Goal: Task Accomplishment & Management: Use online tool/utility

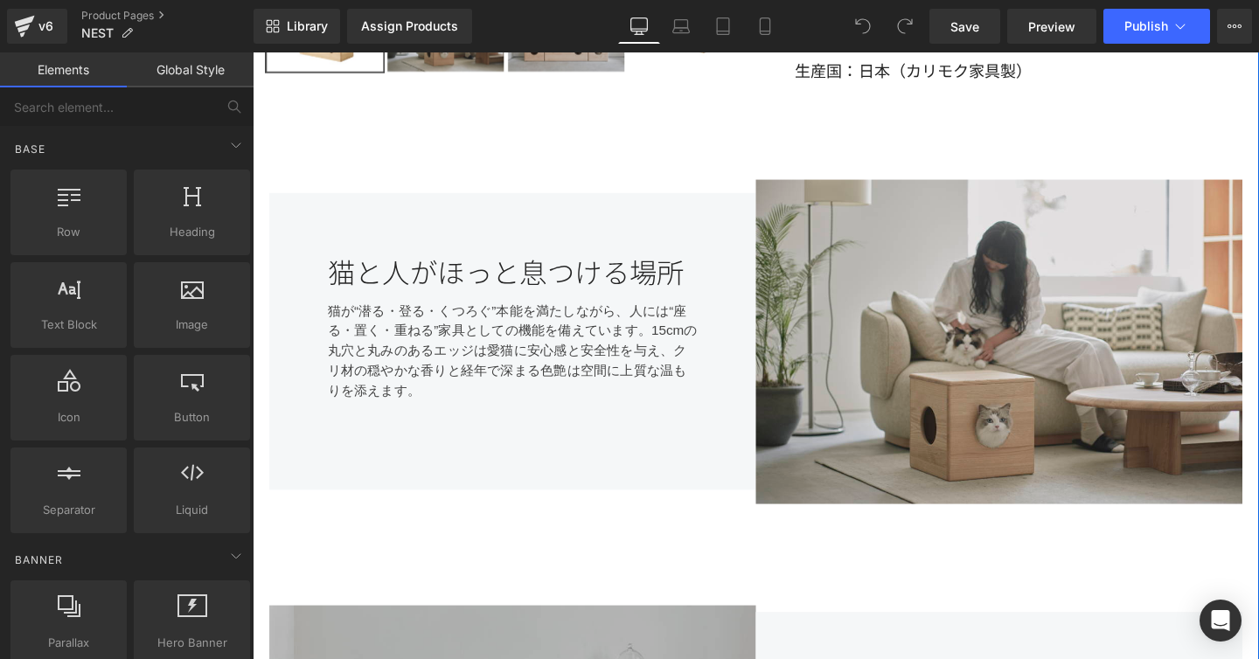
scroll to position [633, 0]
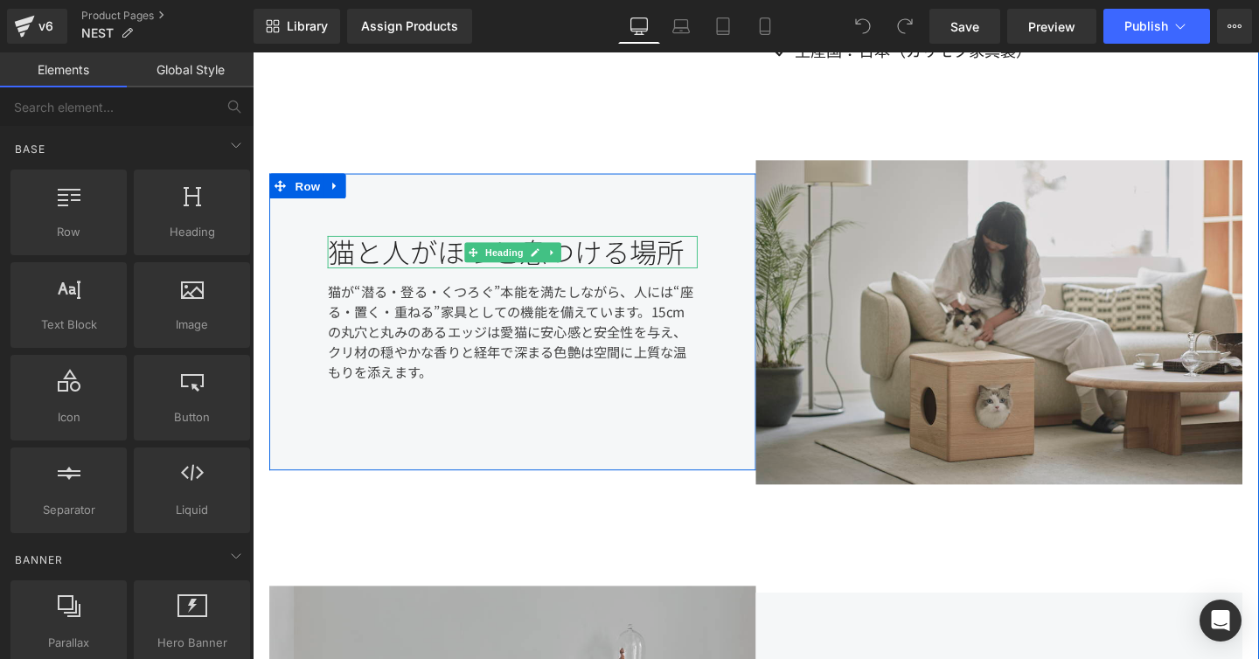
click at [694, 250] on div "猫と人がほっと息つける場所" at bounding box center [525, 263] width 389 height 35
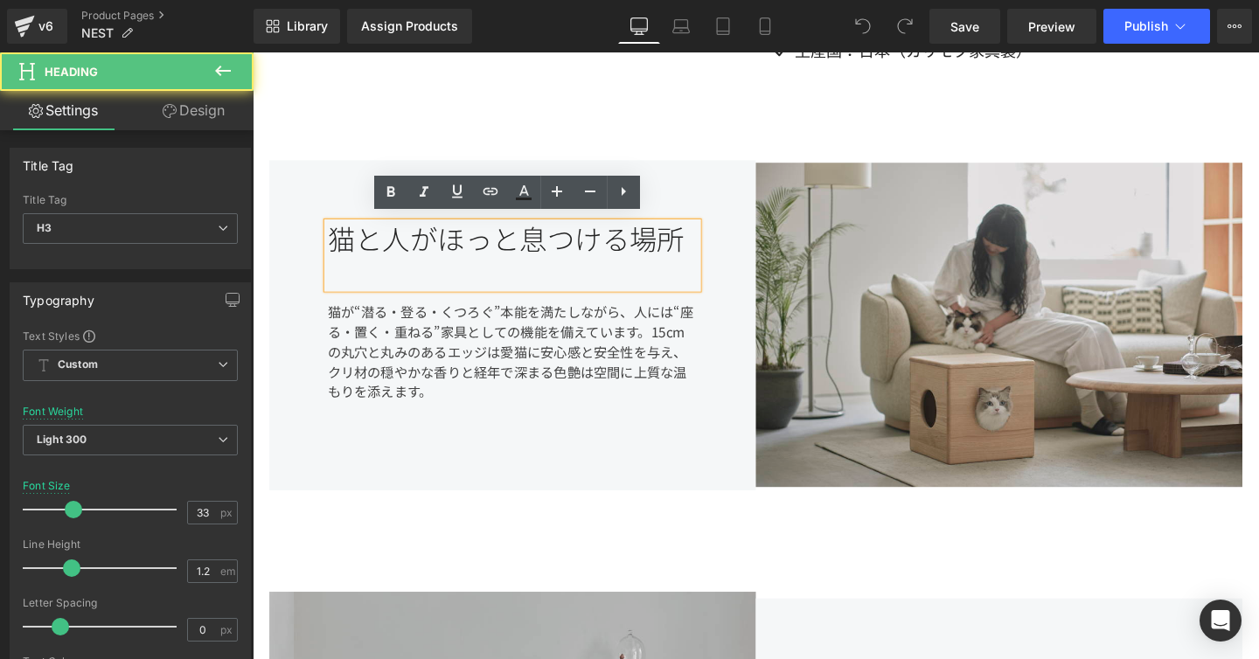
click at [658, 246] on div "猫と人がほっと息つける場所" at bounding box center [525, 266] width 389 height 69
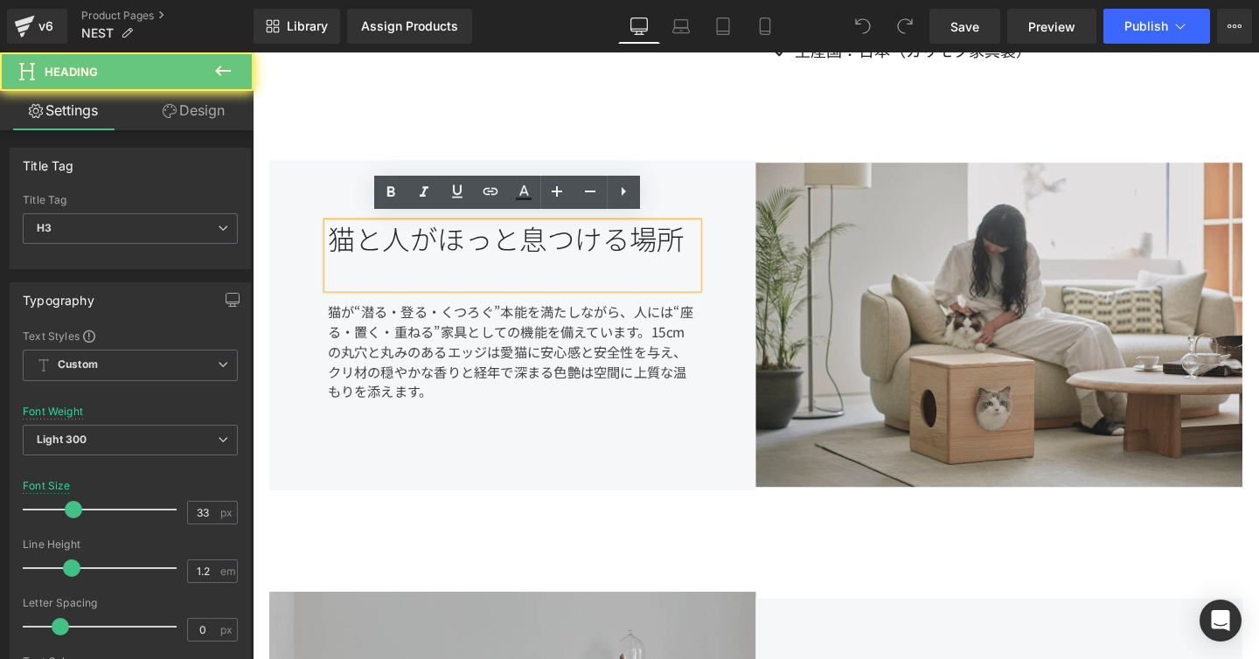
click at [658, 246] on div "猫と人がほっと息つける場所" at bounding box center [525, 266] width 389 height 69
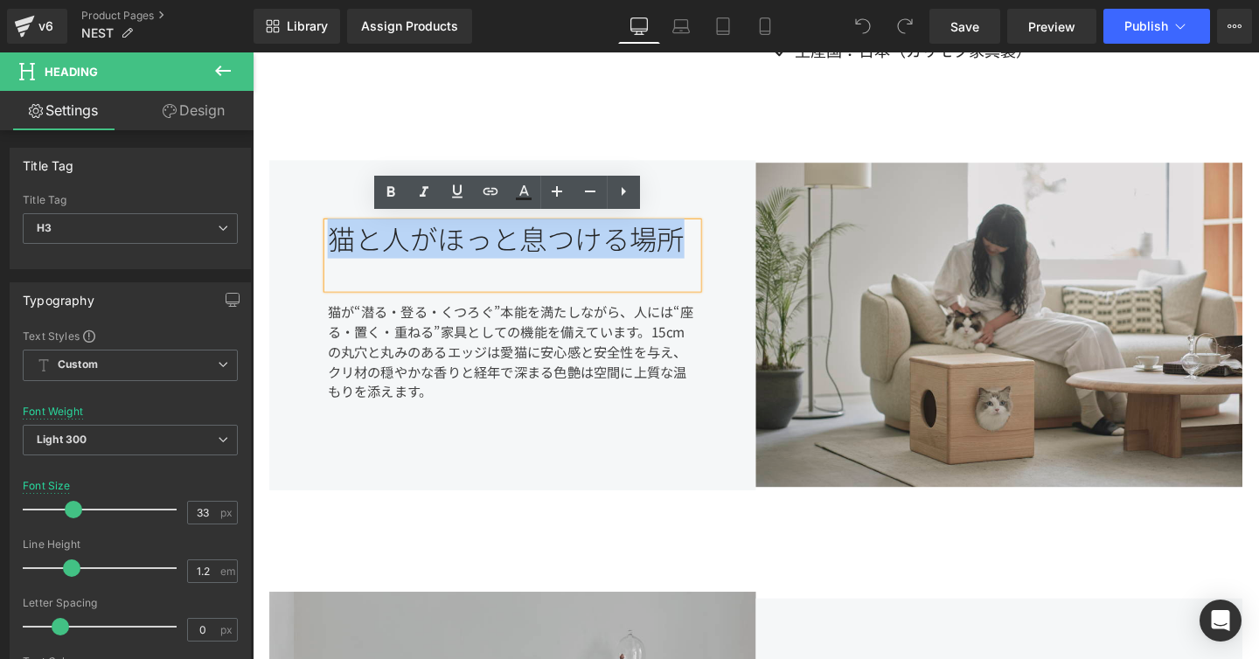
click at [585, 271] on div "猫と人がほっと息つける場所" at bounding box center [525, 266] width 389 height 69
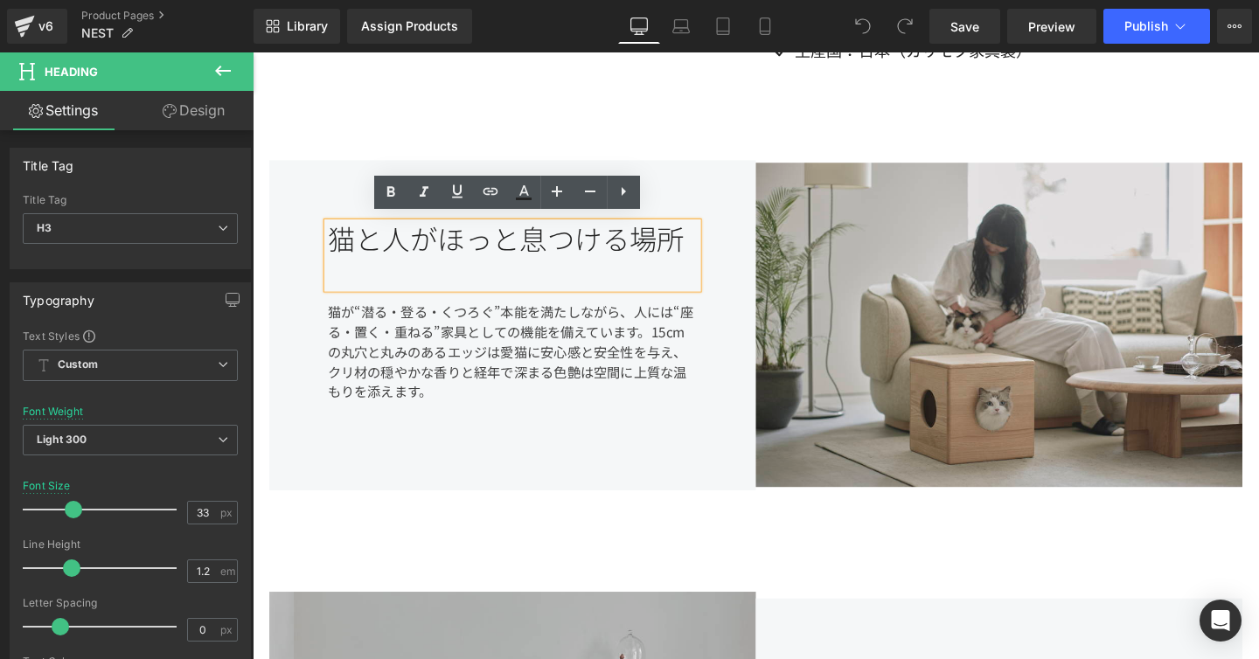
click at [748, 142] on div "Image 猫と人がほっと息つける場所 Heading 猫が“潜る・登る・くつろぐ”本能を満たしながら、人には“座る・置く・重ねる”家具としての機能を備えてい…" at bounding box center [781, 345] width 1049 height 421
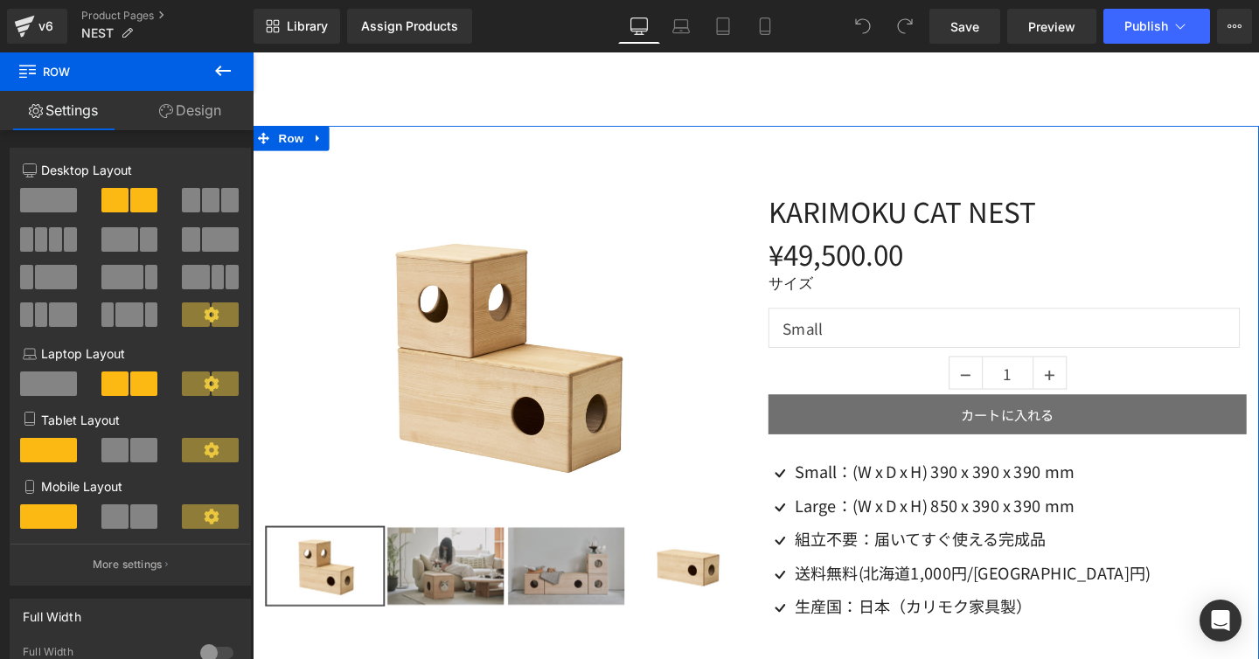
scroll to position [0, 0]
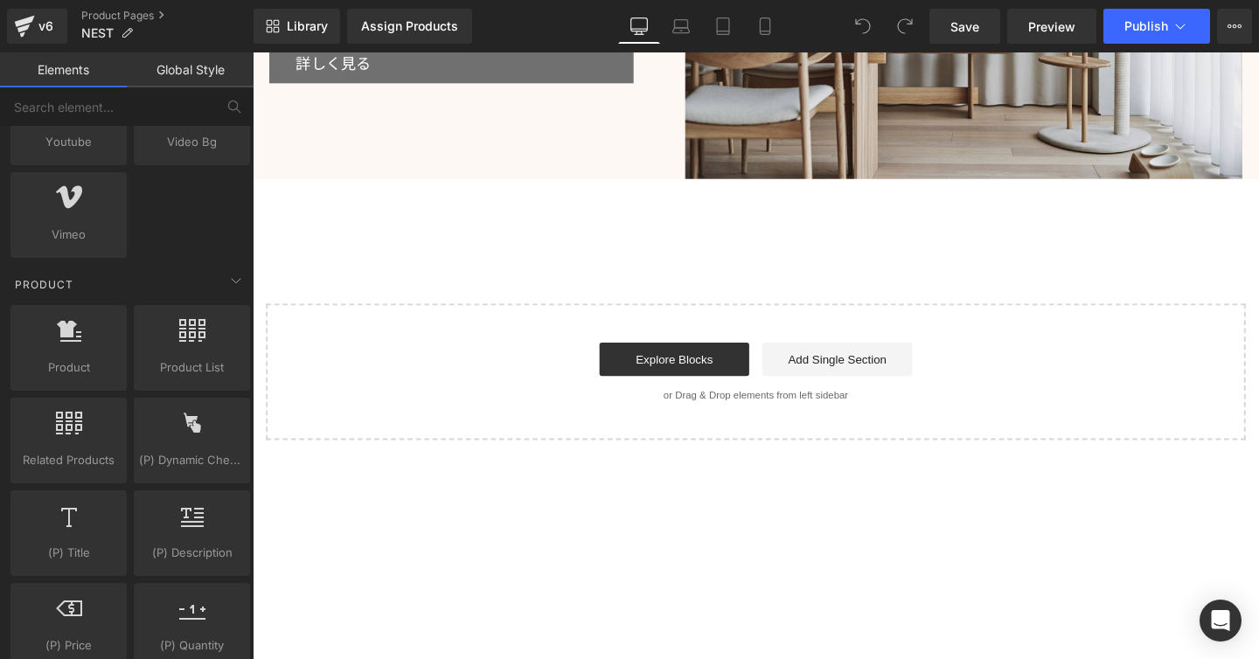
scroll to position [2834, 0]
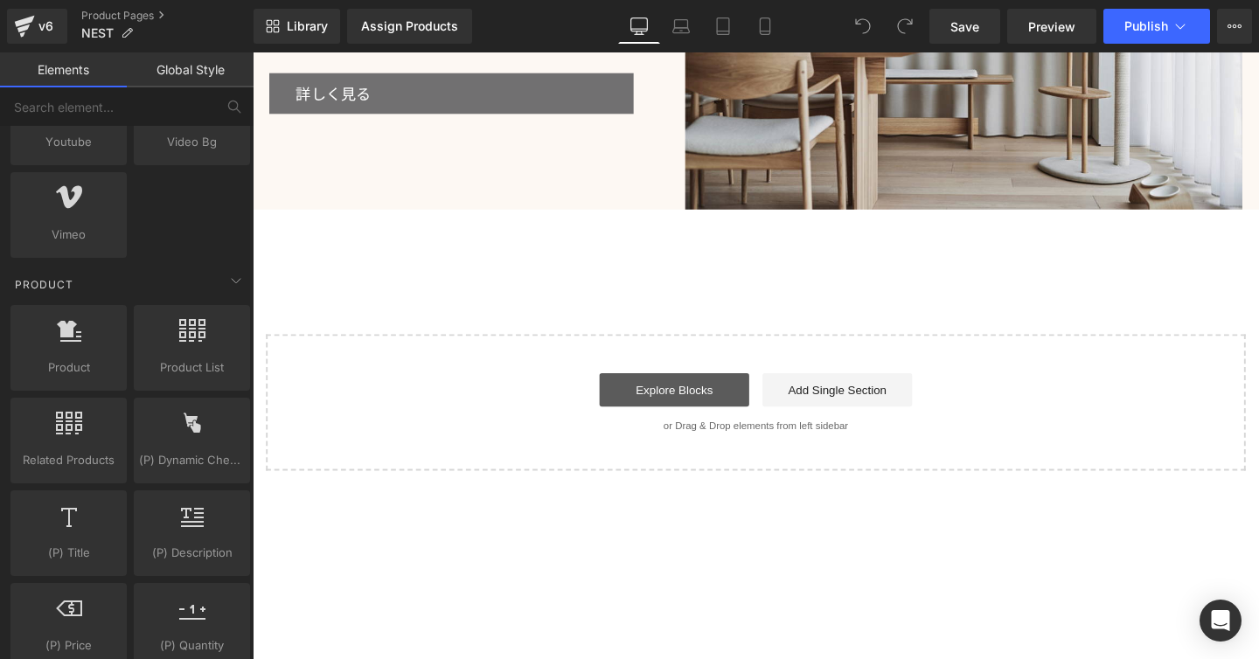
click at [700, 406] on link "Explore Blocks" at bounding box center [695, 407] width 157 height 35
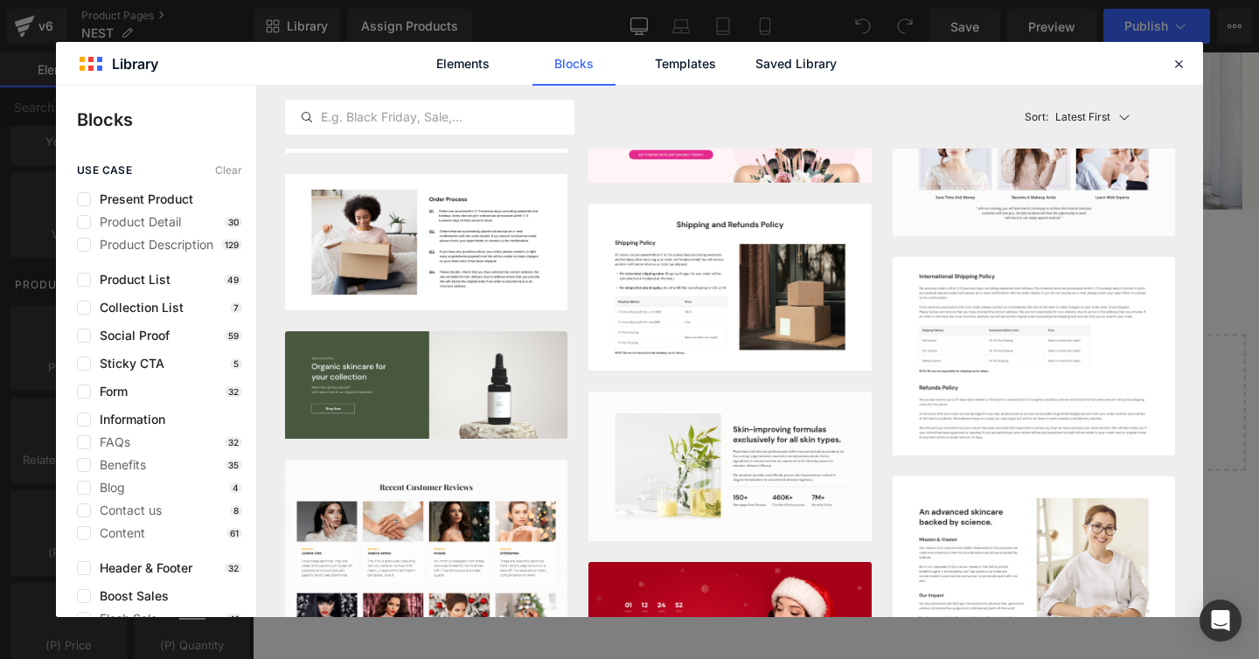
scroll to position [2693, 0]
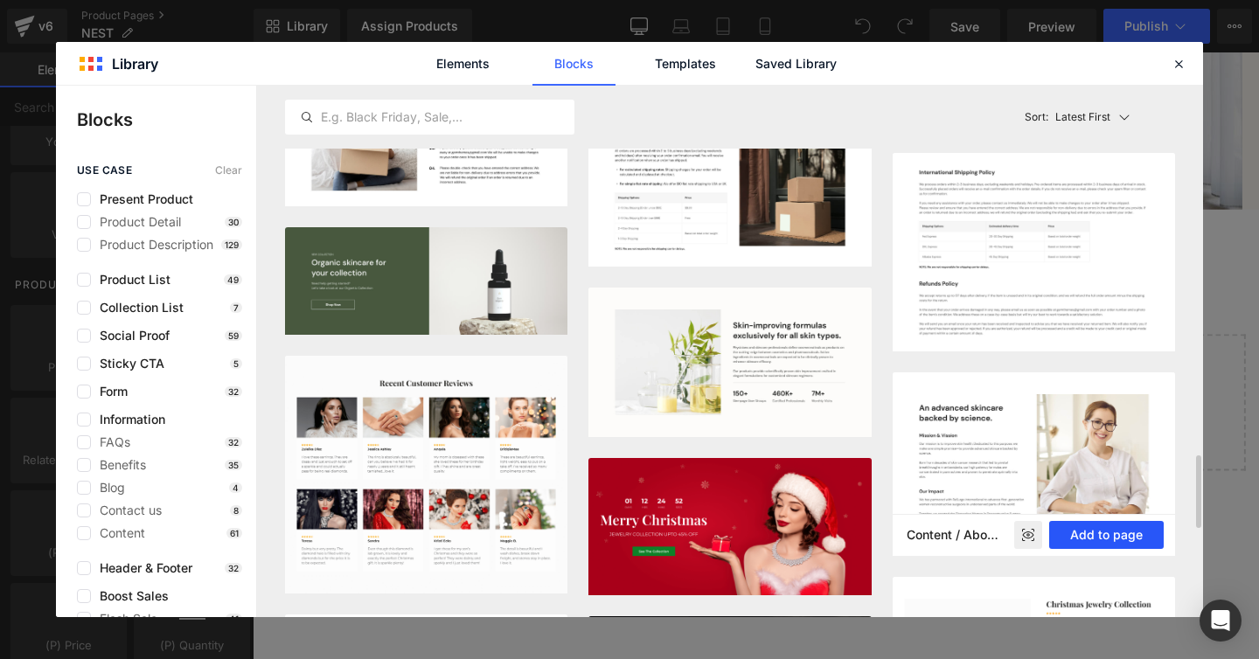
click at [0, 0] on button "Add to page" at bounding box center [0, 0] width 0 height 0
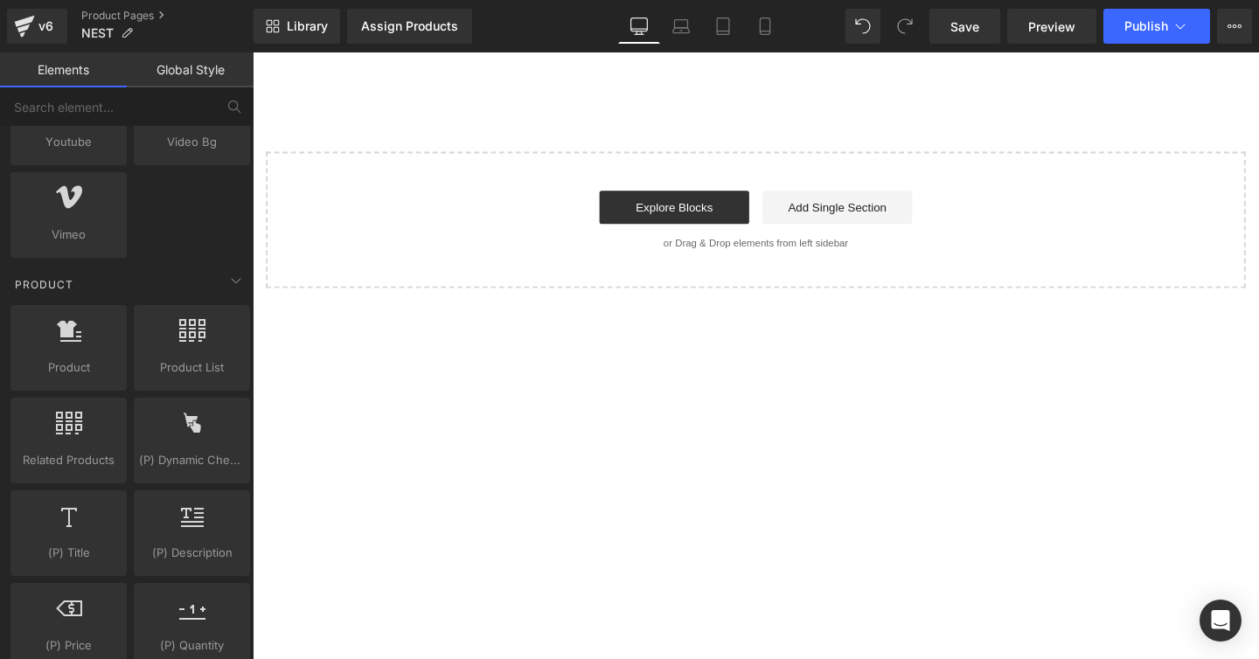
scroll to position [3844, 0]
click at [702, 209] on link "Explore Blocks" at bounding box center [695, 217] width 157 height 35
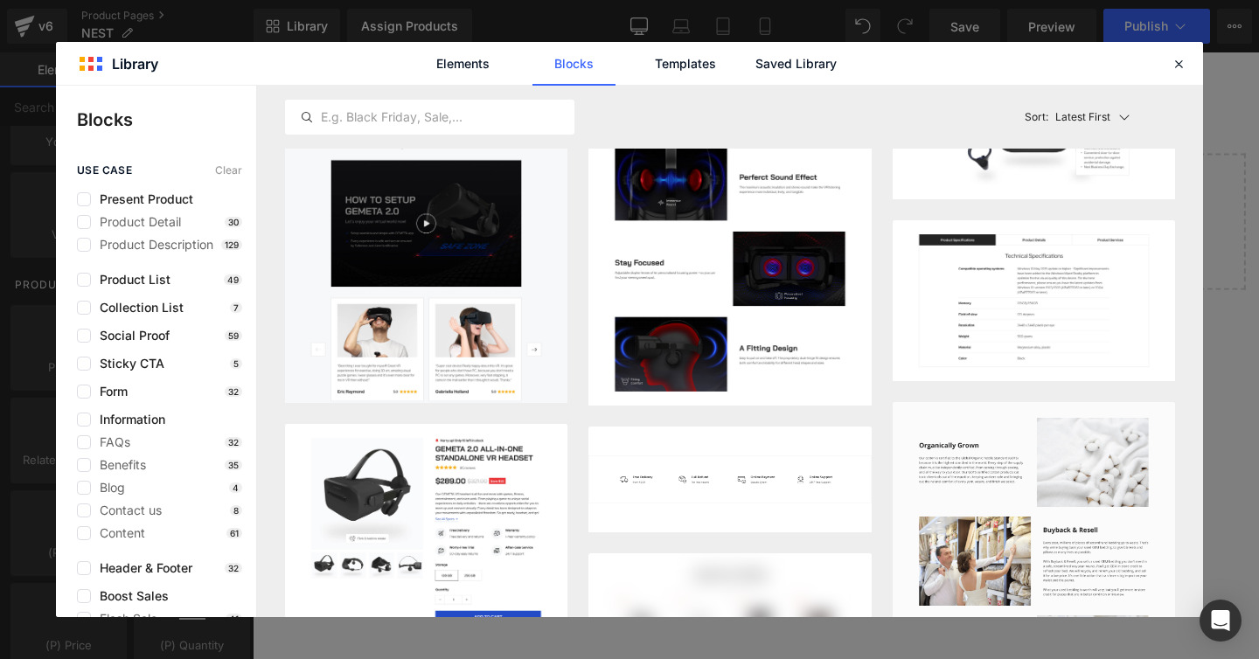
scroll to position [6785, 0]
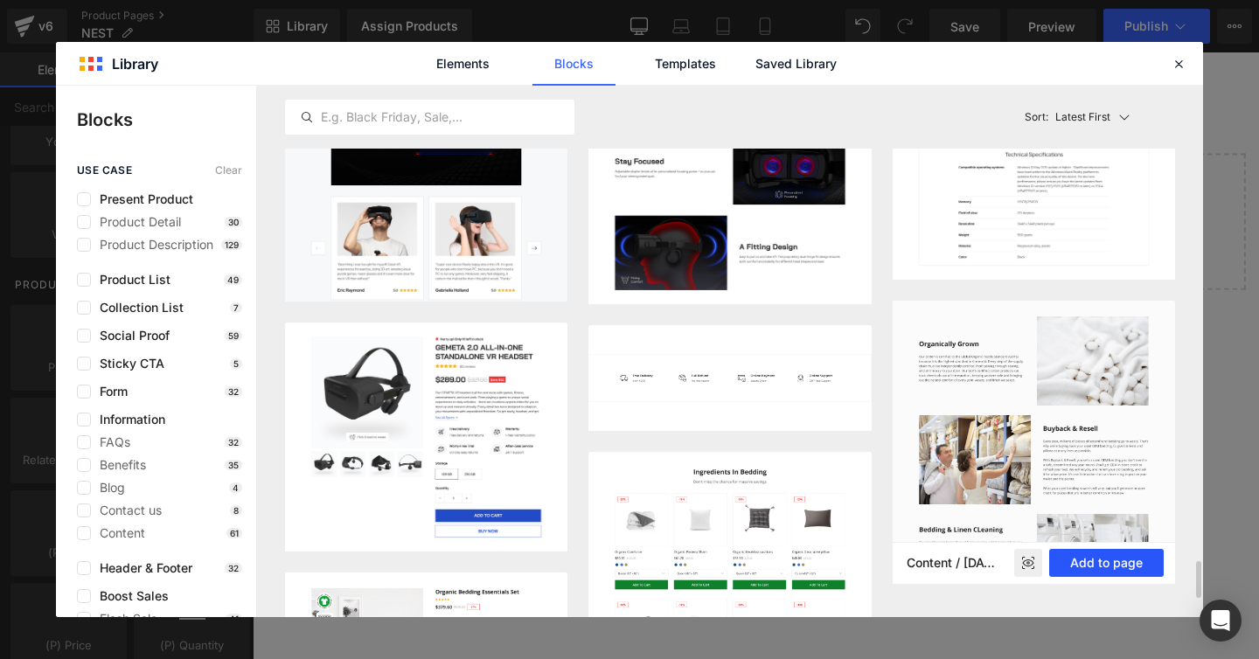
click at [1069, 561] on button "Add to page" at bounding box center [1106, 563] width 115 height 28
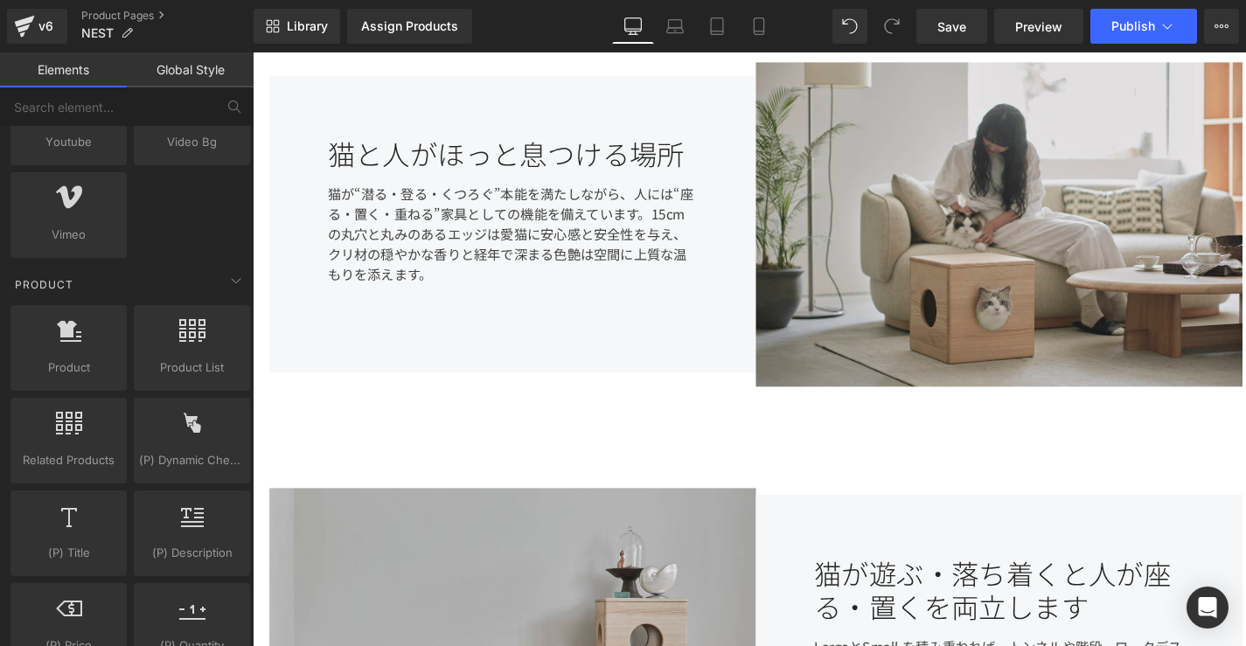
scroll to position [734, 0]
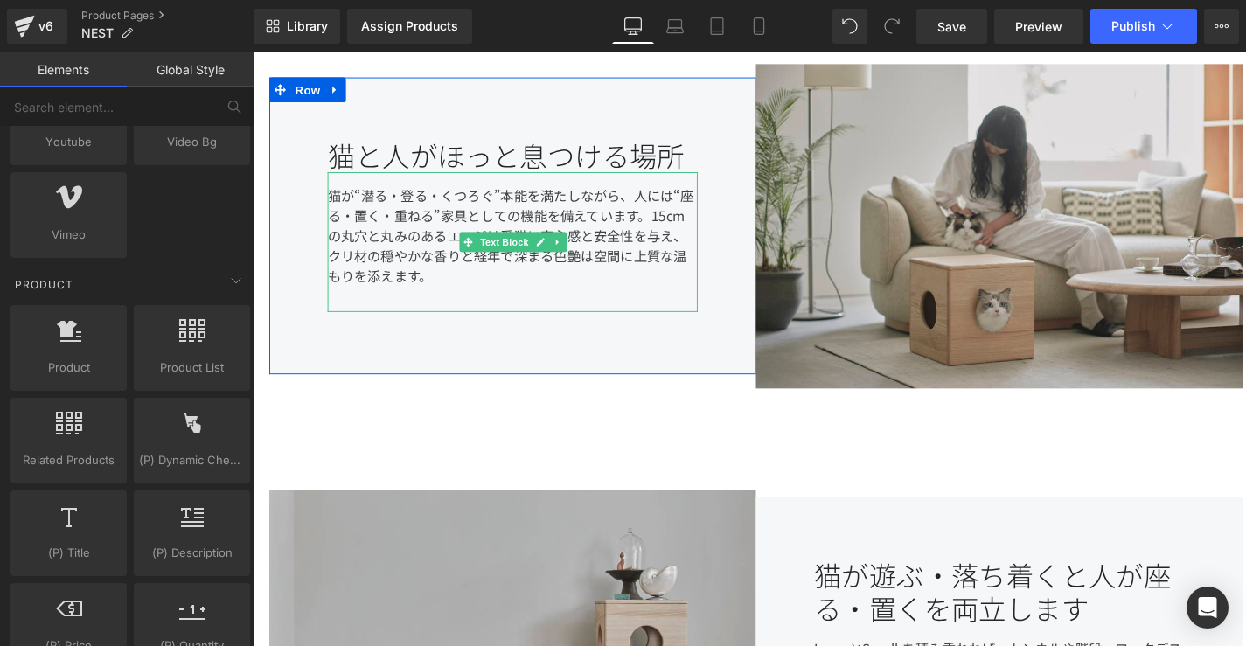
click at [454, 282] on div "猫が“潜る・登る・くつろぐ”本能を満たしながら、人には“座る・置く・重ねる”家具としての機能を備えています。15cmの丸穴と丸みのあるエッジは愛猫に安心感と安…" at bounding box center [525, 251] width 389 height 147
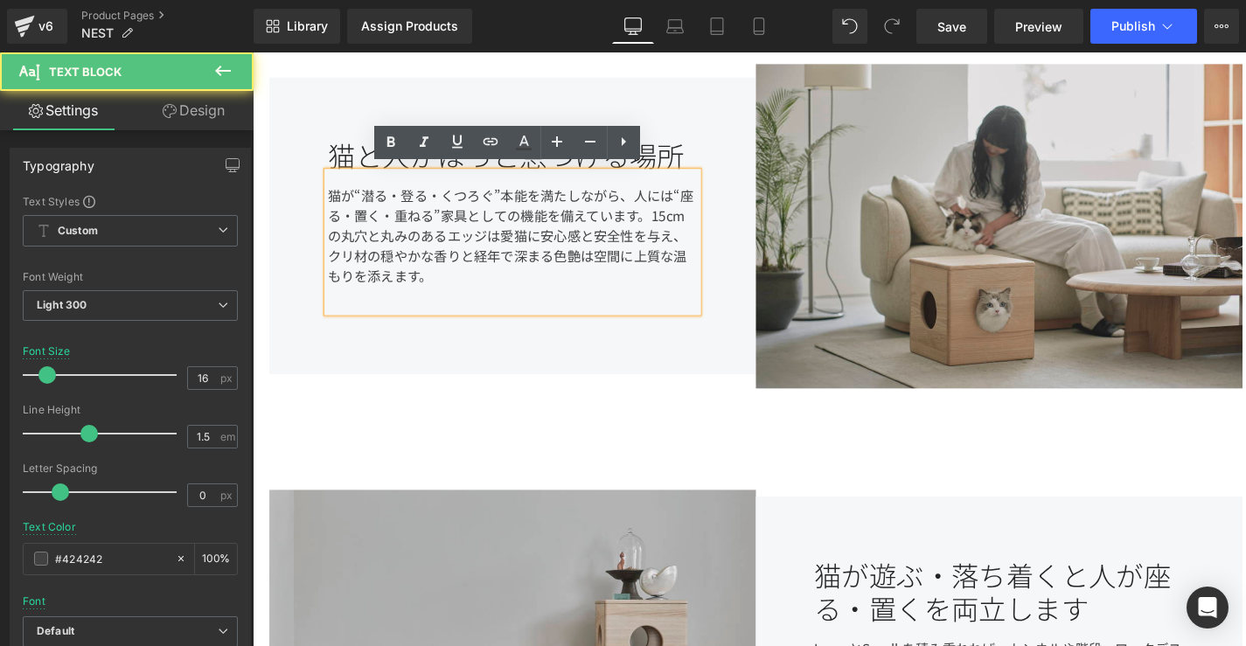
click at [451, 274] on div "猫が“潜る・登る・くつろぐ”本能を満たしながら、人には“座る・置く・重ねる”家具としての機能を備えています。15cmの丸穴と丸みのあるエッジは愛猫に安心感と安…" at bounding box center [525, 251] width 389 height 147
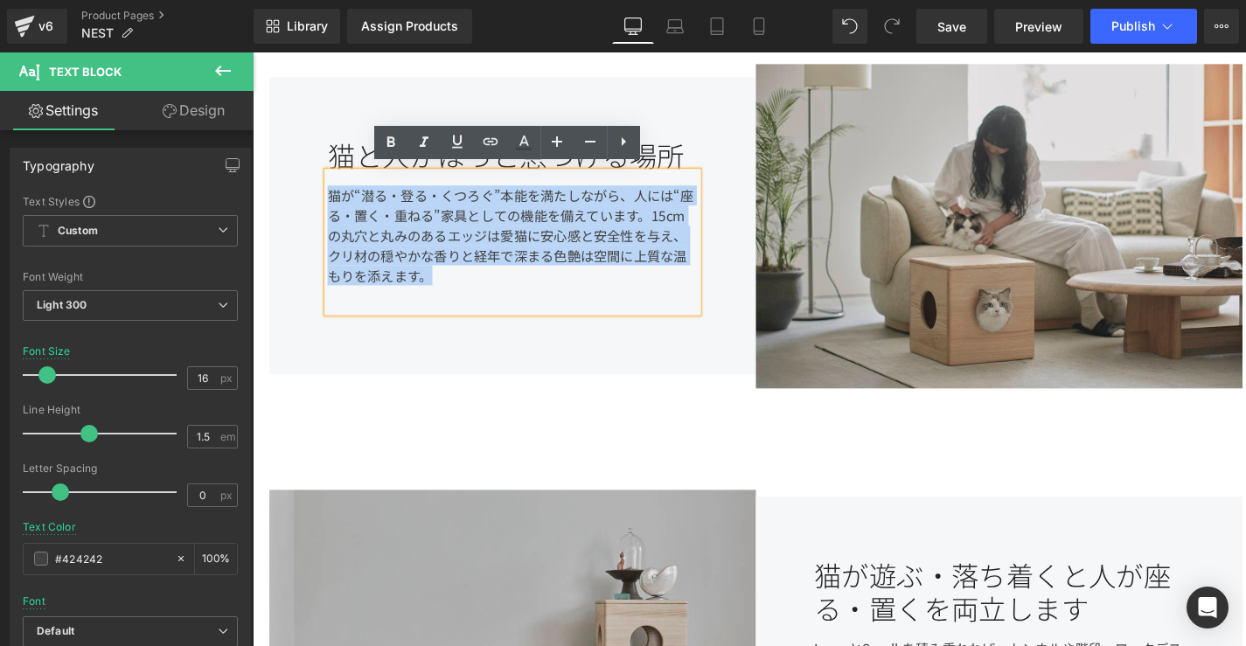
drag, startPoint x: 451, startPoint y: 274, endPoint x: 323, endPoint y: 187, distance: 155.4
click at [323, 187] on div "猫と人がほっと息つける場所 Heading 猫が“潜る・登る・くつろぐ”本能を満たしながら、人には“座る・置く・重ねる”家具としての機能を備えています。15c…" at bounding box center [525, 235] width 511 height 313
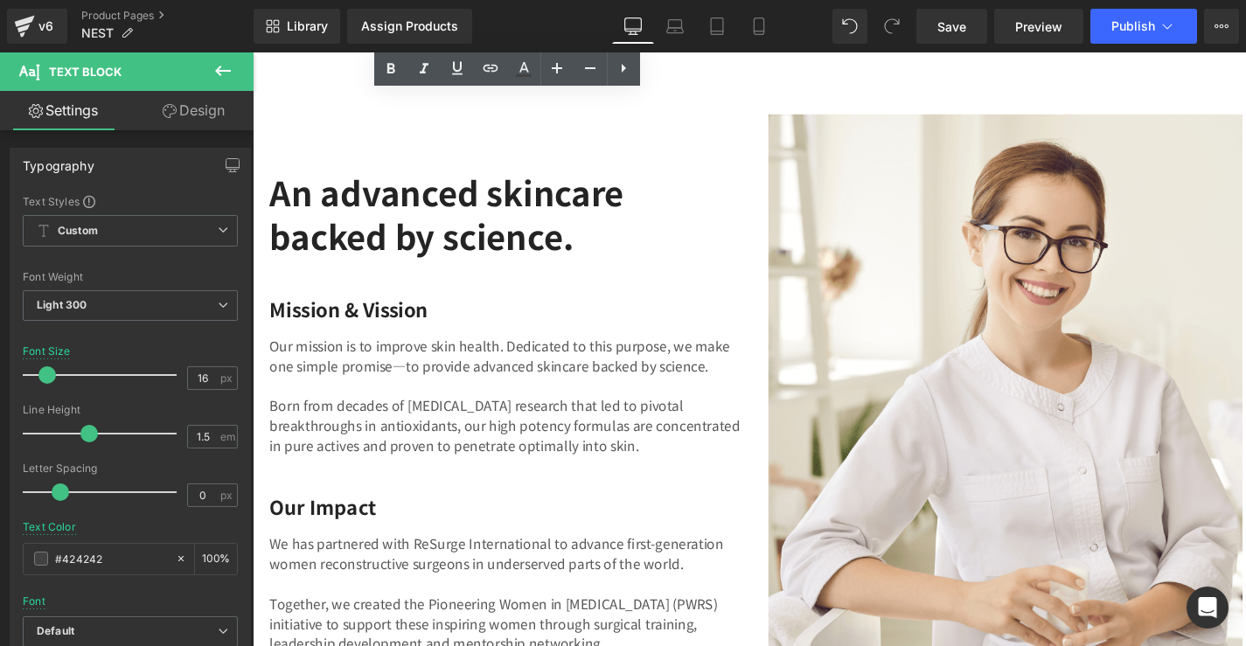
scroll to position [3094, 0]
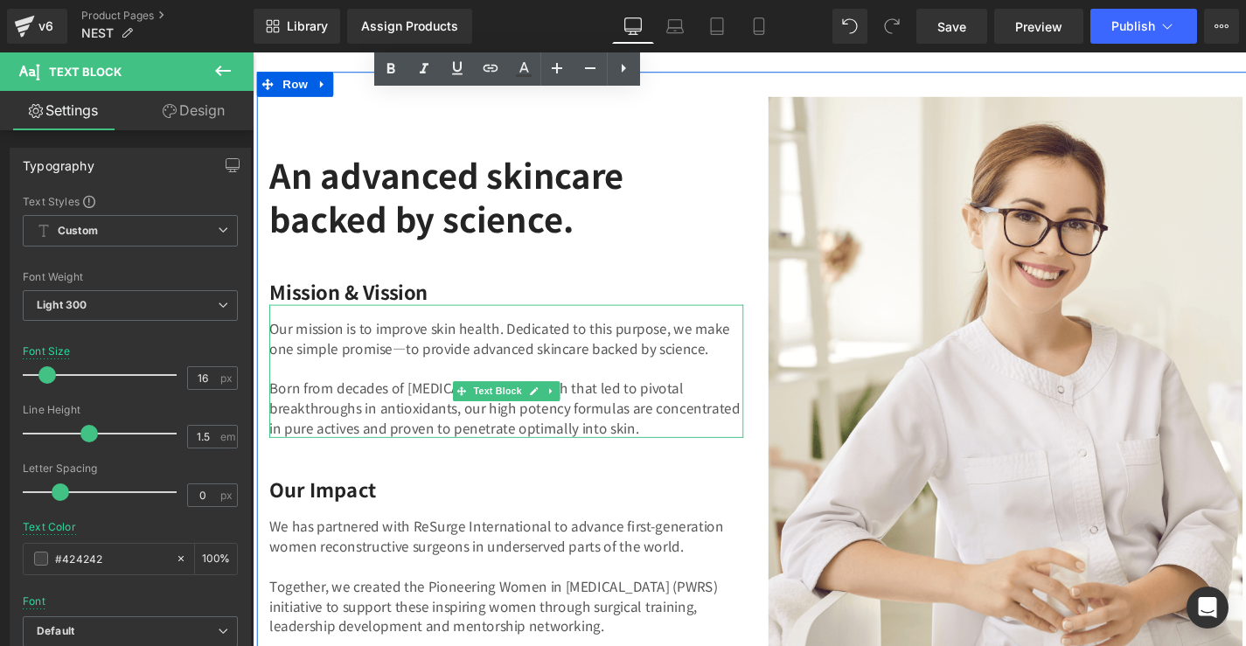
click at [530, 337] on p "Our mission is to improve skin health. Dedicated to this purpose, we make one s…" at bounding box center [519, 352] width 498 height 42
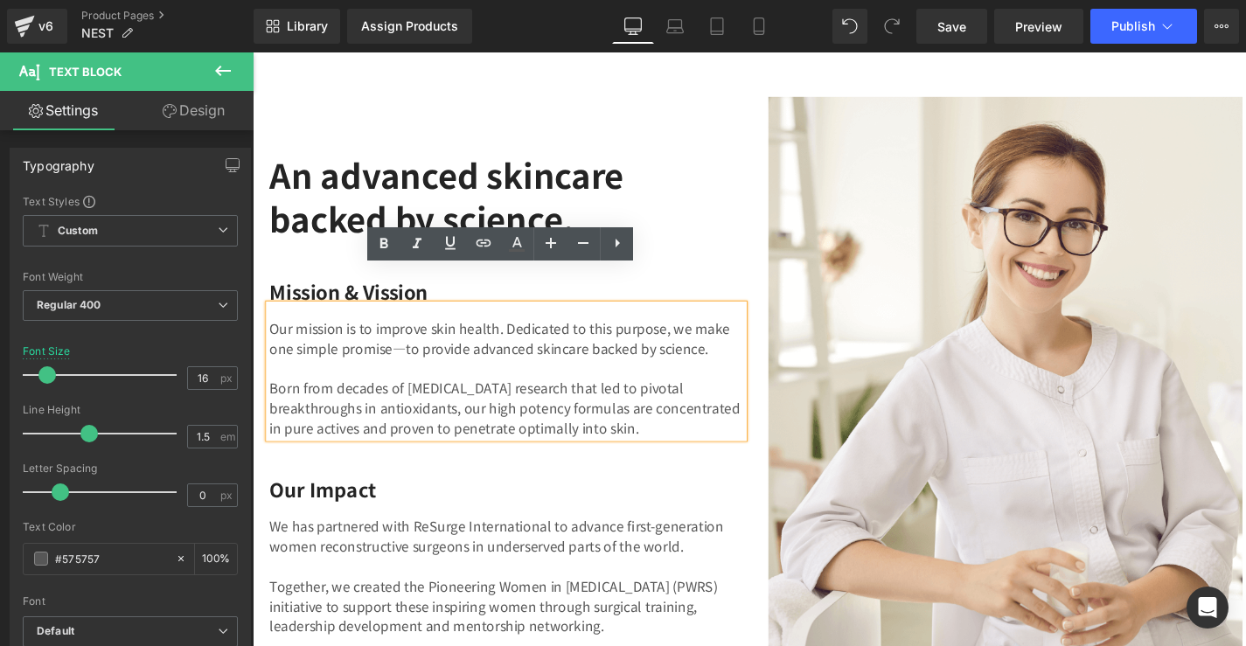
click at [325, 436] on span "Born from decades of skin cancer research that led to pivotal breakthroughs in …" at bounding box center [517, 425] width 495 height 63
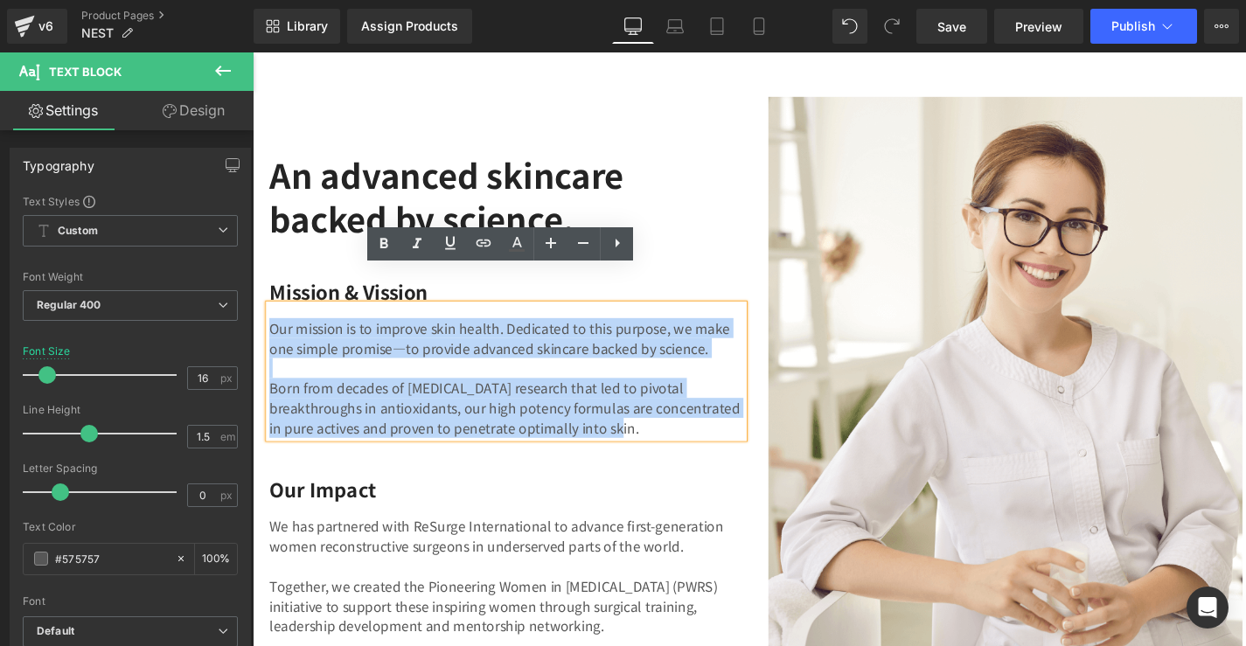
drag, startPoint x: 321, startPoint y: 451, endPoint x: 272, endPoint y: 309, distance: 150.6
click at [272, 317] on div "Our mission is to improve skin health. Dedicated to this purpose, we make one s…" at bounding box center [519, 387] width 498 height 140
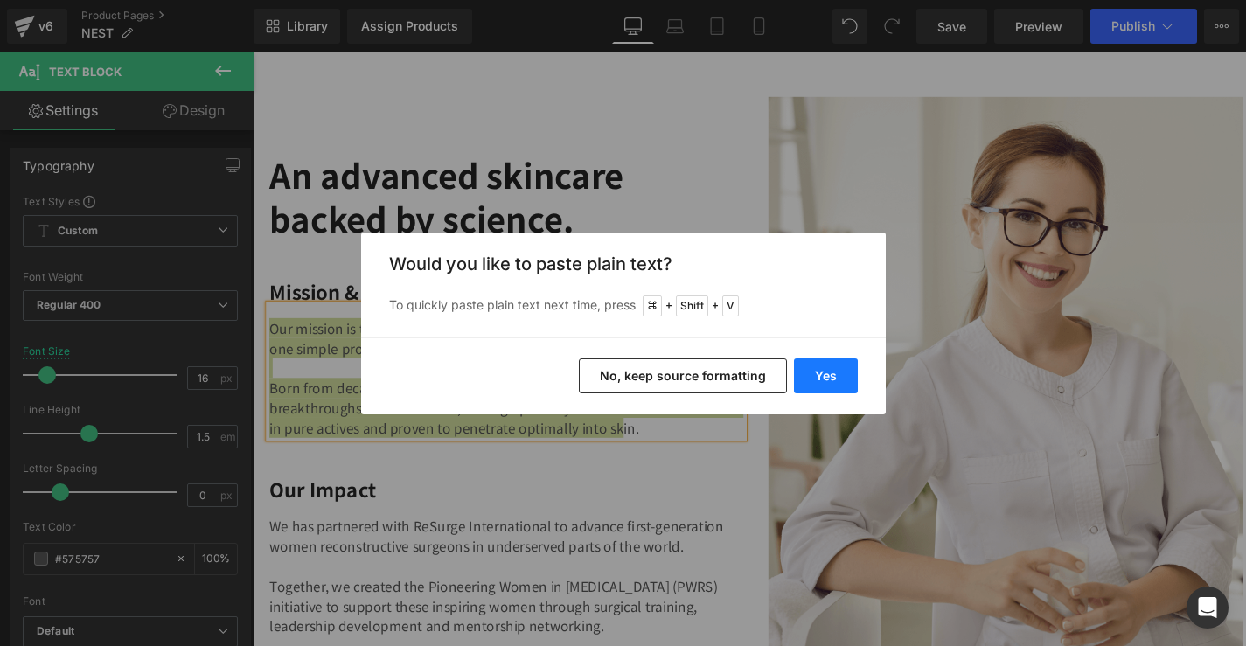
click at [836, 375] on button "Yes" at bounding box center [826, 375] width 64 height 35
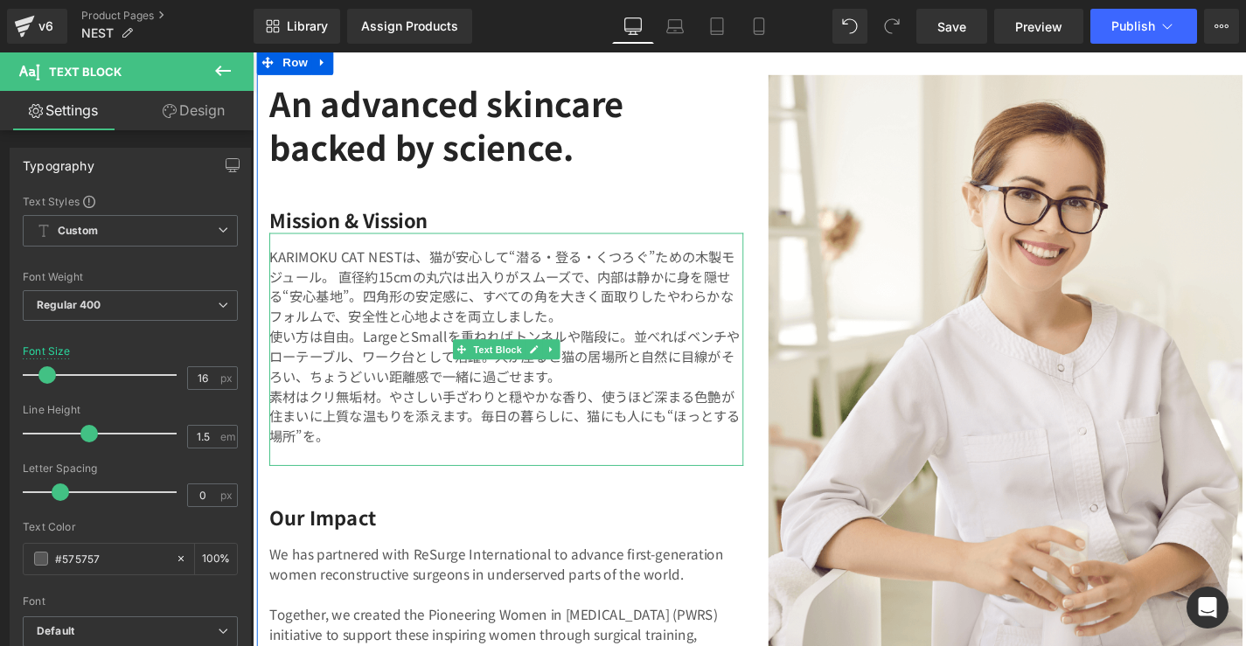
scroll to position [3122, 0]
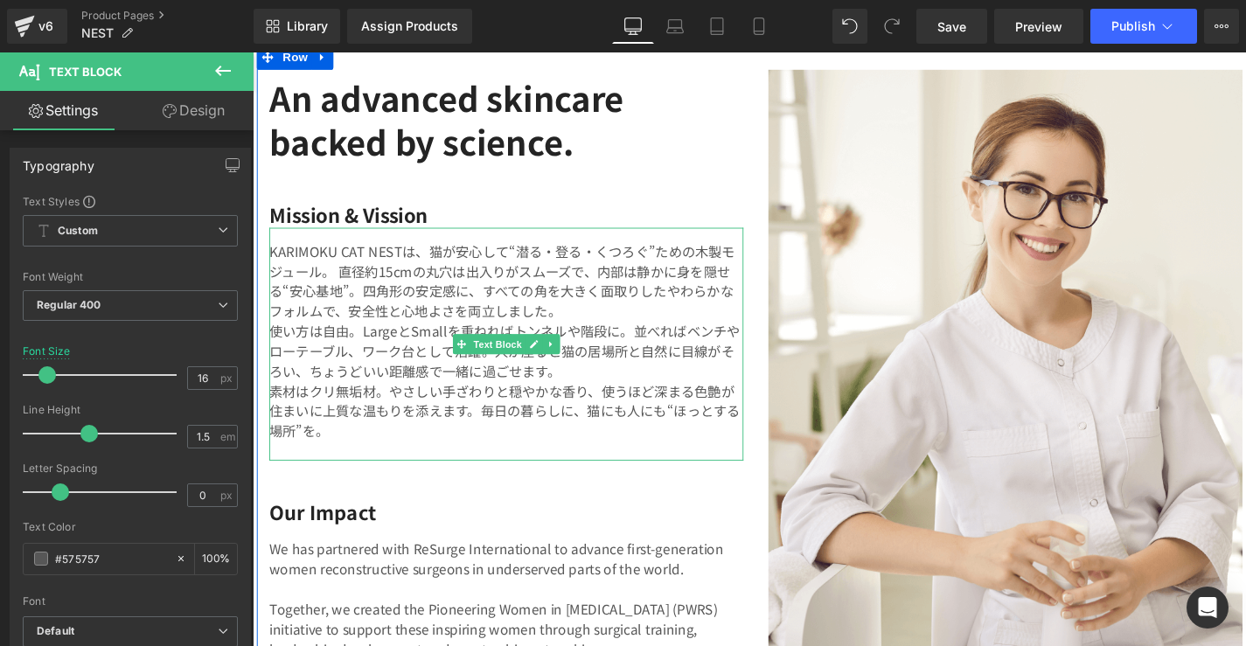
click at [607, 309] on p "KARIMOKU CAT NESTは、猫が安心して“潜る・登る・くつろぐ”ための木製モジュール。 直径約15cmの丸穴は出入りがスムーズで、内部は静かに身を隠…" at bounding box center [519, 293] width 498 height 84
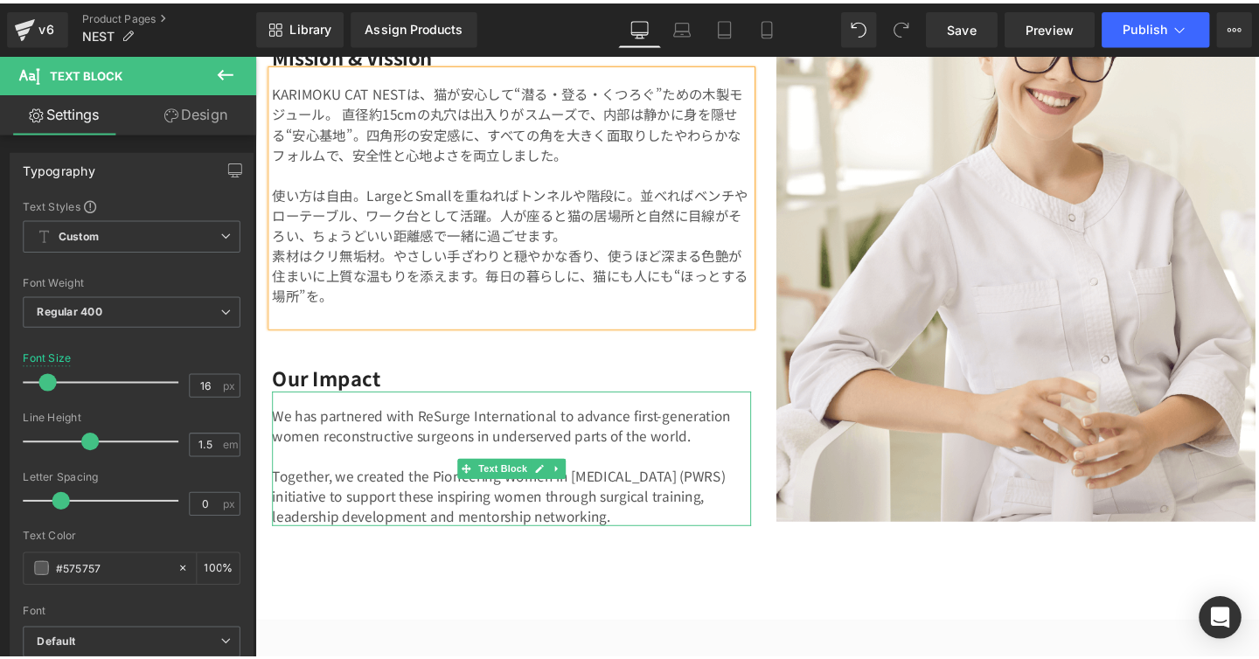
scroll to position [3273, 0]
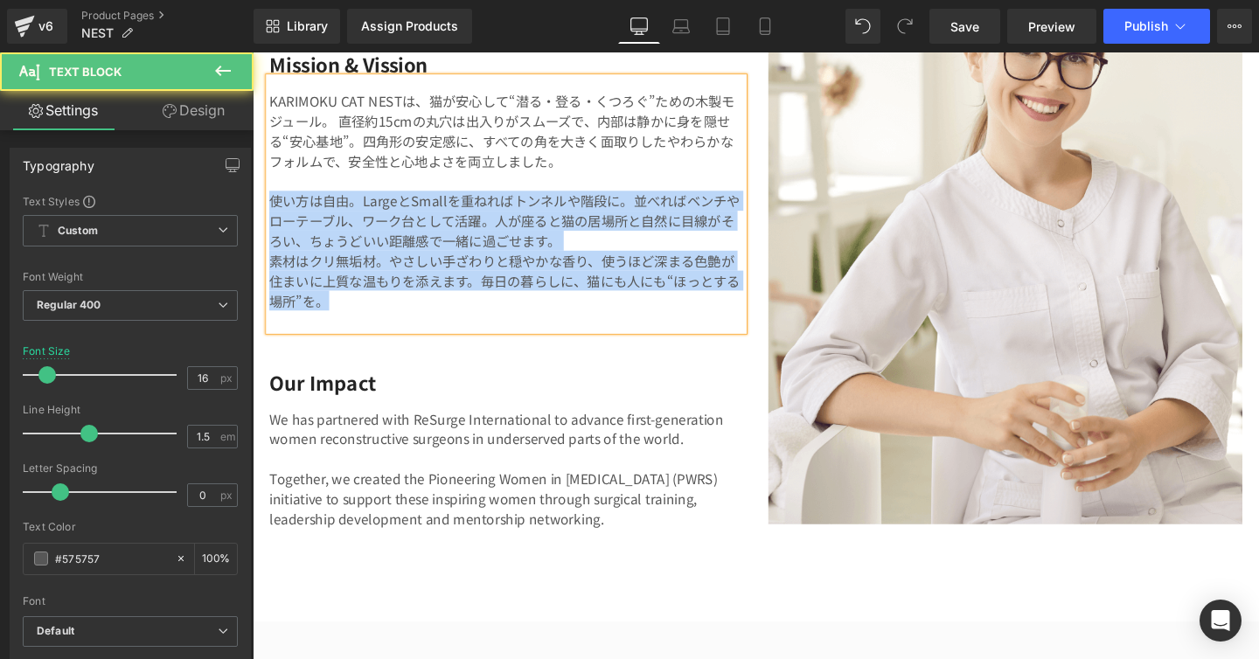
drag, startPoint x: 274, startPoint y: 201, endPoint x: 399, endPoint y: 309, distance: 165.4
click at [399, 309] on div "KARIMOKU CAT NESTは、猫が安心して“潜る・登る・くつろぐ”ための木製モジュール。 直径約15cmの丸穴は出入りがスムーズで、内部は静かに身を隠…" at bounding box center [519, 212] width 498 height 266
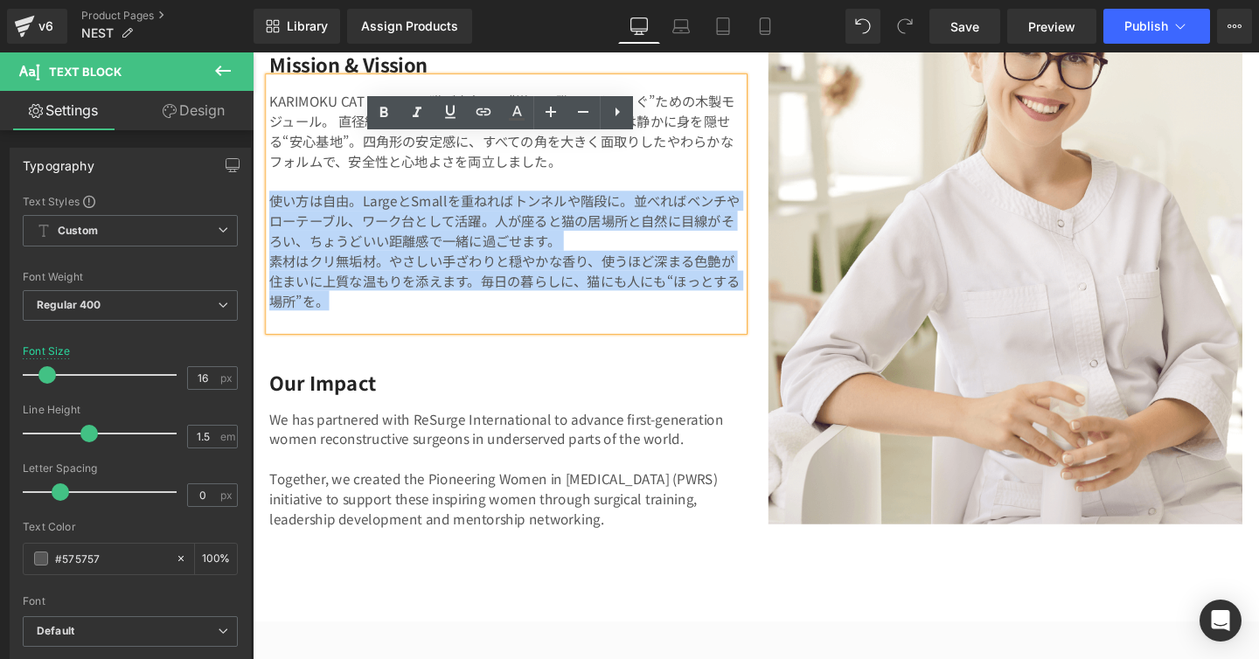
copy div "使い方は自由。LargeとSmallを重ねればトンネルや階段に。並べればベンチやローテーブル、ワーク台として活躍。人が座ると猫の居場所と自然に目線がそろい、ち…"
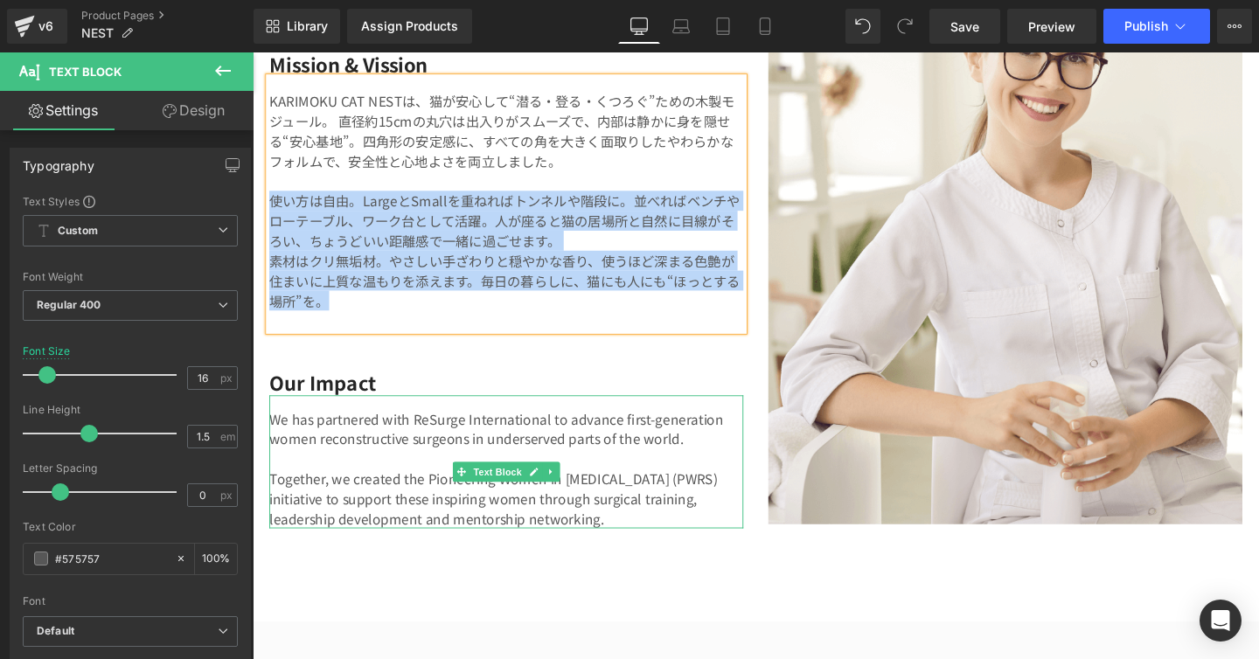
click at [508, 534] on span "Together, we created the Pioneering Women in Reconstructive Surgery (PWRS) init…" at bounding box center [505, 520] width 471 height 63
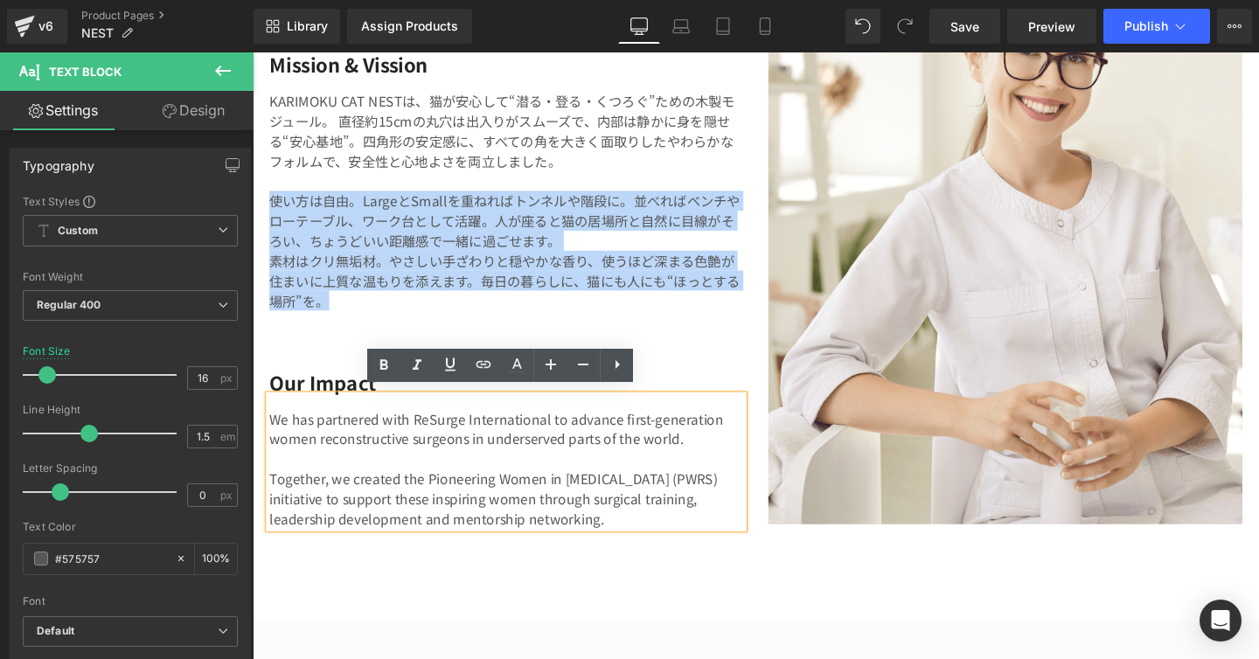
click at [710, 552] on p "Together, we created the Pioneering Women in Reconstructive Surgery (PWRS) init…" at bounding box center [519, 520] width 498 height 63
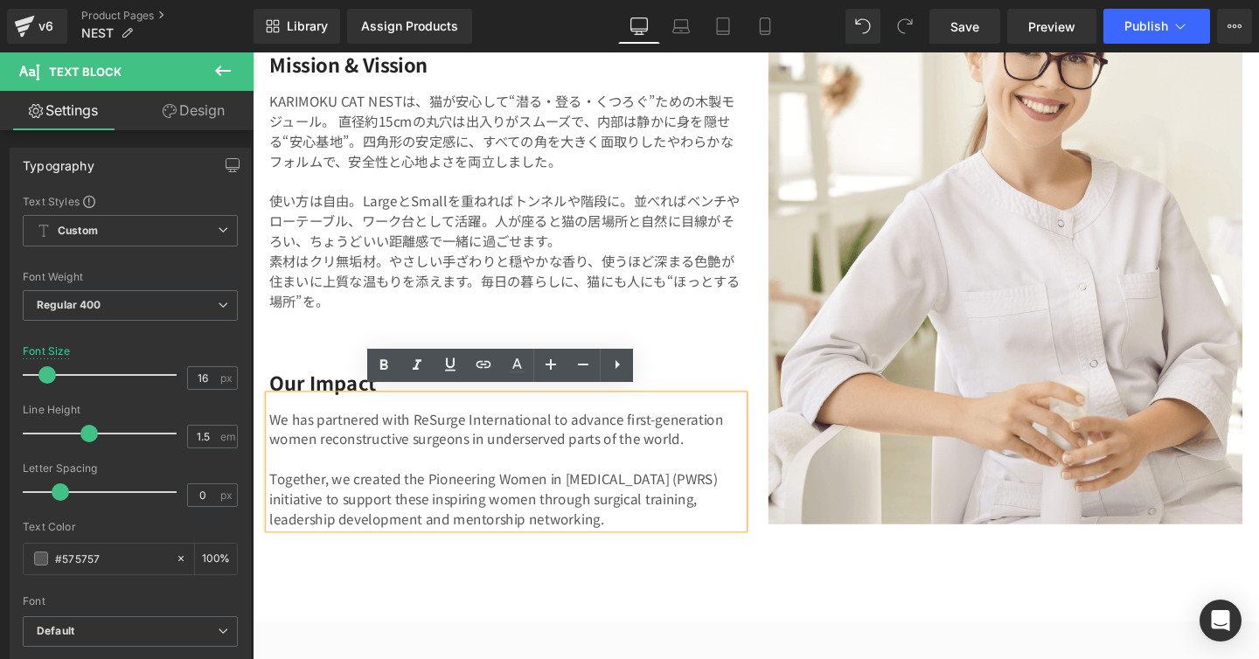
drag, startPoint x: 710, startPoint y: 559, endPoint x: 274, endPoint y: 426, distance: 455.9
click at [274, 426] on div "We has partnered with ReSurge International to advance first-generation women r…" at bounding box center [519, 483] width 498 height 140
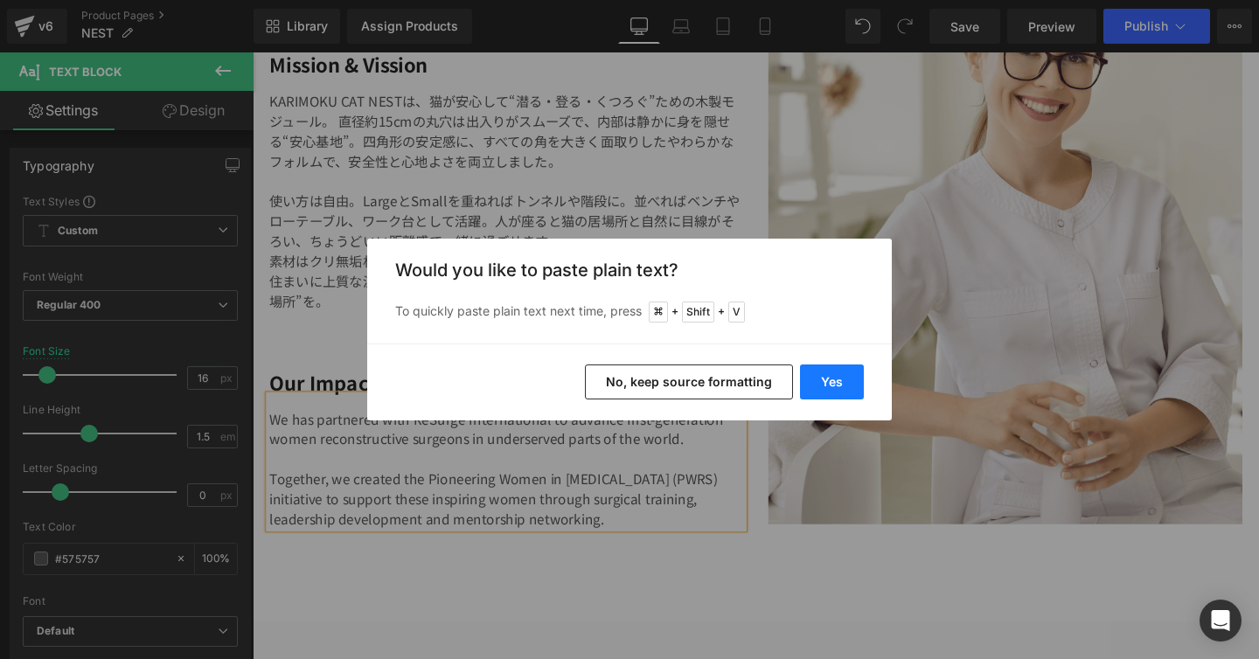
click at [829, 378] on button "Yes" at bounding box center [832, 381] width 64 height 35
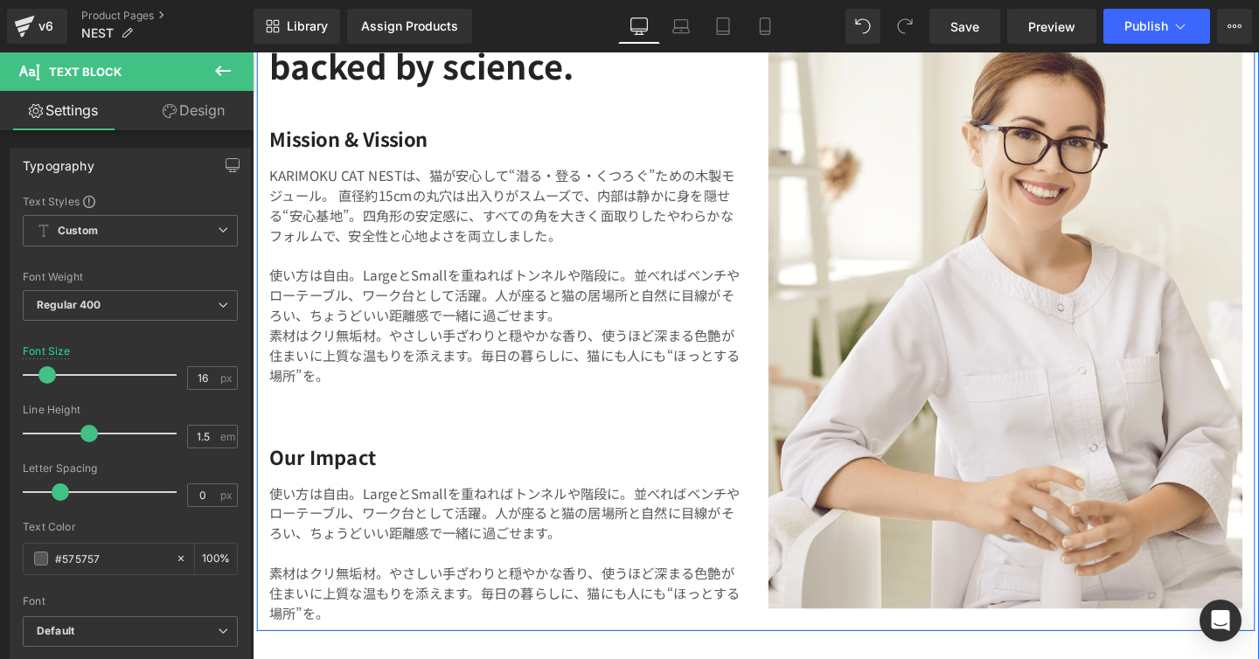
scroll to position [3154, 0]
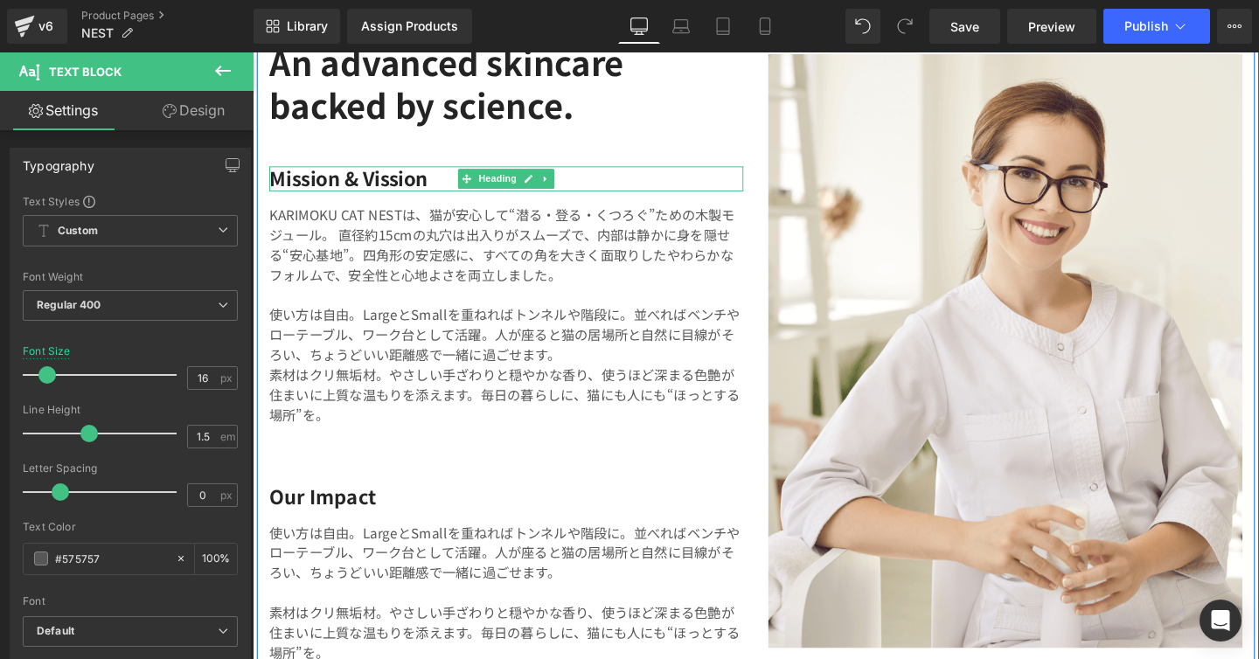
click at [381, 173] on h4 "Mission & Vission" at bounding box center [519, 185] width 498 height 26
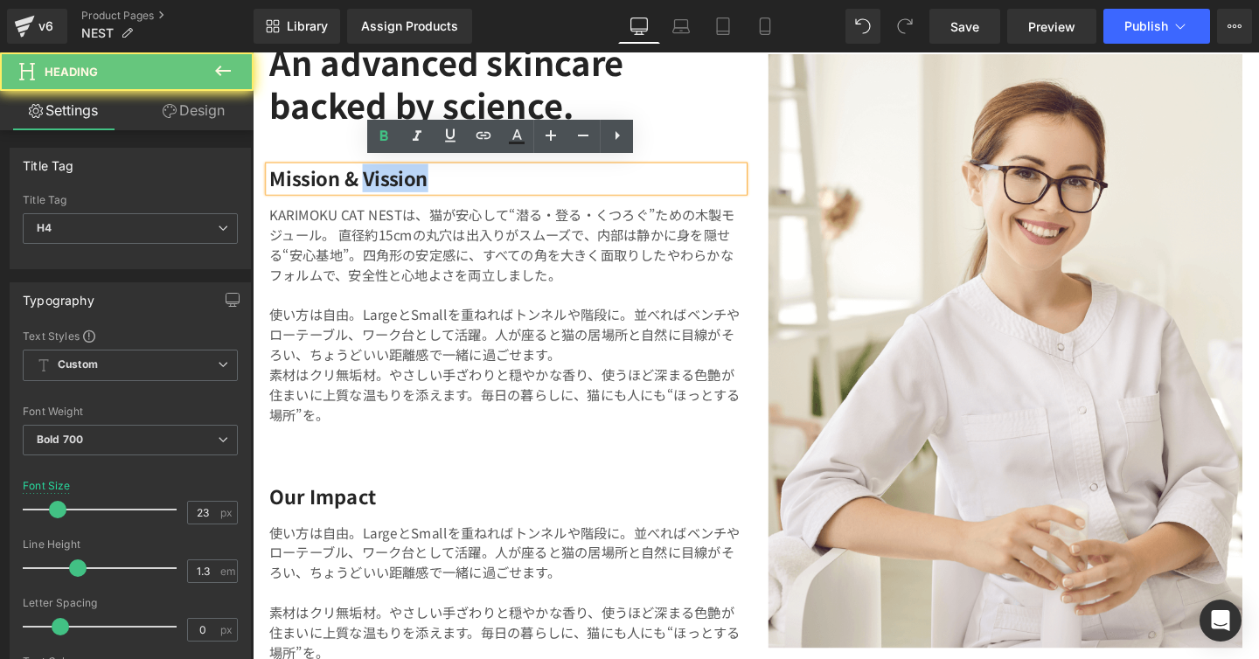
click at [381, 173] on h4 "Mission & Vission" at bounding box center [519, 185] width 498 height 26
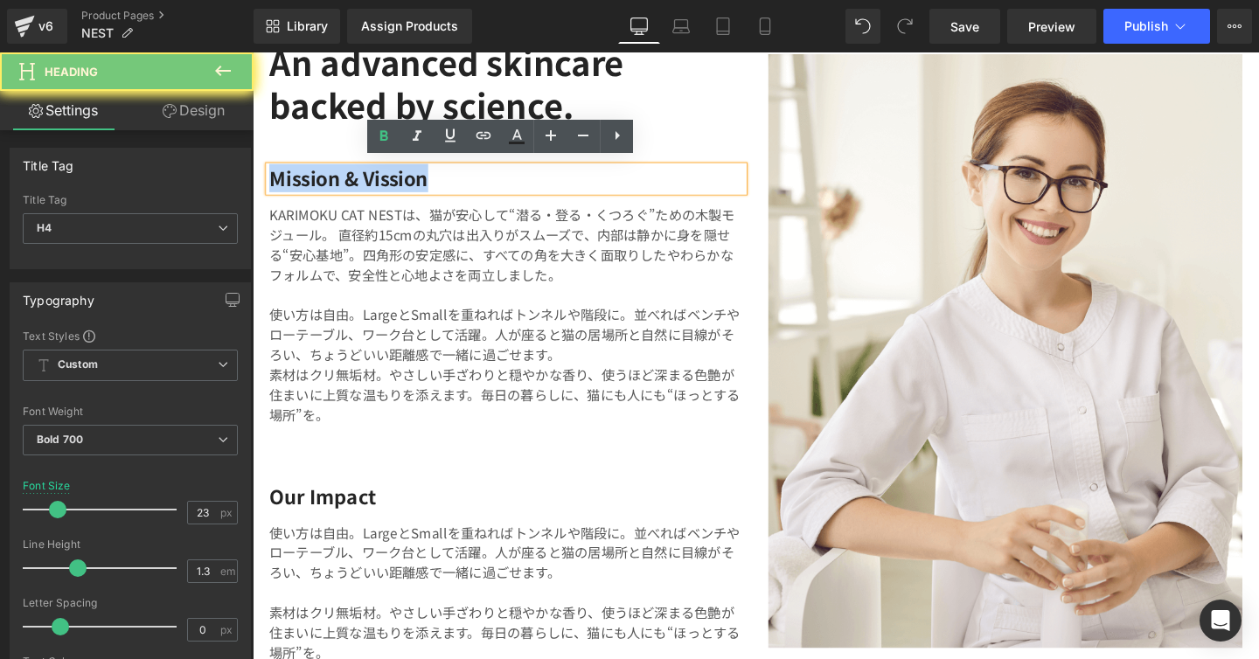
click at [381, 173] on h4 "Mission & Vission" at bounding box center [519, 185] width 498 height 26
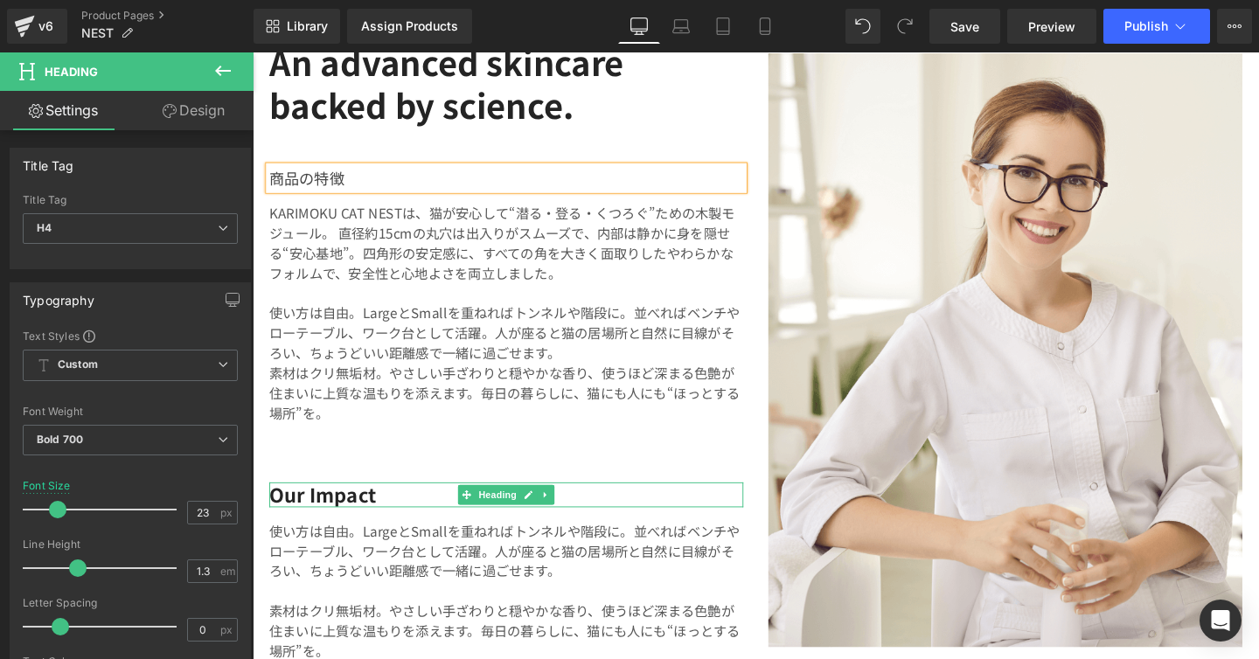
click at [369, 510] on h4 "Our Impact" at bounding box center [519, 517] width 498 height 26
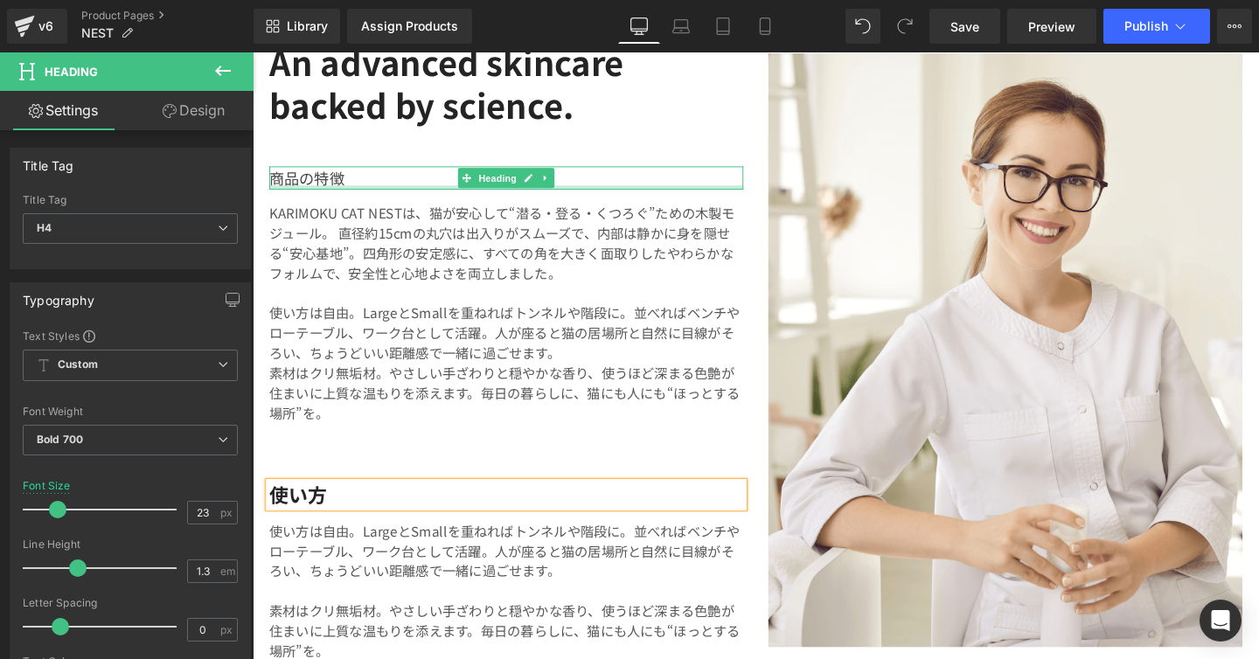
click at [329, 192] on div at bounding box center [519, 194] width 498 height 4
click at [329, 186] on div "商品の特徴" at bounding box center [519, 184] width 498 height 24
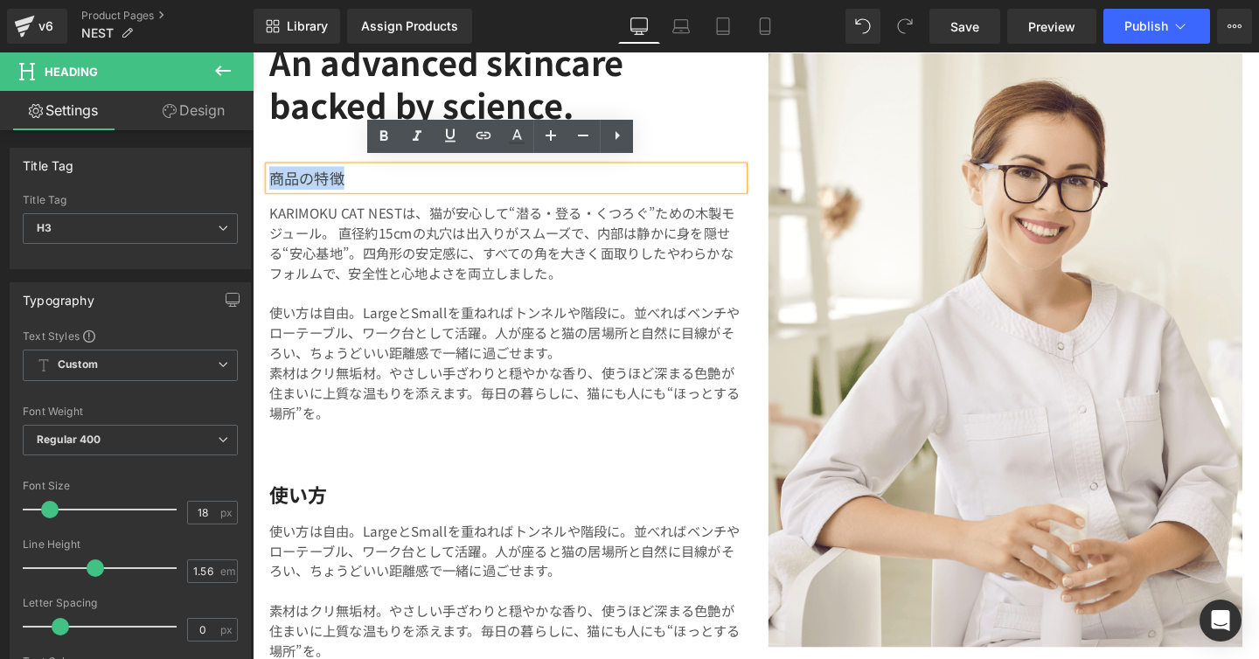
click at [326, 173] on div "商品の特徴" at bounding box center [519, 184] width 498 height 24
click at [357, 231] on p "KARIMOKU CAT NESTは、猫が安心して“潜る・登る・くつろぐ”ための木製モジュール。 直径約15cmの丸穴は出入りがスムーズで、内部は静かに身を隠…" at bounding box center [519, 253] width 498 height 84
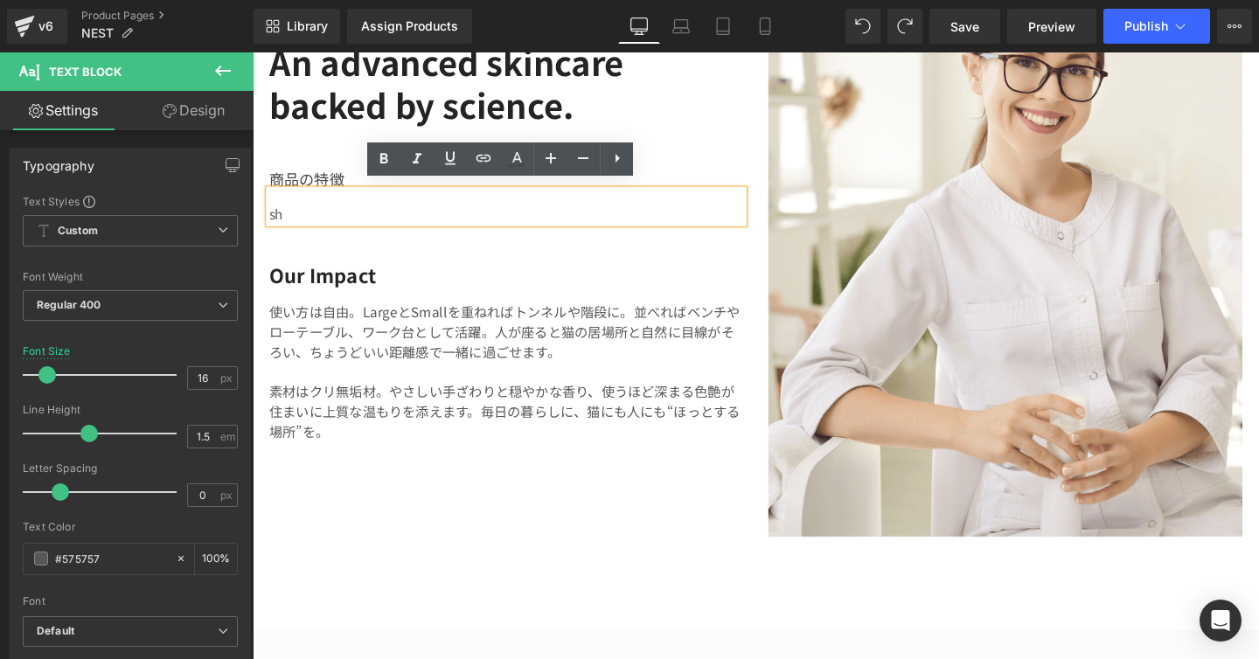
scroll to position [3256, 0]
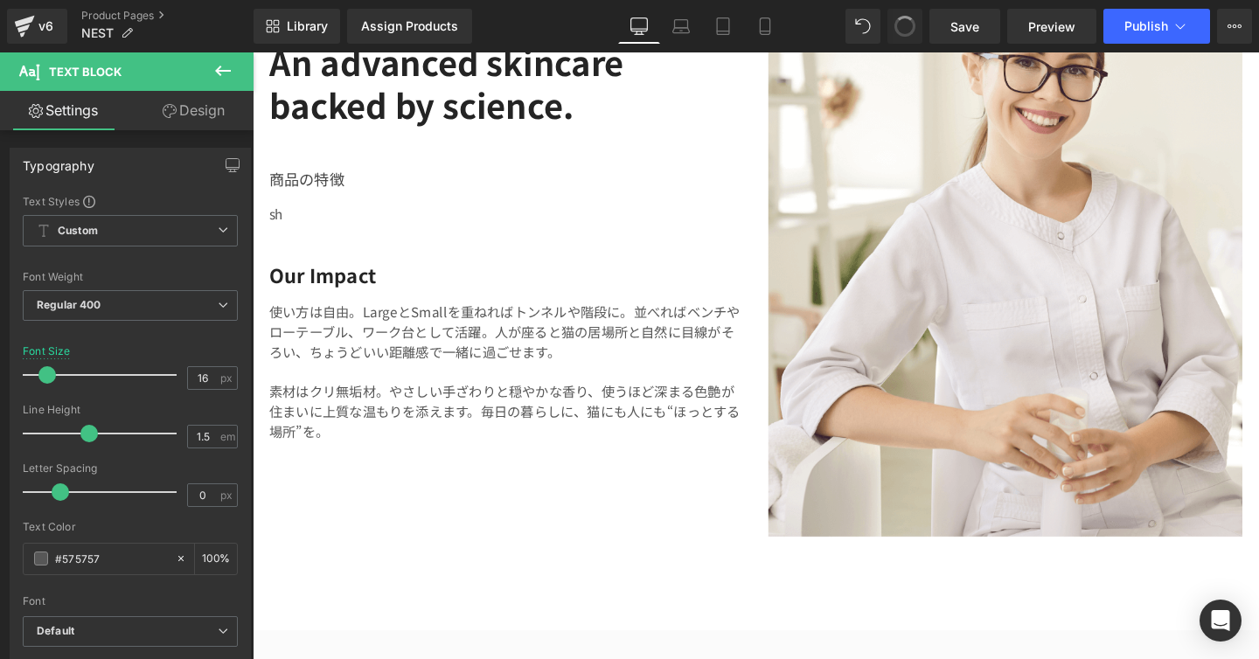
click at [912, 26] on span at bounding box center [905, 26] width 28 height 28
click at [912, 26] on span at bounding box center [905, 26] width 30 height 30
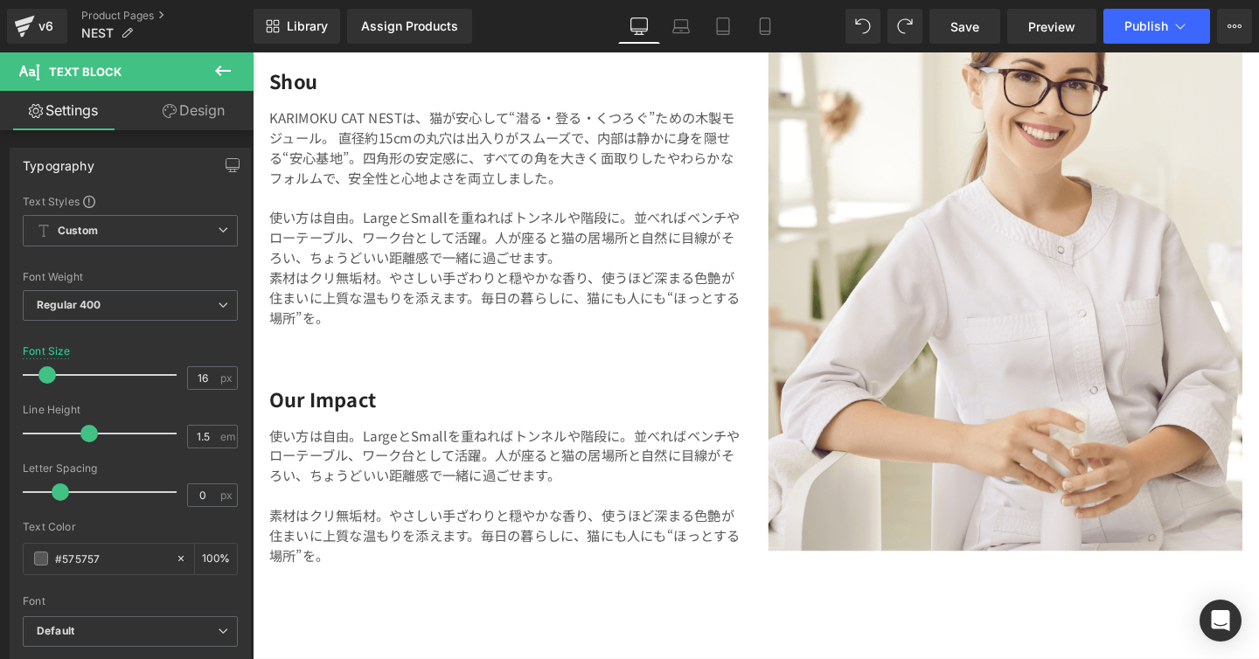
scroll to position [3155, 0]
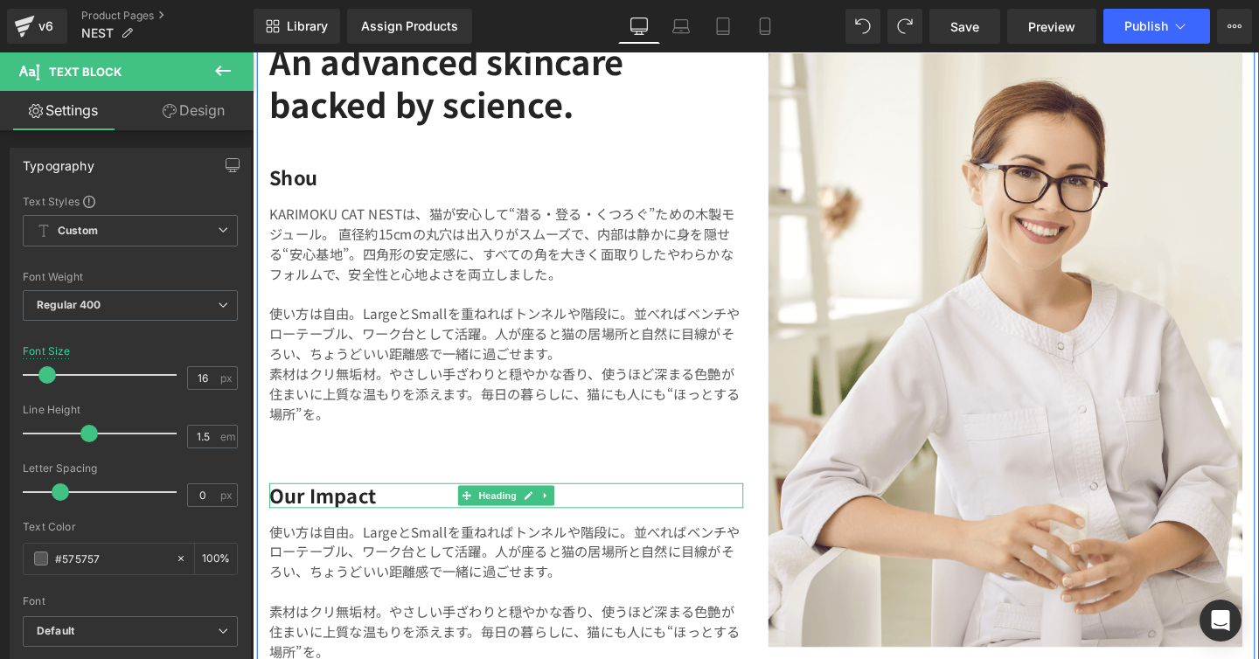
click at [323, 517] on h4 "Our Impact" at bounding box center [519, 518] width 498 height 26
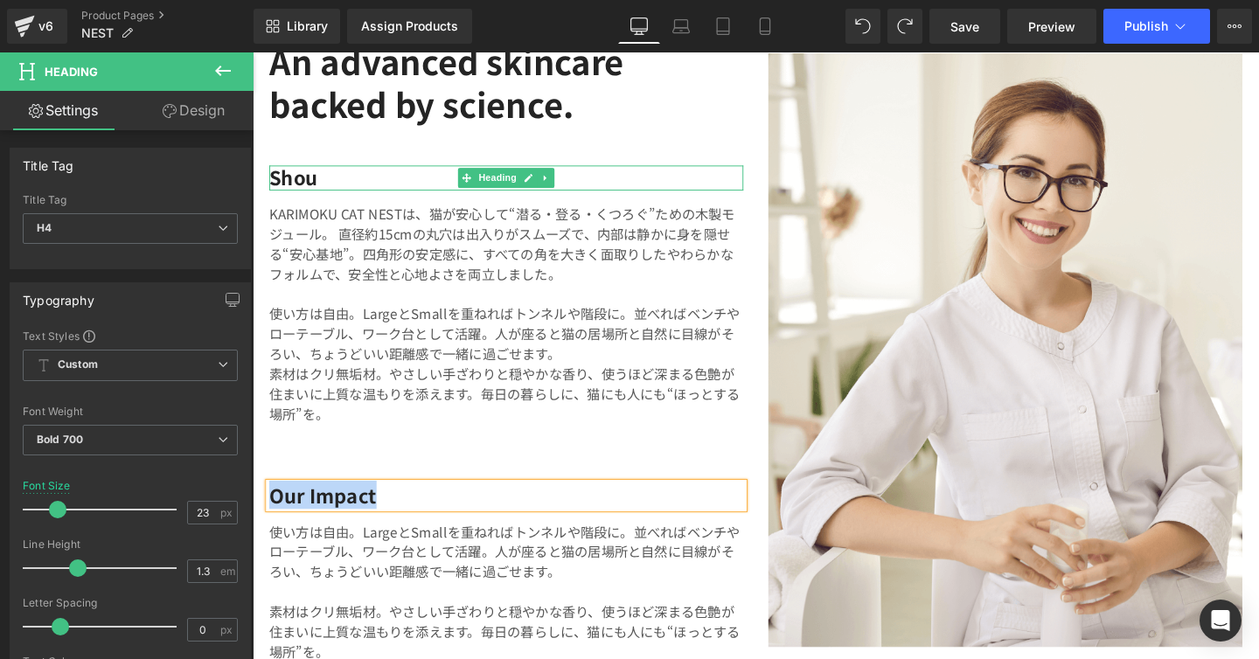
click at [332, 176] on h4 "shou" at bounding box center [519, 184] width 498 height 26
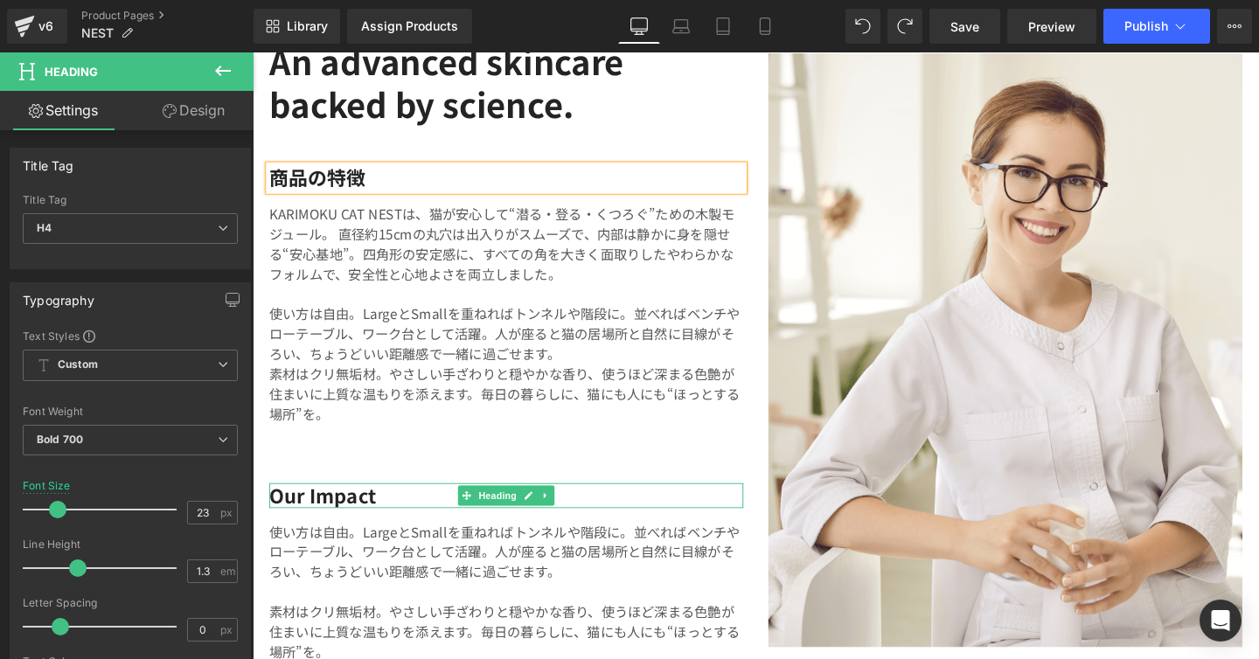
click at [382, 513] on h4 "Our Impact" at bounding box center [519, 518] width 498 height 26
click at [383, 513] on h4 "Our Impact" at bounding box center [519, 518] width 498 height 26
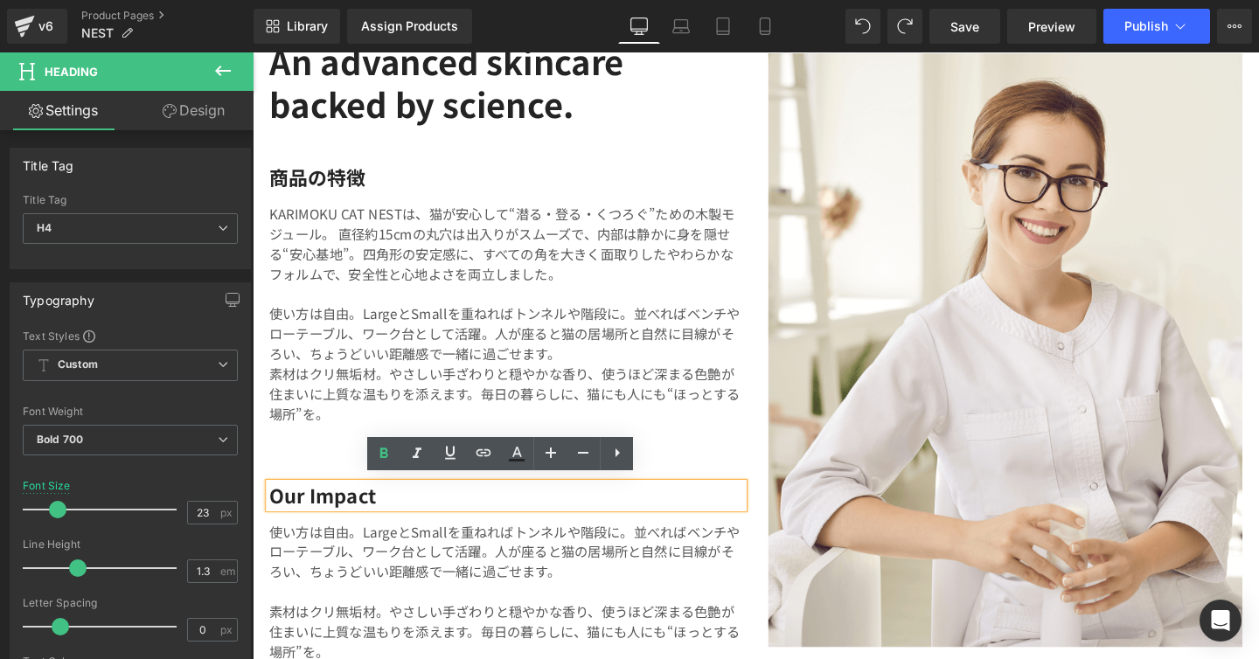
click at [402, 511] on h4 "Our Impact" at bounding box center [519, 518] width 498 height 26
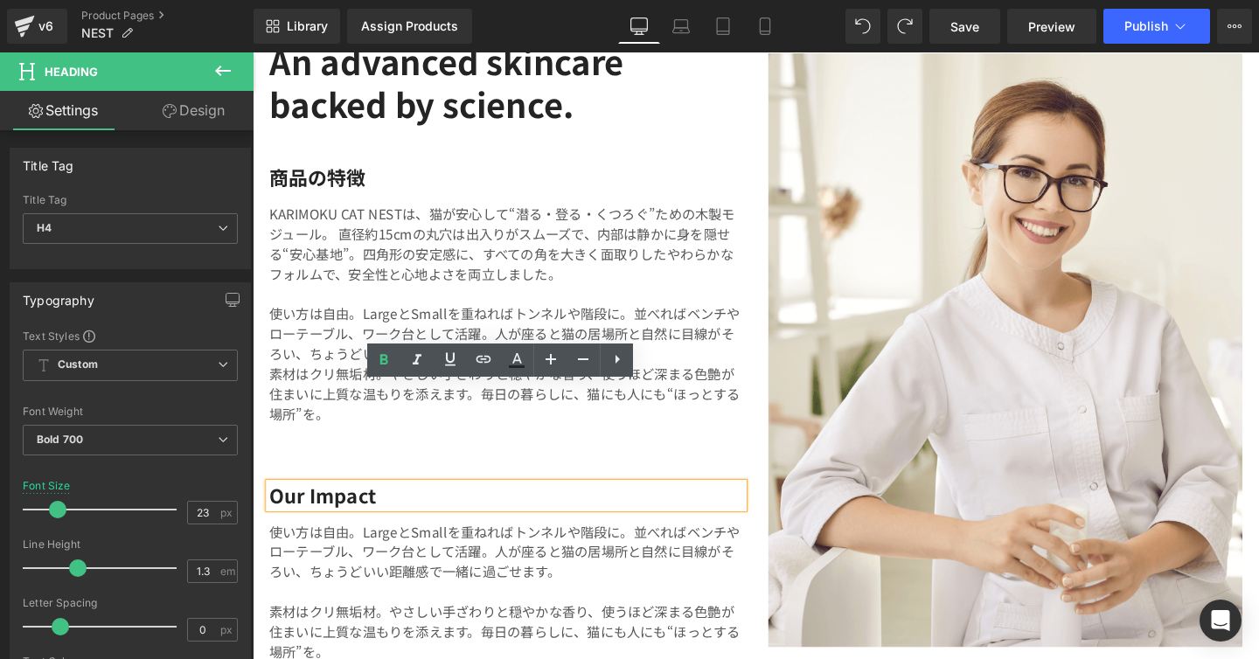
scroll to position [3273, 0]
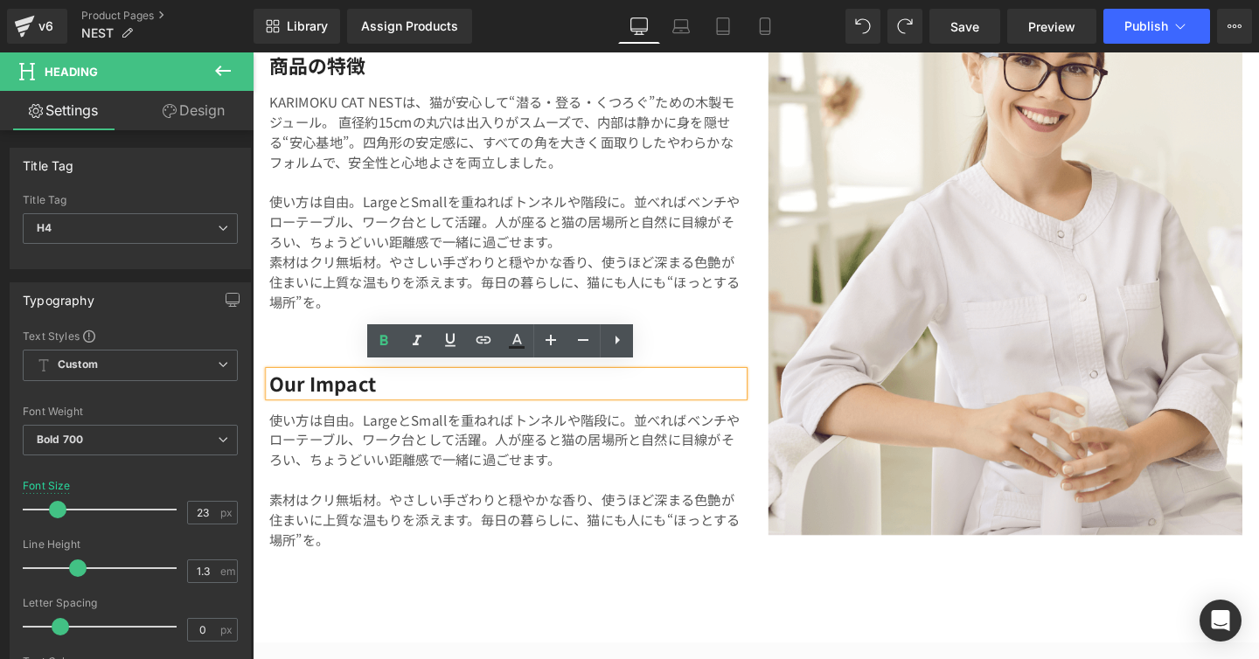
click at [373, 517] on p "素材はクリ無垢材。やさしい手ざわりと穏やかな香り、使うほど深まる色艶が住まいに上質な温もりを添えます。毎日の暮らしに、猫にも人にも“ほっとする場所”を。" at bounding box center [519, 542] width 498 height 63
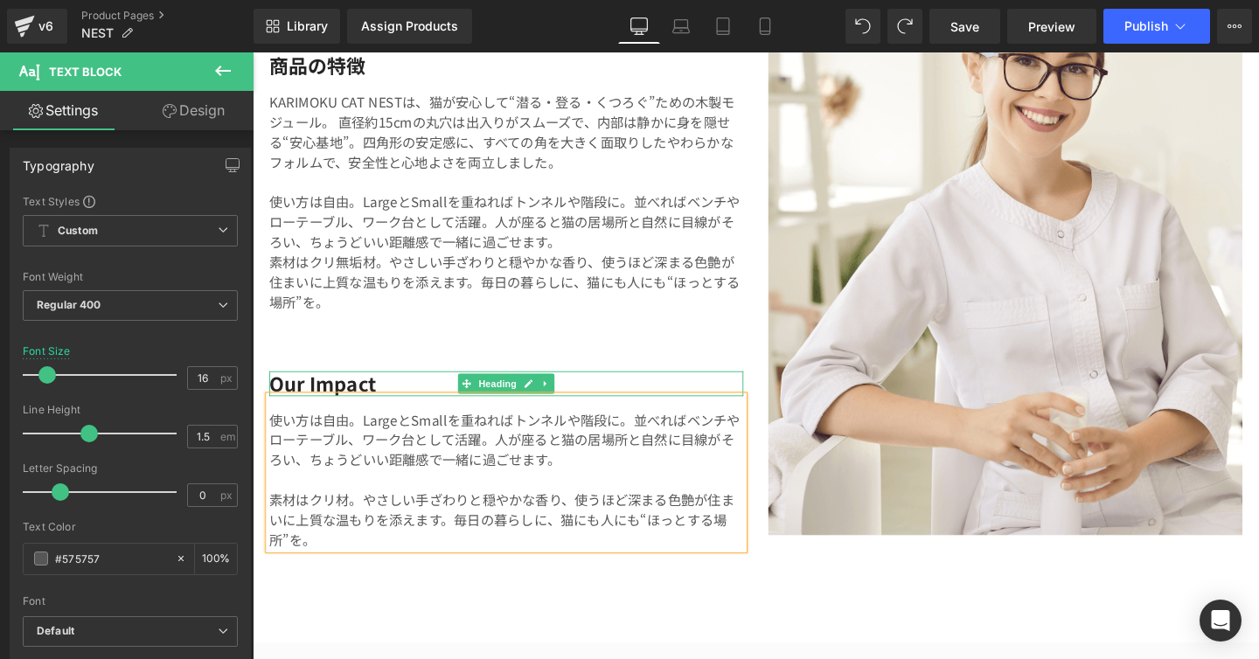
click at [376, 388] on h4 "Our Impact" at bounding box center [519, 400] width 498 height 26
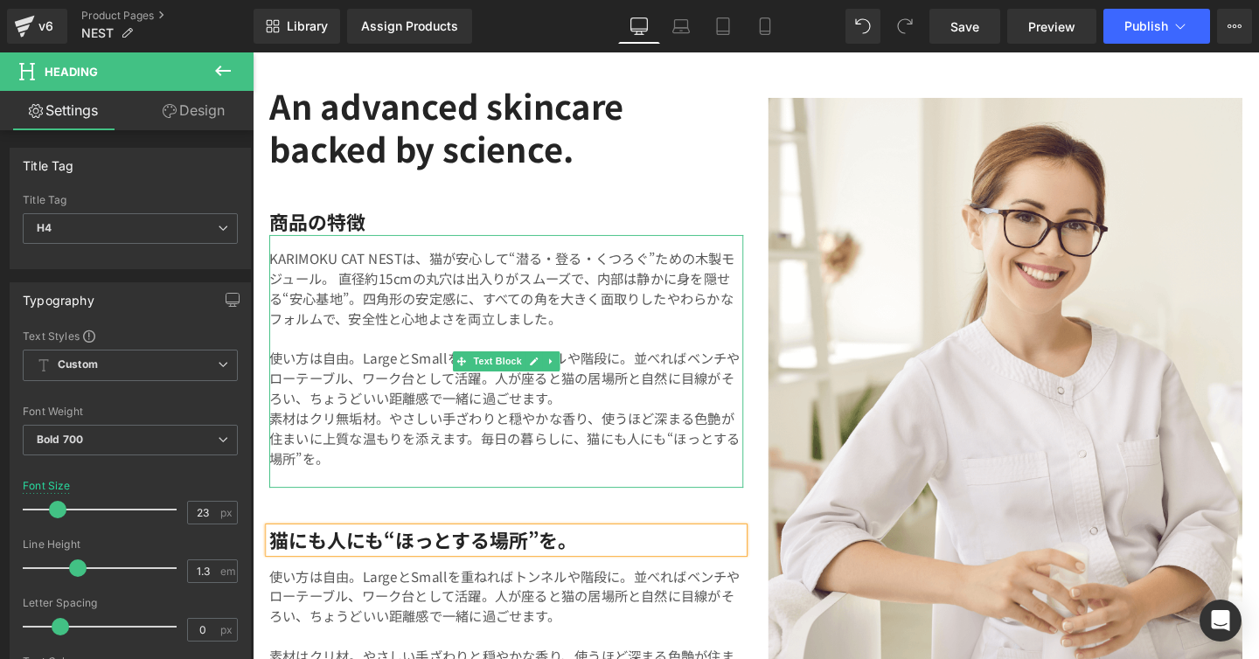
scroll to position [3265, 0]
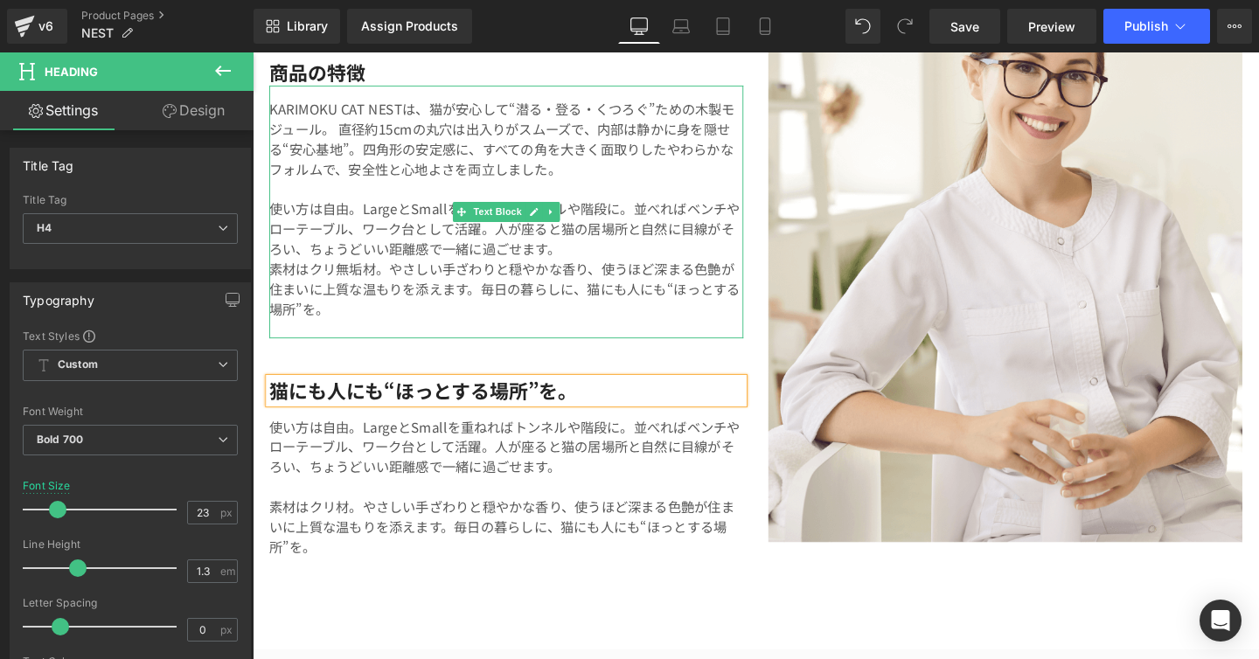
click at [357, 300] on p "素材はクリ無垢材。やさしい手ざわりと穏やかな香り、使うほど深まる色艶が住まいに上質な温もりを添えます。毎日の暮らしに、猫にも人にも“ほっとする場所”を。" at bounding box center [519, 300] width 498 height 63
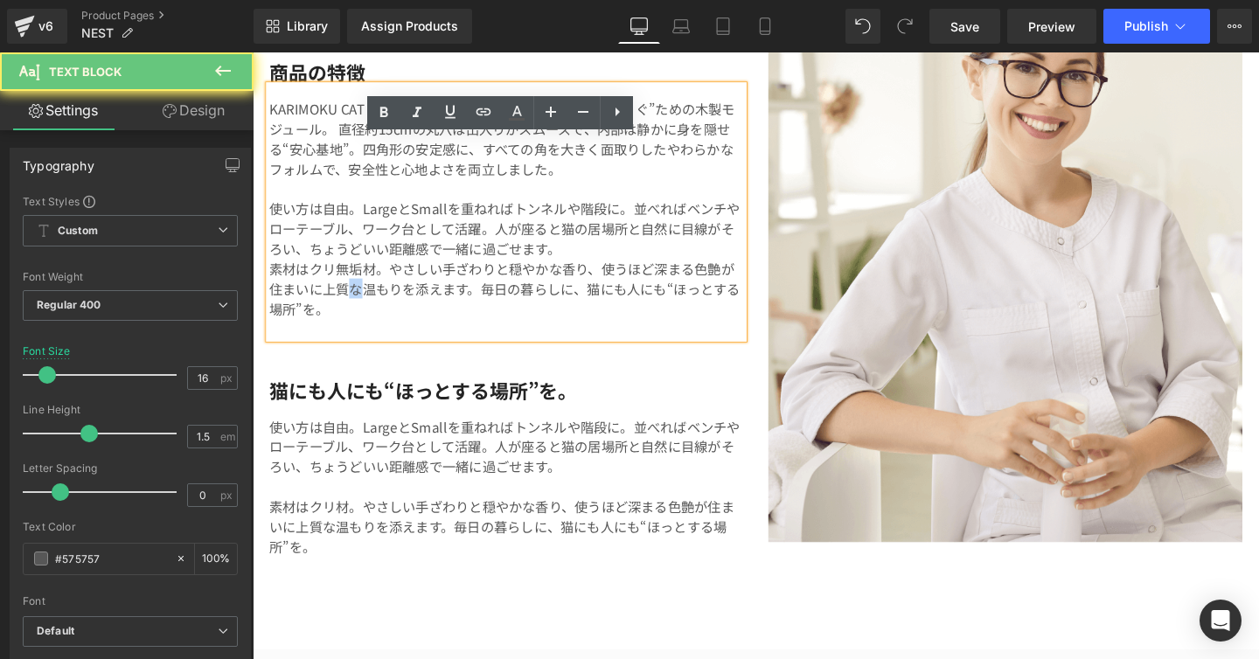
click at [359, 322] on p "素材はクリ無垢材。やさしい手ざわりと穏やかな香り、使うほど深まる色艶が住まいに上質な温もりを添えます。毎日の暮らしに、猫にも人にも“ほっとする場所”を。" at bounding box center [519, 300] width 498 height 63
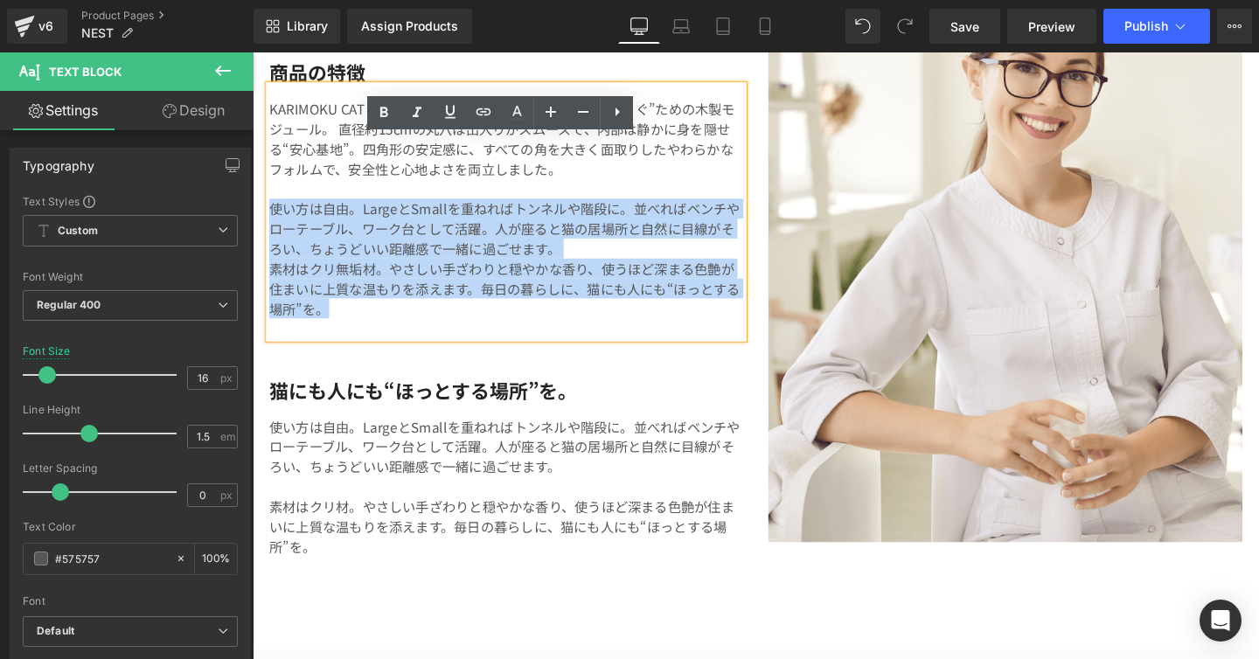
drag, startPoint x: 359, startPoint y: 322, endPoint x: 271, endPoint y: 207, distance: 144.6
click at [271, 207] on div "KARIMOKU CAT NESTは、猫が安心して“潜る・登る・くつろぐ”ための木製モジュール。 直径約15cmの丸穴は出入りがスムーズで、内部は静かに身を隠…" at bounding box center [519, 220] width 498 height 266
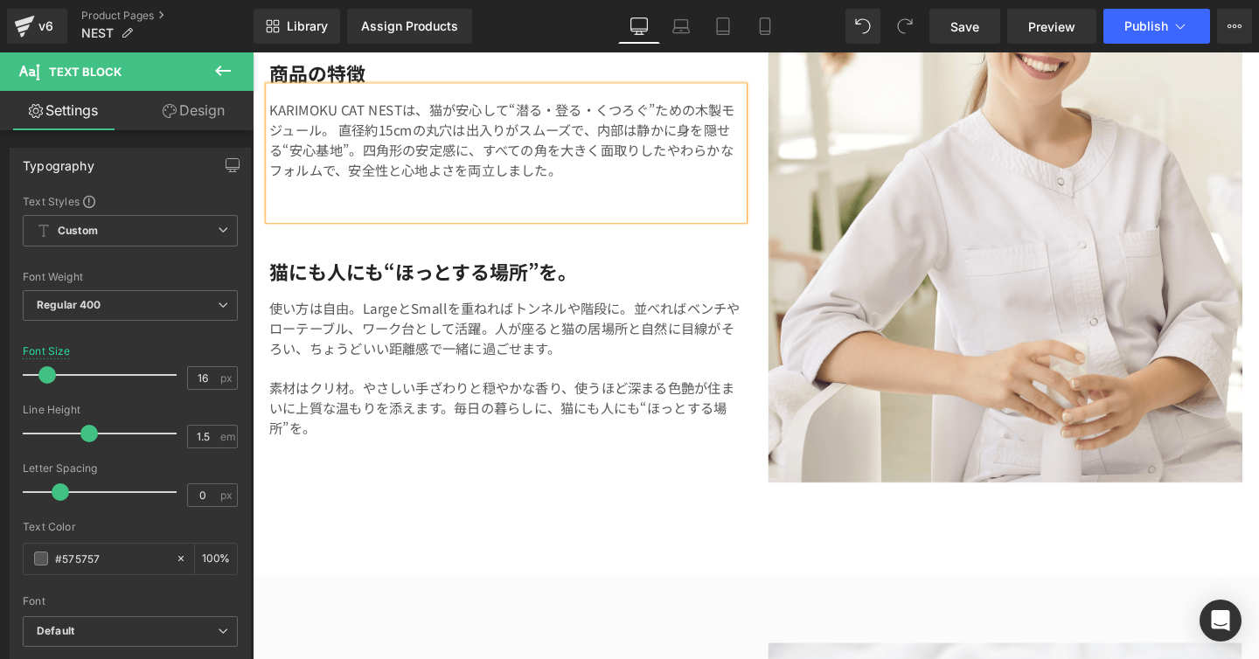
scroll to position [3323, 0]
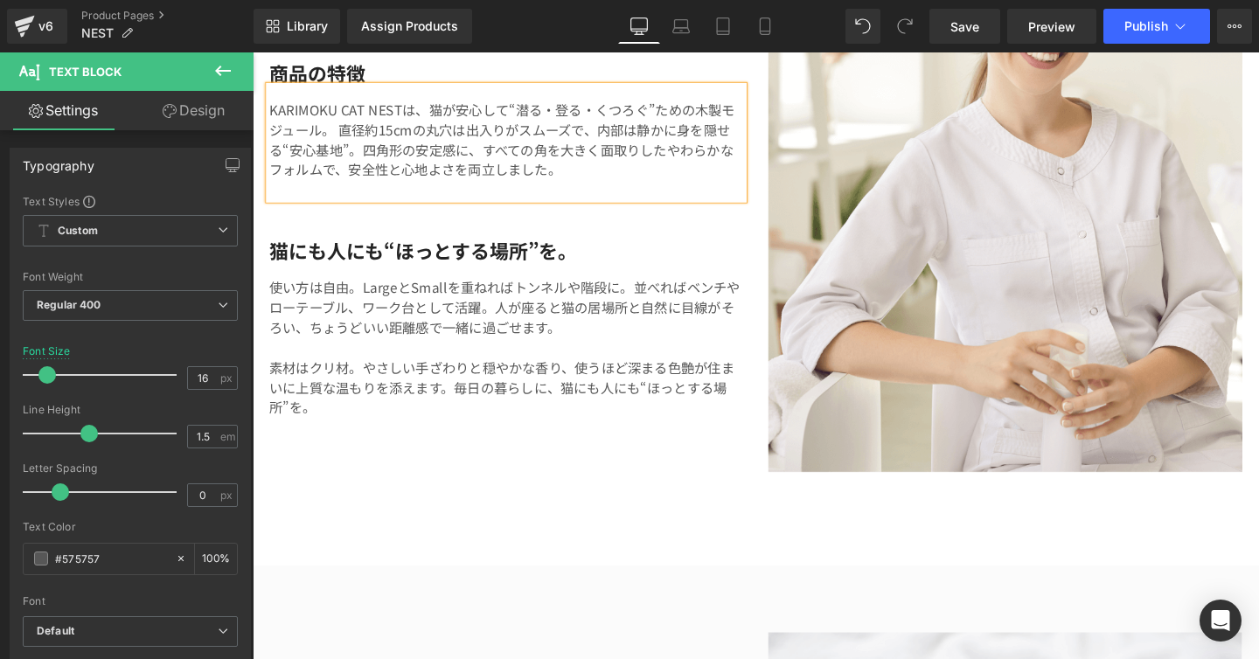
click at [385, 193] on p at bounding box center [519, 196] width 498 height 21
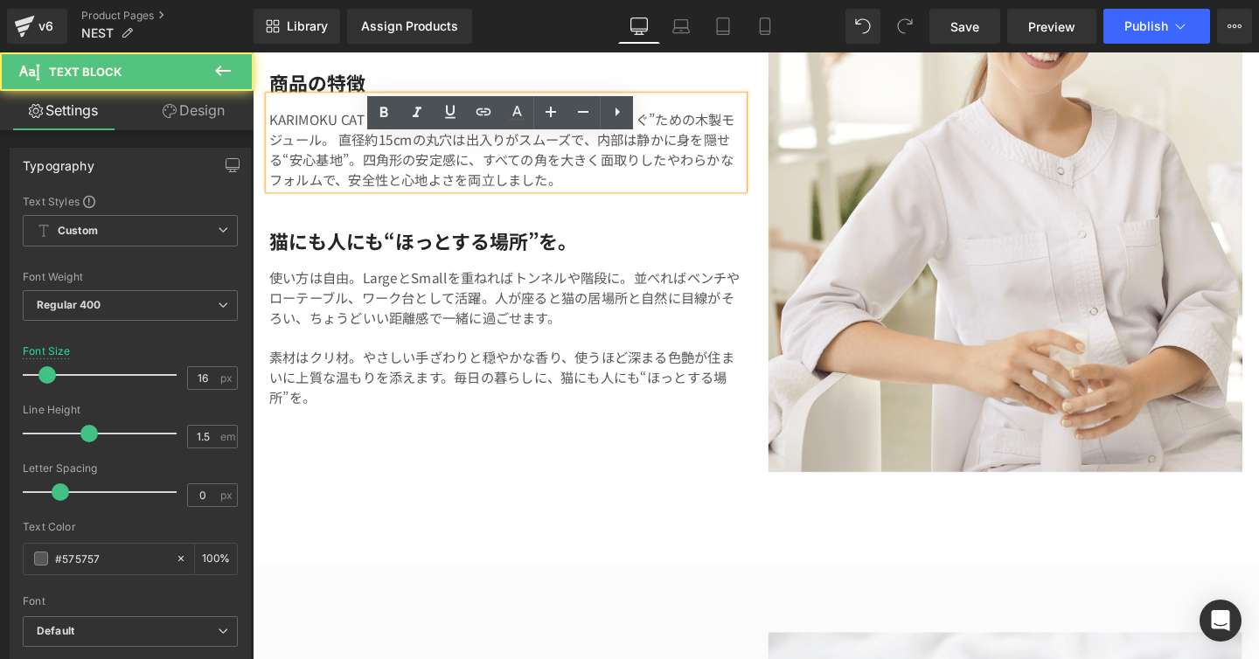
scroll to position [3334, 0]
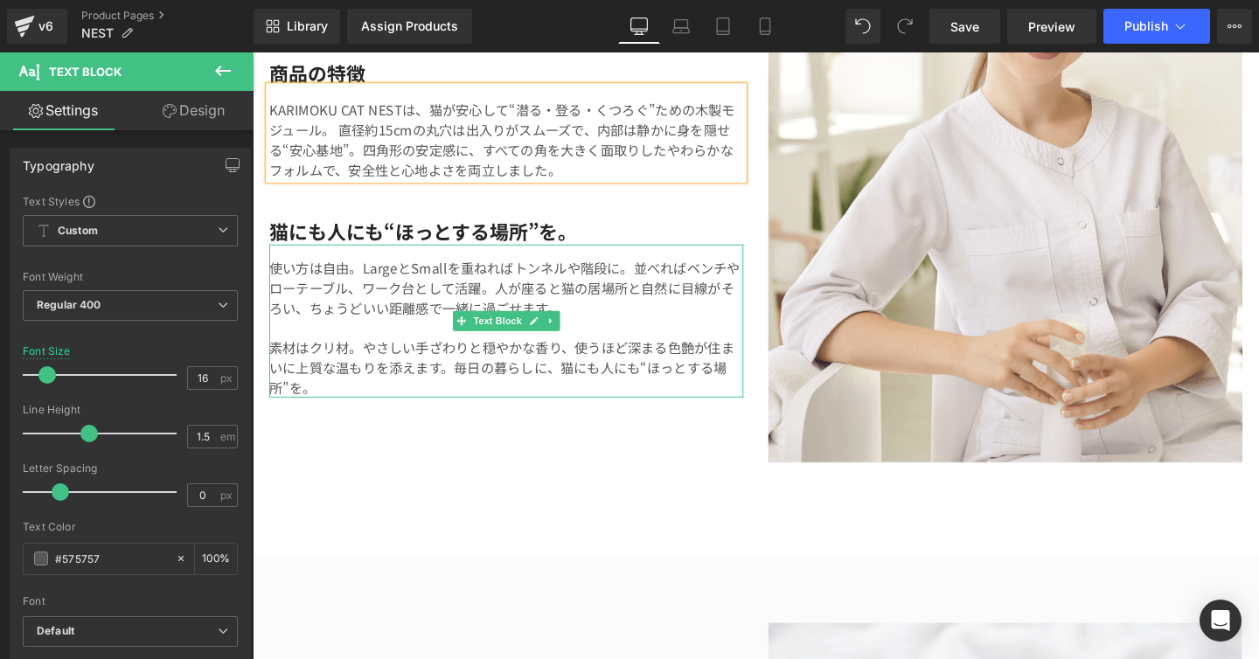
click at [371, 401] on p "素材はクリ材。やさしい手ざわりと穏やかな香り、使うほど深まる色艶が住まいに上質な温もりを添えます。毎日の暮らしに、猫にも人にも“ほっとする場所”を。" at bounding box center [519, 383] width 498 height 63
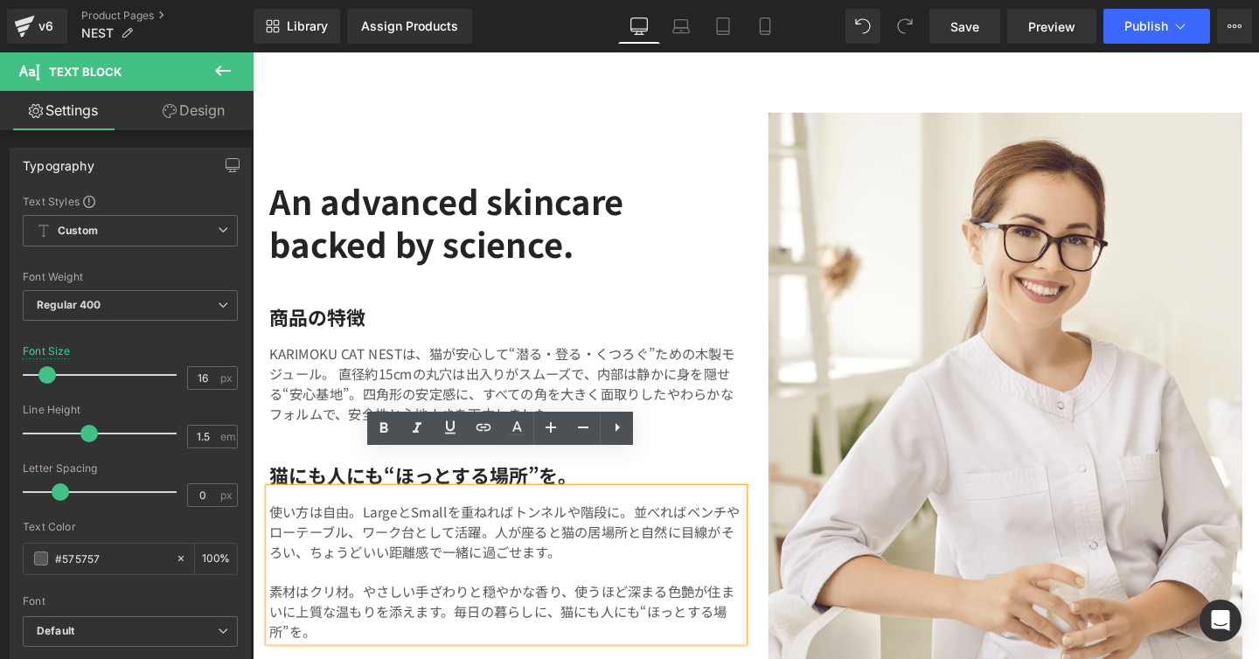
scroll to position [3077, 0]
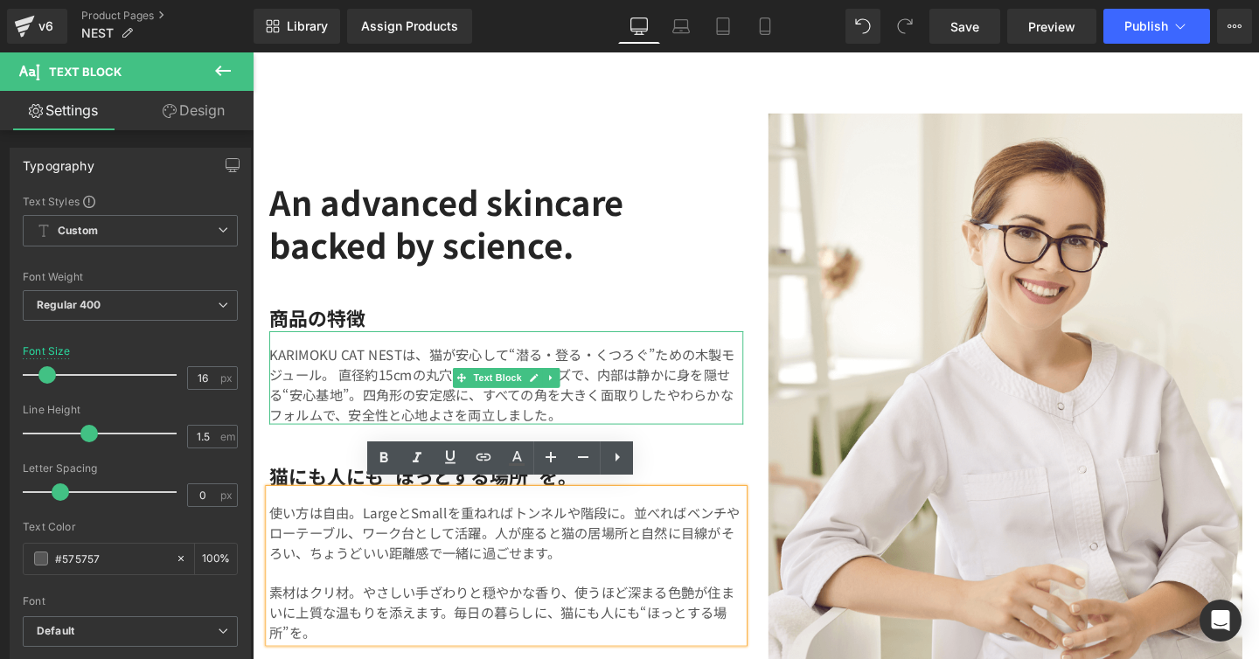
click at [300, 359] on p "KARIMOKU CAT NESTは、猫が安心して“潜る・登る・くつろぐ”ための木製モジュール。 直径約15cmの丸穴は出入りがスムーズで、内部は静かに身を隠…" at bounding box center [519, 401] width 498 height 84
click at [299, 364] on p "KARIMOKU CAT NESTは、猫が安心して“潜る・登る・くつろぐ”ための木製モジュール。 直径約15cmの丸穴は出入りがスムーズで、内部は静かに身を隠…" at bounding box center [519, 401] width 498 height 84
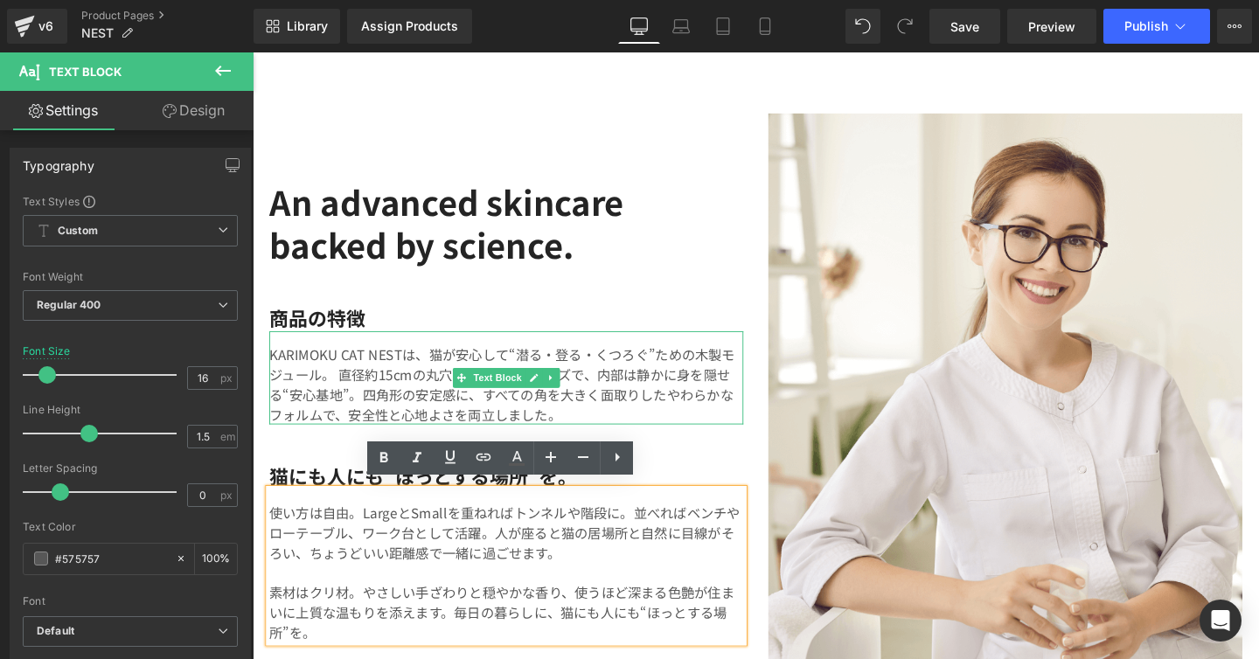
click at [299, 364] on p "KARIMOKU CAT NESTは、猫が安心して“潜る・登る・くつろぐ”ための木製モジュール。 直径約15cmの丸穴は出入りがスムーズで、内部は静かに身を隠…" at bounding box center [519, 401] width 498 height 84
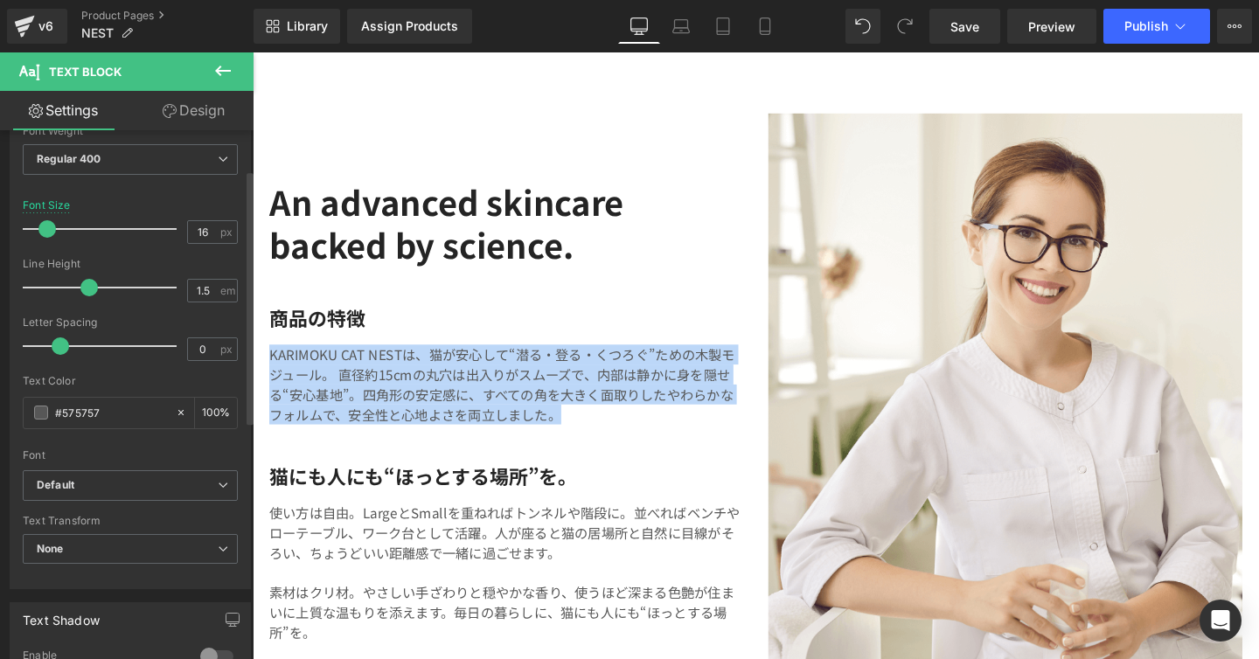
scroll to position [163, 0]
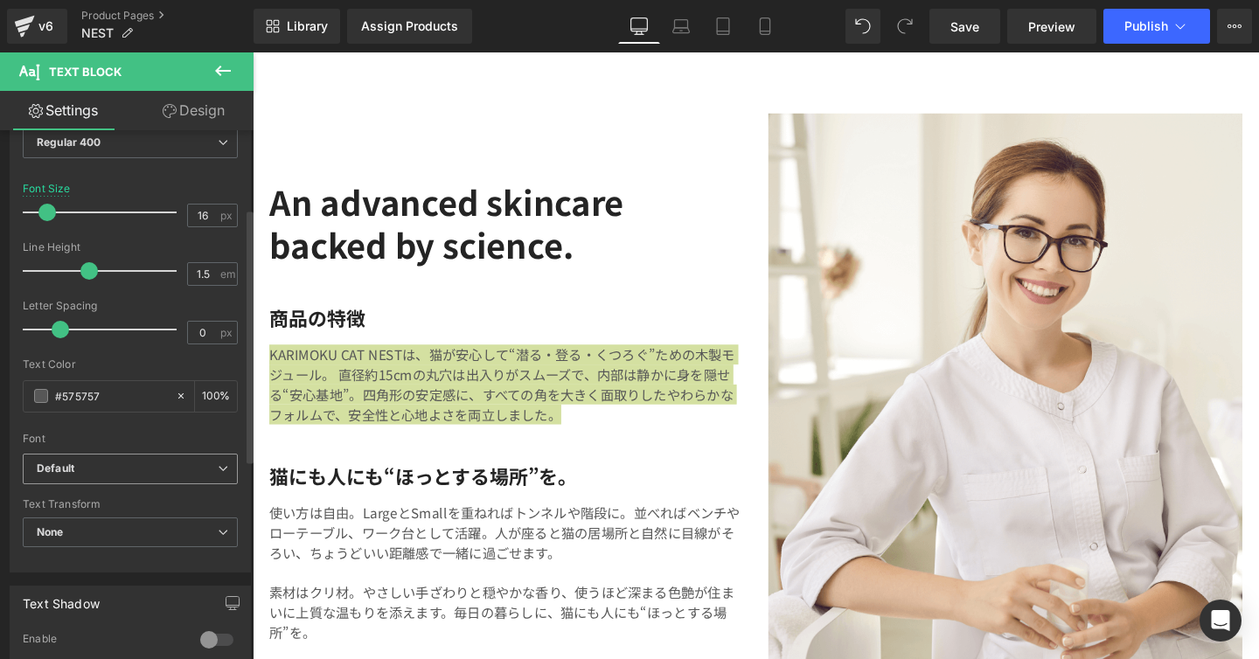
click at [206, 459] on span "Default" at bounding box center [130, 469] width 215 height 31
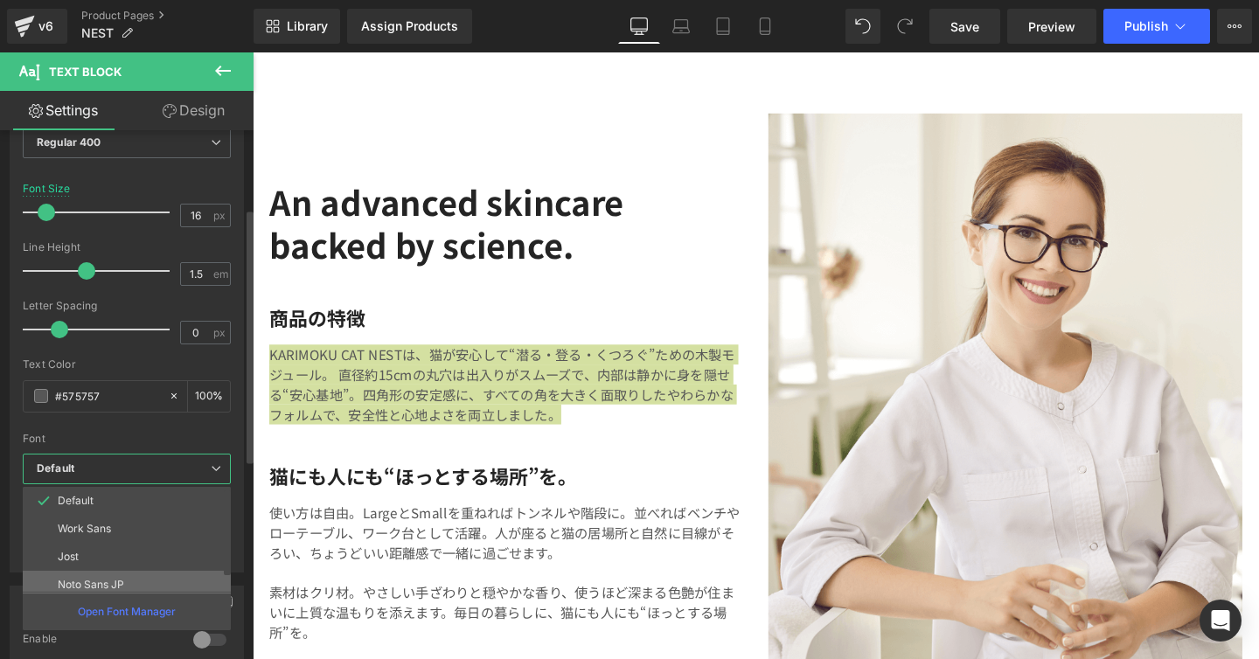
click at [151, 575] on li "Noto Sans JP" at bounding box center [131, 585] width 216 height 28
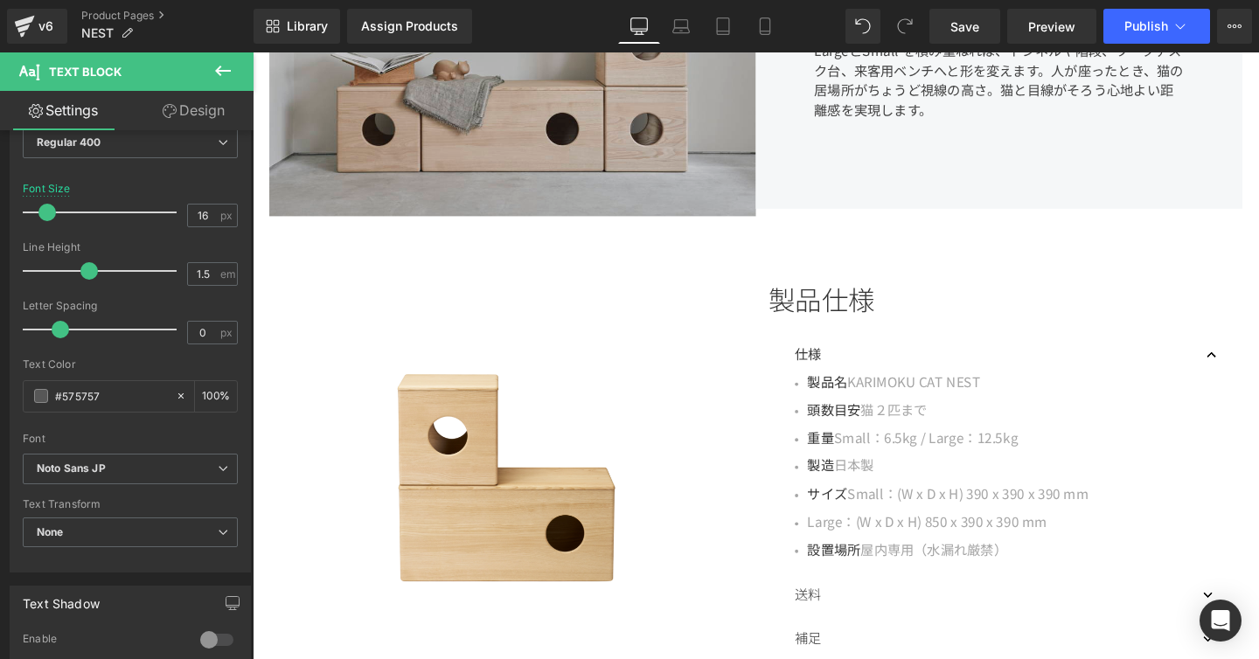
scroll to position [1144, 0]
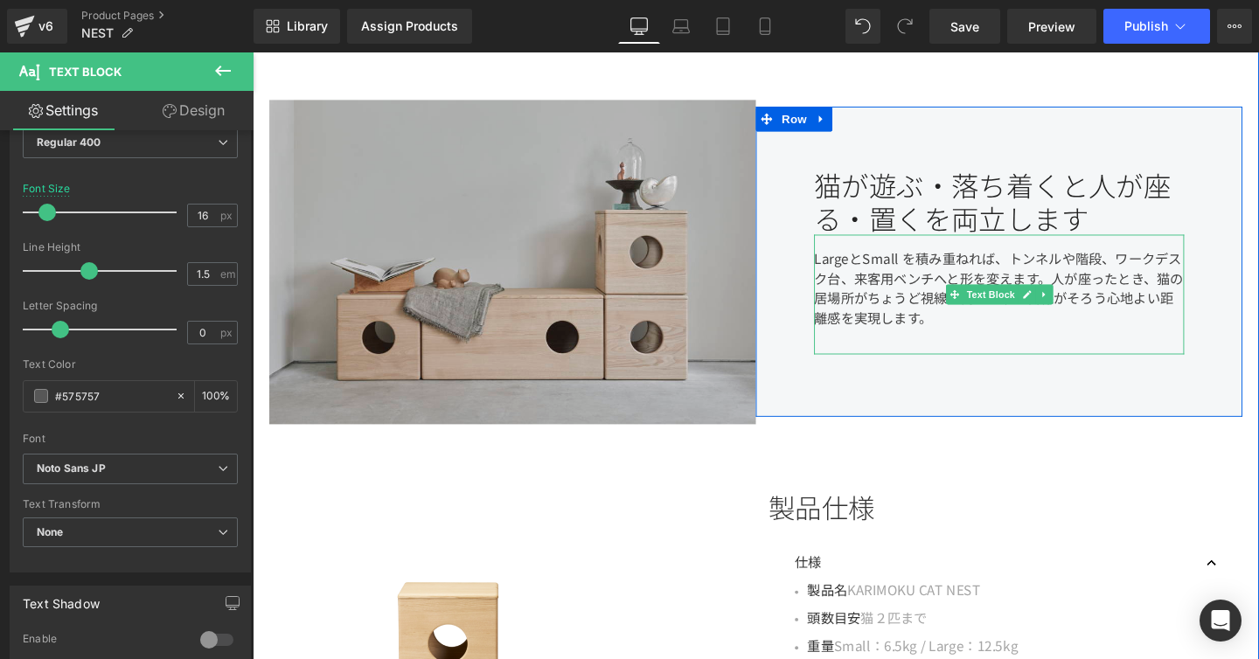
click at [857, 284] on div "LargeとSmall を積み重ねれば、トンネルや階段、ワークデスク台、来客用ベンチへと形を変えます。人が座ったとき、猫の居場所がちょうど視線の高さ。猫と目線…" at bounding box center [1037, 307] width 389 height 126
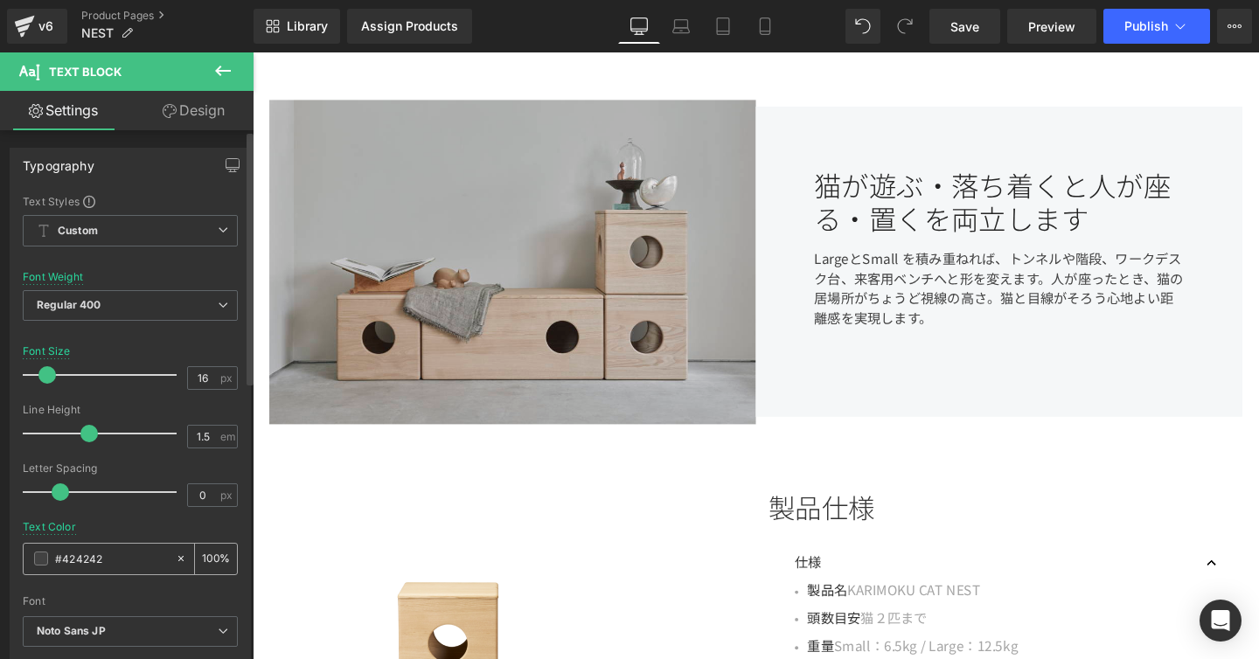
drag, startPoint x: 106, startPoint y: 553, endPoint x: 64, endPoint y: 551, distance: 42.0
click at [64, 551] on input "#424242" at bounding box center [111, 558] width 112 height 19
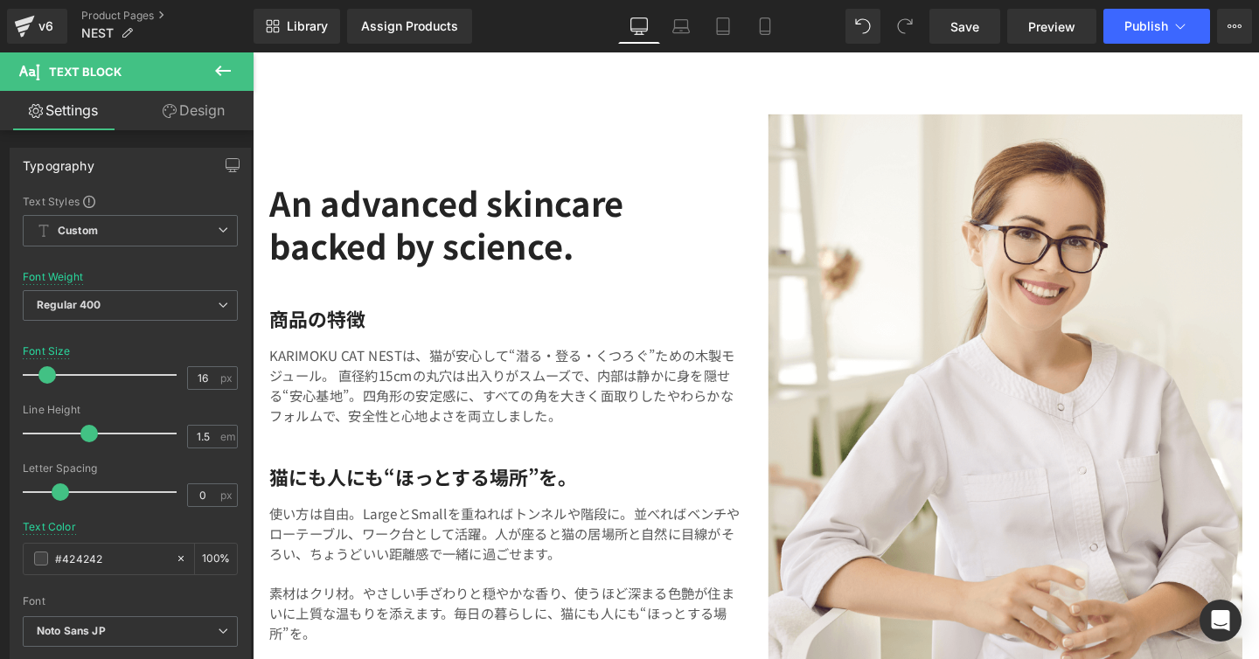
scroll to position [3077, 0]
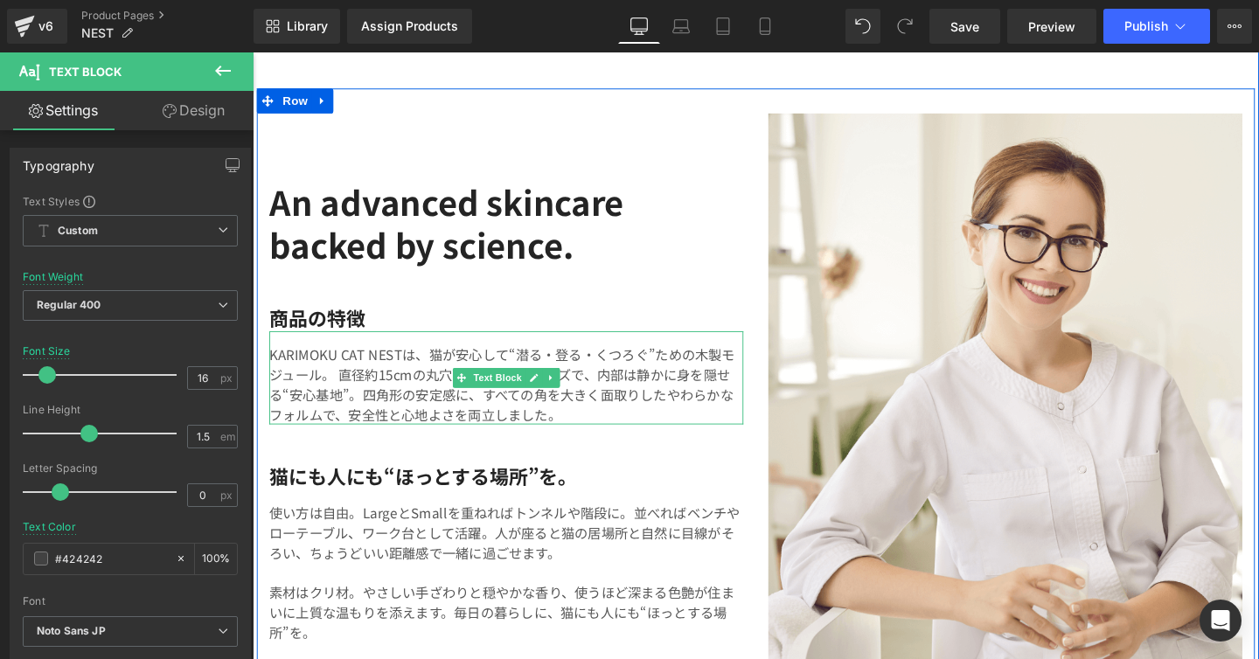
click at [457, 408] on p "KARIMOKU CAT NESTは、猫が安心して“潜る・登る・くつろぐ”ための木製モジュール。 直径約15cmの丸穴は出入りがスムーズで、内部は静かに身を隠…" at bounding box center [519, 401] width 498 height 84
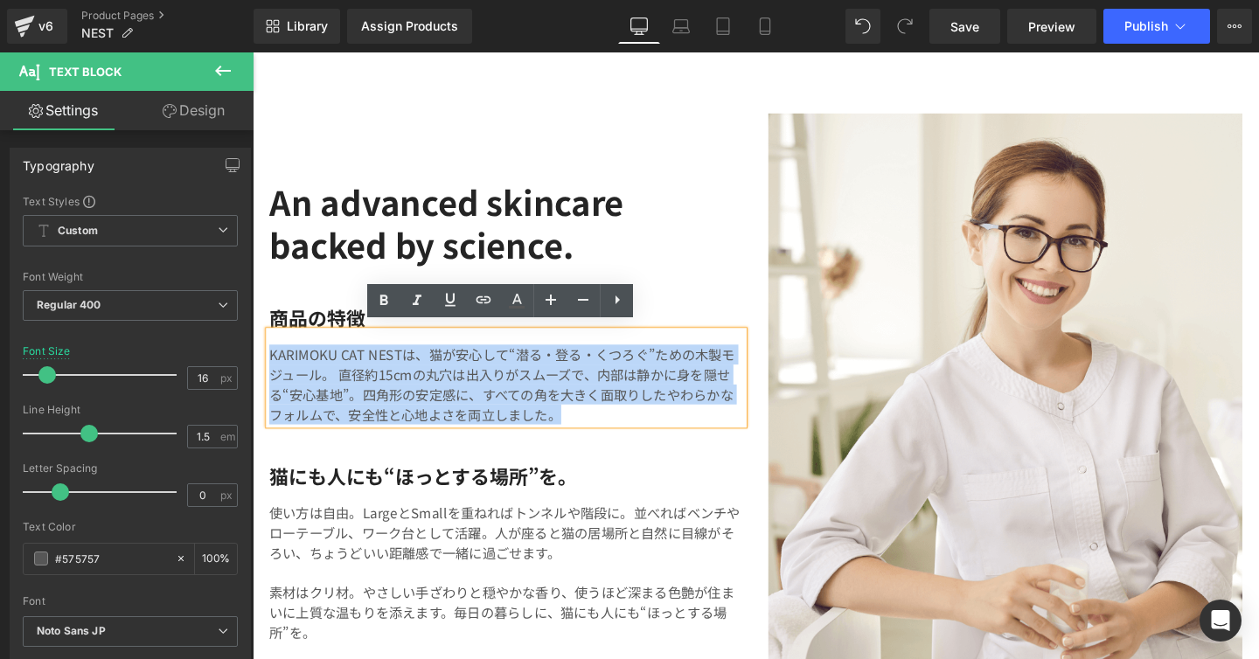
drag, startPoint x: 587, startPoint y: 426, endPoint x: 256, endPoint y: 348, distance: 339.4
click at [257, 348] on div "An advanced skincare backed by science. Heading 商品の特徴 Heading KARIMOKU CAT NEST…" at bounding box center [519, 428] width 524 height 625
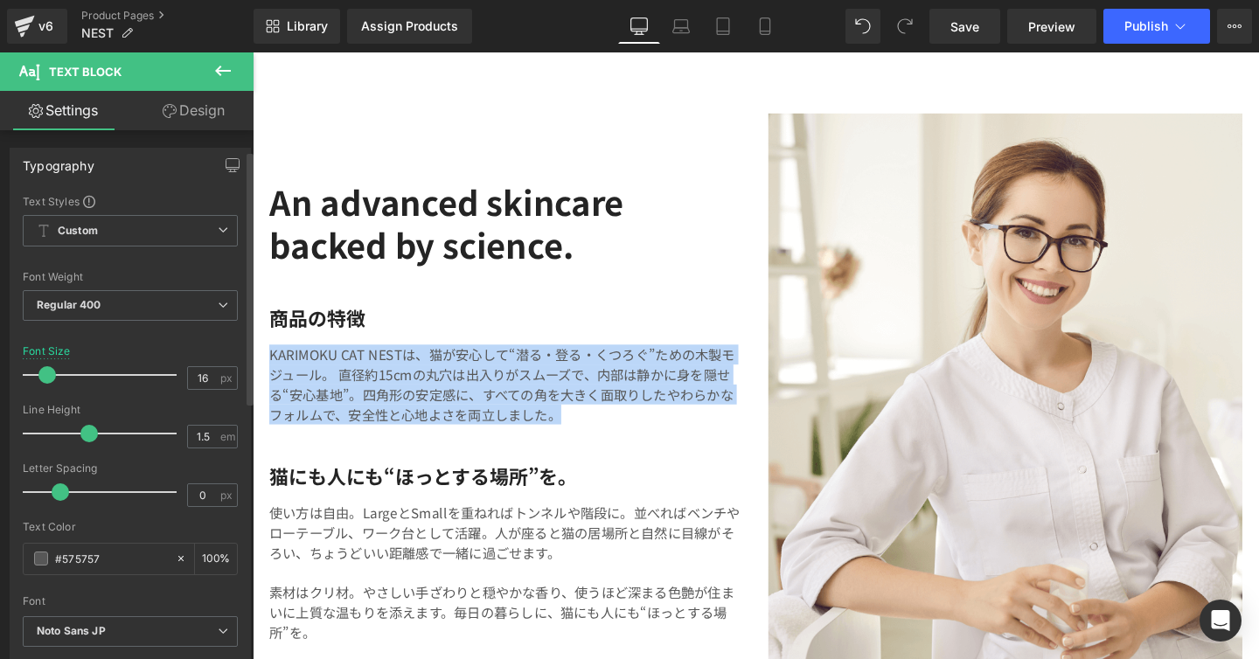
scroll to position [128, 0]
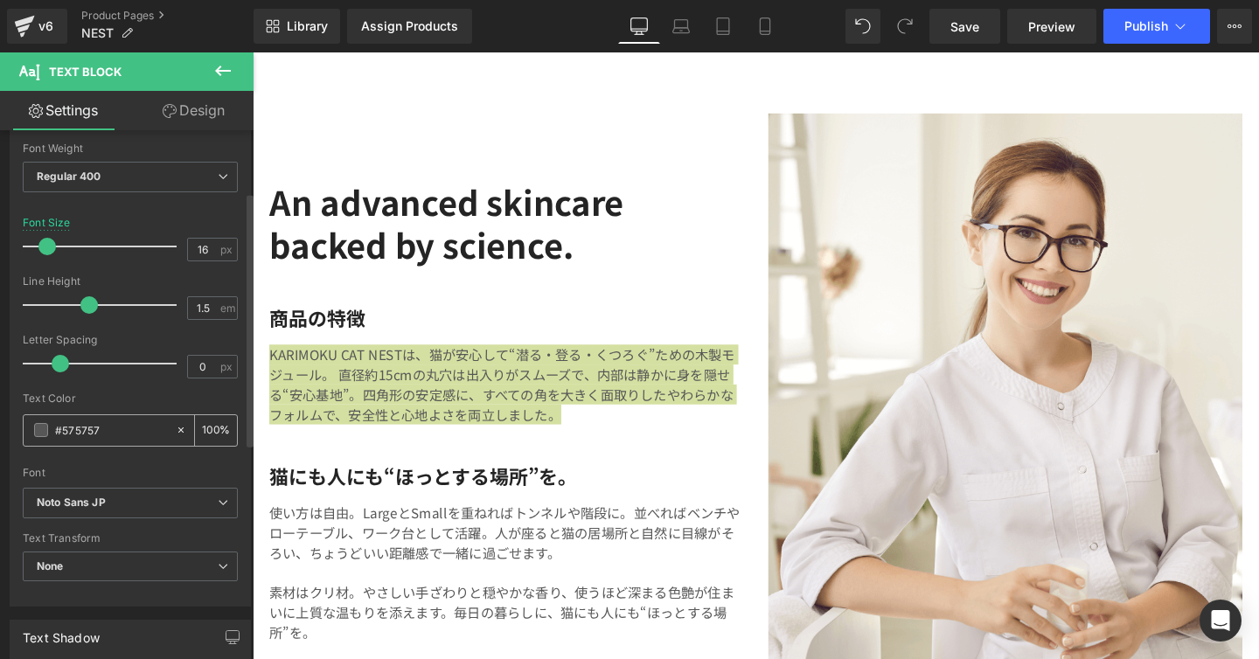
click at [118, 422] on input "#575757" at bounding box center [111, 429] width 112 height 19
click at [114, 428] on input "#575757" at bounding box center [111, 429] width 112 height 19
type input "#575"
type input "47"
type input "#"
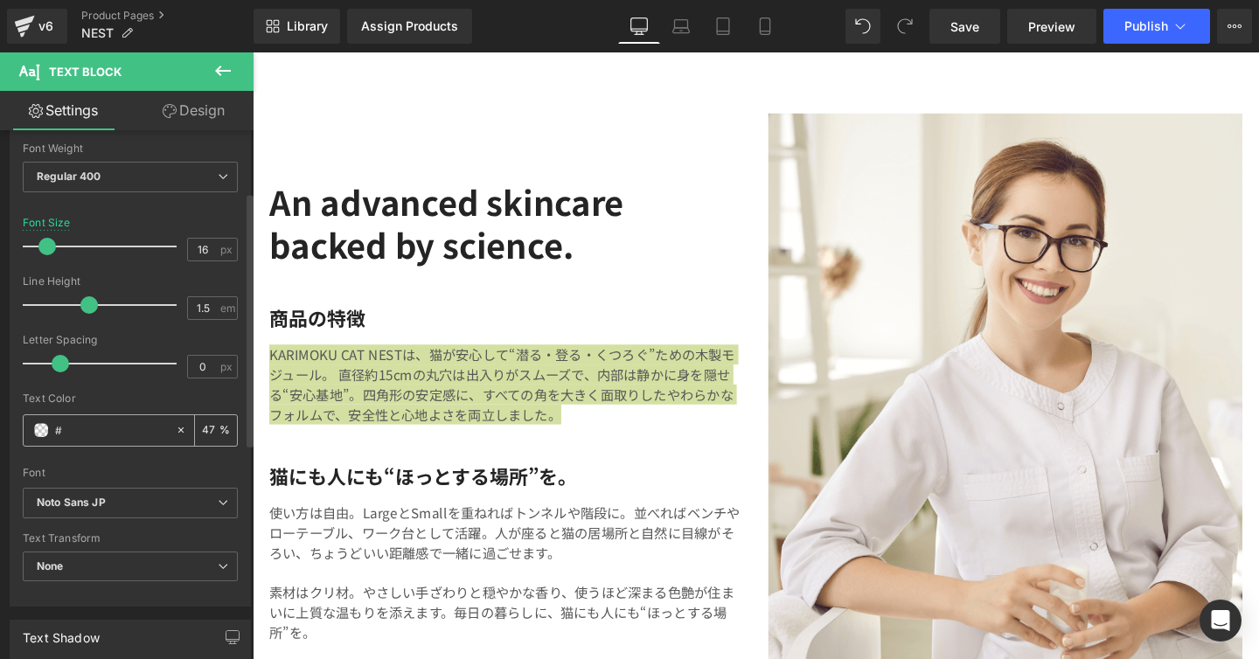
type input "0"
type input "#424242"
type input "100"
type input "#424242"
click at [142, 404] on div "Text Color #424242 100 %" at bounding box center [130, 429] width 215 height 74
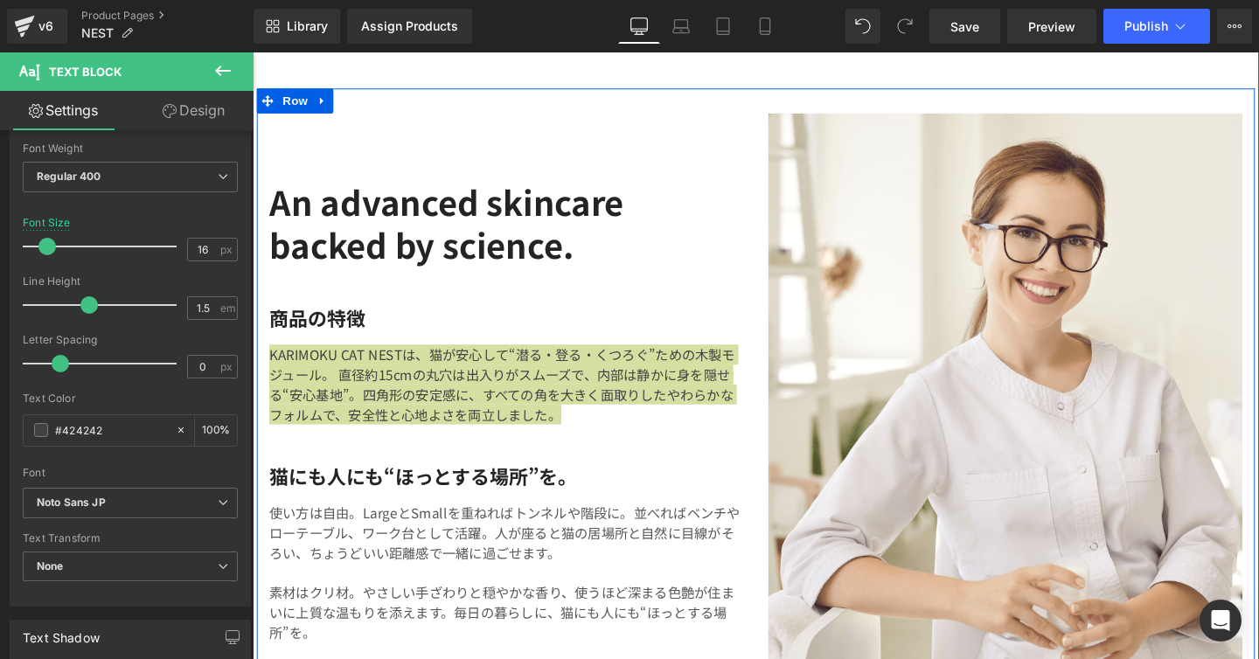
scroll to position [3220, 0]
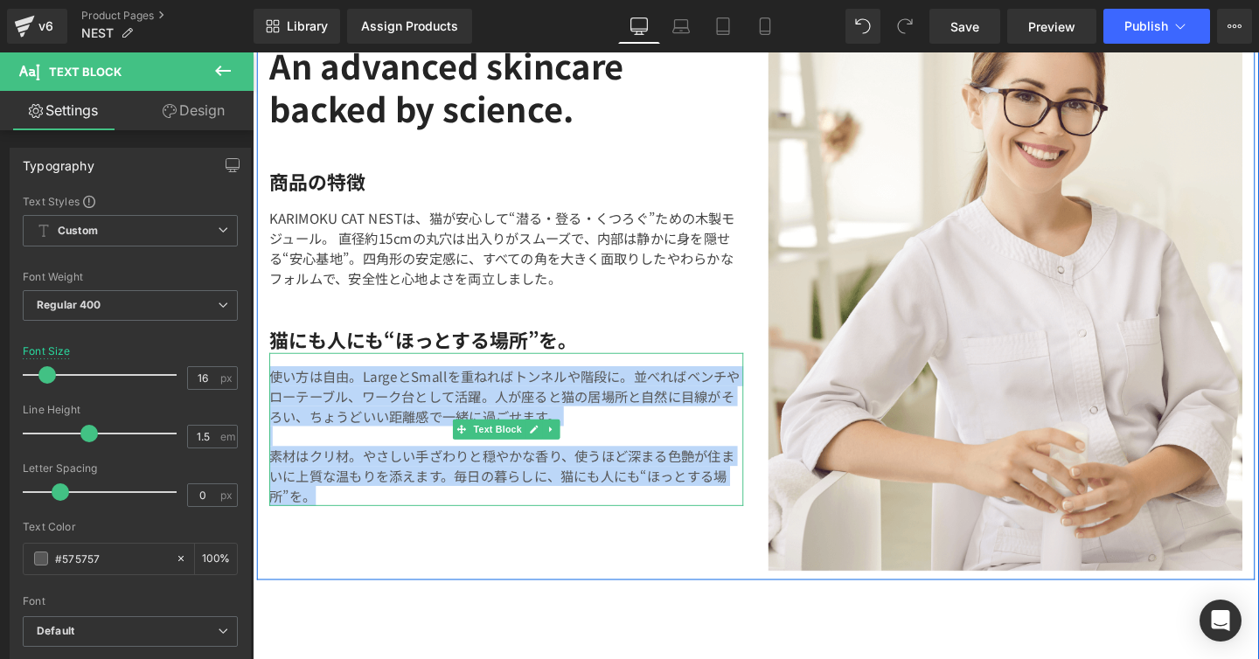
drag, startPoint x: 334, startPoint y: 510, endPoint x: 275, endPoint y: 388, distance: 135.7
click at [275, 388] on div "使い方は自由。LargeとSmallを重ねればトンネルや階段に。並べればベンチやローテーブル、ワーク台として活躍。人が座ると猫の居場所と自然に目線がそろい、ち…" at bounding box center [519, 448] width 498 height 161
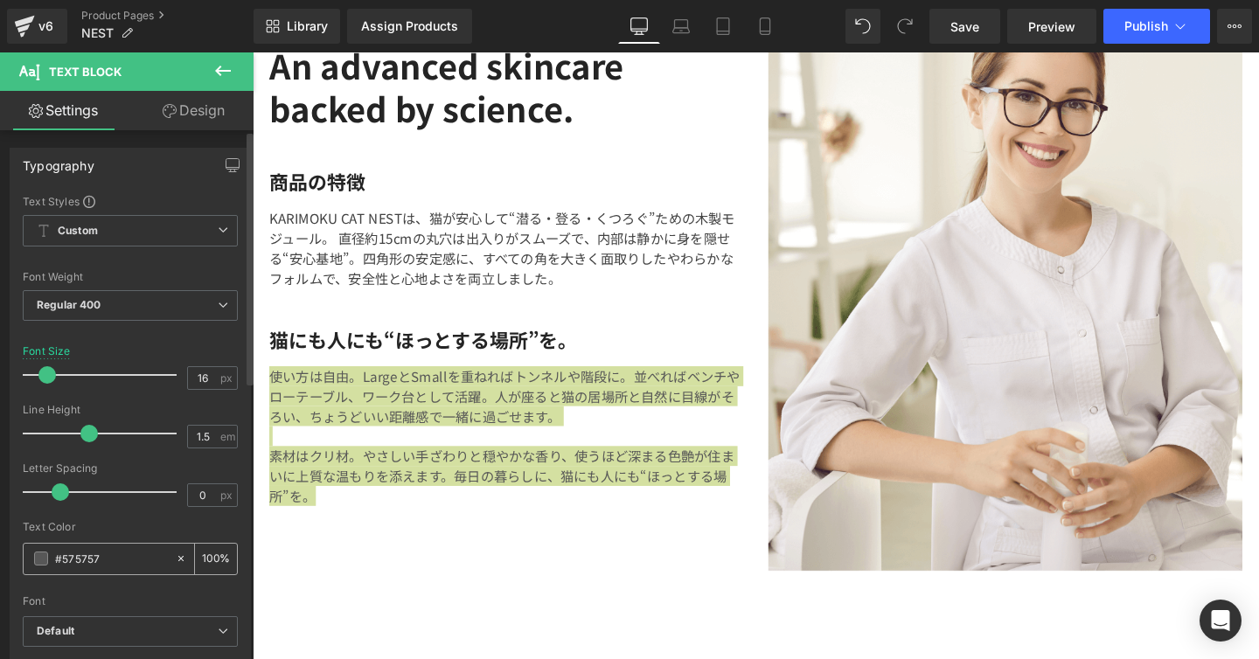
click at [106, 559] on input "#575757" at bounding box center [111, 558] width 112 height 19
type input "#"
type input "0"
paste input "#424242"
type input "#424242"
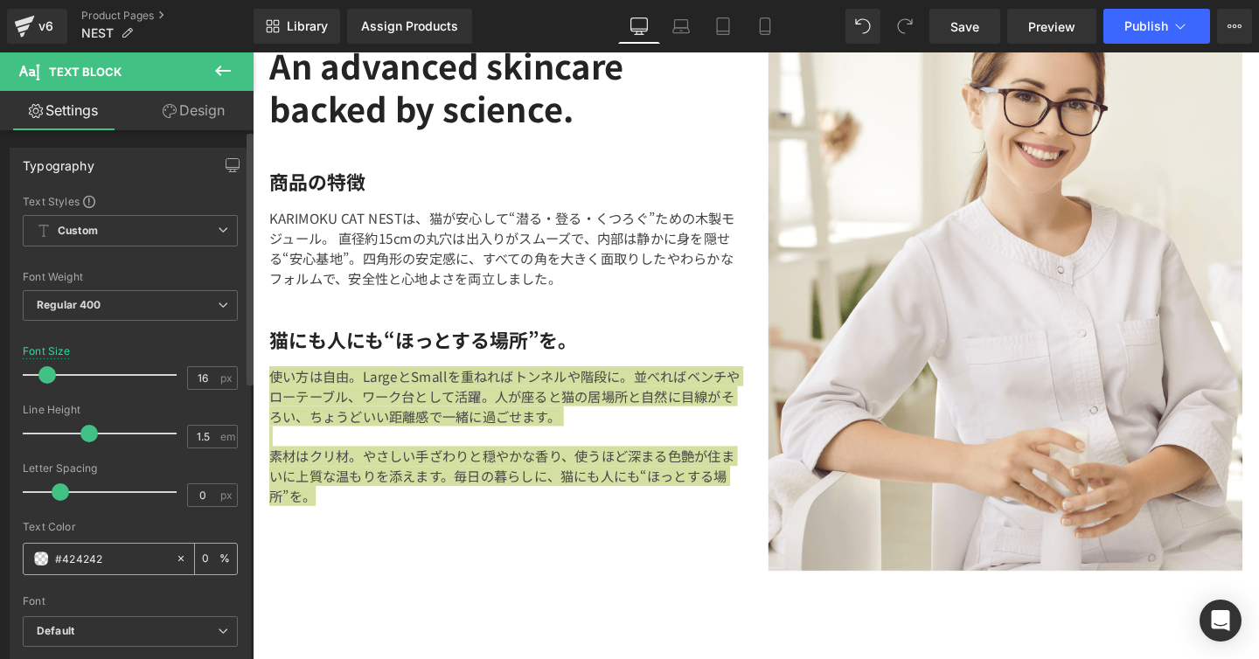
type input "100"
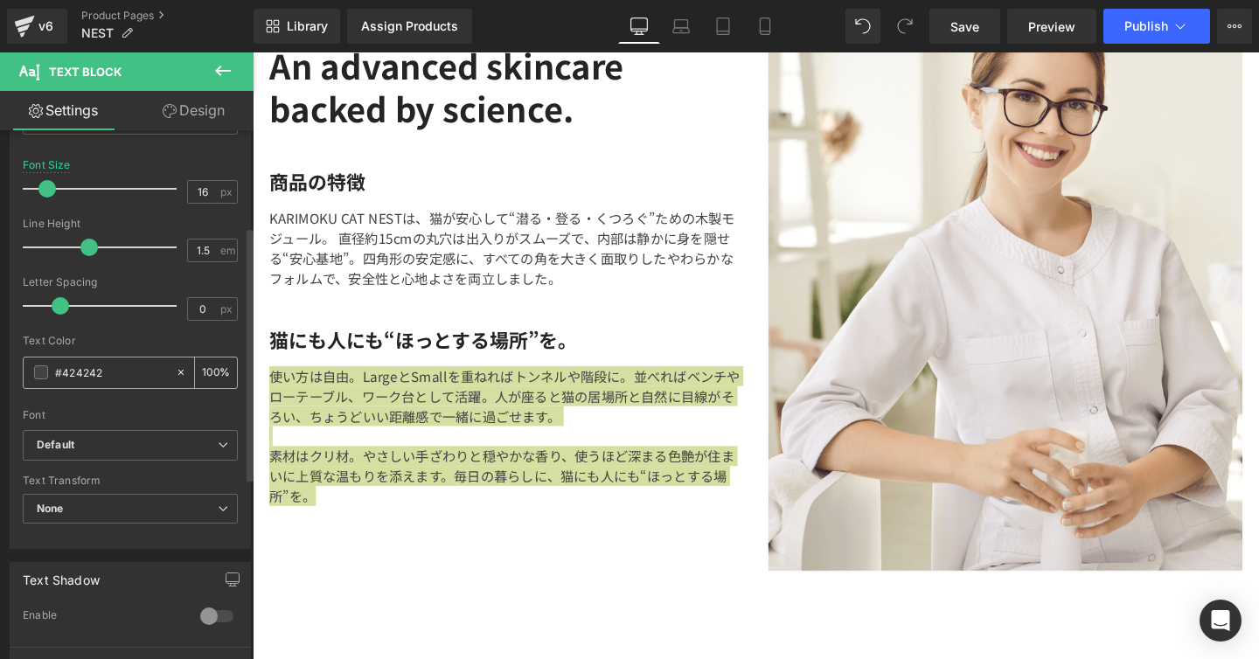
scroll to position [200, 0]
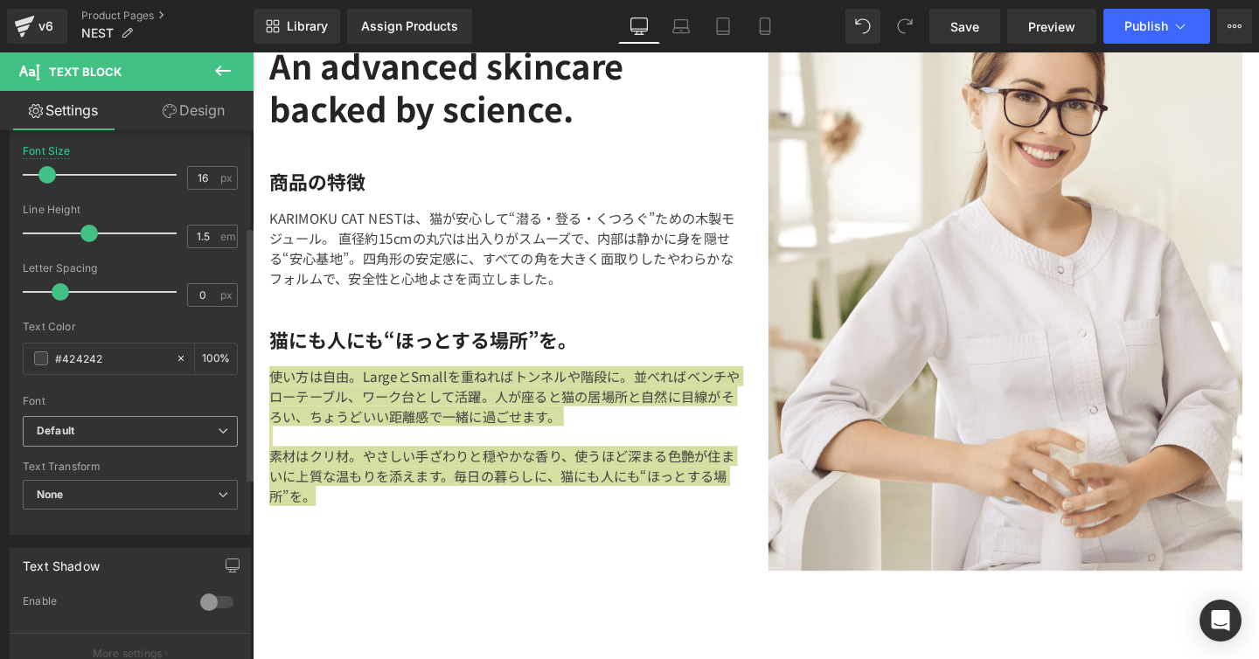
type input "#424242"
click at [218, 434] on icon at bounding box center [223, 431] width 10 height 10
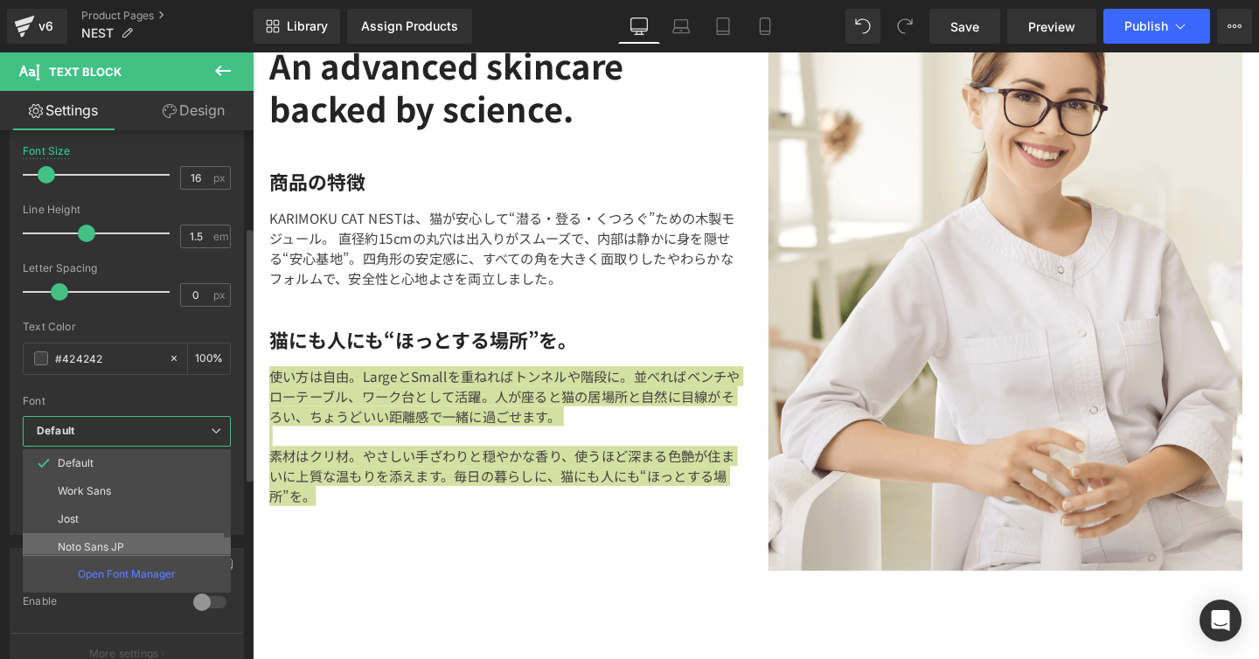
click at [142, 533] on li "Noto Sans JP" at bounding box center [131, 547] width 216 height 28
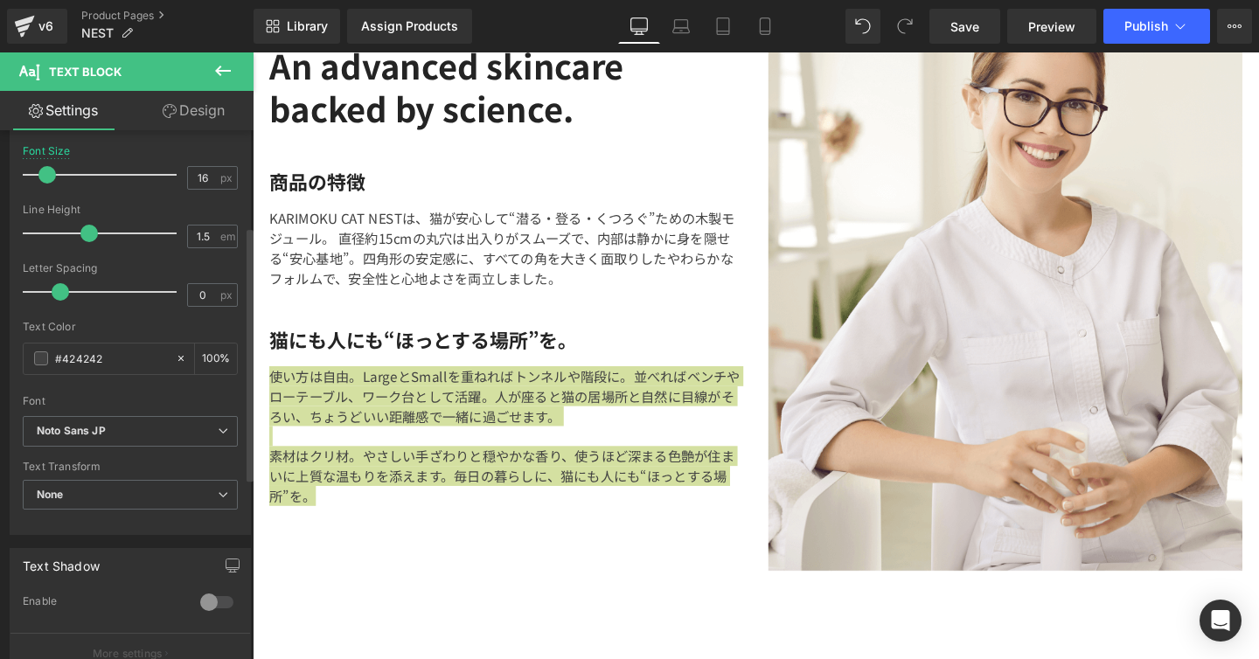
click at [134, 398] on div "Font" at bounding box center [130, 401] width 215 height 12
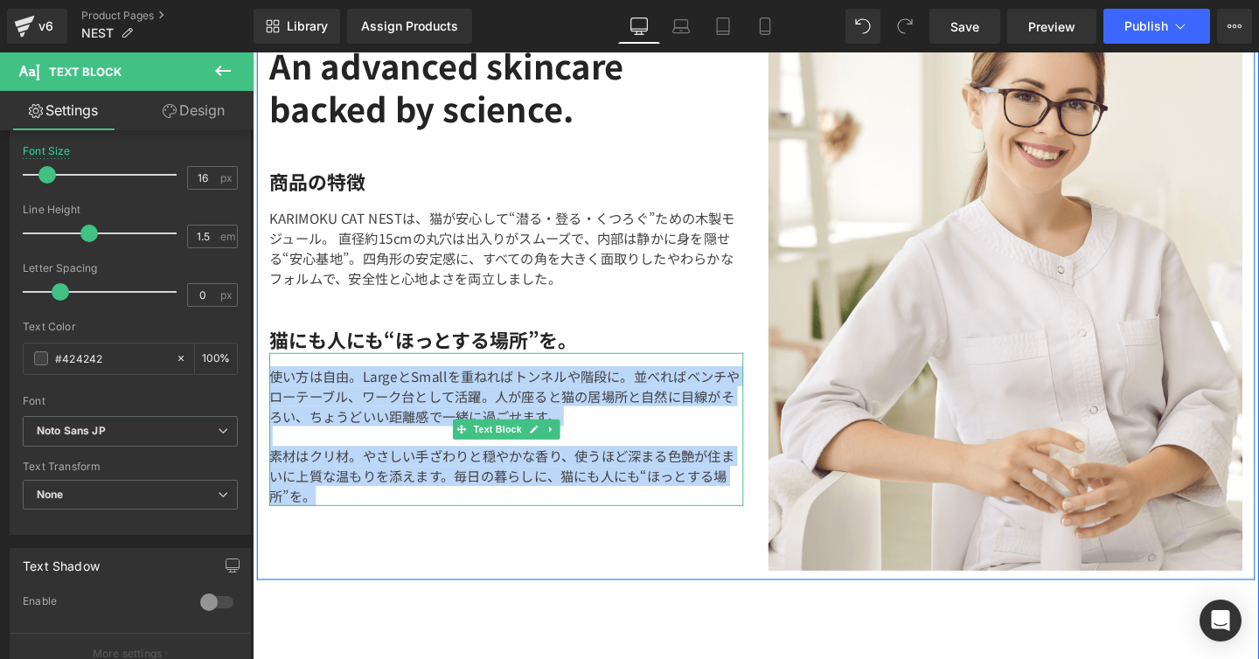
click at [594, 431] on p "使い方は自由。LargeとSmallを重ねればトンネルや階段に。並べればベンチやローテーブル、ワーク台として活躍。人が座ると猫の居場所と自然に目線がそろい、ち…" at bounding box center [519, 413] width 498 height 63
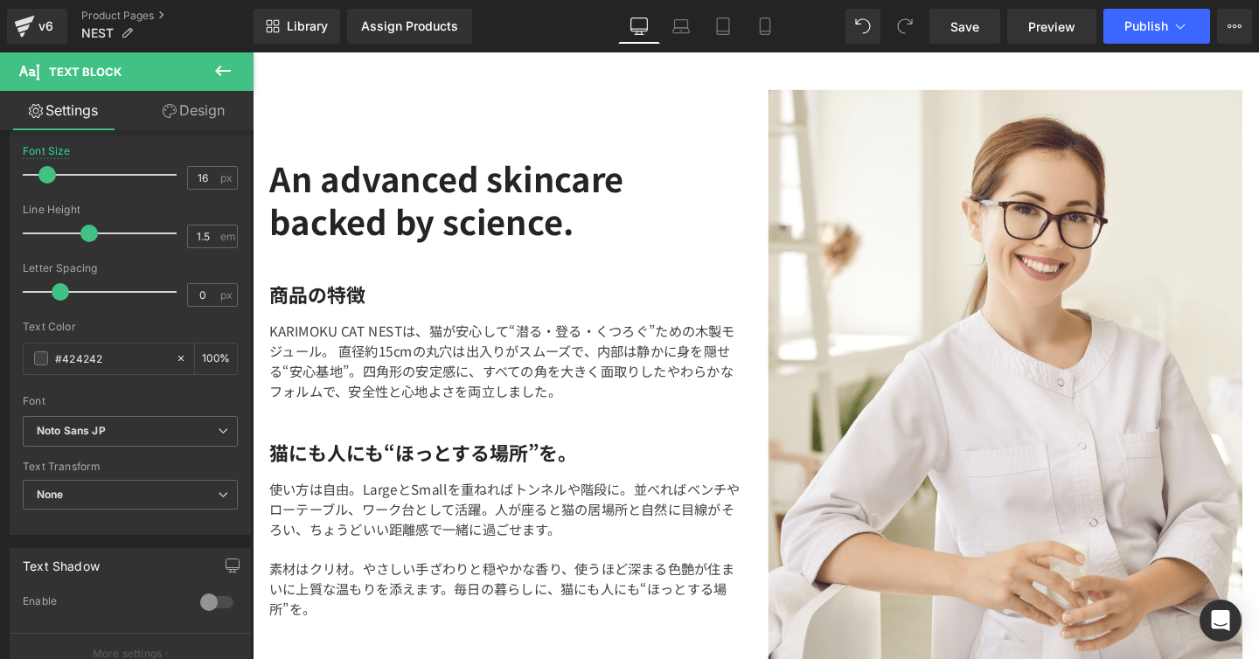
scroll to position [3060, 0]
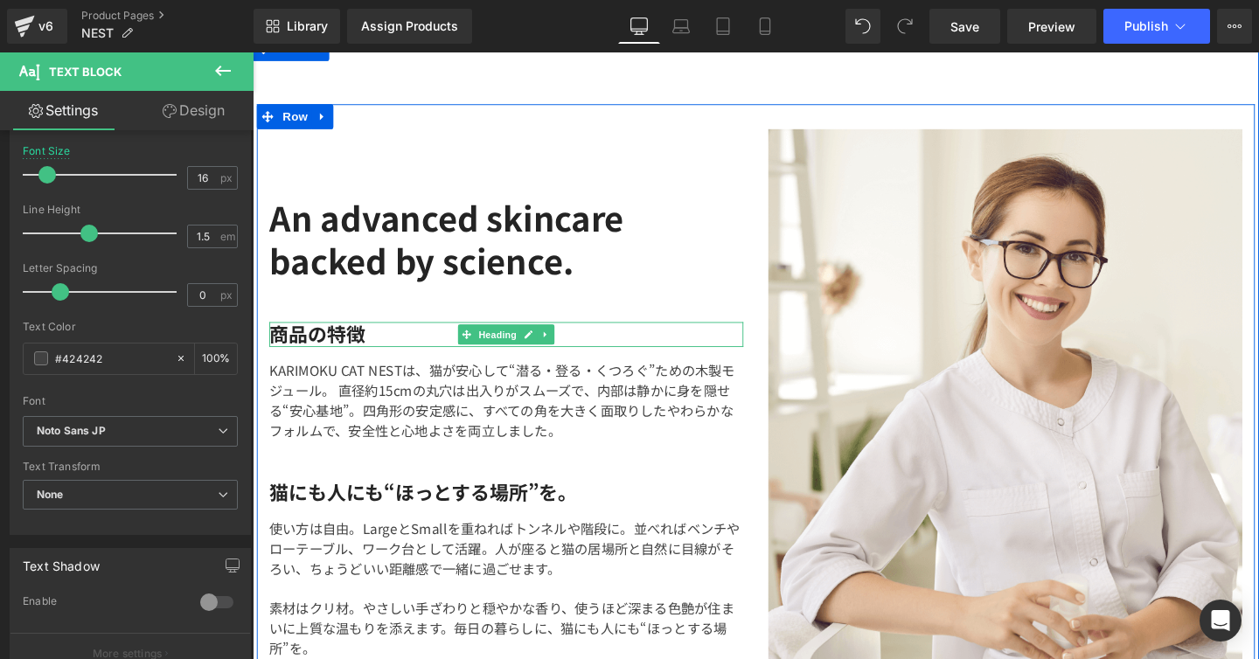
click at [355, 337] on h4 "商品の特徴" at bounding box center [519, 349] width 498 height 26
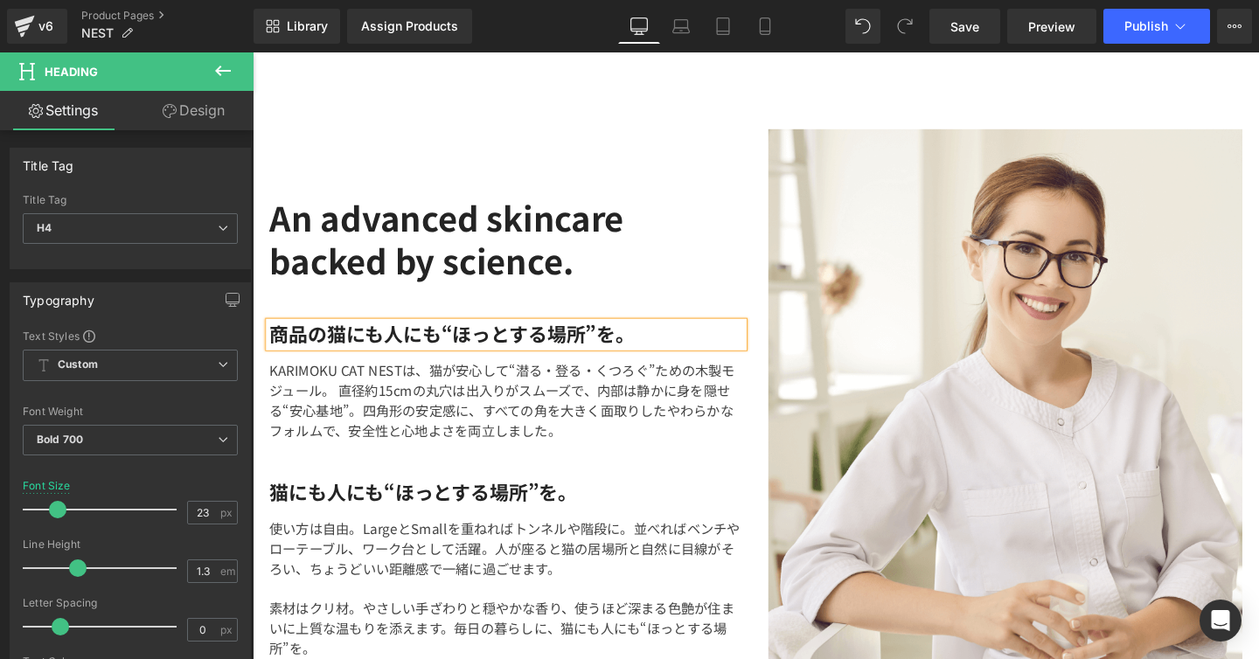
click at [332, 340] on h4 "商品の猫にも人にも“ほっとする場所”を。" at bounding box center [519, 349] width 498 height 26
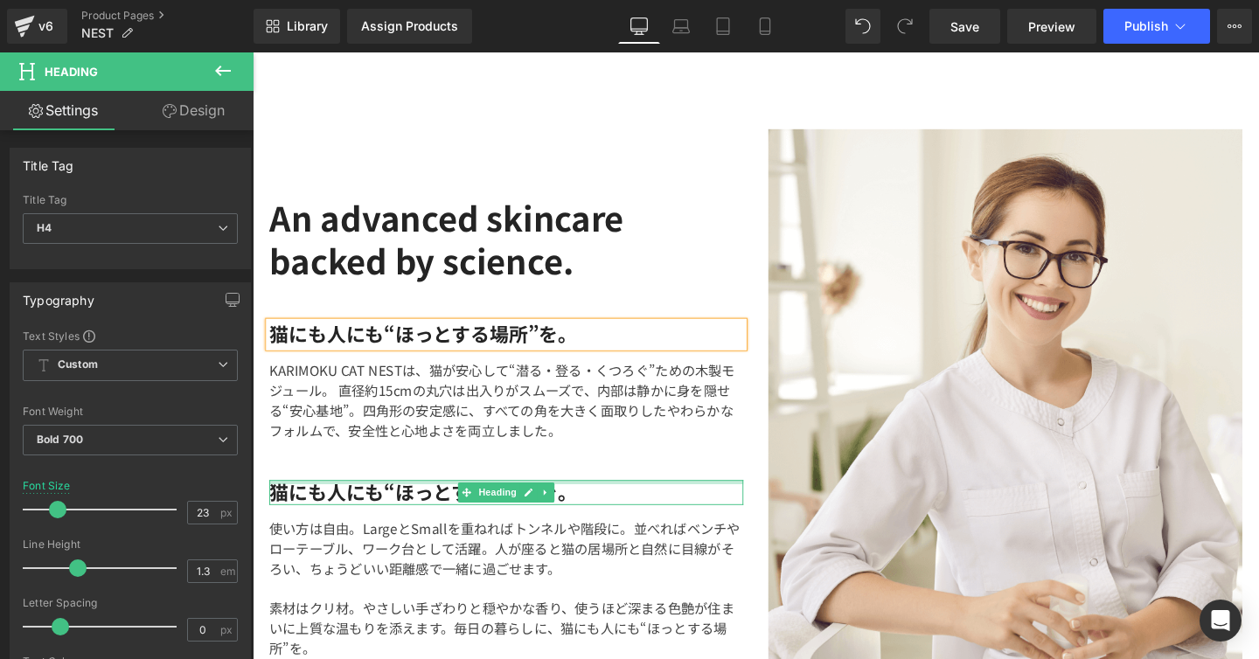
click at [357, 502] on div at bounding box center [519, 504] width 498 height 4
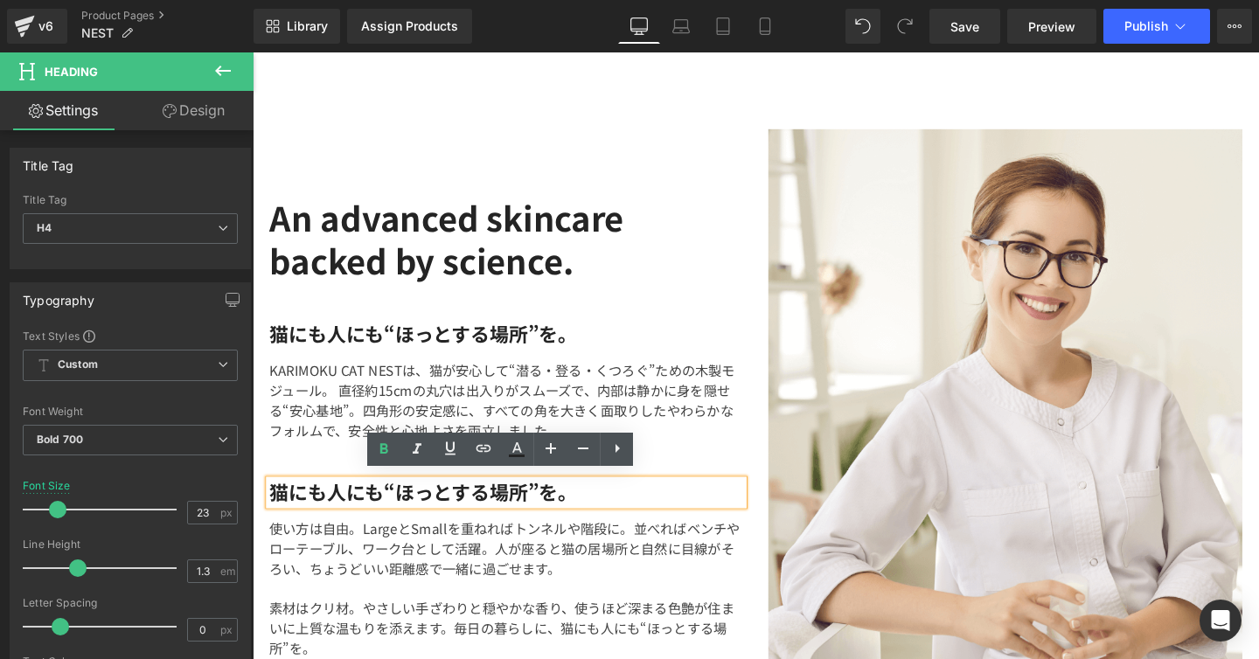
click at [466, 566] on p "使い方は自由。LargeとSmallを重ねればトンネルや階段に。並べればベンチやローテーブル、ワーク台として活躍。人が座ると猫の居場所と自然に目線がそろい、ち…" at bounding box center [519, 573] width 498 height 63
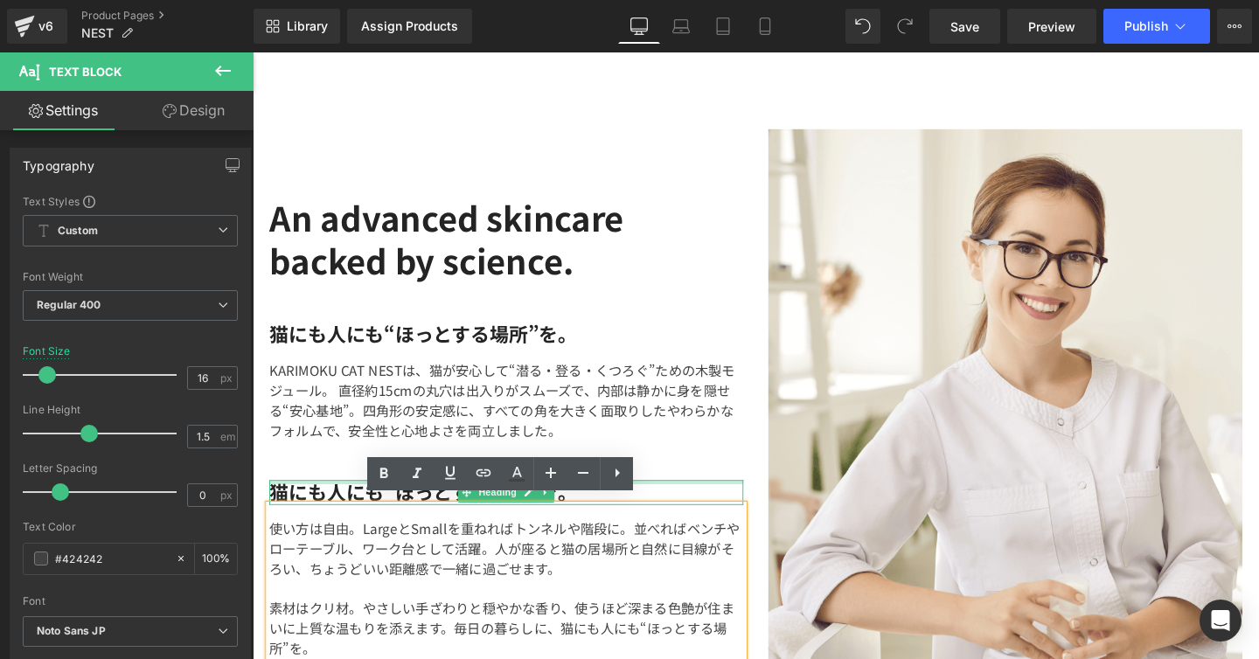
click at [323, 502] on div at bounding box center [519, 504] width 498 height 4
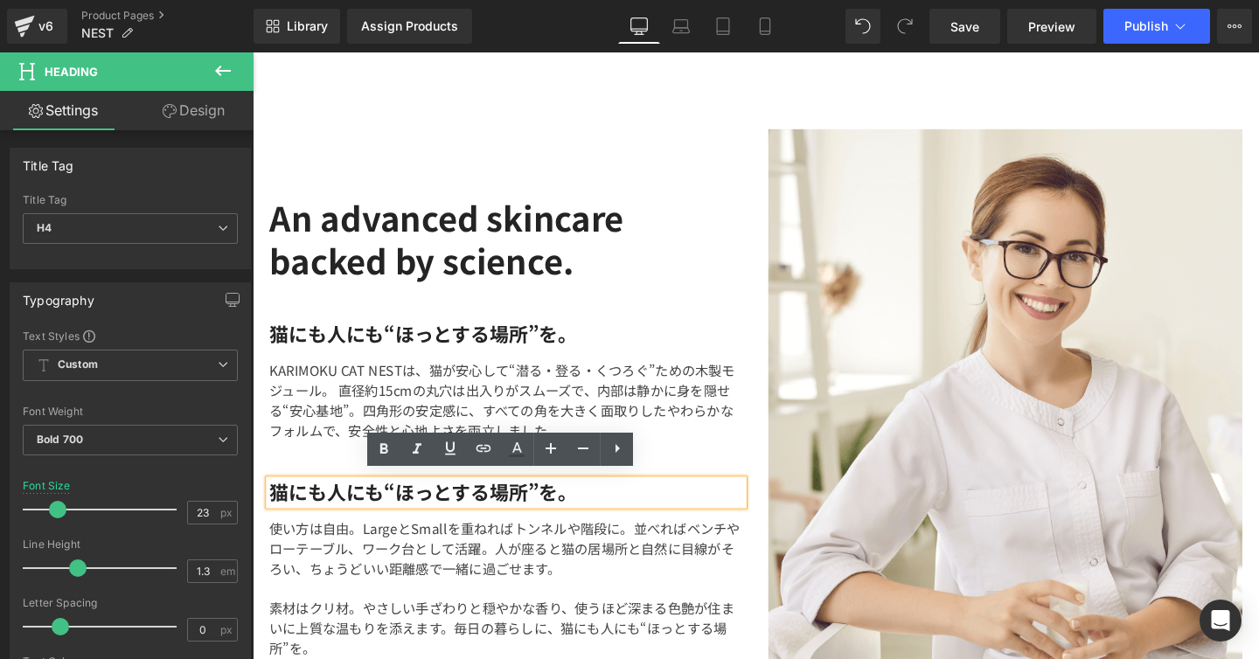
click at [684, 483] on div "An advanced skincare backed by science. Heading 猫にも人にも“ほっとする場所”を。 Heading KARIM…" at bounding box center [519, 445] width 524 height 625
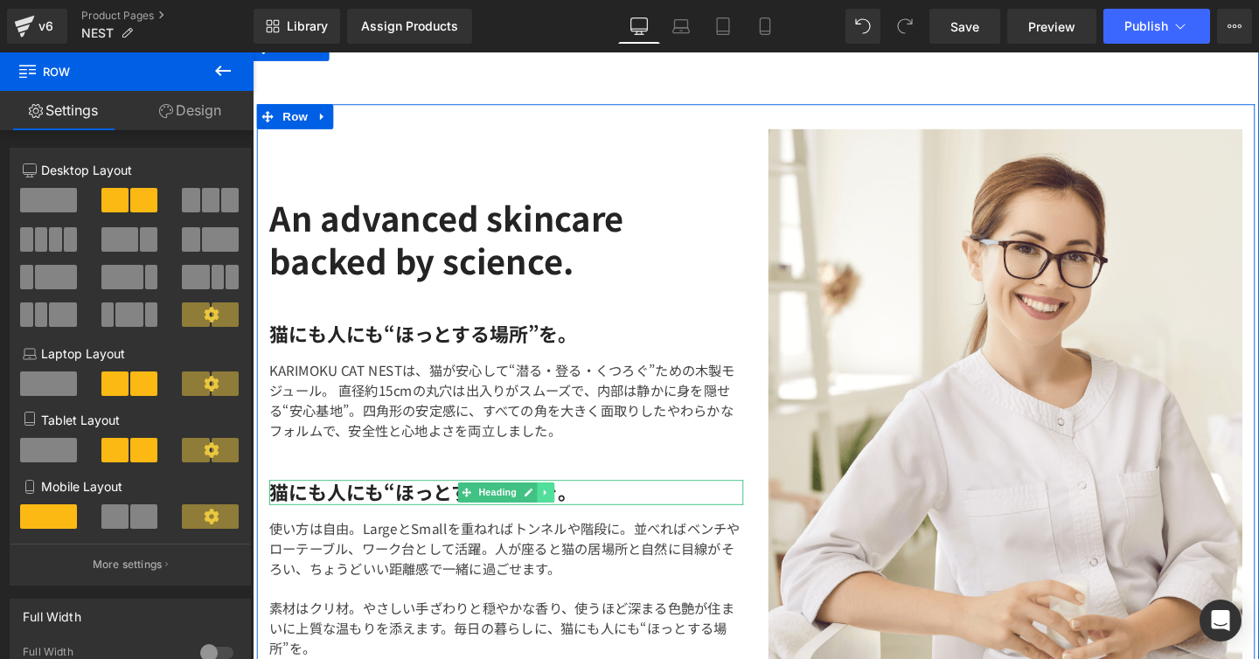
click at [559, 511] on icon at bounding box center [560, 514] width 3 height 6
click at [566, 510] on icon at bounding box center [571, 515] width 10 height 10
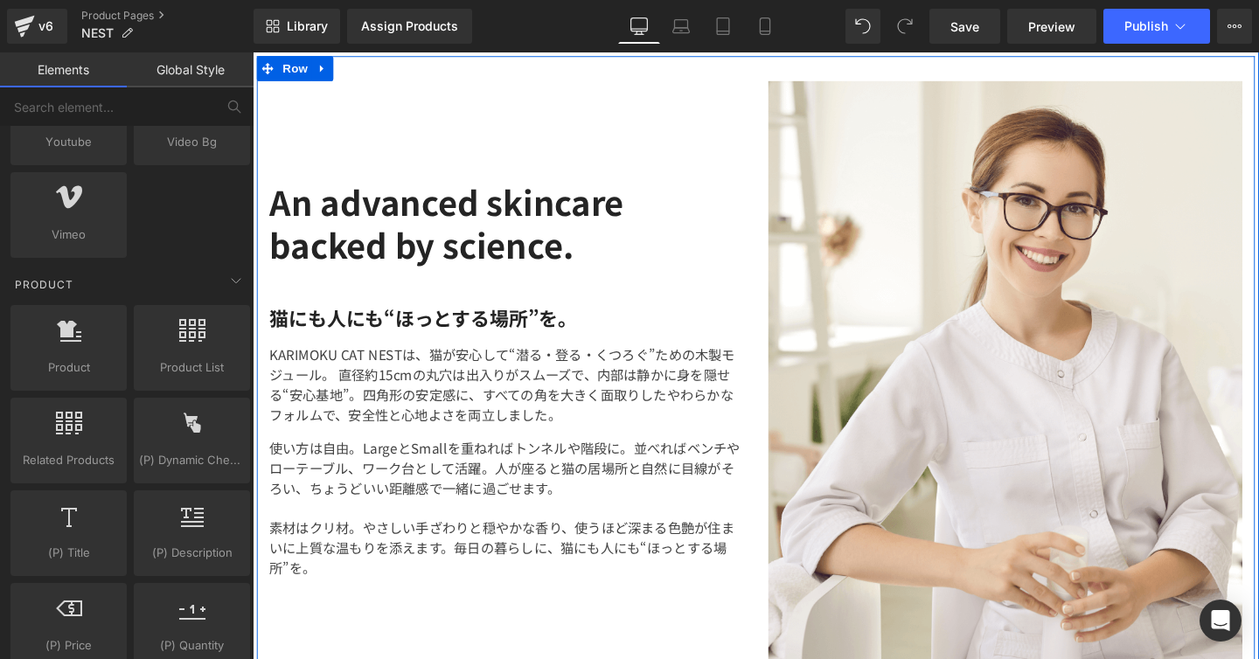
scroll to position [3103, 0]
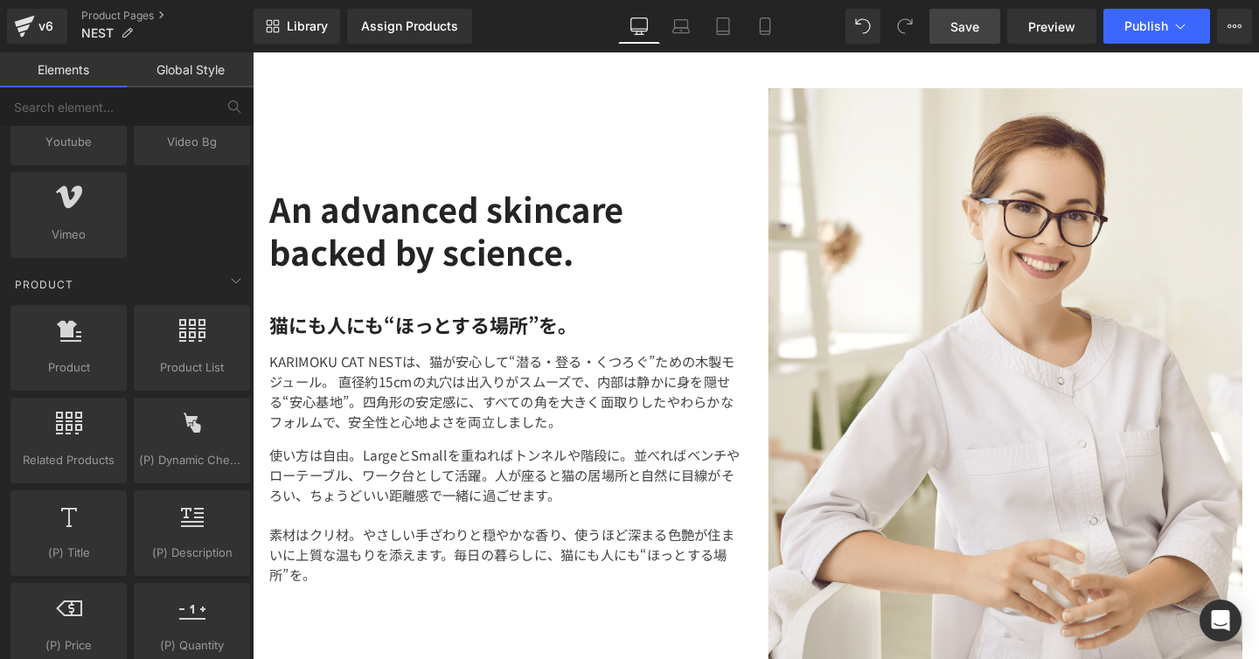
click at [977, 24] on span "Save" at bounding box center [964, 26] width 29 height 18
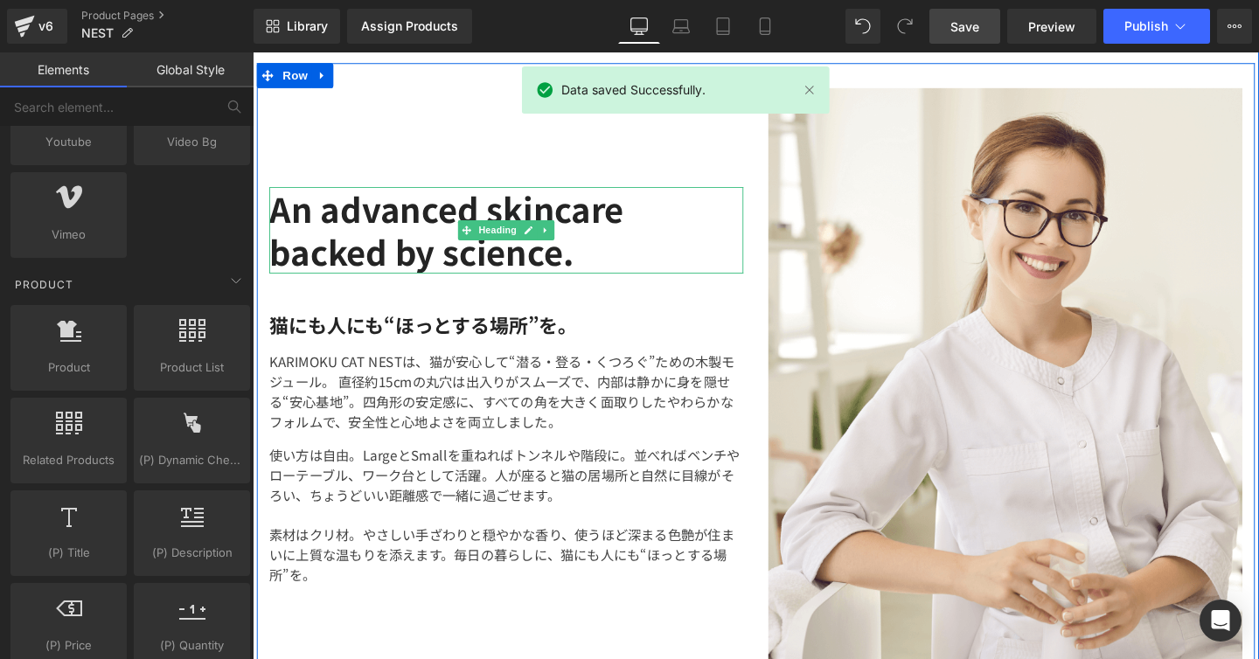
click at [531, 269] on h2 "An advanced skincare backed by science." at bounding box center [519, 239] width 498 height 91
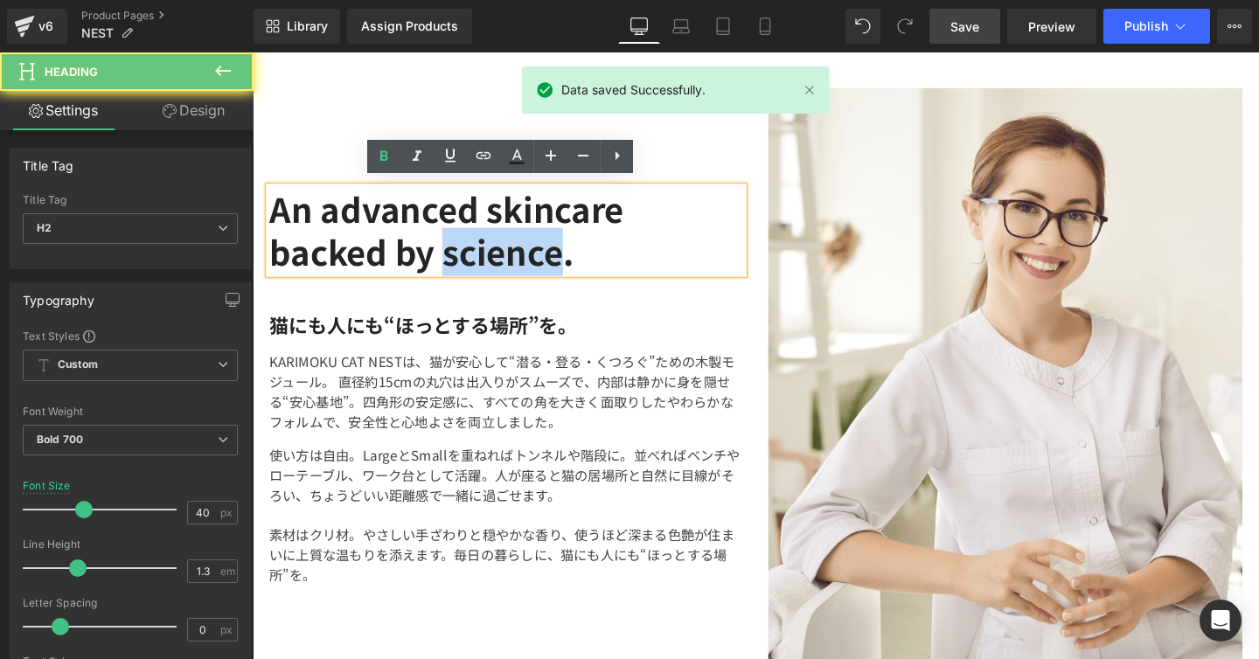
click at [531, 269] on h2 "An advanced skincare backed by science." at bounding box center [519, 239] width 498 height 91
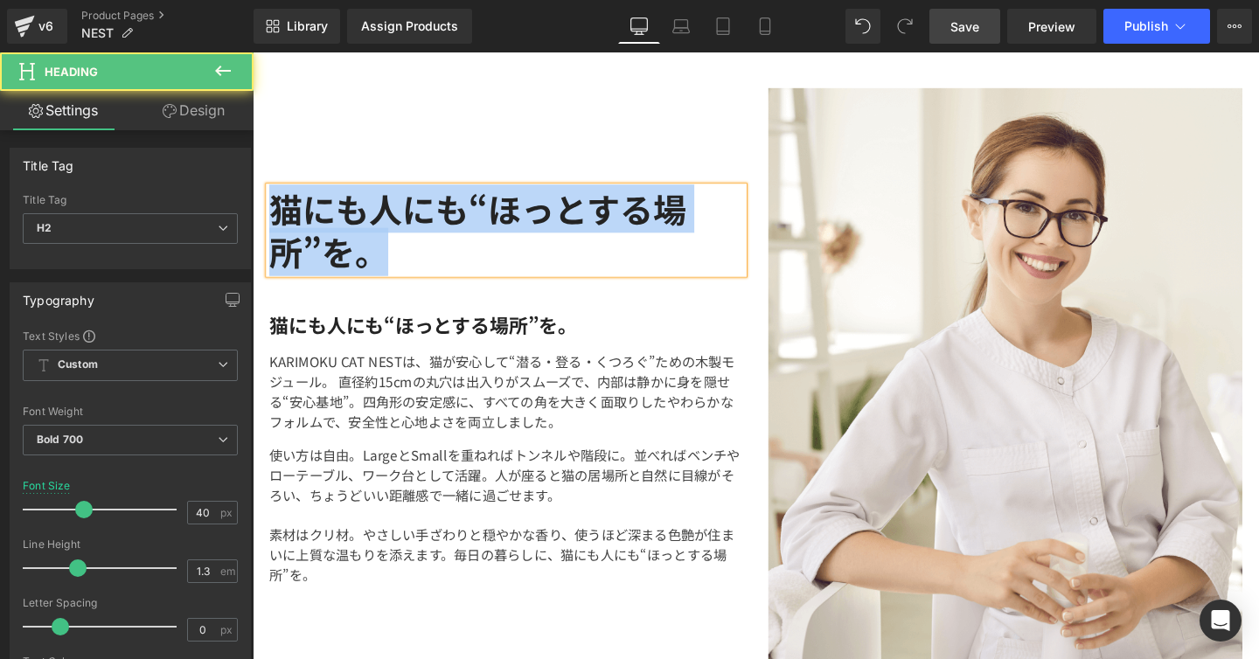
drag, startPoint x: 397, startPoint y: 273, endPoint x: 278, endPoint y: 205, distance: 137.0
click at [278, 205] on h2 "猫にも人にも“ほっとする場所”を。" at bounding box center [519, 239] width 498 height 91
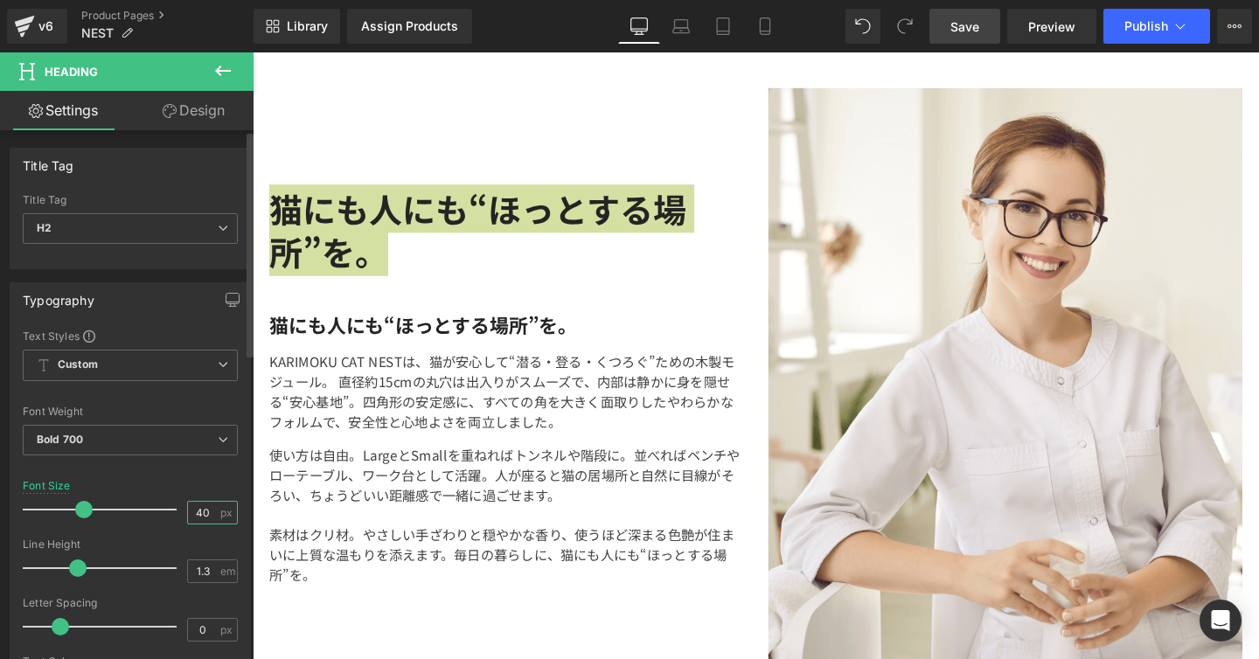
click at [204, 506] on input "40" at bounding box center [203, 513] width 31 height 22
type input "0"
type input "33"
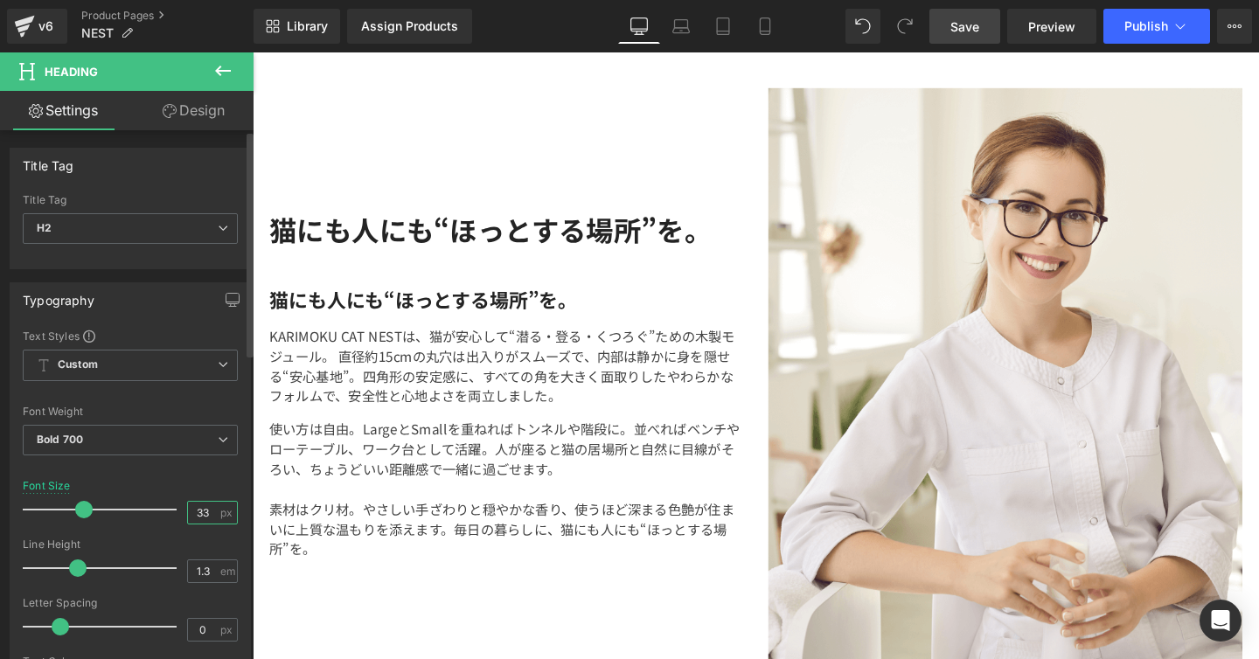
scroll to position [3130, 0]
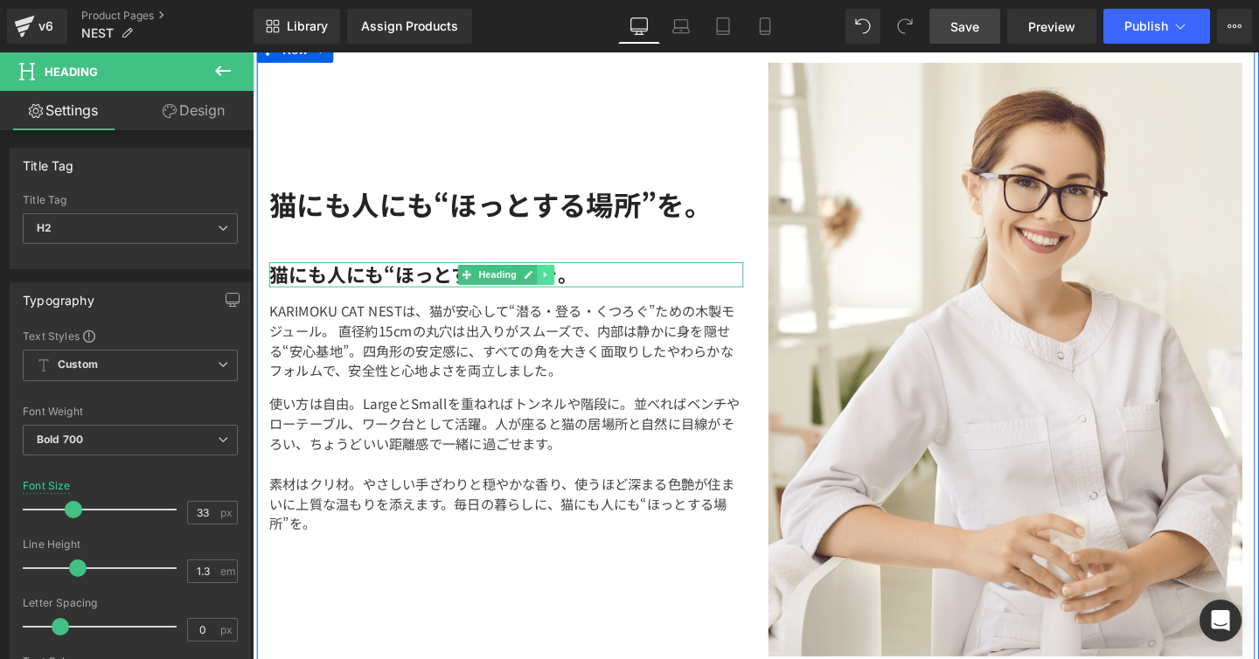
click at [552, 281] on link at bounding box center [561, 285] width 18 height 21
click at [569, 281] on icon at bounding box center [571, 286] width 10 height 10
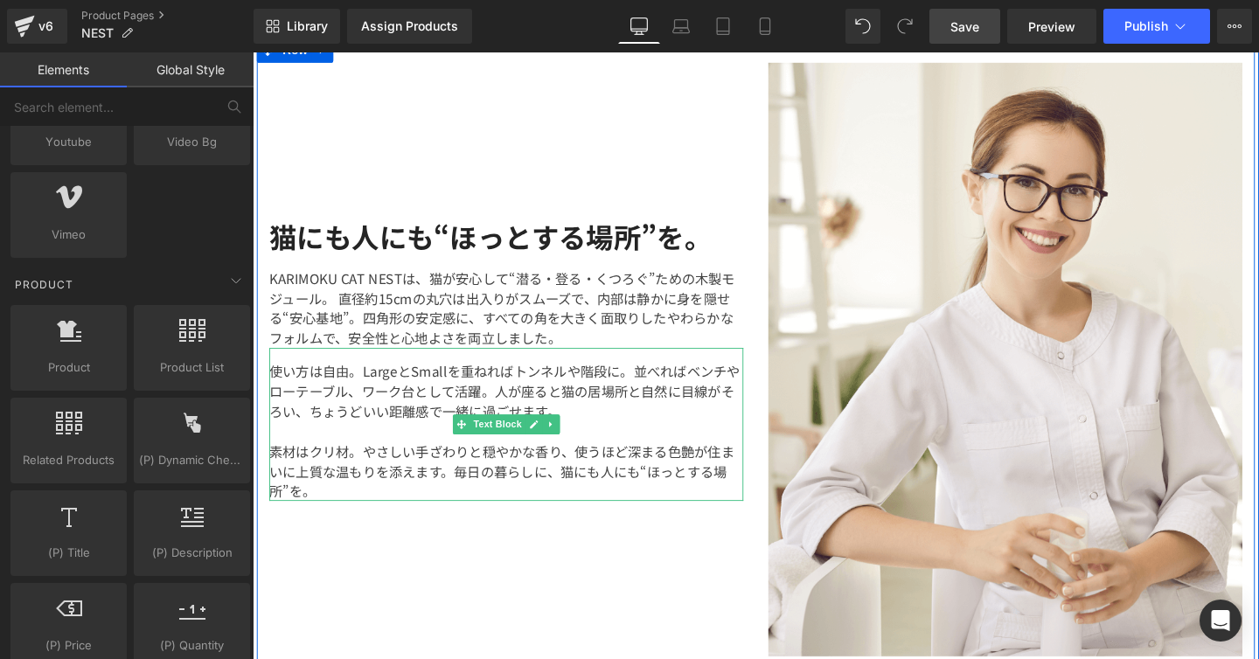
scroll to position [3061, 0]
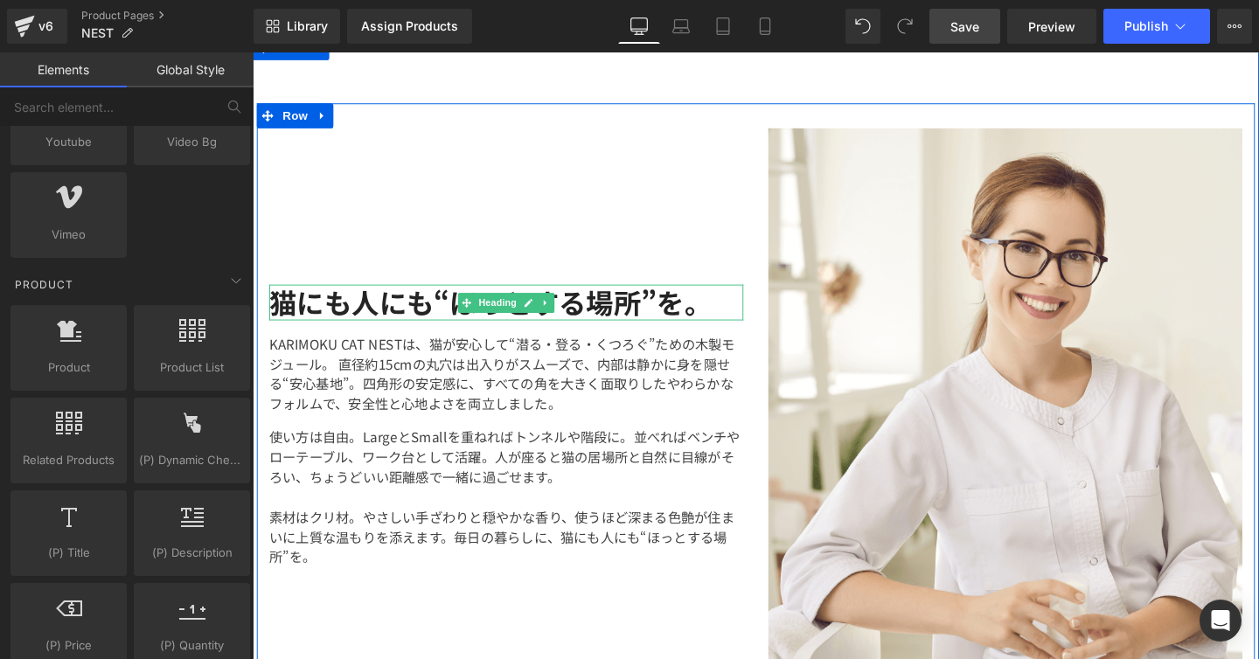
click at [714, 305] on h2 "猫にも人にも“ほっとする場所”を。" at bounding box center [519, 315] width 498 height 38
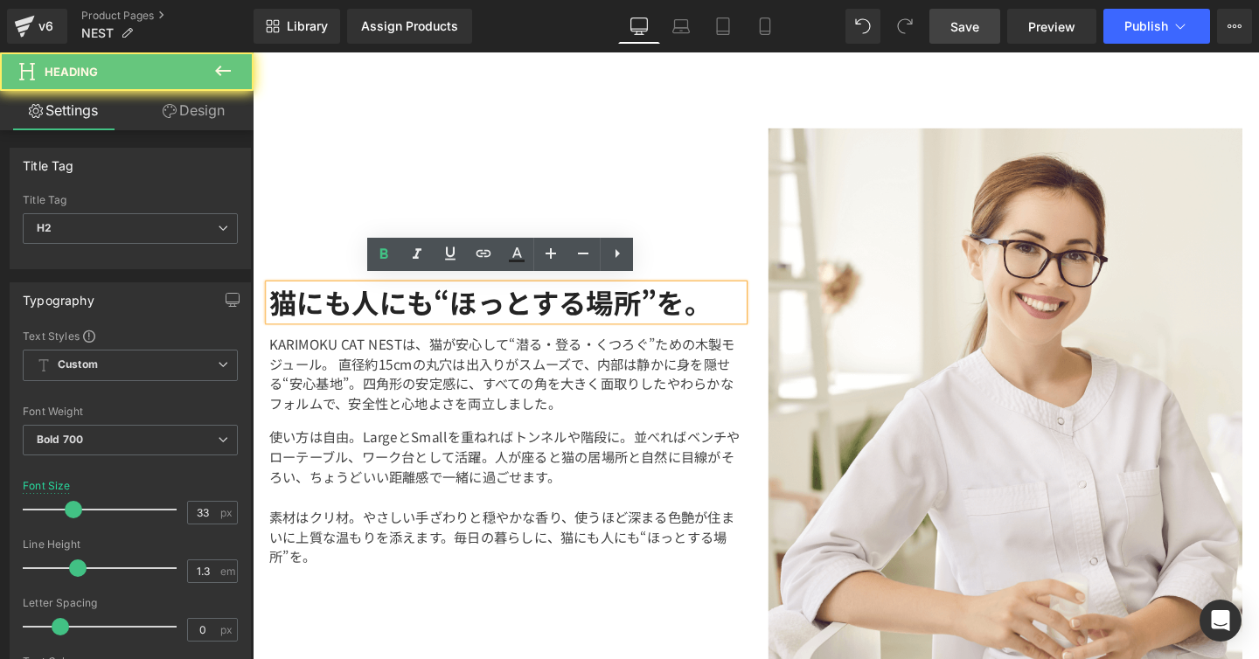
click at [714, 305] on h2 "猫にも人にも“ほっとする場所”を。" at bounding box center [519, 315] width 498 height 38
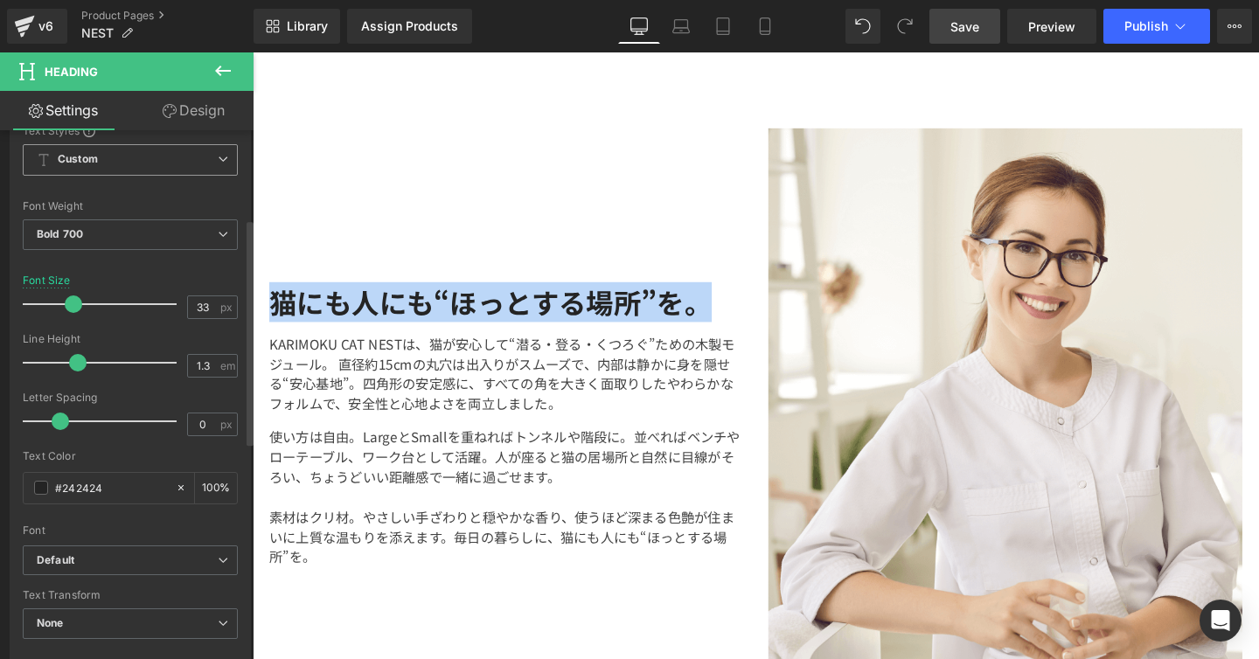
scroll to position [364, 0]
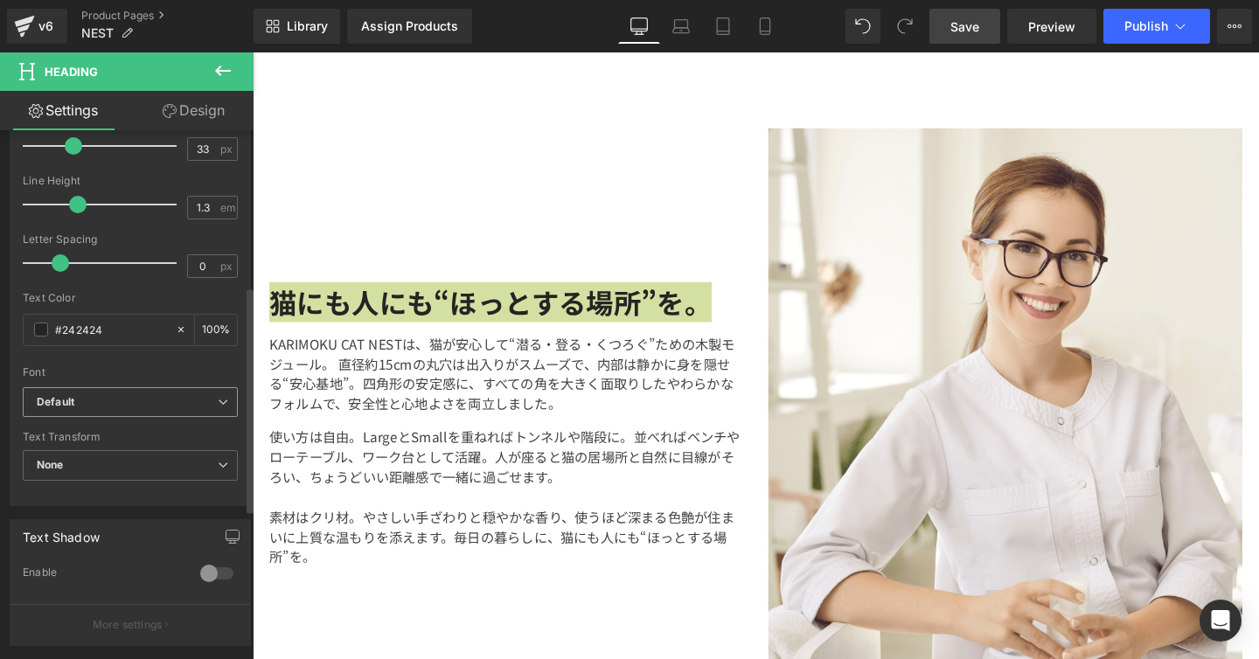
click at [218, 402] on icon at bounding box center [223, 402] width 10 height 10
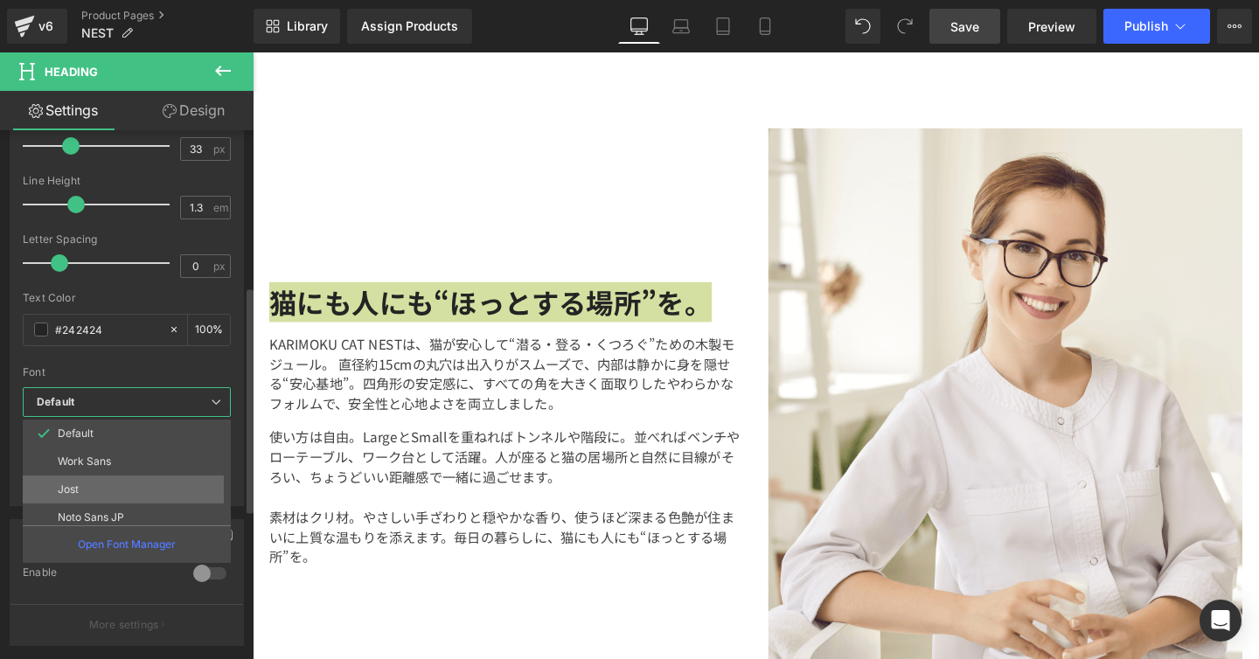
click at [131, 500] on li "Jost" at bounding box center [131, 489] width 216 height 28
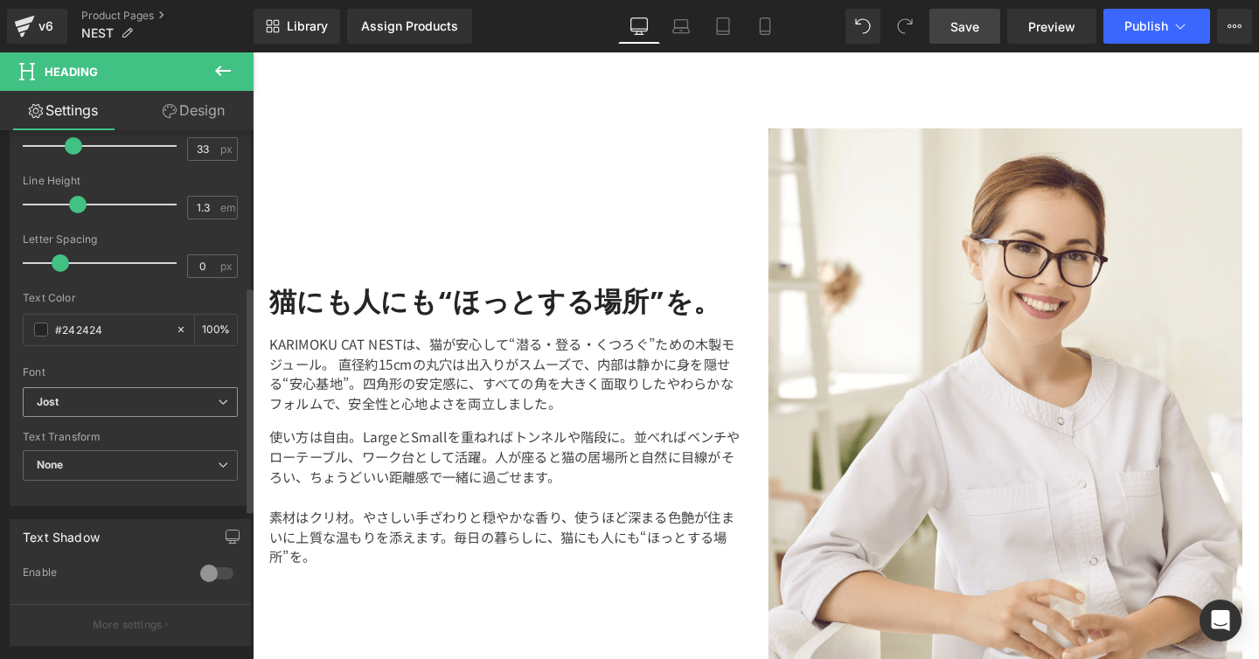
click at [210, 402] on b "Jost" at bounding box center [127, 402] width 181 height 15
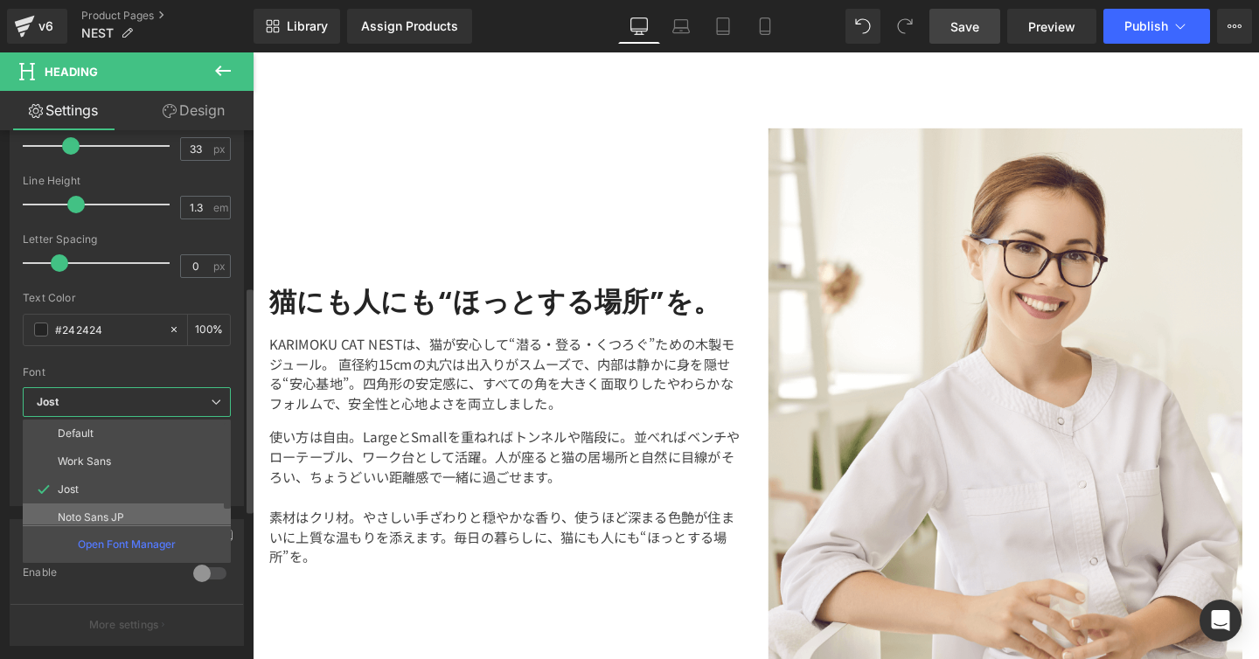
click at [123, 514] on p "Noto Sans JP" at bounding box center [91, 517] width 66 height 12
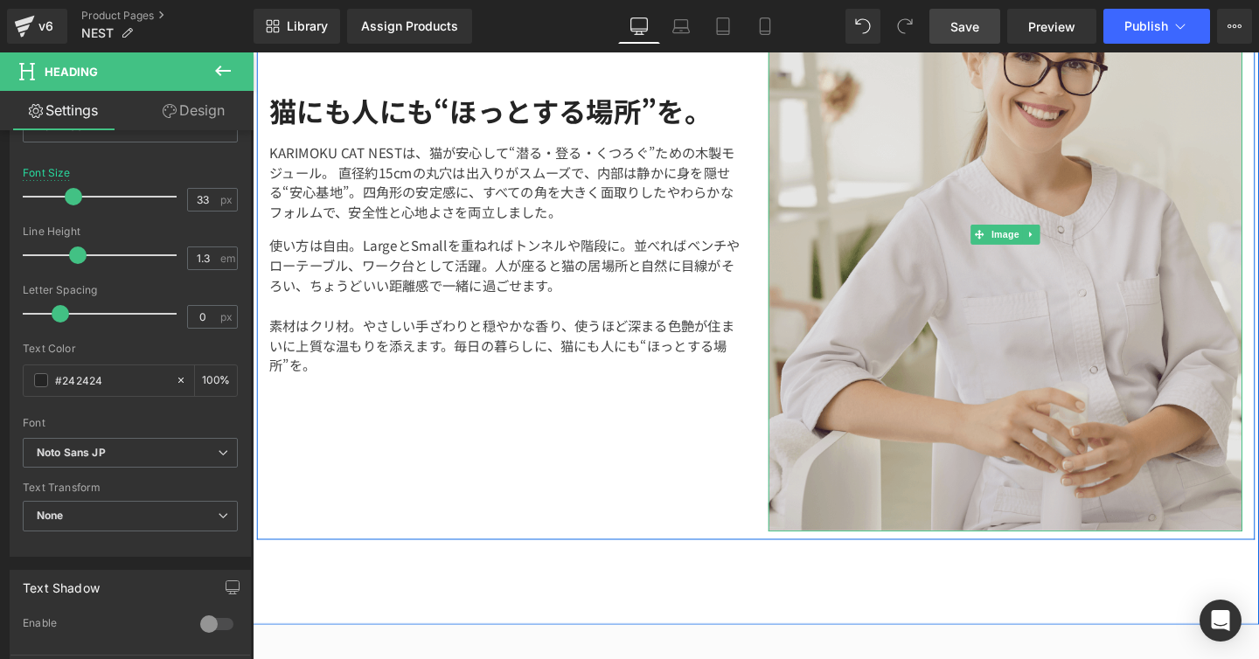
scroll to position [3141, 0]
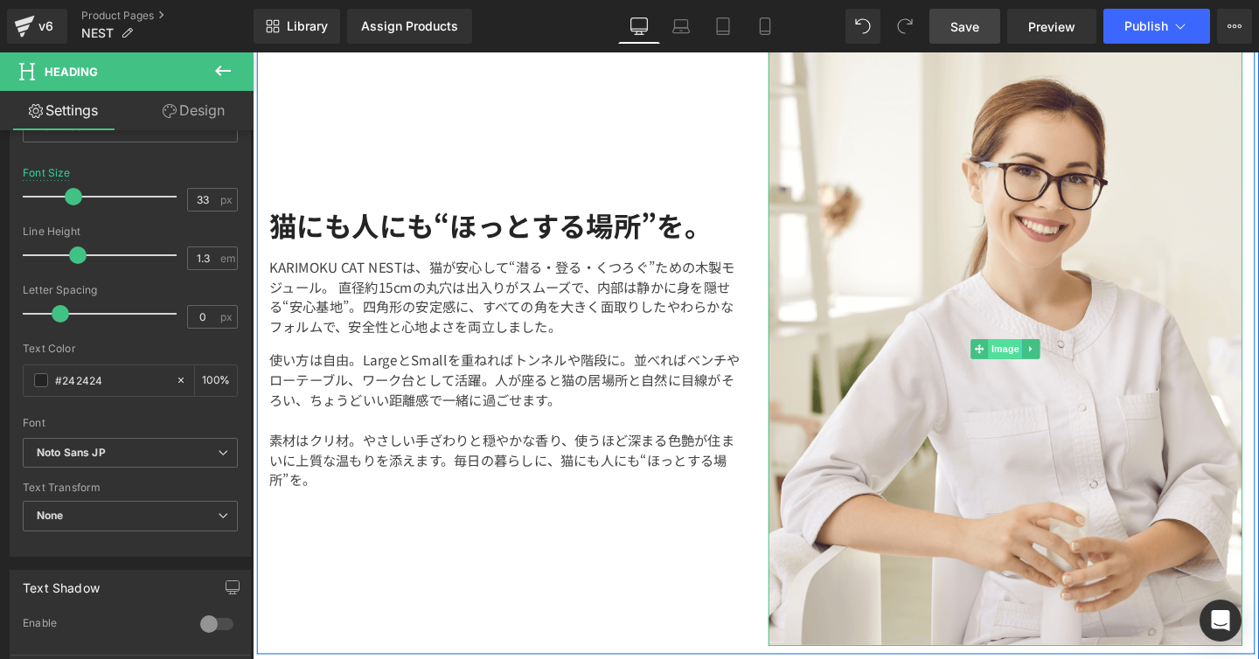
click at [1032, 356] on div "Image" at bounding box center [1044, 364] width 498 height 625
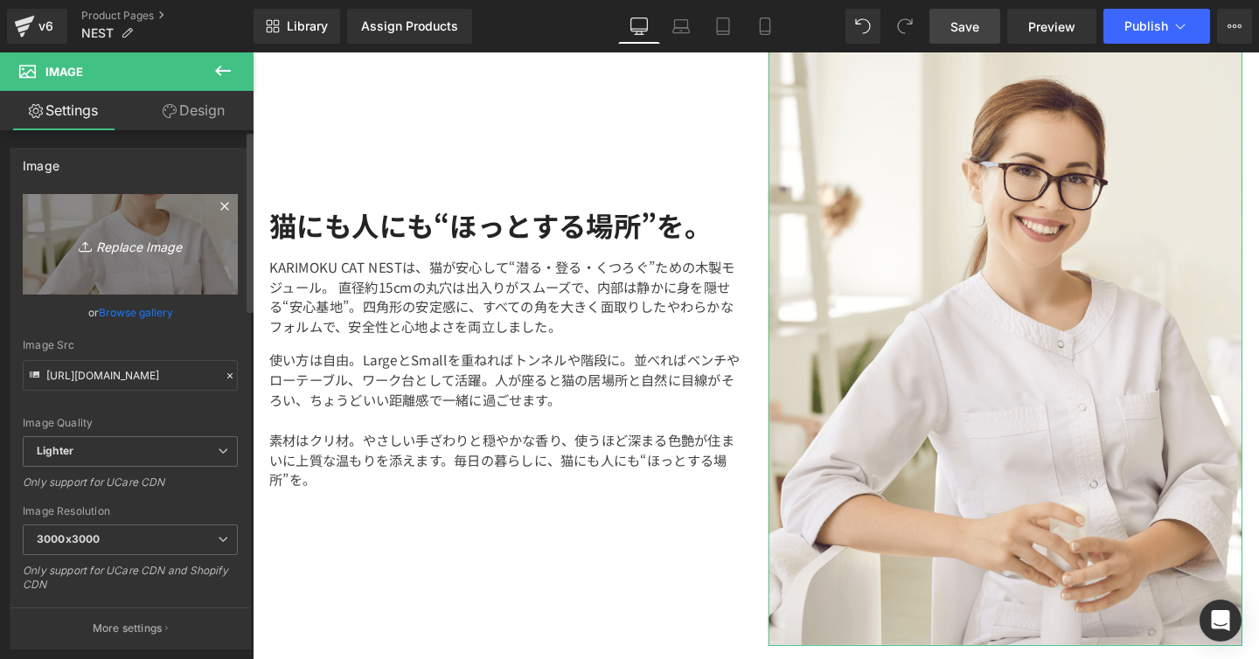
click at [184, 253] on icon "Replace Image" at bounding box center [130, 244] width 140 height 22
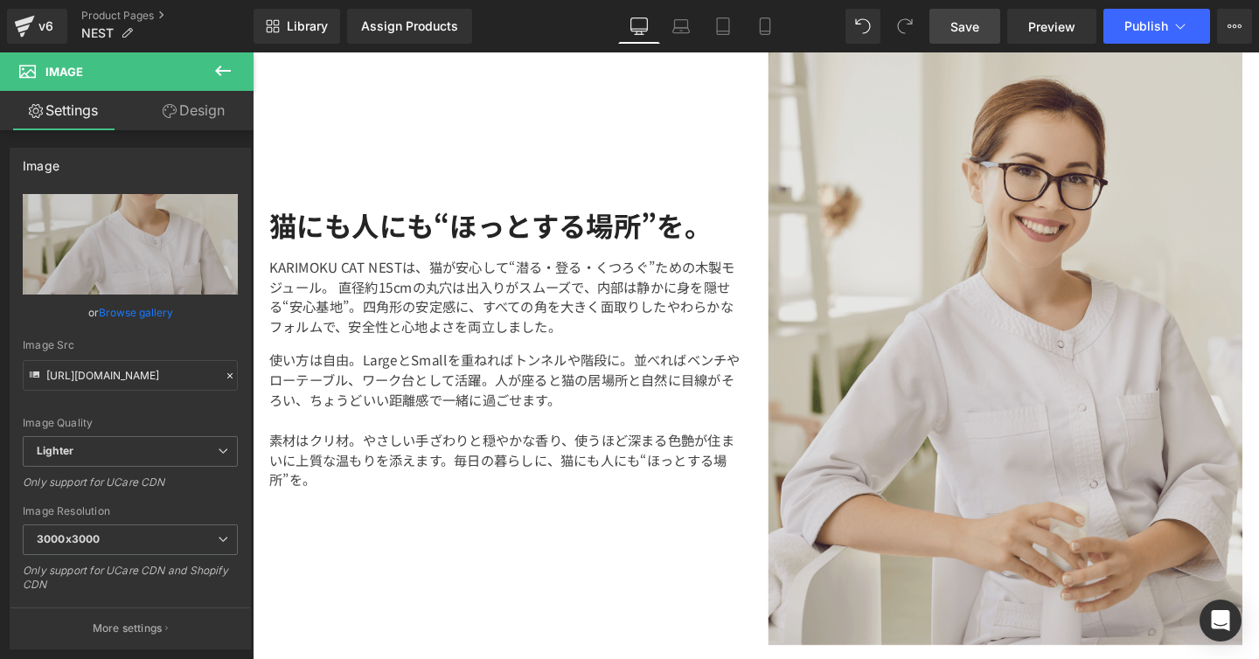
type input "C:\fakepath\25731Karimoku木と猫21562.jpeg"
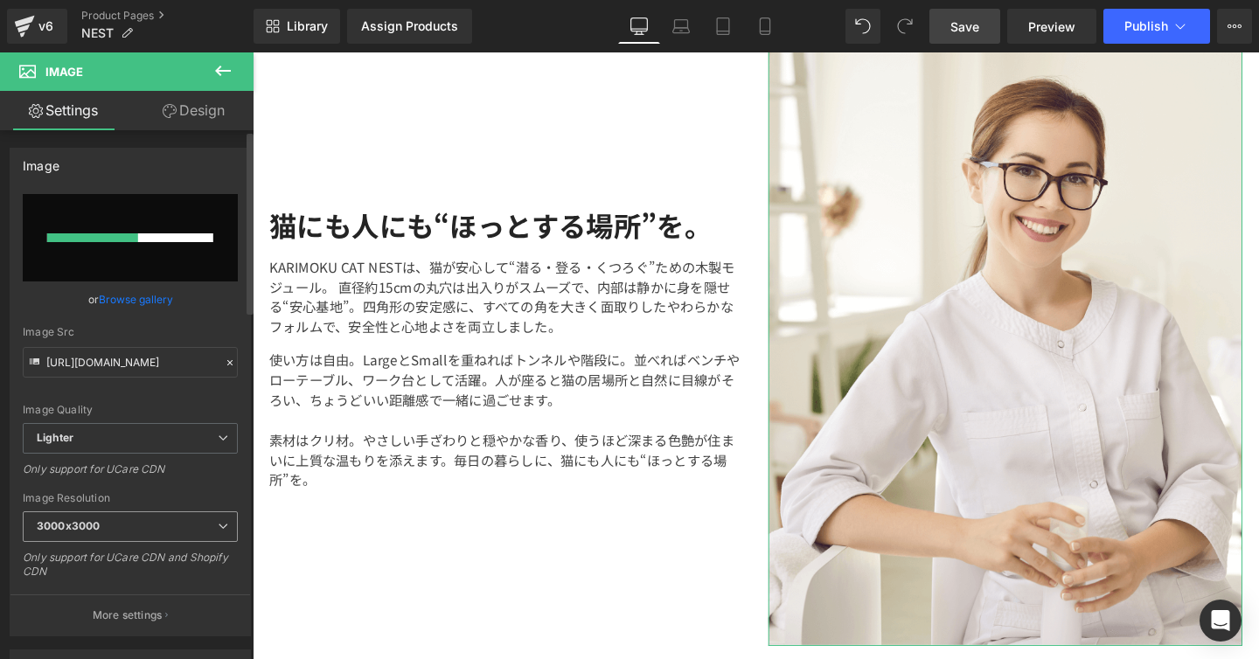
click at [213, 531] on span "3000x3000" at bounding box center [130, 526] width 215 height 31
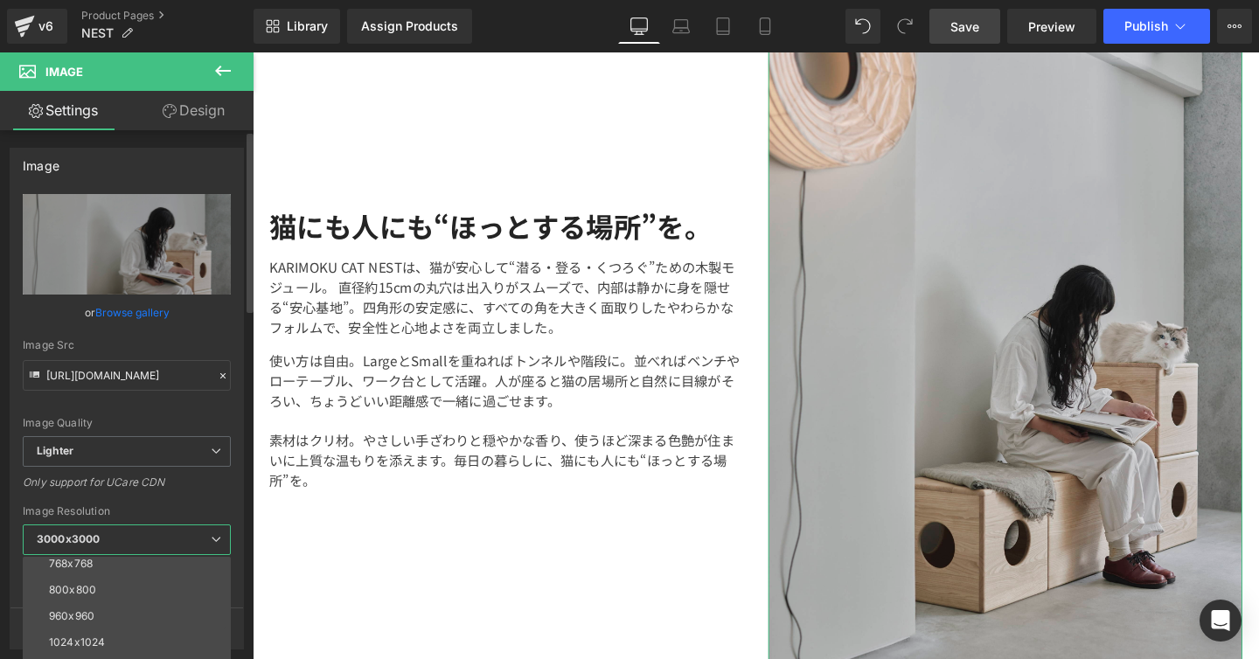
scroll to position [215, 0]
click at [109, 612] on li "1440x1440" at bounding box center [131, 617] width 216 height 26
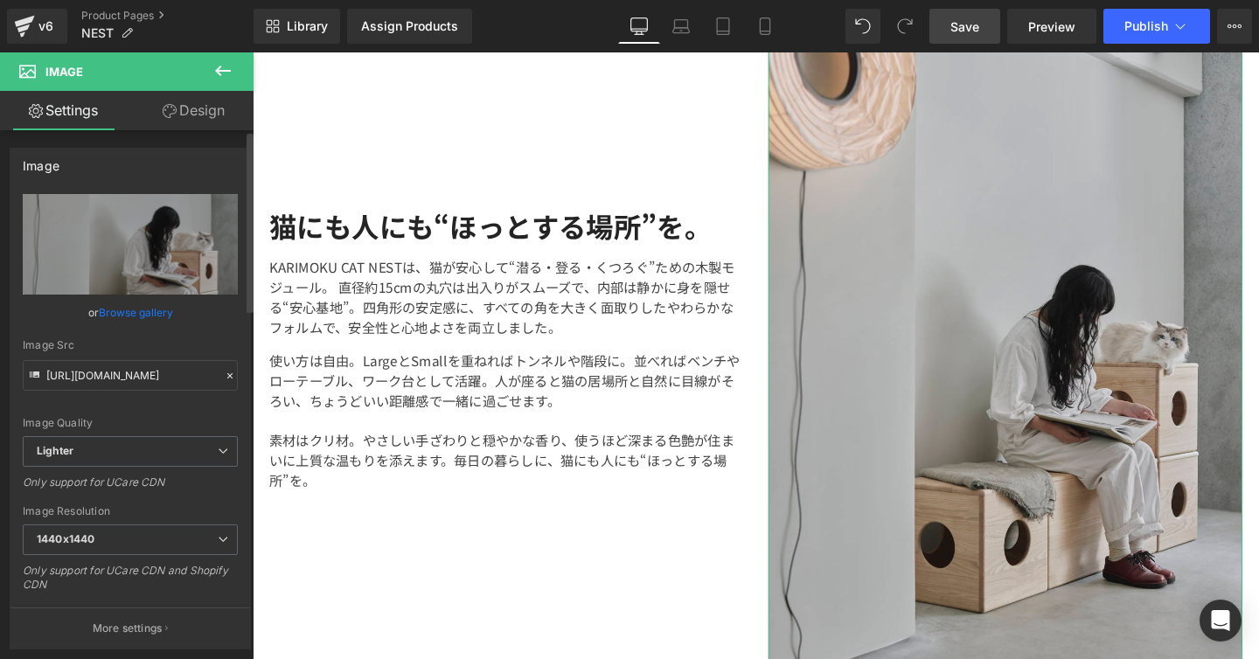
type input "https://ucarecdn.com/53fd77e6-09da-444e-aeed-d21224617615/-/format/auto/-/previ…"
click at [198, 408] on div "Image Quality Lighter Lightest Lighter Lighter Lightest Only support for UCare …" at bounding box center [130, 315] width 215 height 242
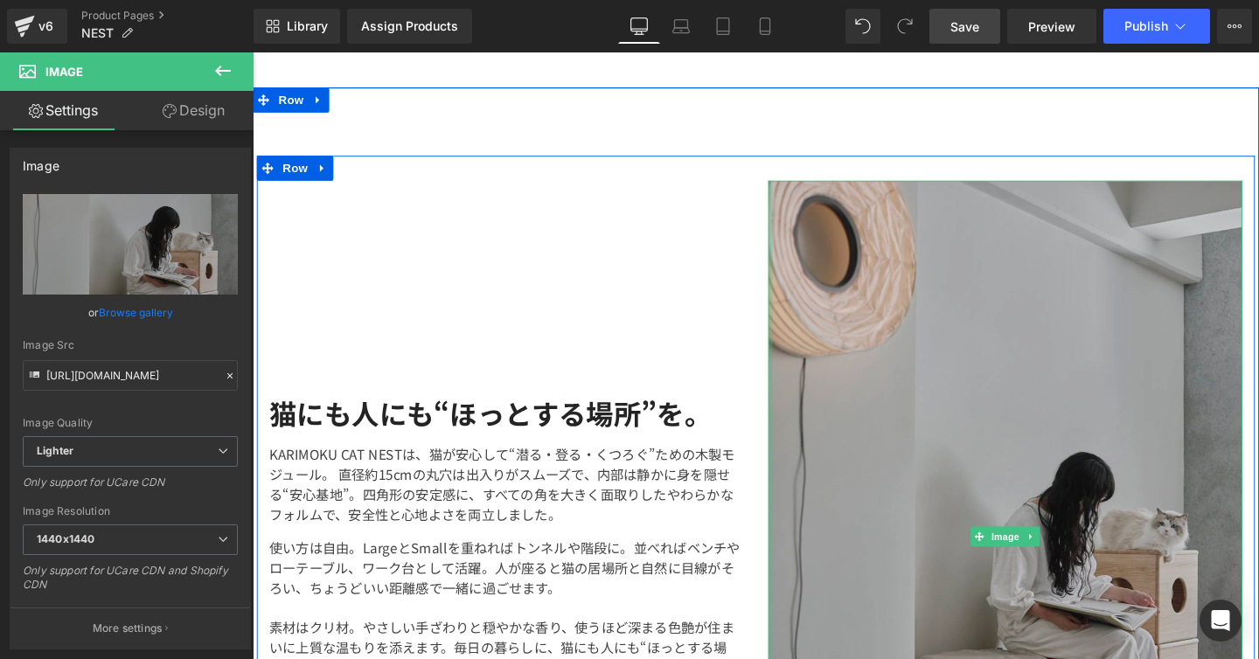
scroll to position [2988, 0]
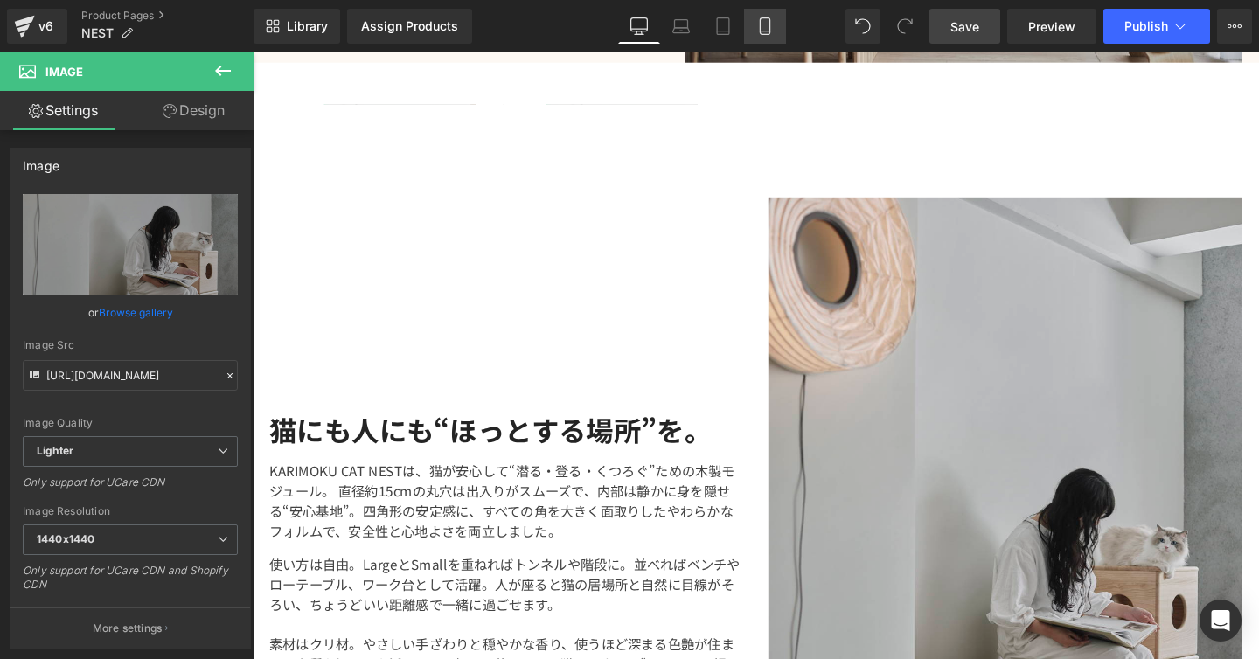
click at [774, 26] on link "Mobile" at bounding box center [765, 26] width 42 height 35
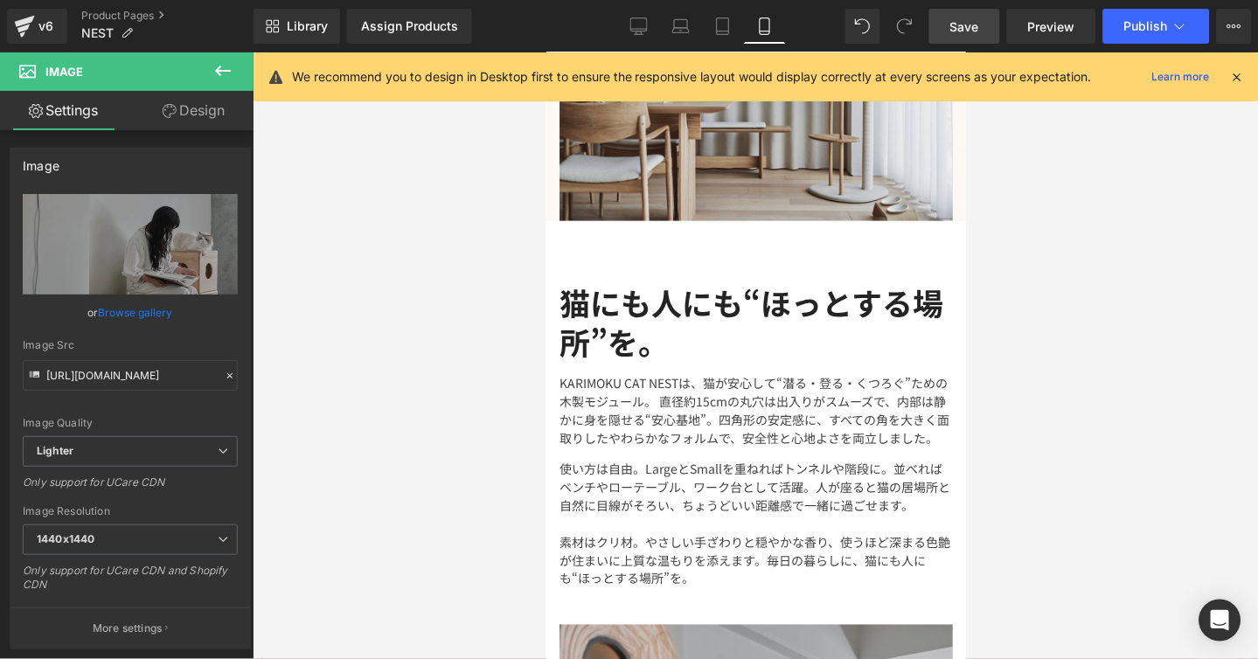
scroll to position [3867, 0]
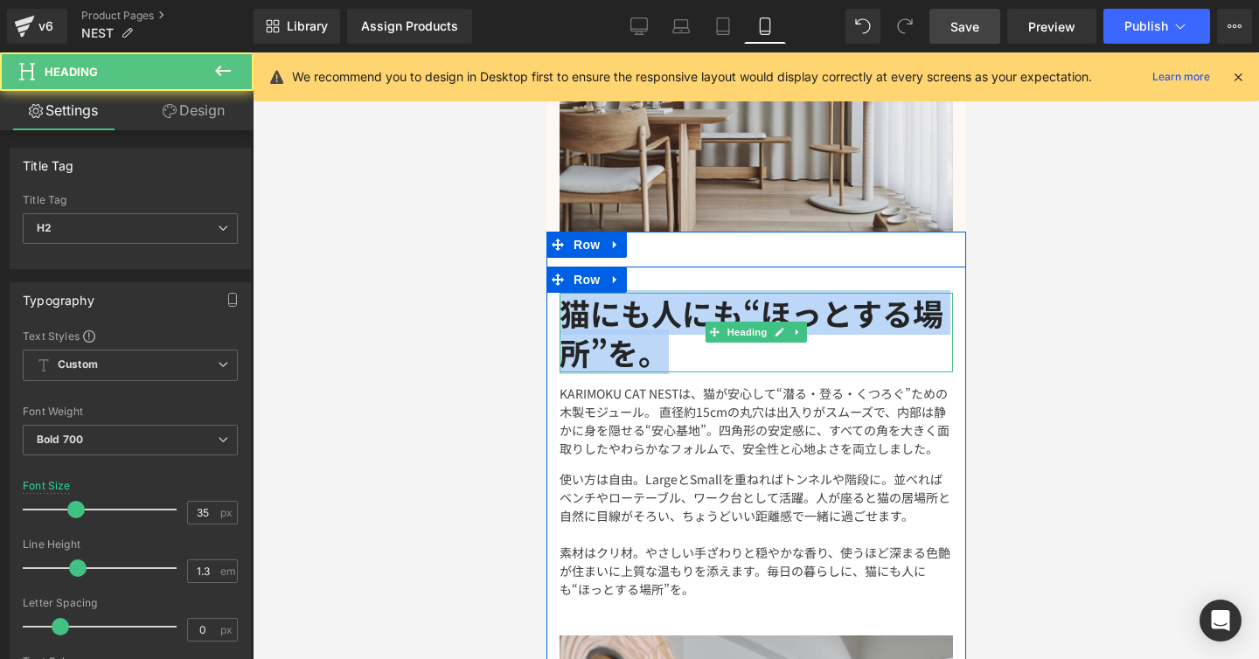
drag, startPoint x: 660, startPoint y: 330, endPoint x: 565, endPoint y: 292, distance: 102.4
click at [565, 293] on h2 "猫にも人にも“ほっとする場所”を。" at bounding box center [755, 333] width 393 height 80
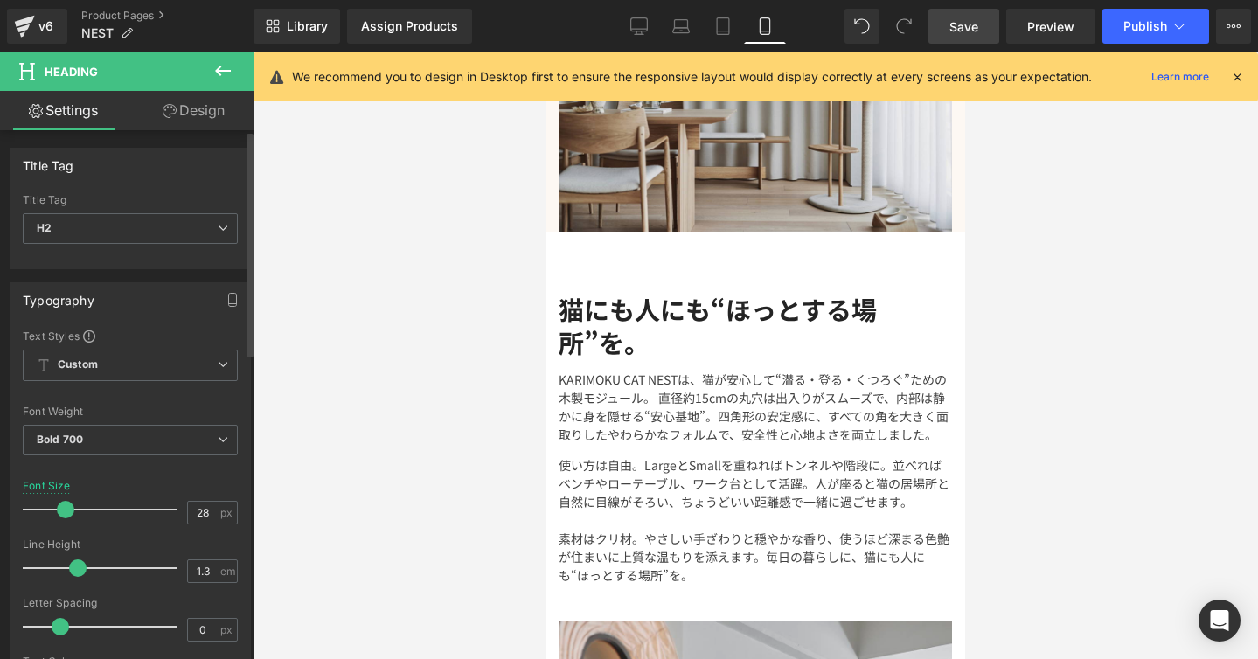
type input "27"
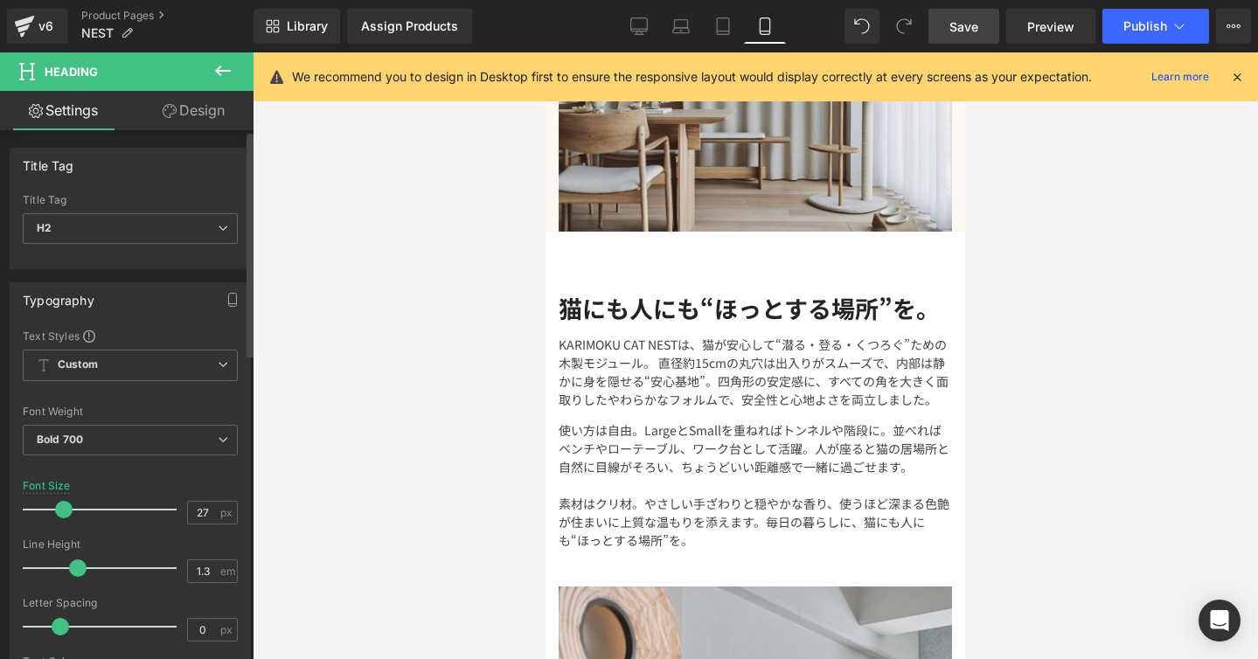
drag, startPoint x: 75, startPoint y: 512, endPoint x: 64, endPoint y: 510, distance: 11.5
click at [64, 510] on span at bounding box center [63, 509] width 17 height 17
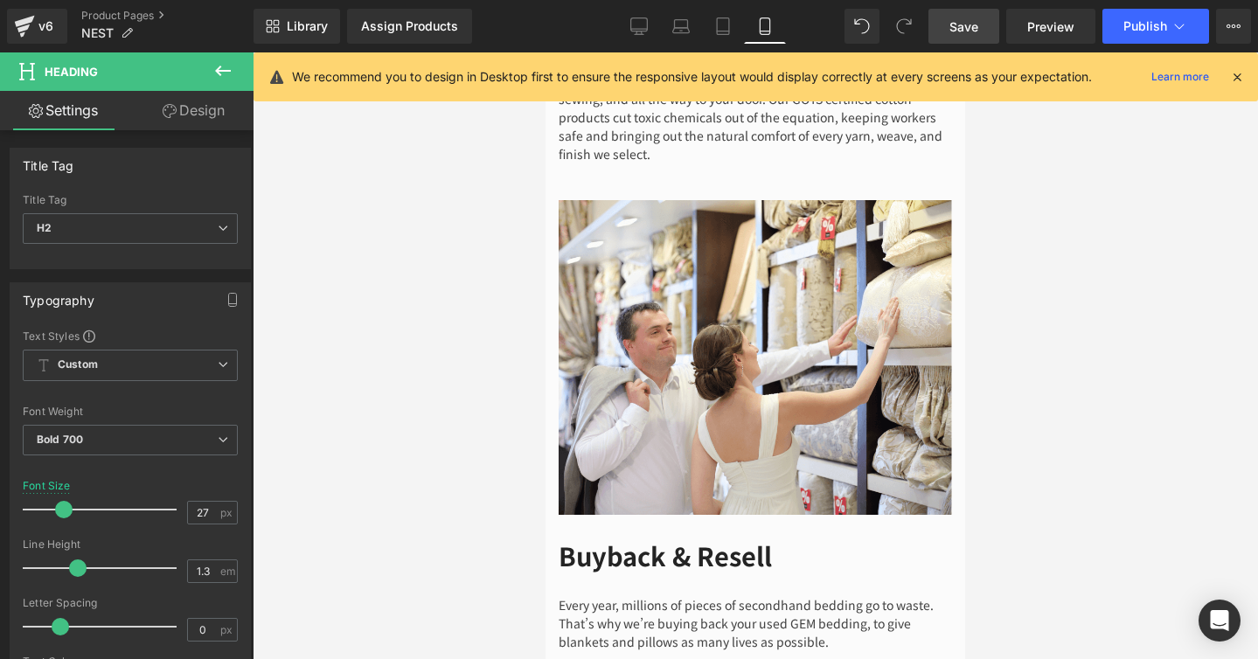
scroll to position [5532, 0]
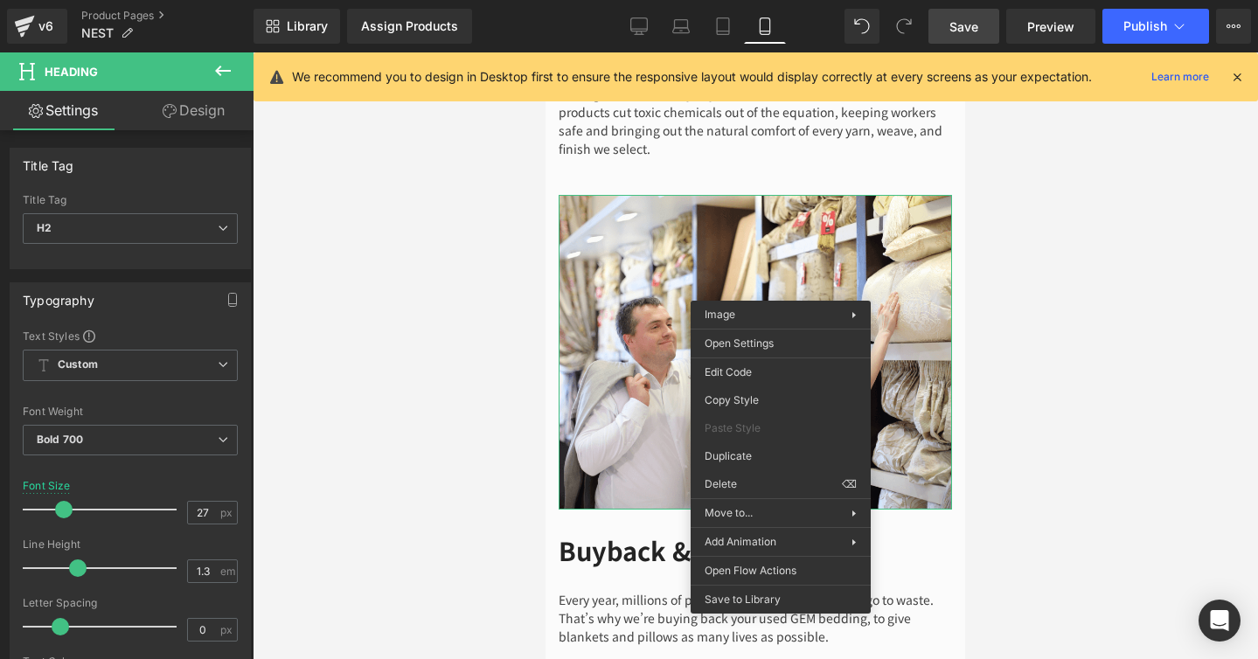
click at [1116, 153] on div at bounding box center [755, 355] width 1005 height 607
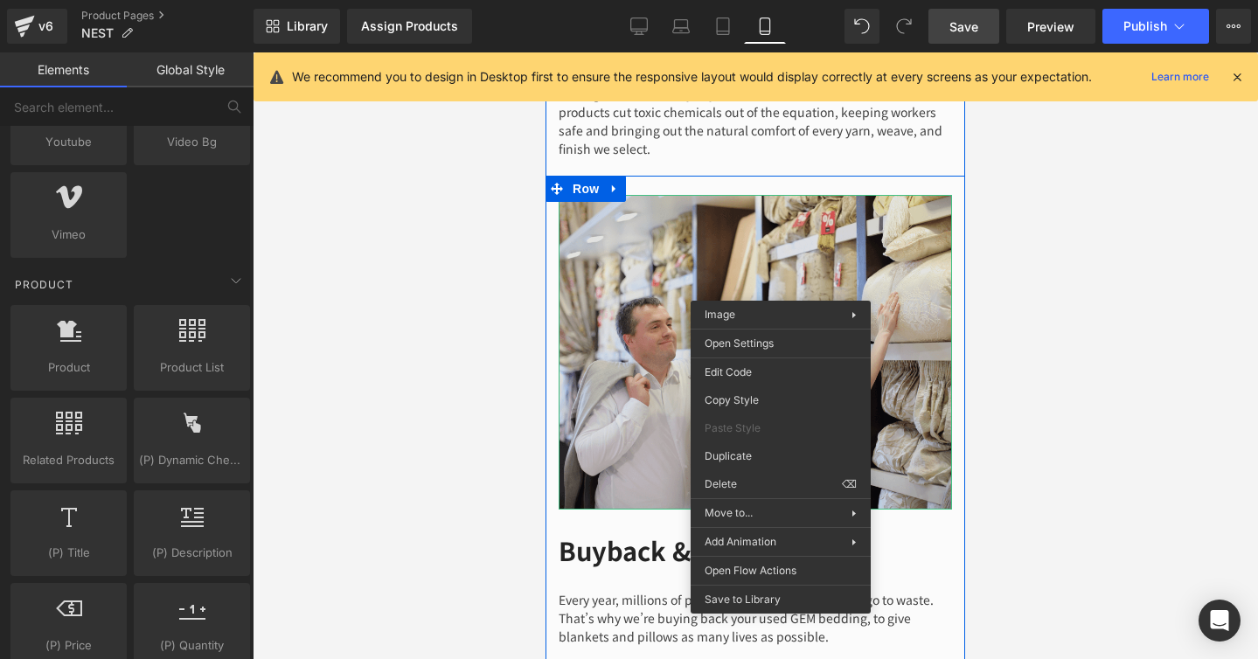
click at [687, 205] on img at bounding box center [755, 352] width 393 height 315
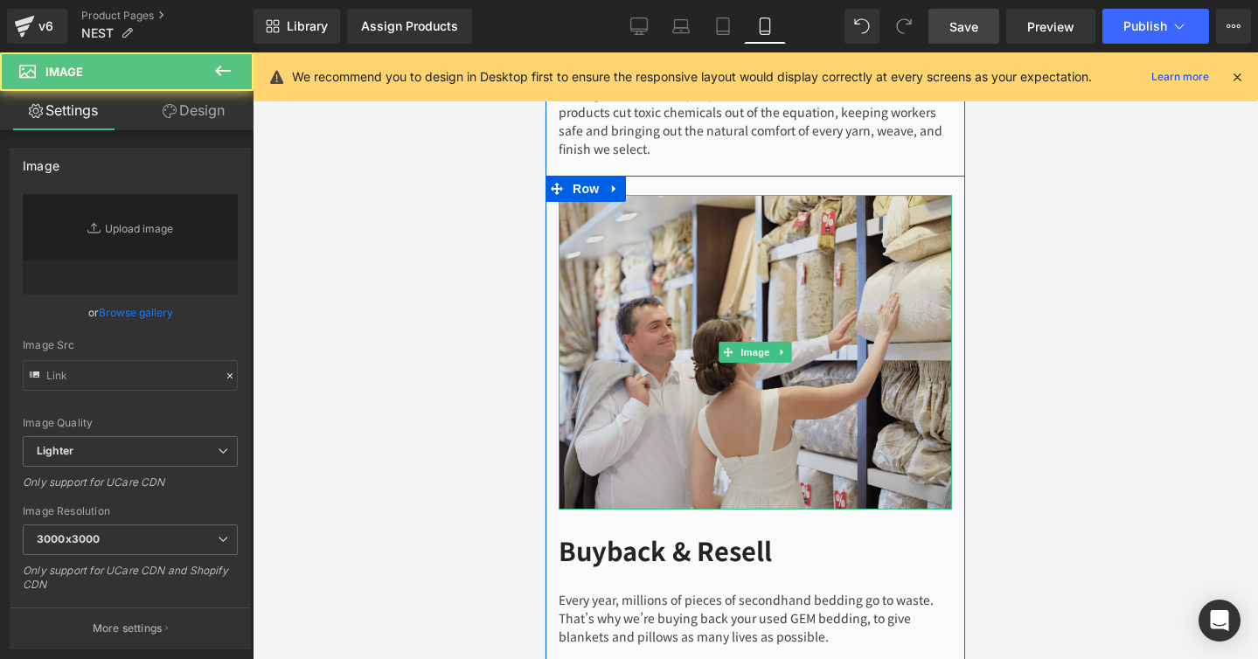
type input "https://ucarecdn.com/dbcef15b-a2b8-468b-b664-309363d80bbc/-/format/auto/-/previ…"
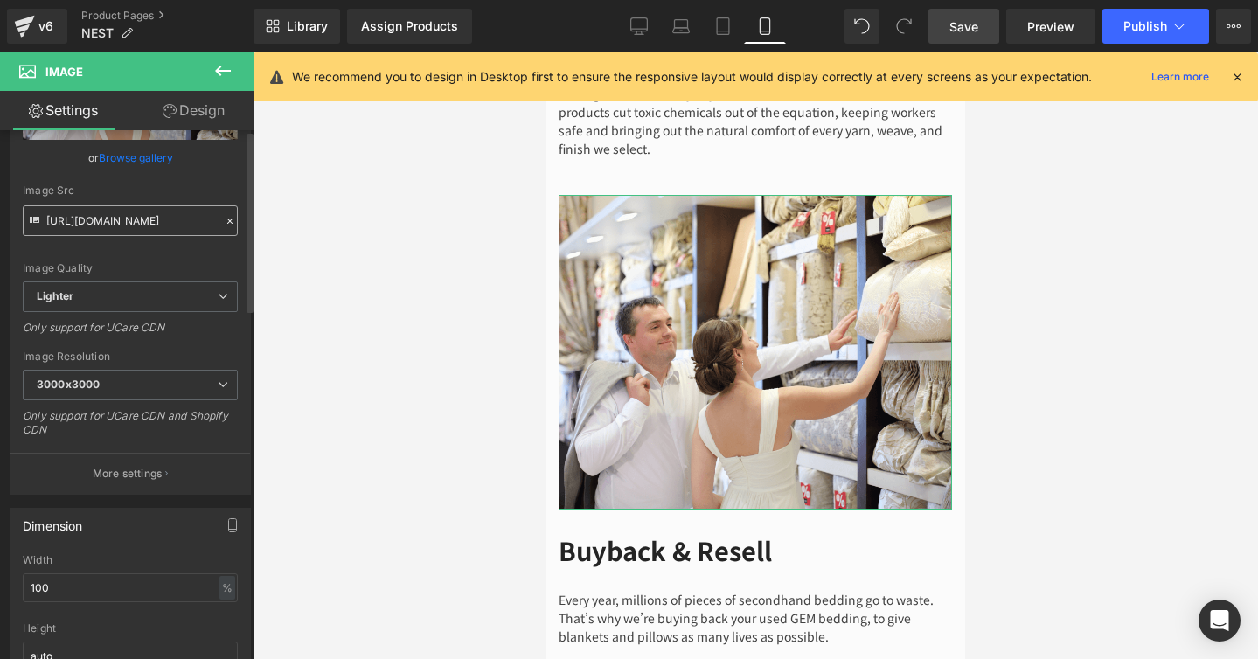
scroll to position [0, 0]
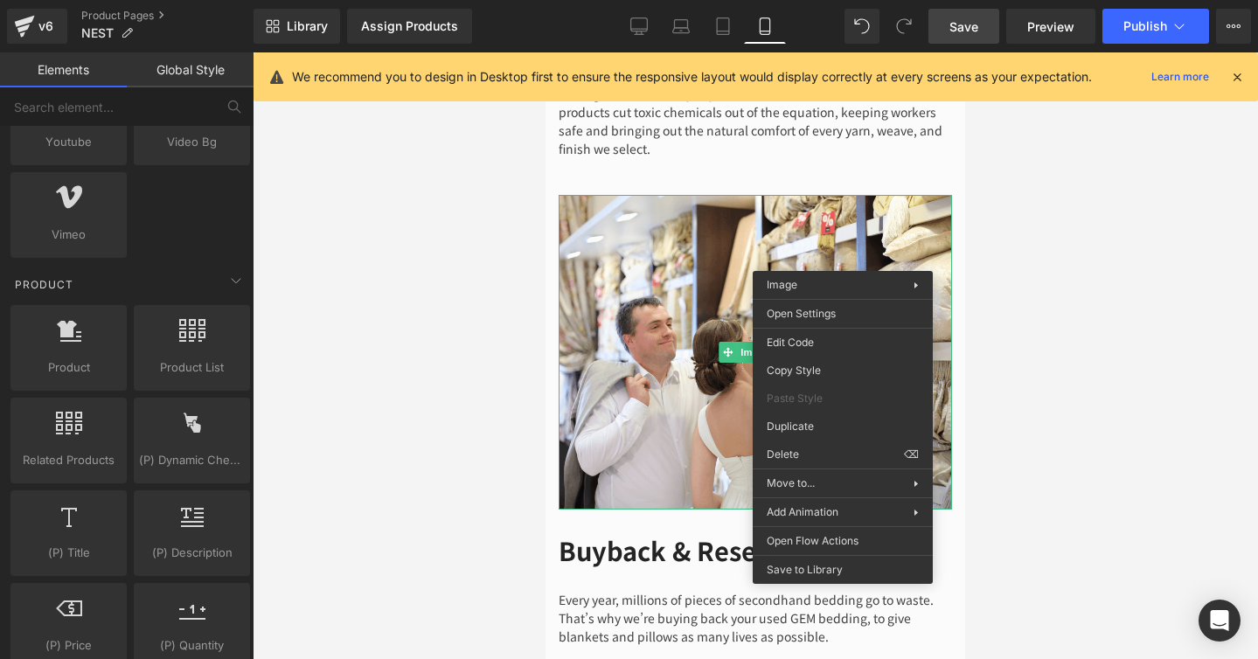
click at [1025, 200] on div at bounding box center [755, 355] width 1005 height 607
click at [422, 225] on div at bounding box center [755, 355] width 1005 height 607
click at [1124, 274] on div at bounding box center [755, 355] width 1005 height 607
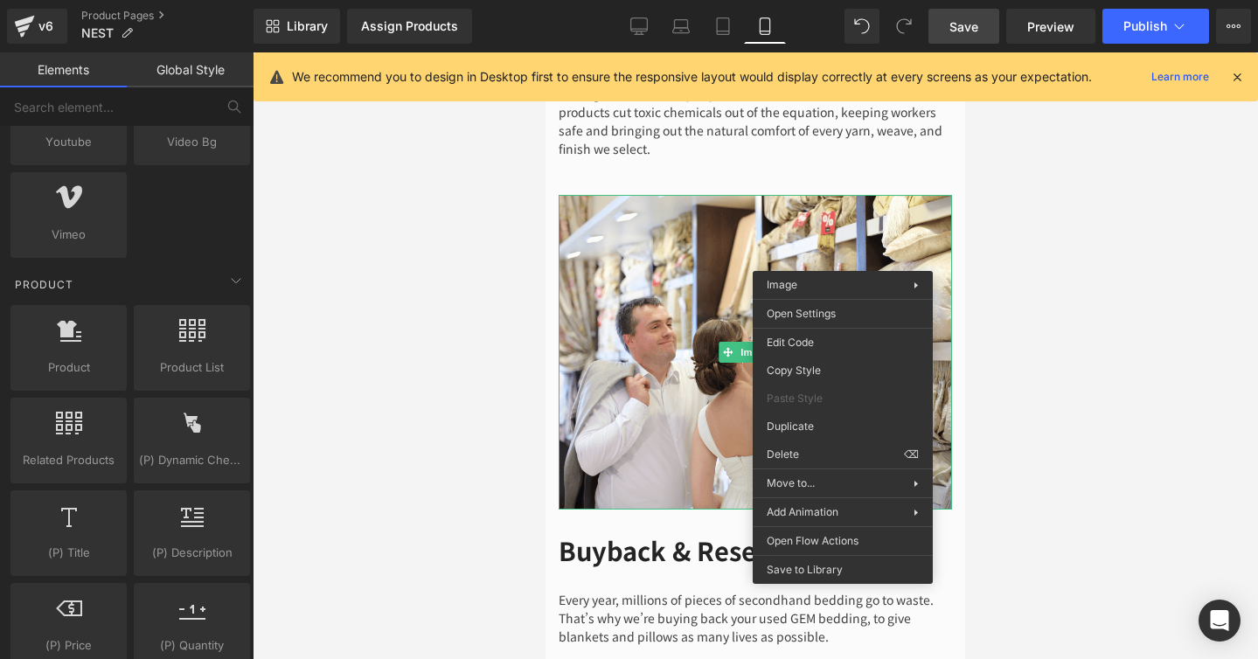
click at [1124, 274] on div at bounding box center [755, 355] width 1005 height 607
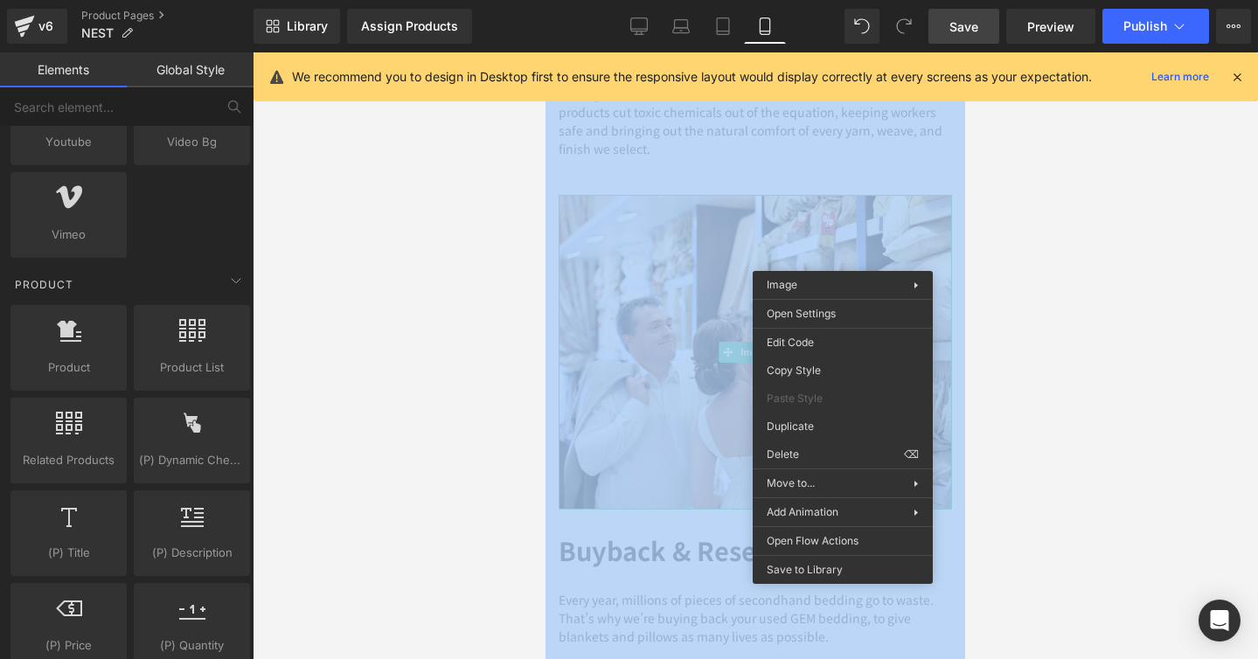
click at [1124, 274] on div at bounding box center [755, 355] width 1005 height 607
click at [451, 258] on div at bounding box center [755, 355] width 1005 height 607
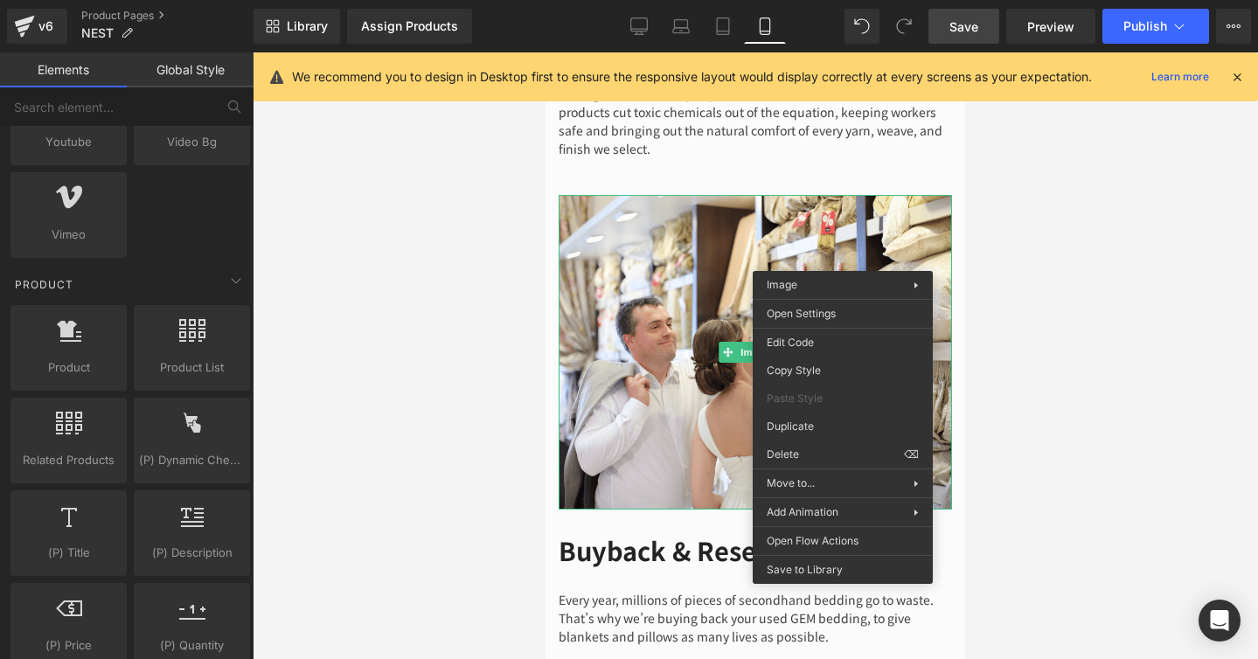
click at [451, 258] on div at bounding box center [755, 355] width 1005 height 607
click at [213, 192] on div "Youtube youtube, vimeo, videos Video Bg videos, backgrounds, youtube, vimeo Vim…" at bounding box center [130, 168] width 246 height 185
click at [397, 191] on div at bounding box center [755, 355] width 1005 height 607
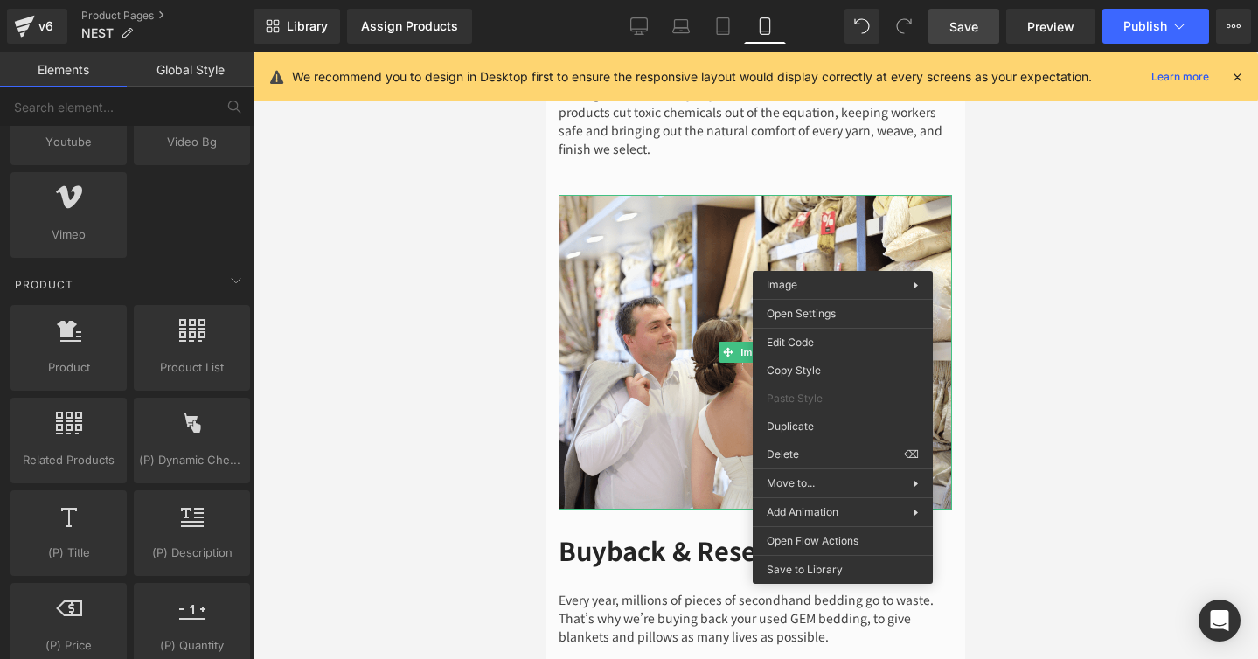
click at [397, 191] on div at bounding box center [755, 355] width 1005 height 607
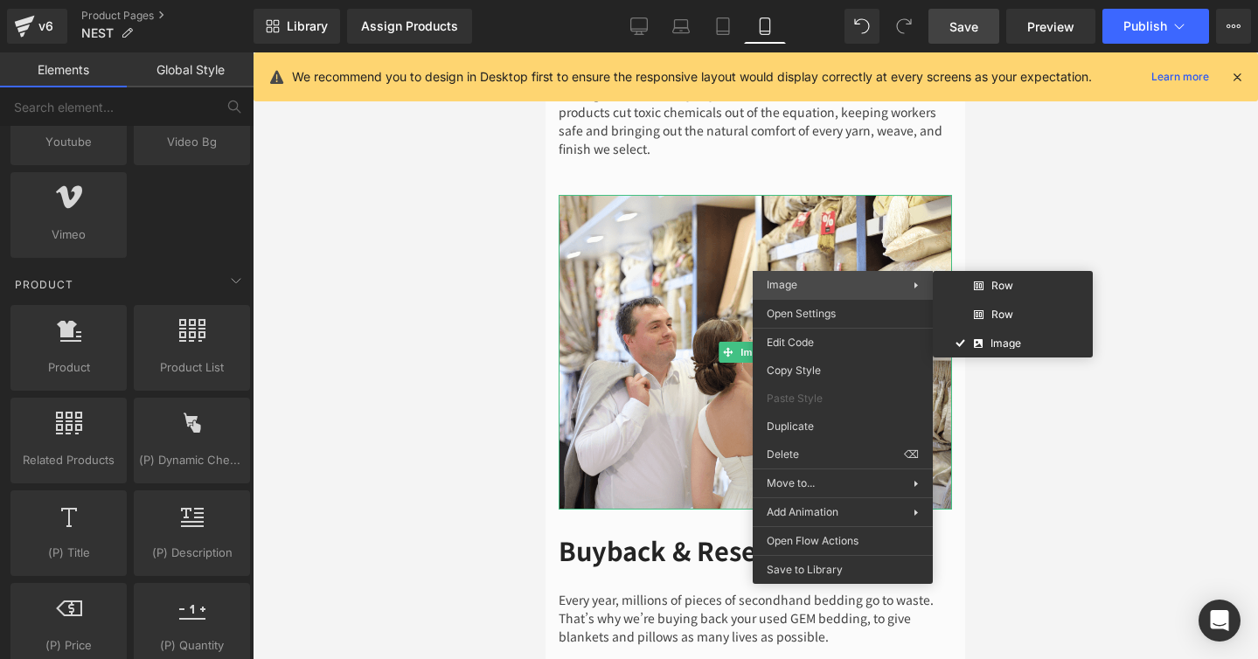
click at [857, 281] on span "Image" at bounding box center [840, 285] width 147 height 16
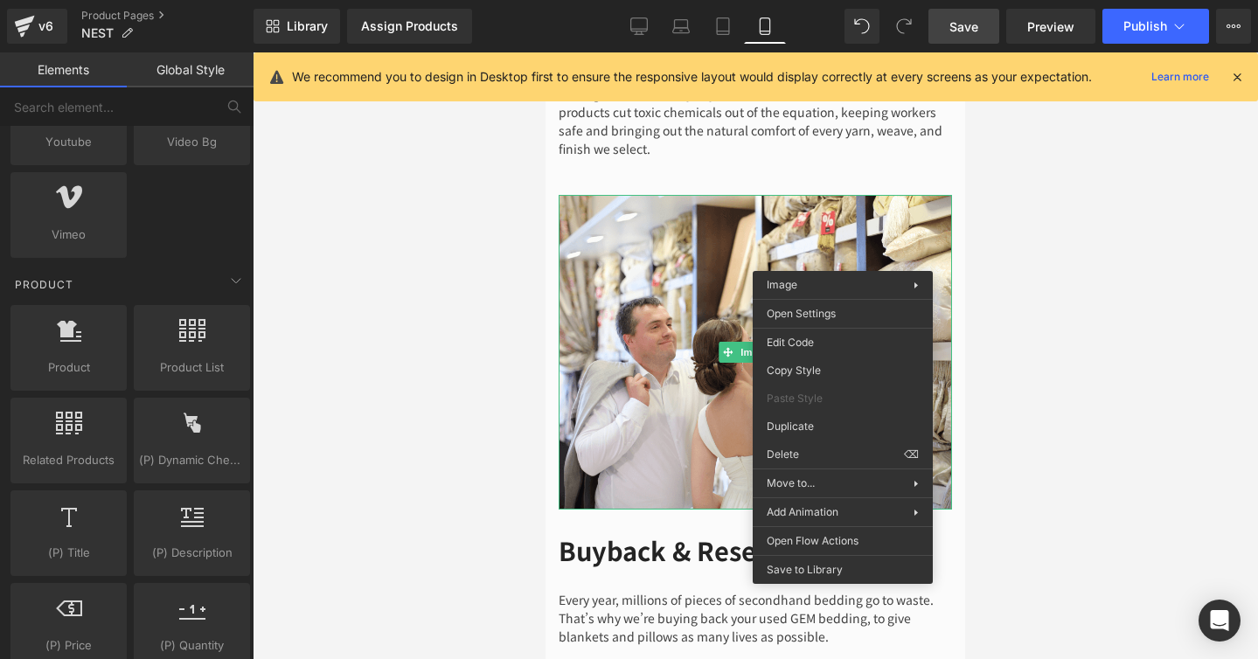
click at [1098, 168] on div at bounding box center [755, 355] width 1005 height 607
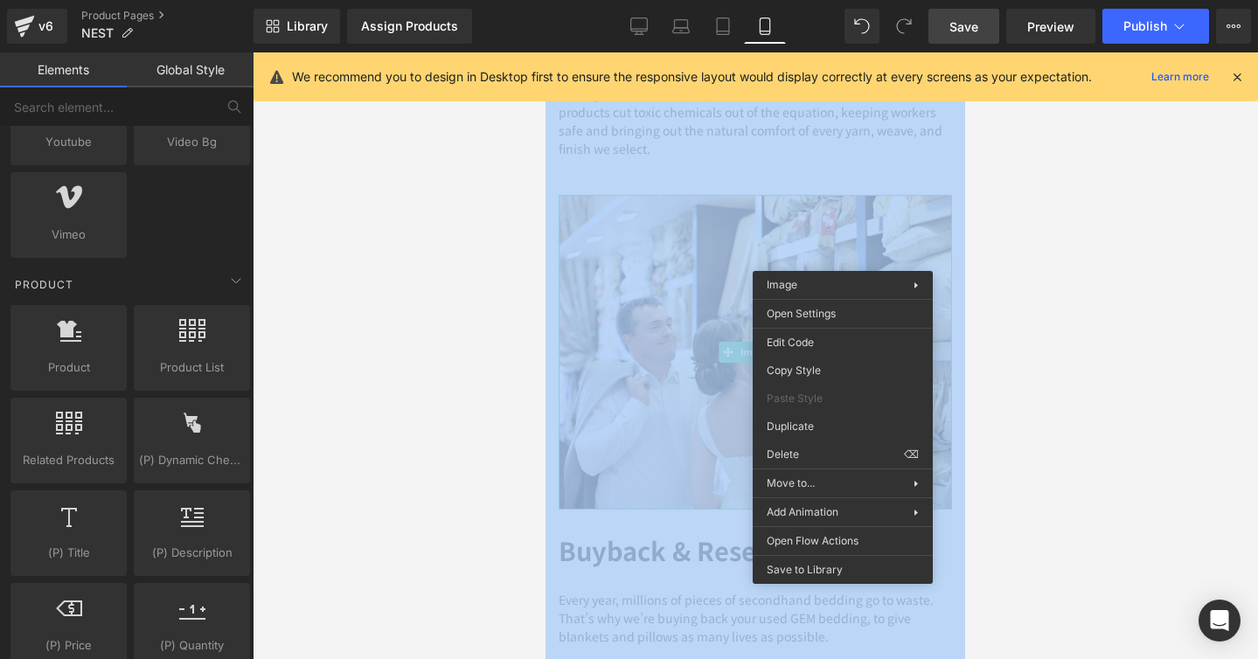
click at [1098, 168] on div at bounding box center [755, 355] width 1005 height 607
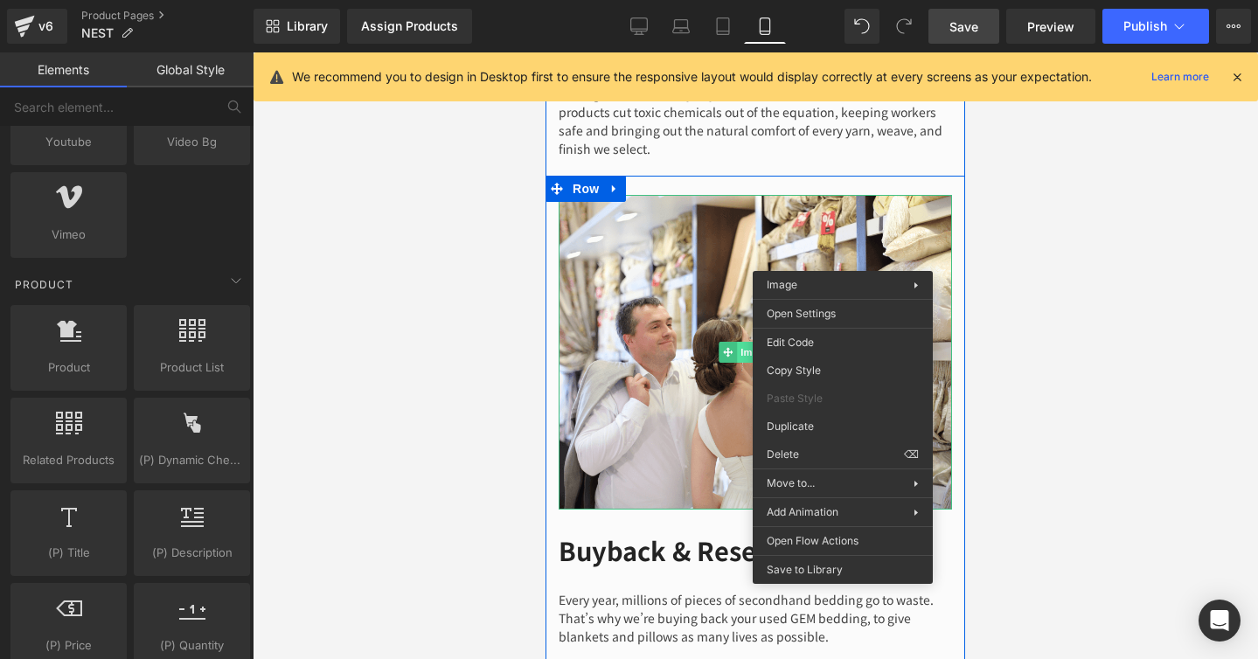
click at [743, 322] on div "Image" at bounding box center [755, 352] width 393 height 315
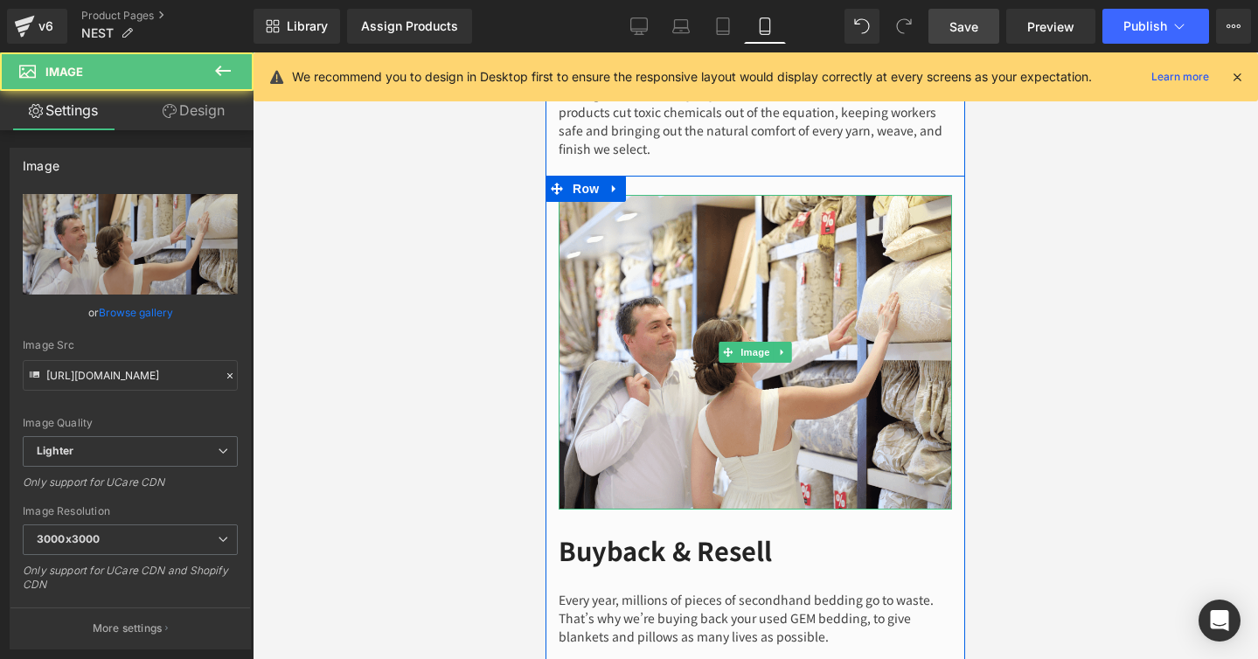
click at [1056, 280] on div at bounding box center [755, 355] width 1005 height 607
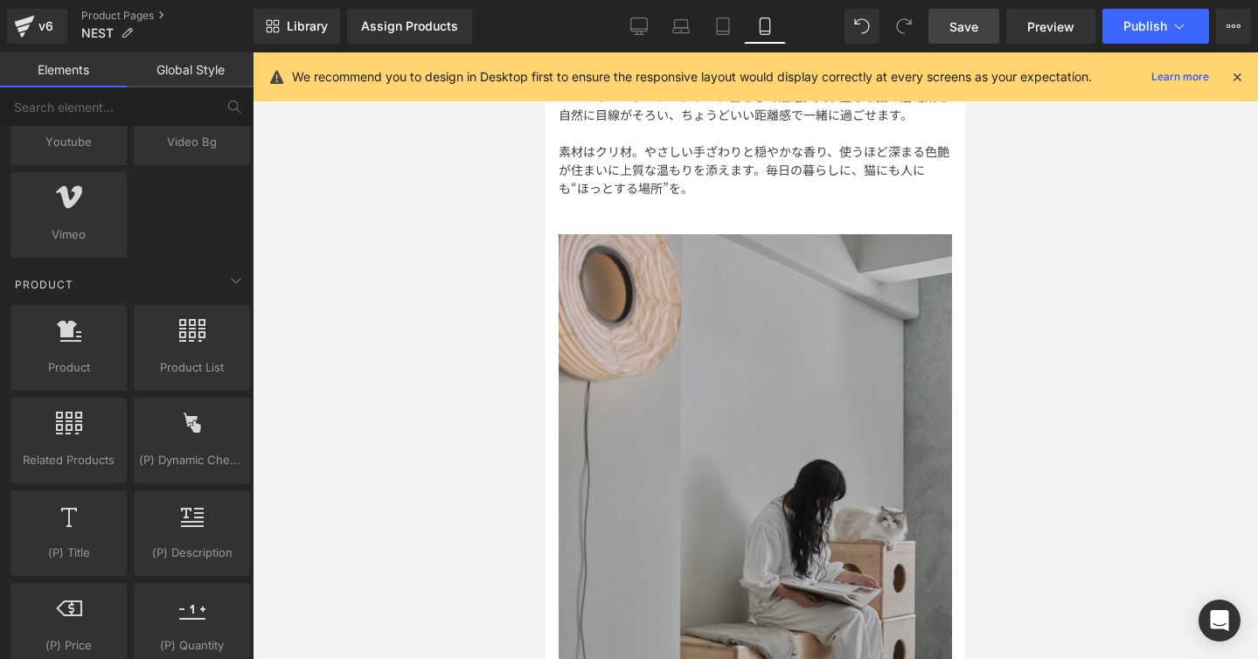
scroll to position [4233, 0]
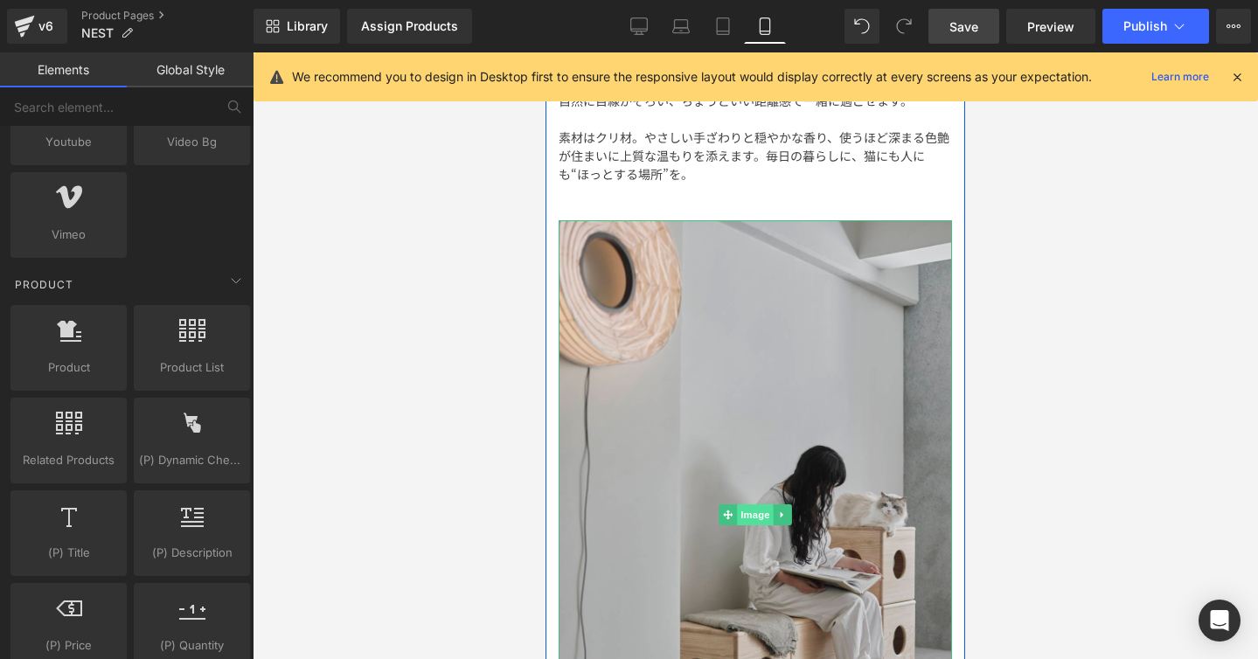
click at [754, 504] on link "Image" at bounding box center [745, 514] width 54 height 21
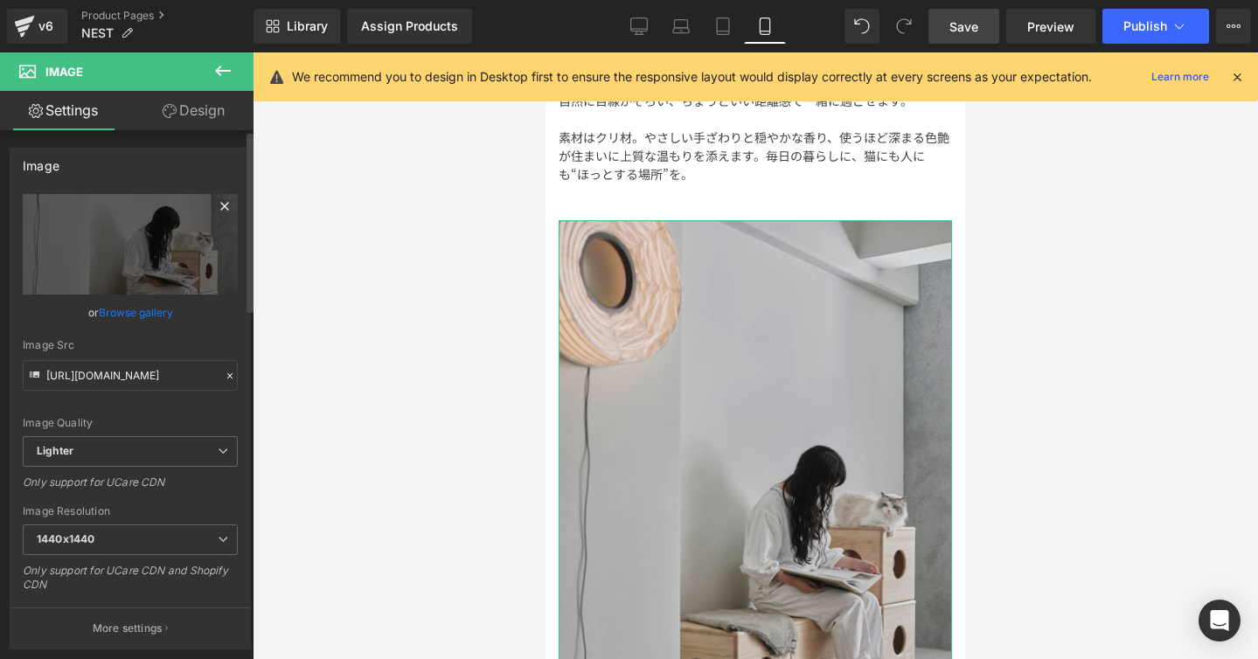
click at [214, 211] on icon at bounding box center [224, 206] width 21 height 21
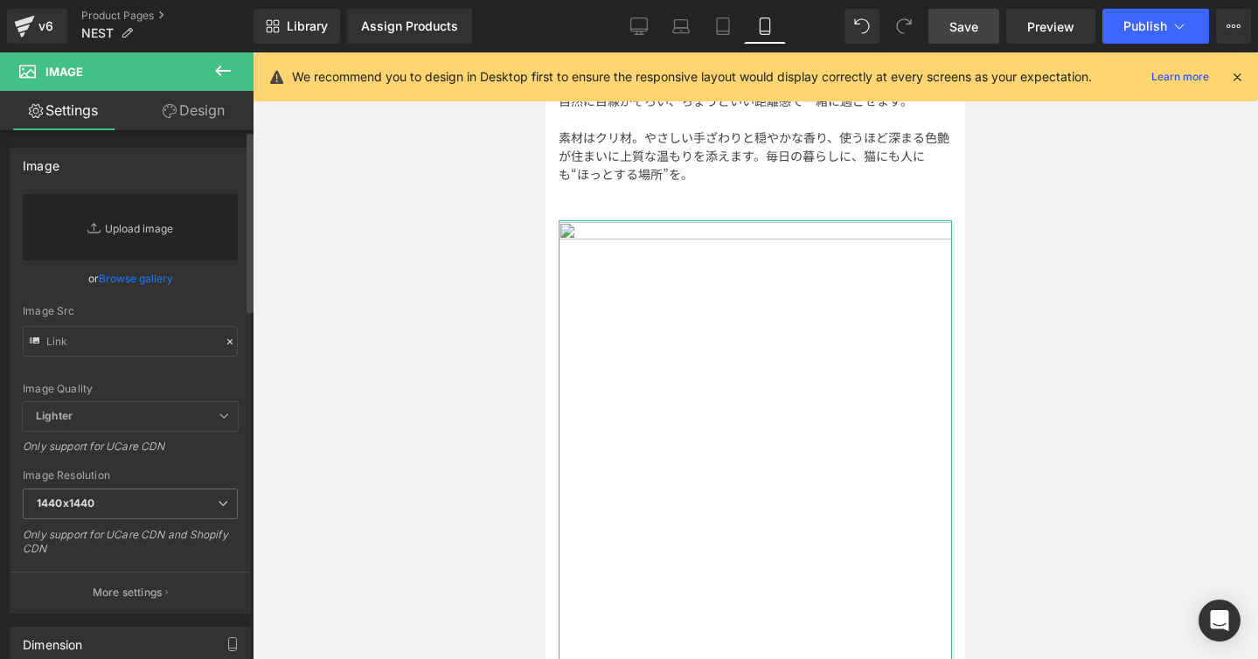
click at [142, 237] on link "Replace Image" at bounding box center [130, 227] width 215 height 66
type input "C:\fakepath\3.jpg"
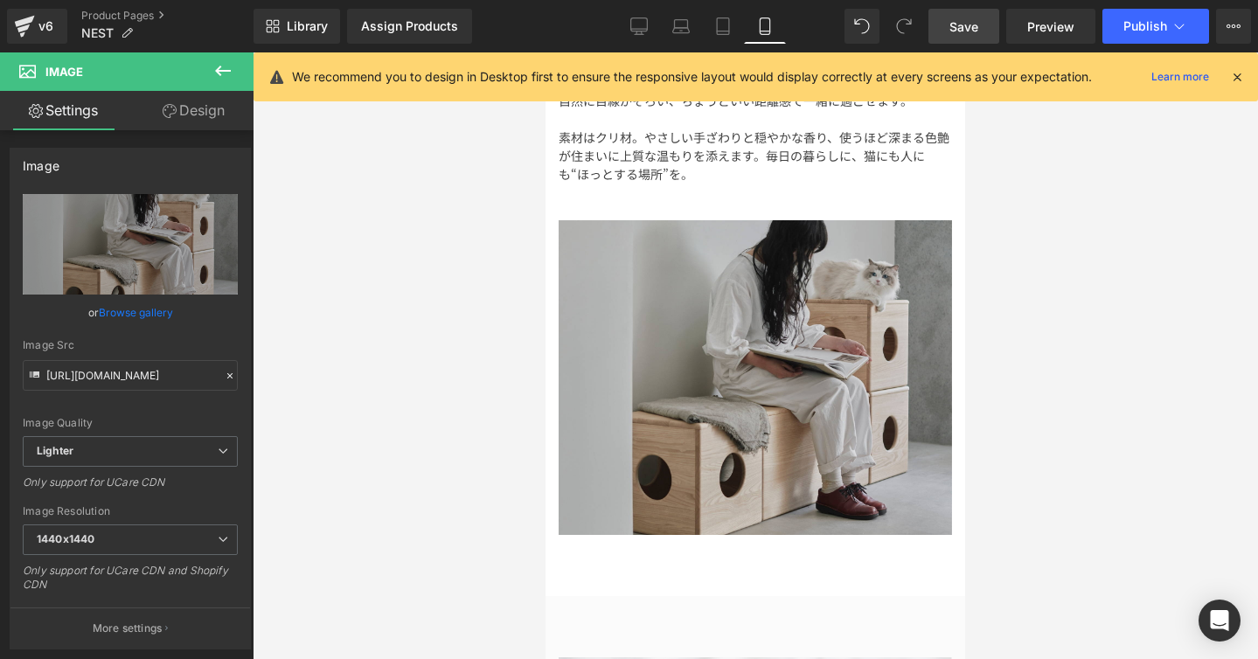
type input "https://ucarecdn.com/da9d1ebb-31d8-49e3-b048-e56dbf54d8ed/-/format/auto/-/previ…"
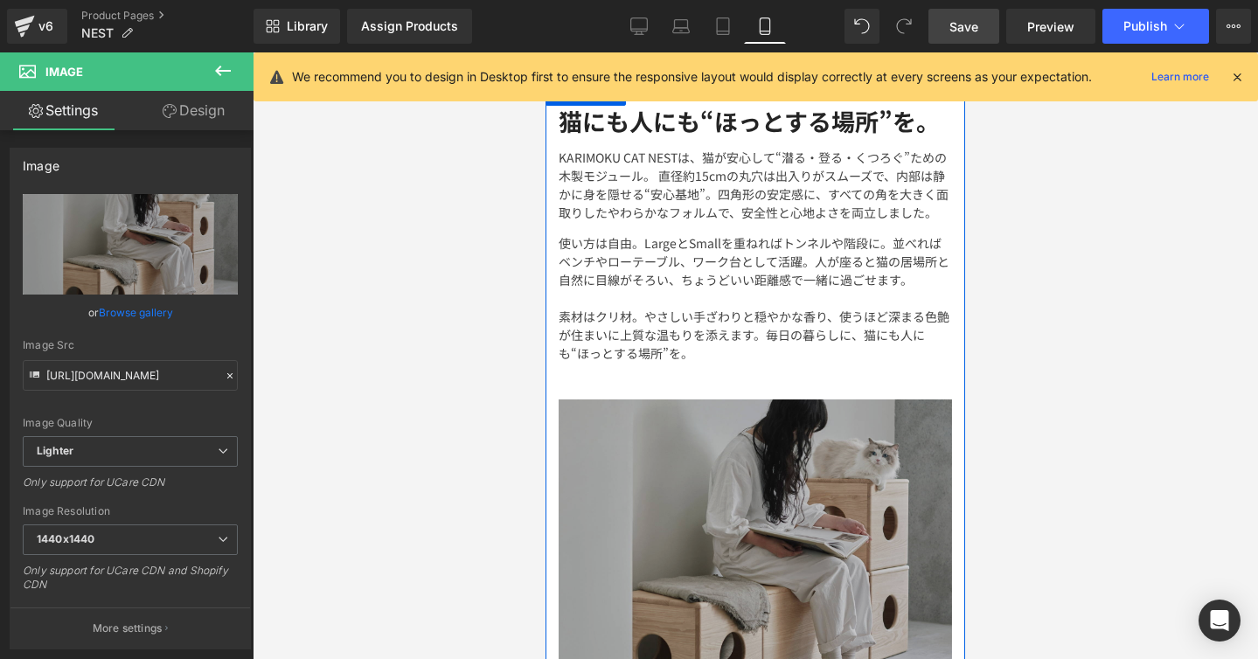
scroll to position [3934, 0]
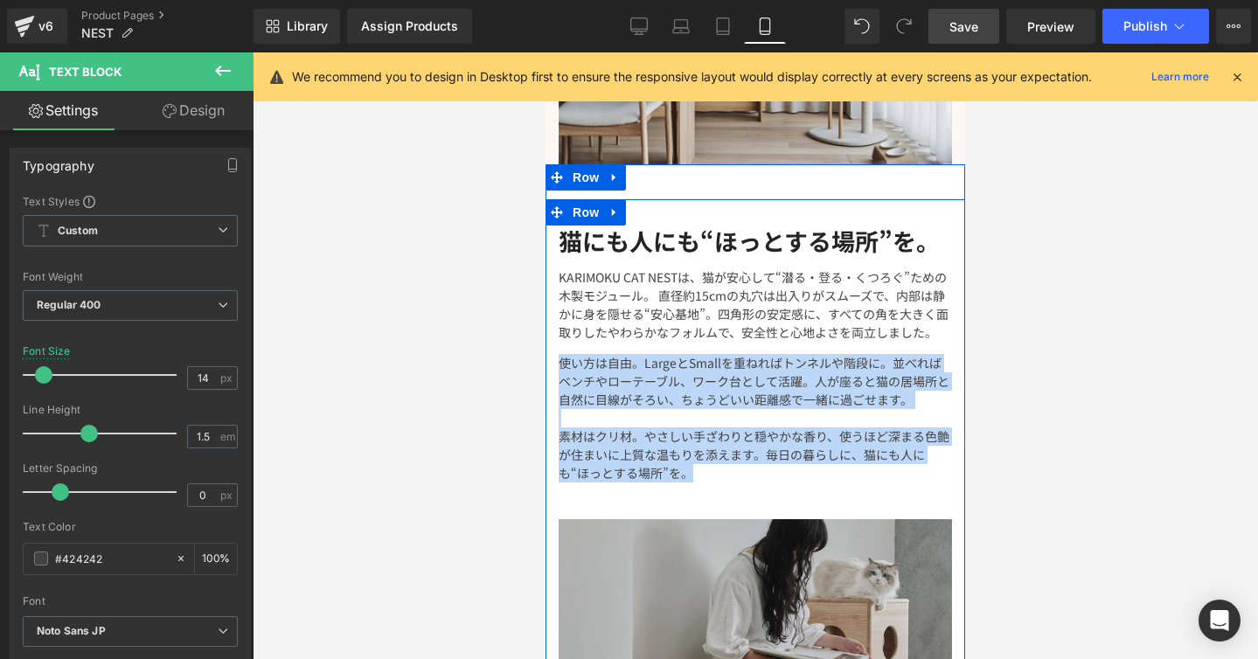
drag, startPoint x: 701, startPoint y: 444, endPoint x: 552, endPoint y: 334, distance: 185.7
click at [552, 334] on div "猫にも人にも“ほっとする場所”を。 Heading KARIMOKU CAT NESTは、猫が安心して“潜る・登る・くつろぐ”ための木製モジュール。 直径約1…" at bounding box center [755, 354] width 420 height 257
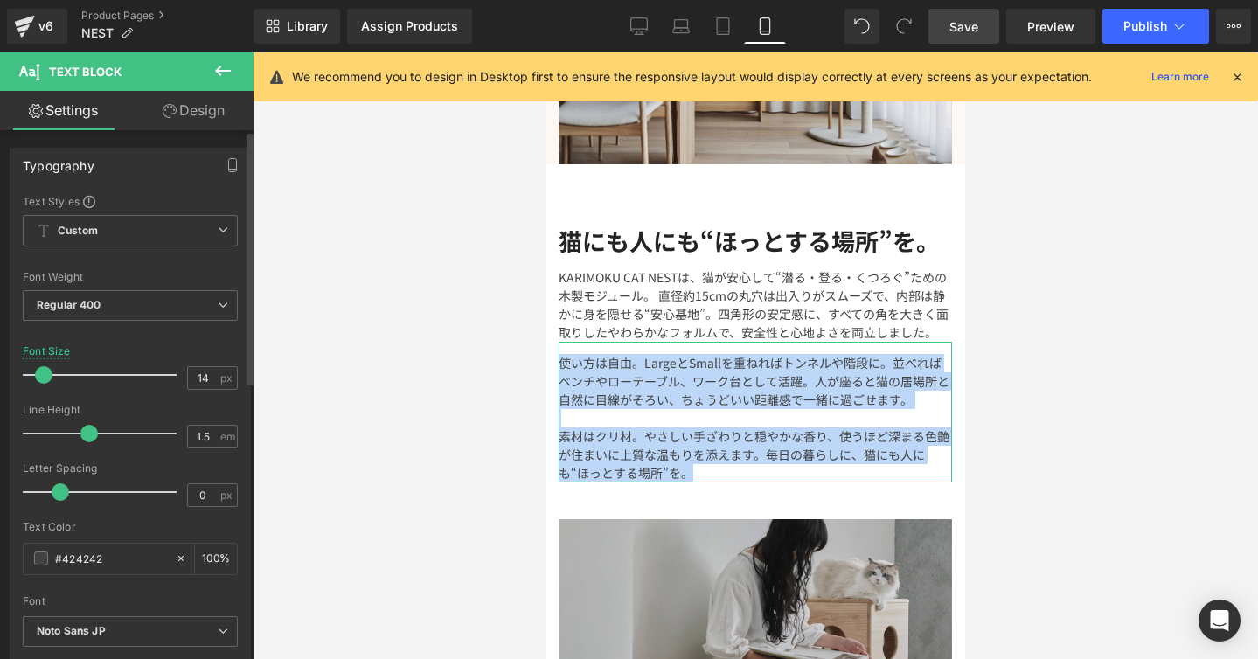
scroll to position [130, 0]
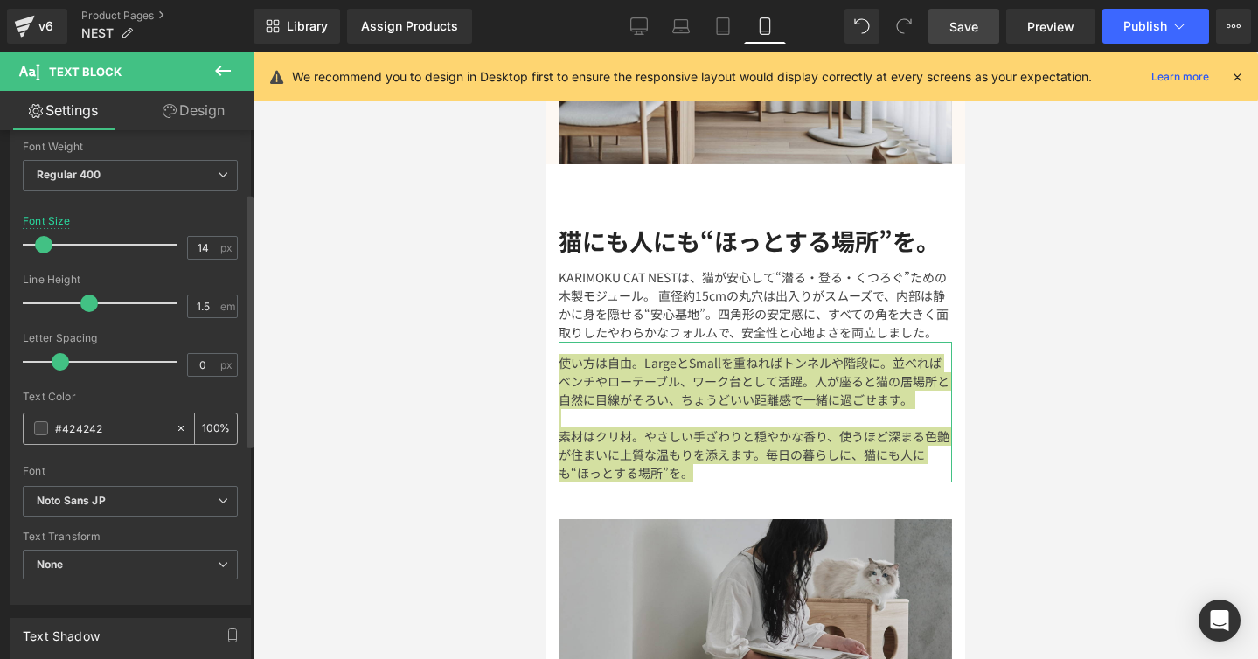
click at [117, 436] on input "#424242" at bounding box center [111, 428] width 112 height 19
type input "#42424"
type input "0"
type input "#4242"
type input "13"
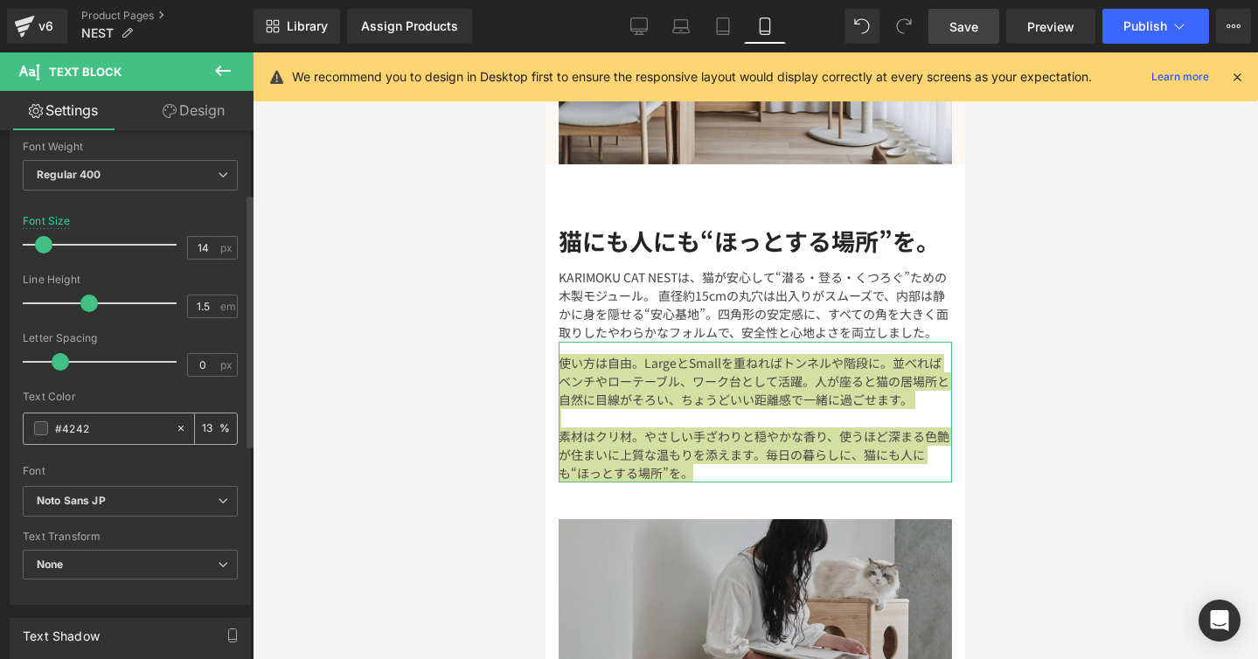
type input "#424"
type input "100"
type input "#42"
type input "0"
type input "#2424"
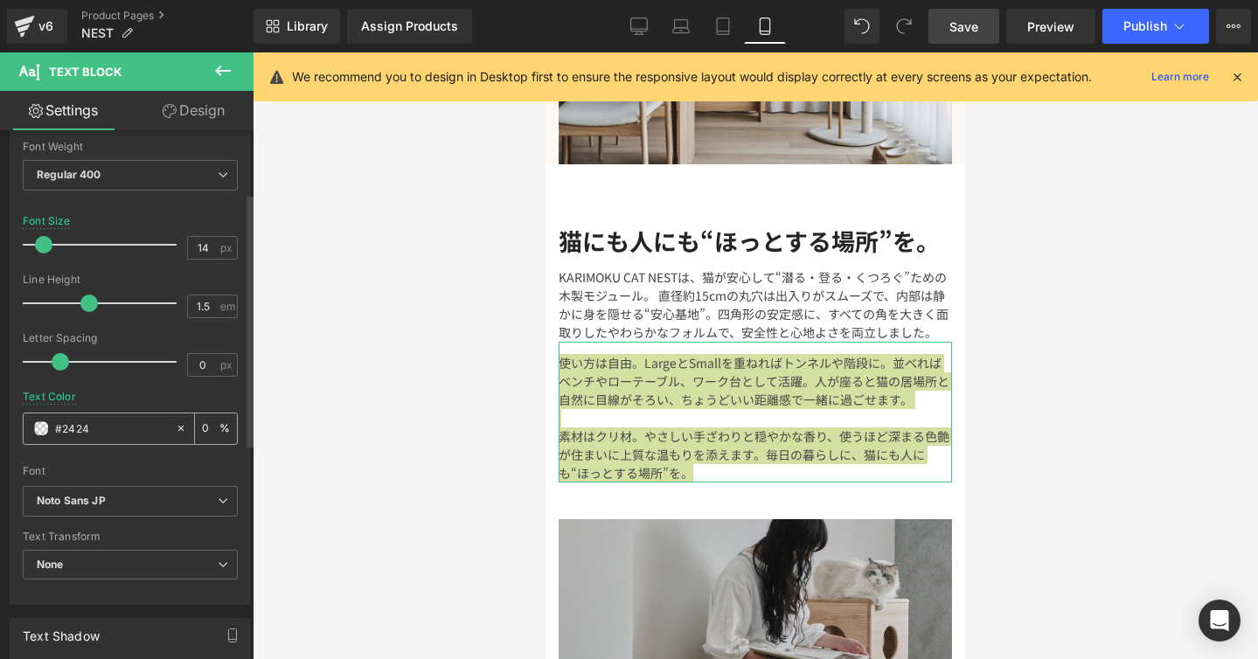
type input "27"
type input "#242424"
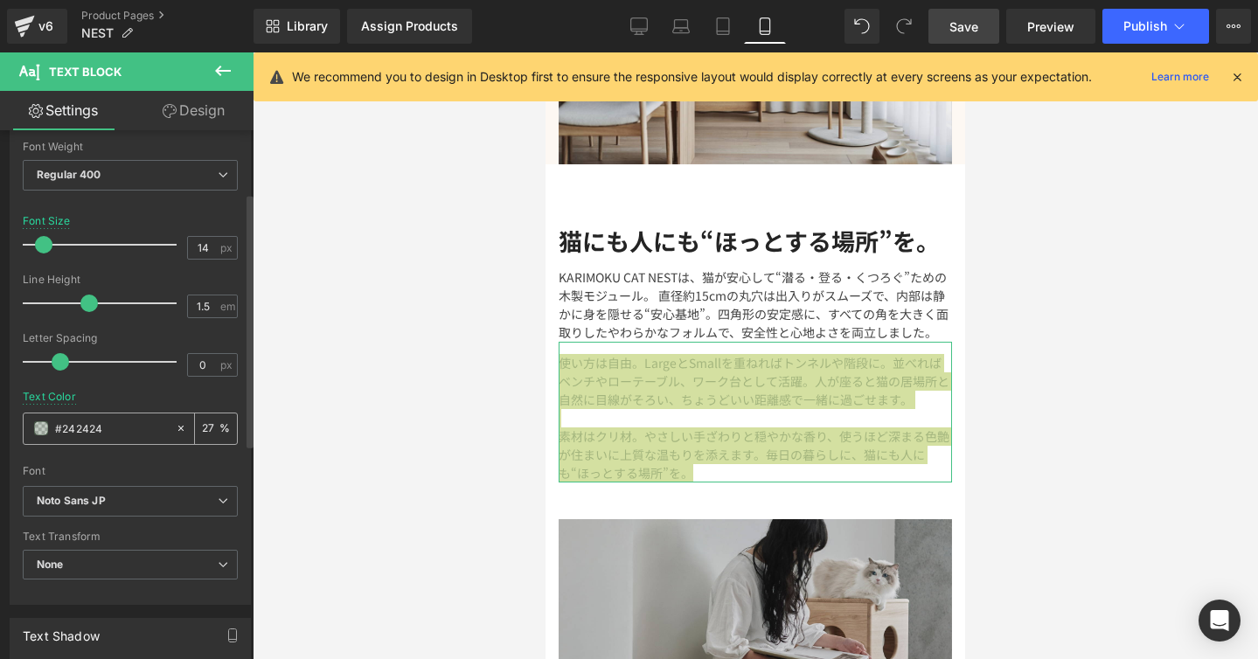
type input "100"
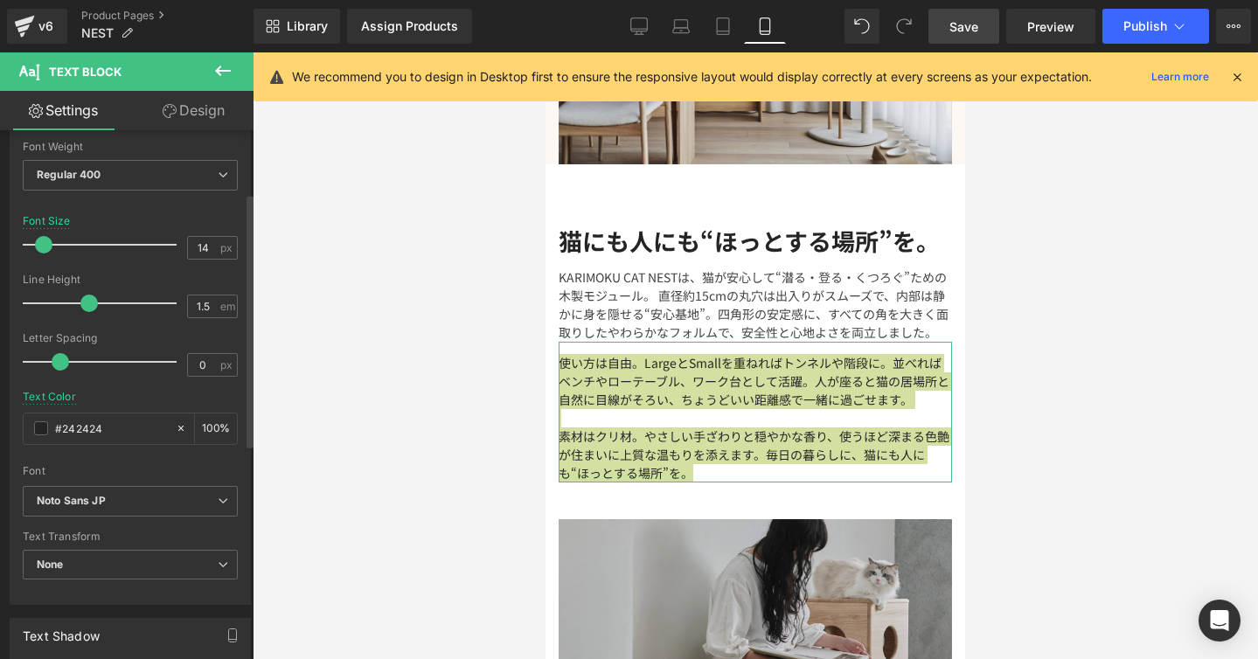
type input "#242424"
click at [142, 385] on div at bounding box center [130, 384] width 215 height 11
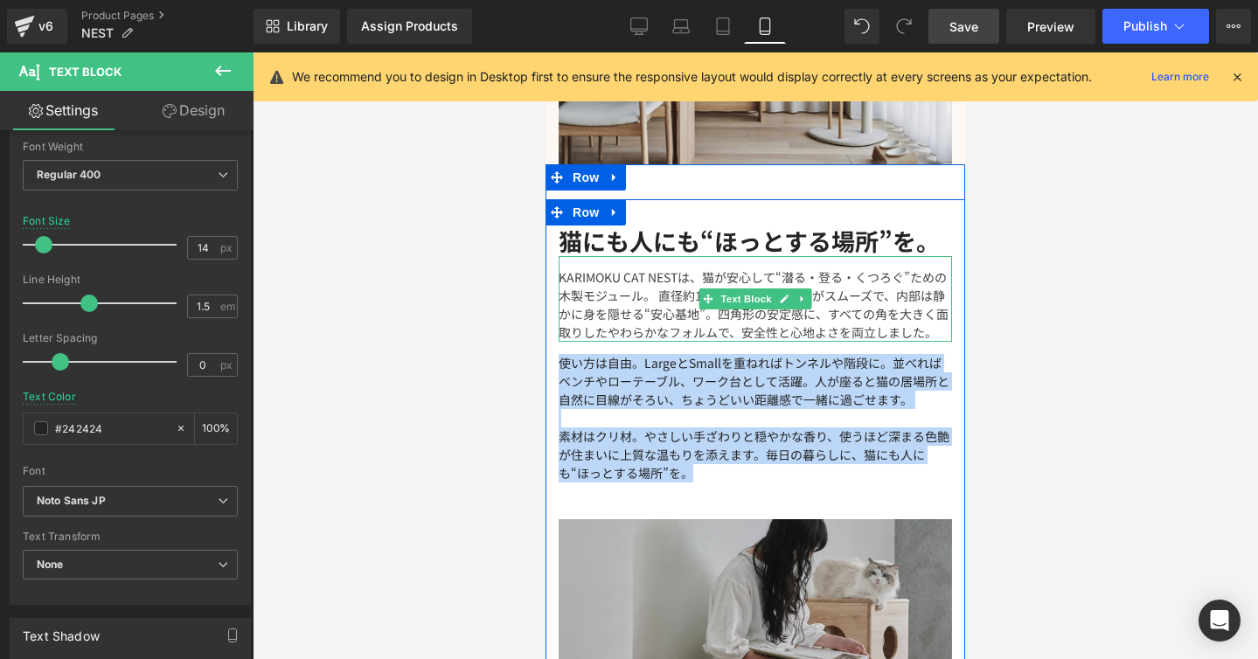
click at [660, 273] on p "KARIMOKU CAT NESTは、猫が安心して“潜る・登る・くつろぐ”ための木製モジュール。 直径約15cmの丸穴は出入りがスムーズで、内部は静かに身を隠…" at bounding box center [755, 304] width 393 height 73
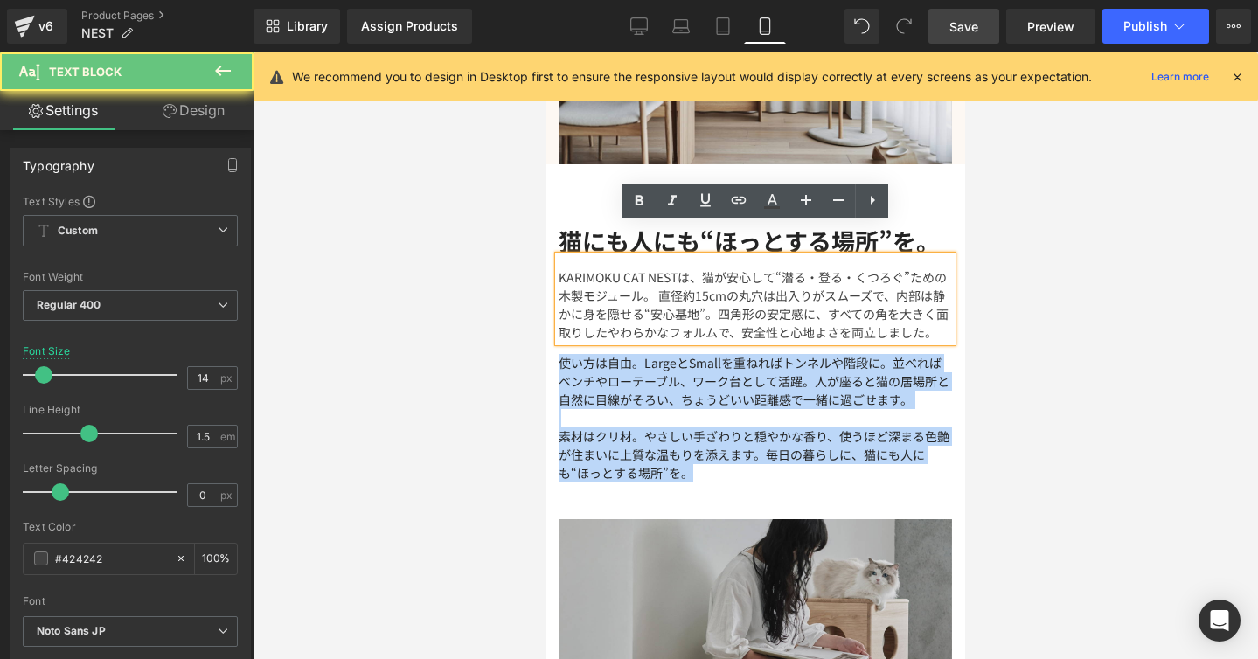
click at [660, 273] on p "KARIMOKU CAT NESTは、猫が安心して“潜る・登る・くつろぐ”ための木製モジュール。 直径約15cmの丸穴は出入りがスムーズで、内部は静かに身を隠…" at bounding box center [755, 304] width 393 height 73
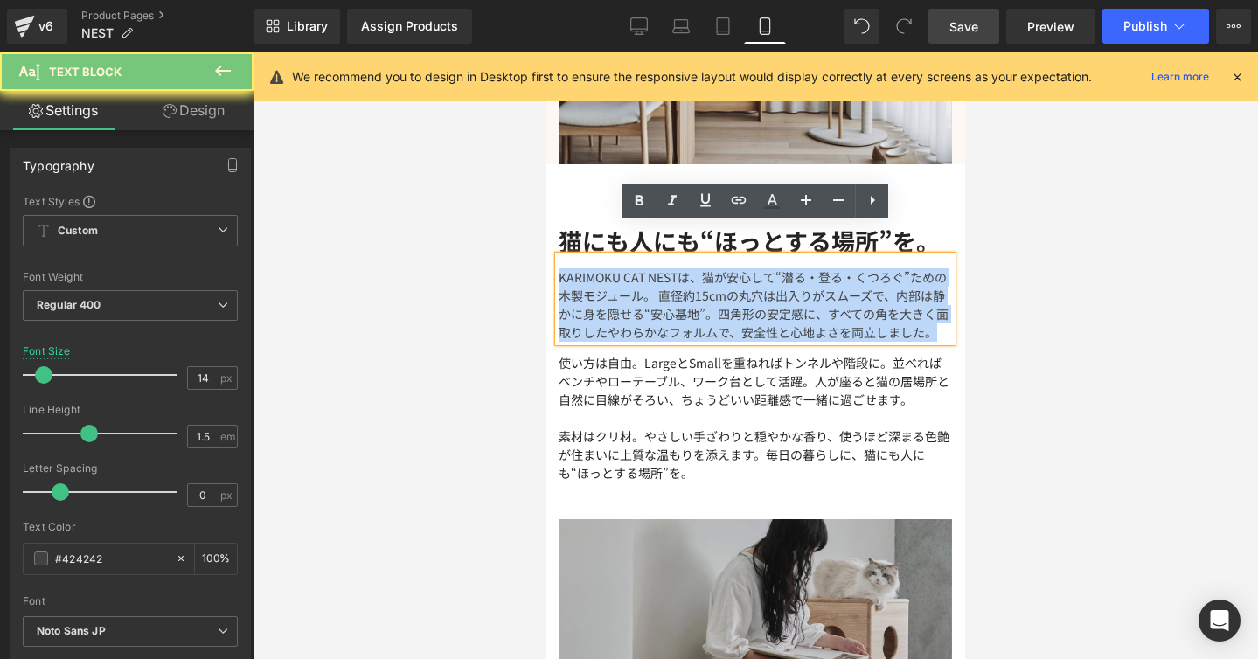
click at [660, 273] on p "KARIMOKU CAT NESTは、猫が安心して“潜る・登る・くつろぐ”ための木製モジュール。 直径約15cmの丸穴は出入りがスムーズで、内部は静かに身を隠…" at bounding box center [755, 304] width 393 height 73
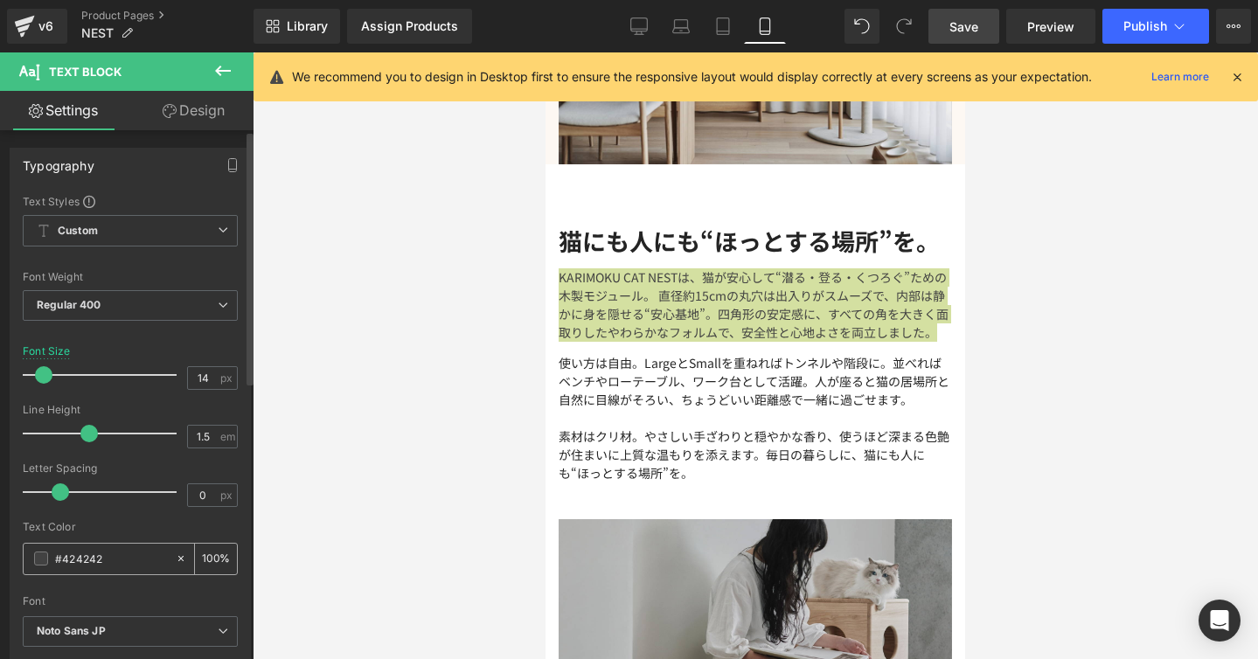
click at [121, 551] on input "#424242" at bounding box center [111, 558] width 112 height 19
click at [120, 565] on input "#424242" at bounding box center [111, 558] width 112 height 19
type input "#42424"
type input "0"
type input "#424"
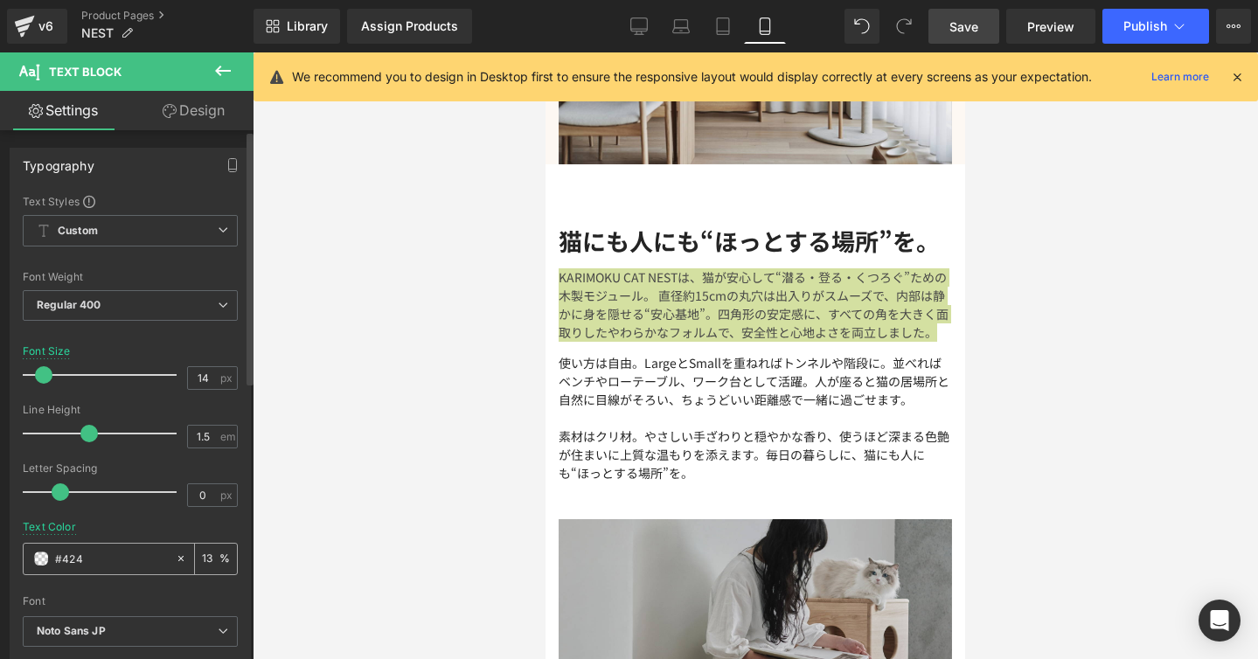
type input "100"
type input "#42"
type input "0"
type input "#2424"
type input "27"
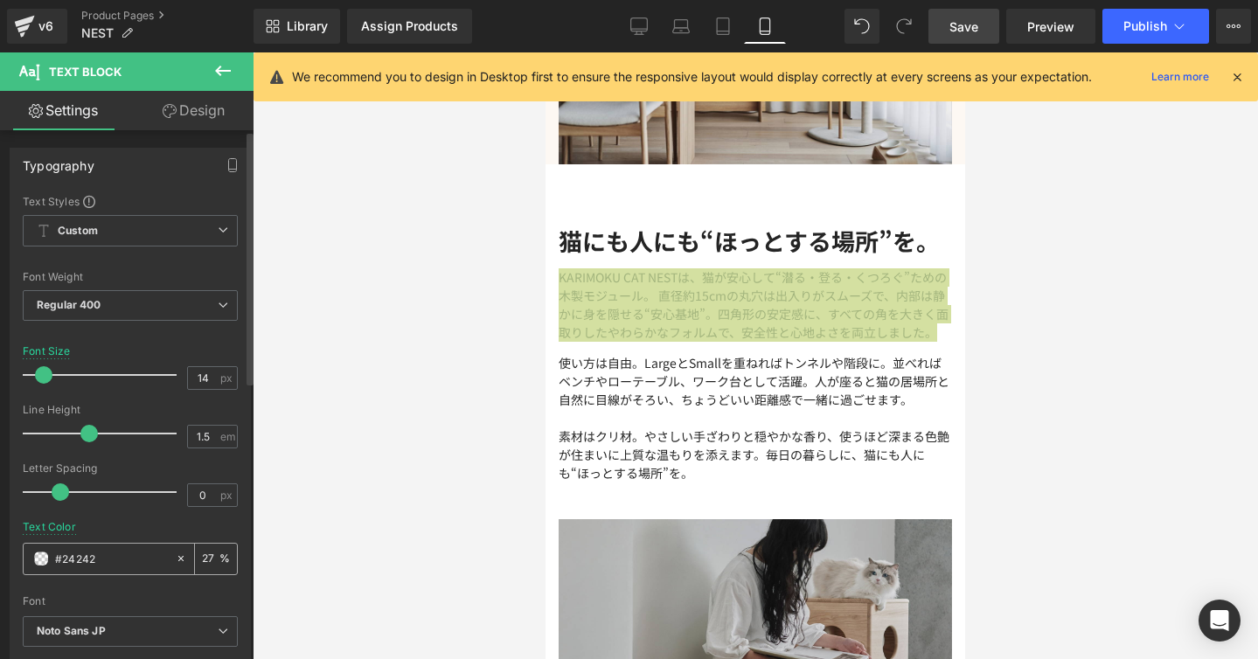
type input "#242424"
type input "100"
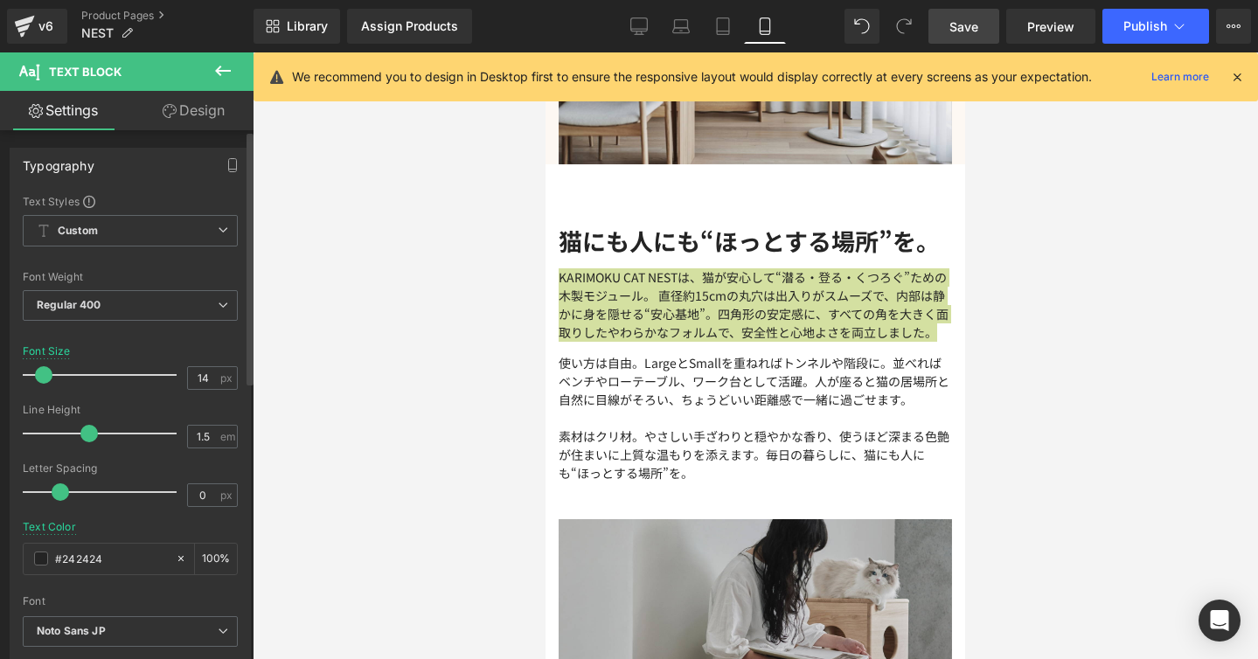
type input "#242424"
click at [126, 515] on div at bounding box center [130, 515] width 215 height 11
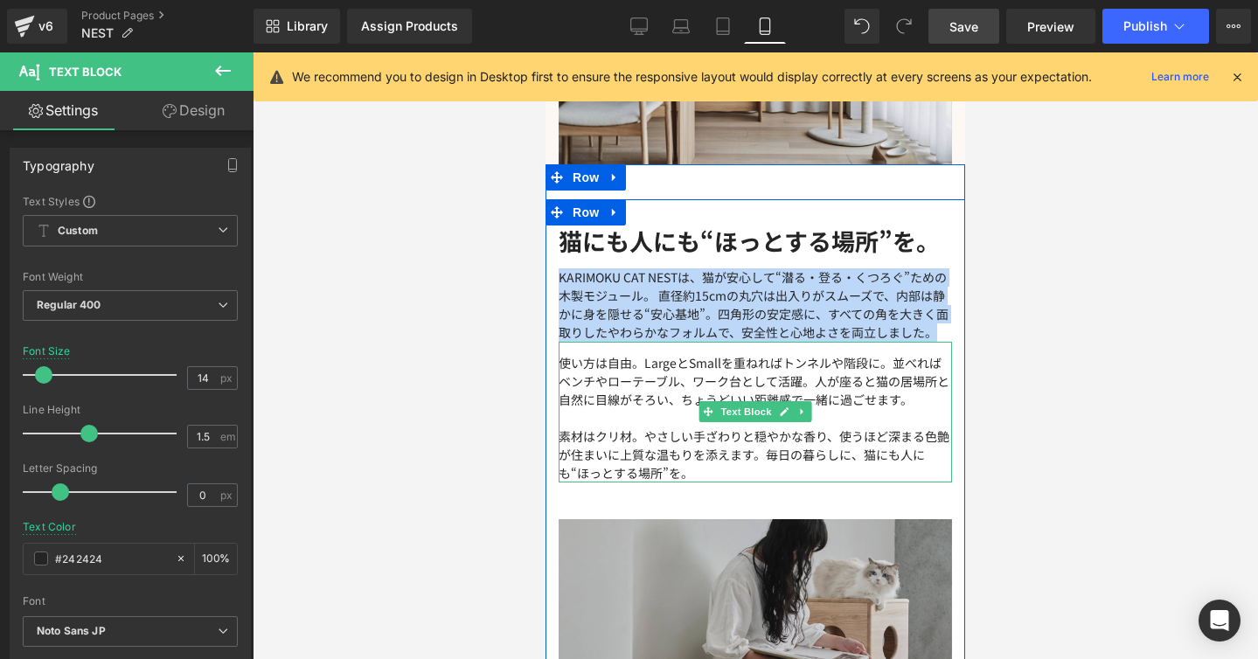
click at [685, 371] on p "使い方は自由。LargeとSmallを重ねればトンネルや階段に。並べればベンチやローテーブル、ワーク台として活躍。人が座ると猫の居場所と自然に目線がそろい、ち…" at bounding box center [755, 381] width 393 height 55
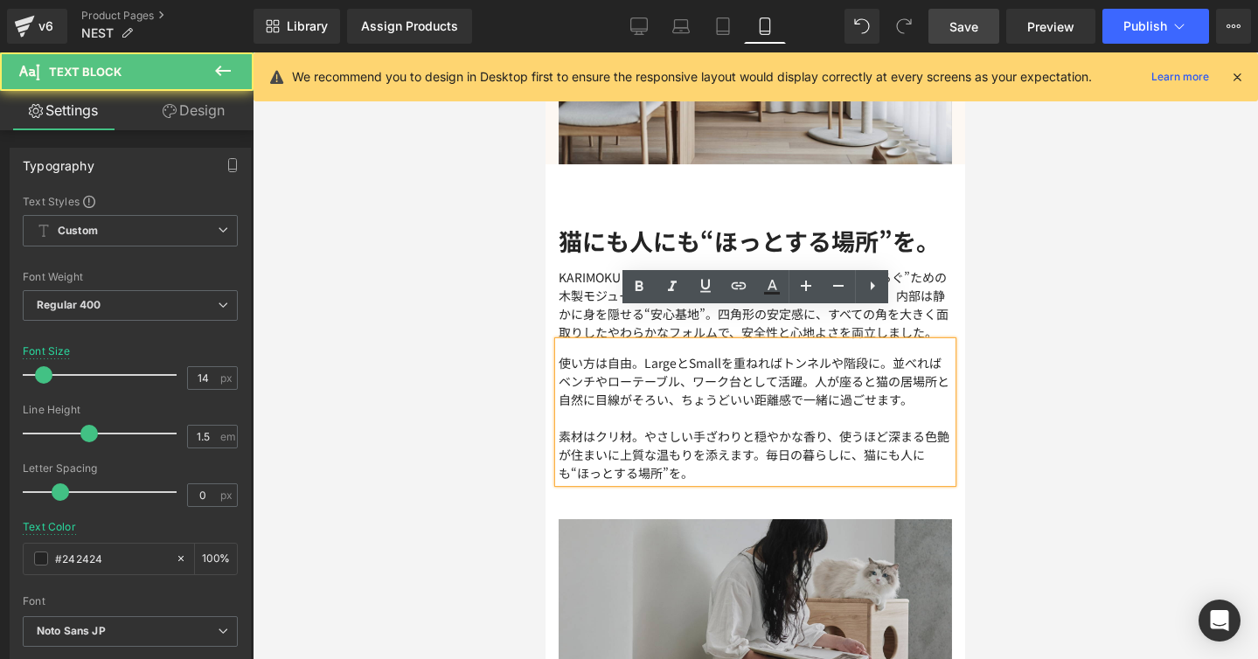
click at [685, 371] on p "使い方は自由。LargeとSmallを重ねればトンネルや階段に。並べればベンチやローテーブル、ワーク台として活躍。人が座ると猫の居場所と自然に目線がそろい、ち…" at bounding box center [755, 381] width 393 height 55
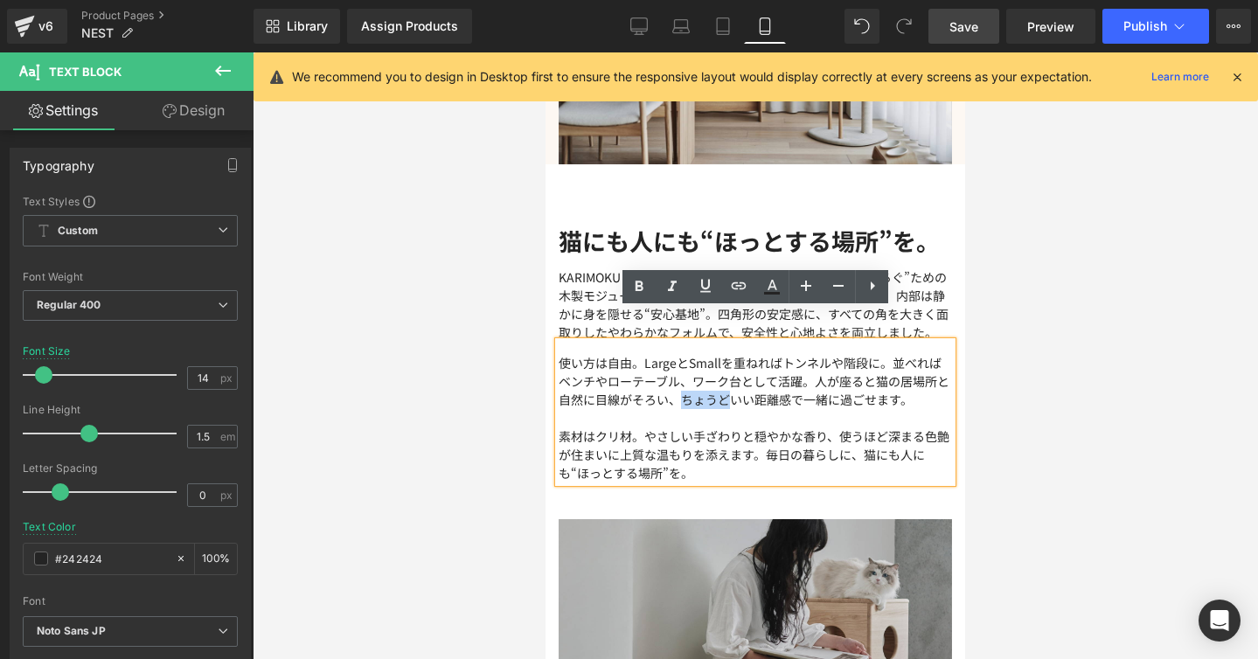
click at [746, 371] on p "使い方は自由。LargeとSmallを重ねればトンネルや階段に。並べればベンチやローテーブル、ワーク台として活躍。人が座ると猫の居場所と自然に目線がそろい、ち…" at bounding box center [755, 381] width 393 height 55
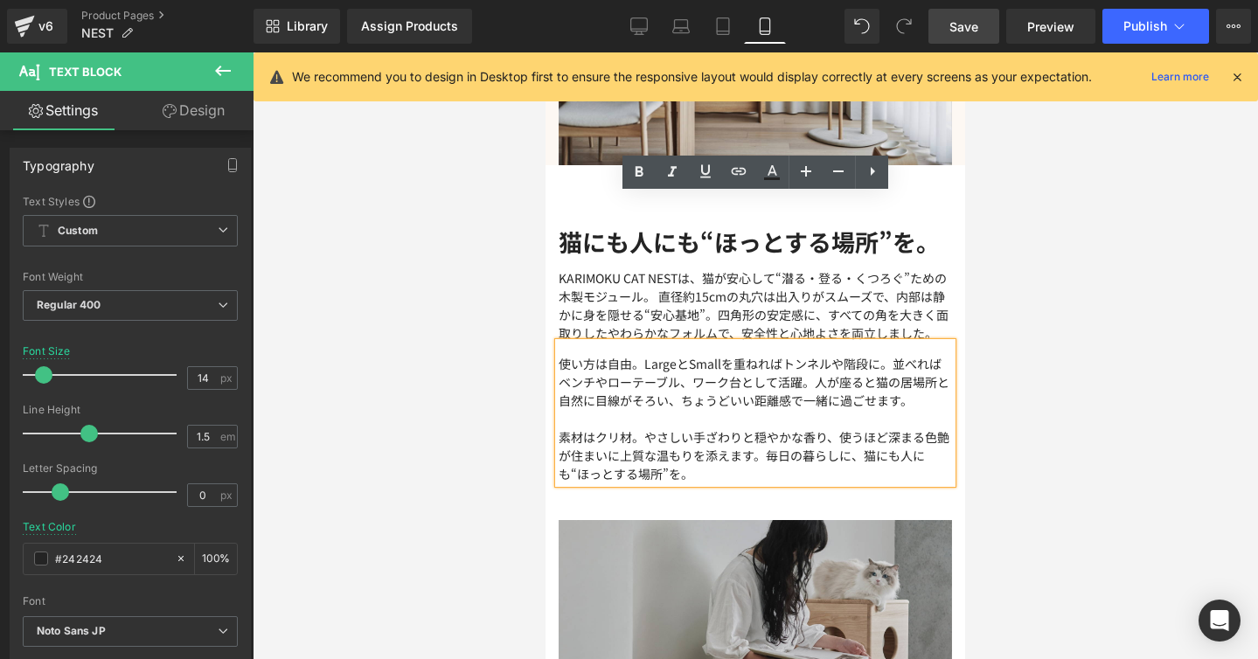
scroll to position [3897, 0]
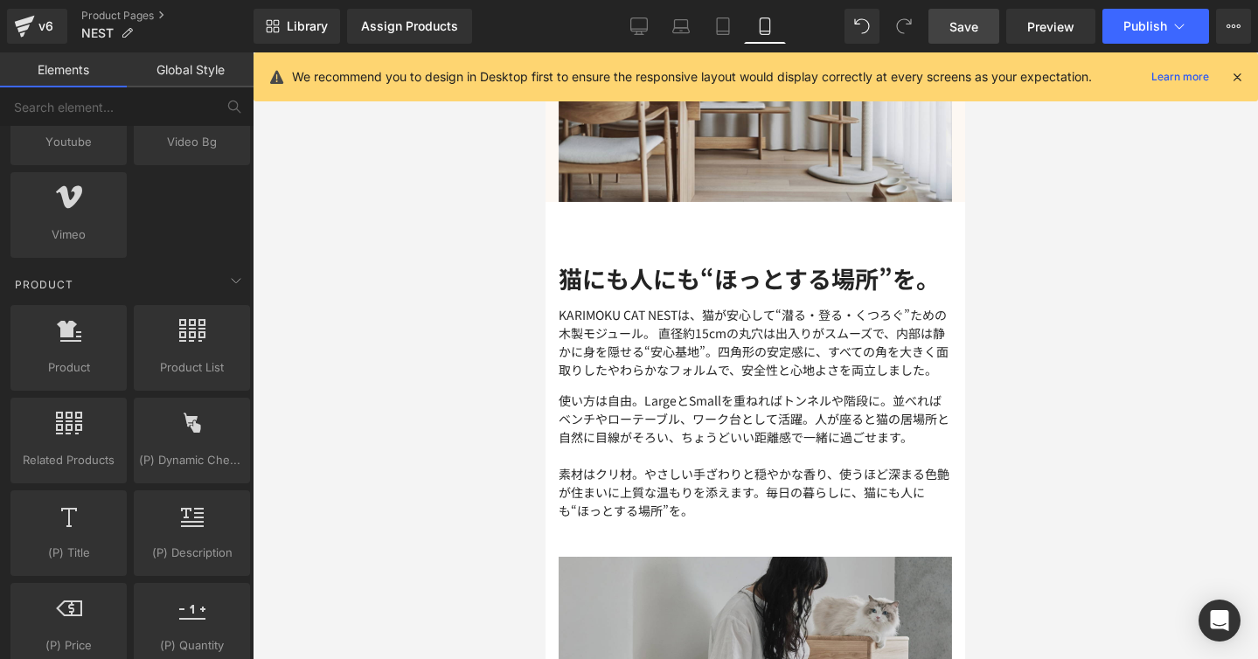
drag, startPoint x: 960, startPoint y: 285, endPoint x: 657, endPoint y: 396, distance: 322.2
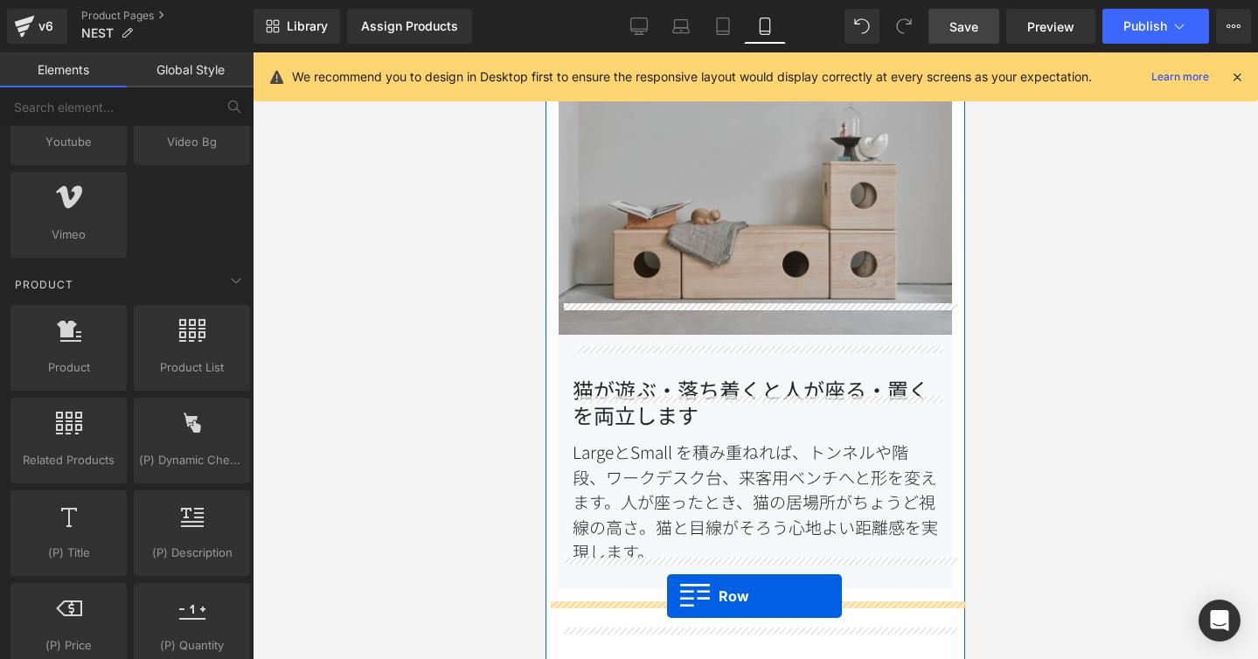
scroll to position [1764, 0]
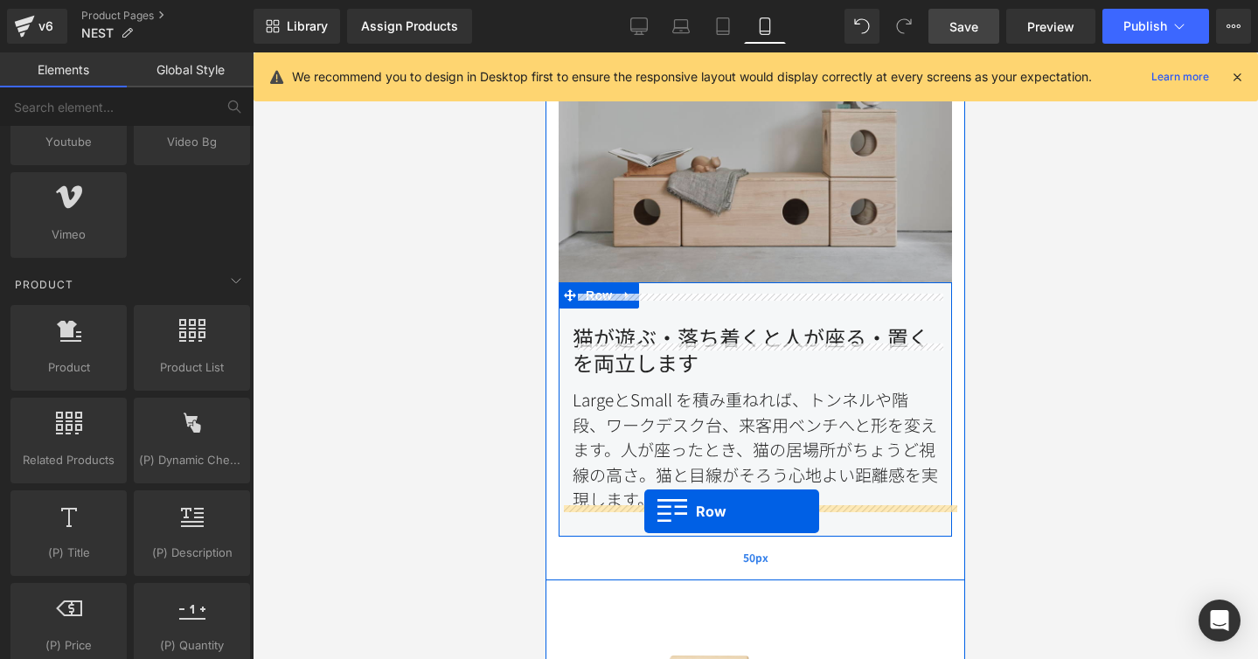
drag, startPoint x: 558, startPoint y: 190, endPoint x: 644, endPoint y: 511, distance: 333.1
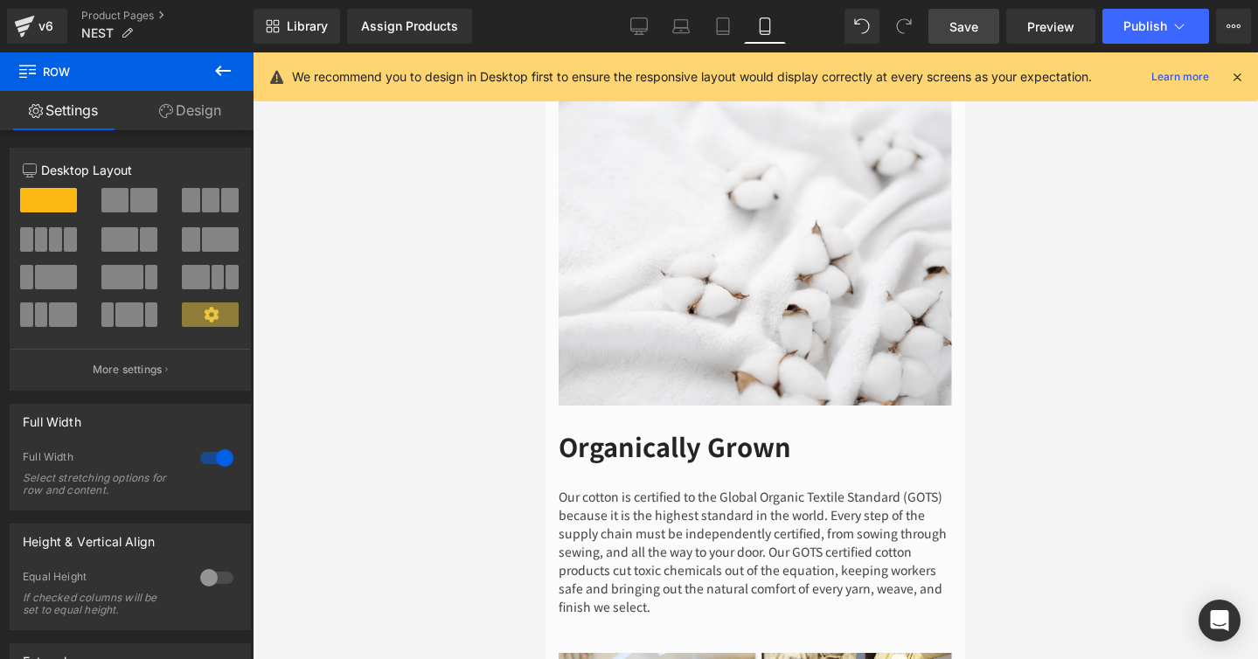
scroll to position [4784, 0]
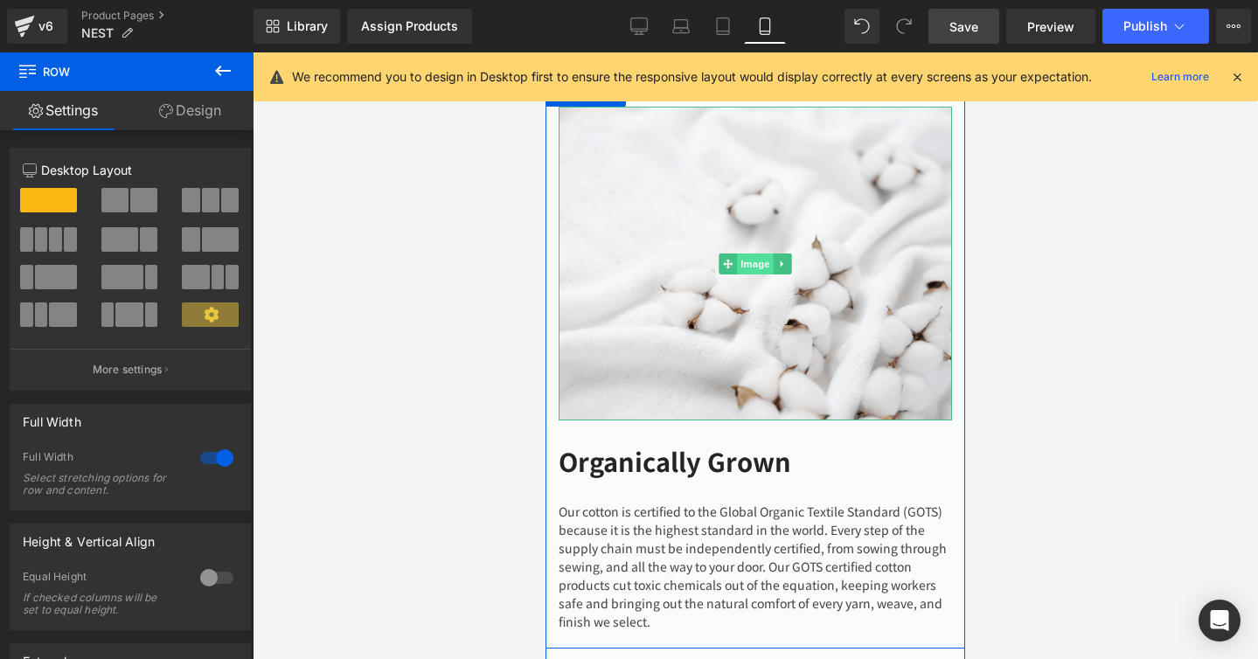
click at [758, 253] on link "Image" at bounding box center [745, 263] width 54 height 21
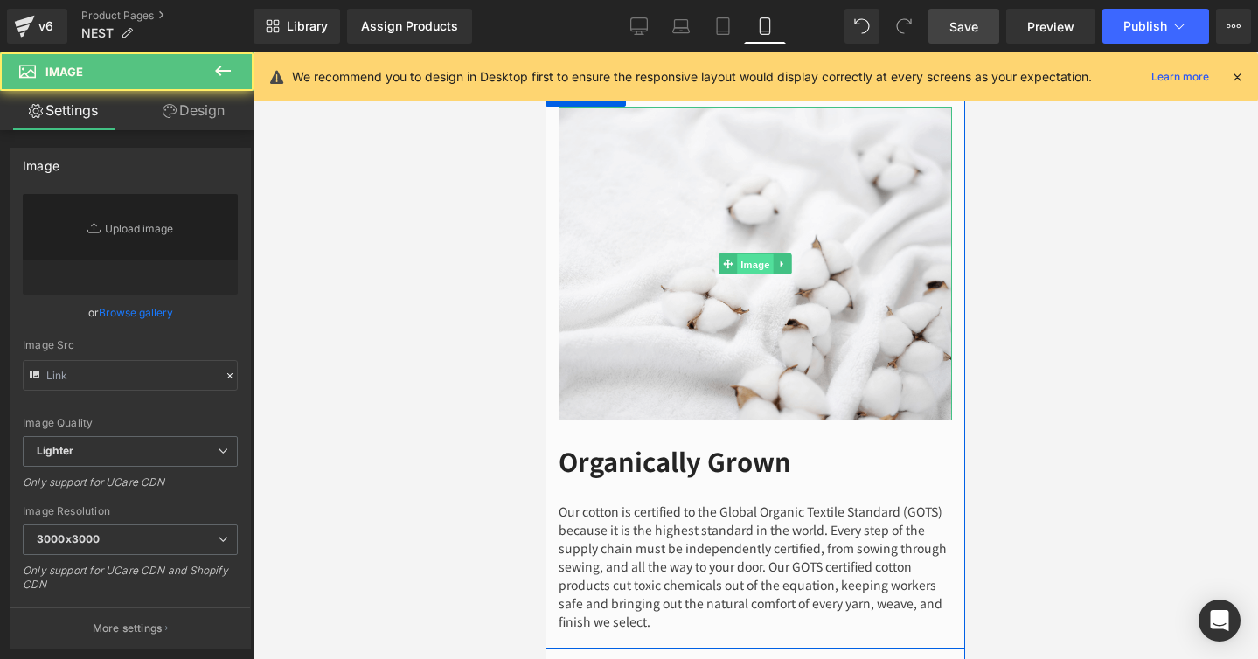
type input "https://ucarecdn.com/92fa4c71-796a-40ec-a5a0-03343e6f567c/-/format/auto/-/previ…"
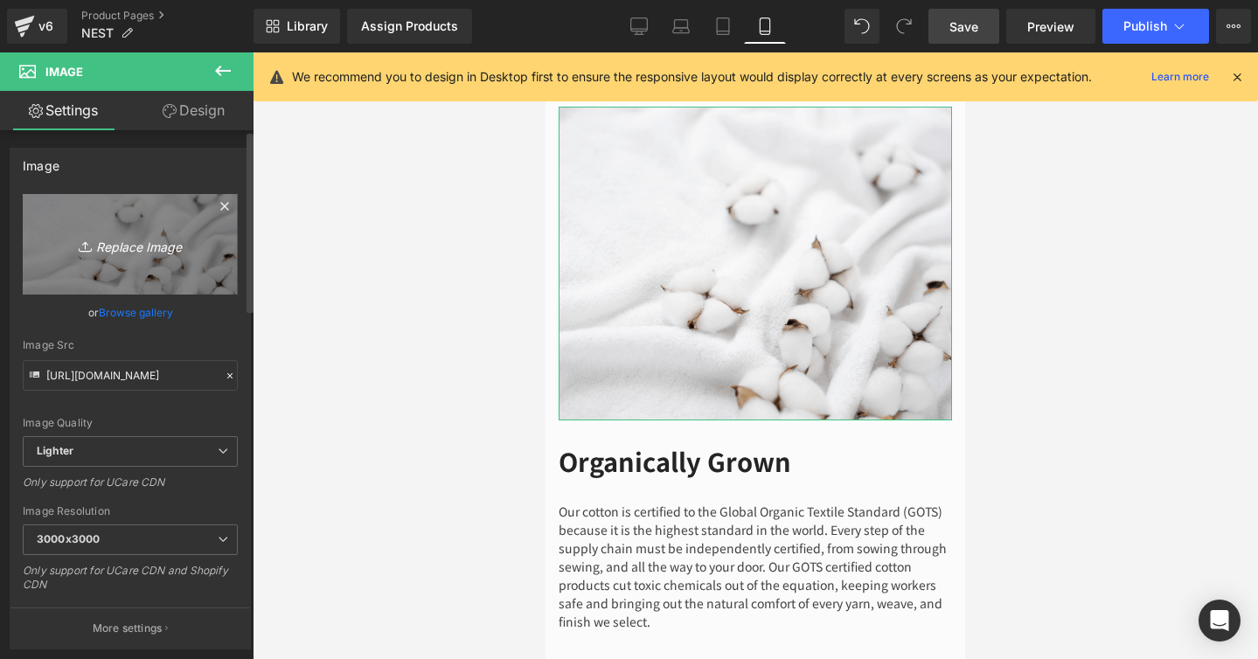
click at [167, 231] on link "Replace Image" at bounding box center [130, 244] width 215 height 101
type input "C:\fakepath\1.jpg"
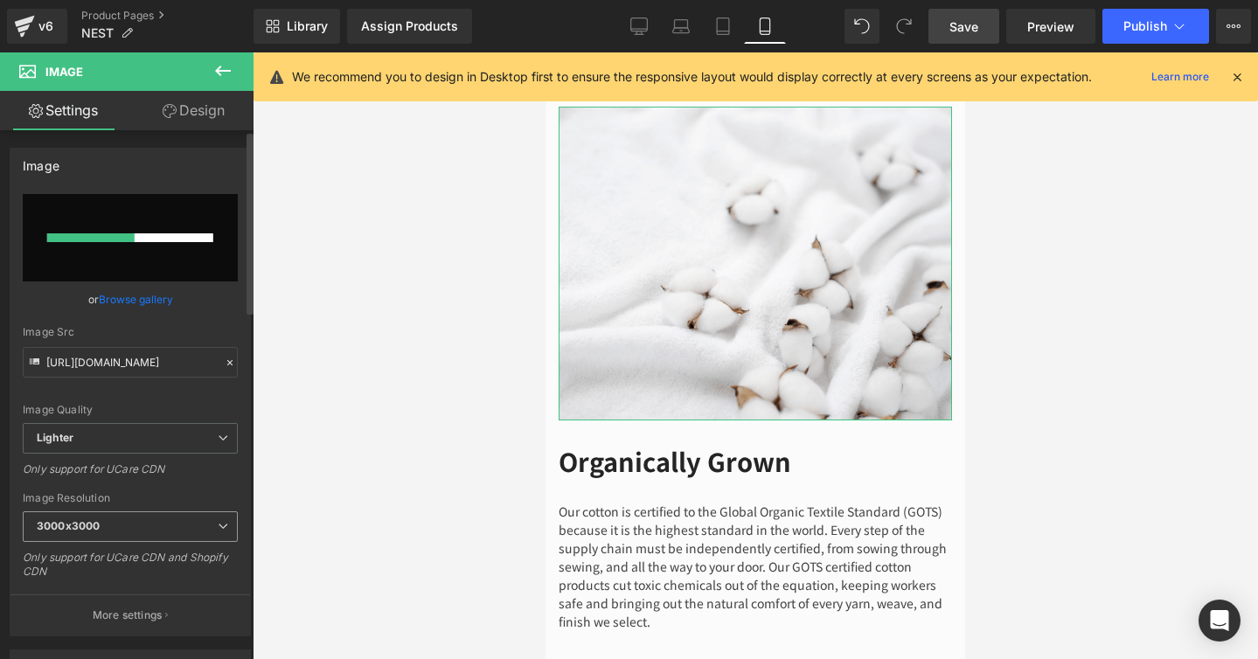
click at [209, 527] on span "3000x3000" at bounding box center [130, 526] width 215 height 31
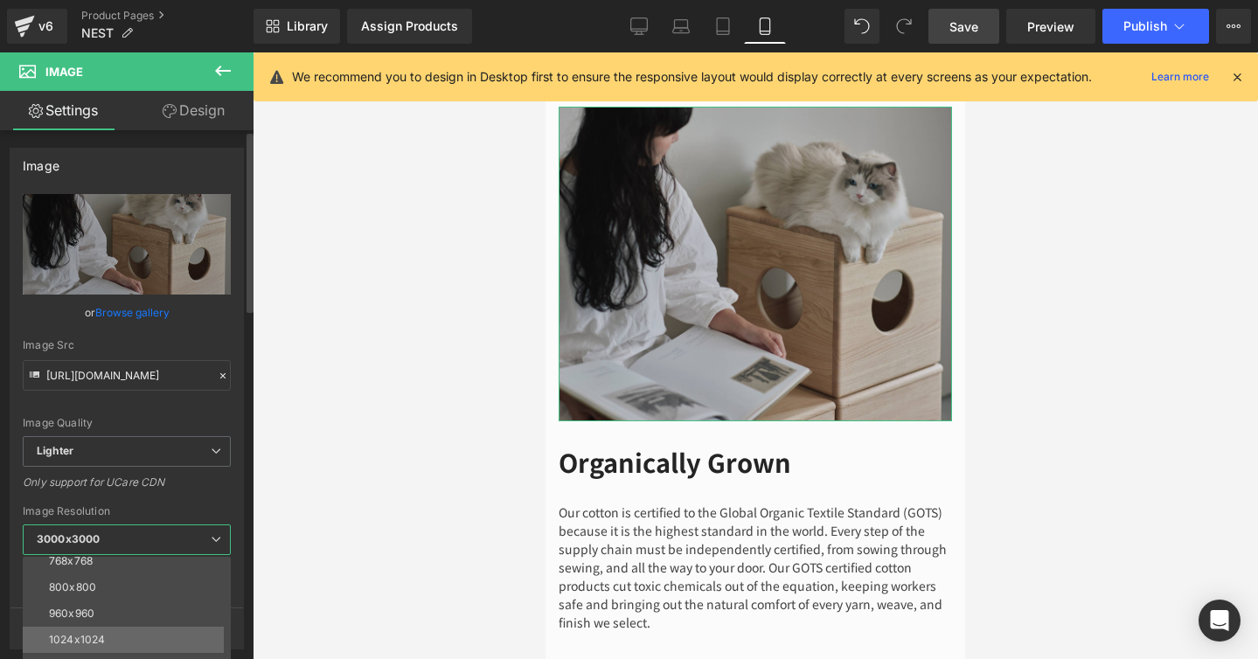
scroll to position [213, 0]
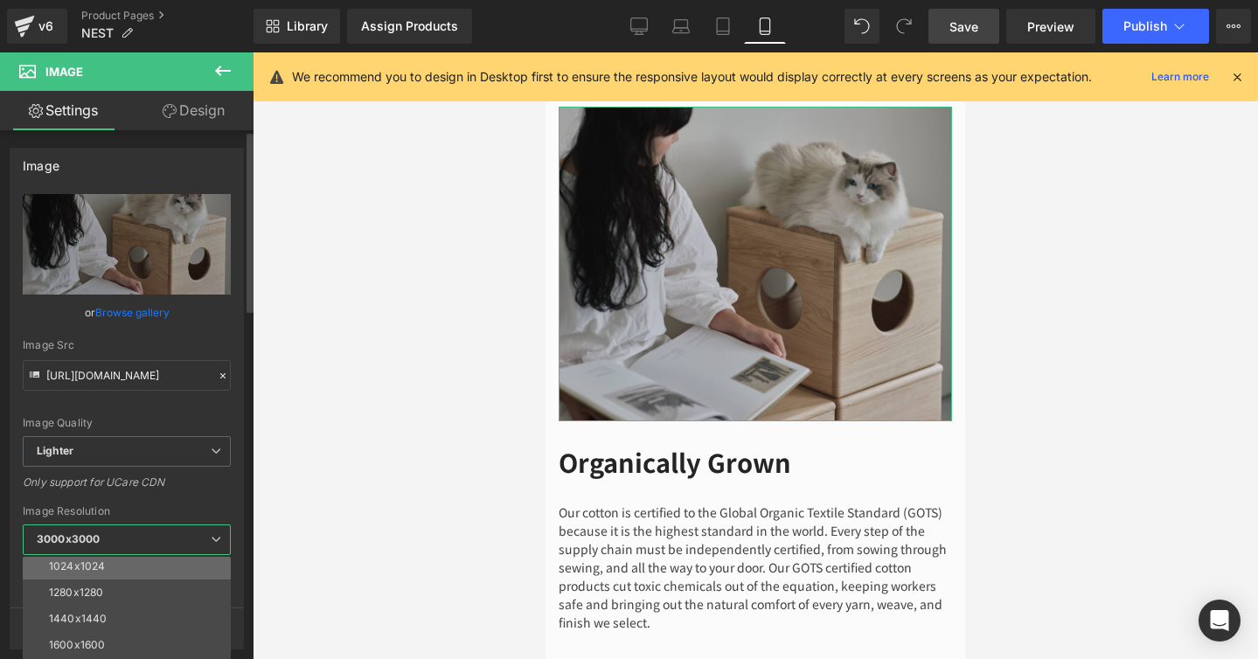
click at [150, 640] on li "1600x1600" at bounding box center [131, 645] width 216 height 26
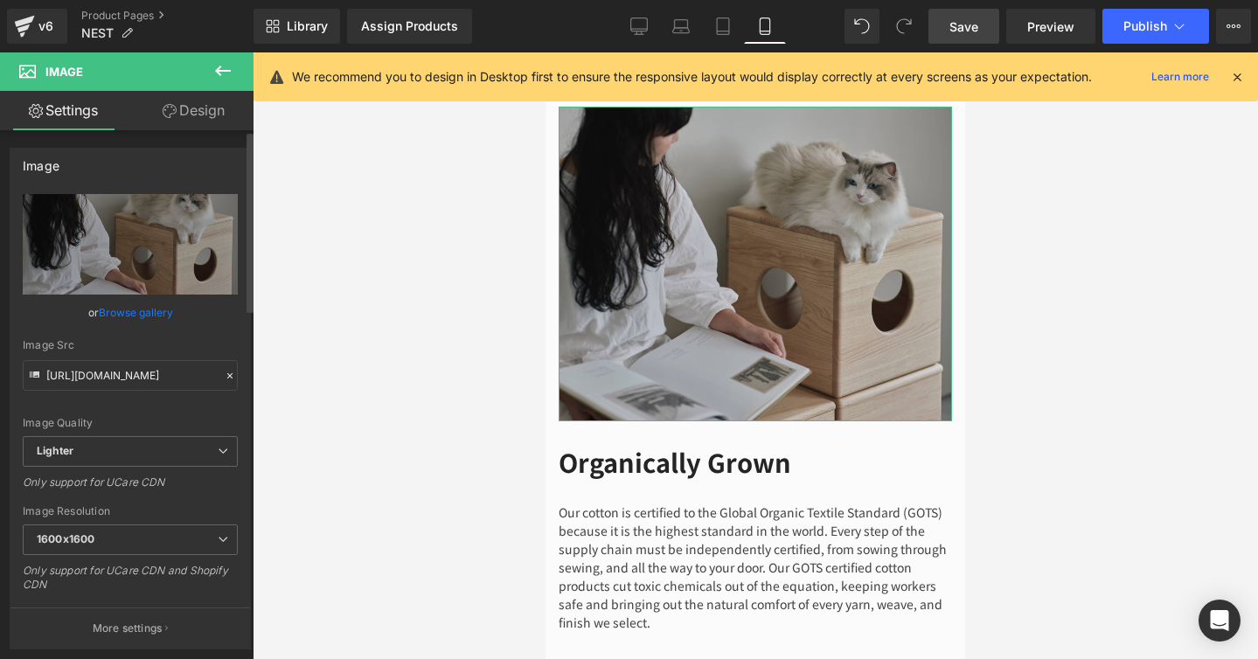
click at [220, 399] on div "Image Quality Lighter Lightest Lighter Lighter Lightest Only support for UCare …" at bounding box center [130, 315] width 215 height 242
type input "https://ucarecdn.com/c597ceb6-0749-4c58-97b2-f307f28d28f6/-/format/auto/-/previ…"
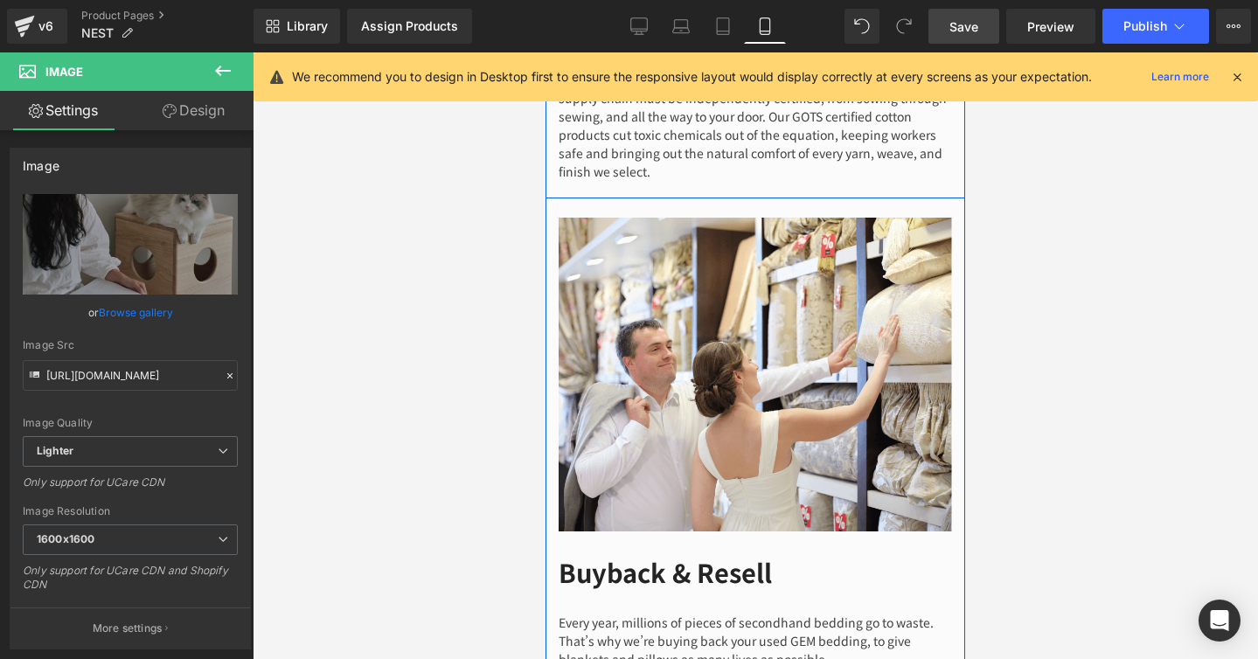
scroll to position [5276, 0]
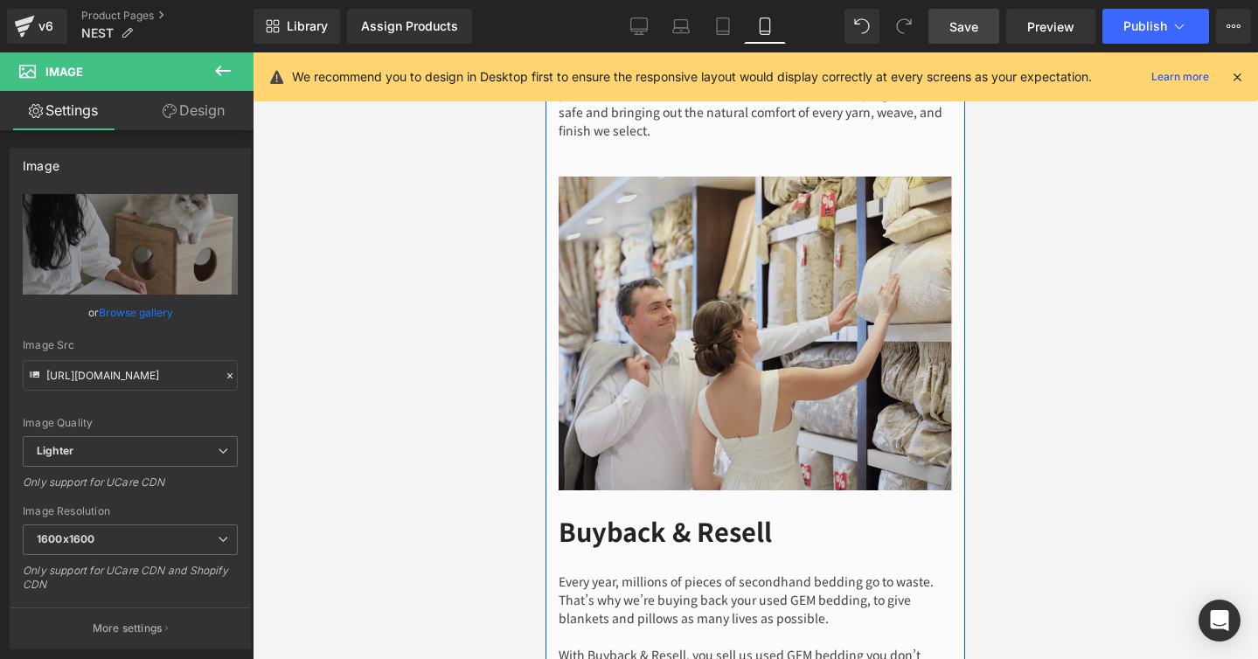
click at [726, 291] on img at bounding box center [755, 334] width 393 height 315
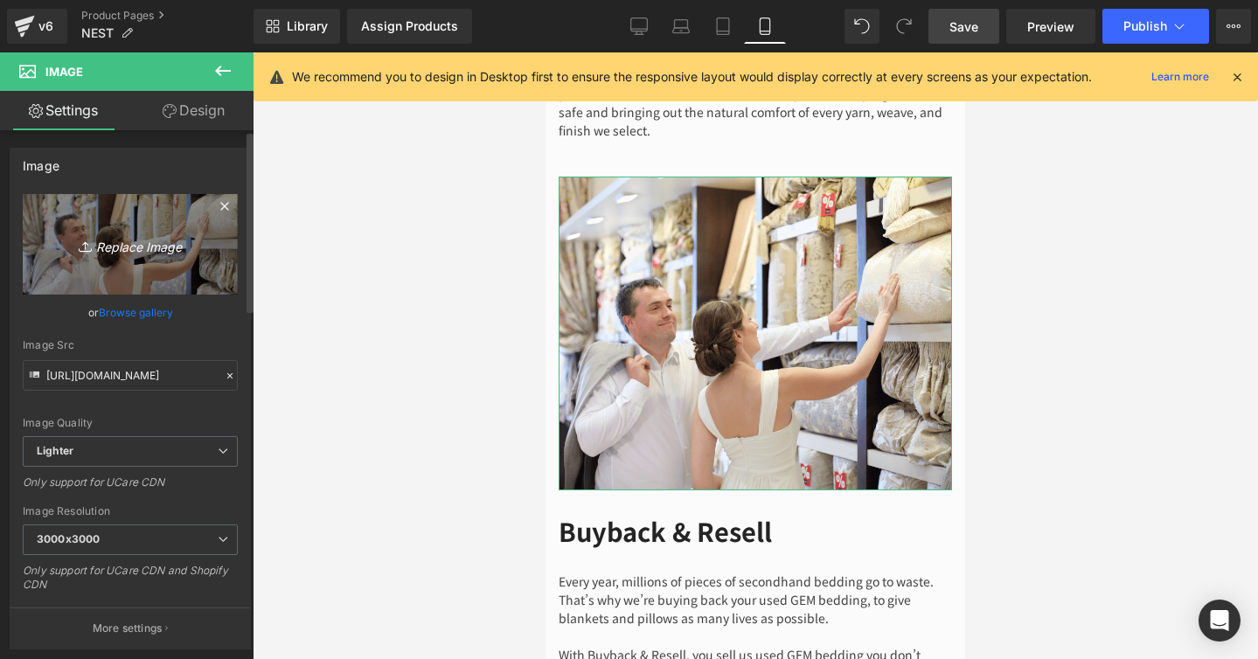
click at [88, 248] on icon at bounding box center [87, 246] width 17 height 17
type input "C:\fakepath\2.jpg"
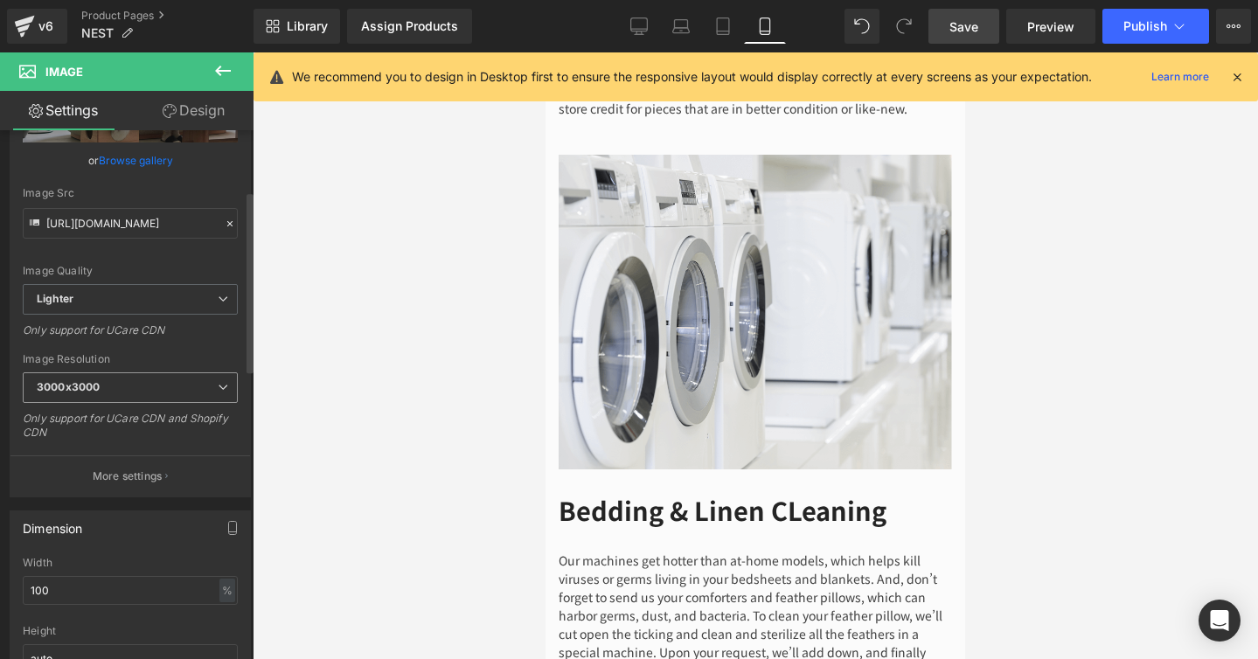
scroll to position [177, 0]
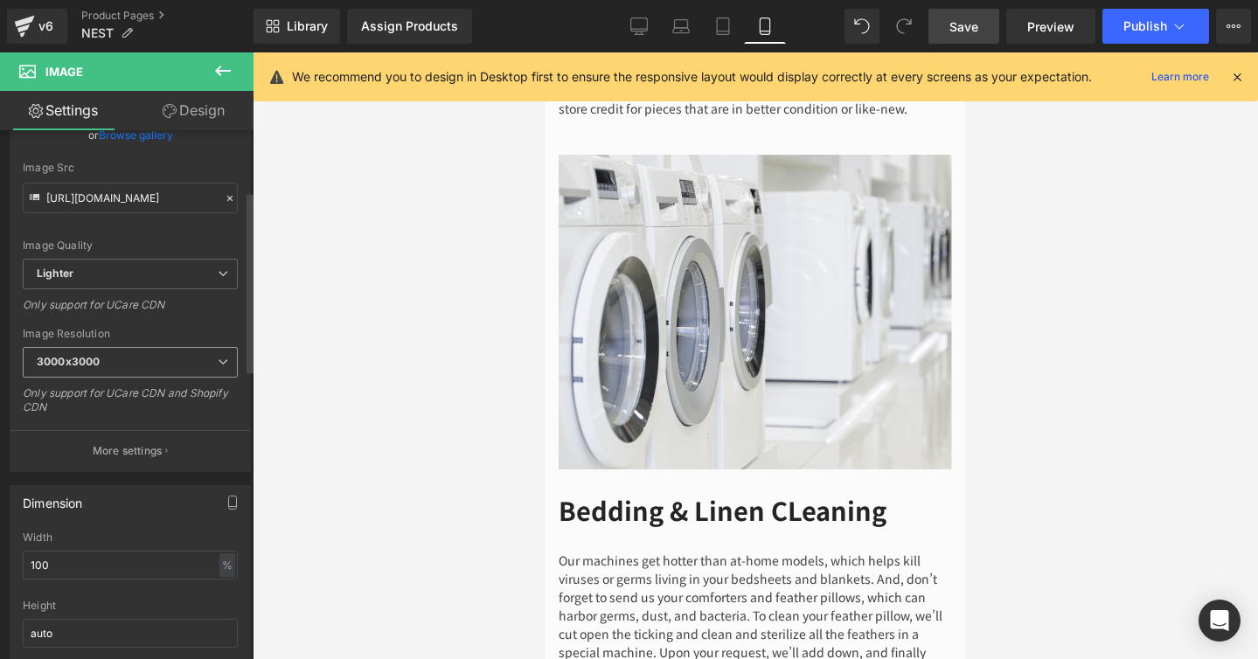
click at [224, 370] on span "3000x3000" at bounding box center [130, 362] width 215 height 31
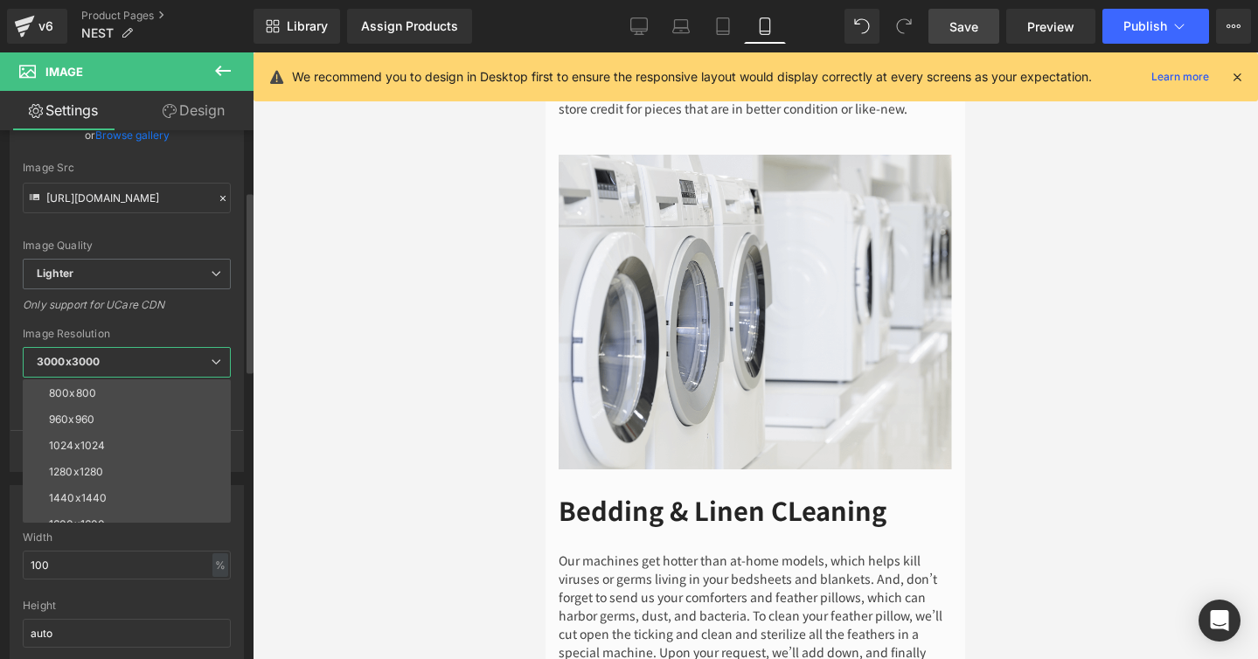
scroll to position [250, 0]
click at [183, 463] on li "1920x1920" at bounding box center [131, 457] width 216 height 26
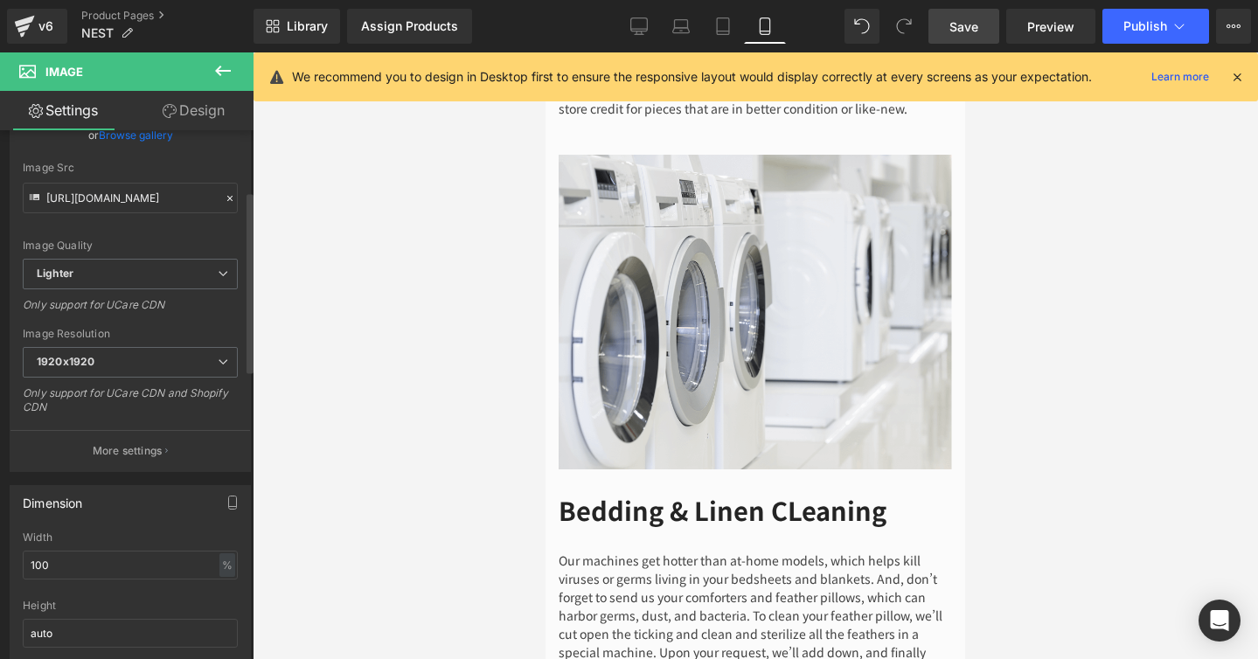
click at [216, 323] on div "https://ucarecdn.com/c52c5529-77f6-48bf-a364-c30c49c1f67d/-/format/auto/-/previ…" at bounding box center [129, 244] width 239 height 455
type input "https://ucarecdn.com/c52c5529-77f6-48bf-a364-c30c49c1f67d/-/format/auto/-/previ…"
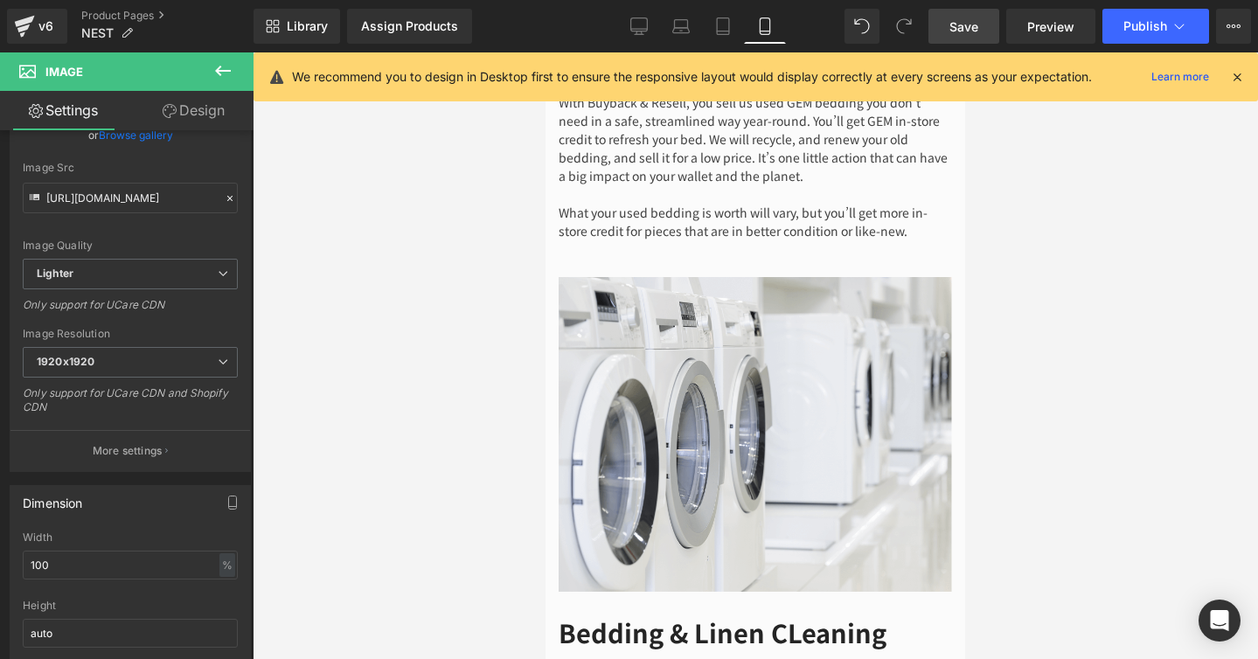
scroll to position [5852, 0]
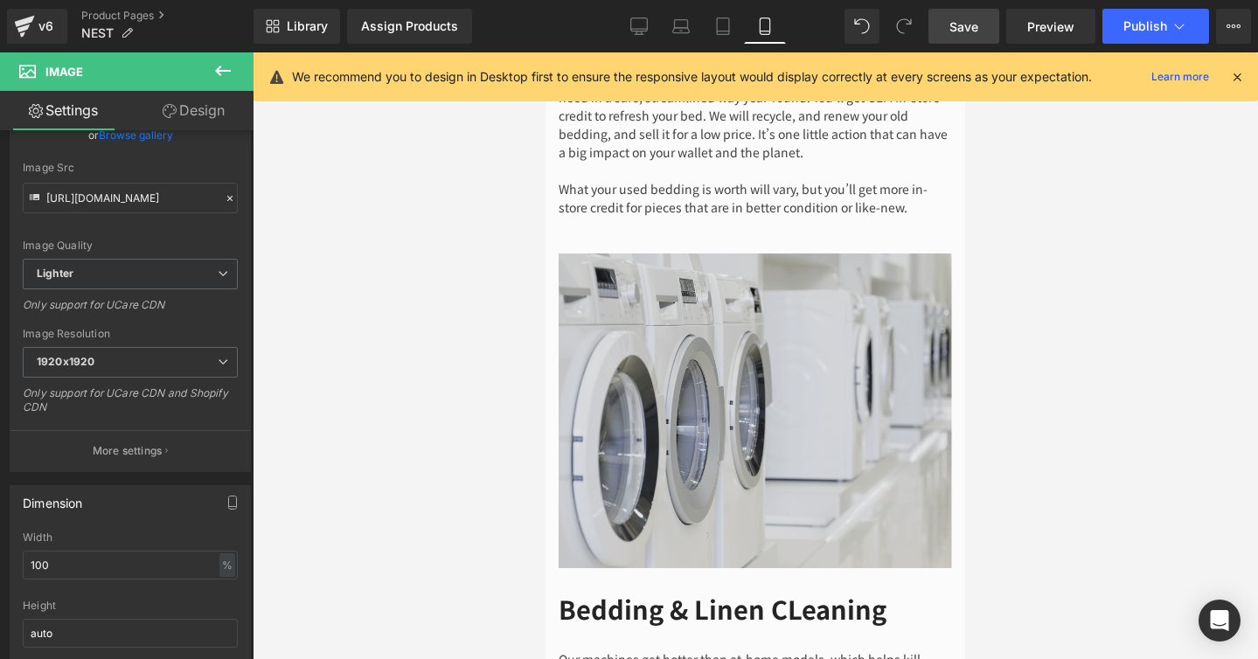
click at [759, 378] on div "Image" at bounding box center [755, 410] width 393 height 315
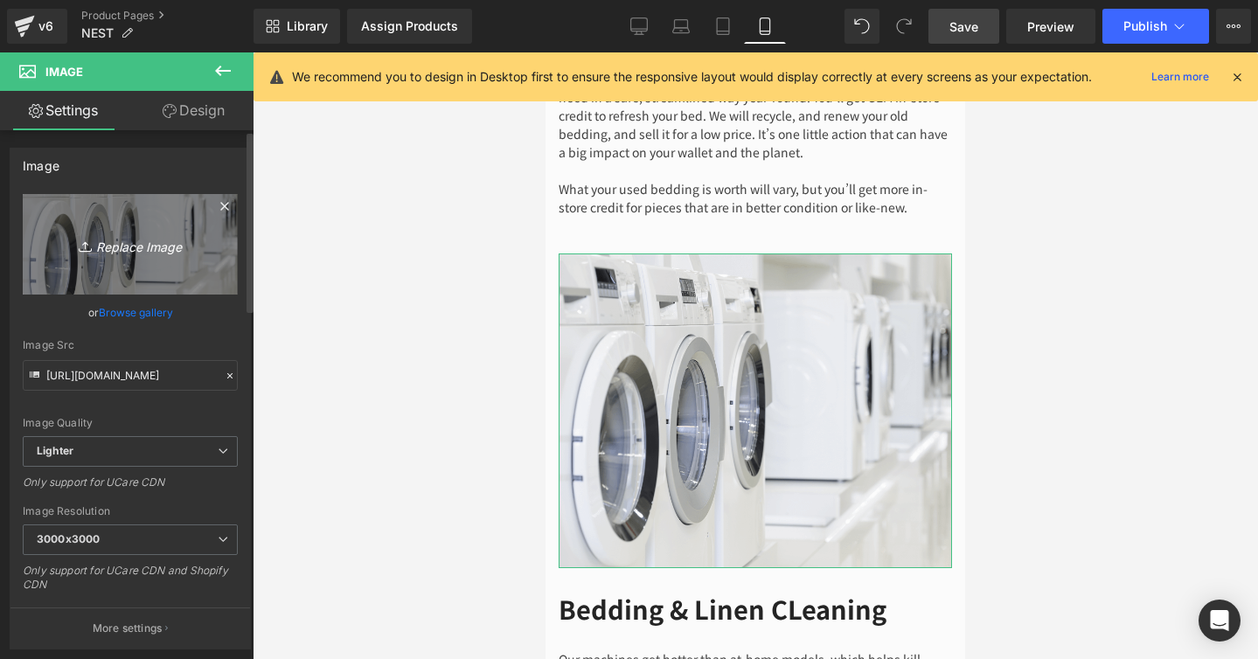
click at [160, 256] on link "Replace Image" at bounding box center [130, 244] width 215 height 101
type input "C:\fakepath\NEST_ver3.jpg"
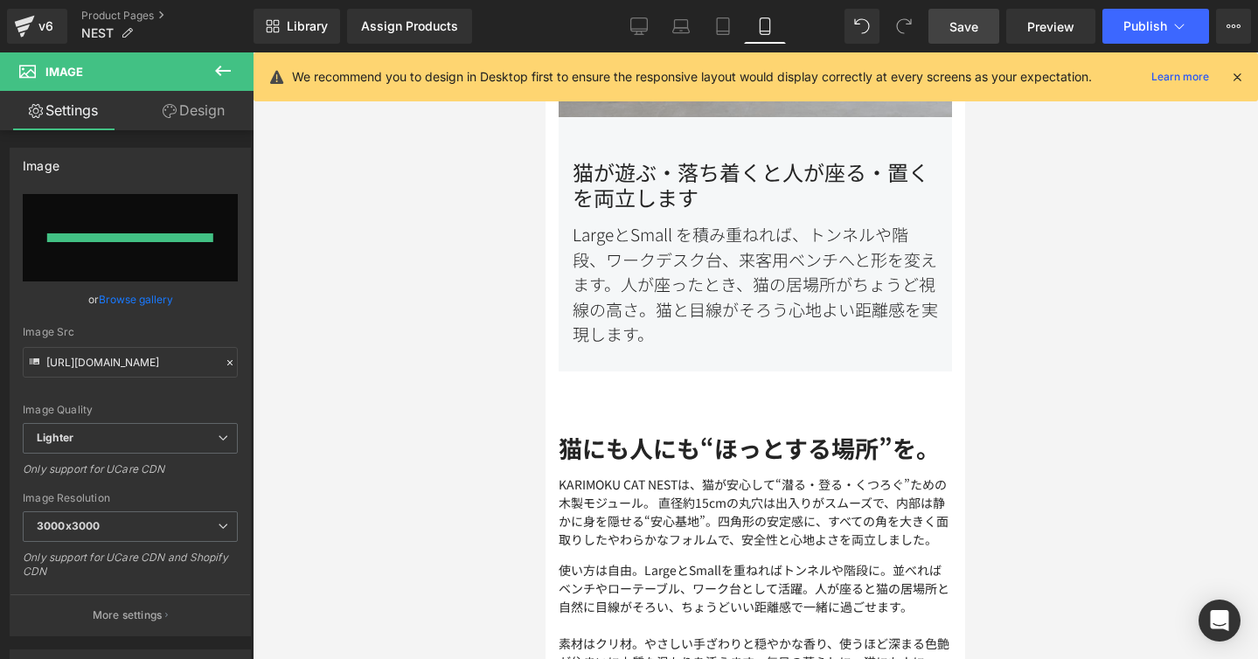
type input "https://ucarecdn.com/2489e722-e1d8-4b8a-8f28-49c3b735fc6b/-/format/auto/-/previ…"
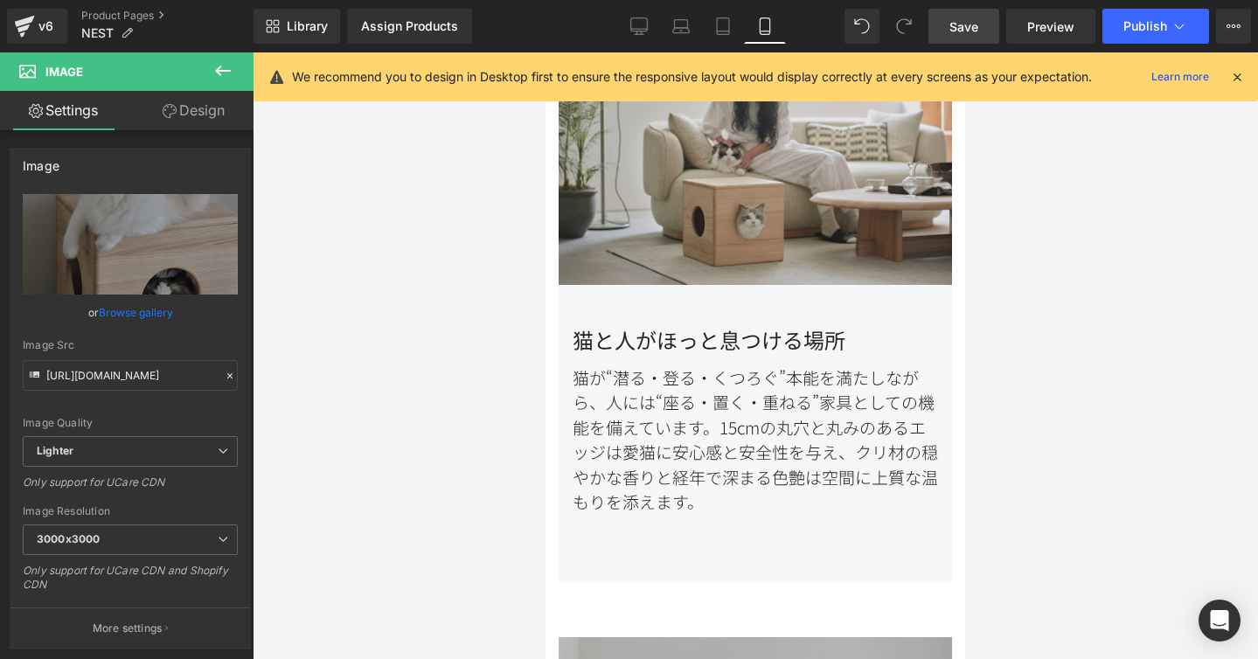
scroll to position [1221, 0]
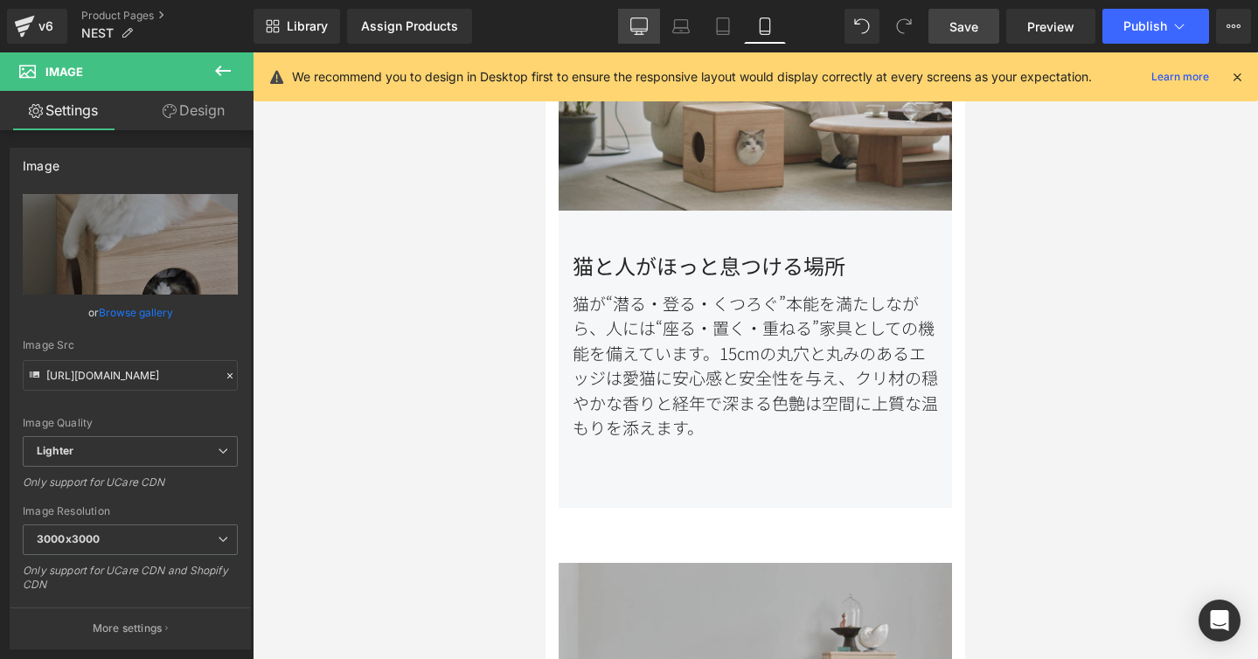
click at [637, 19] on icon at bounding box center [638, 25] width 17 height 17
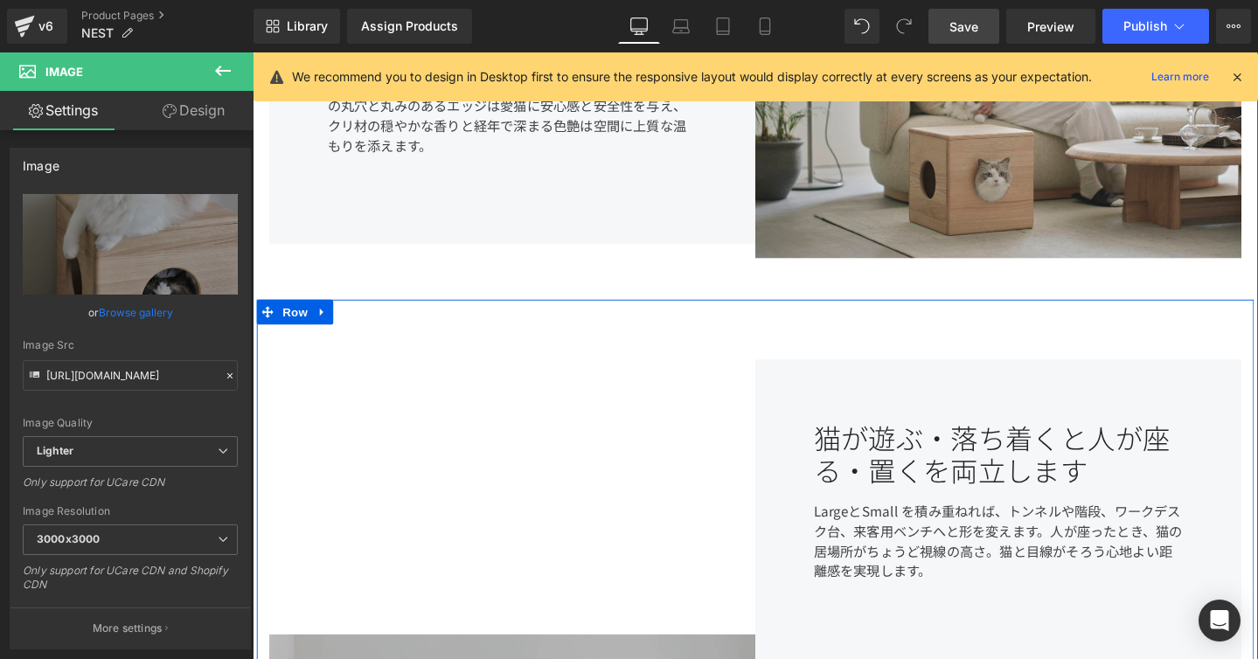
scroll to position [1078, 0]
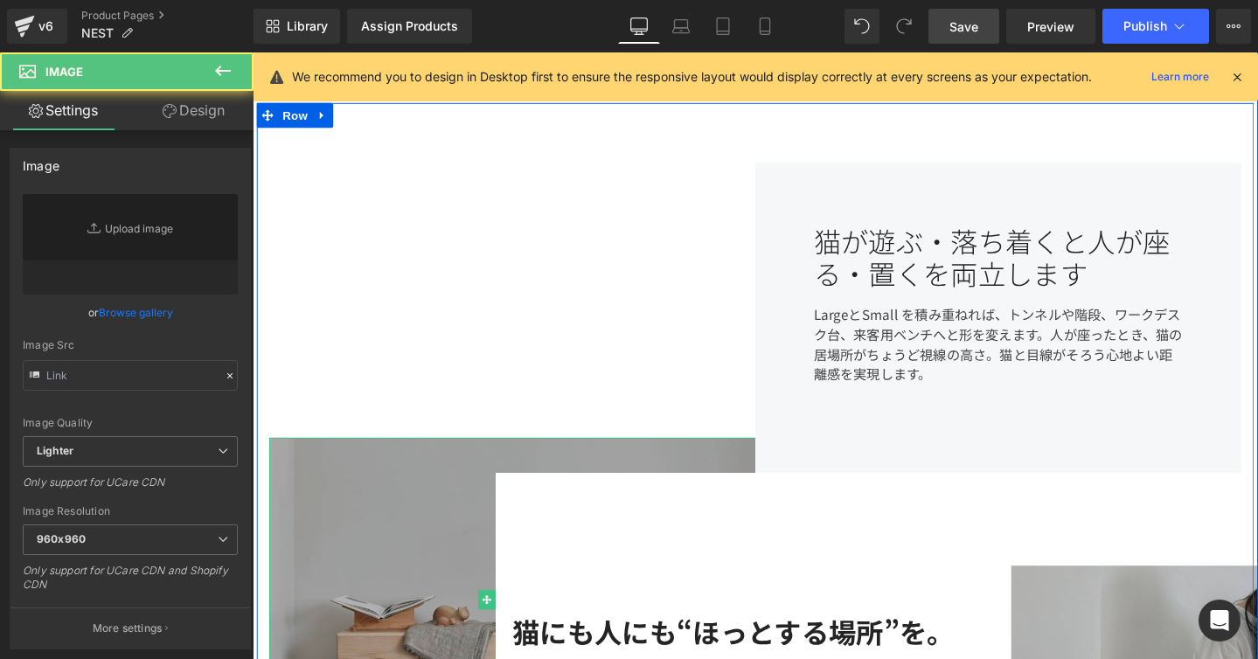
type input "https://ucarecdn.com/fd2bf9e2-1543-479d-9c85-62a9a5c79dd7/-/format/auto/-/previ…"
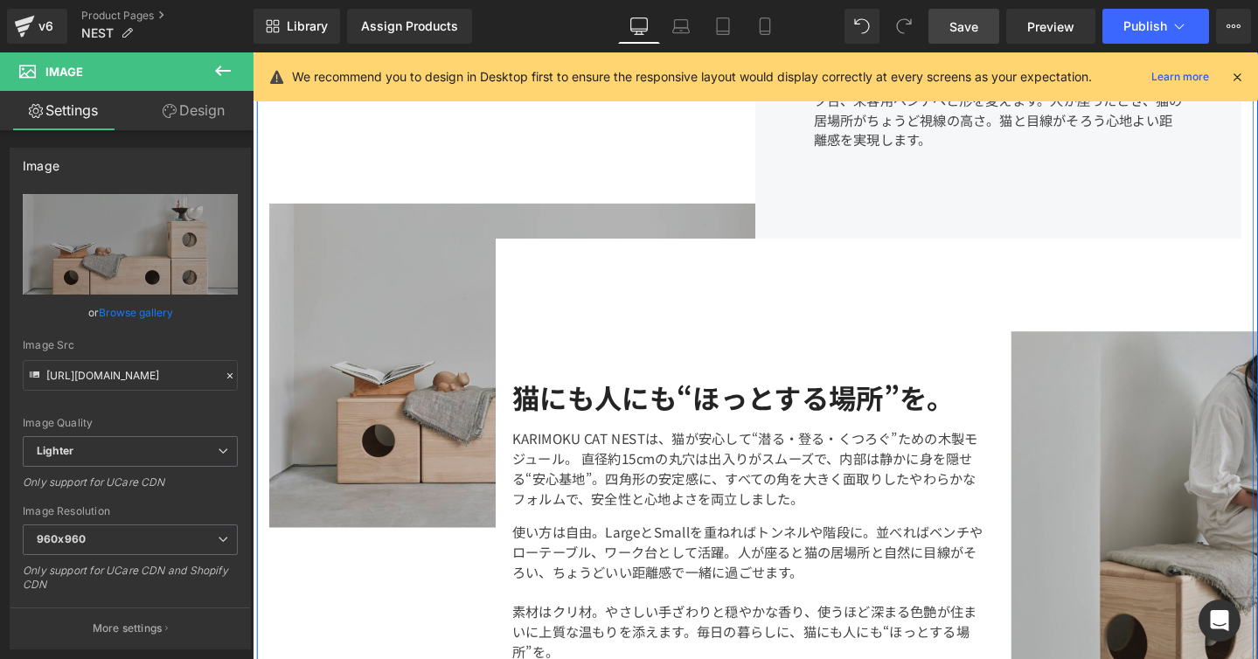
scroll to position [1420, 0]
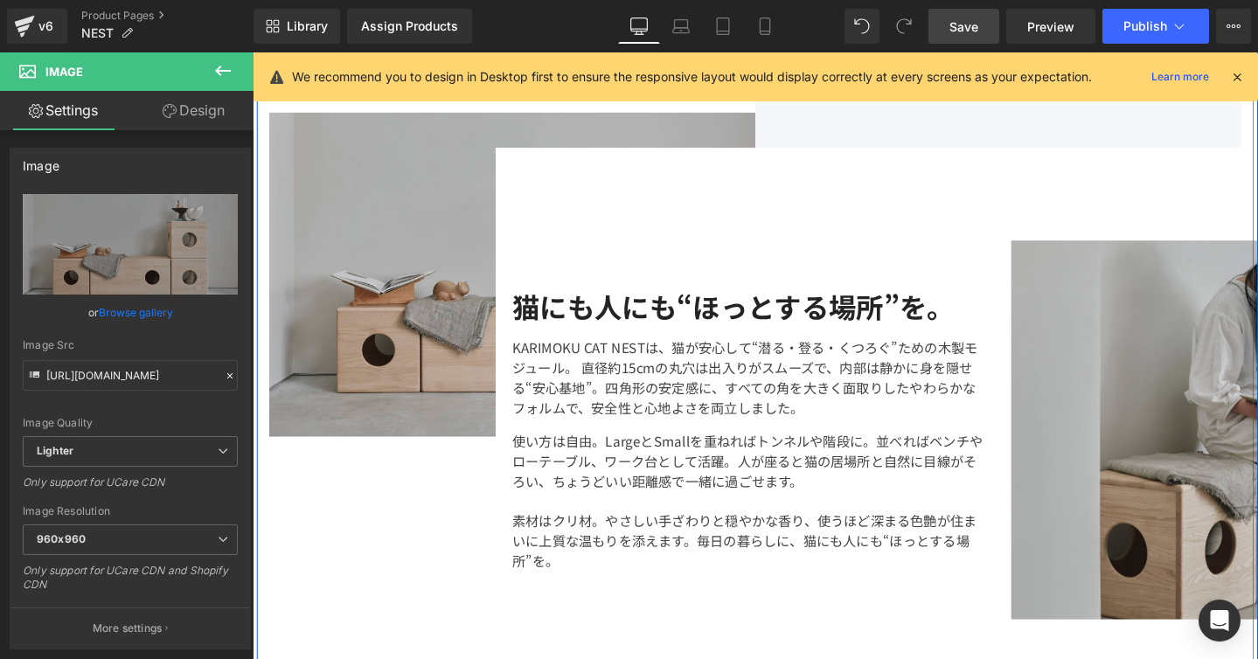
click at [732, 212] on div "猫にも人にも“ほっとする場所”を。 Heading KARIMOKU CAT NESTは、猫が安心して“潜る・登る・くつろぐ”ための木製モジュール。 直径約1…" at bounding box center [1038, 449] width 1058 height 594
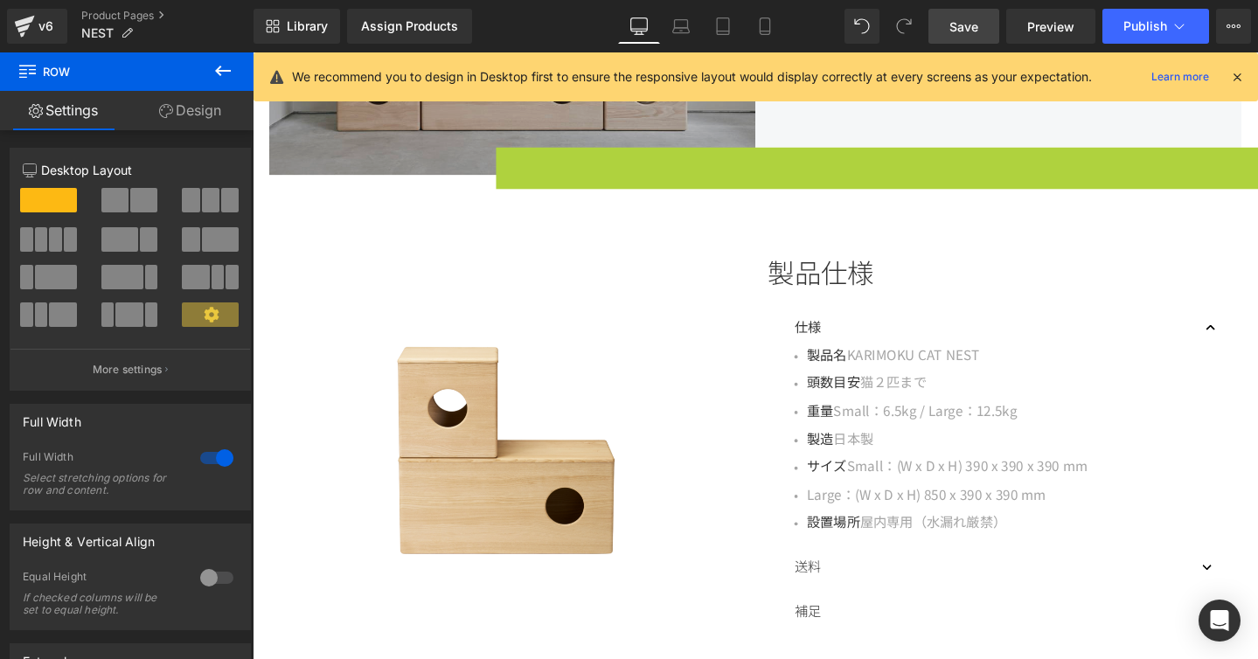
scroll to position [1145, 0]
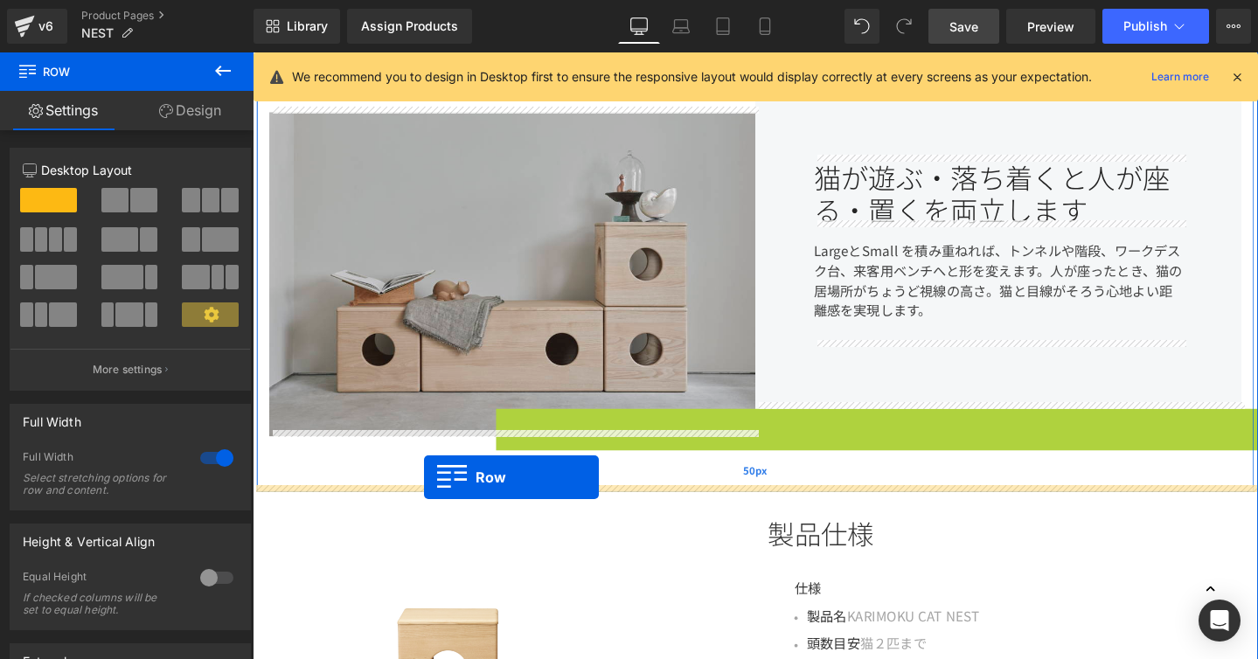
drag, startPoint x: 522, startPoint y: 159, endPoint x: 433, endPoint y: 499, distance: 351.5
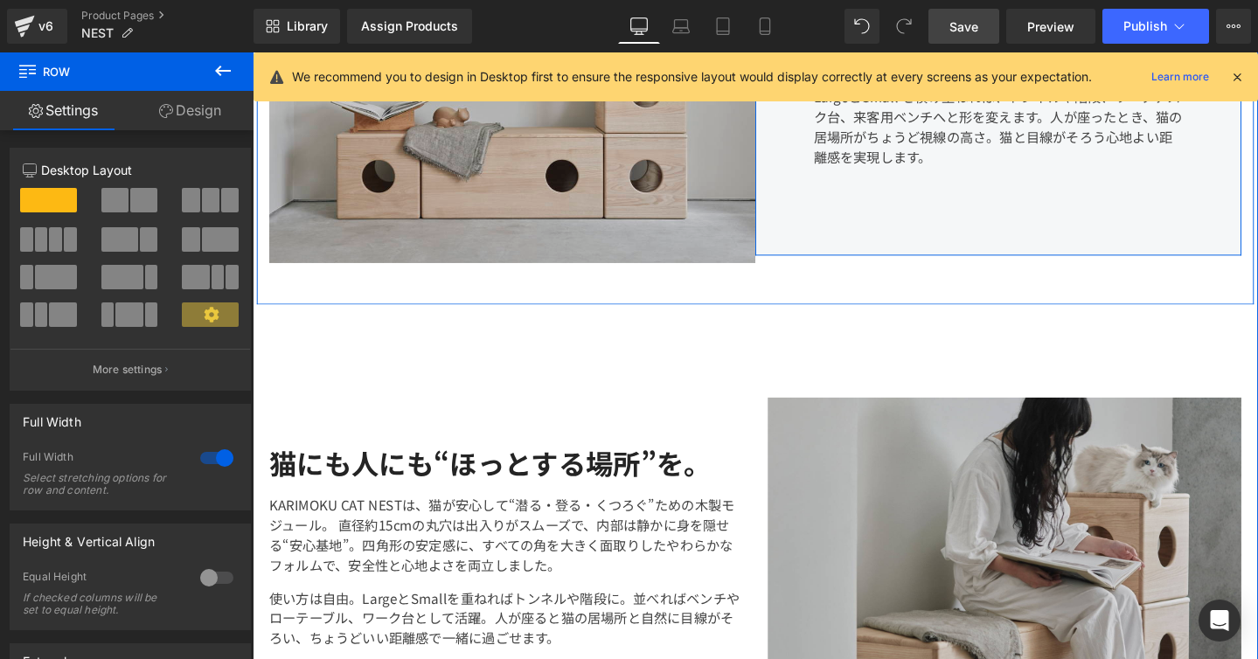
scroll to position [1314, 0]
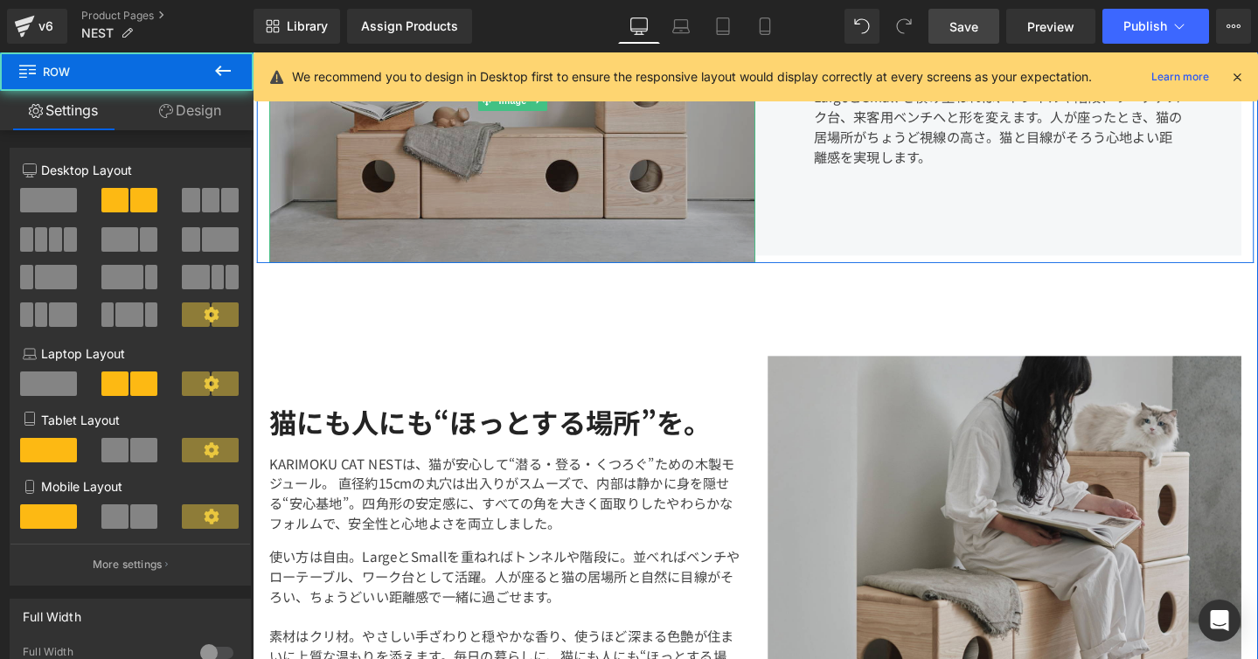
drag, startPoint x: 612, startPoint y: 309, endPoint x: 614, endPoint y: 248, distance: 60.4
click at [614, 248] on div "Image 猫が遊ぶ・落ち着くと人が座る・置くを両立します Heading LargeとSmall を積み重ねれば、トンネルや階段、ワークデスク台、来客用ベン…" at bounding box center [781, 72] width 1049 height 404
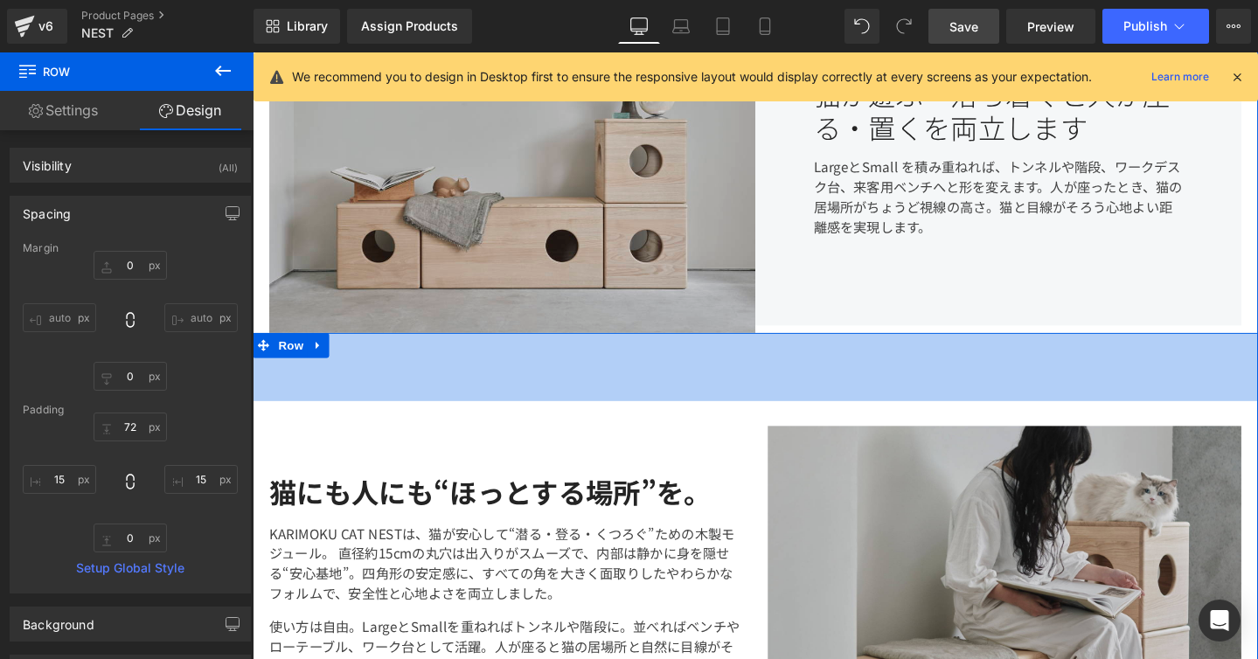
scroll to position [1222, 0]
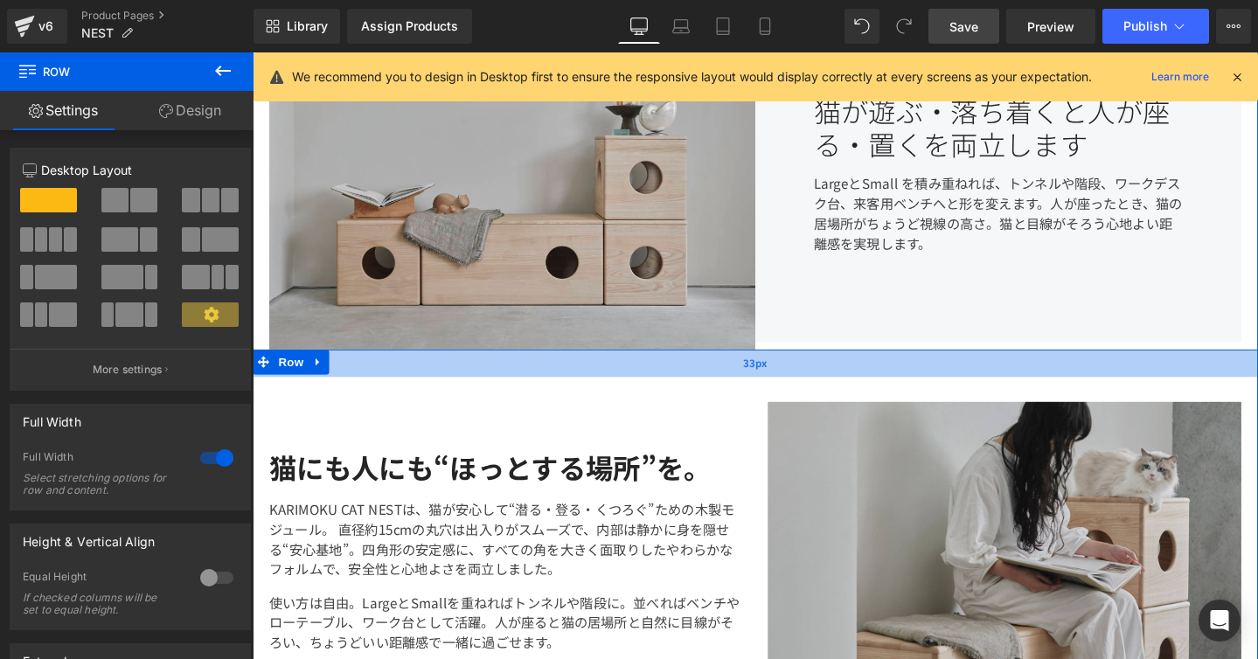
drag, startPoint x: 831, startPoint y: 426, endPoint x: 833, endPoint y: 383, distance: 42.9
click at [833, 383] on div "33px" at bounding box center [782, 379] width 1058 height 29
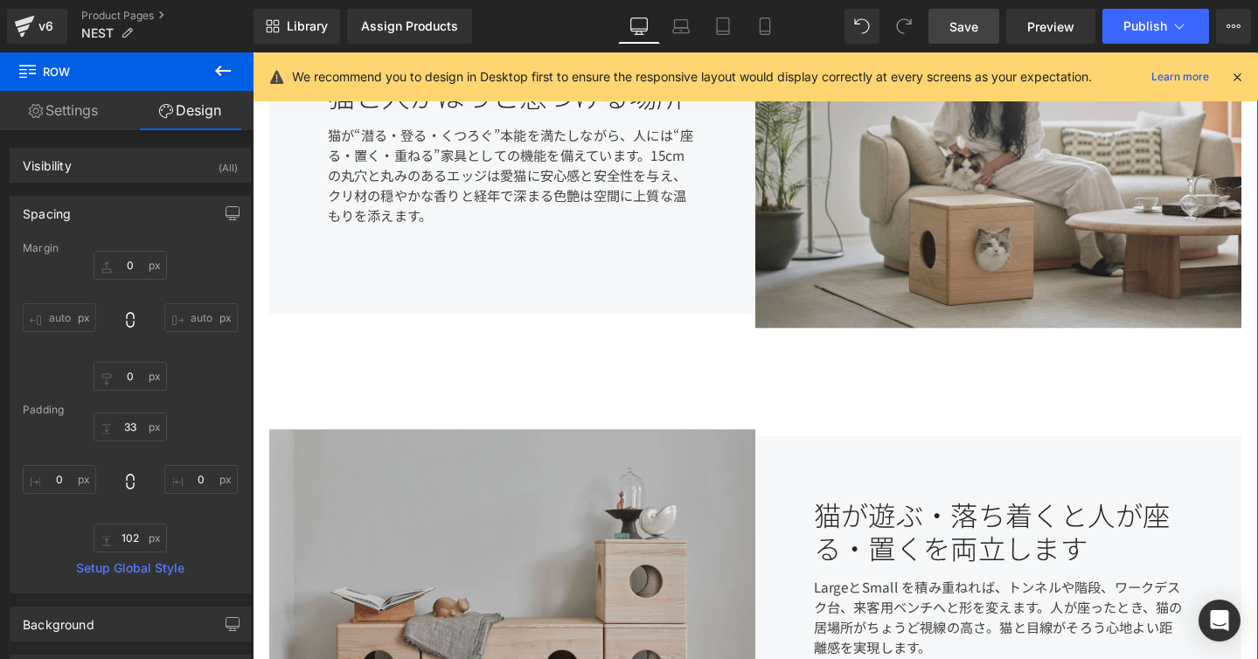
scroll to position [741, 0]
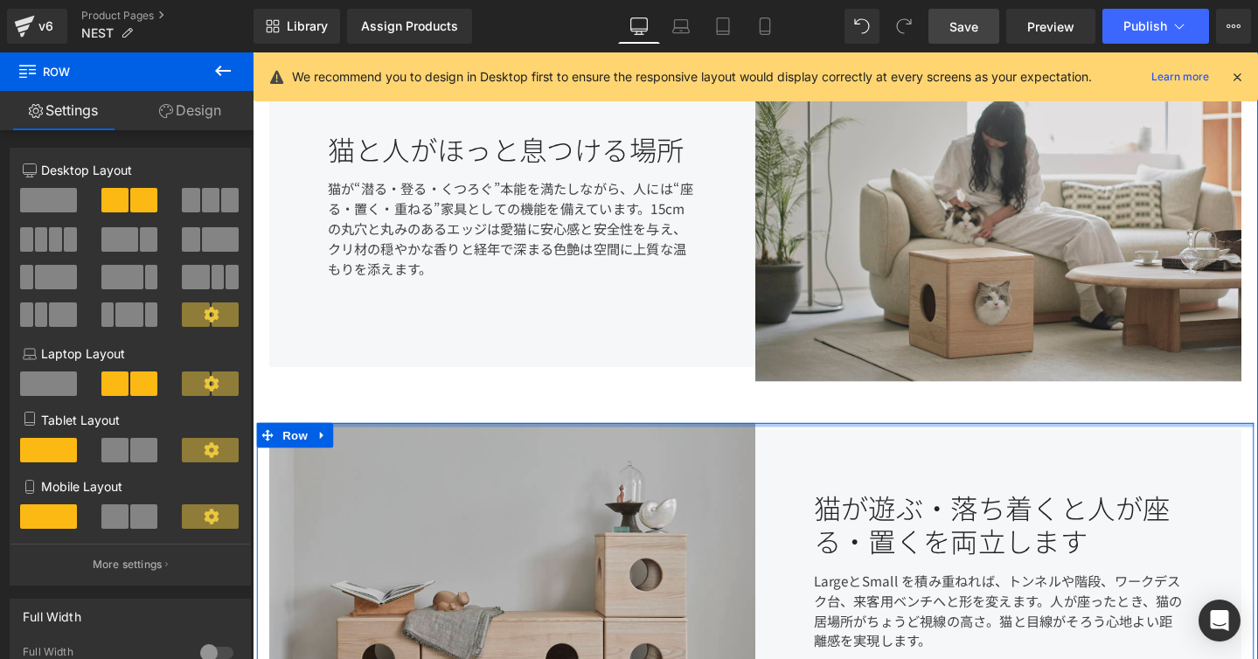
drag, startPoint x: 819, startPoint y: 484, endPoint x: 821, endPoint y: 420, distance: 64.7
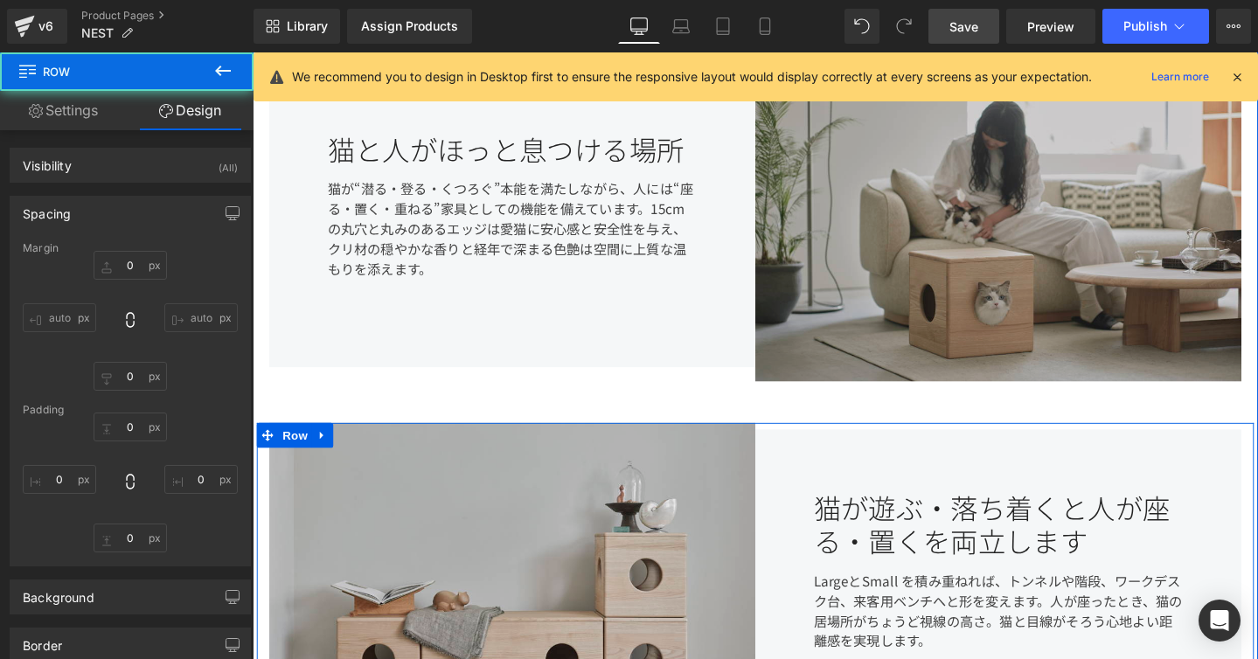
type input "0"
type input "15"
type input "0"
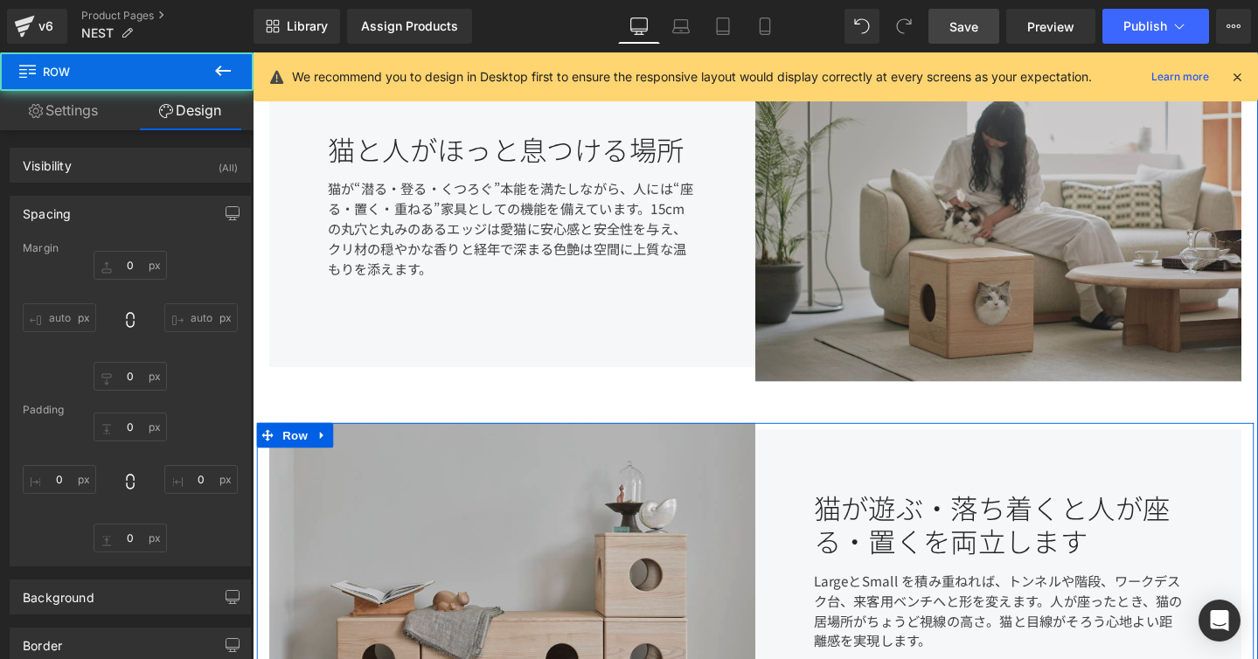
type input "15"
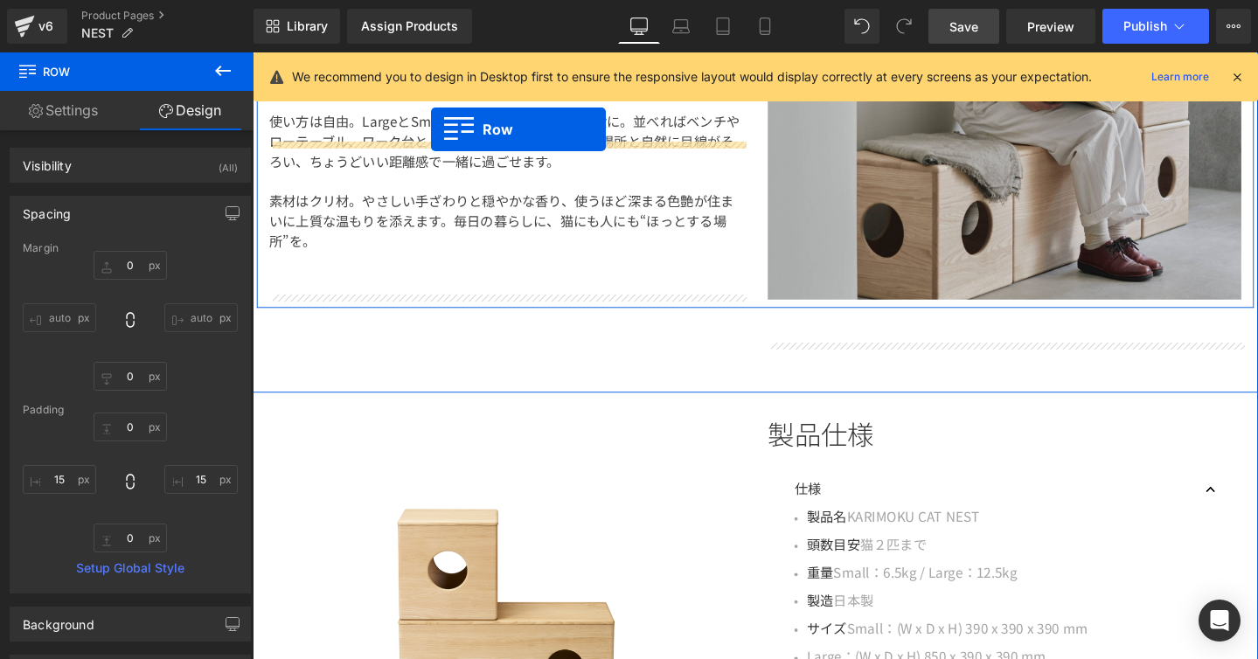
scroll to position [1614, 0]
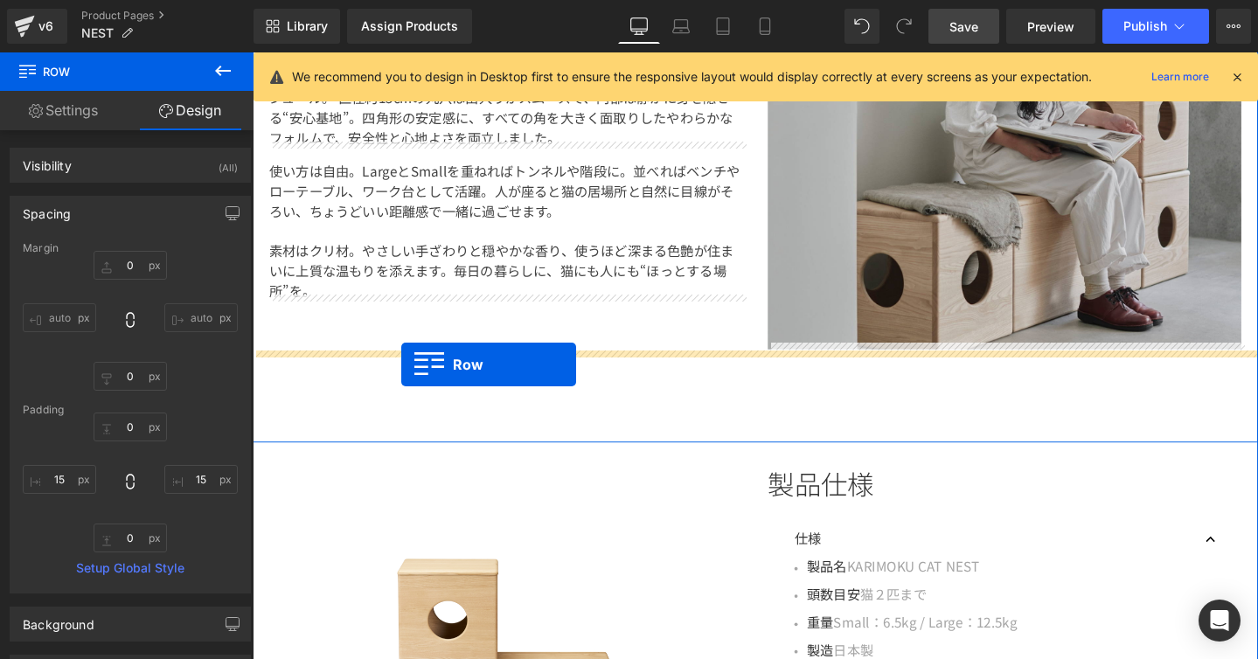
drag, startPoint x: 269, startPoint y: 330, endPoint x: 409, endPoint y: 381, distance: 149.1
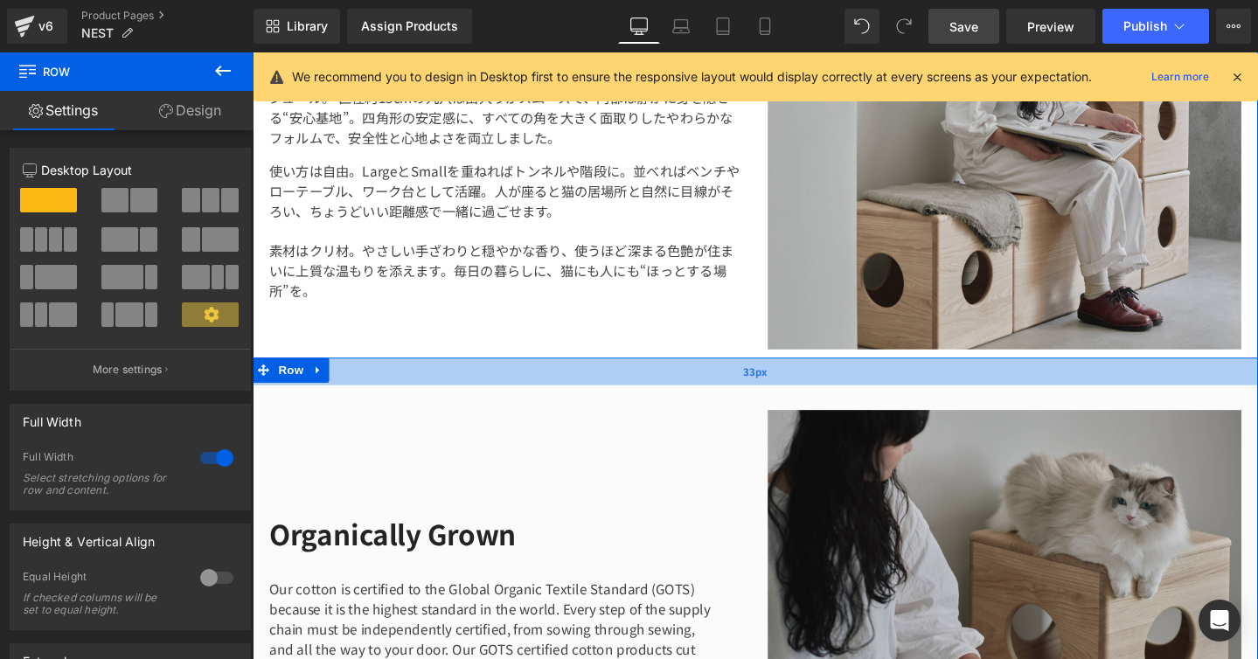
drag, startPoint x: 837, startPoint y: 399, endPoint x: 837, endPoint y: 384, distance: 14.9
click at [837, 384] on div "33px" at bounding box center [782, 387] width 1058 height 29
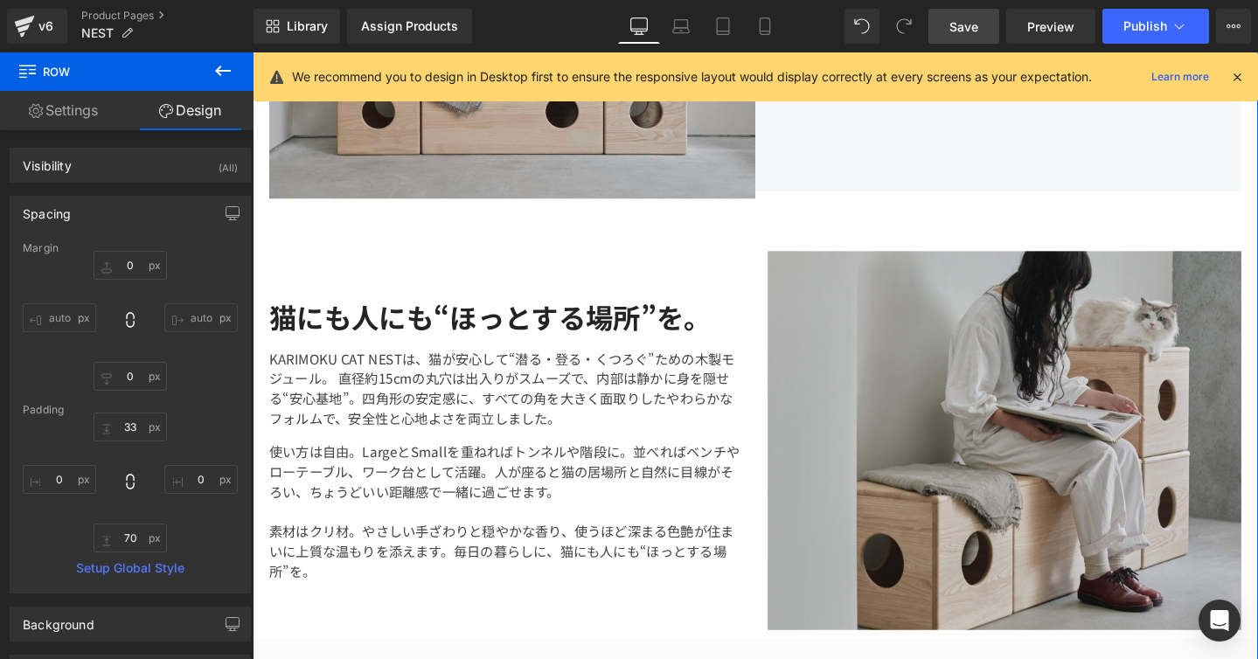
scroll to position [1379, 0]
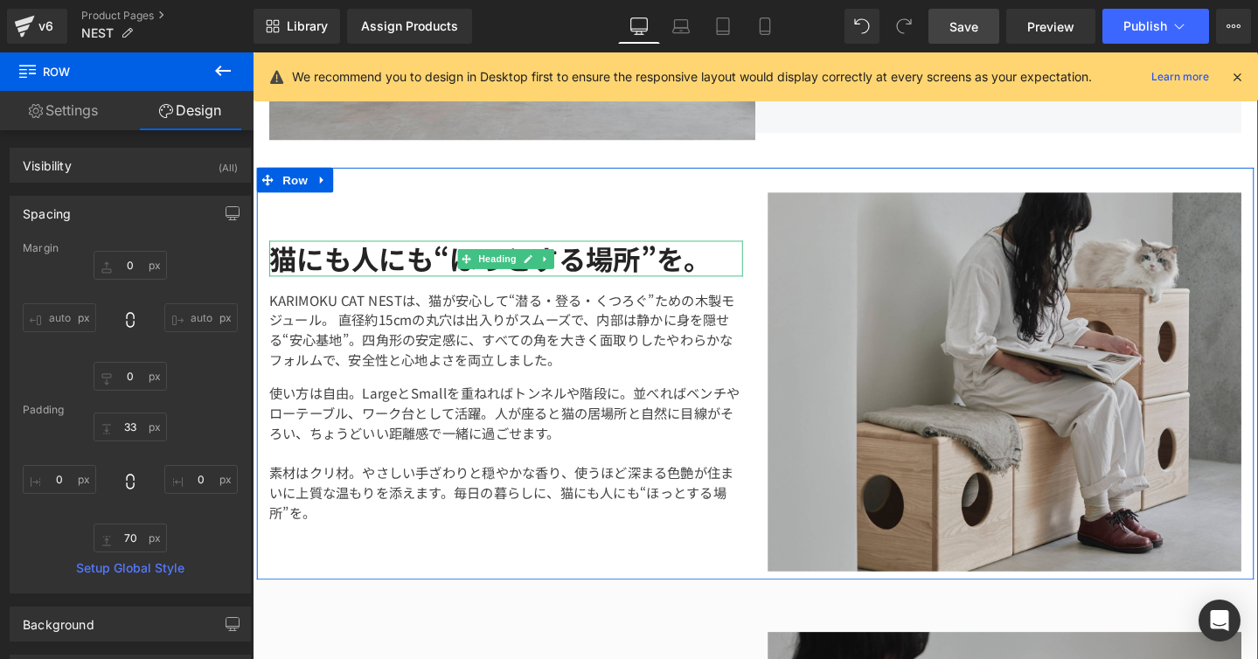
click at [413, 268] on h2 "猫にも人にも“ほっとする場所”を。" at bounding box center [519, 270] width 498 height 38
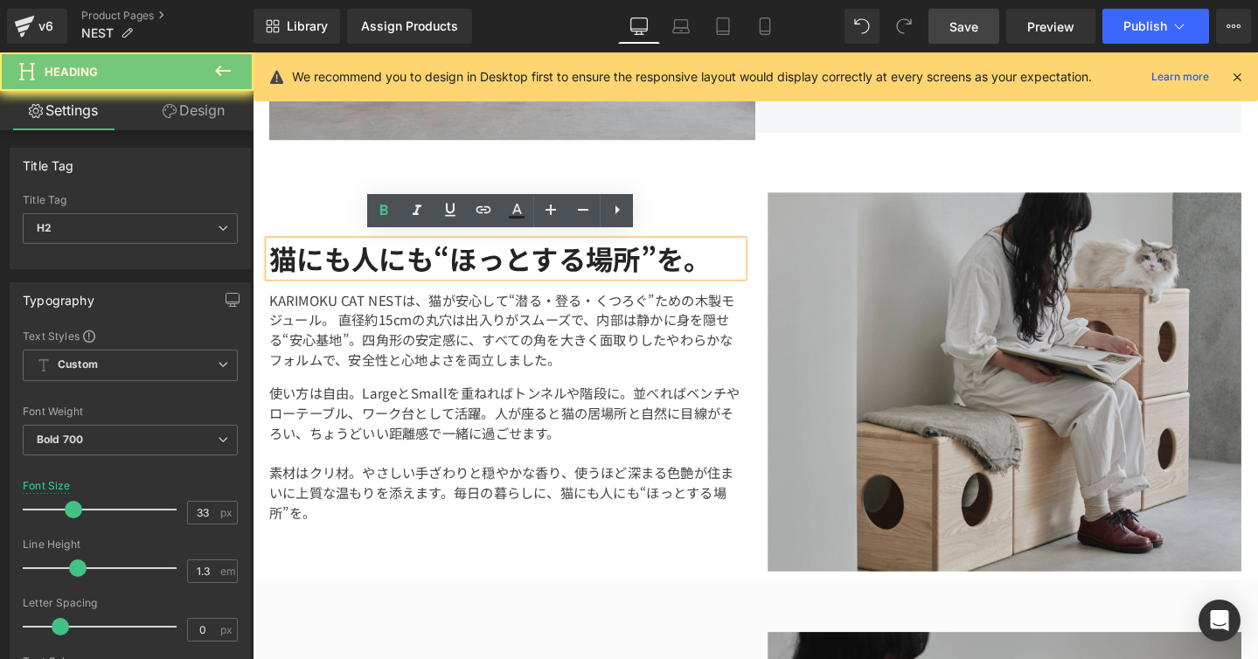
click at [413, 268] on h2 "猫にも人にも“ほっとする場所”を。" at bounding box center [519, 270] width 498 height 38
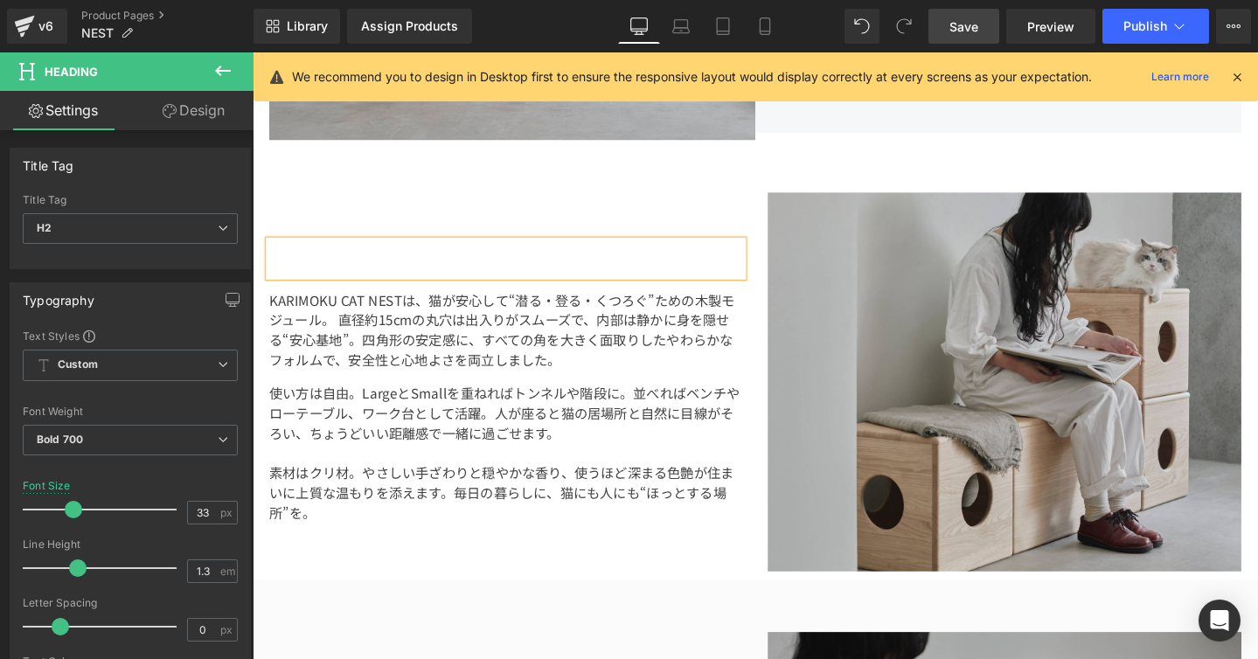
click at [480, 221] on div "Heading KARIMOKU CAT NESTは、猫が安心して“潜る・登る・くつろぐ”ための木製モジュール。 直径約15cmの丸穴は出入りがスムーズで、内…" at bounding box center [519, 399] width 524 height 399
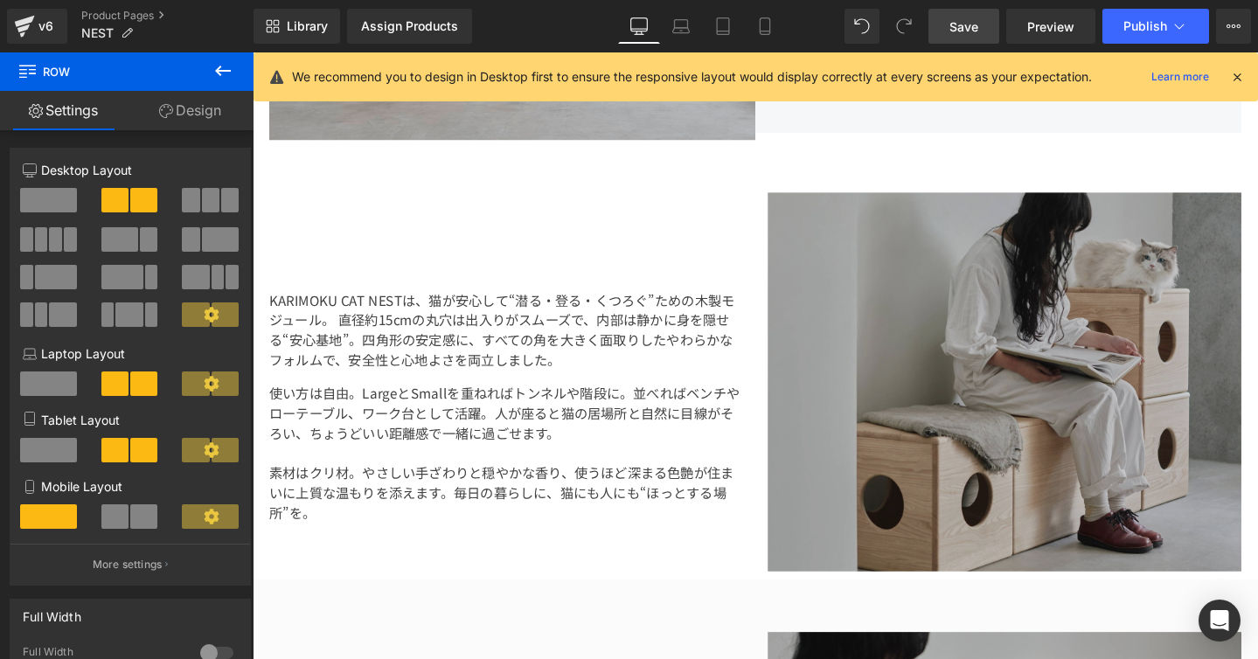
click at [814, 246] on img at bounding box center [1044, 399] width 498 height 399
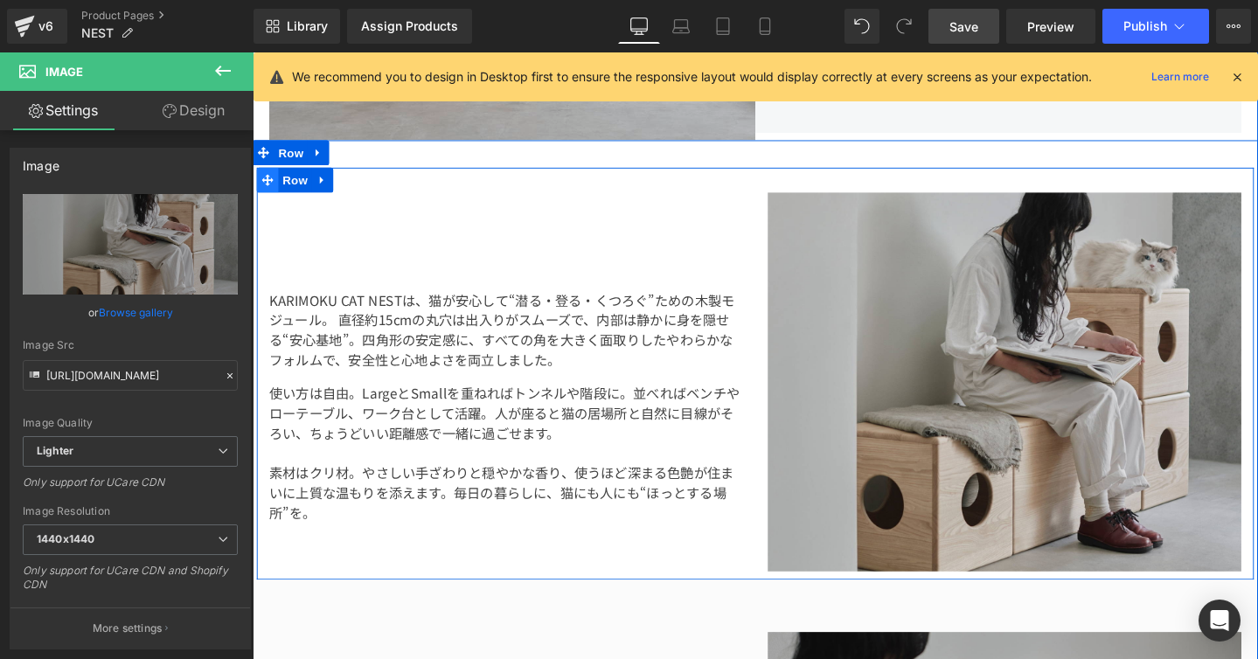
click at [267, 188] on span at bounding box center [268, 187] width 23 height 26
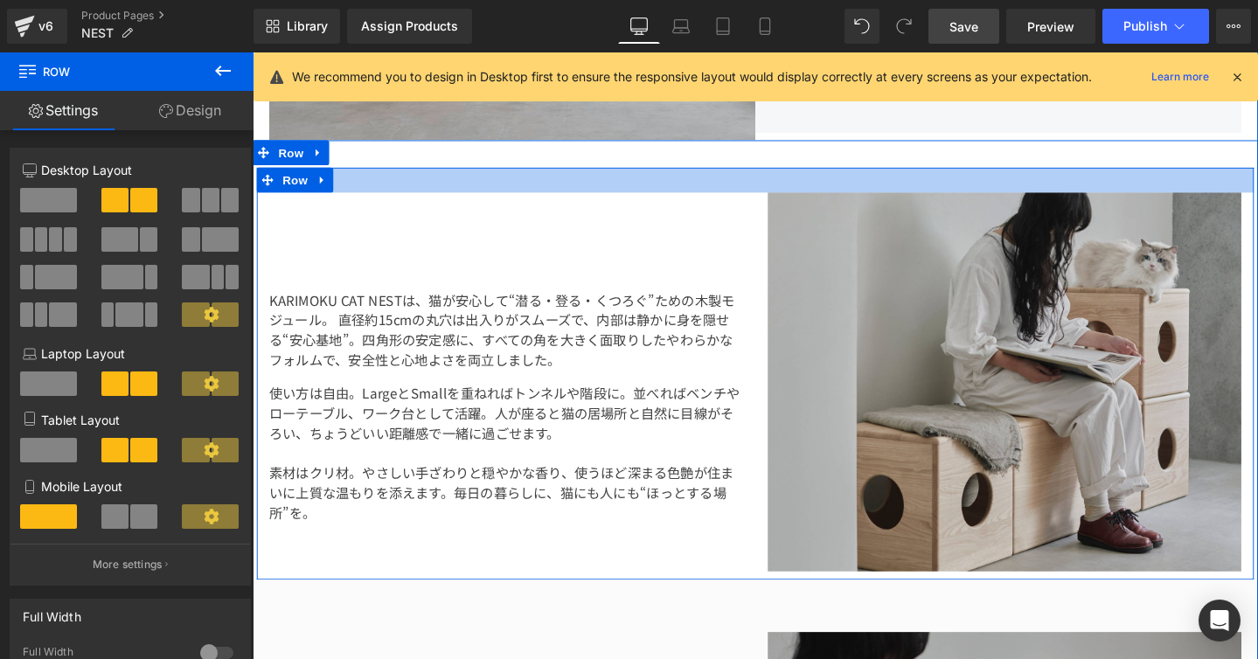
click at [336, 183] on div at bounding box center [781, 187] width 1049 height 26
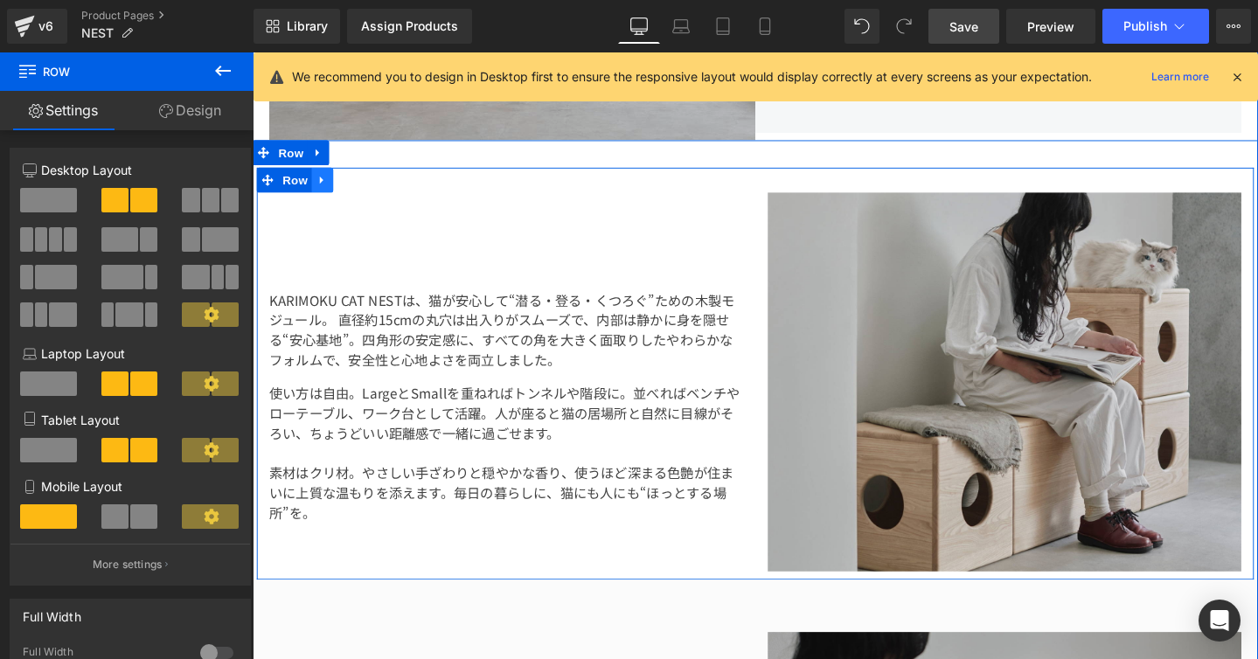
click at [332, 183] on link at bounding box center [326, 187] width 23 height 26
click at [365, 183] on icon at bounding box center [371, 187] width 12 height 12
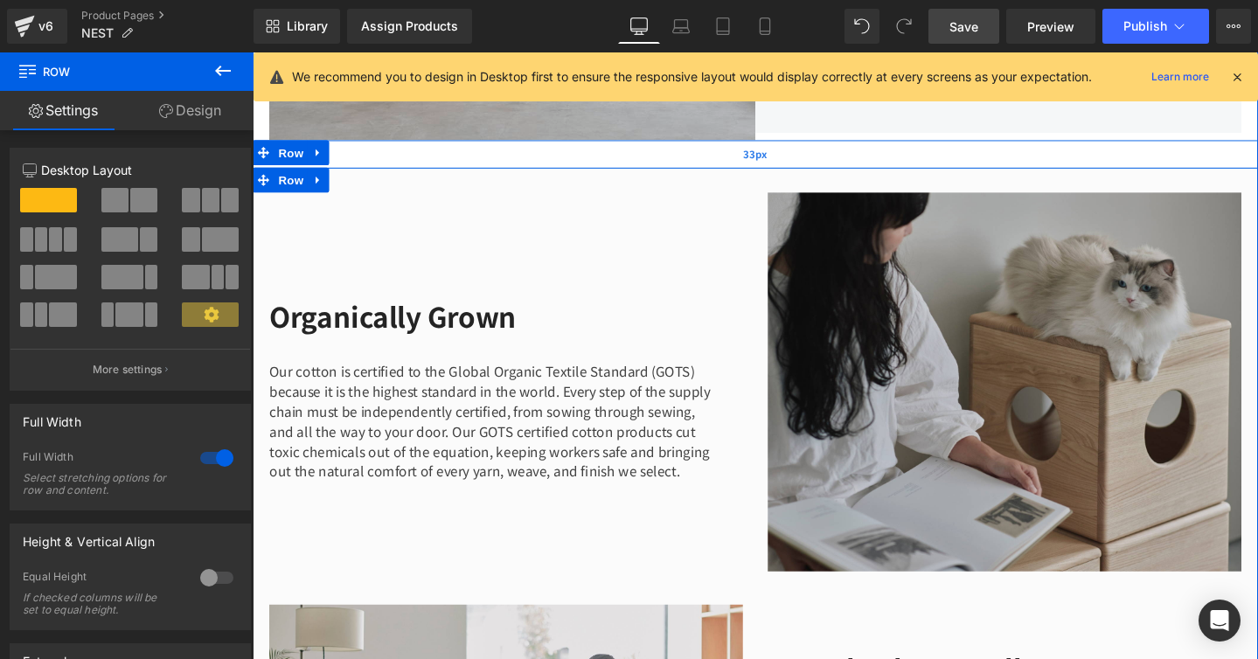
drag, startPoint x: 724, startPoint y: 181, endPoint x: 732, endPoint y: 152, distance: 29.9
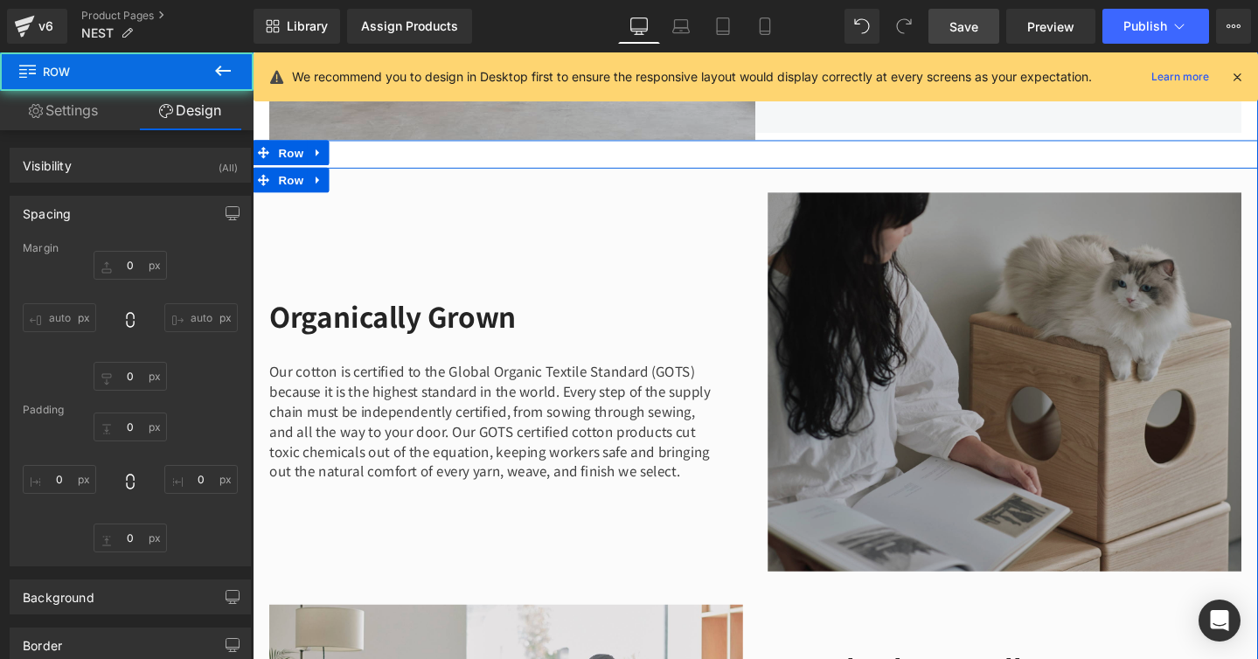
type input "0"
type input "70"
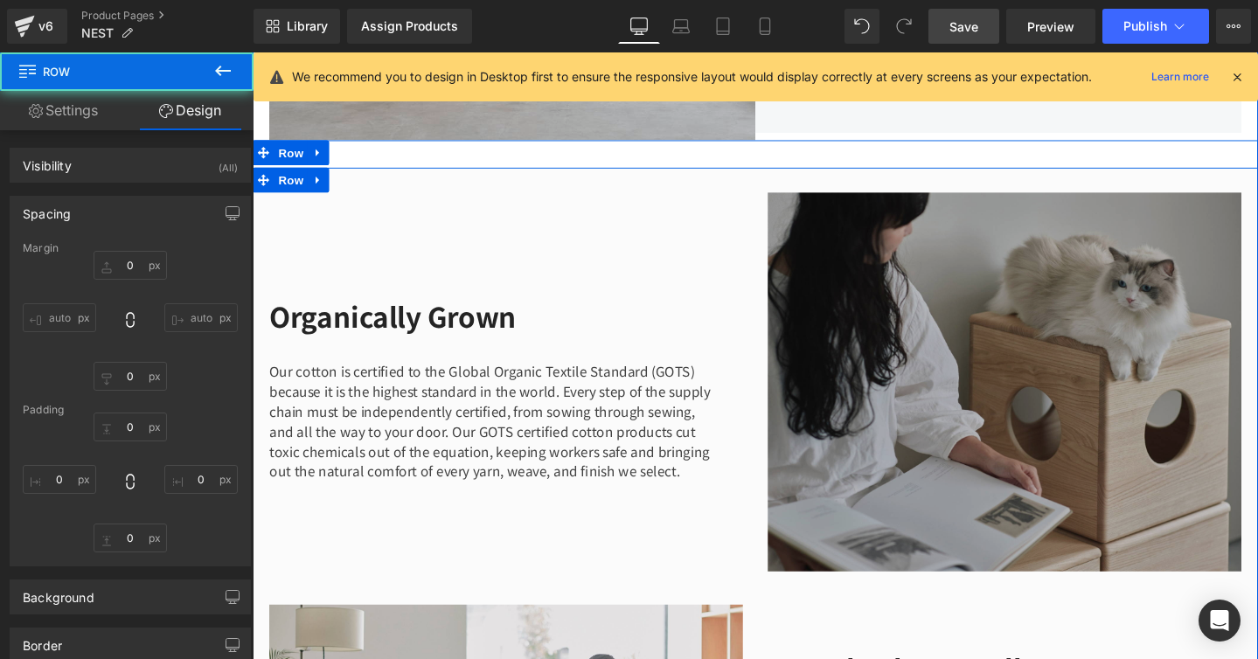
type input "0"
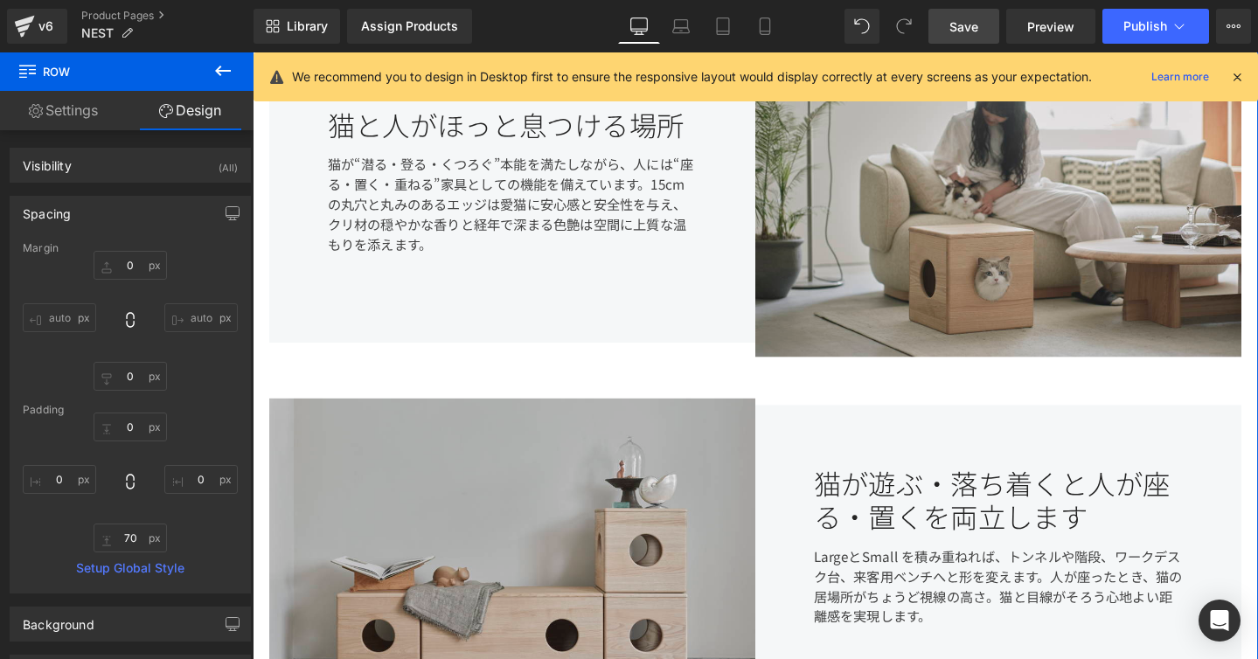
scroll to position [727, 0]
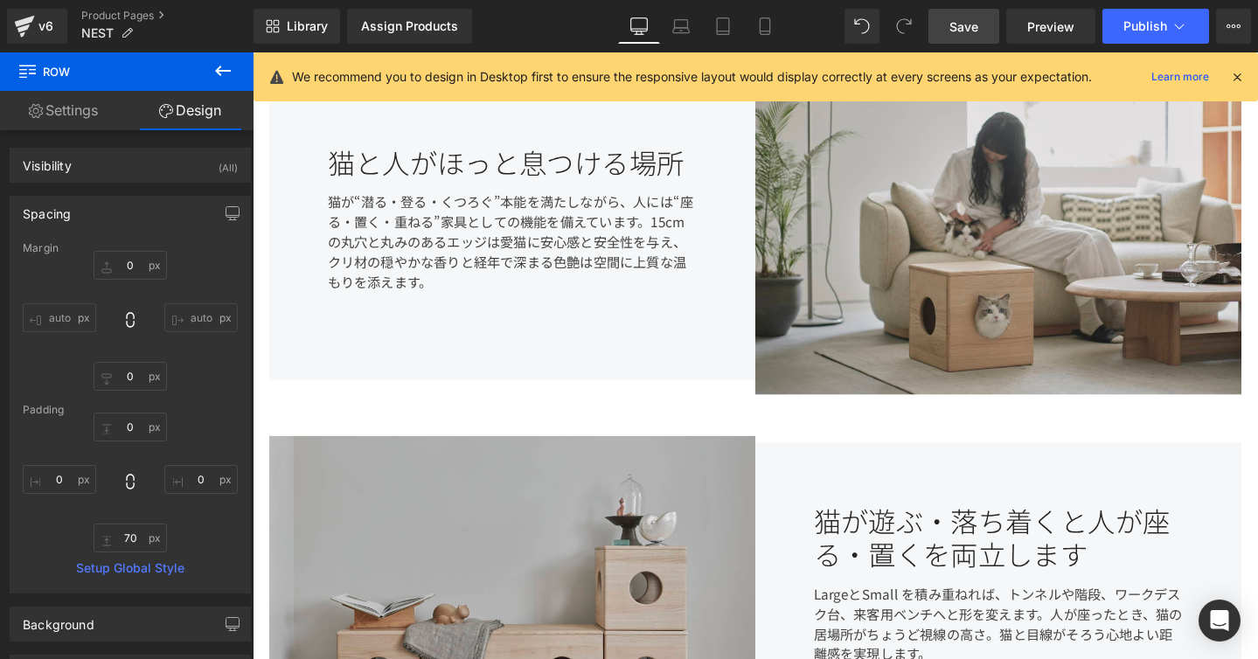
click at [954, 31] on span "Save" at bounding box center [963, 26] width 29 height 18
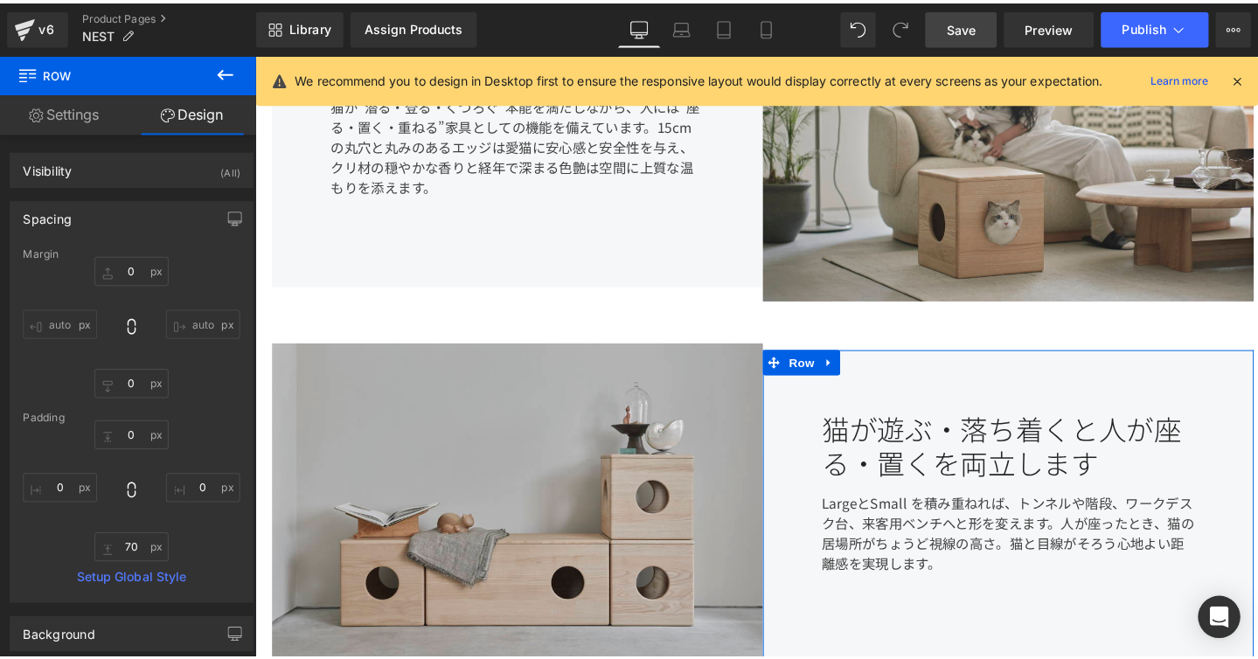
scroll to position [755, 0]
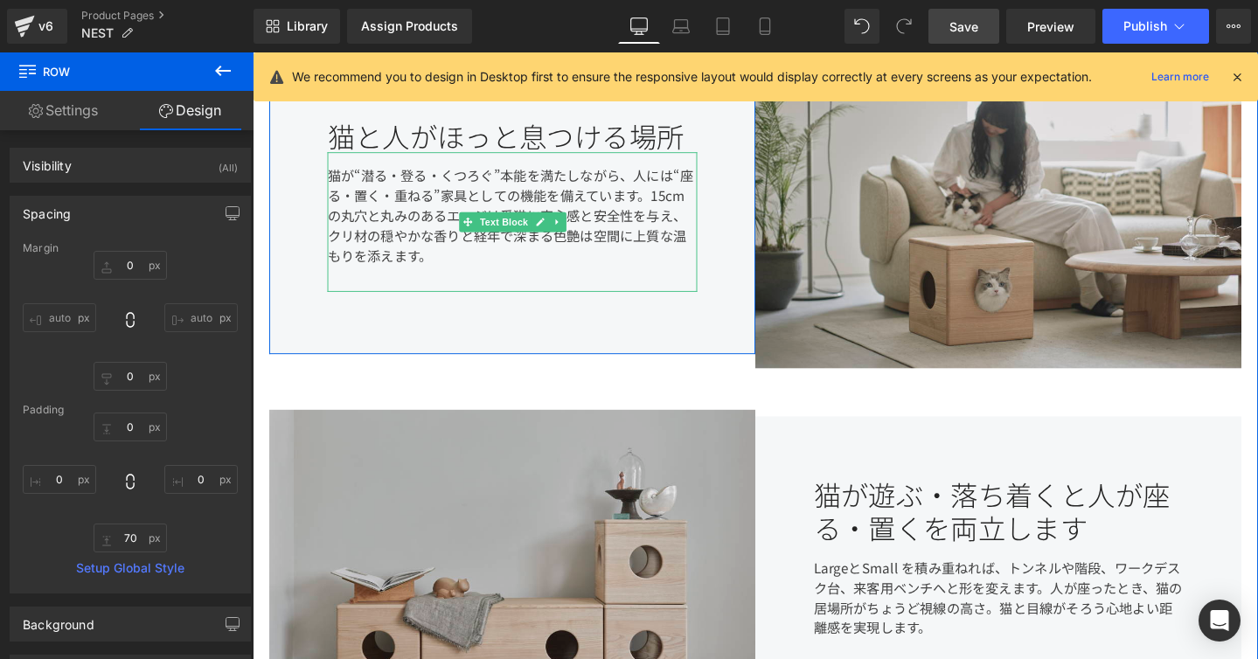
click at [409, 245] on div "猫が“潜る・登る・くつろぐ”本能を満たしながら、人には“座る・置く・重ねる”家具としての機能を備えています。15cmの丸穴と丸みのあるエッジは愛猫に安心感と安…" at bounding box center [525, 230] width 389 height 147
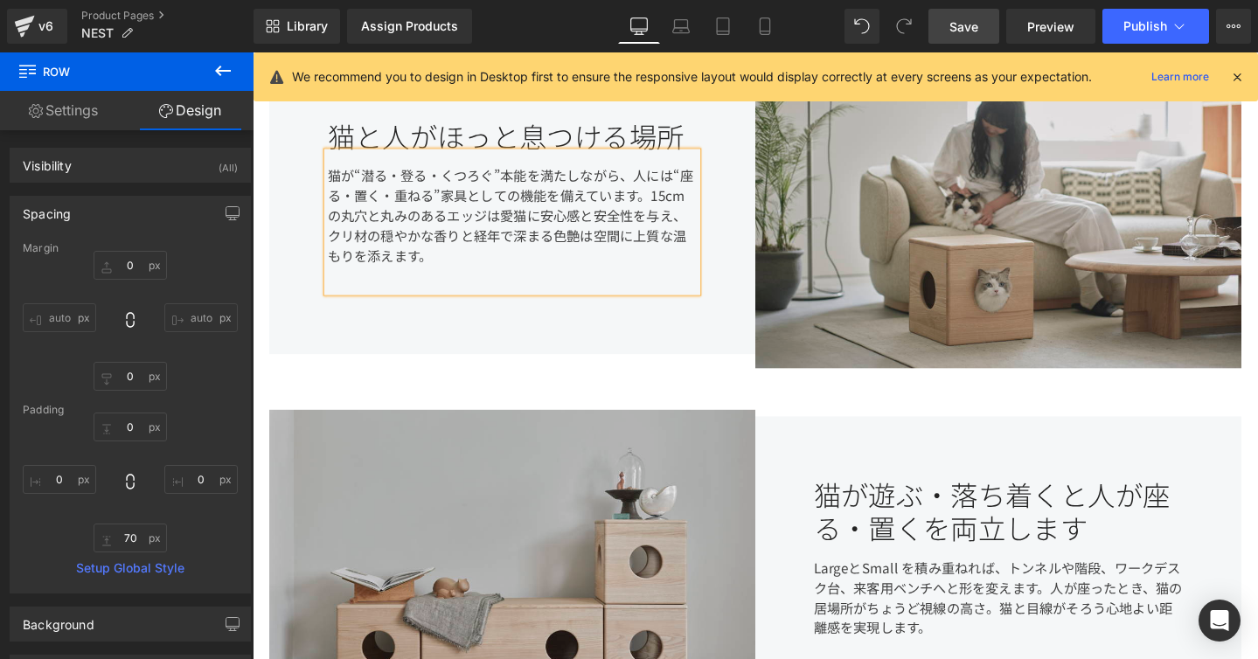
click at [409, 245] on div "猫が“潜る・登る・くつろぐ”本能を満たしながら、人には“座る・置く・重ねる”家具としての機能を備えています。15cmの丸穴と丸みのあるエッジは愛猫に安心感と安…" at bounding box center [525, 230] width 389 height 147
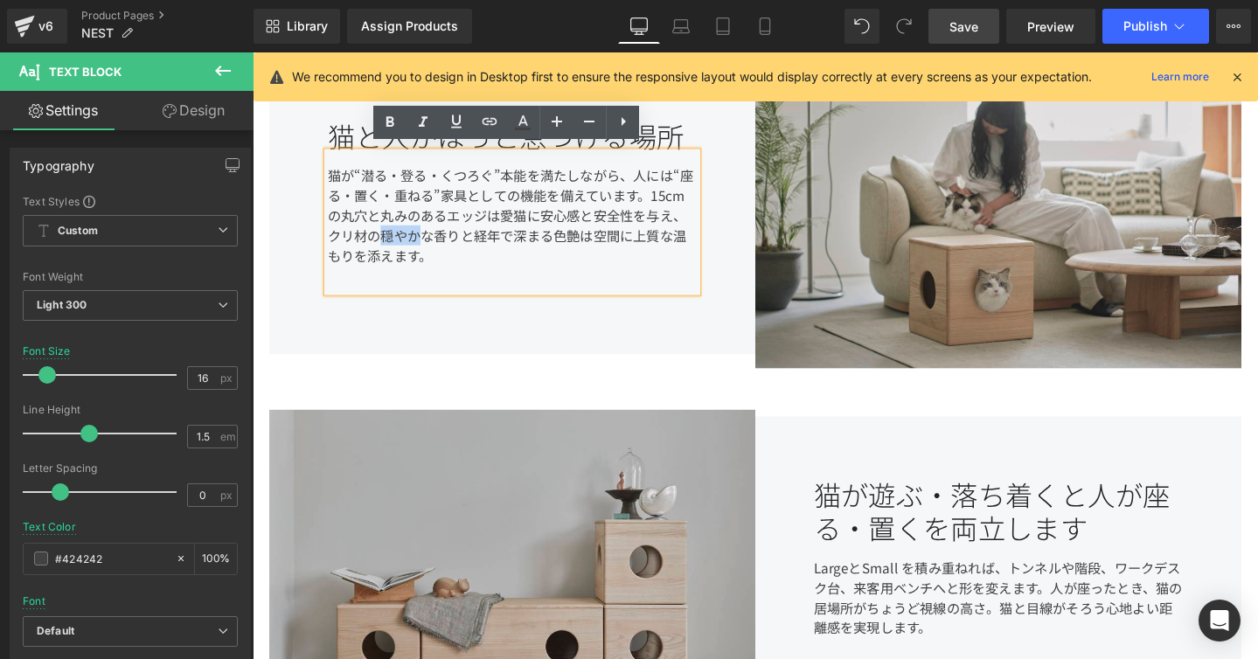
click at [448, 264] on div "猫が“潜る・登る・くつろぐ”本能を満たしながら、人には“座る・置く・重ねる”家具としての機能を備えています。15cmの丸穴と丸みのあるエッジは愛猫に安心感と安…" at bounding box center [525, 230] width 389 height 147
click at [600, 241] on div "猫が“潜る・登る・くつろぐ”本能を満たしながら、人には“座る・置く・重ねる”家具としての機能を備えています。15cmの丸穴と丸みのあるエッジは愛猫に安心感と安…" at bounding box center [525, 230] width 389 height 147
click at [594, 237] on div "猫が“潜る・登る・くつろぐ”本能を満たしながら、人には“座る・置く・重ねる”家具としての機能を備えています。15cmの丸穴と丸みのあるエッジは愛猫に安心感と安…" at bounding box center [525, 230] width 389 height 147
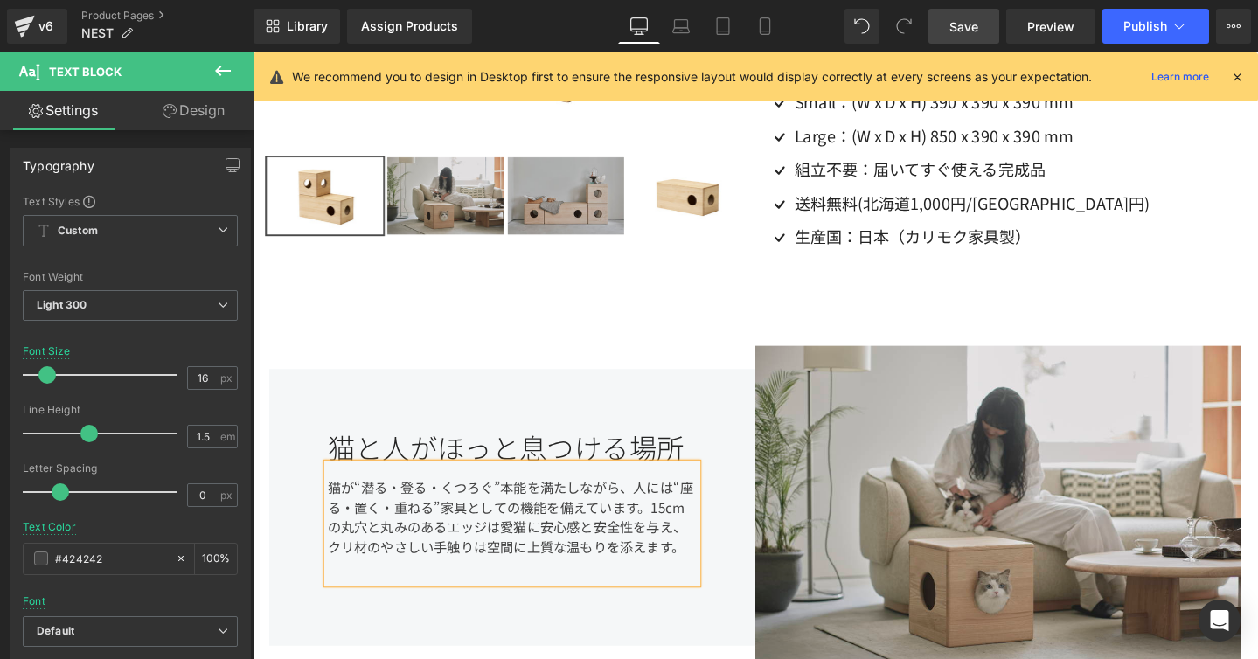
scroll to position [439, 0]
click at [963, 27] on span "Save" at bounding box center [963, 26] width 29 height 18
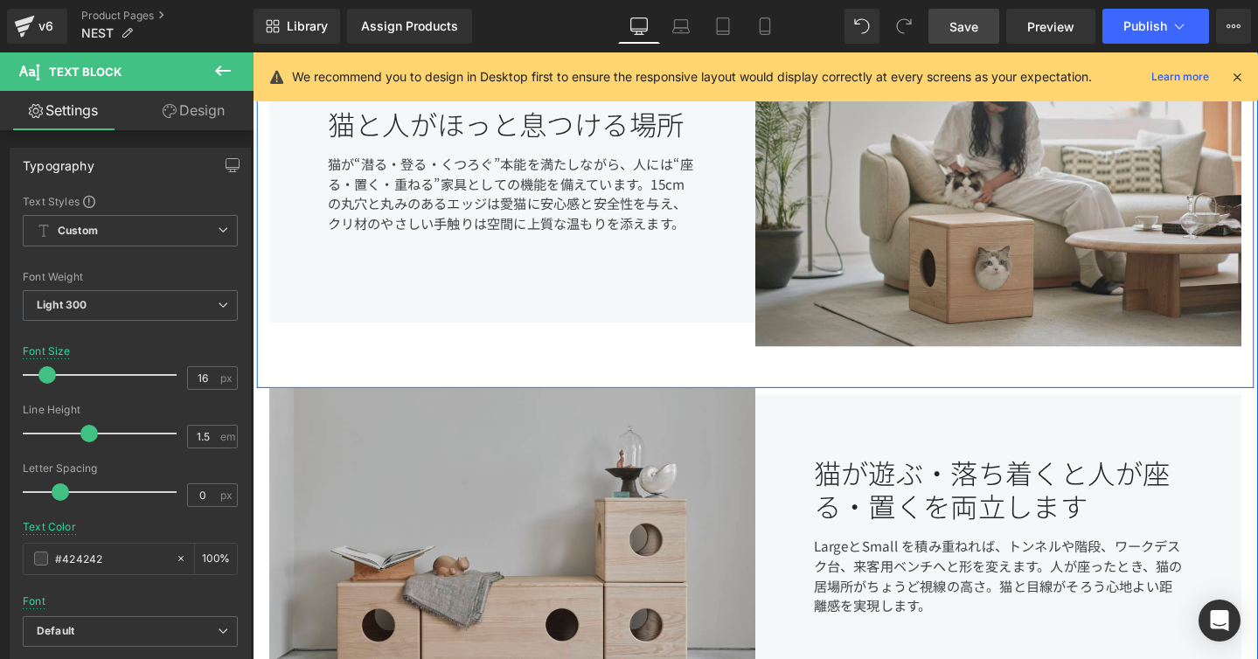
scroll to position [745, 0]
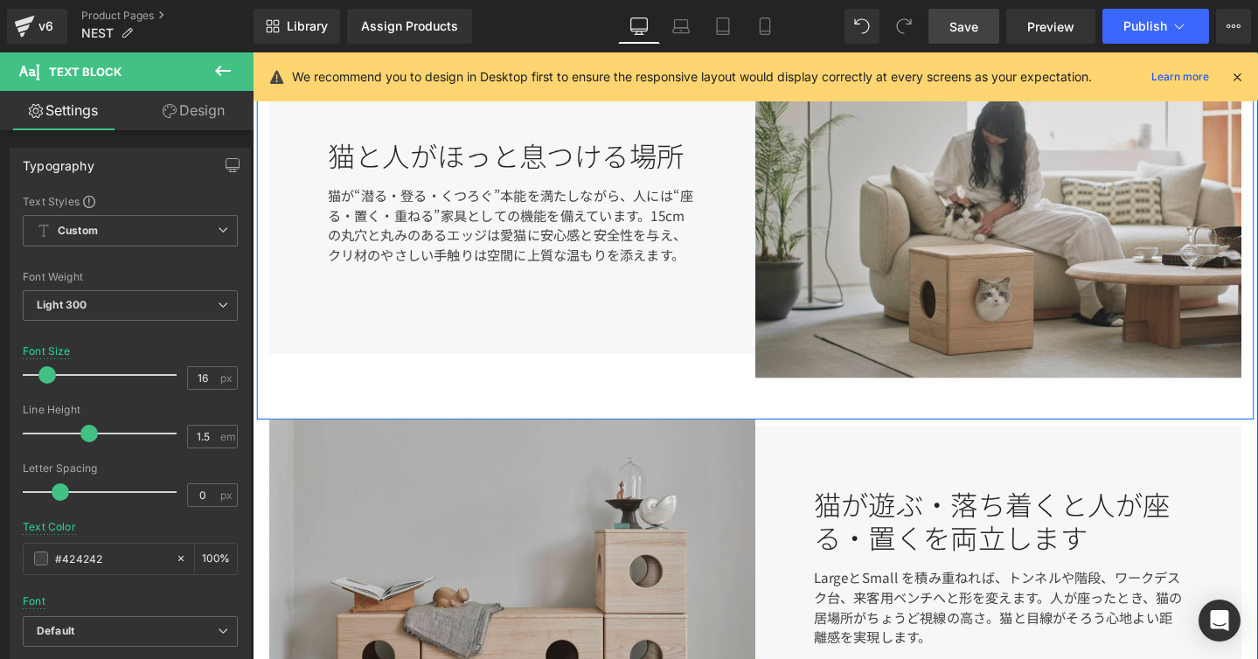
click at [595, 227] on div "猫が“潜る・登る・くつろぐ”本能を満たしながら、人には“座る・置く・重ねる”家具としての機能を備えています。15cmの丸穴と丸みのあるエッジは愛猫に安心感と安…" at bounding box center [525, 241] width 389 height 126
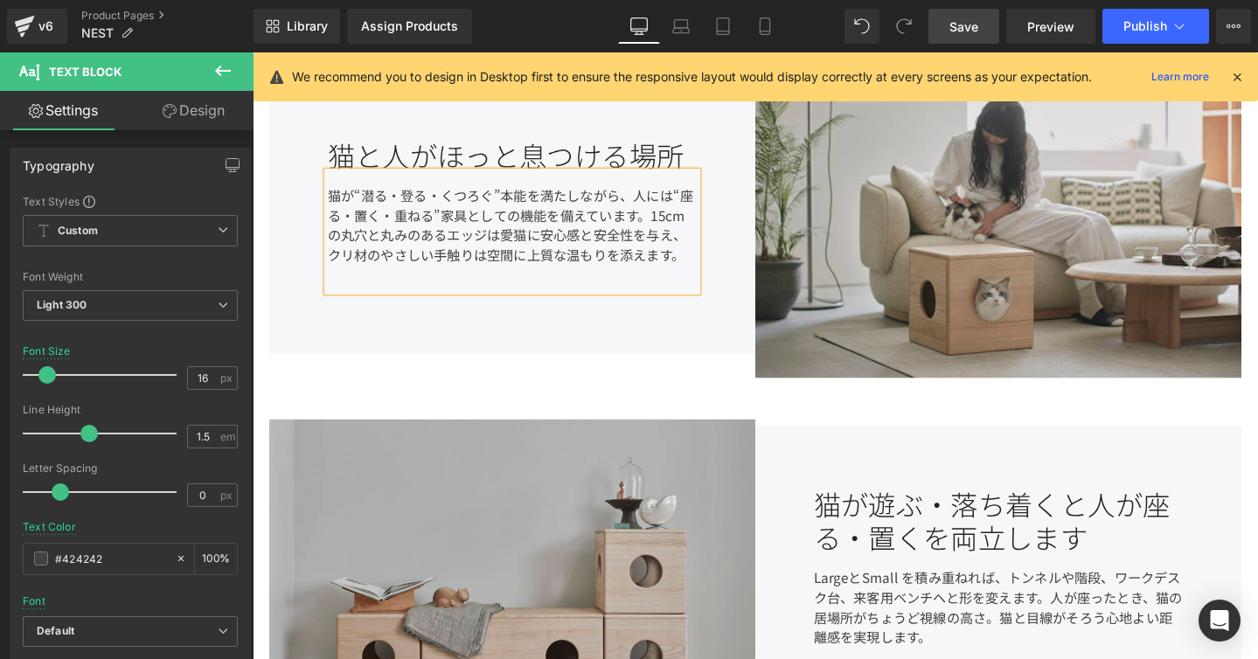
click at [595, 227] on div "猫が“潜る・登る・くつろぐ”本能を満たしながら、人には“座る・置く・重ねる”家具としての機能を備えています。15cmの丸穴と丸みのあるエッジは愛猫に安心感と安…" at bounding box center [525, 241] width 389 height 126
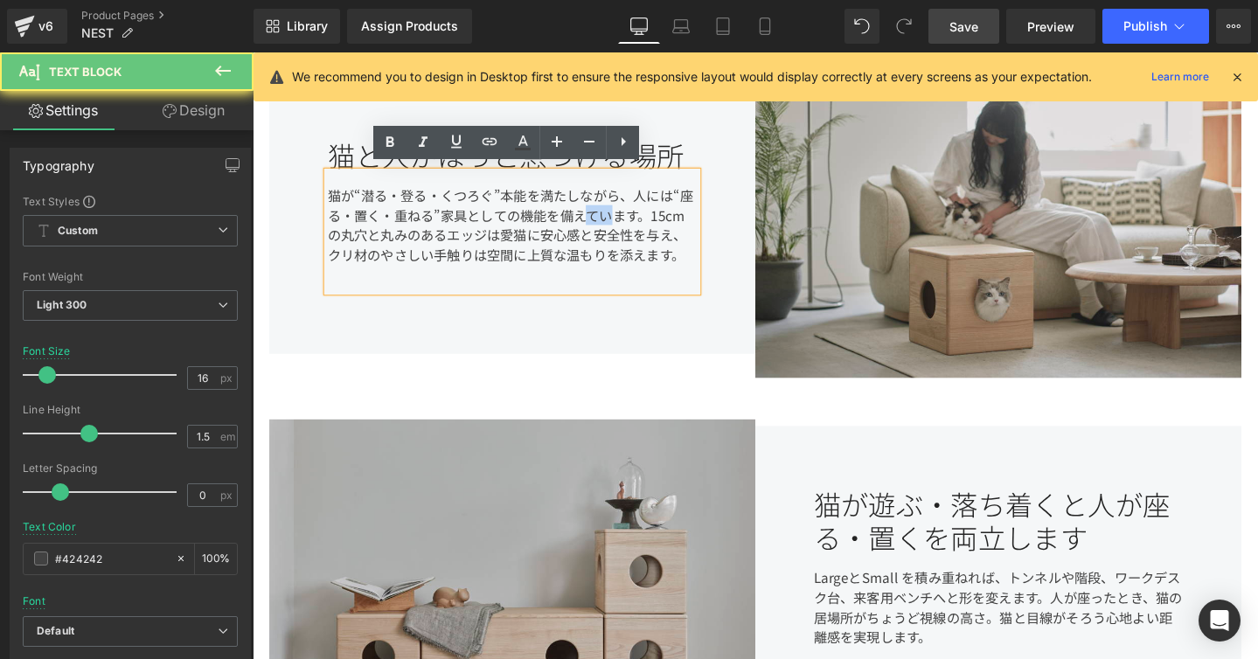
click at [595, 227] on div "猫が“潜る・登る・くつろぐ”本能を満たしながら、人には“座る・置く・重ねる”家具としての機能を備えています。15cmの丸穴と丸みのあるエッジは愛猫に安心感と安…" at bounding box center [525, 241] width 389 height 126
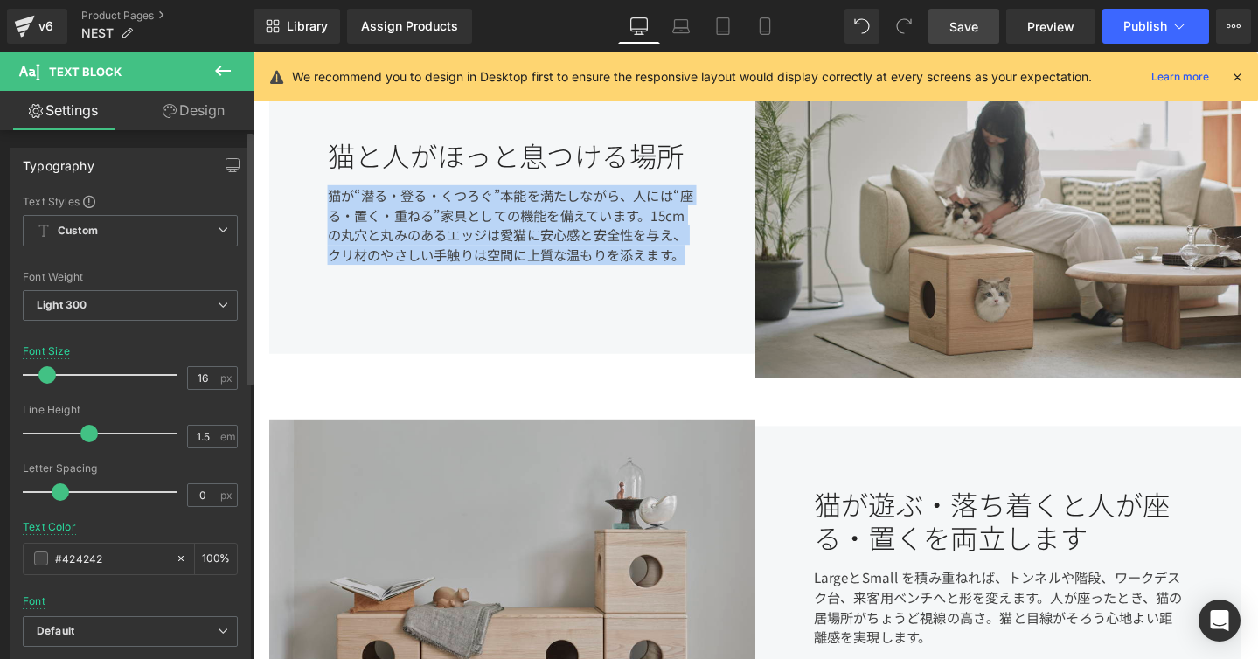
scroll to position [108, 0]
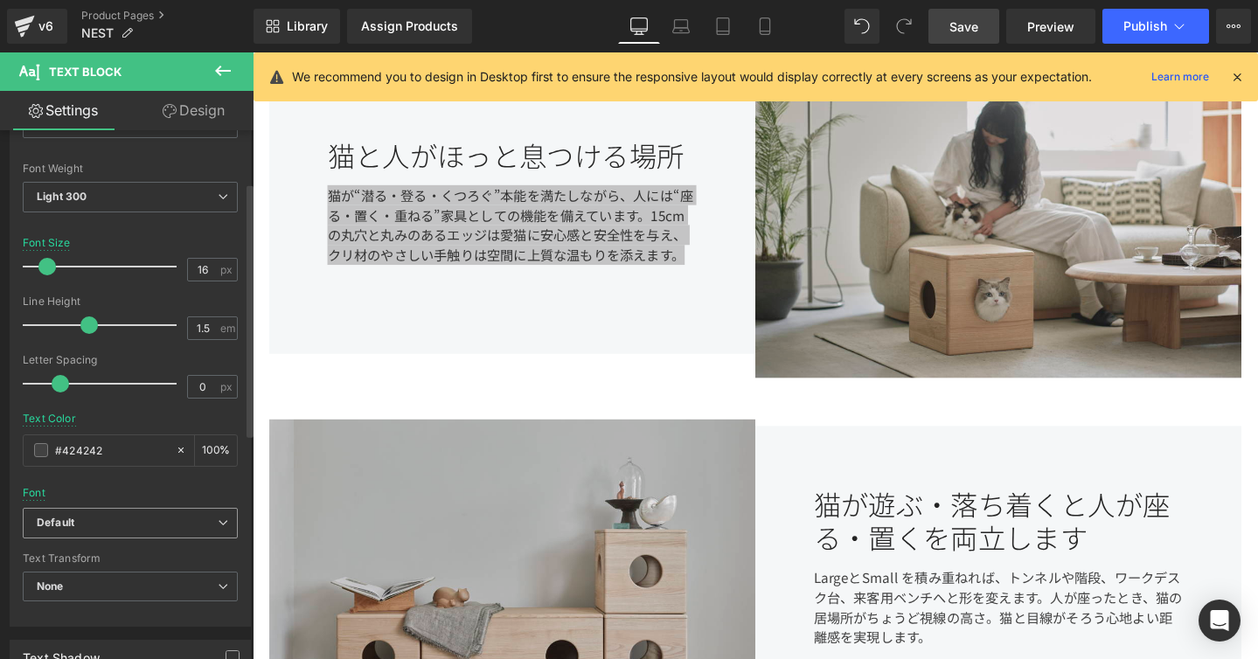
click at [220, 517] on icon at bounding box center [223, 522] width 10 height 10
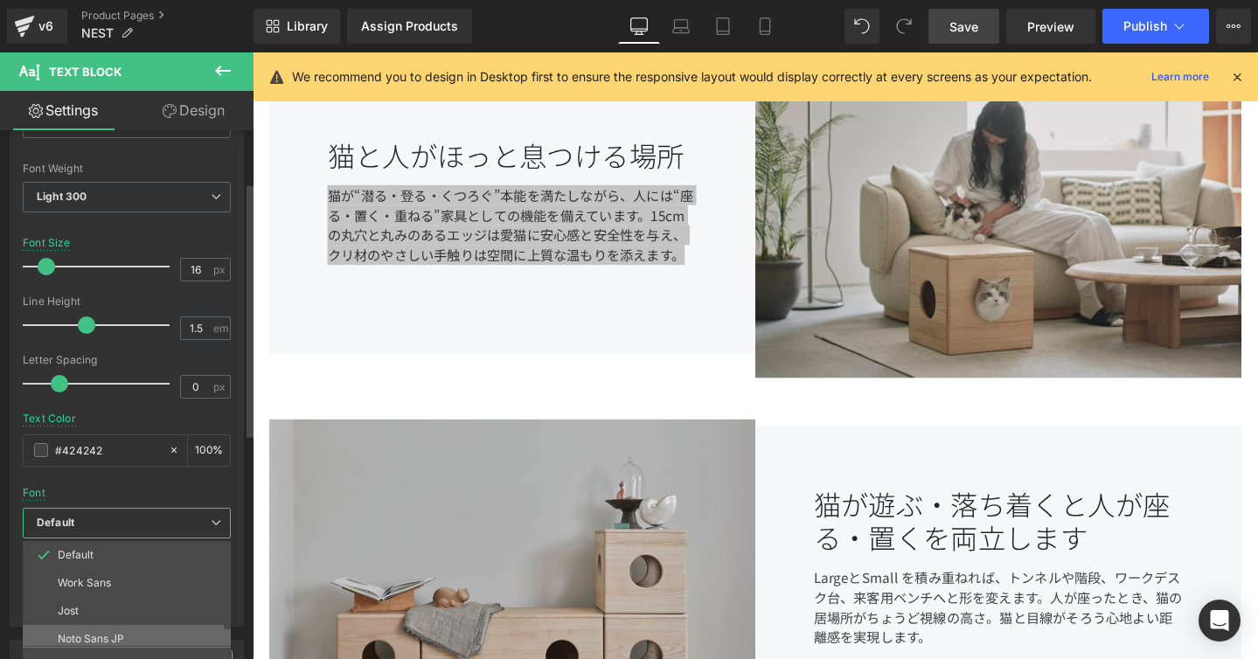
click at [162, 628] on li "Noto Sans JP" at bounding box center [131, 639] width 216 height 28
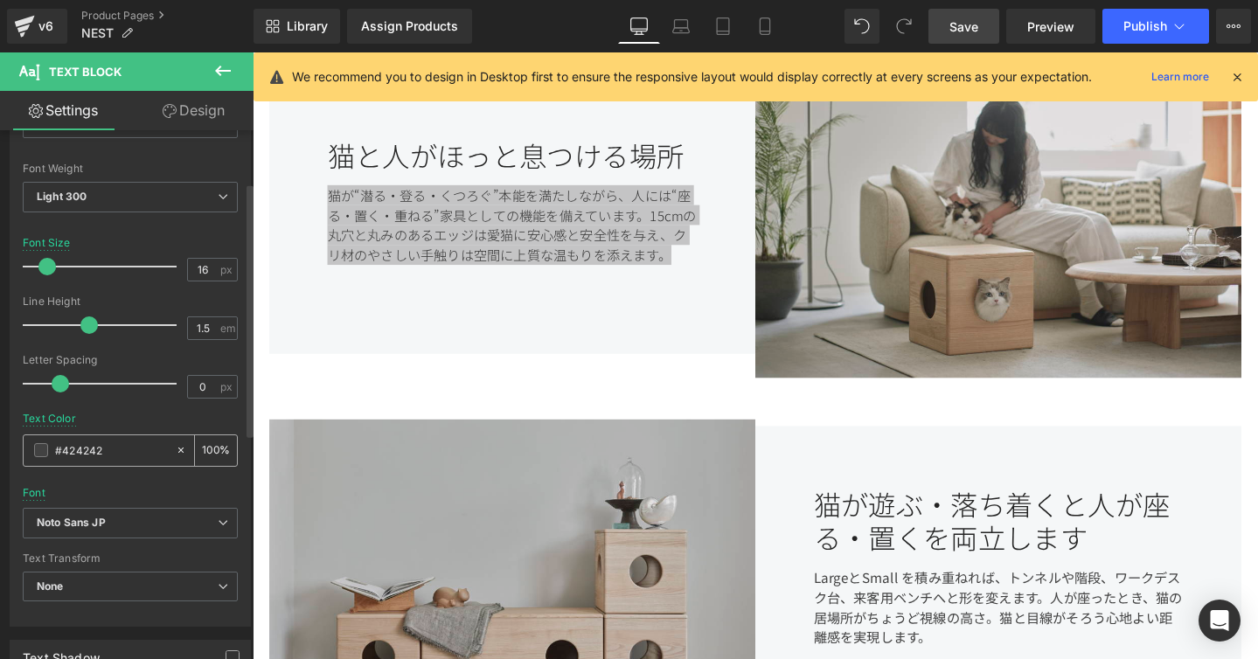
click at [121, 455] on input "#424242" at bounding box center [111, 450] width 112 height 19
type input "#4242"
type input "13"
type input "#424"
type input "100"
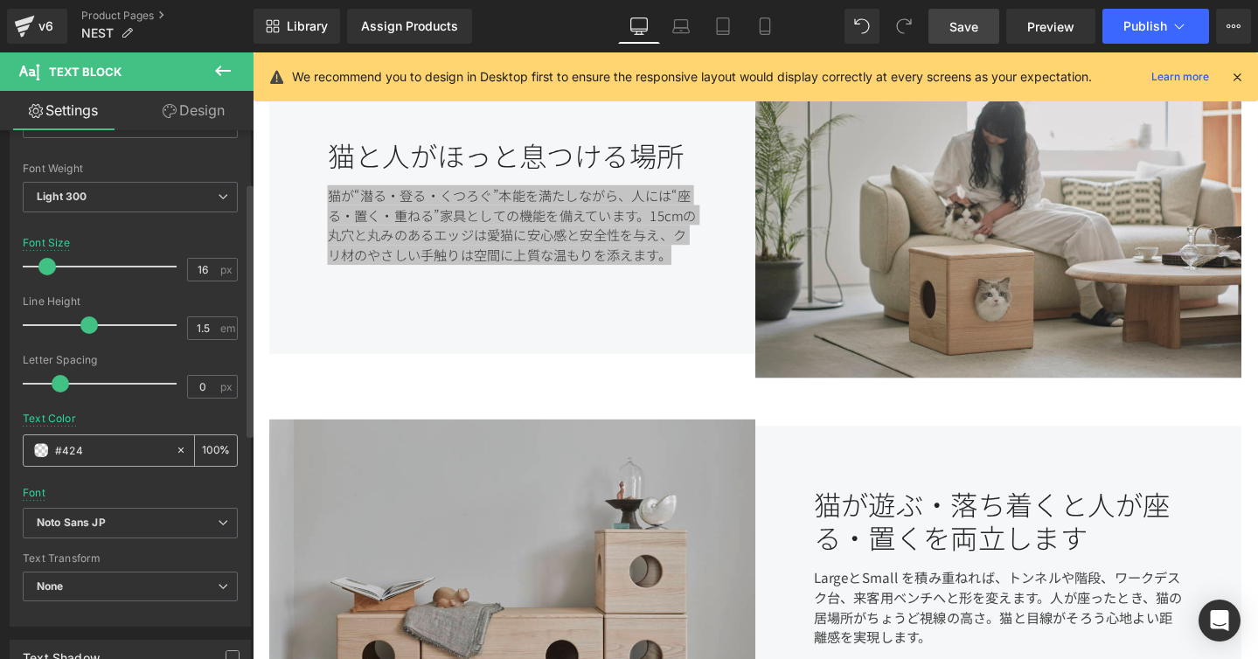
type input "#42"
type input "0"
type input "#2424"
type input "27"
type input "#242424"
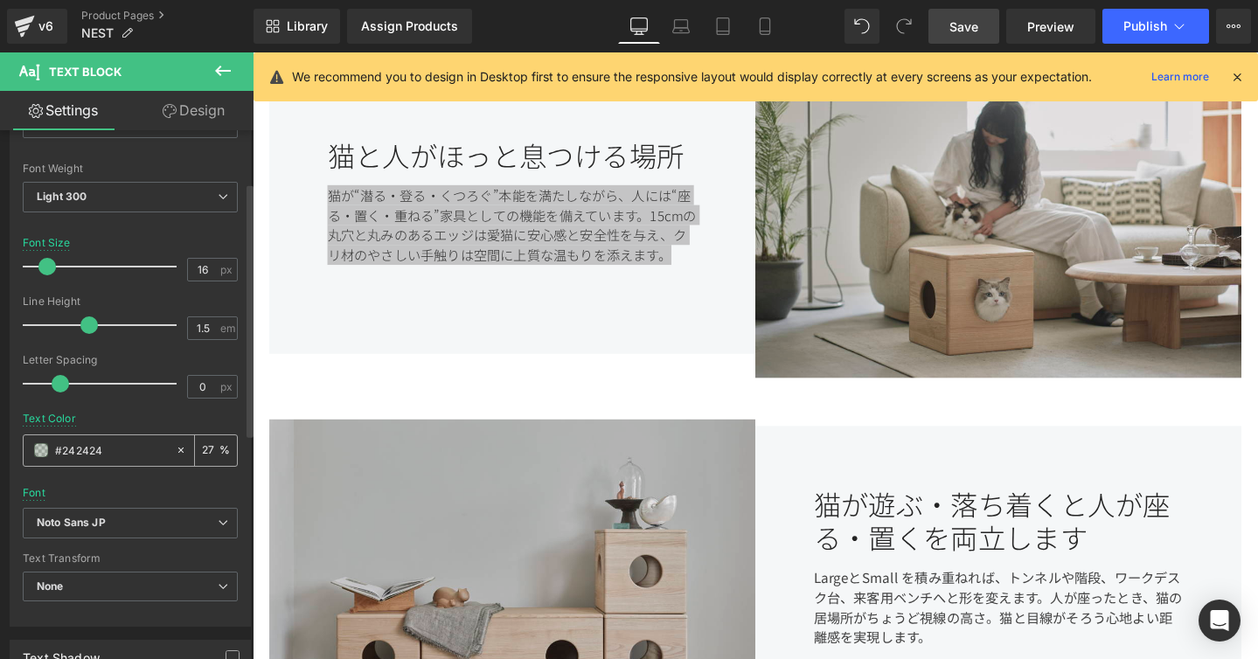
type input "100"
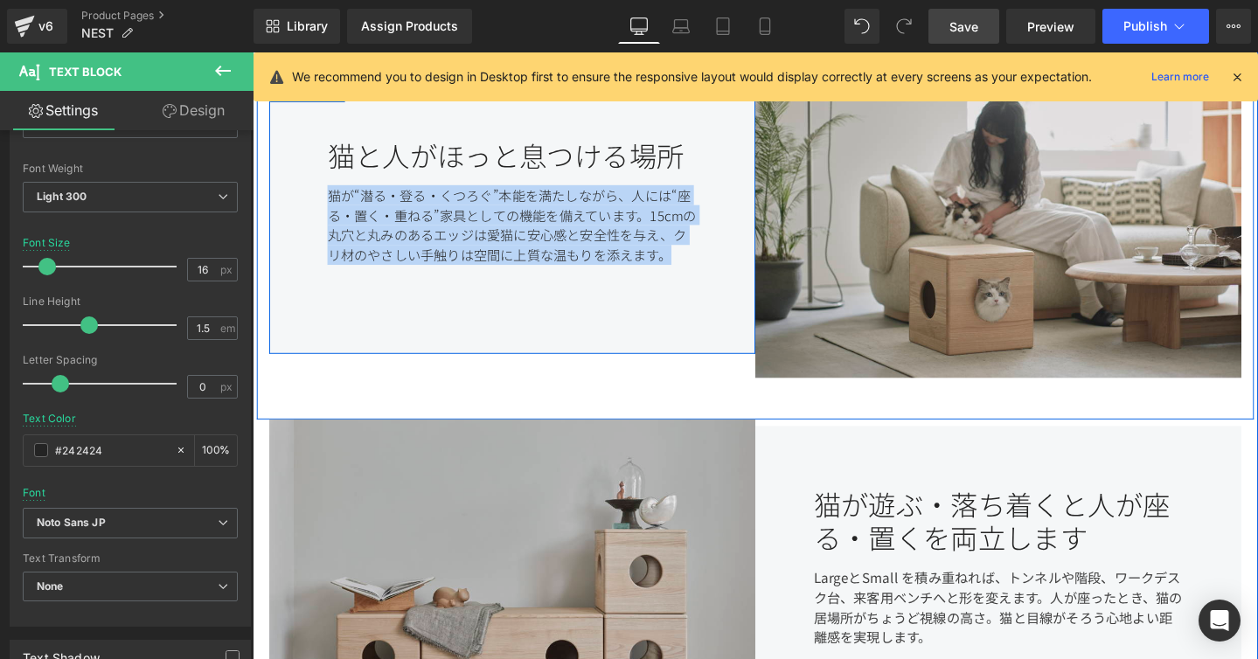
click at [542, 330] on div "猫と人がほっと息つける場所 Heading 猫が“潜る・登る・くつろぐ”本能を満たしながら、人には“座る・置く・重ねる”家具としての機能を備えています。15c…" at bounding box center [525, 225] width 511 height 292
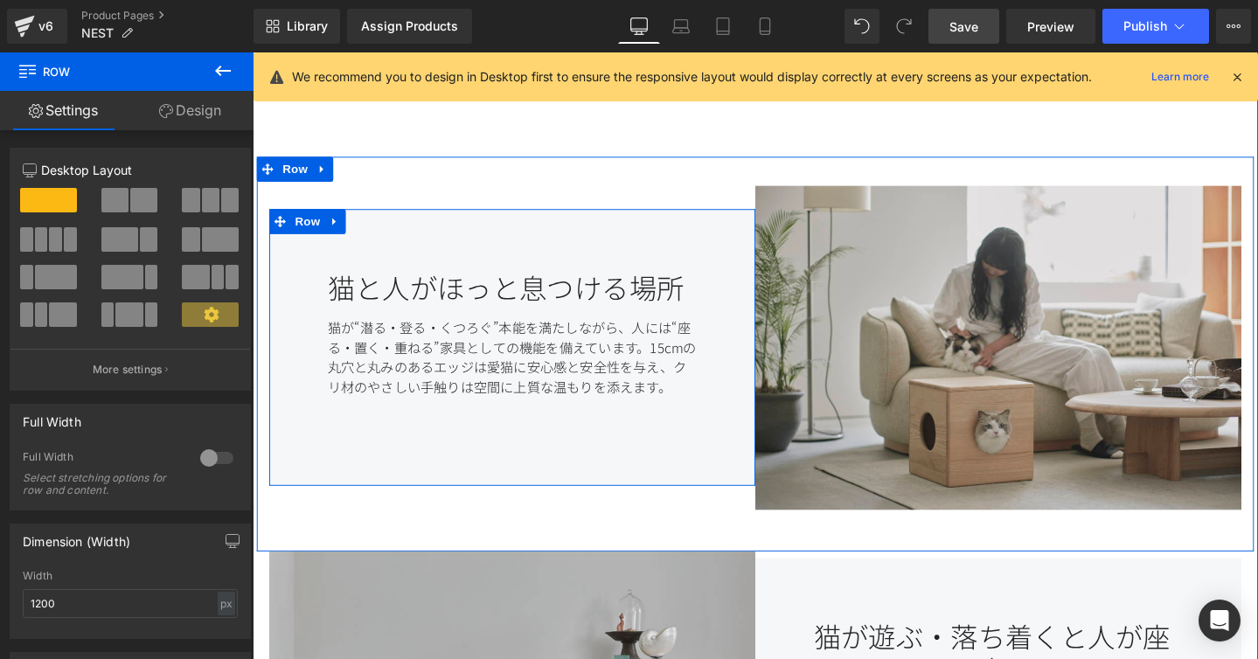
scroll to position [587, 0]
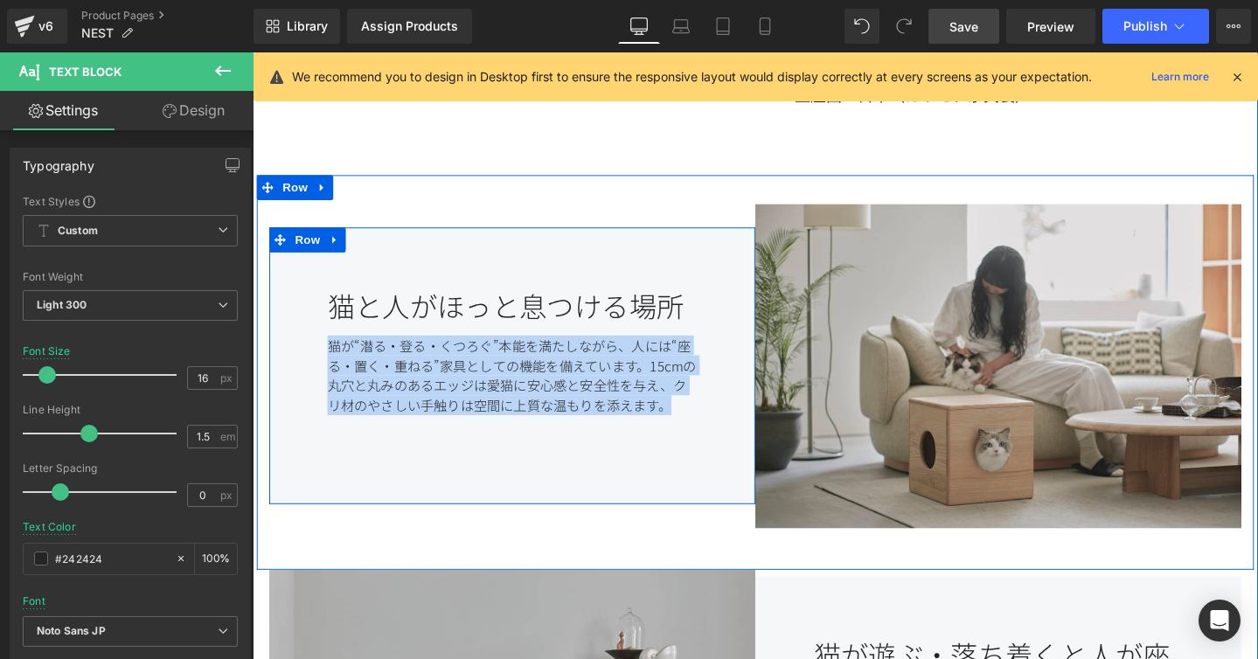
drag, startPoint x: 700, startPoint y: 422, endPoint x: 319, endPoint y: 350, distance: 387.9
click at [319, 350] on div "猫と人がほっと息つける場所 Heading 猫が“潜る・登る・くつろぐ”本能を満たしながら、人には“座る・置く・重ねる”家具としての機能を備えています。15c…" at bounding box center [525, 383] width 511 height 292
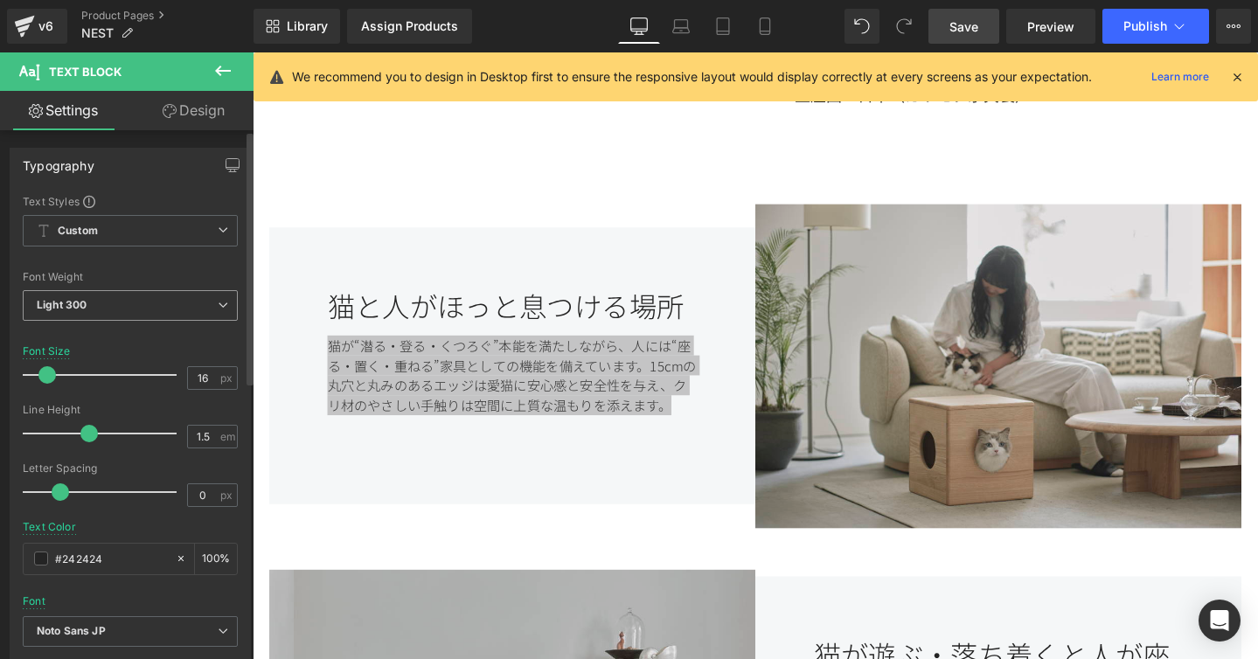
click at [218, 309] on icon at bounding box center [223, 305] width 10 height 10
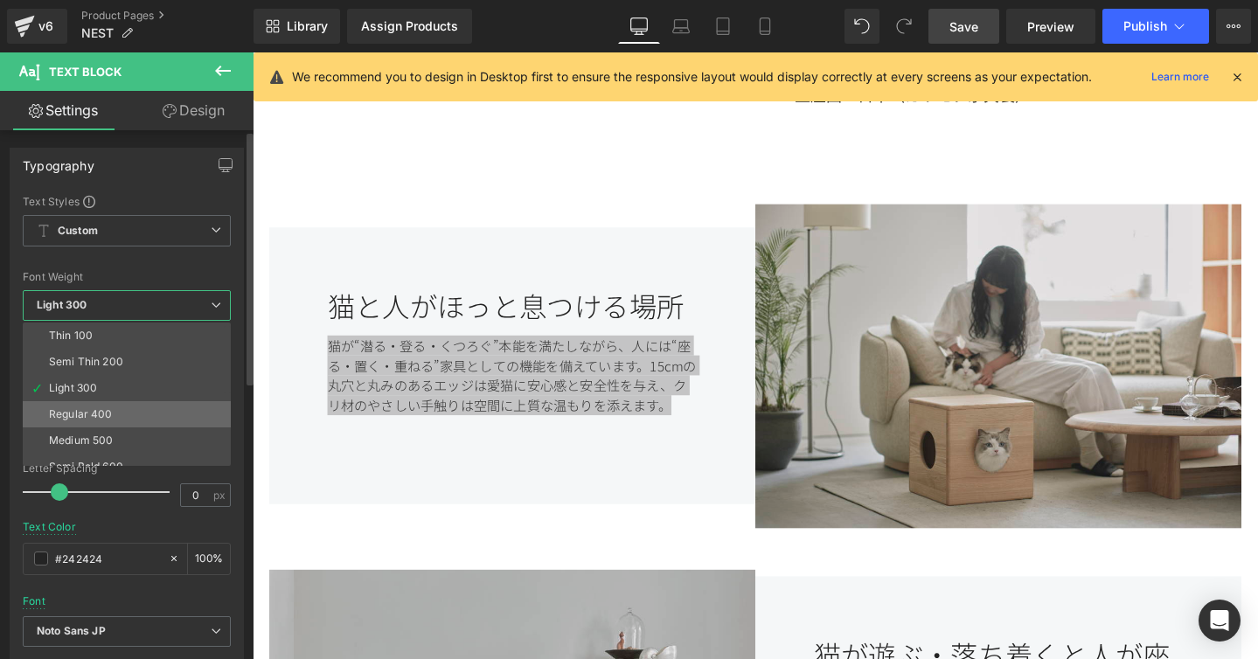
click at [137, 412] on li "Regular 400" at bounding box center [131, 414] width 216 height 26
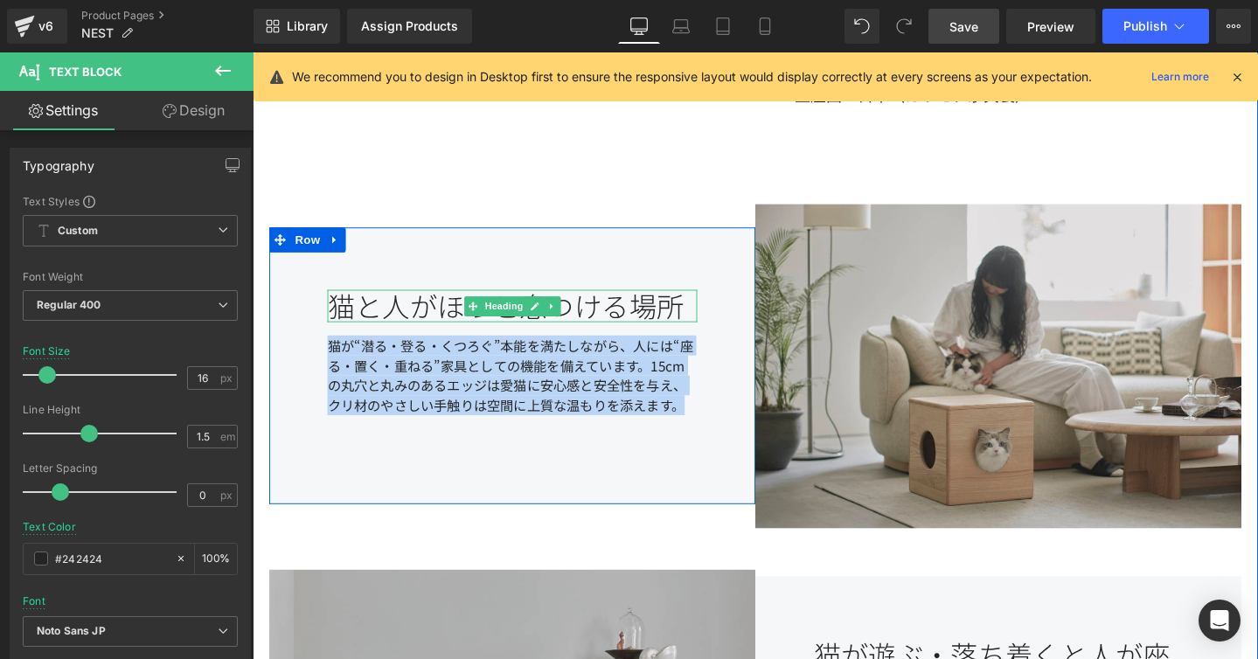
click at [378, 320] on div "猫と人がほっと息つける場所" at bounding box center [525, 319] width 389 height 35
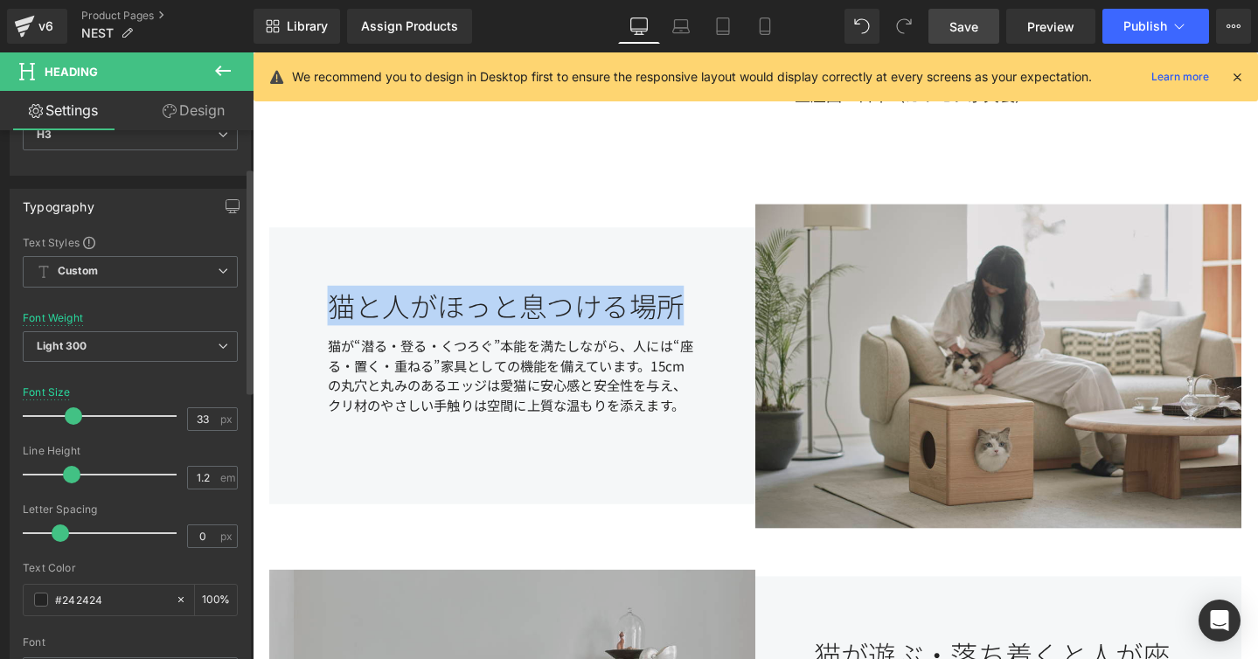
scroll to position [87, 0]
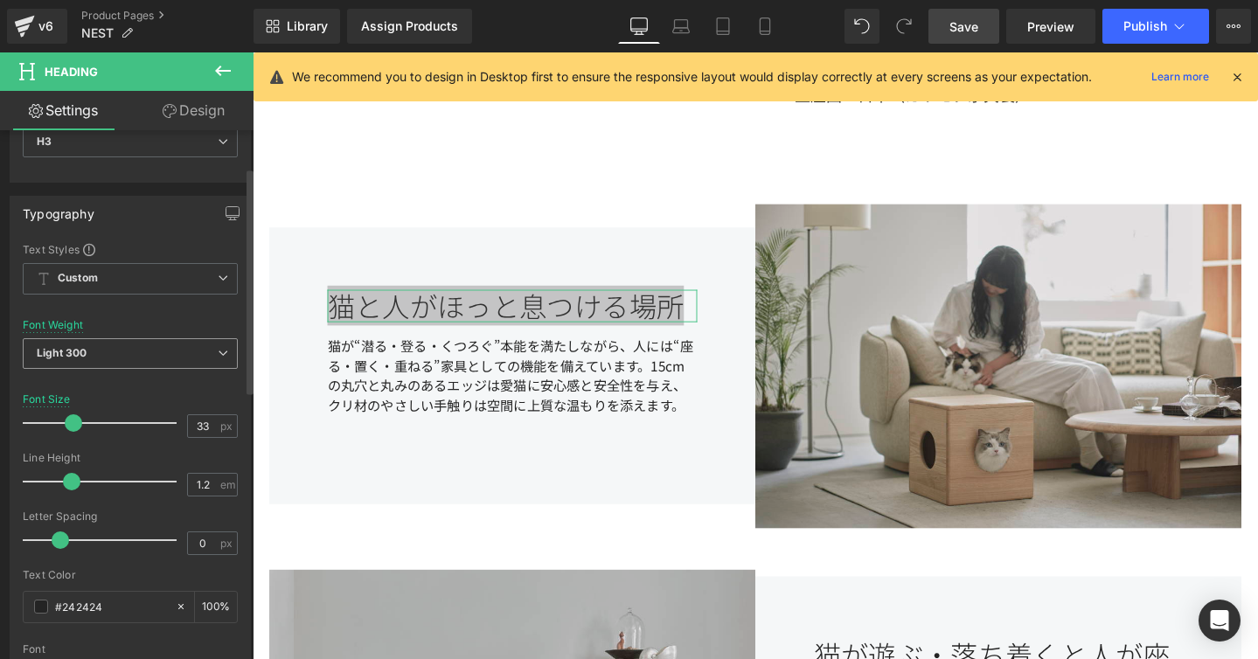
click at [218, 348] on icon at bounding box center [223, 353] width 10 height 10
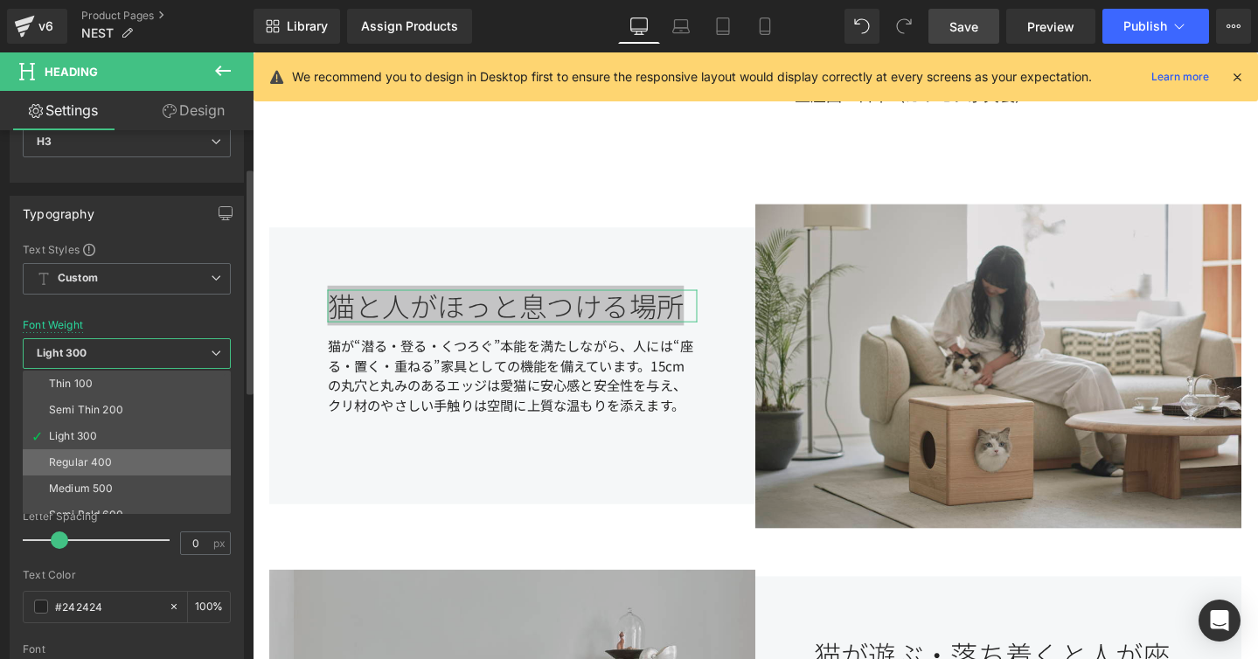
click at [107, 452] on li "Regular 400" at bounding box center [131, 462] width 216 height 26
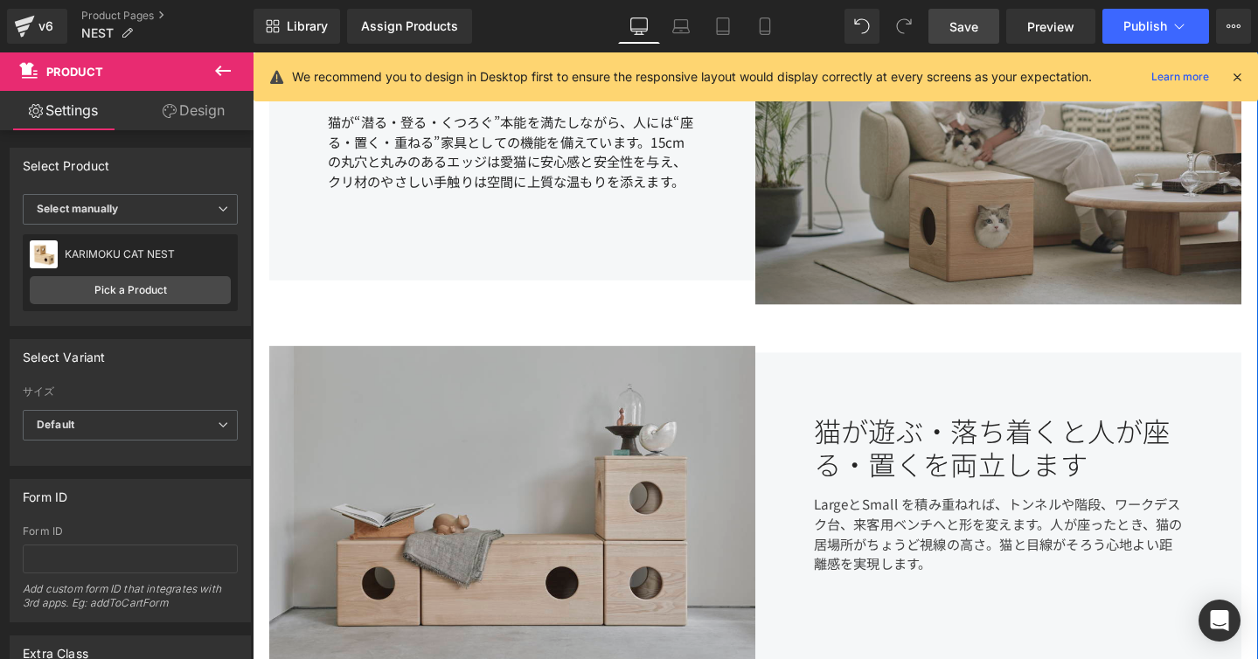
scroll to position [825, 0]
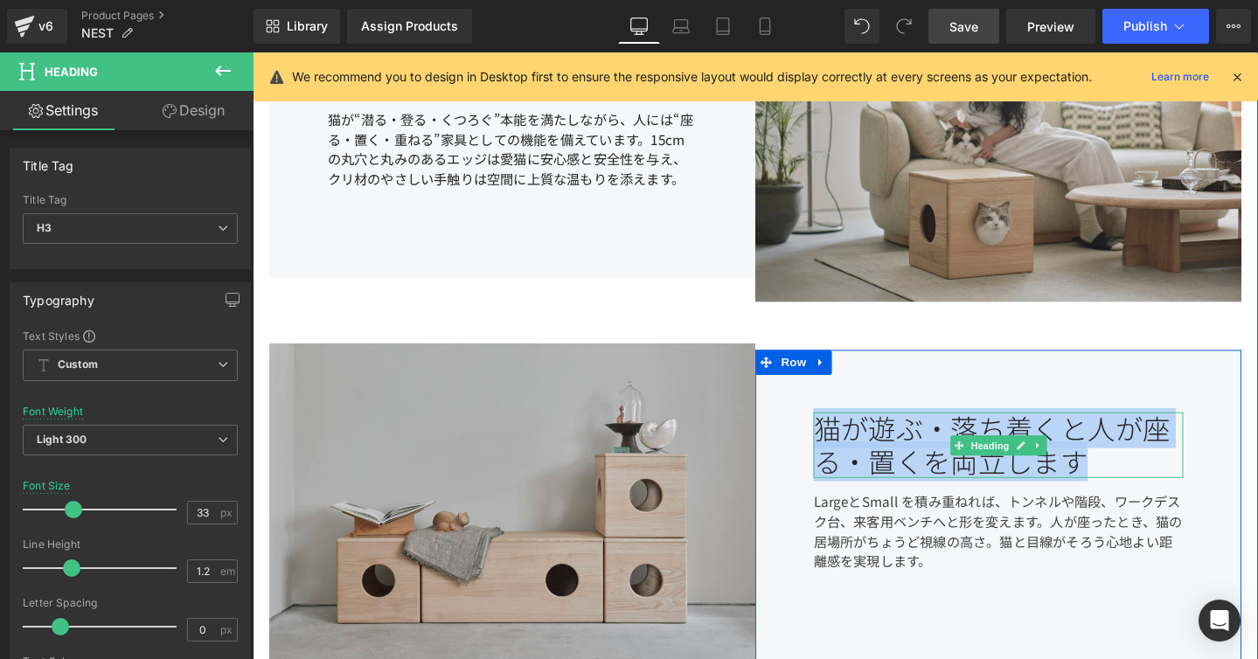
drag, startPoint x: 850, startPoint y: 439, endPoint x: 1193, endPoint y: 472, distance: 345.1
click at [1193, 472] on div "猫が遊ぶ・落ち着くと人が座る・置くを両立します" at bounding box center [1037, 465] width 389 height 69
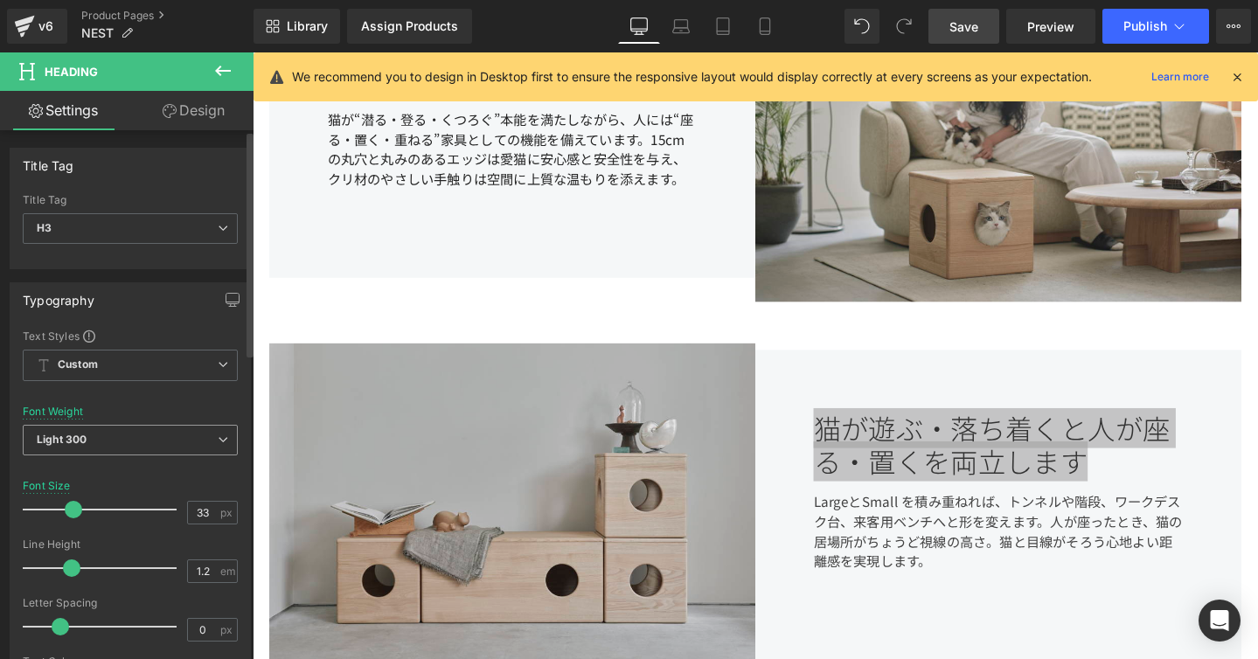
click at [219, 428] on span "Light 300" at bounding box center [130, 440] width 215 height 31
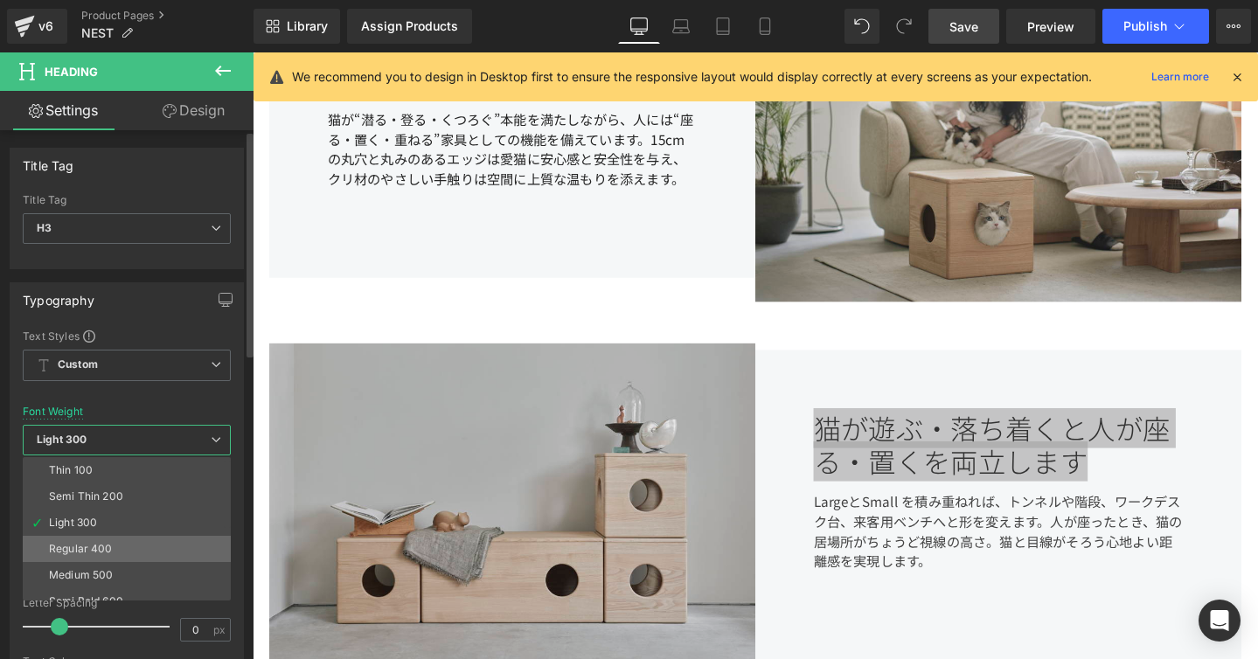
click at [125, 538] on li "Regular 400" at bounding box center [131, 549] width 216 height 26
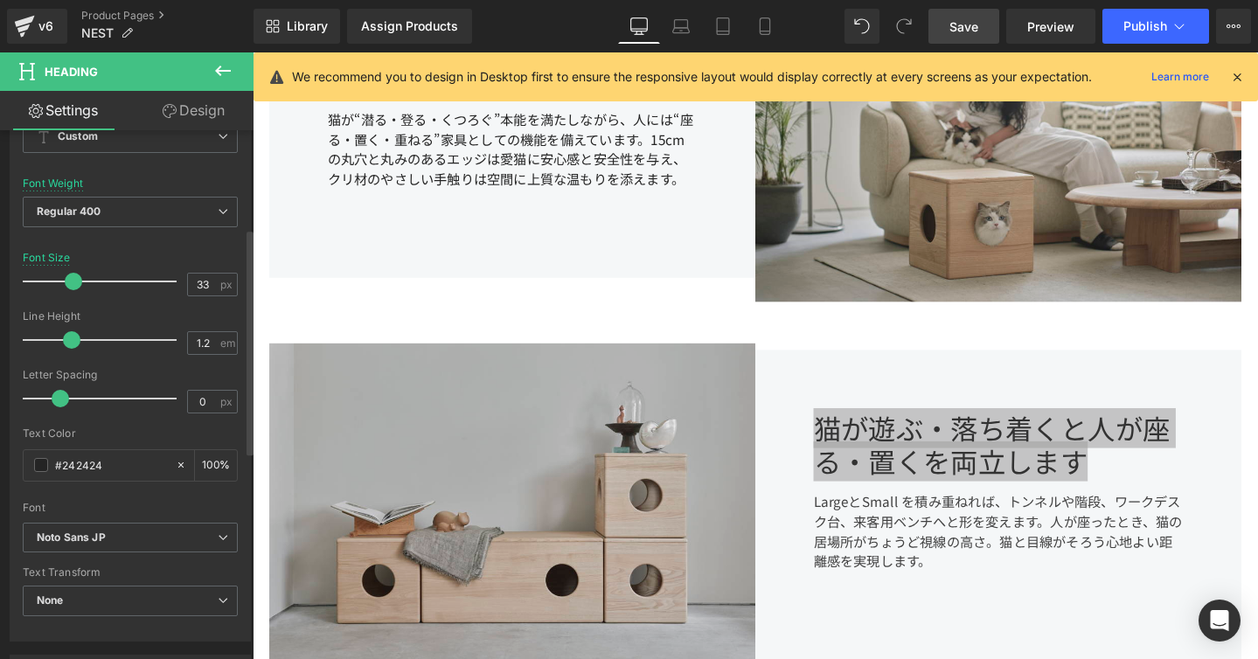
scroll to position [379, 0]
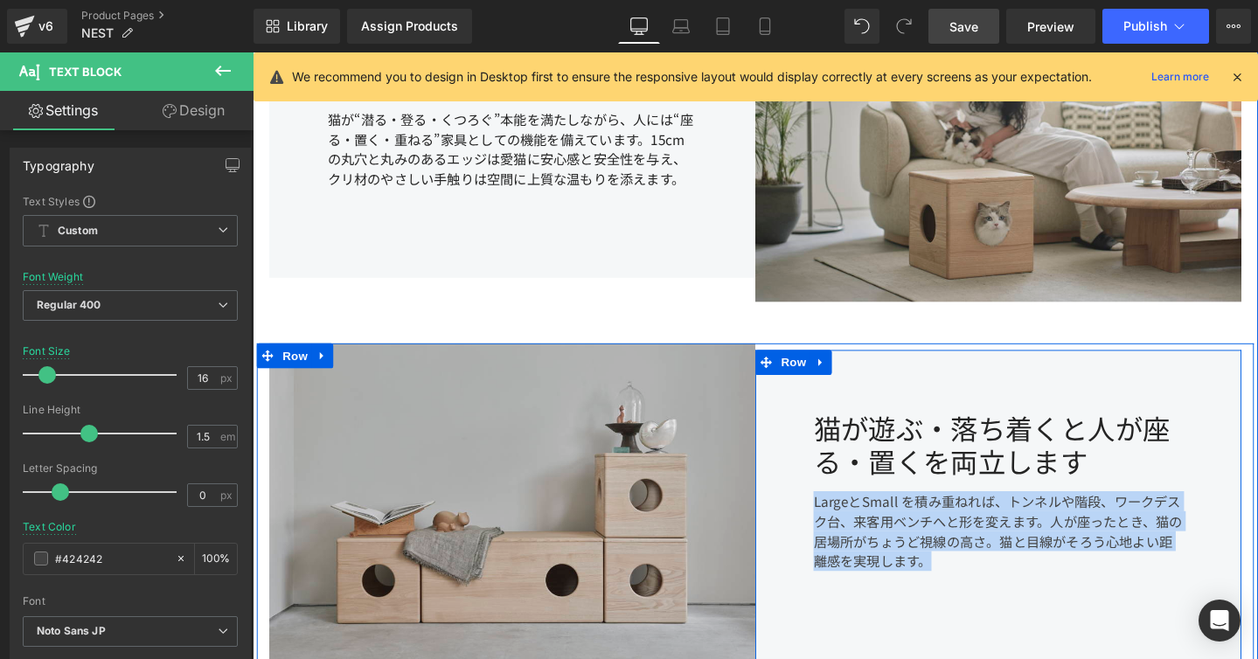
drag, startPoint x: 964, startPoint y: 590, endPoint x: 834, endPoint y: 524, distance: 145.8
click at [834, 524] on div "猫が遊ぶ・落ち着くと人が座る・置くを両立します Heading LargeとSmall を積み重ねれば、トンネルや階段、ワークデスク台、来客用ベンチへと形を変…" at bounding box center [1036, 528] width 511 height 326
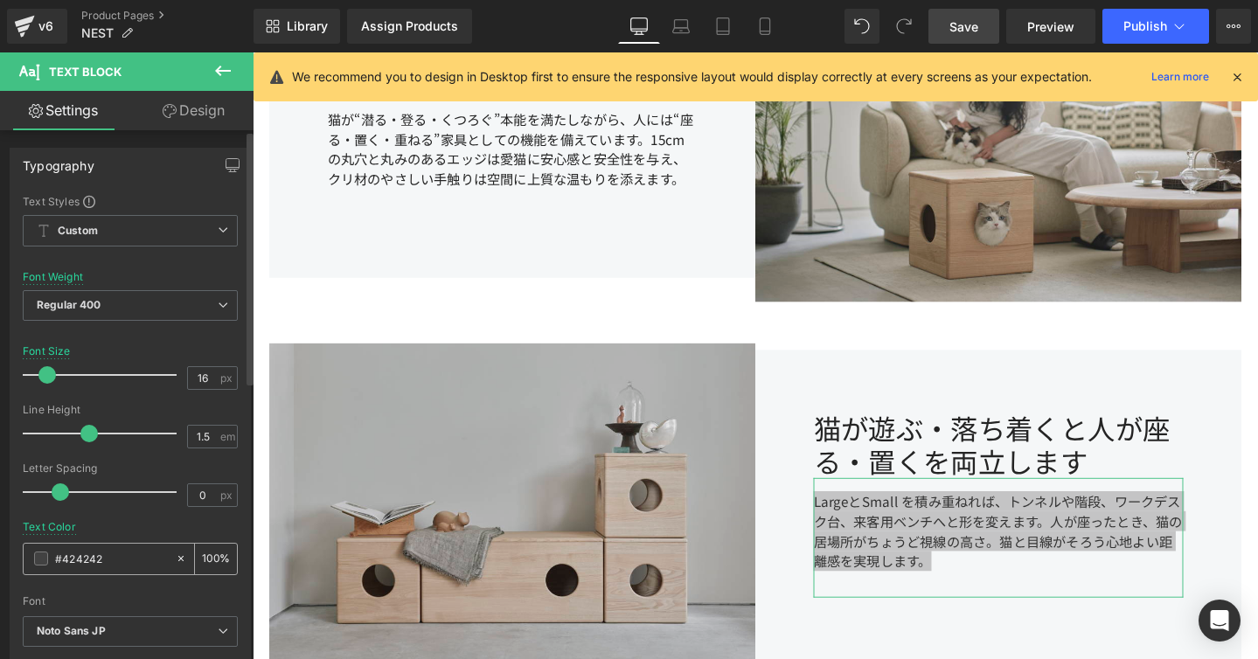
click at [129, 555] on input "#424242" at bounding box center [111, 558] width 112 height 19
type input "#242"
type input "0"
type input "#242424"
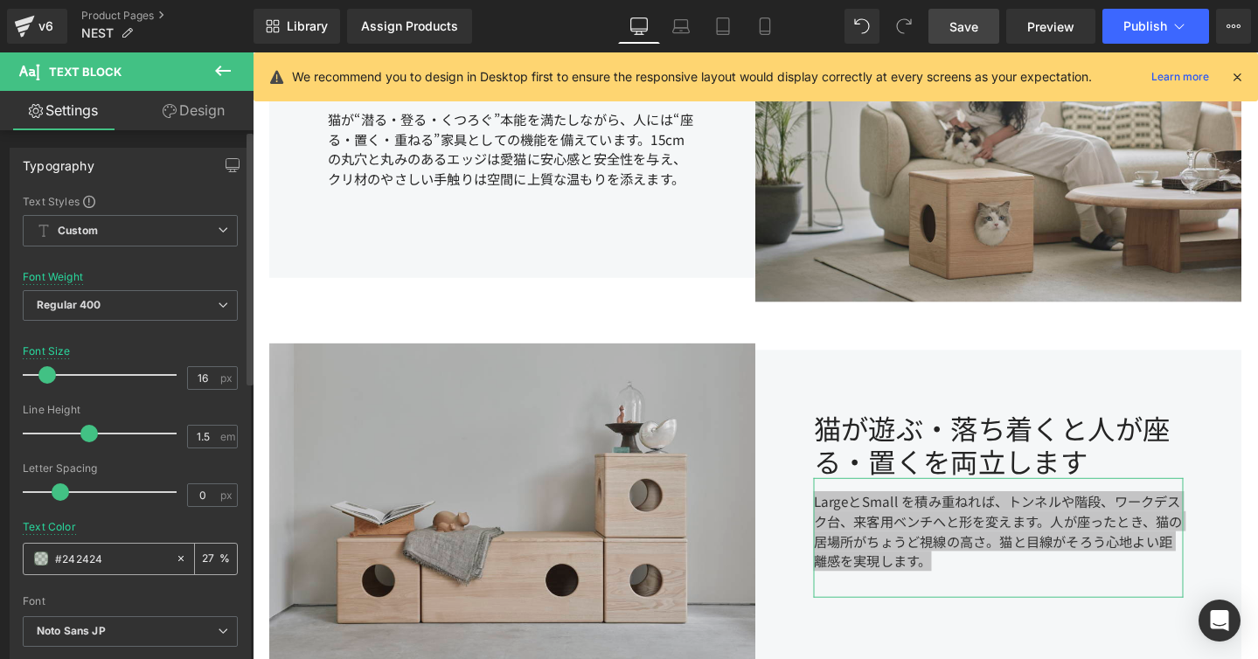
type input "100"
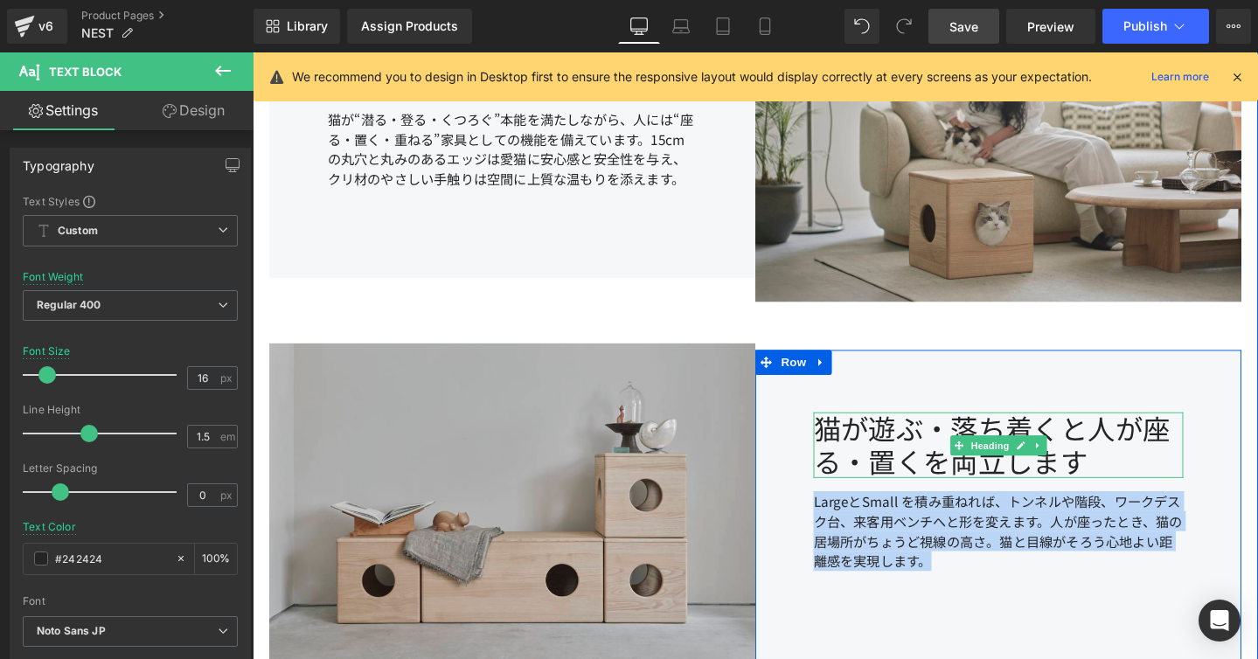
click at [941, 470] on div "猫が遊ぶ・落ち着くと人が座る・置くを両立します" at bounding box center [1037, 465] width 389 height 69
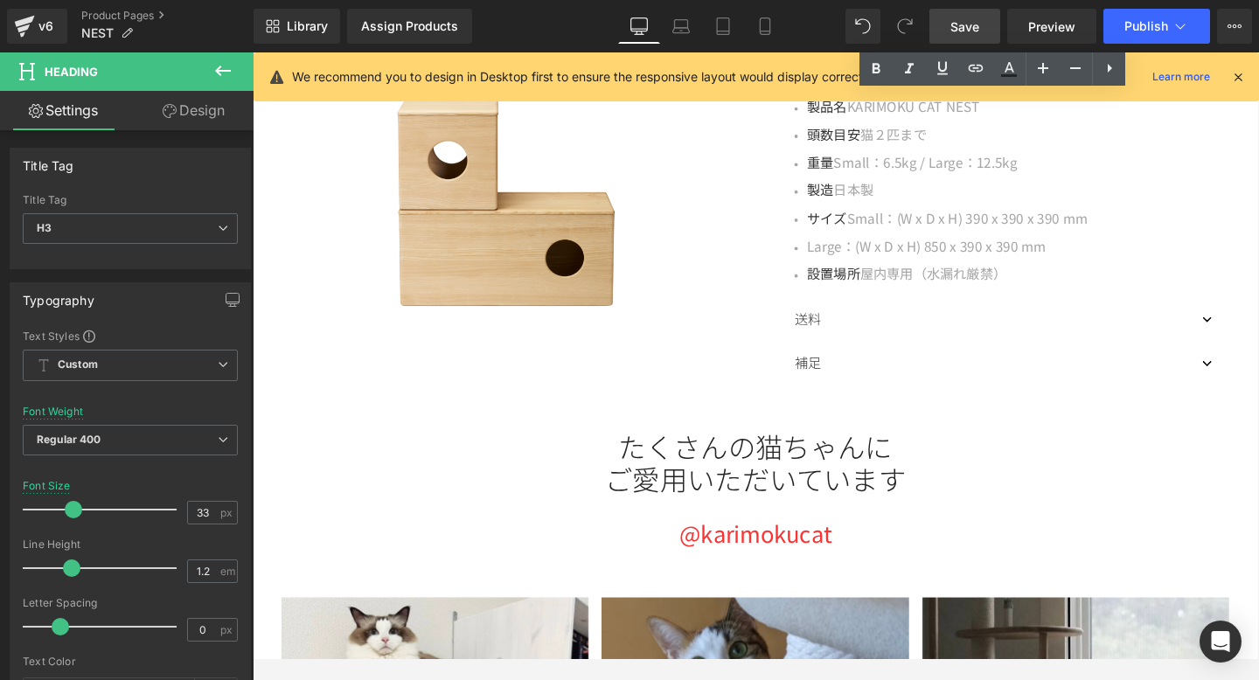
scroll to position [2929, 0]
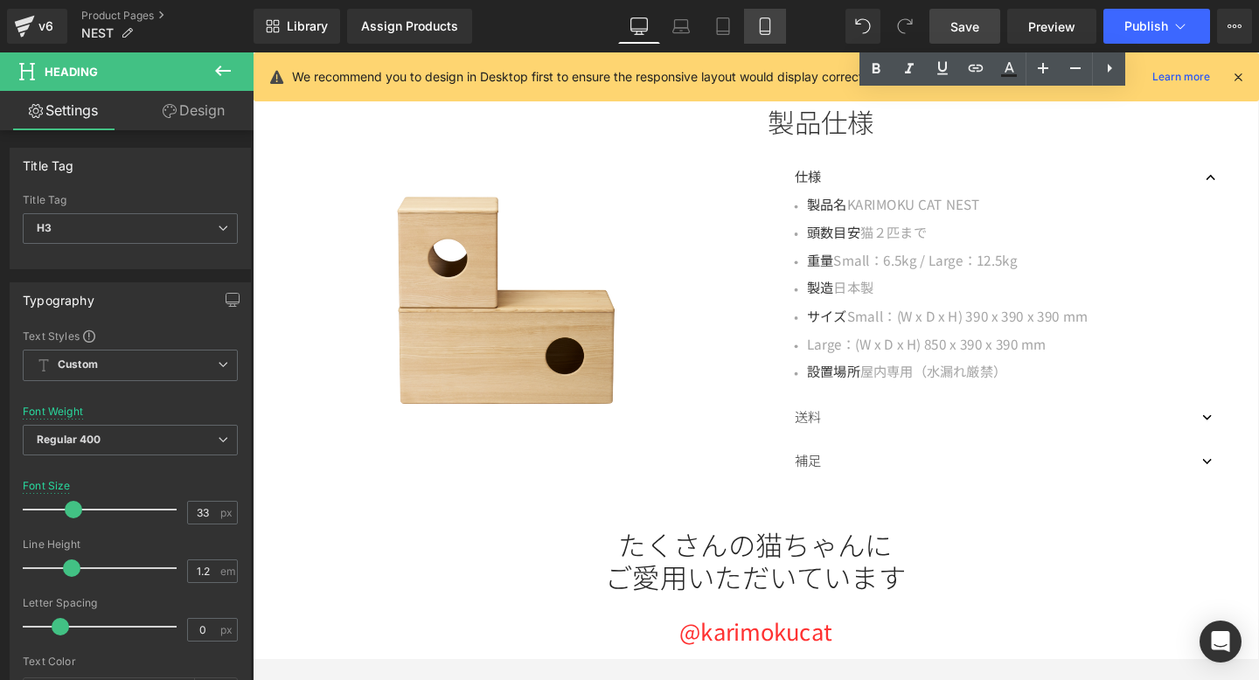
click at [779, 30] on link "Mobile" at bounding box center [765, 26] width 42 height 35
type input "24"
type input "100"
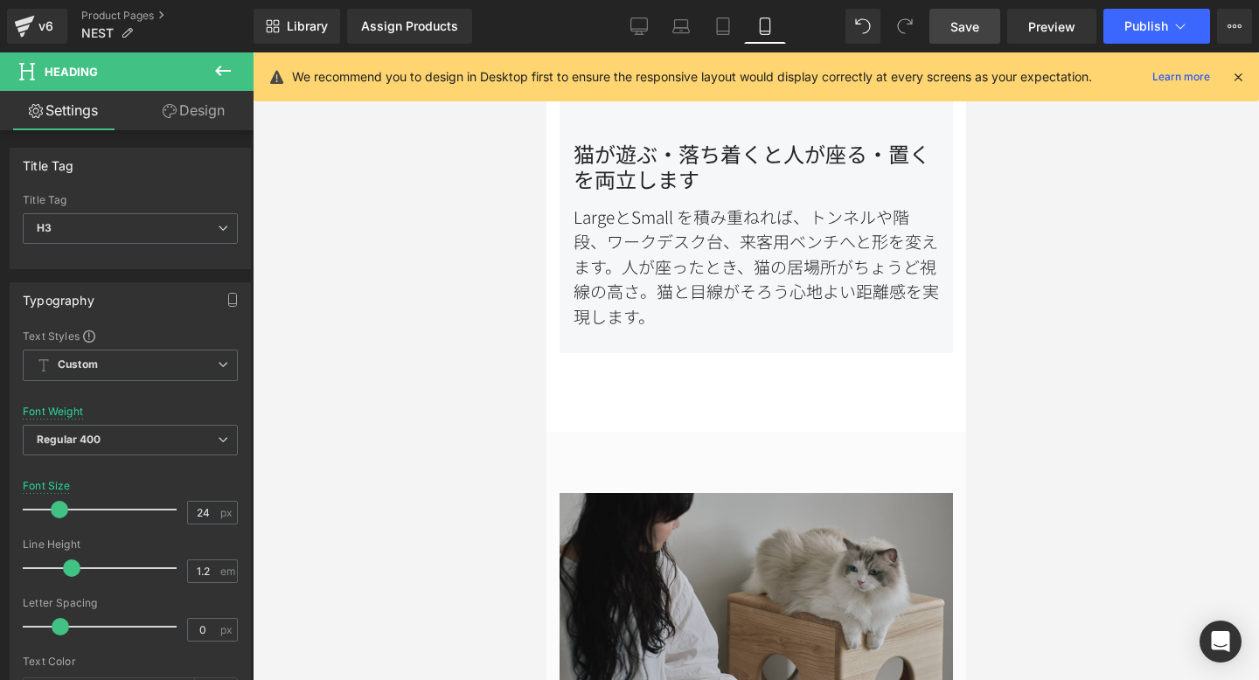
scroll to position [1926, 0]
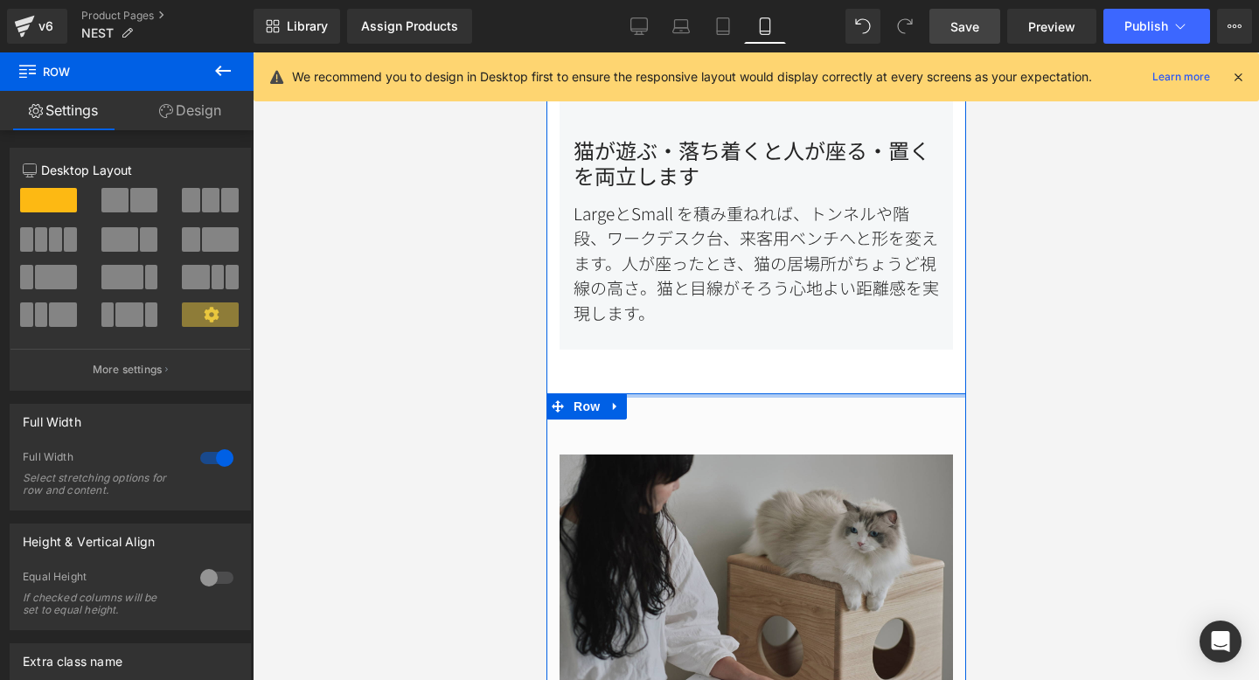
drag, startPoint x: 760, startPoint y: 373, endPoint x: 761, endPoint y: 333, distance: 40.2
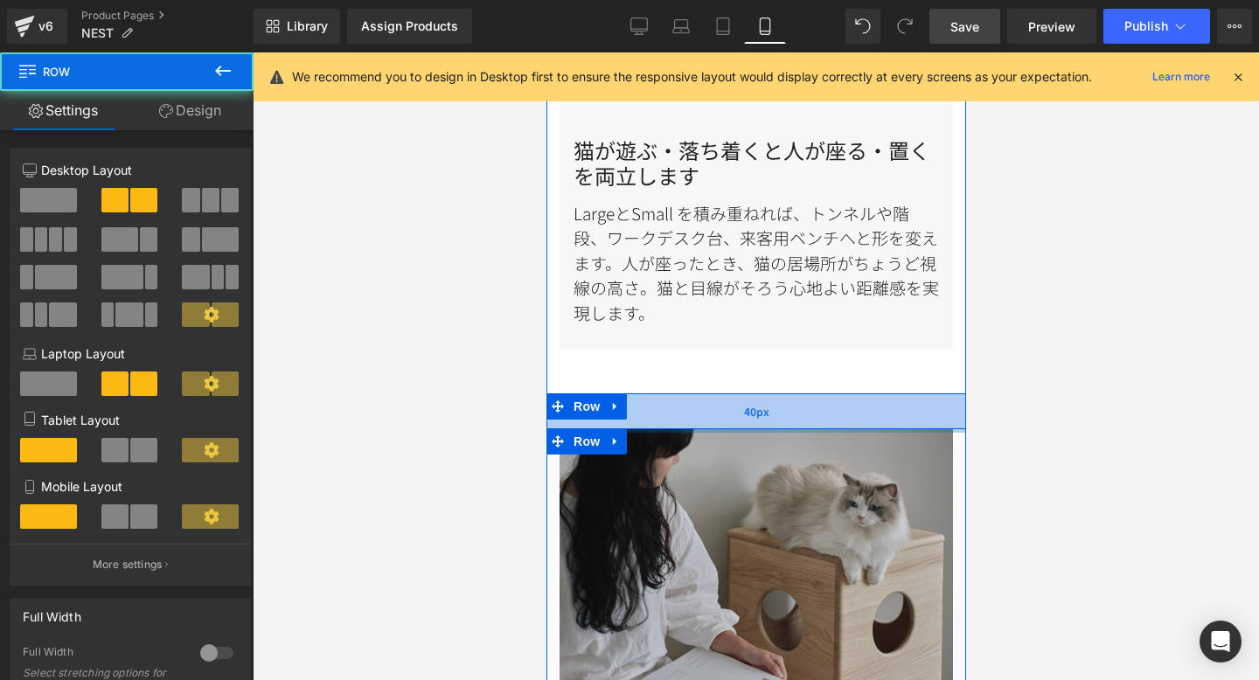
drag, startPoint x: 750, startPoint y: 419, endPoint x: 751, endPoint y: 386, distance: 32.4
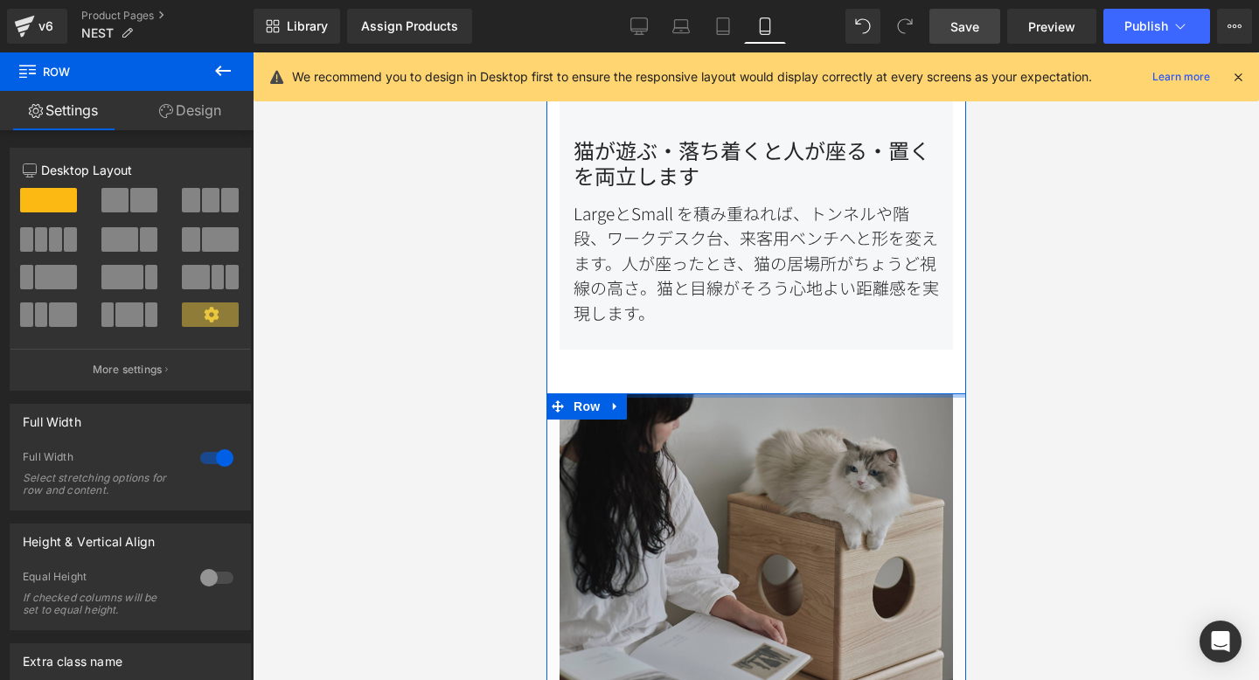
drag, startPoint x: 751, startPoint y: 386, endPoint x: 754, endPoint y: 348, distance: 38.6
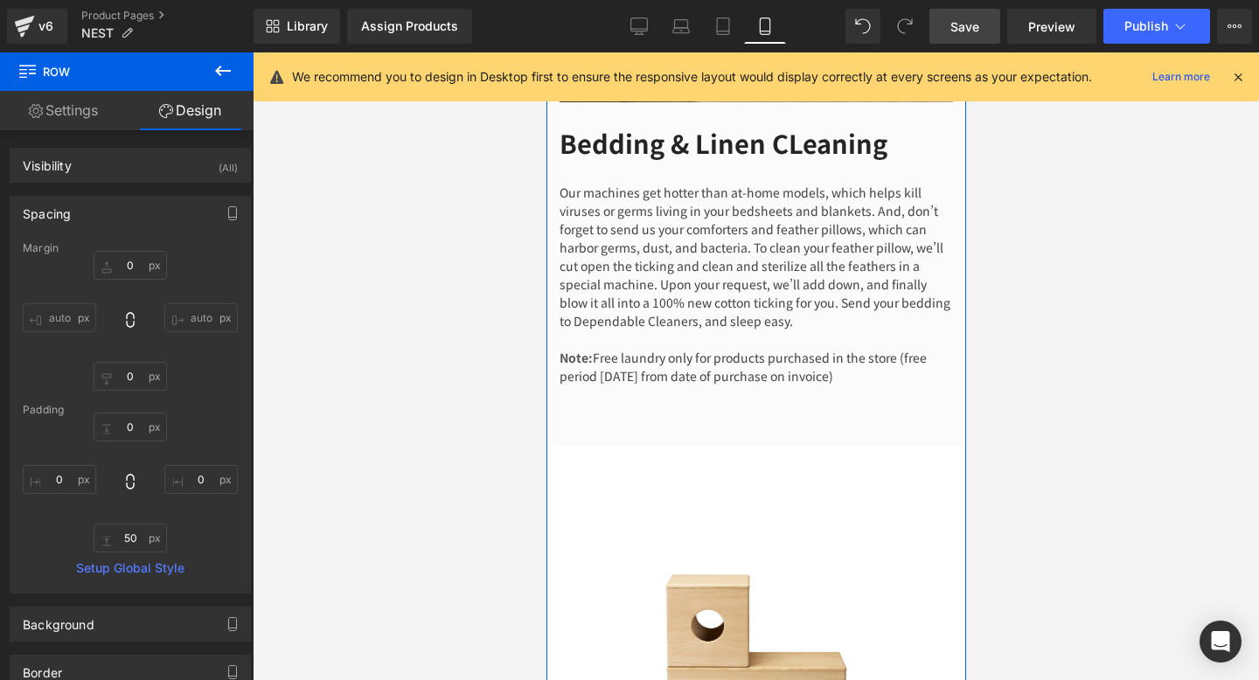
scroll to position [3853, 0]
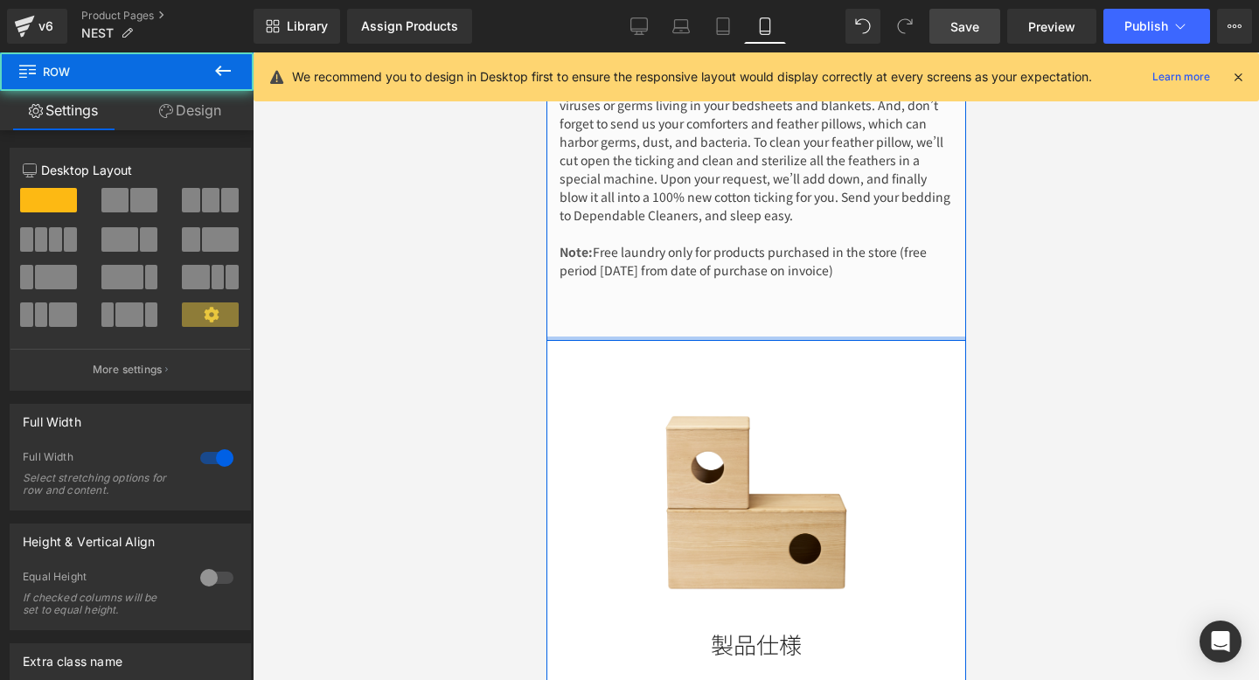
drag, startPoint x: 748, startPoint y: 376, endPoint x: 748, endPoint y: 319, distance: 56.8
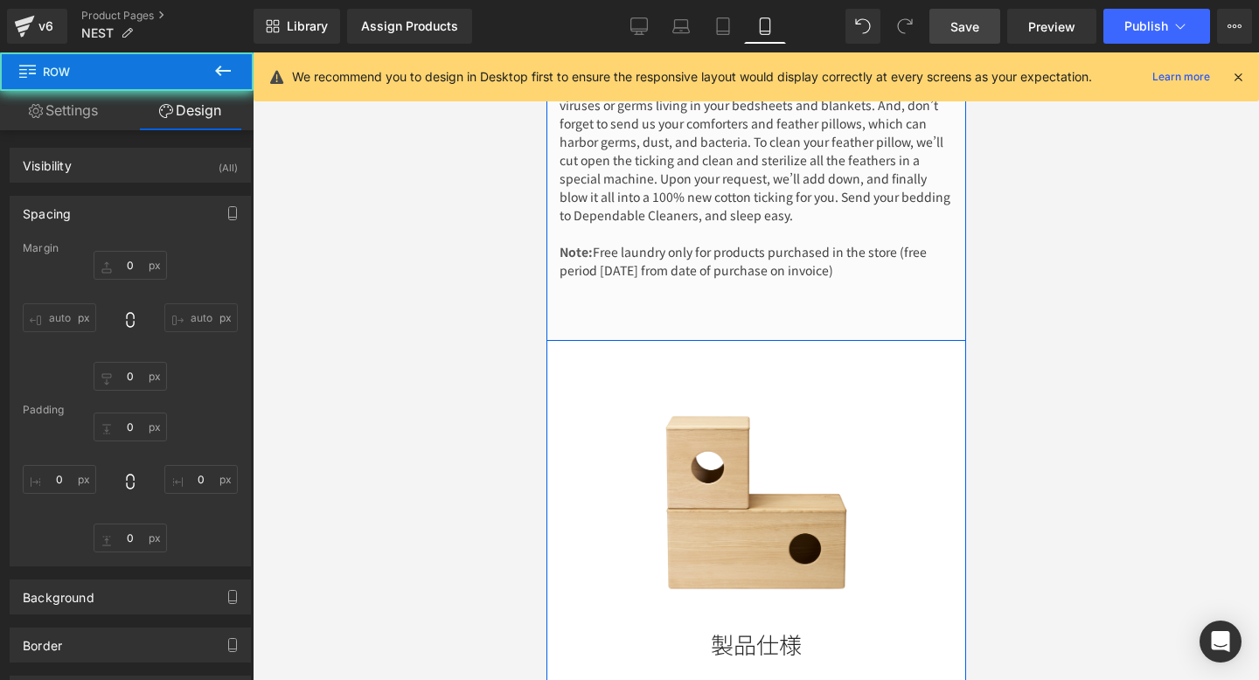
type input "0"
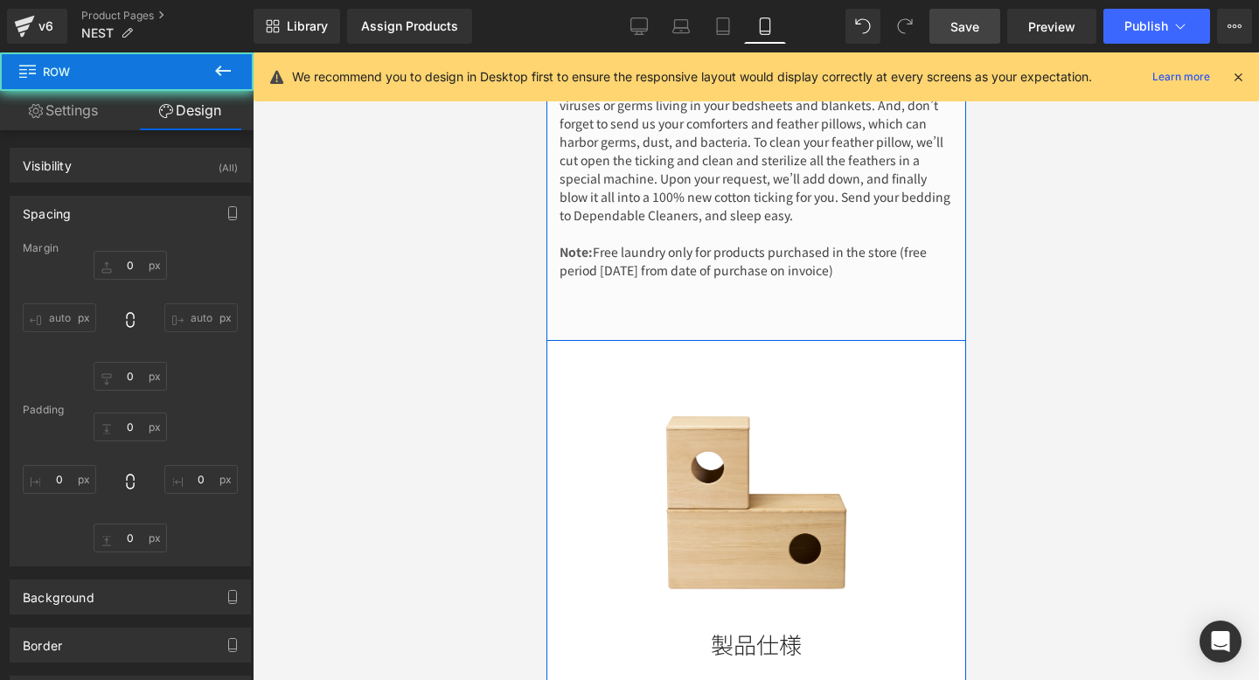
type input "0"
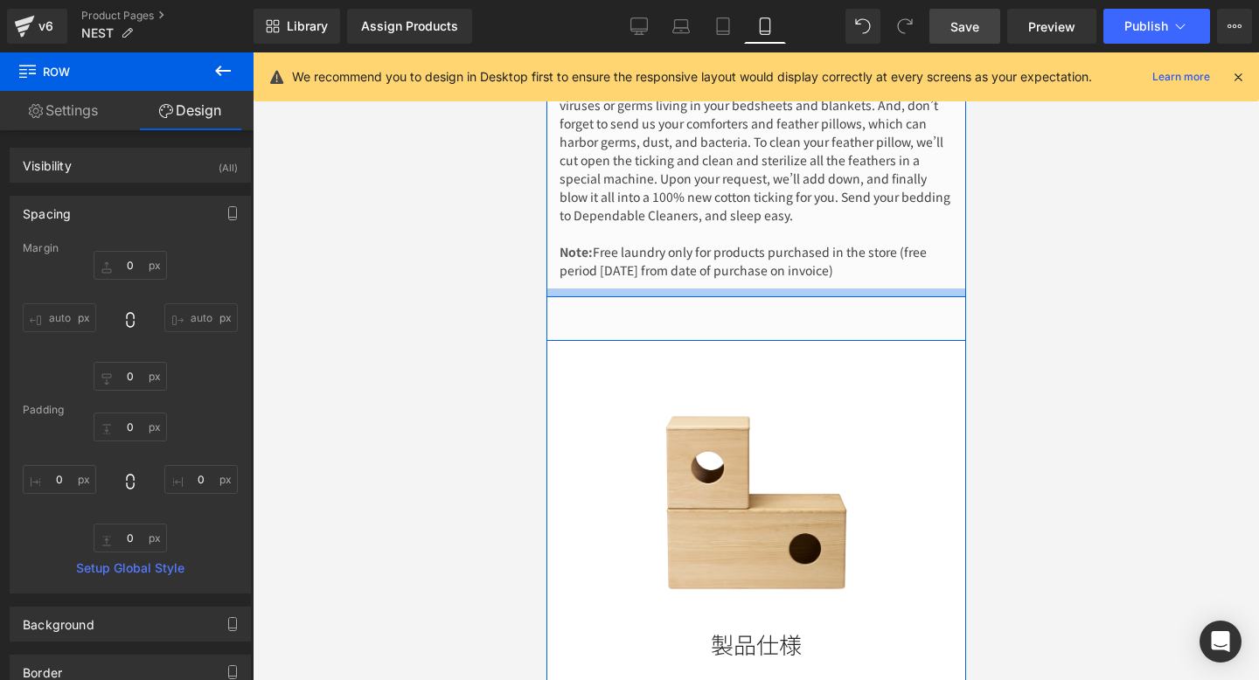
click at [759, 288] on div at bounding box center [755, 292] width 420 height 9
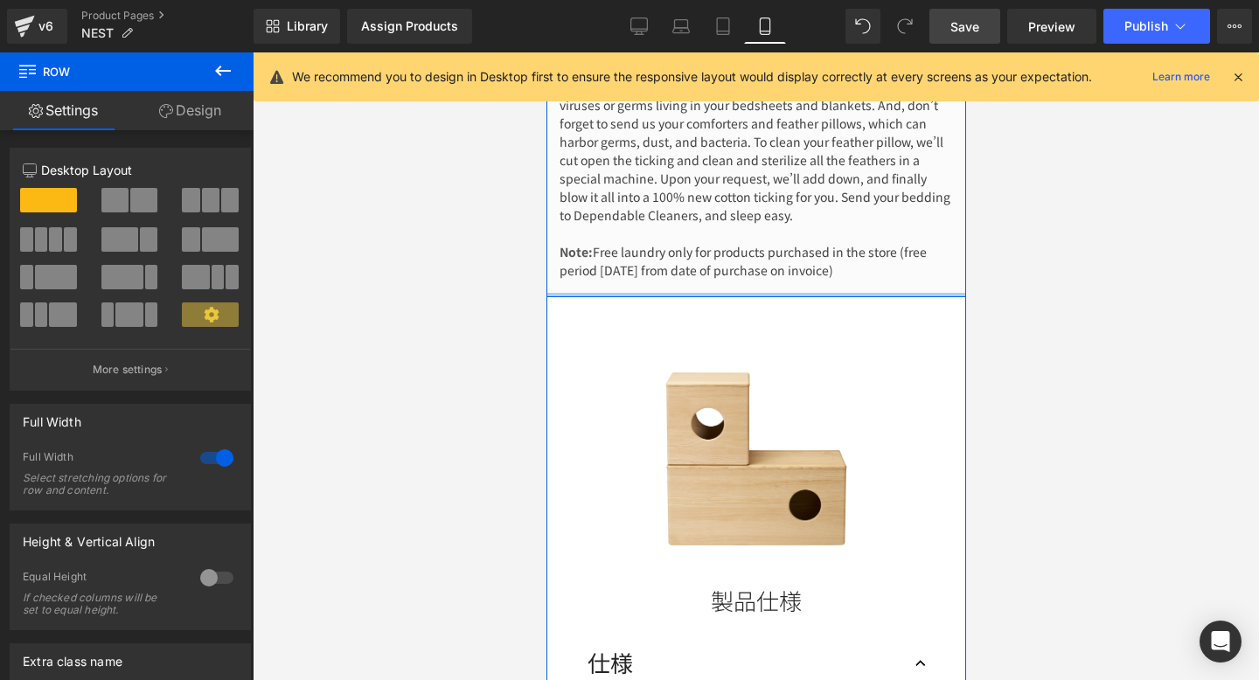
drag, startPoint x: 757, startPoint y: 319, endPoint x: 760, endPoint y: 271, distance: 48.1
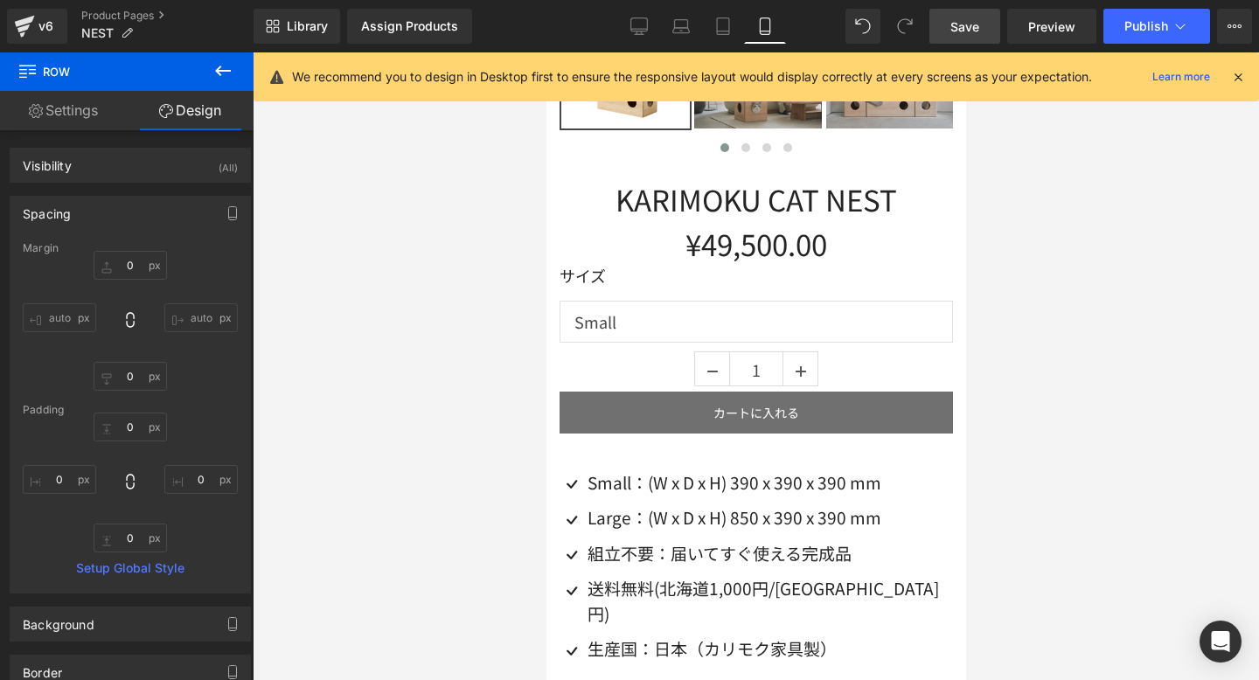
scroll to position [0, 0]
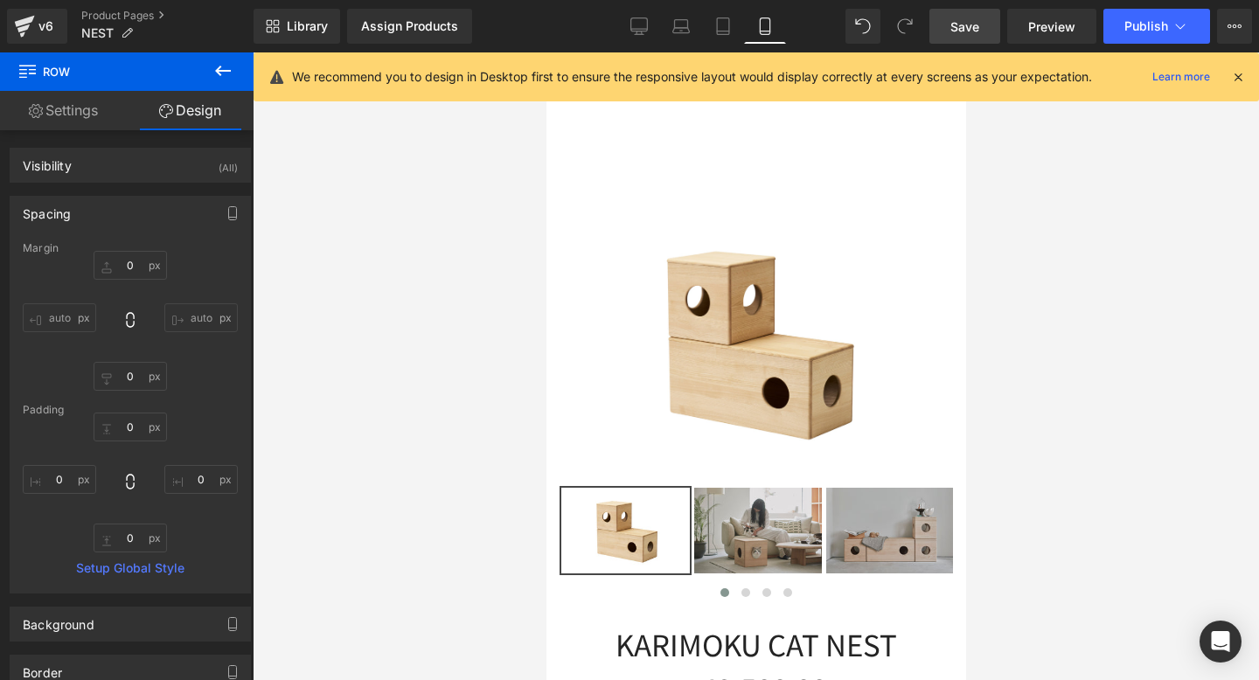
click at [970, 32] on span "Save" at bounding box center [964, 26] width 29 height 18
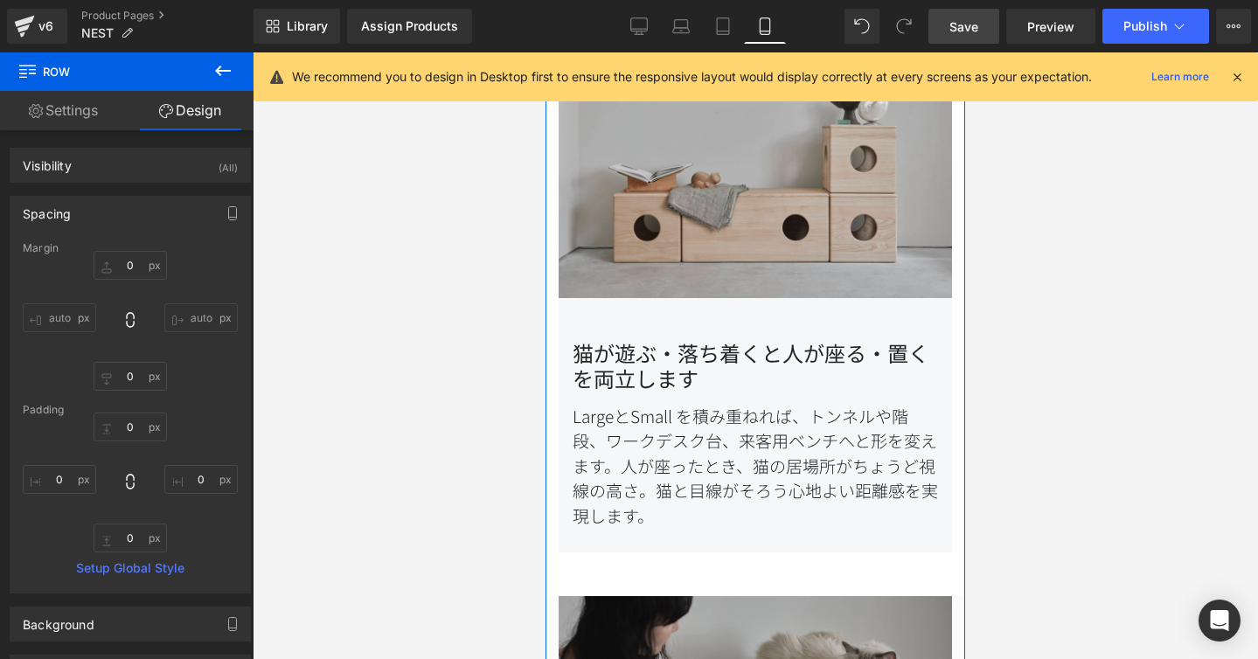
scroll to position [1798, 0]
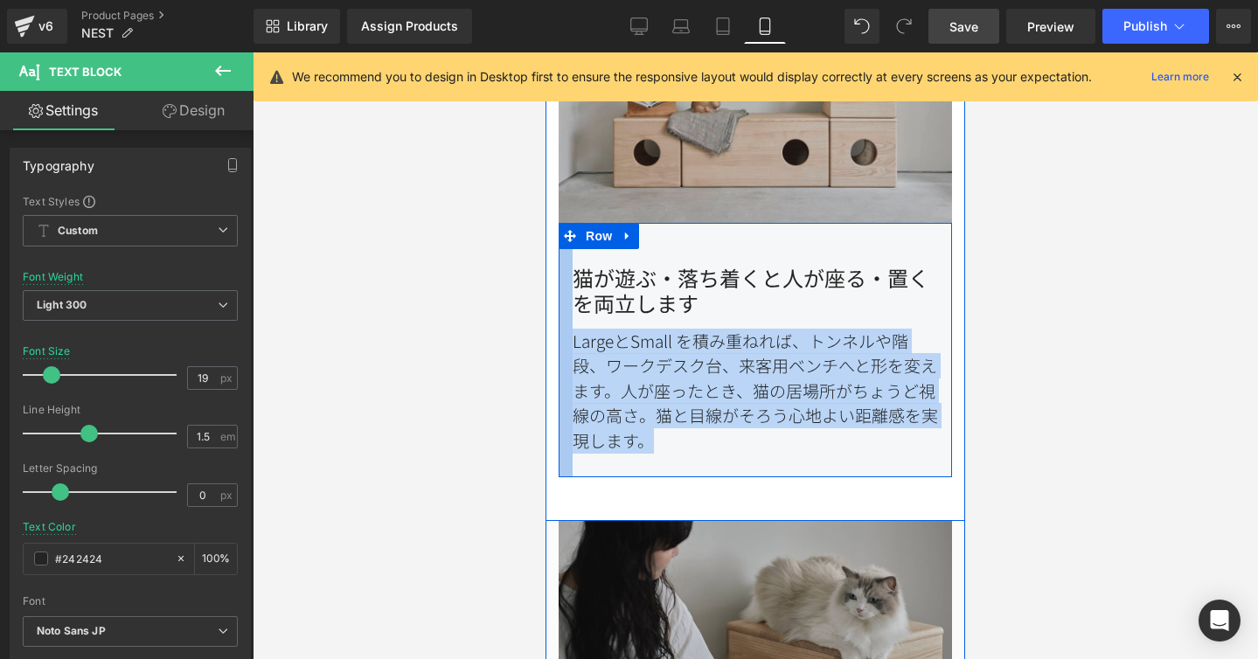
drag, startPoint x: 672, startPoint y: 413, endPoint x: 571, endPoint y: 309, distance: 145.3
click at [571, 309] on div "猫が遊ぶ・落ち着くと人が座る・置くを両立します Heading LargeとSmall を積み重ねれば、トンネルや階段、ワークデスク台、来客用ベンチへと形を変…" at bounding box center [755, 350] width 393 height 254
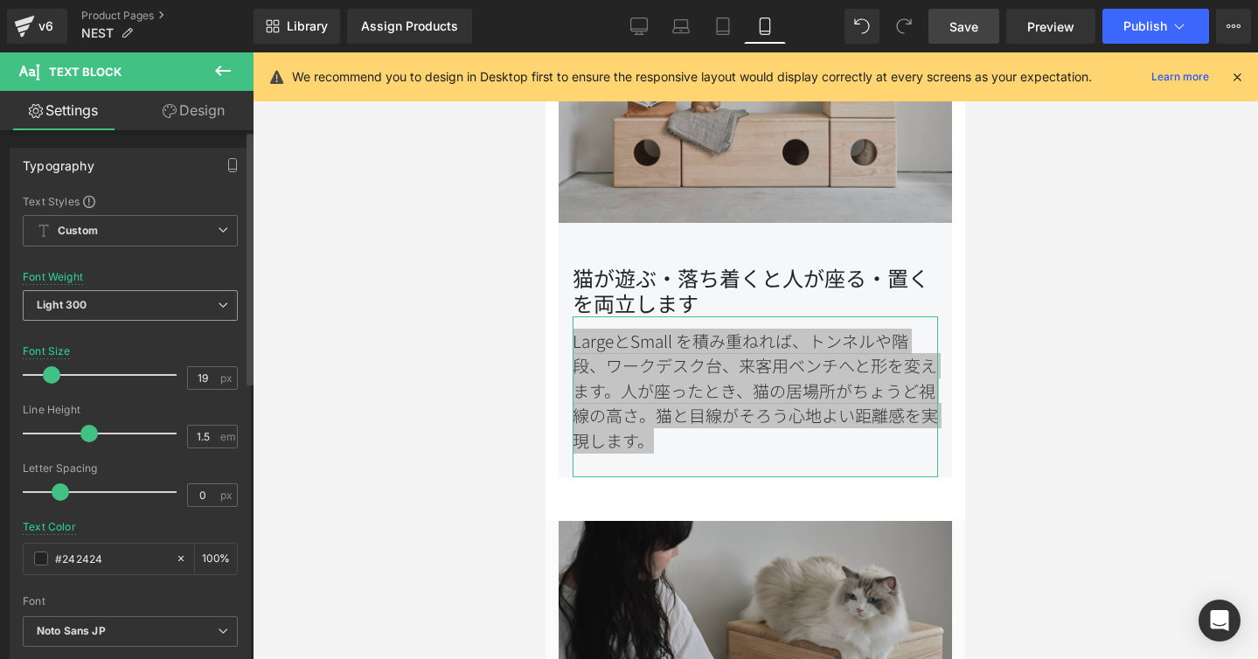
click at [207, 302] on span "Light 300" at bounding box center [130, 305] width 215 height 31
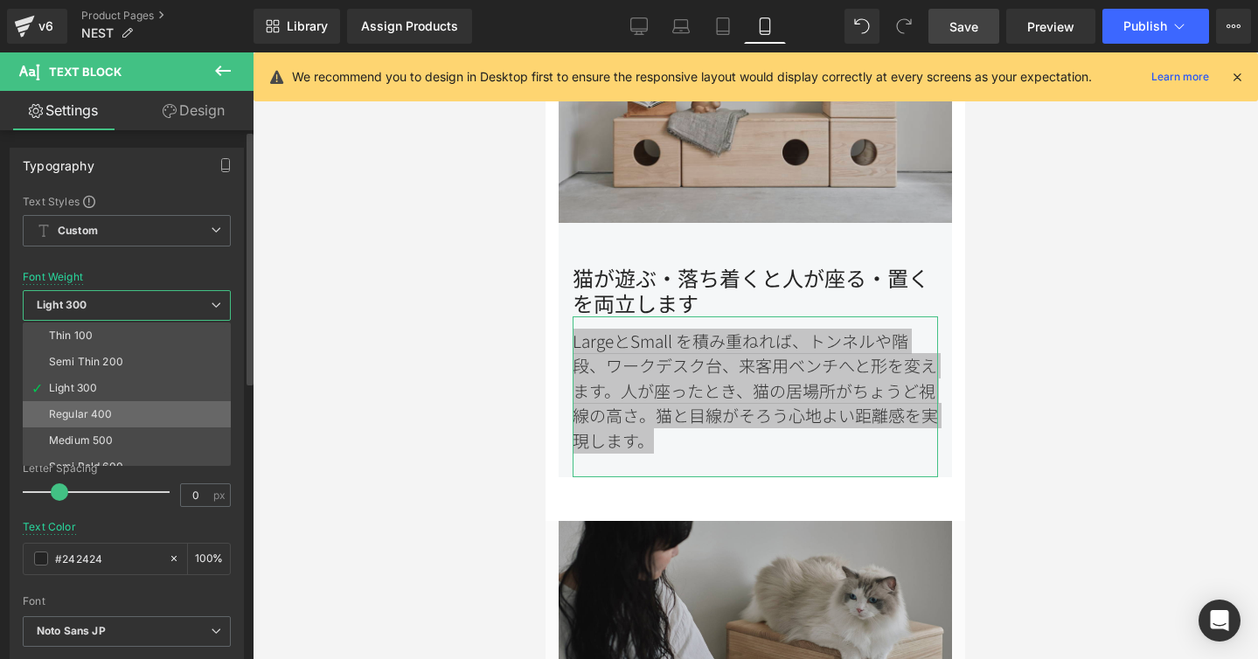
click at [137, 406] on li "Regular 400" at bounding box center [131, 414] width 216 height 26
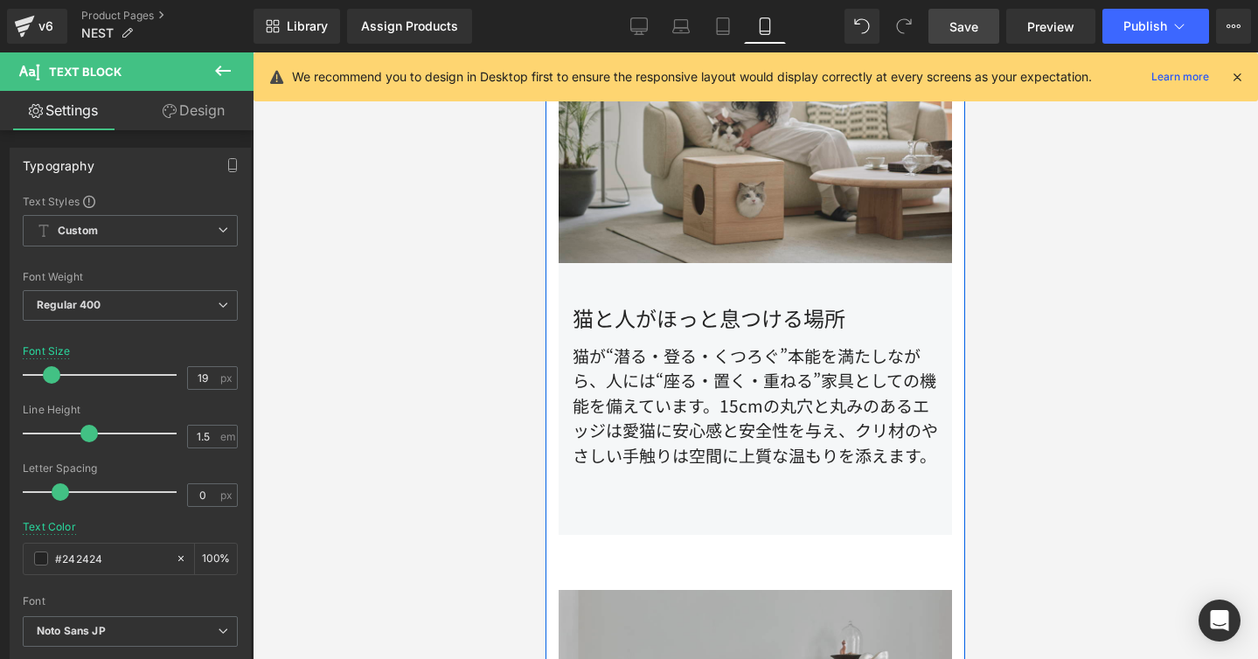
scroll to position [1168, 0]
click at [733, 372] on div "猫が“潜る・登る・くつろぐ”本能を満たしながら、人には“座る・置く・重ねる”家具としての機能を備えています。15cmの丸穴と丸みのあるエッジは愛猫に安心感と安…" at bounding box center [755, 413] width 365 height 162
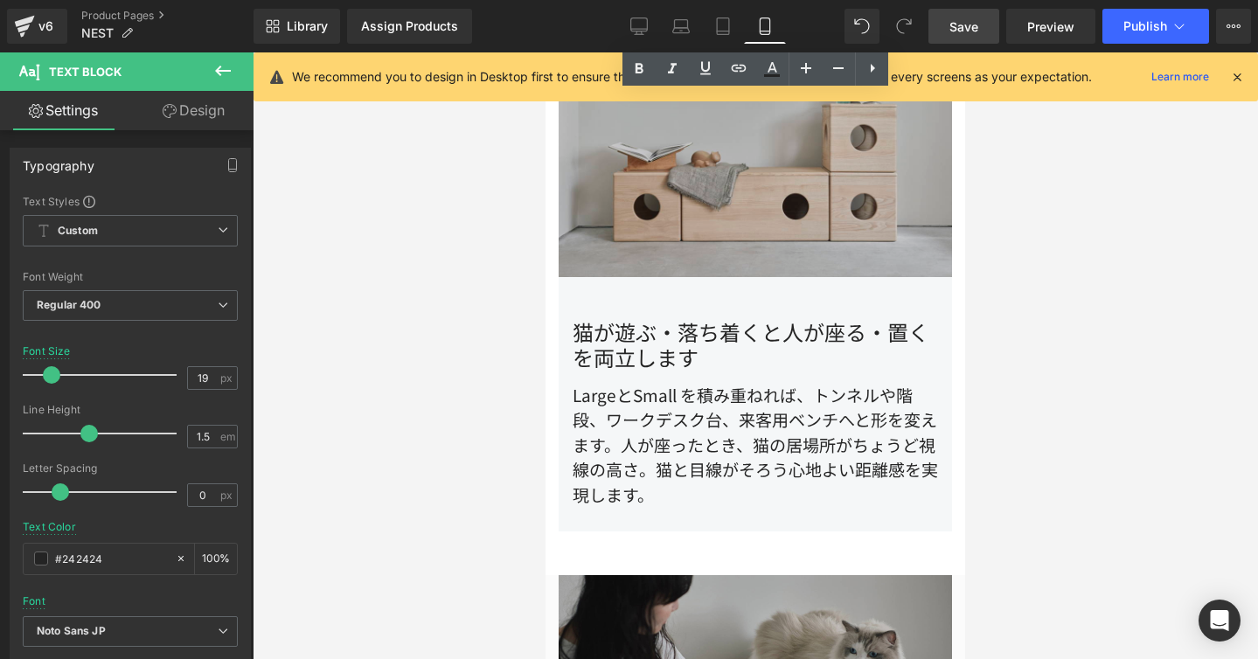
scroll to position [1764, 0]
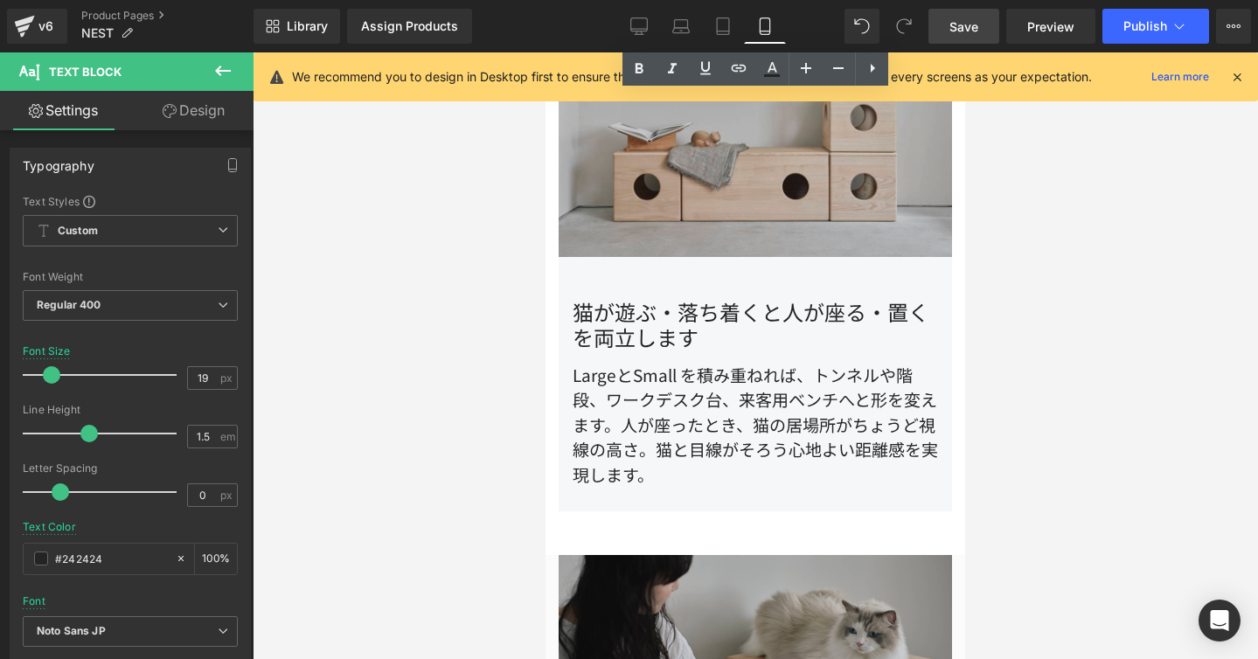
click at [727, 378] on div "LargeとSmall を積み重ねれば、トンネルや階段、ワークデスク台、来客用ベンチへと形を変えます。人が座ったとき、猫の居場所がちょうど視線の高さ。猫と目線…" at bounding box center [755, 432] width 365 height 162
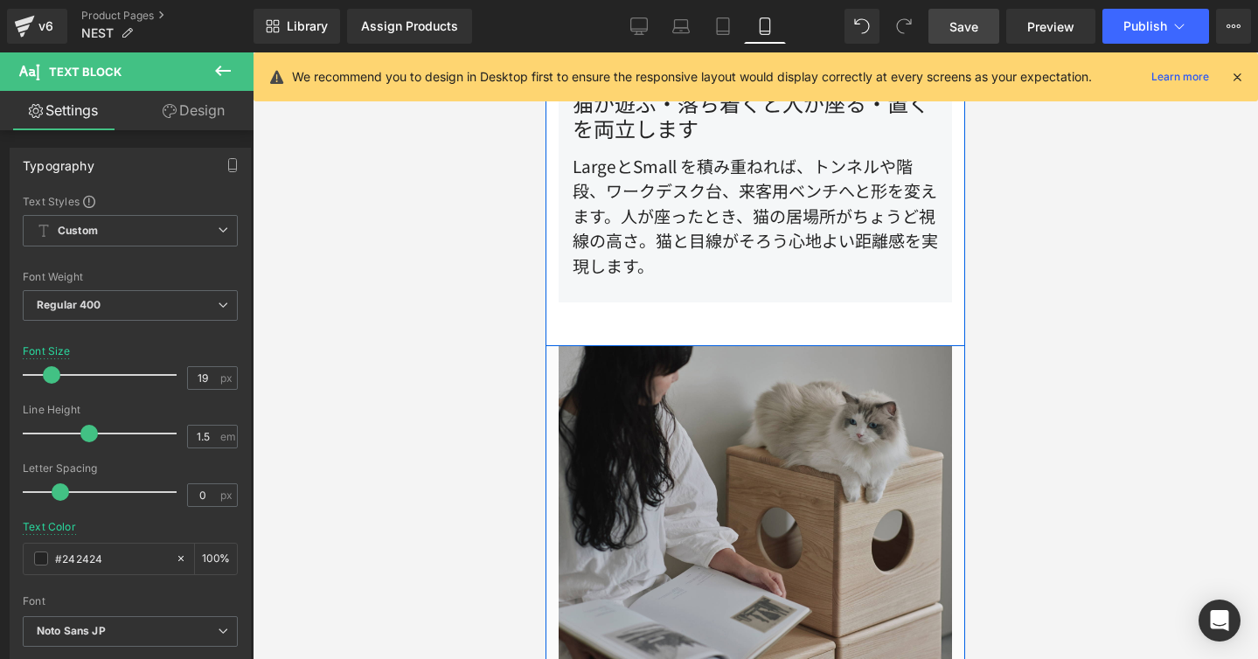
scroll to position [1938, 0]
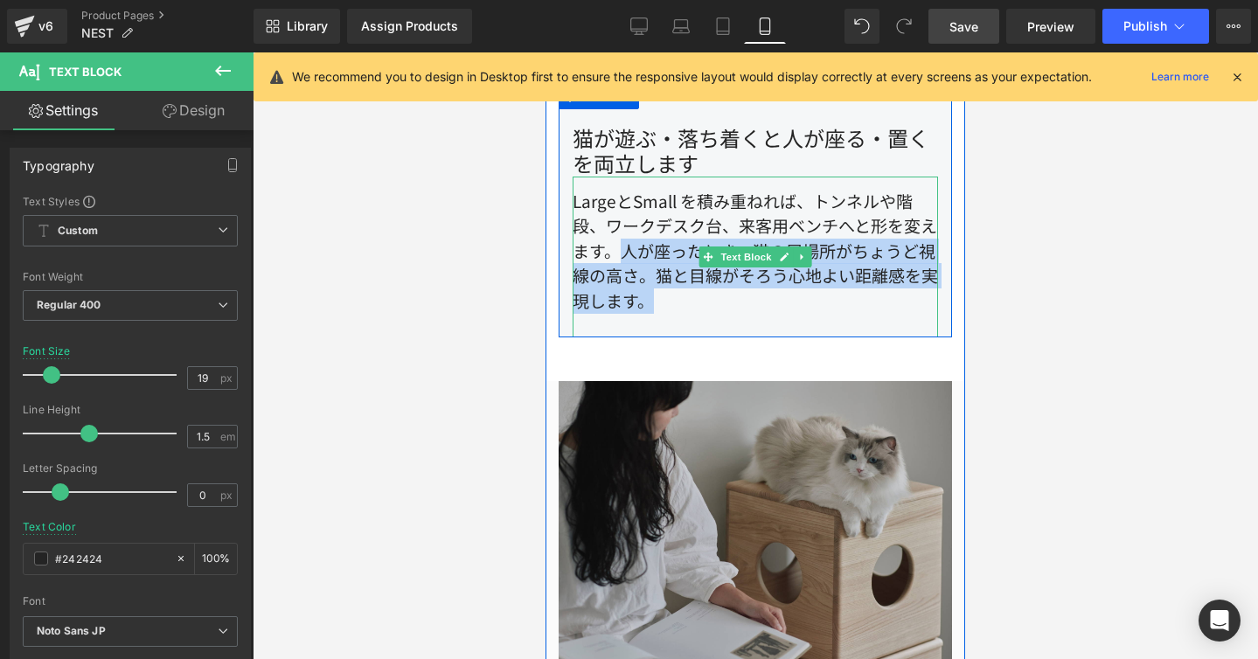
drag, startPoint x: 624, startPoint y: 219, endPoint x: 666, endPoint y: 272, distance: 67.8
click at [666, 272] on div "LargeとSmall を積み重ねれば、トンネルや階段、ワークデスク台、来客用ベンチへと形を変えます。人が座ったとき、猫の居場所がちょうど視線の高さ。猫と目線…" at bounding box center [755, 258] width 365 height 162
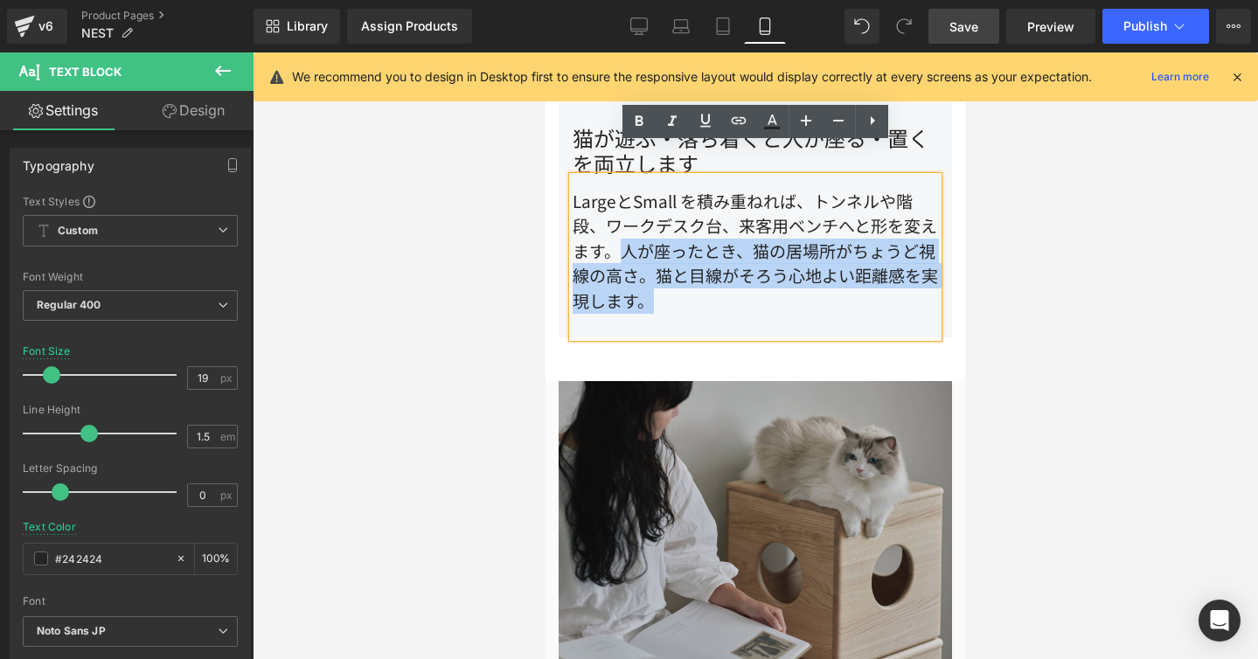
copy div "人が座ったとき、猫の居場所がちょうど視線の高さ。猫と目線がそろう心地よい距離感を実現します。"
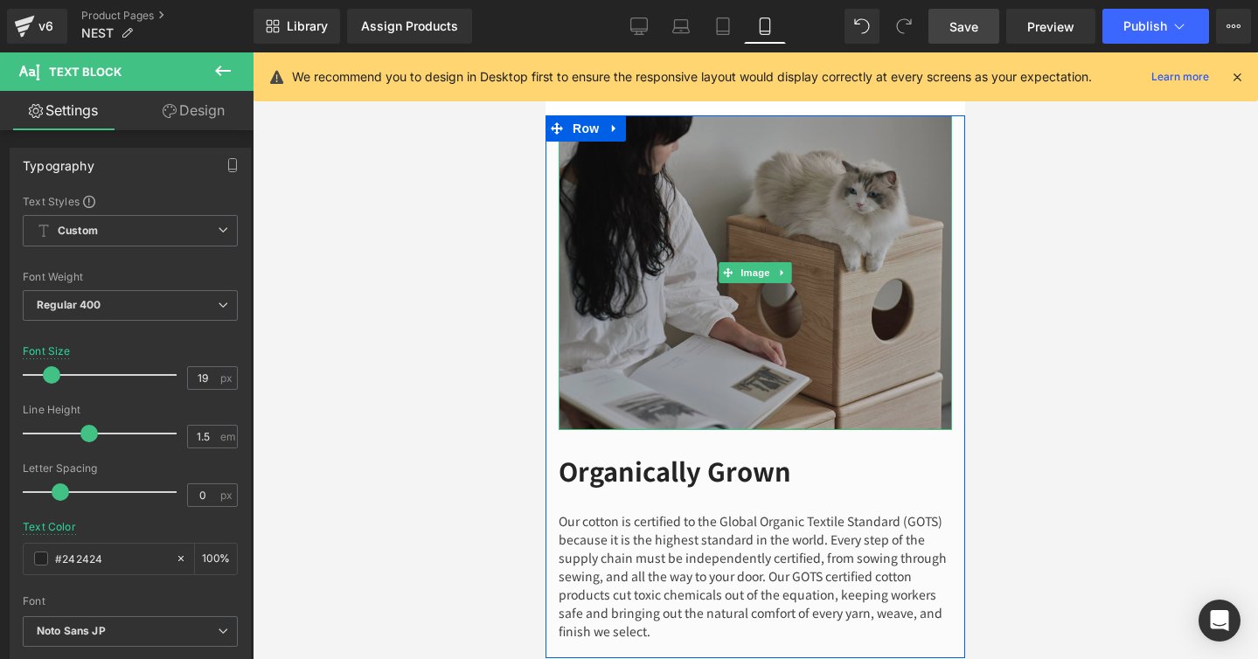
scroll to position [2202, 0]
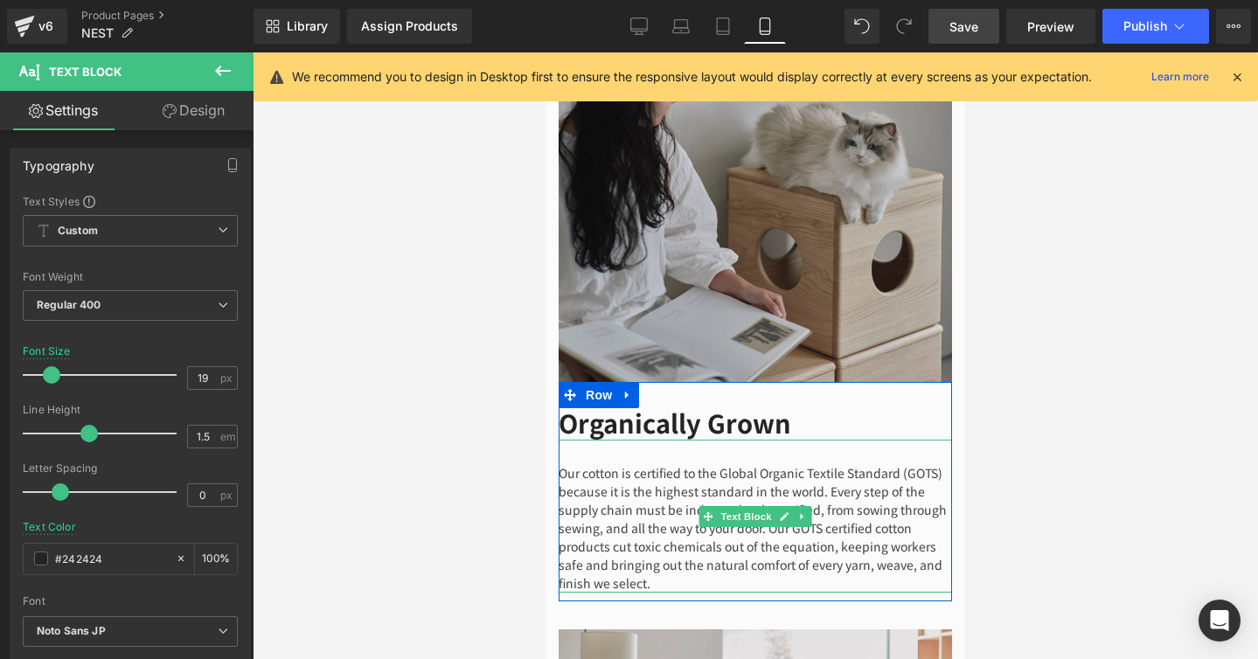
click at [666, 472] on div "Our cotton is certified to the Global Organic Textile Standard (GOTS) because i…" at bounding box center [755, 516] width 393 height 153
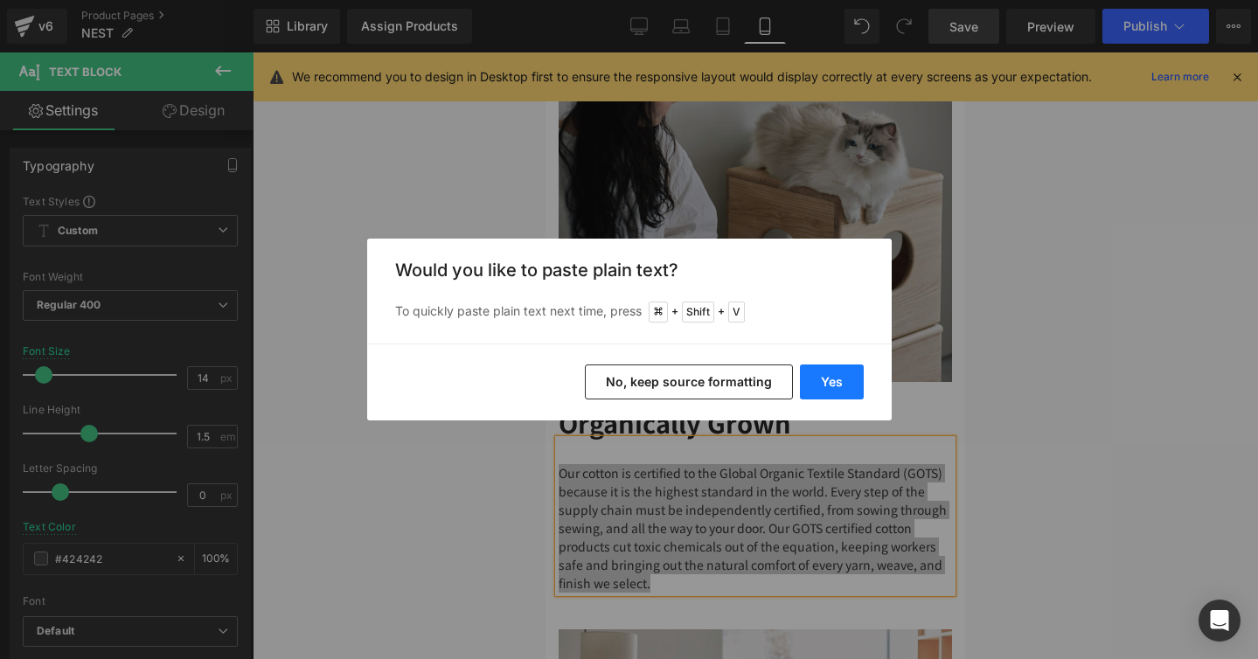
click at [815, 392] on button "Yes" at bounding box center [832, 381] width 64 height 35
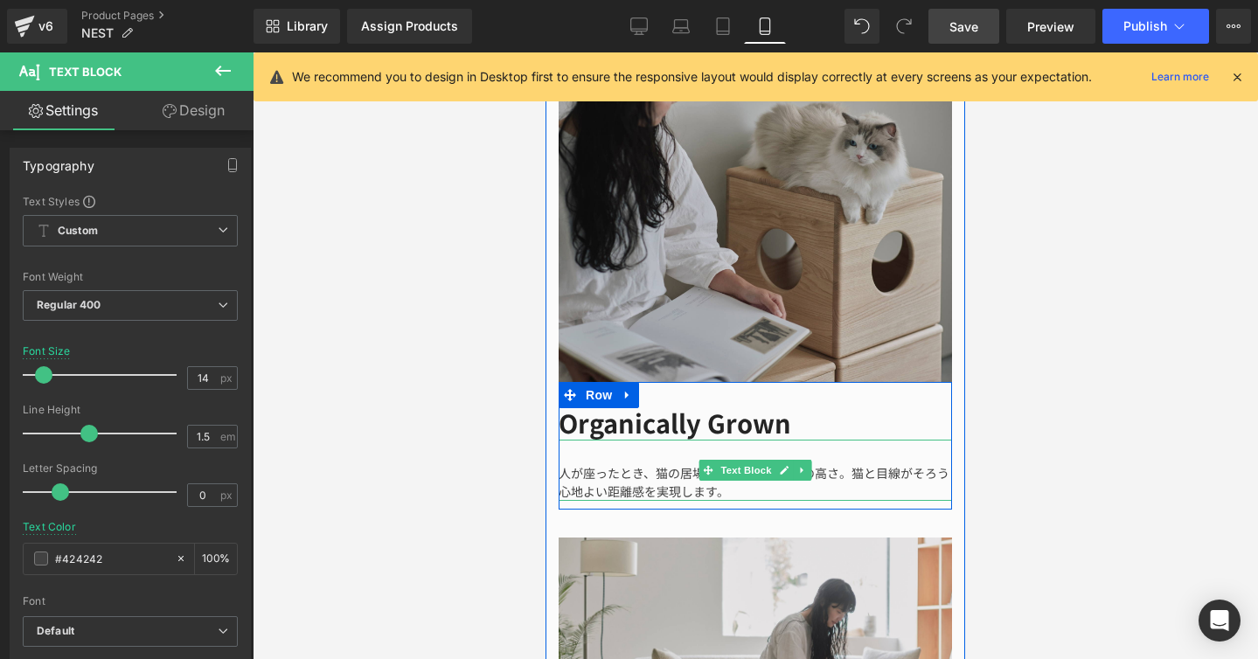
click at [731, 463] on div "人が座ったとき、猫の居場所がちょうど視線の高さ。猫と目線がそろう心地よい距離感を実現します。" at bounding box center [755, 470] width 393 height 61
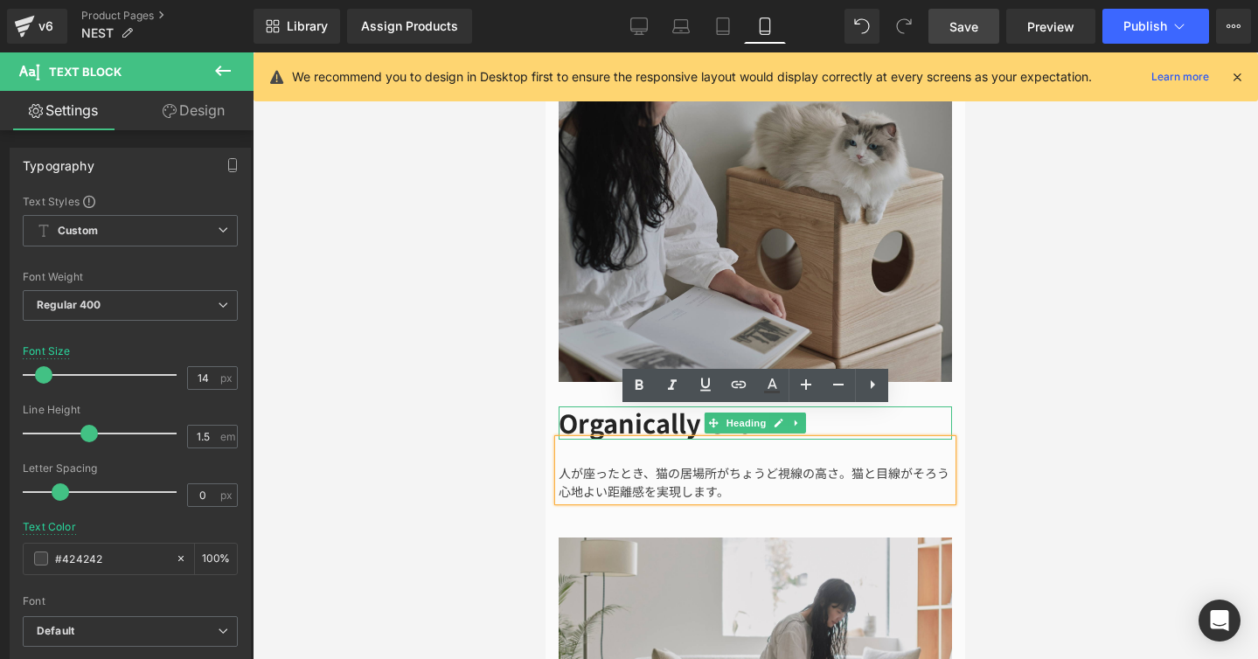
click at [584, 406] on h1 "Organically Grown" at bounding box center [755, 422] width 393 height 33
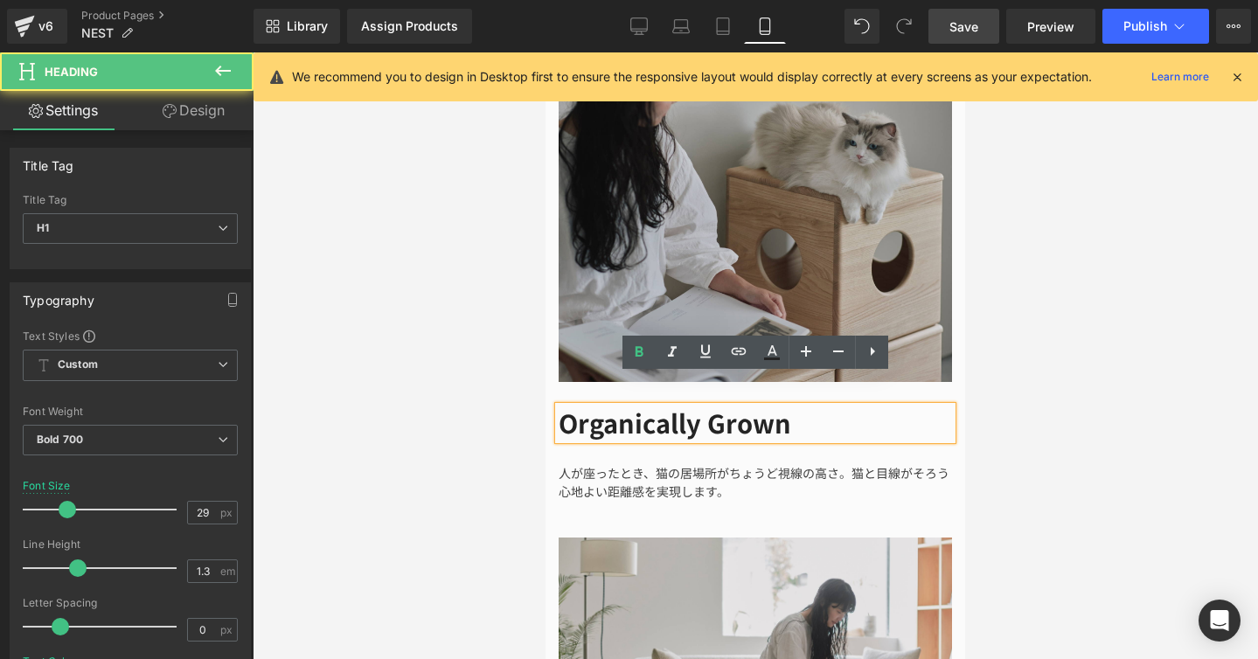
click at [584, 406] on h1 "Organically Grown" at bounding box center [755, 422] width 393 height 33
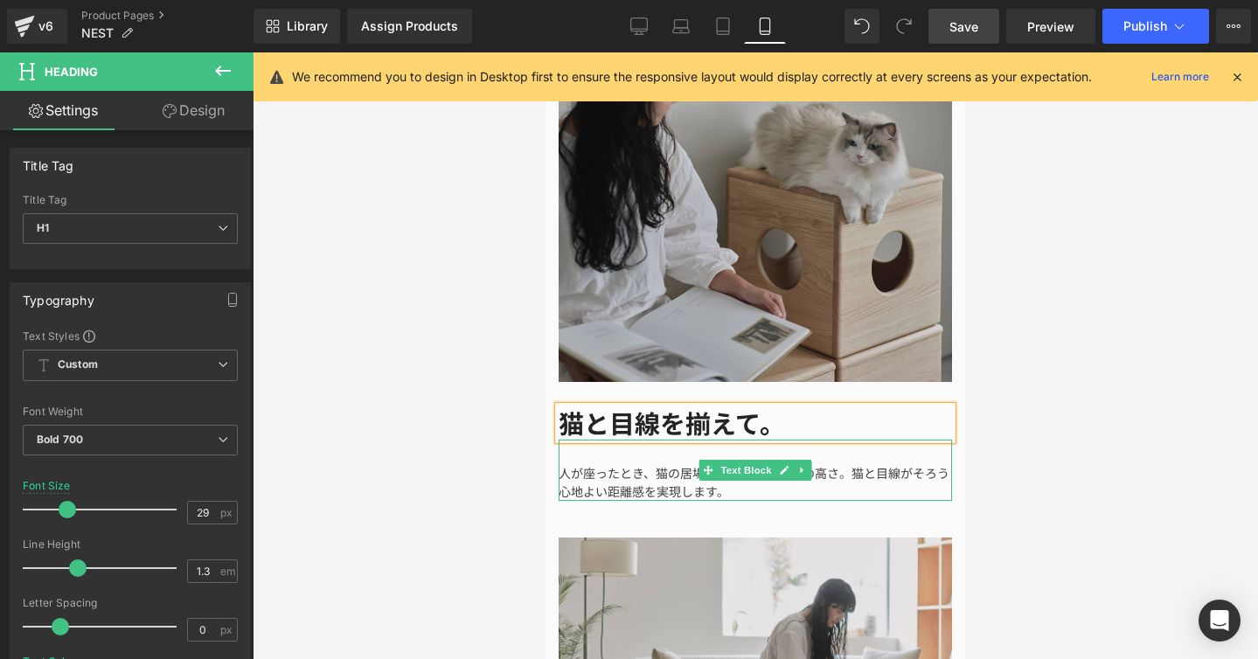
click at [712, 455] on div "人が座ったとき、猫の居場所がちょうど視線の高さ。猫と目線がそろう心地よい距離感を実現します。" at bounding box center [755, 470] width 393 height 61
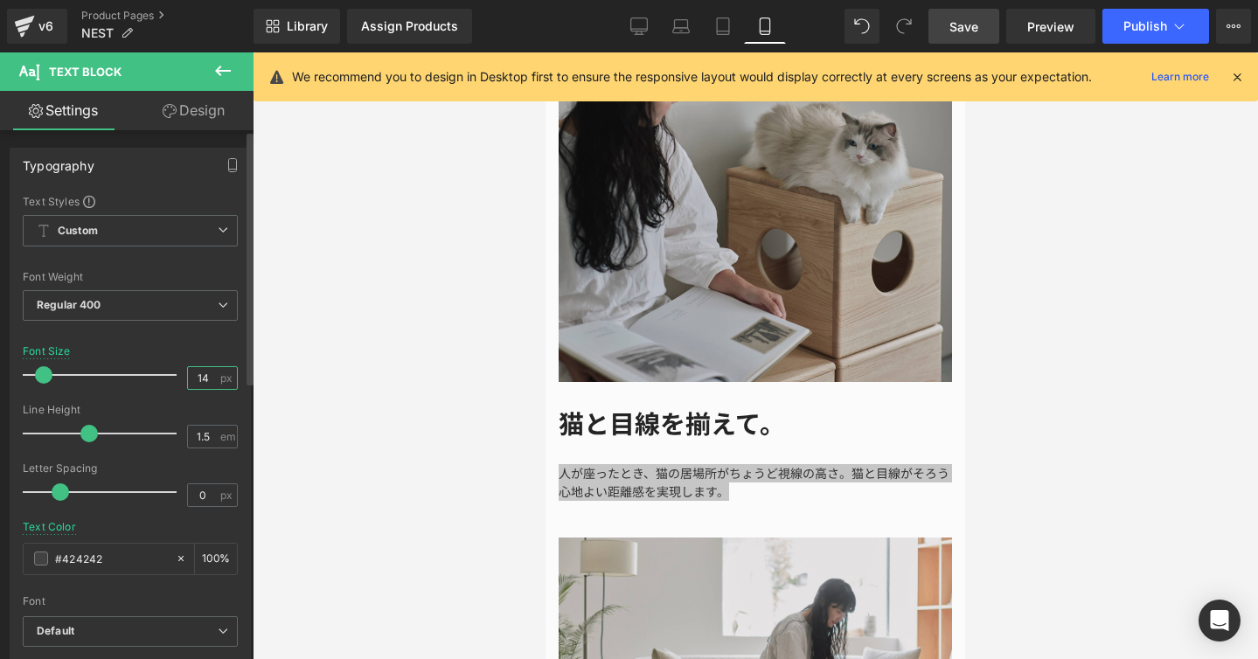
click at [201, 379] on input "14" at bounding box center [203, 378] width 31 height 22
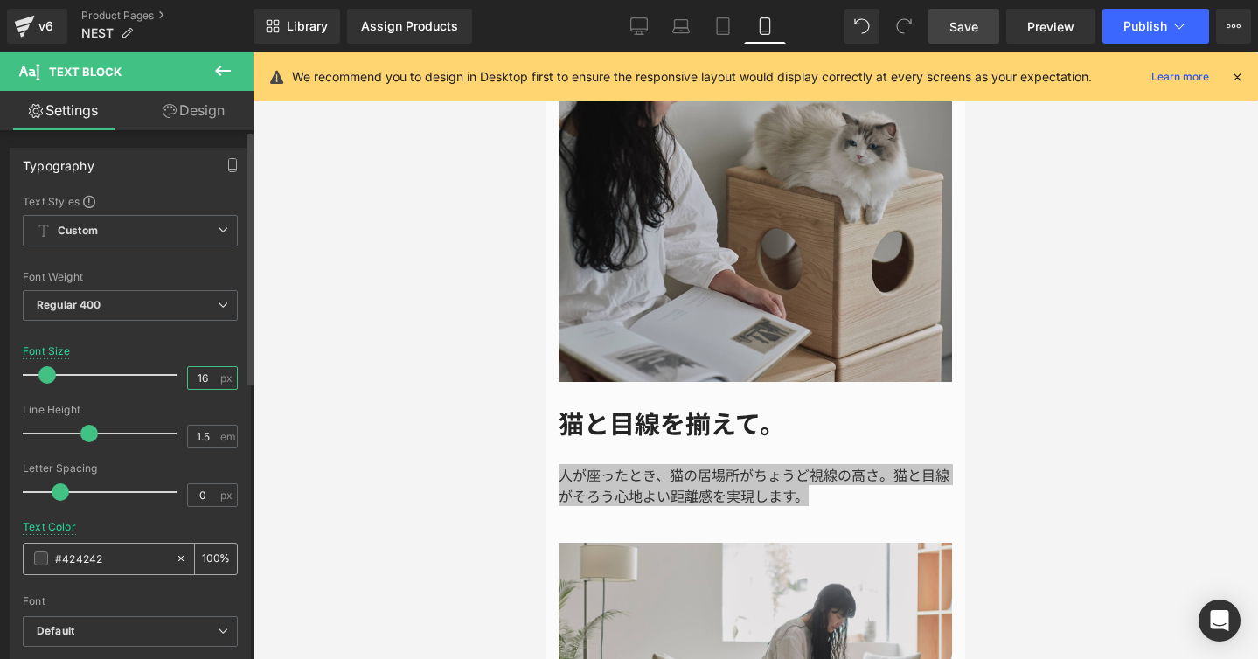
type input "16"
click at [114, 556] on input "#424242" at bounding box center [111, 558] width 112 height 19
type input "#4242"
type input "13"
type input "#424"
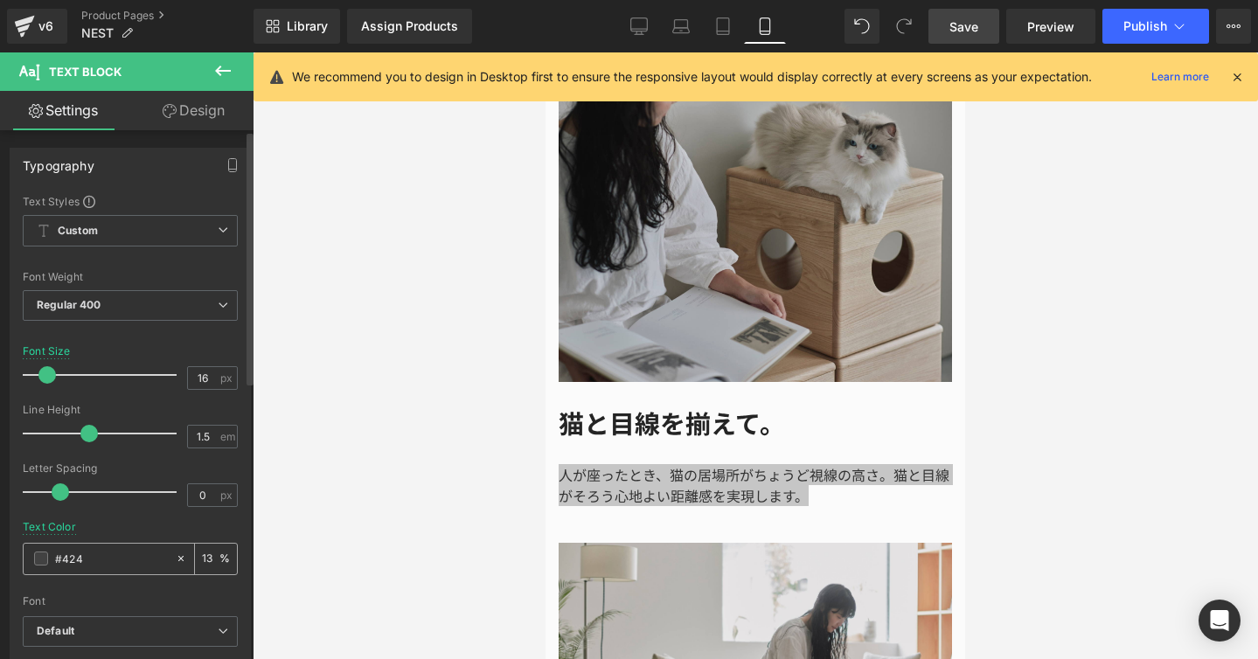
type input "100"
type input "#42"
type input "0"
type input "#2424"
type input "27"
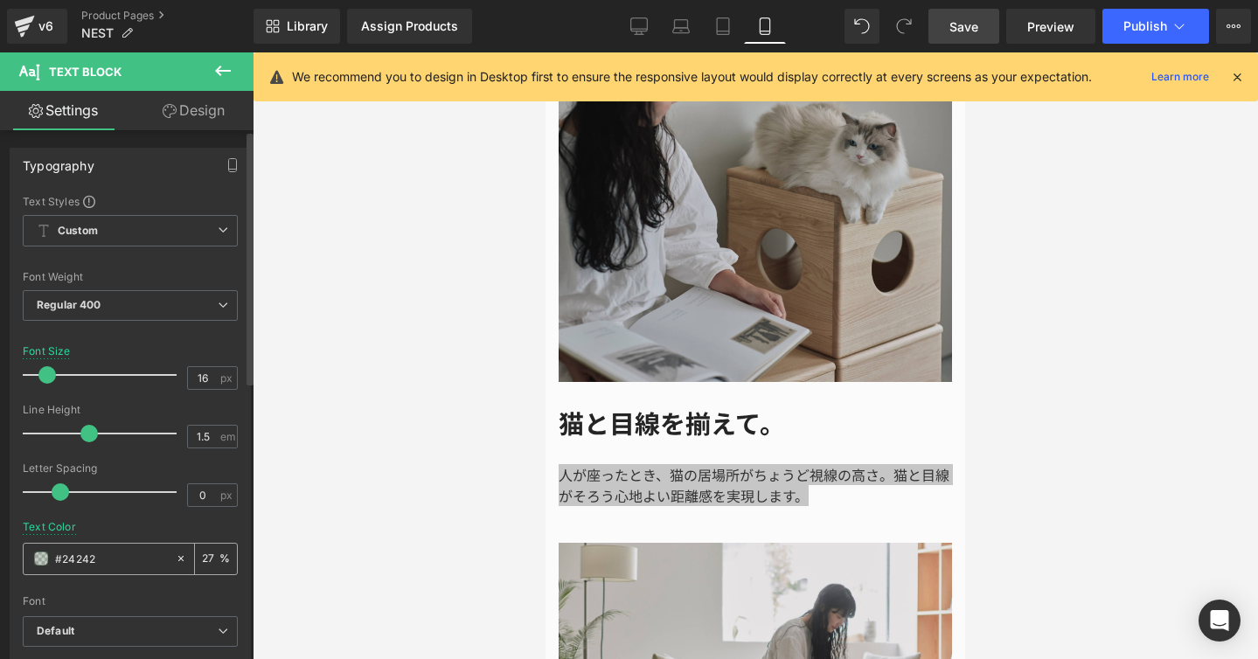
type input "#242424"
type input "100"
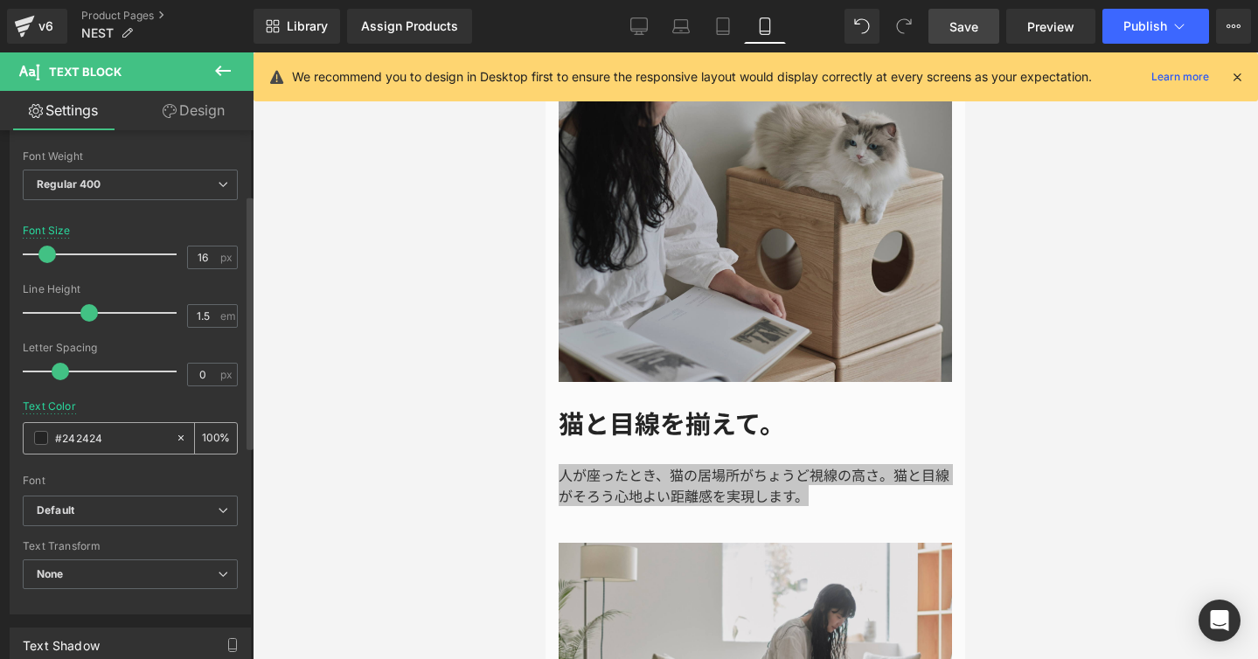
scroll to position [137, 0]
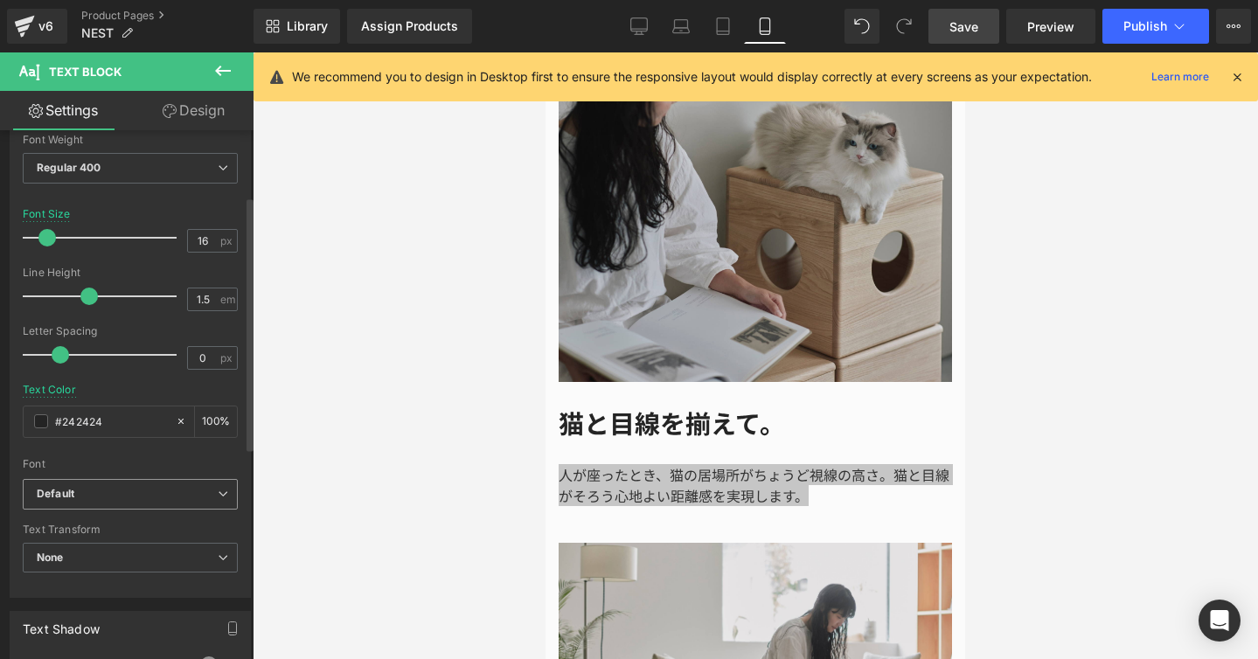
type input "#242424"
click at [223, 496] on span "Default" at bounding box center [130, 494] width 215 height 31
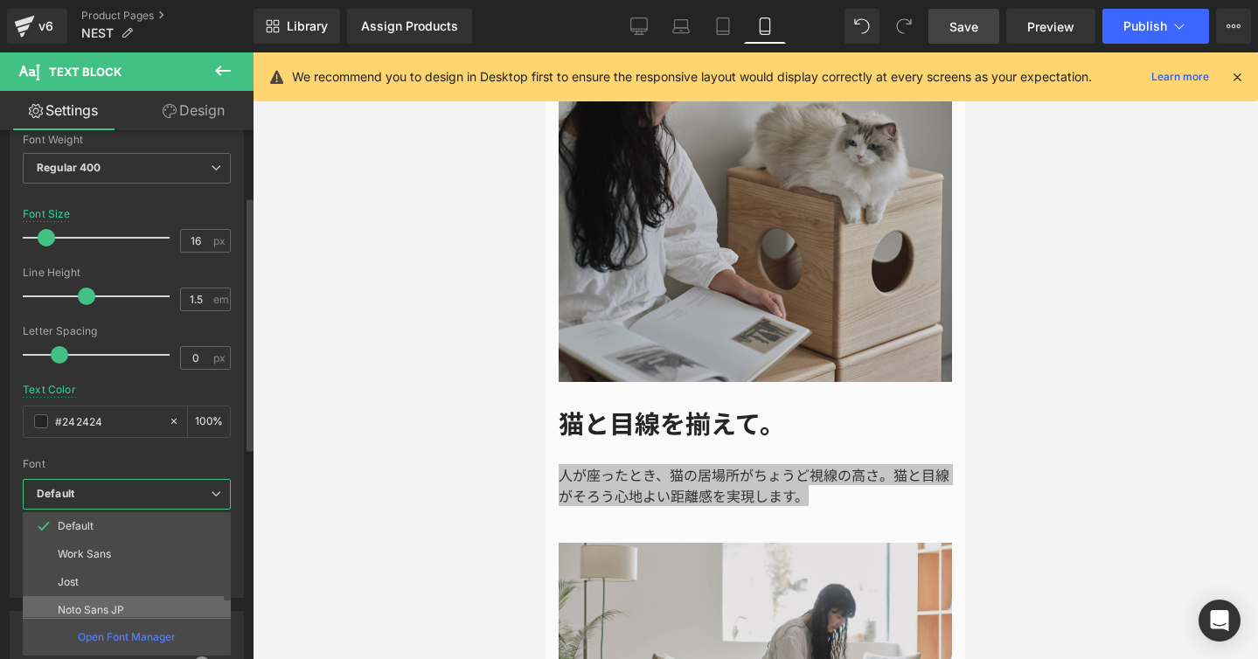
click at [173, 600] on li "Noto Sans JP" at bounding box center [131, 610] width 216 height 28
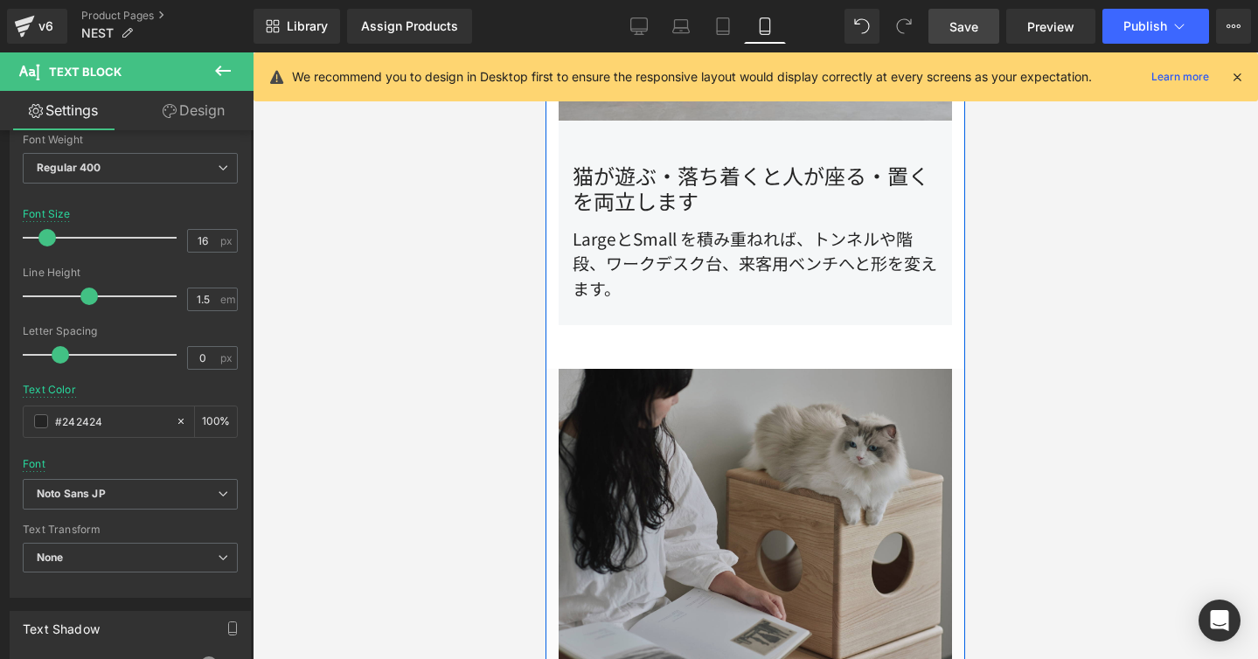
scroll to position [1831, 0]
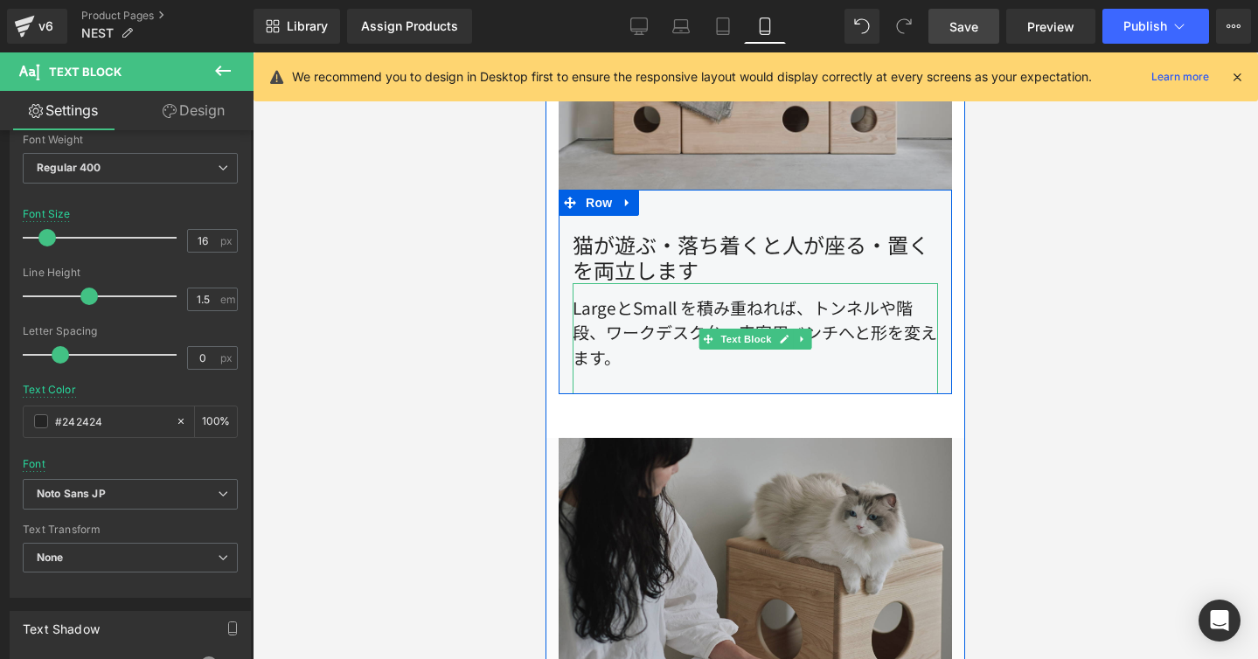
click at [651, 283] on div "LargeとSmall を積み重ねれば、トンネルや階段、ワークデスク台、来客用ベンチへと形を変えます。" at bounding box center [755, 339] width 365 height 112
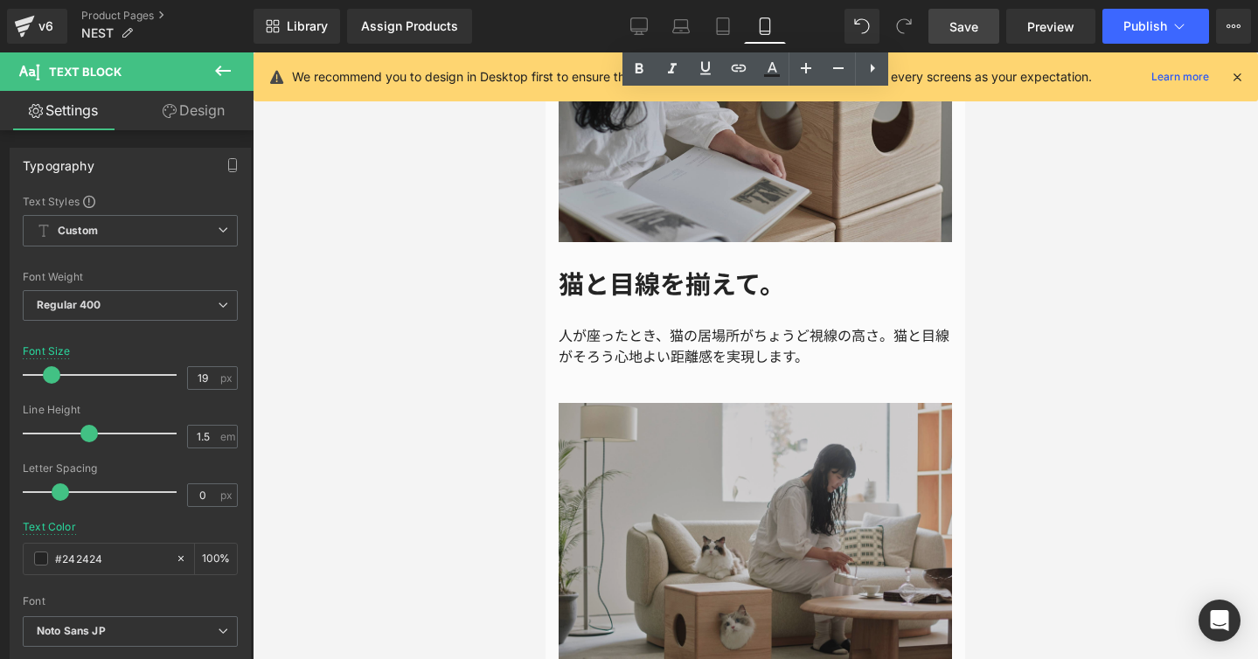
scroll to position [2322, 0]
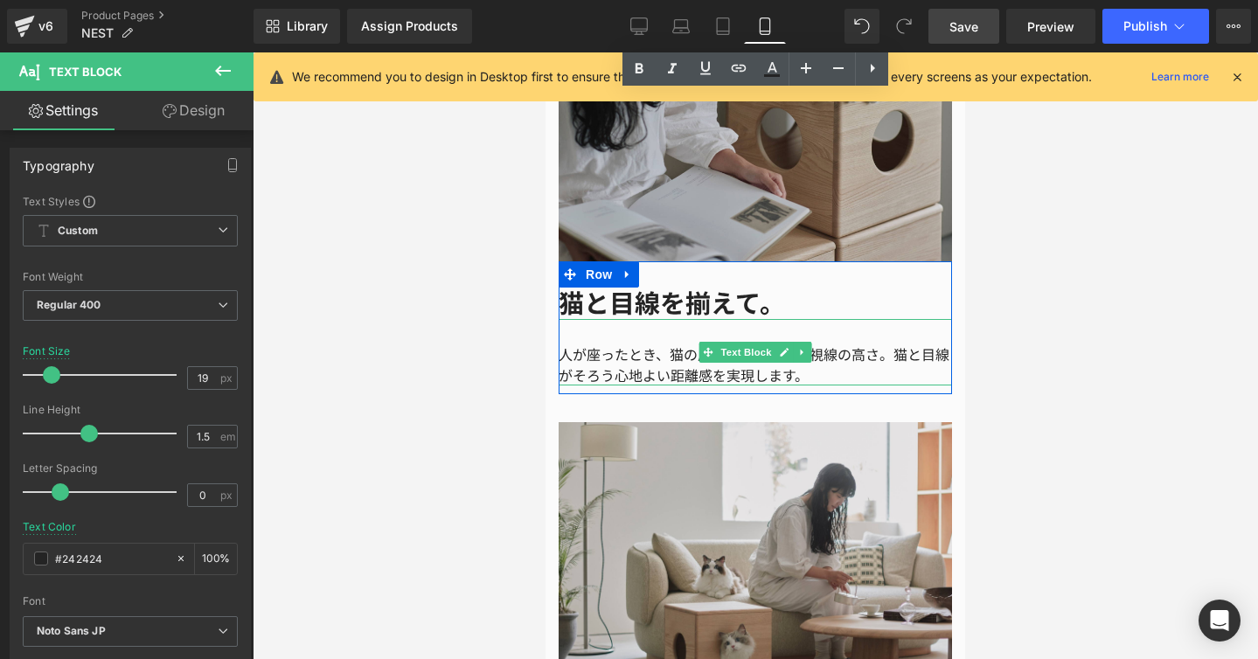
click at [579, 320] on div "人が座ったとき、猫の居場所がちょうど視線の高さ。猫と目線がそろう心地よい距離感を実現します。" at bounding box center [755, 352] width 393 height 66
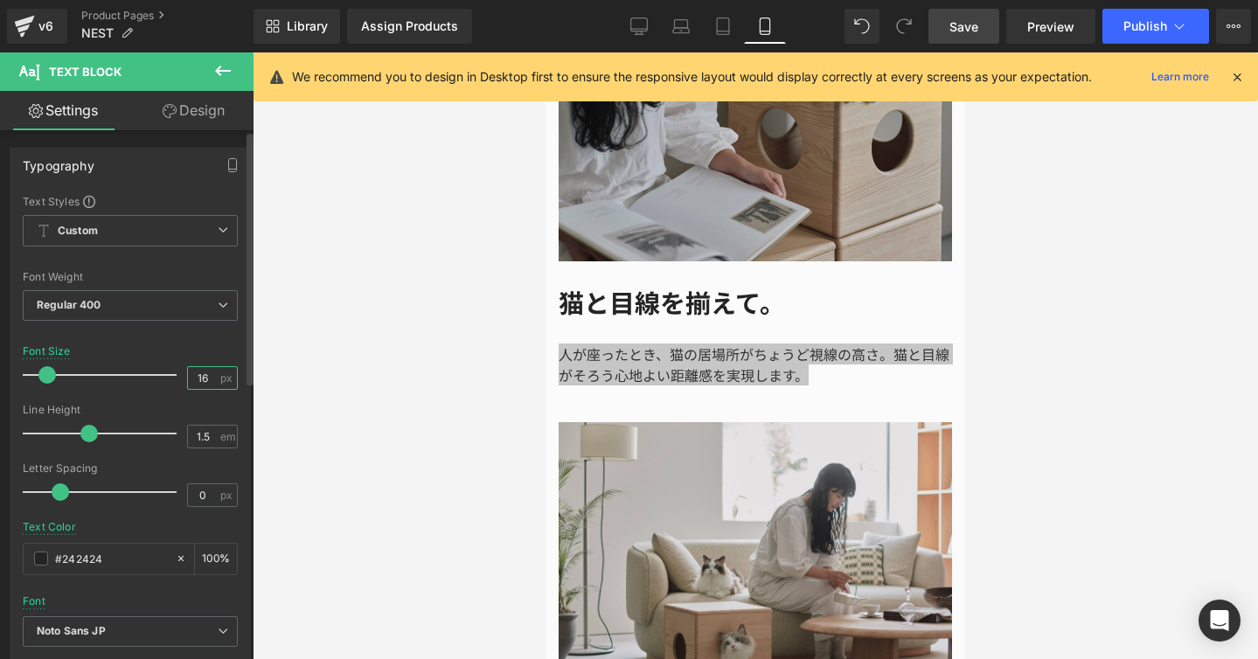
click at [200, 372] on input "16" at bounding box center [203, 378] width 31 height 22
type input "19"
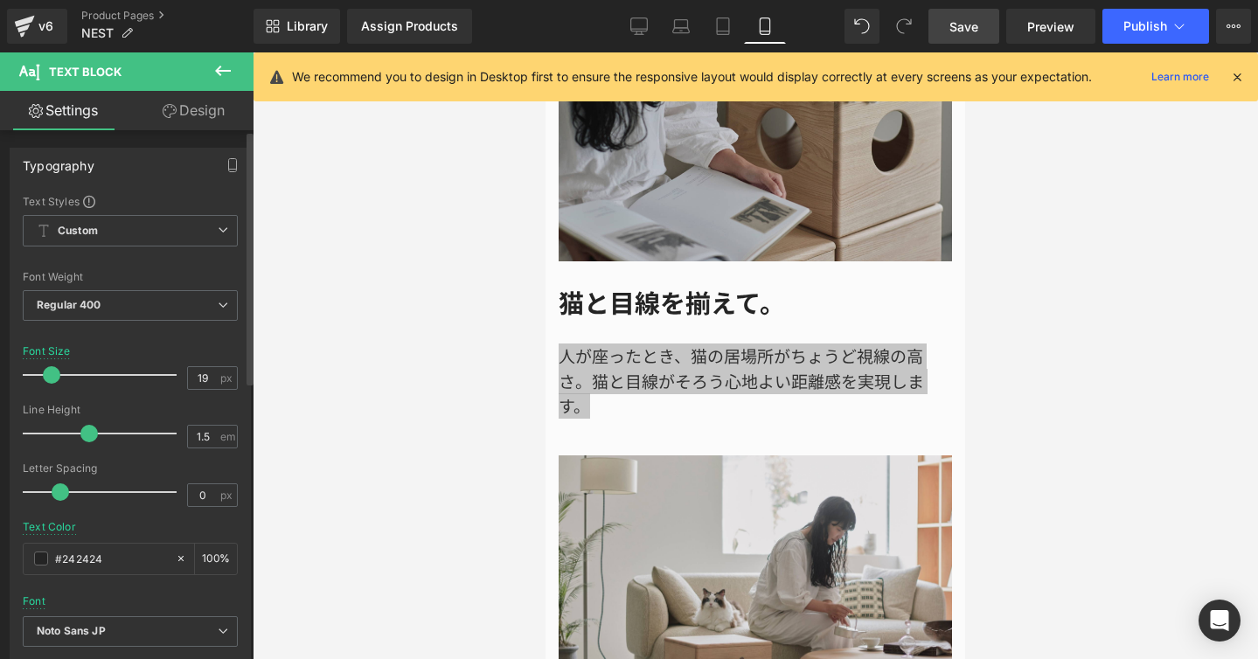
click at [174, 348] on div "Font Size 19 px" at bounding box center [130, 374] width 215 height 59
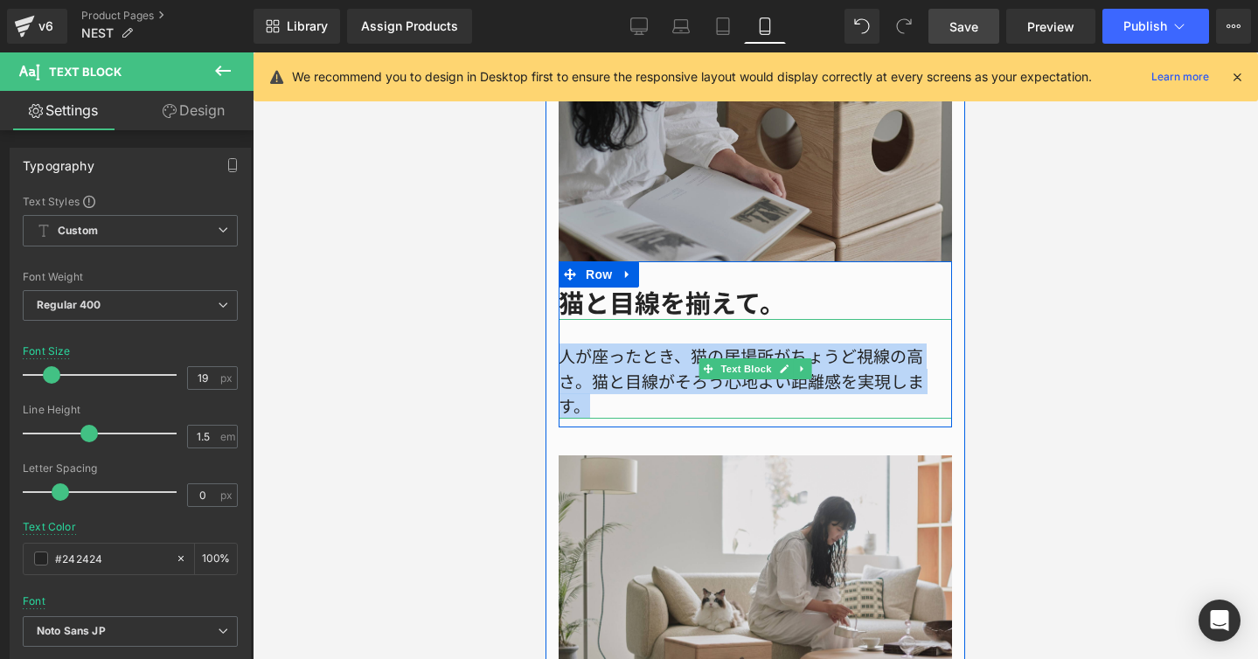
click at [713, 319] on div "人が座ったとき、猫の居場所がちょうど視線の高さ。猫と目線がそろう心地よい距離感を実現します。" at bounding box center [755, 369] width 393 height 100
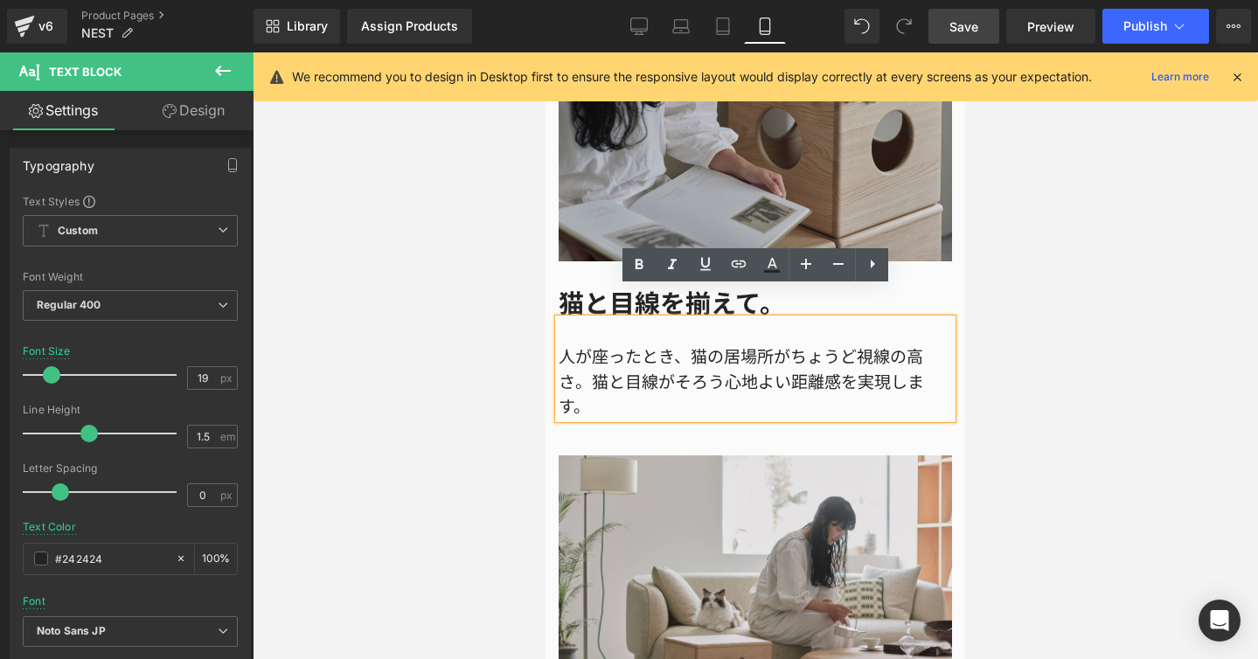
click at [726, 353] on div "人が座ったとき、猫の居場所がちょうど視線の高さ。猫と目線がそろう心地よい距離感を実現します。" at bounding box center [755, 369] width 393 height 100
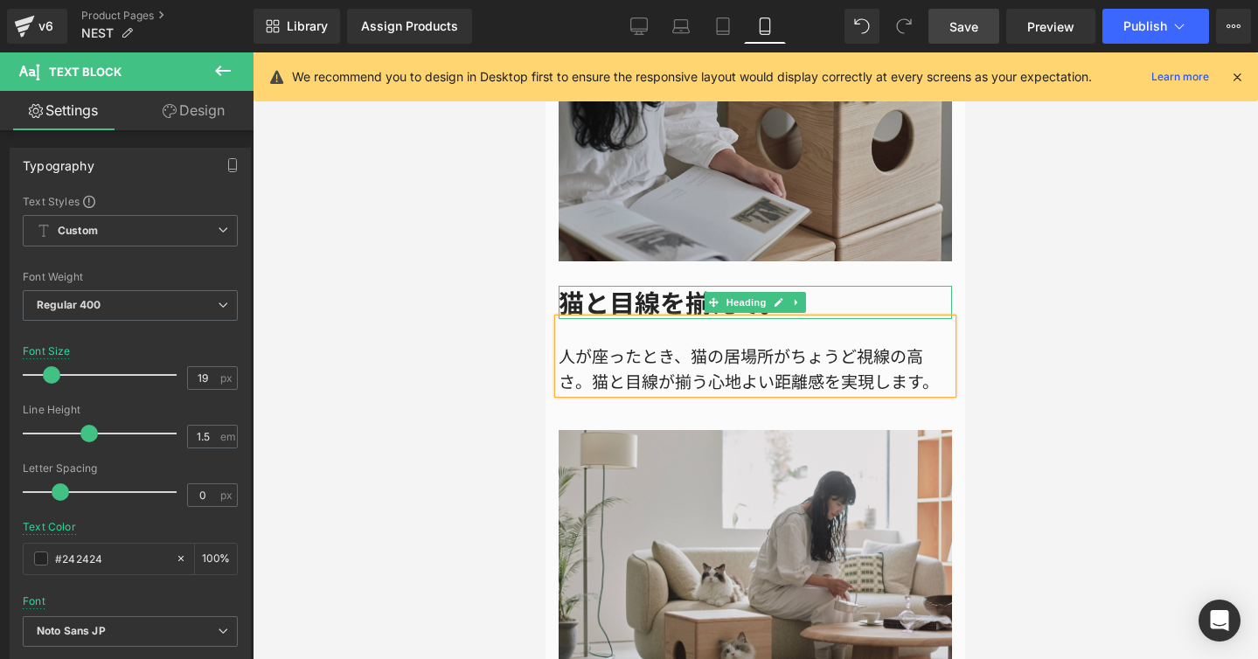
click at [760, 286] on h1 "猫と目線を揃えて。" at bounding box center [755, 302] width 393 height 33
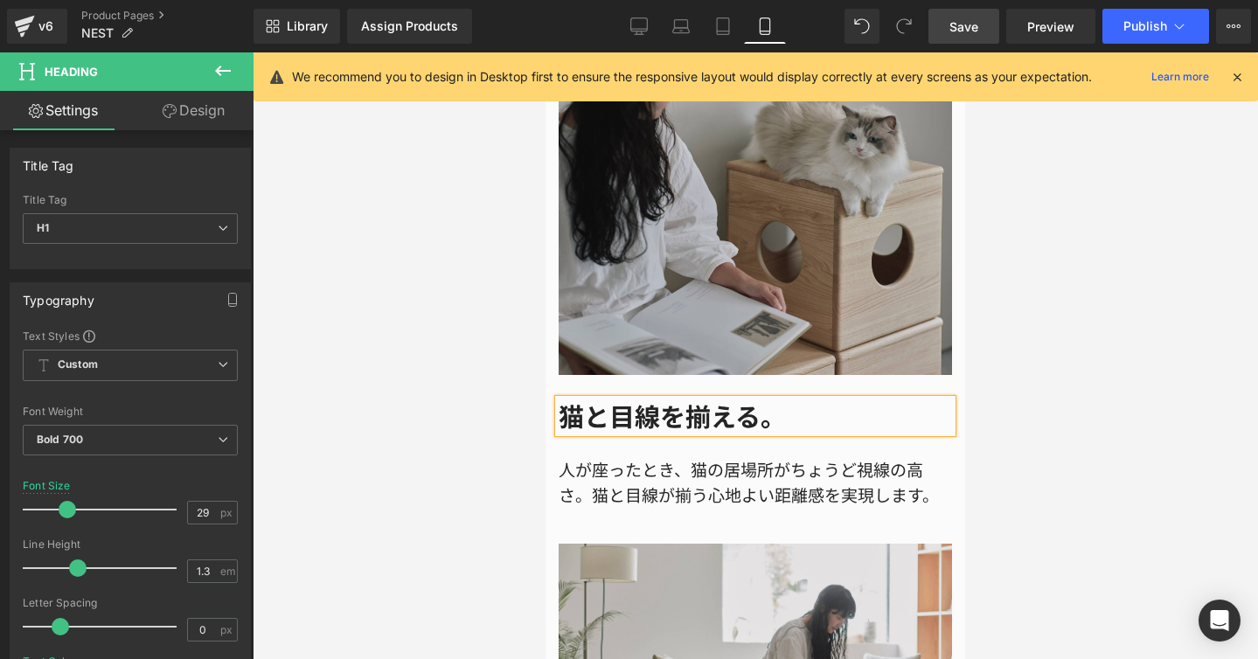
scroll to position [2255, 0]
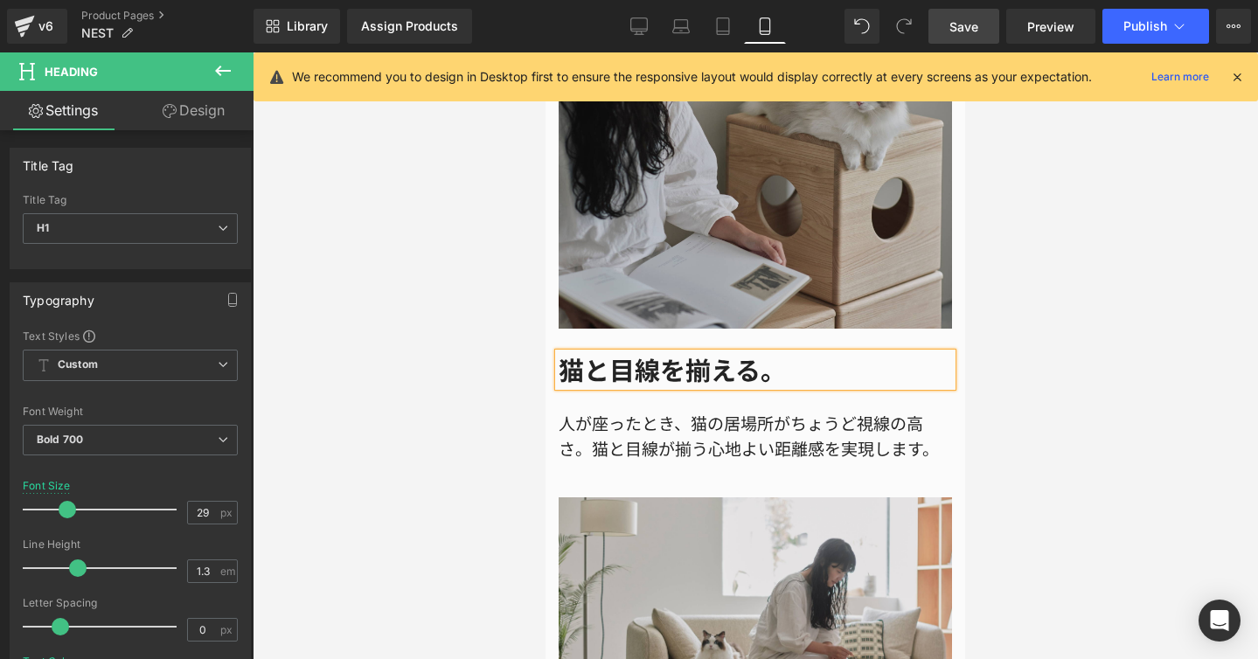
click at [684, 353] on h1 "猫と目線を揃える。" at bounding box center [755, 369] width 393 height 33
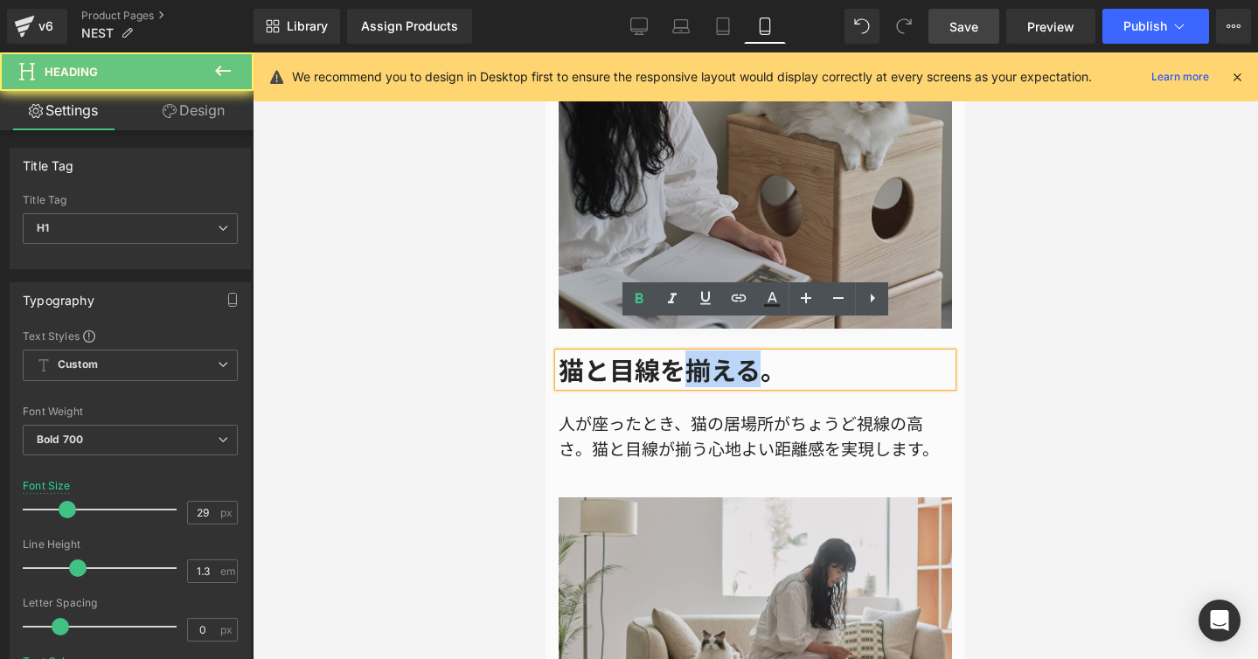
click at [684, 353] on h1 "猫と目線を揃える。" at bounding box center [755, 369] width 393 height 33
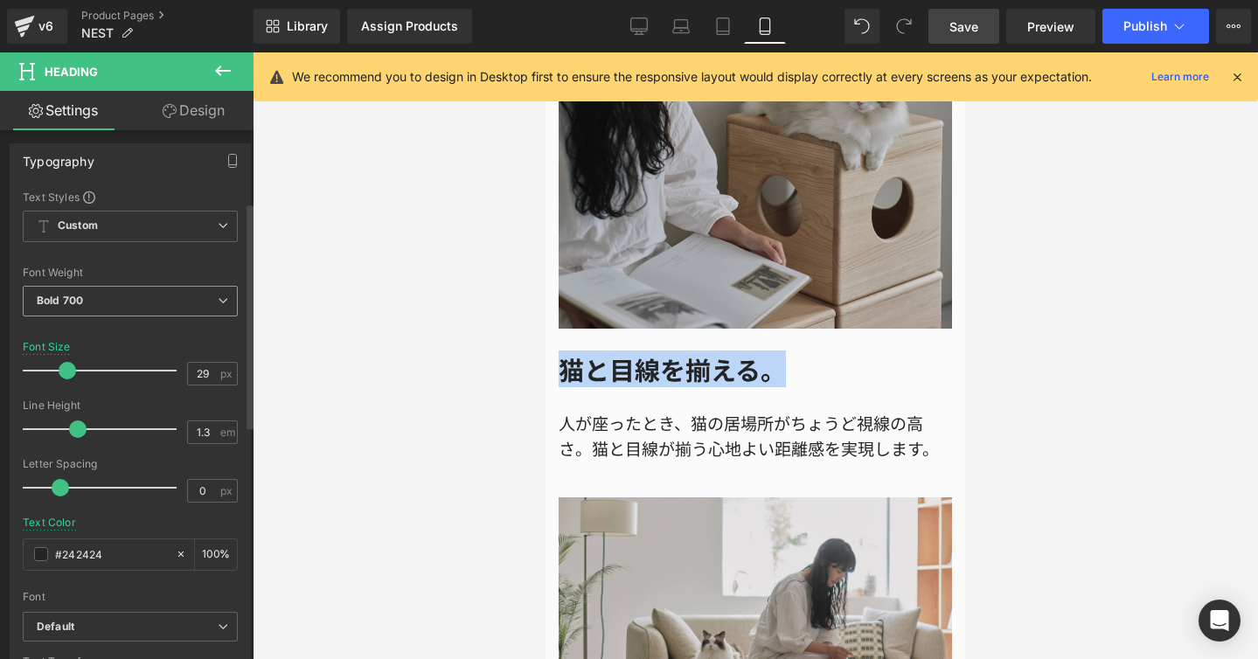
scroll to position [188, 0]
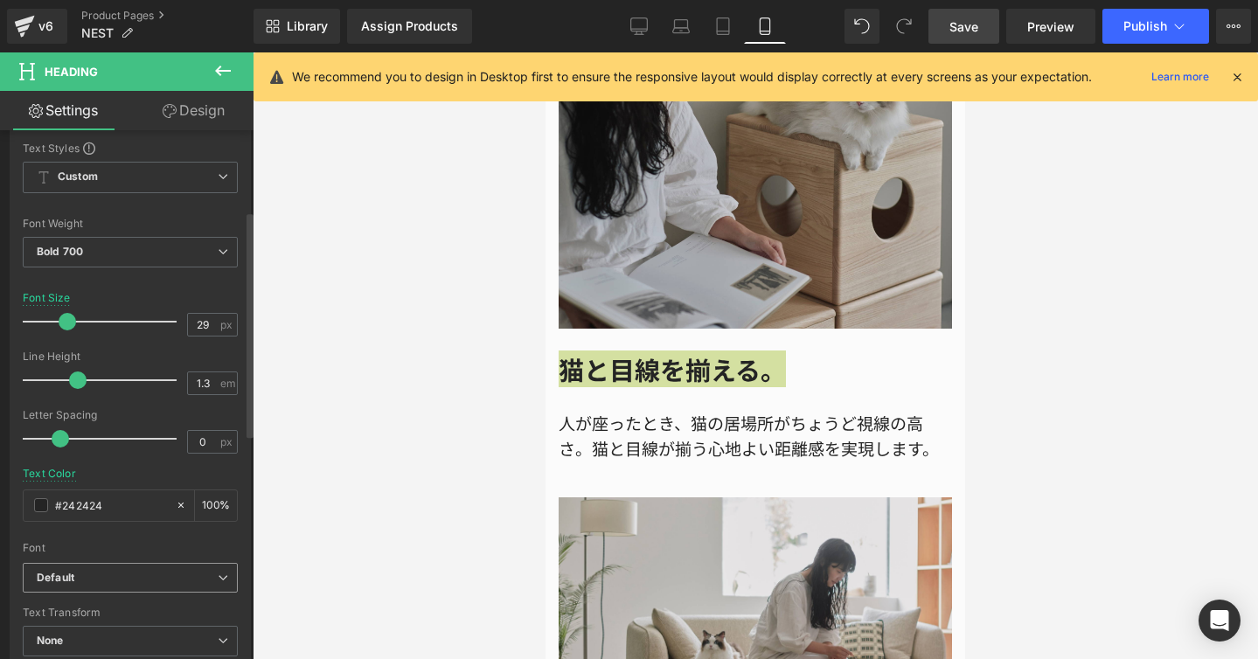
click at [219, 573] on icon at bounding box center [223, 578] width 10 height 10
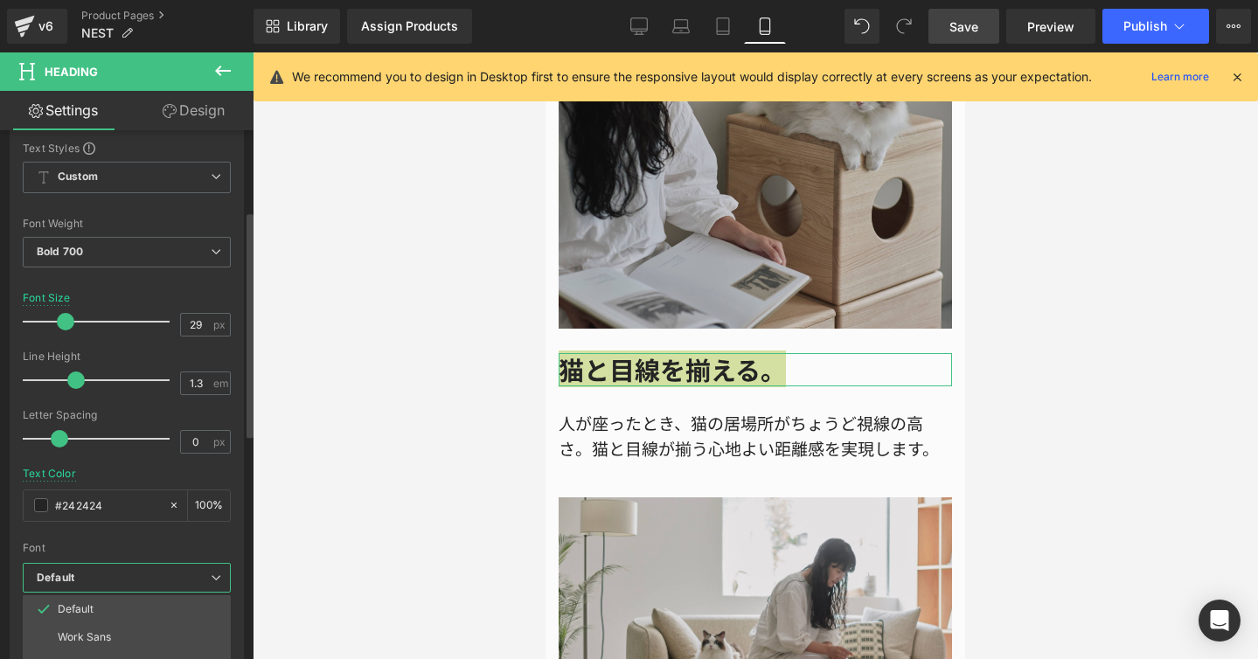
click at [236, 518] on div "Text Styles Custom Custom Setup Global Style Custom Setup Global Style Thin 100…" at bounding box center [126, 411] width 233 height 540
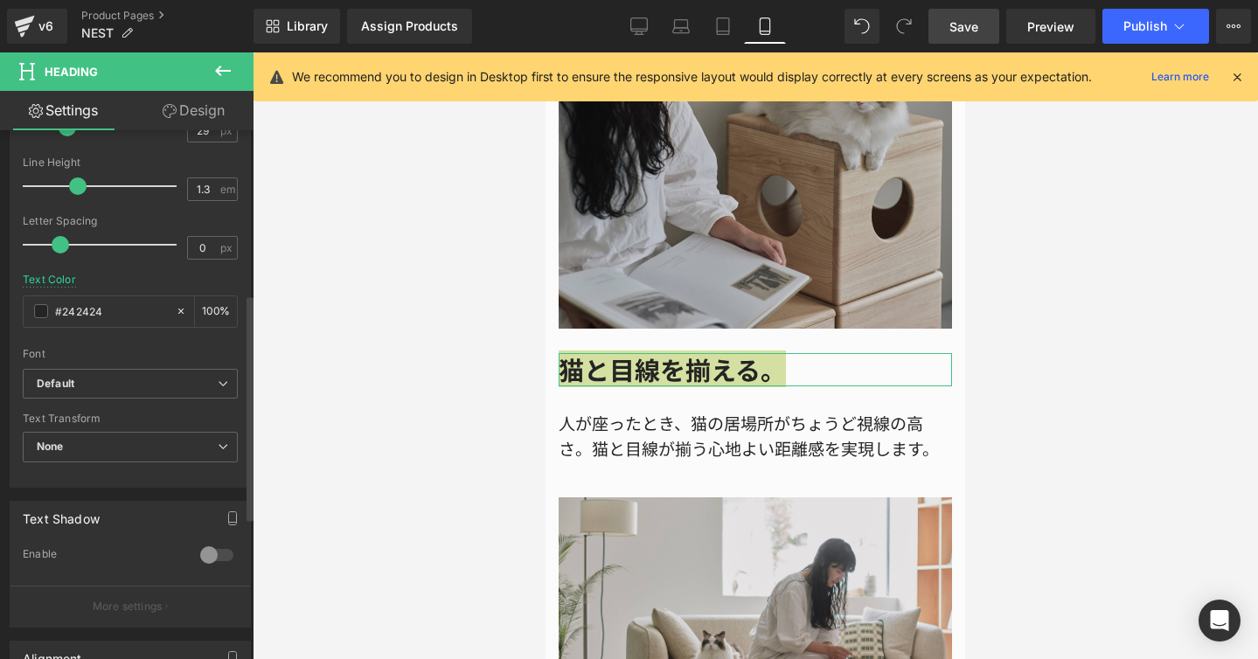
scroll to position [462, 0]
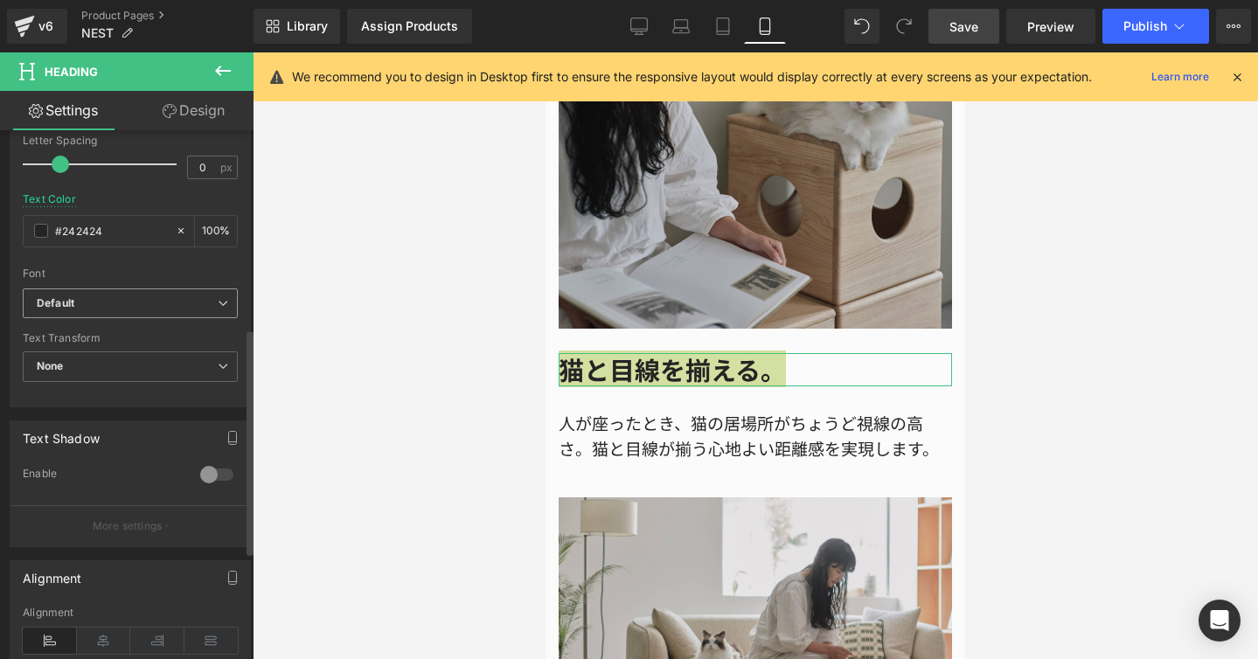
click at [218, 308] on icon at bounding box center [223, 303] width 10 height 10
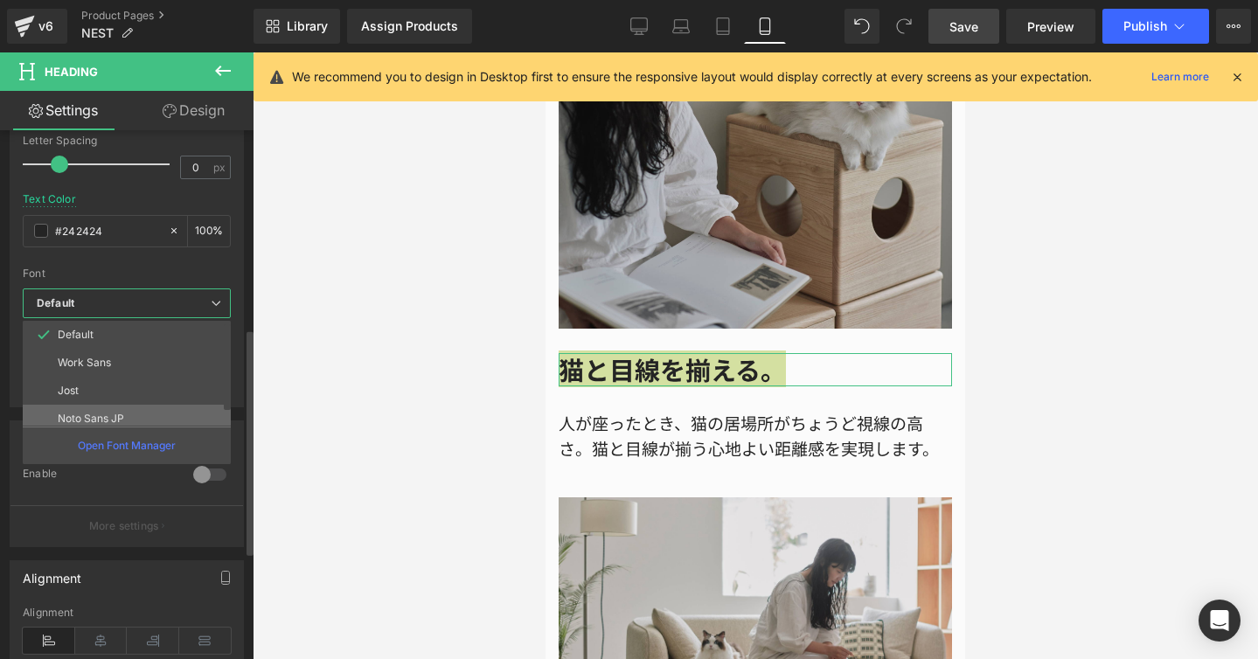
click at [166, 410] on li "Noto Sans JP" at bounding box center [131, 419] width 216 height 28
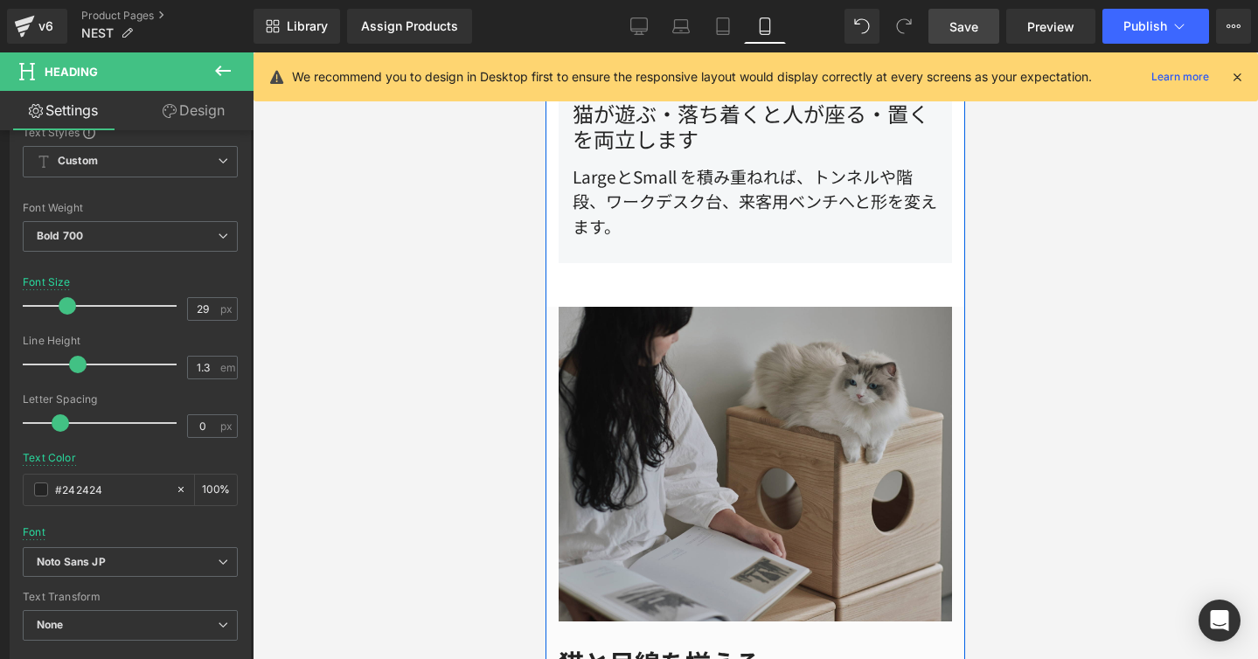
scroll to position [2375, 0]
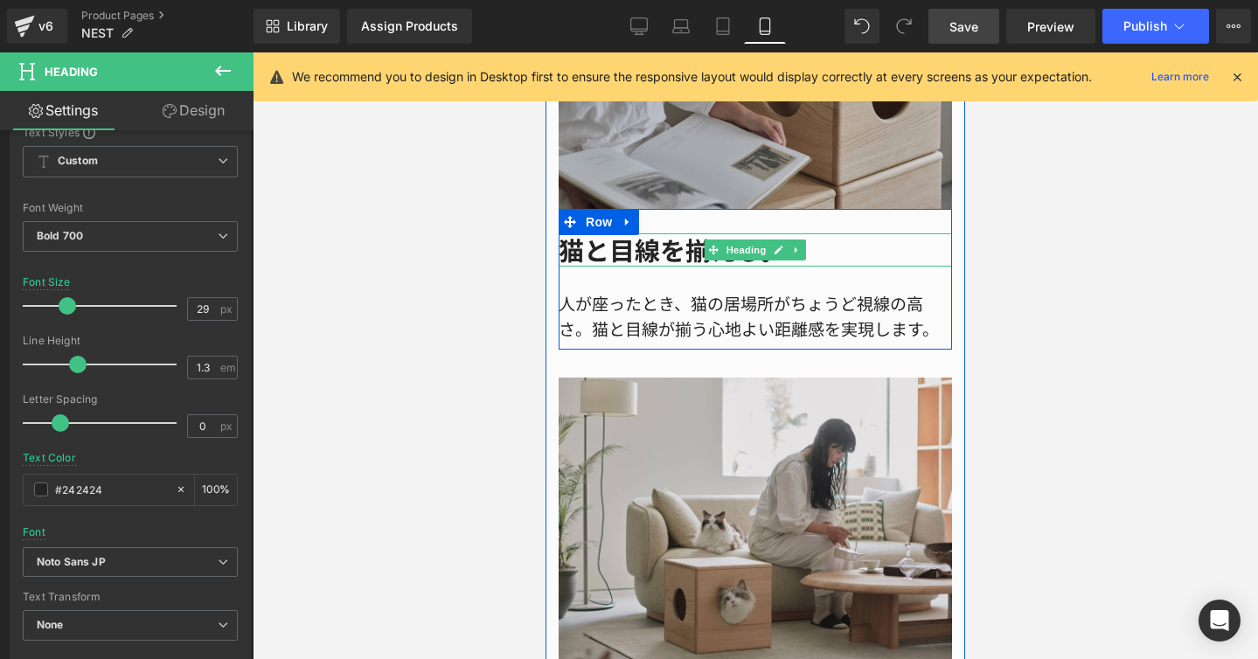
click at [667, 233] on h1 "猫と目線を揃える。" at bounding box center [755, 249] width 393 height 33
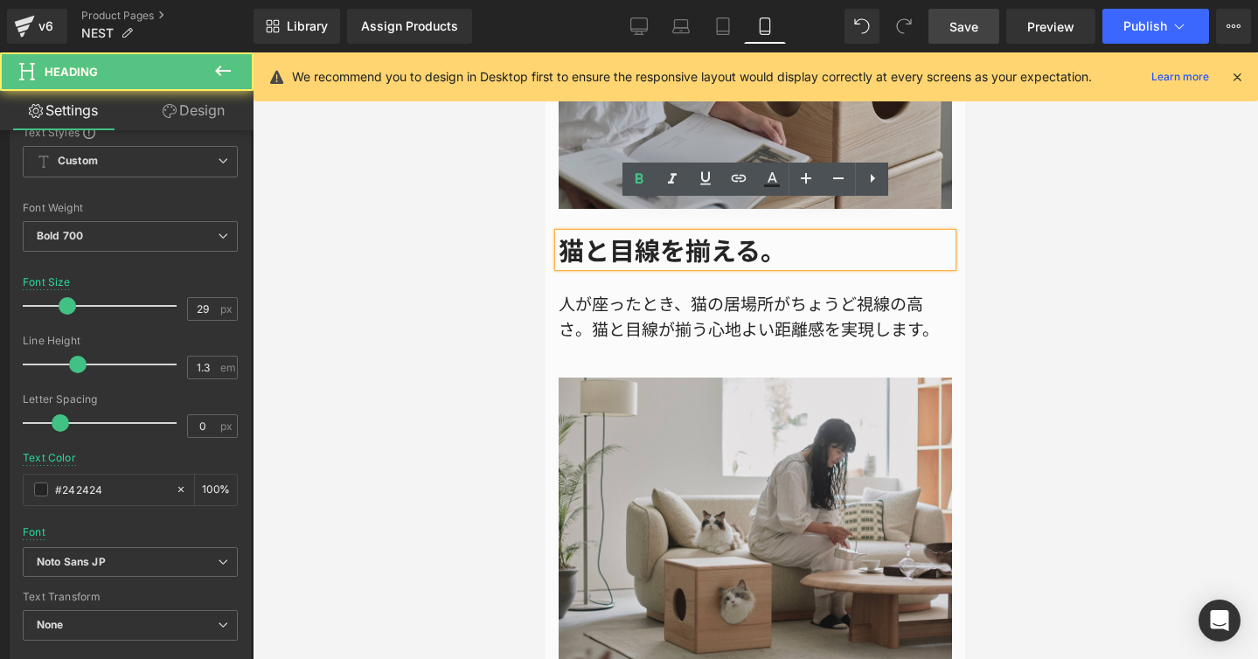
click at [667, 233] on h1 "猫と目線を揃える。" at bounding box center [755, 249] width 393 height 33
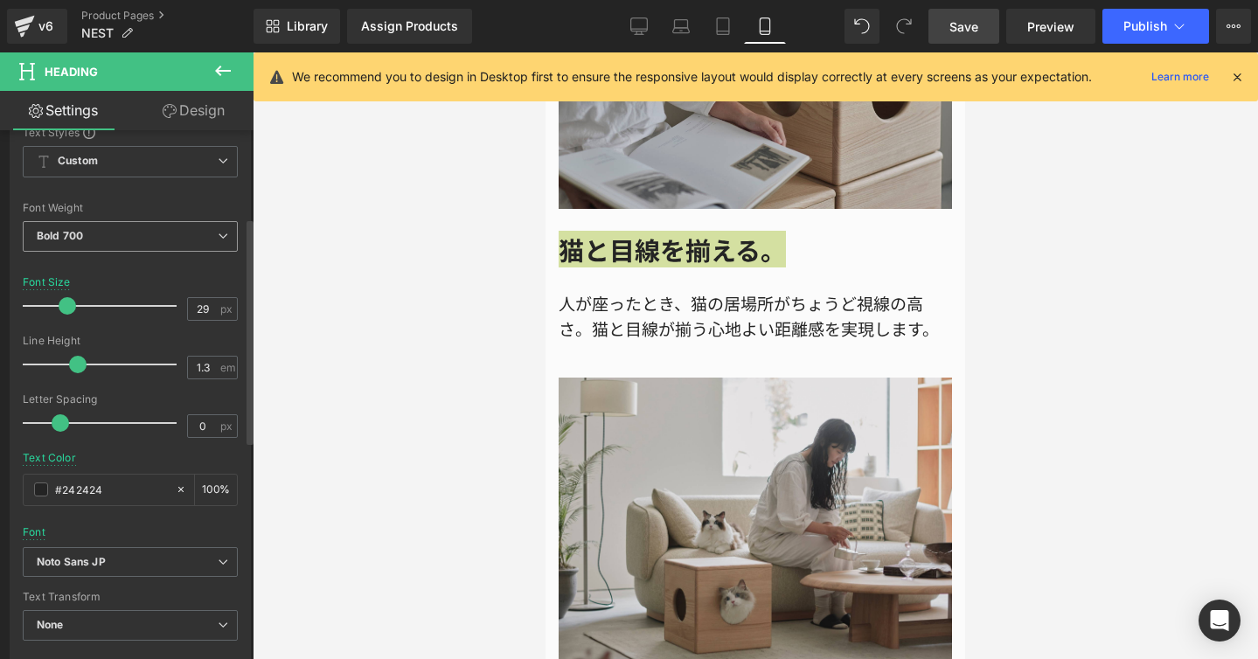
click at [219, 239] on icon at bounding box center [223, 236] width 10 height 10
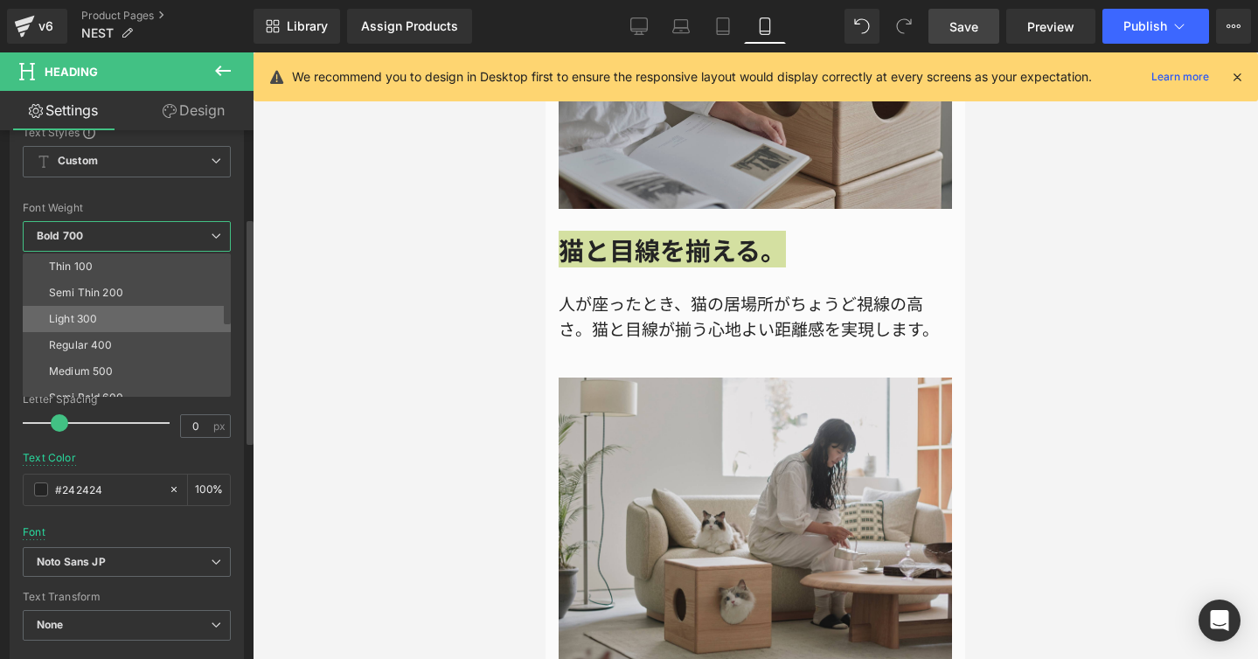
click at [154, 326] on li "Light 300" at bounding box center [131, 319] width 216 height 26
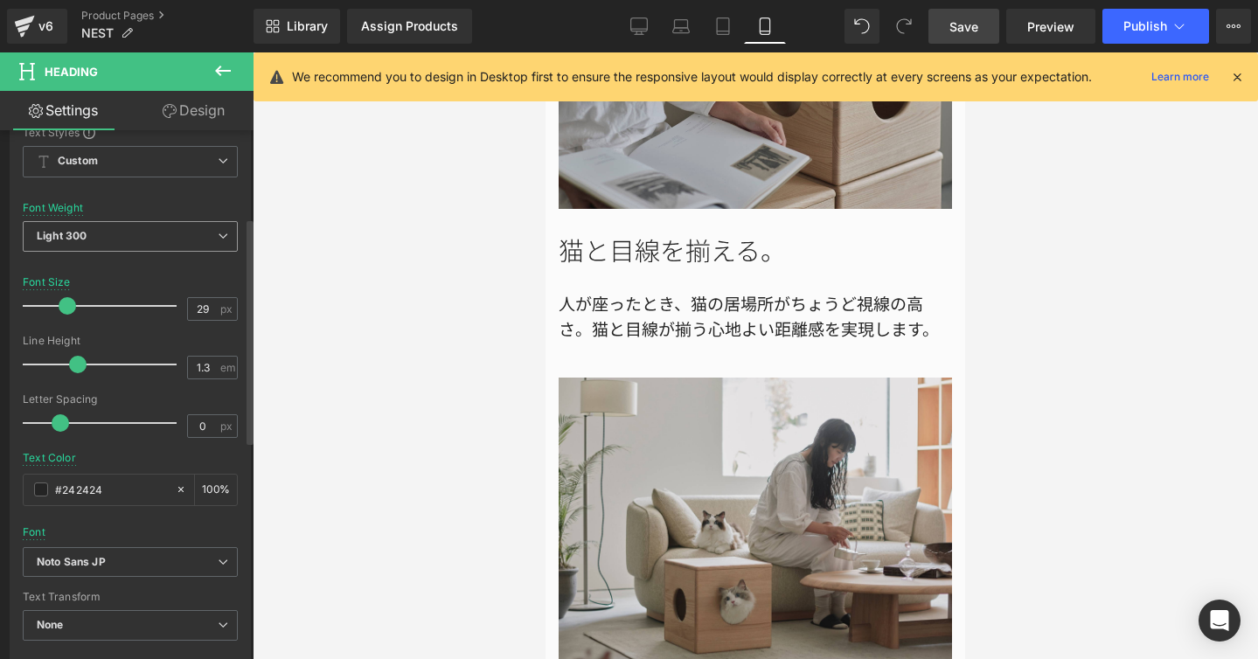
click at [218, 234] on icon at bounding box center [223, 236] width 10 height 10
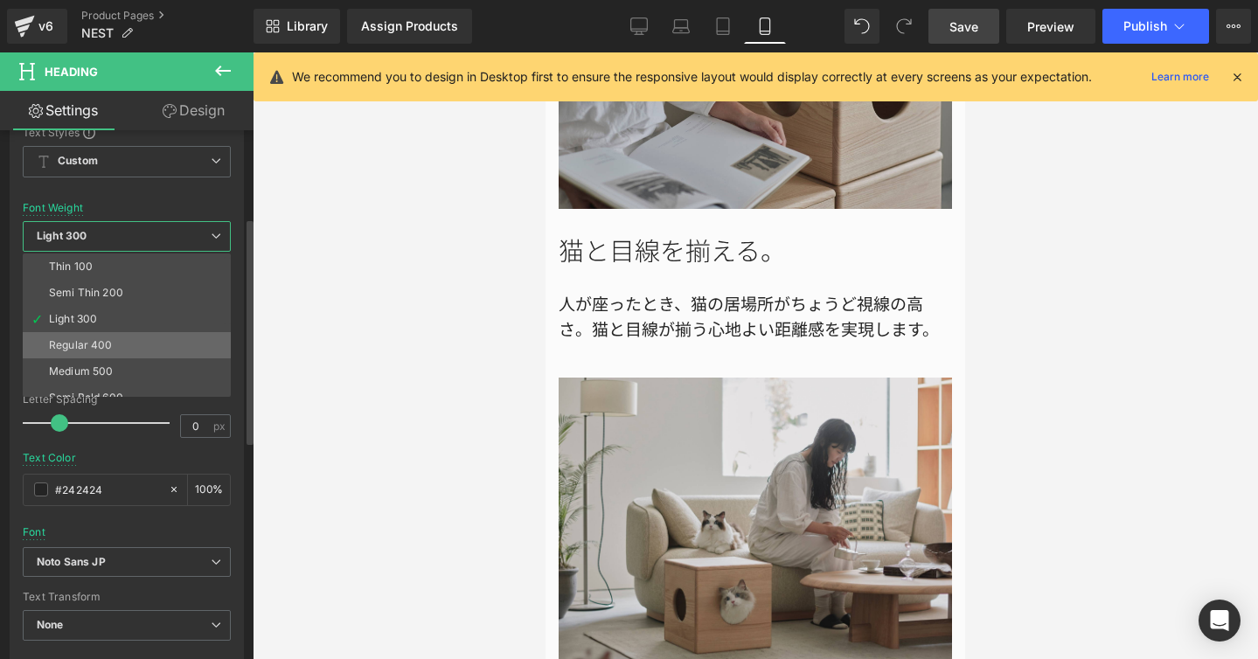
click at [145, 332] on li "Regular 400" at bounding box center [131, 345] width 216 height 26
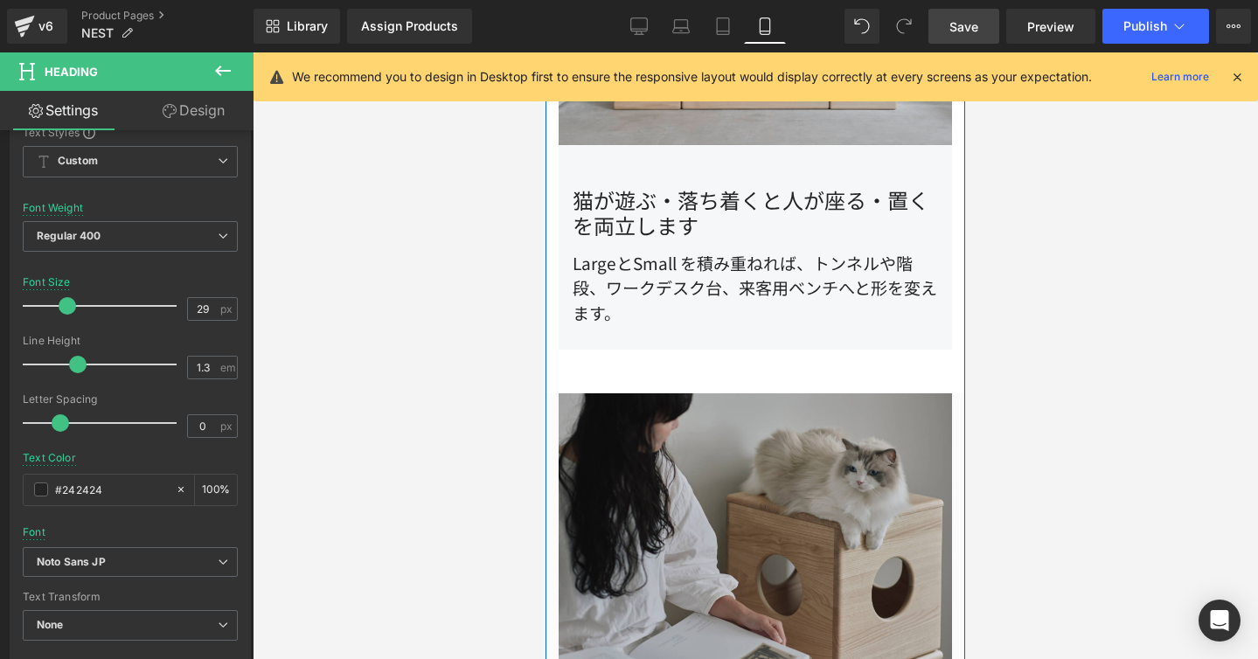
scroll to position [1690, 0]
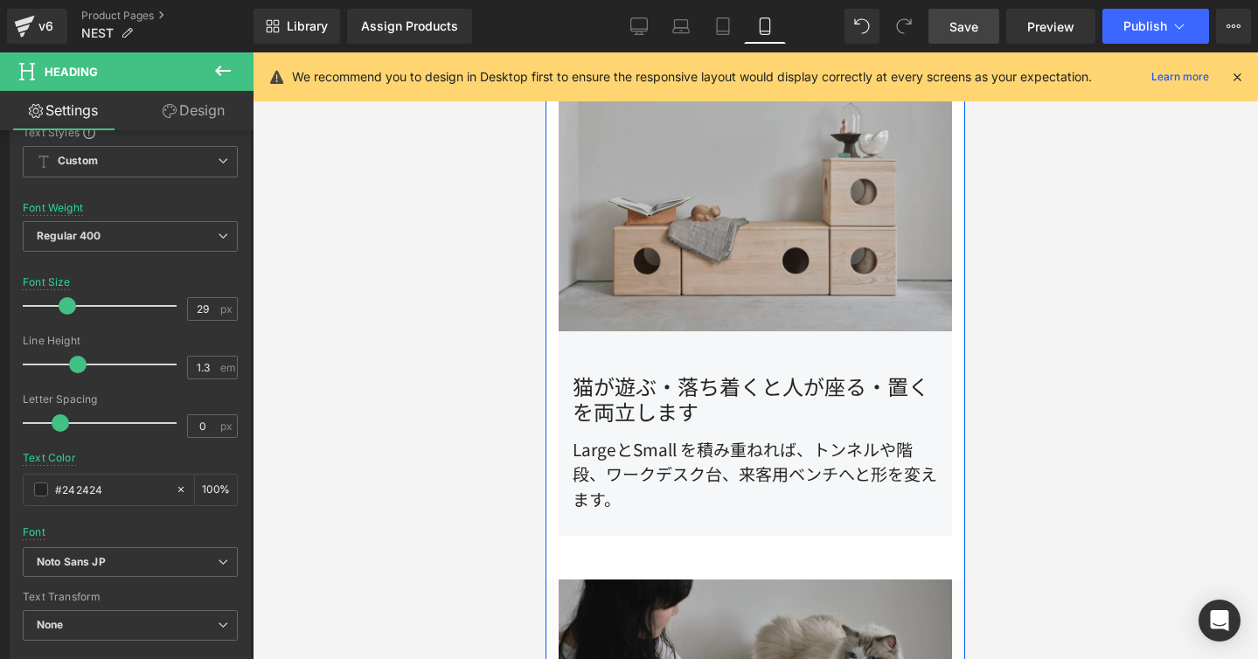
click at [677, 350] on div "猫が遊ぶ・落ち着くと人が座る・置くを両立します Heading LargeとSmall を積み重ねれば、トンネルや階段、ワークデスク台、来客用ベンチへと形を変…" at bounding box center [755, 433] width 393 height 205
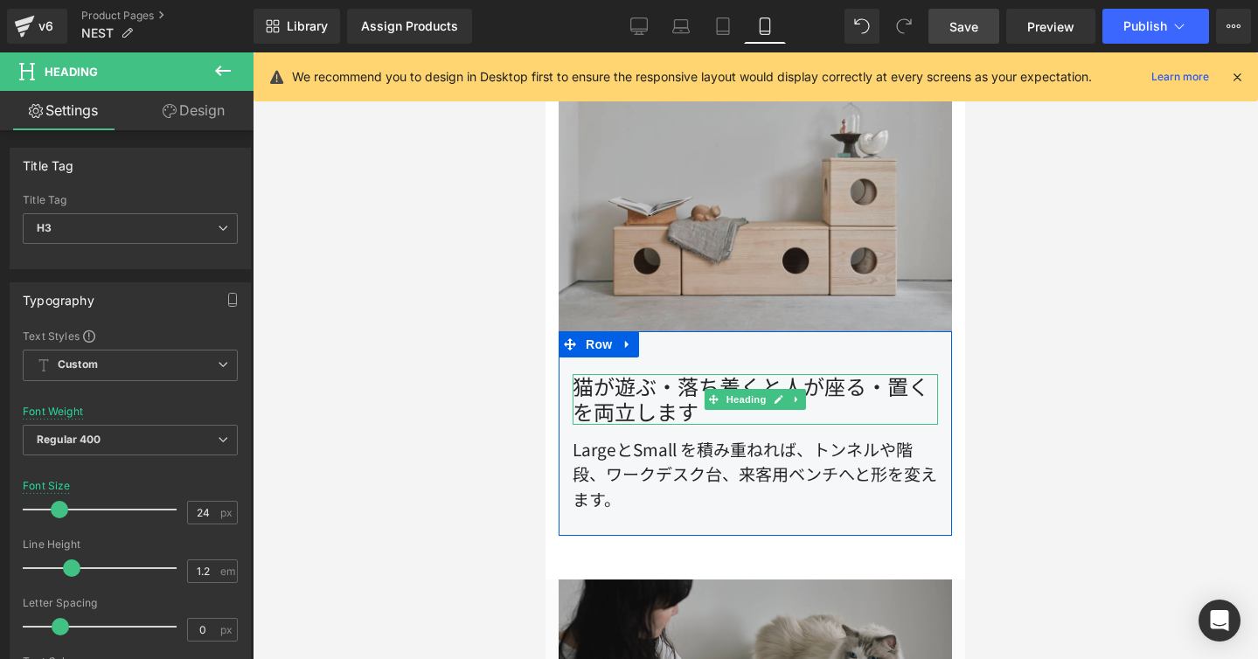
click at [677, 374] on div "猫が遊ぶ・落ち着くと人が座る・置くを両立します" at bounding box center [755, 399] width 365 height 51
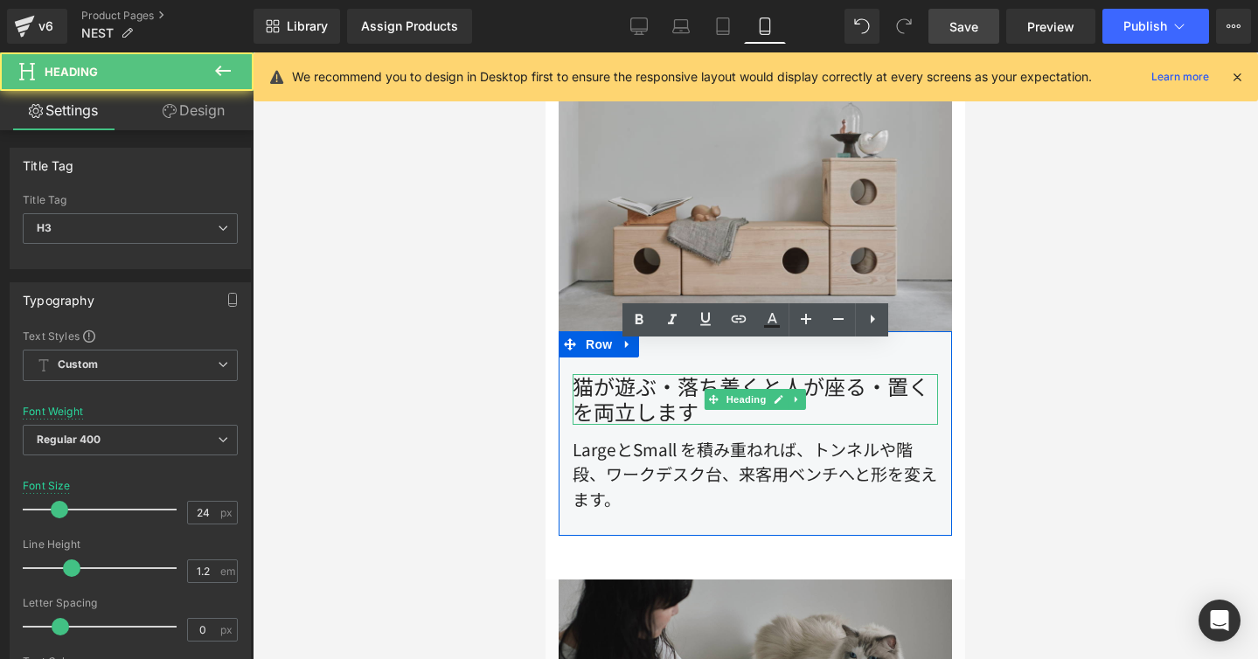
click at [677, 374] on div "猫が遊ぶ・落ち着くと人が座る・置くを両立します" at bounding box center [755, 399] width 365 height 51
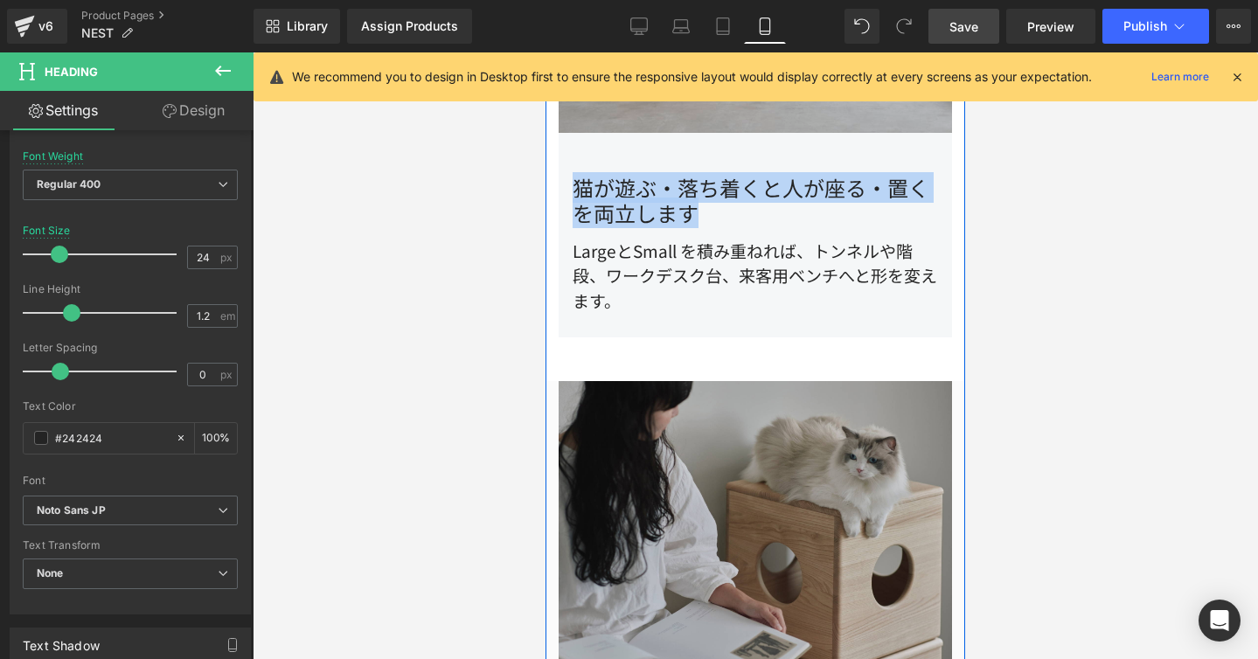
scroll to position [2194, 0]
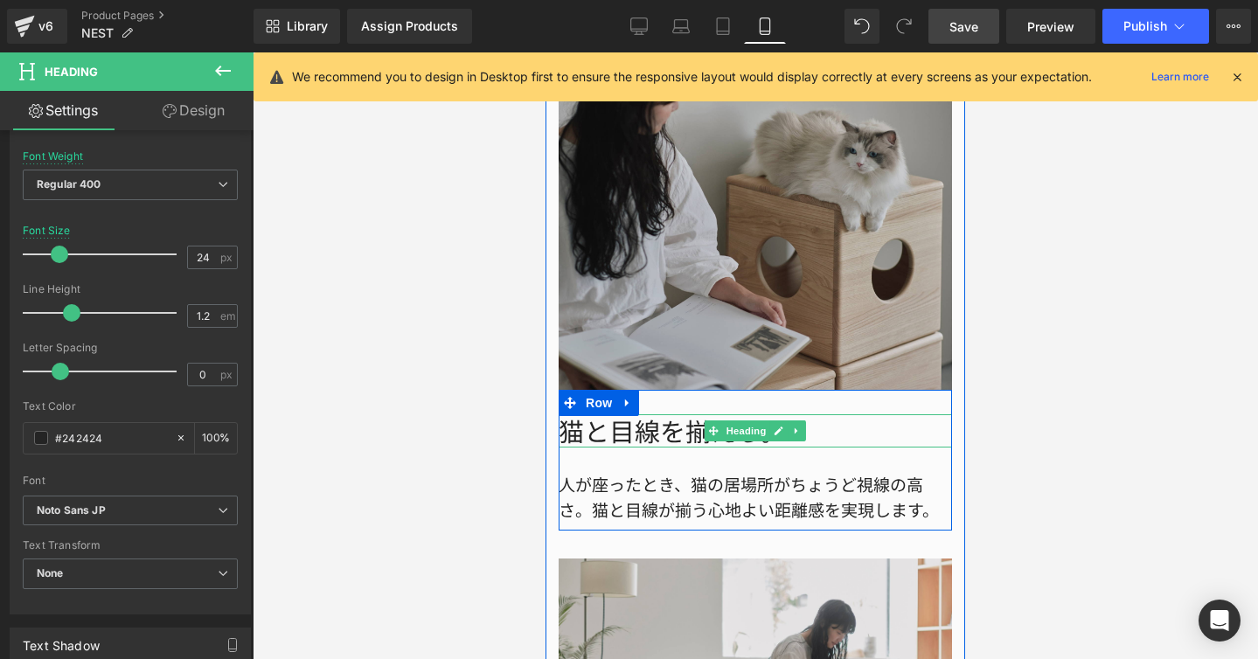
click at [624, 443] on div at bounding box center [755, 445] width 393 height 4
click at [624, 414] on h1 "猫と目線を揃える。" at bounding box center [755, 430] width 393 height 33
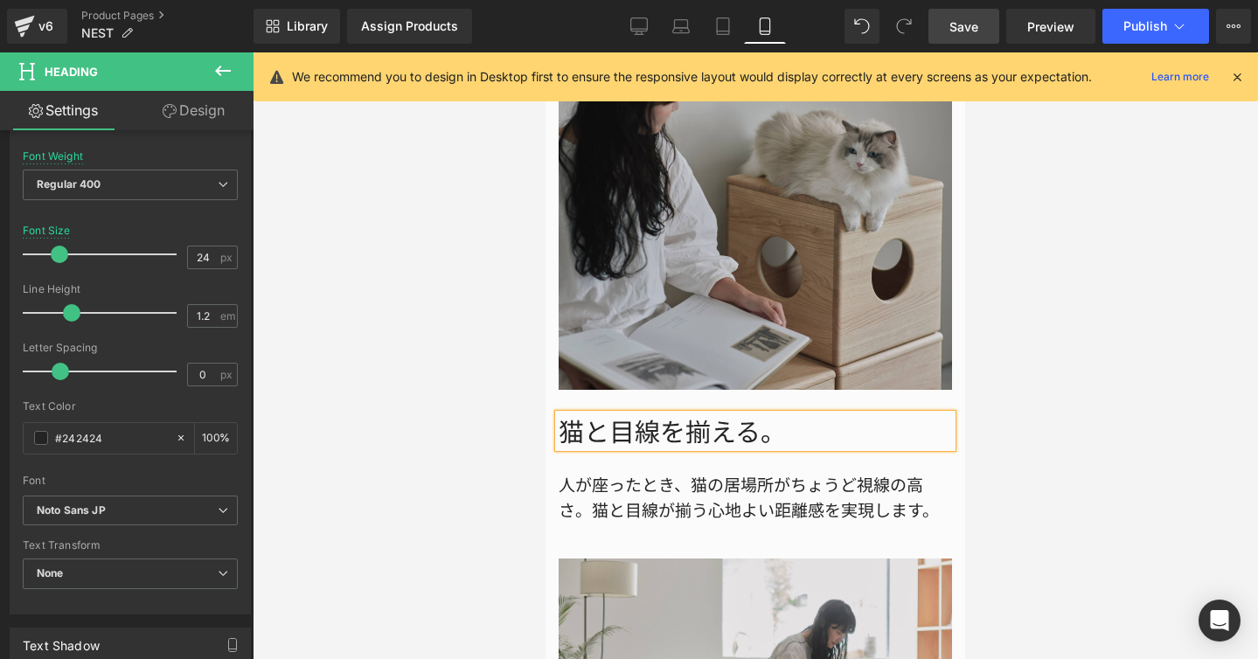
click at [624, 414] on h1 "猫と目線を揃える。" at bounding box center [755, 430] width 393 height 33
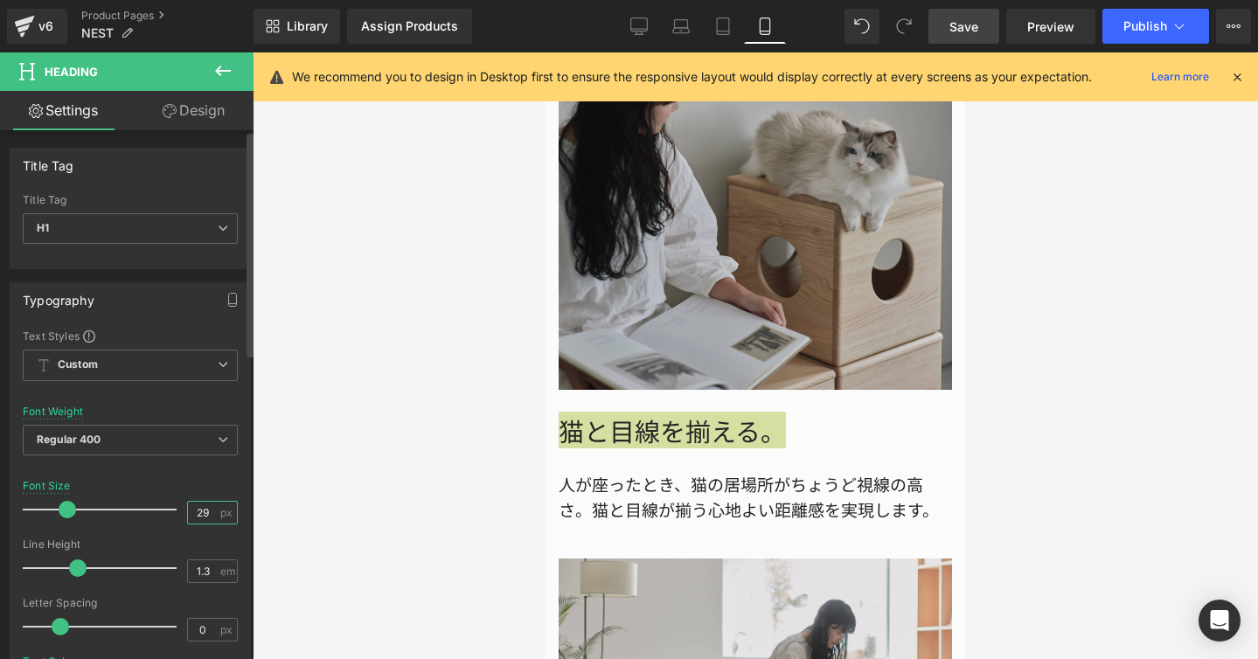
click at [205, 508] on input "29" at bounding box center [203, 513] width 31 height 22
type input "24"
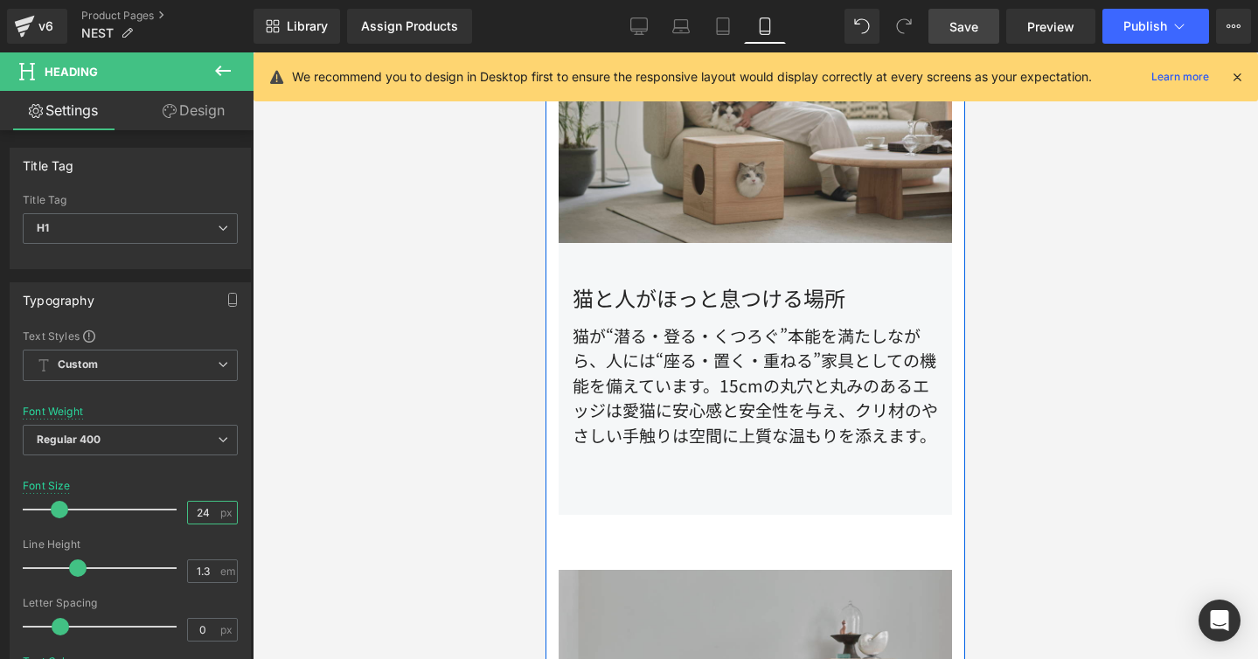
scroll to position [1187, 0]
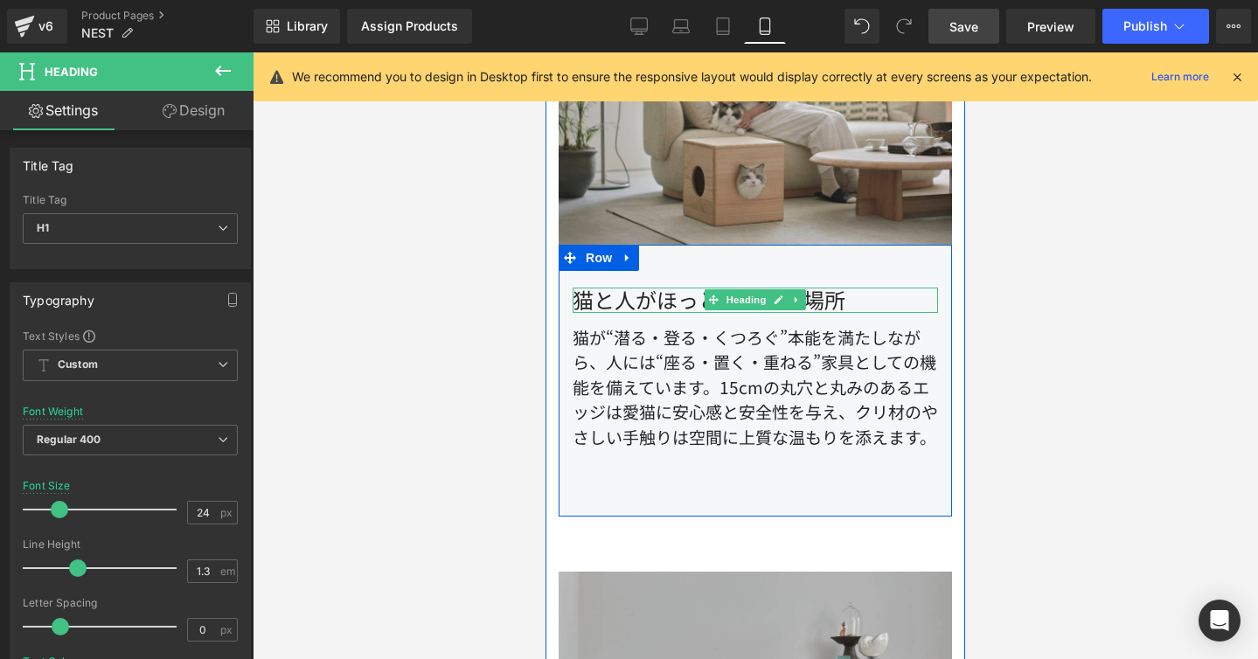
click at [674, 288] on div "猫と人がほっと息つける場所" at bounding box center [755, 300] width 365 height 25
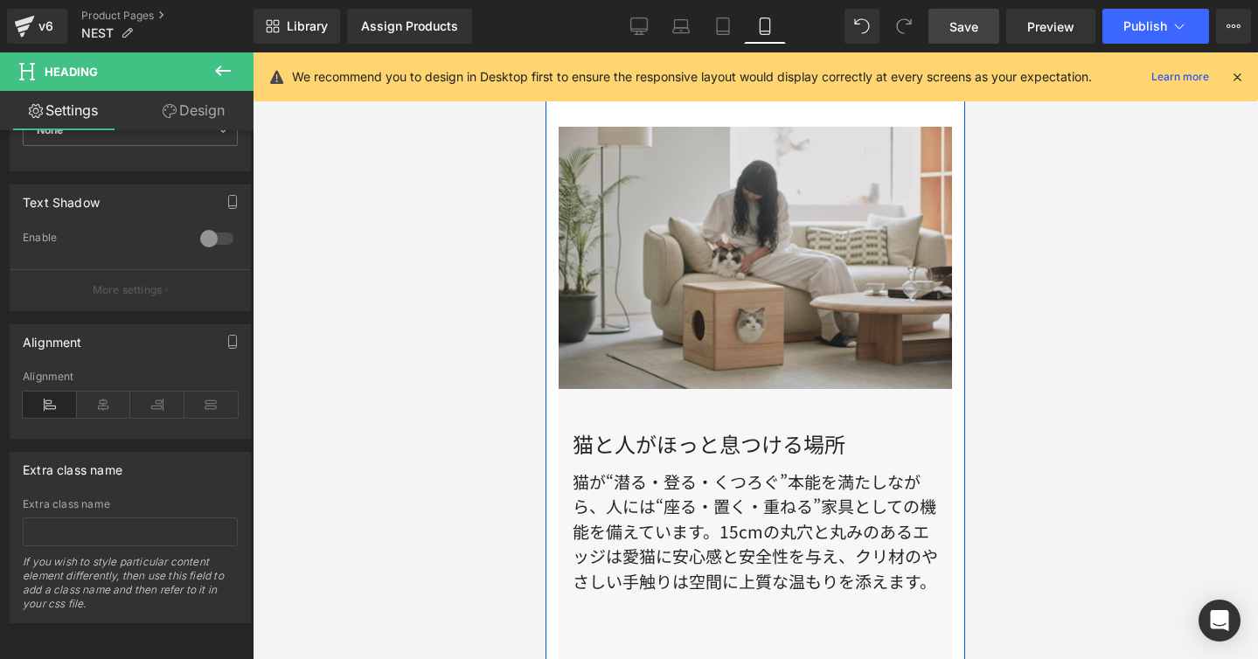
scroll to position [1023, 0]
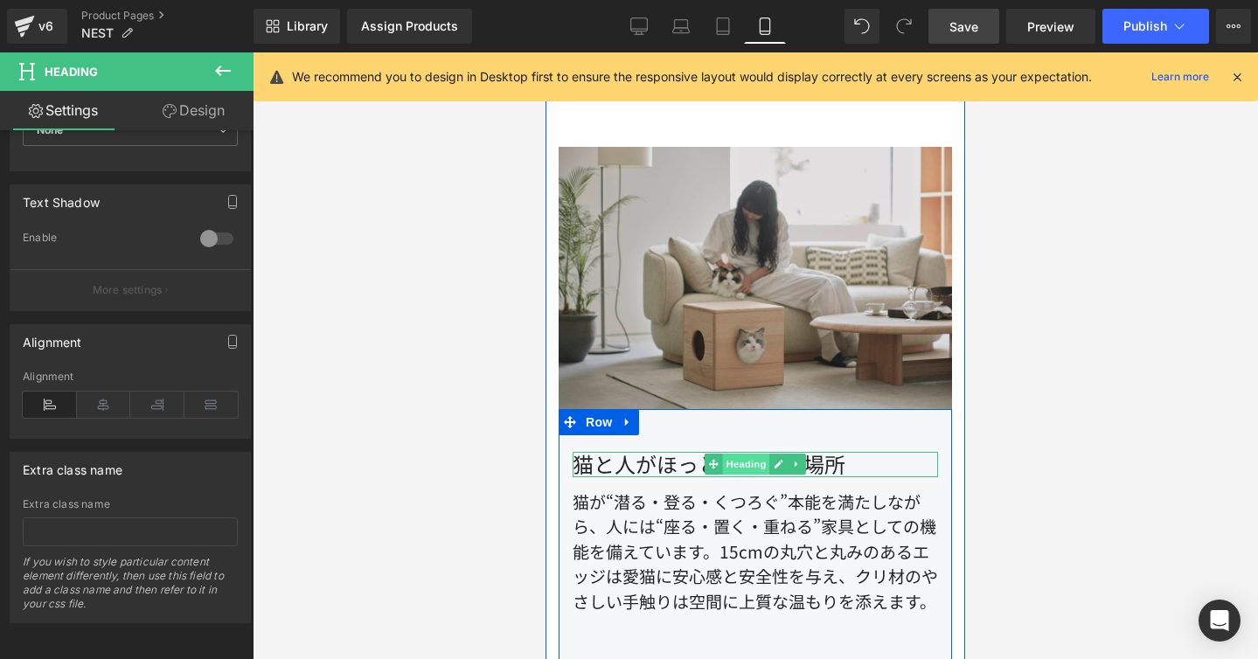
click at [725, 452] on div "猫と人がほっと息つける場所 Heading" at bounding box center [755, 464] width 365 height 25
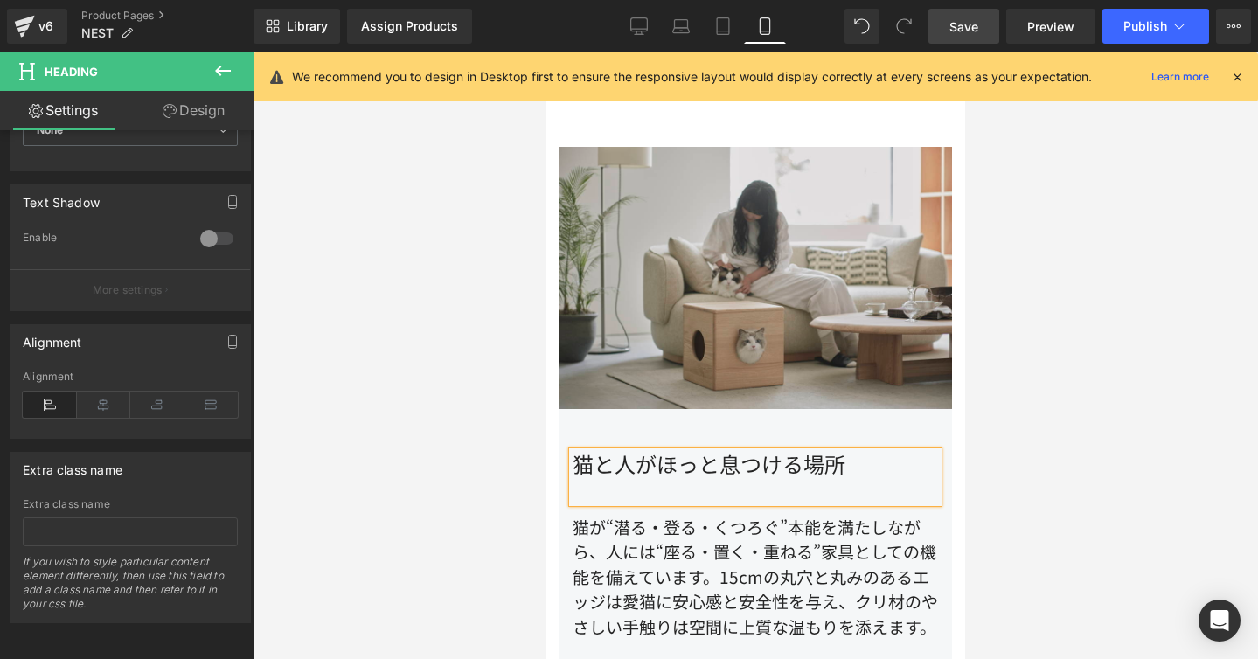
click at [725, 452] on div "猫と人がほっと息つける場所" at bounding box center [755, 477] width 365 height 51
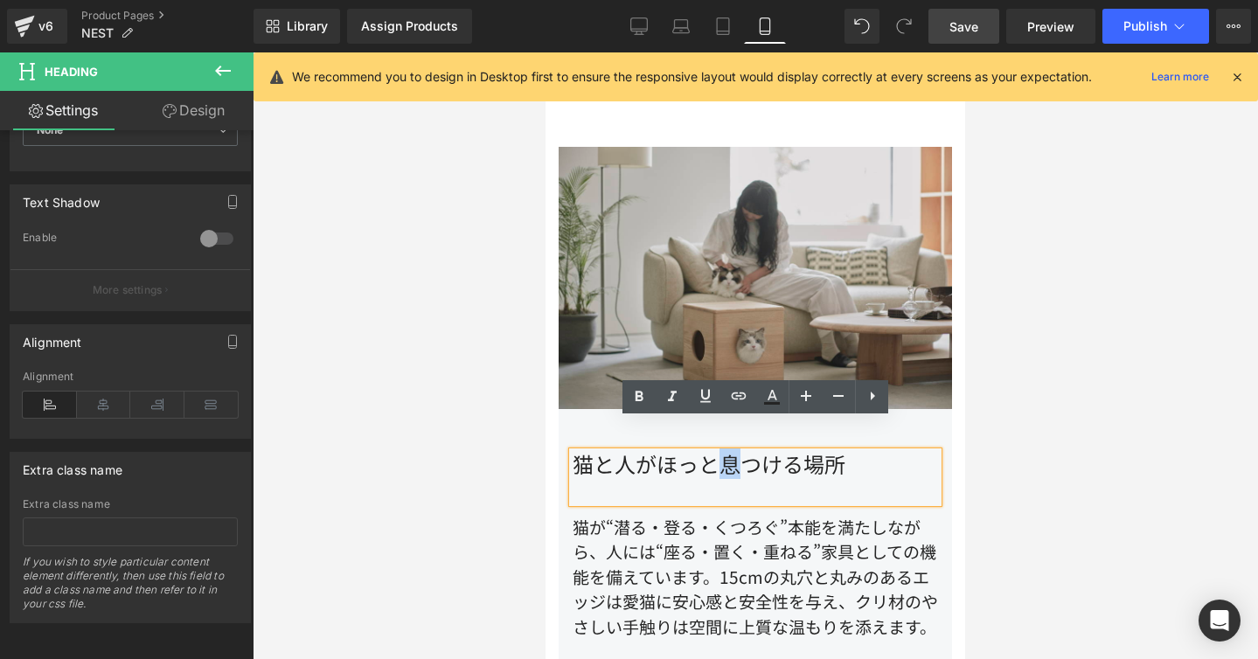
click at [710, 453] on div "猫と人がほっと息つける場所" at bounding box center [755, 477] width 365 height 51
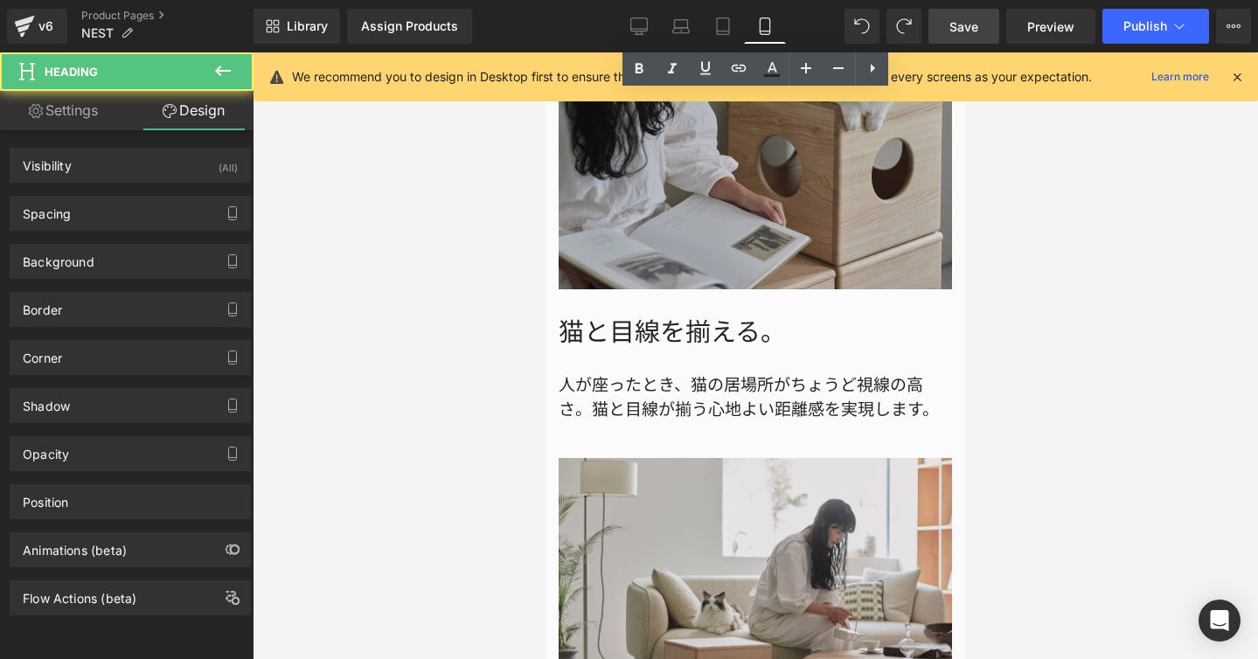
scroll to position [2345, 0]
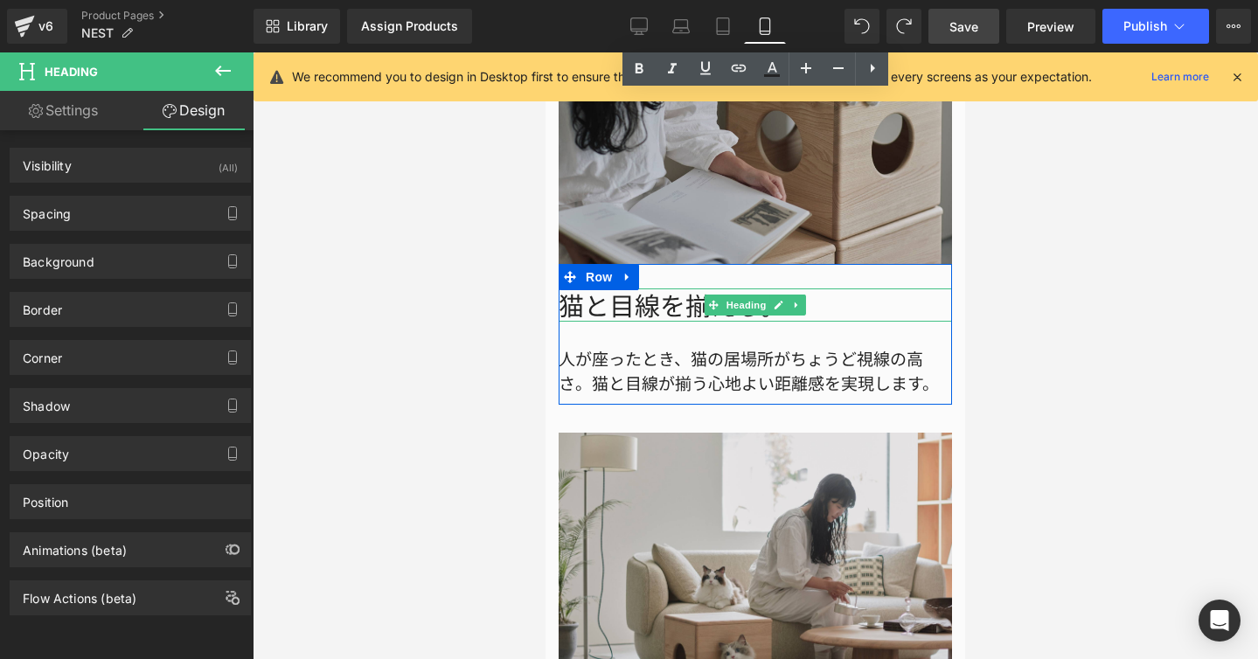
click at [650, 288] on h1 "猫と目線を揃える。" at bounding box center [755, 304] width 393 height 33
click at [650, 322] on div "人が座ったとき、猫の居場所がちょうど視線の高さ。猫と目線が揃う心地よい距離感を実現します。" at bounding box center [755, 359] width 393 height 74
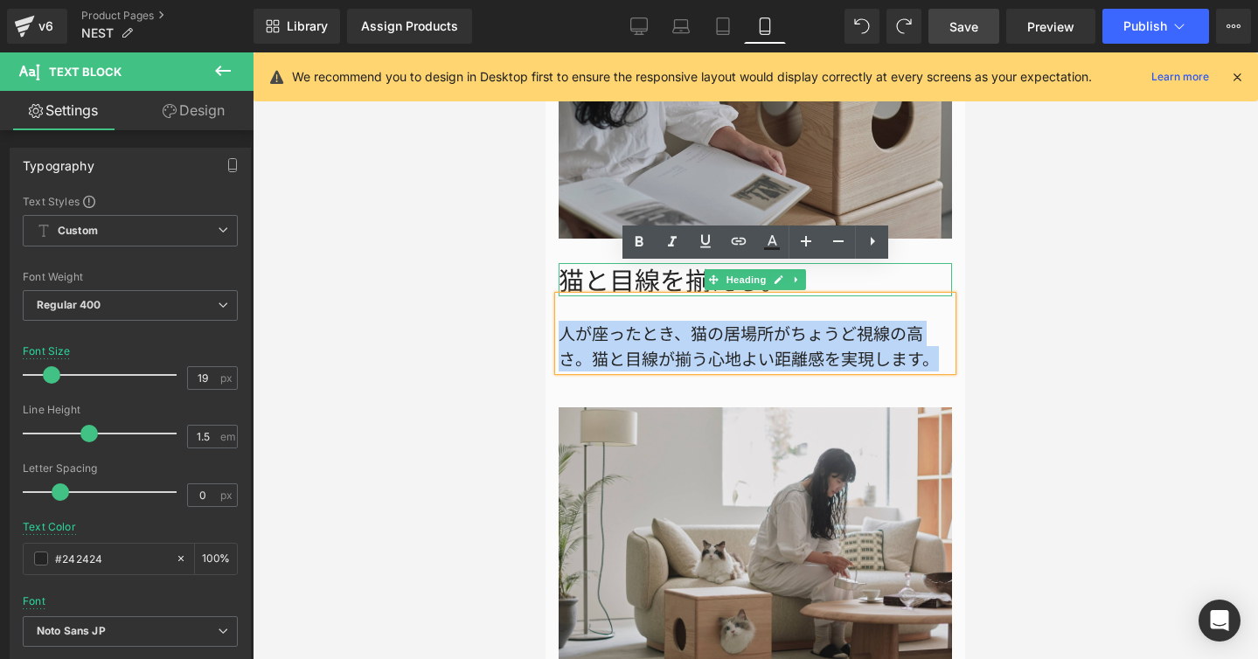
click at [585, 263] on h1 "猫と目線を揃える。" at bounding box center [755, 279] width 393 height 33
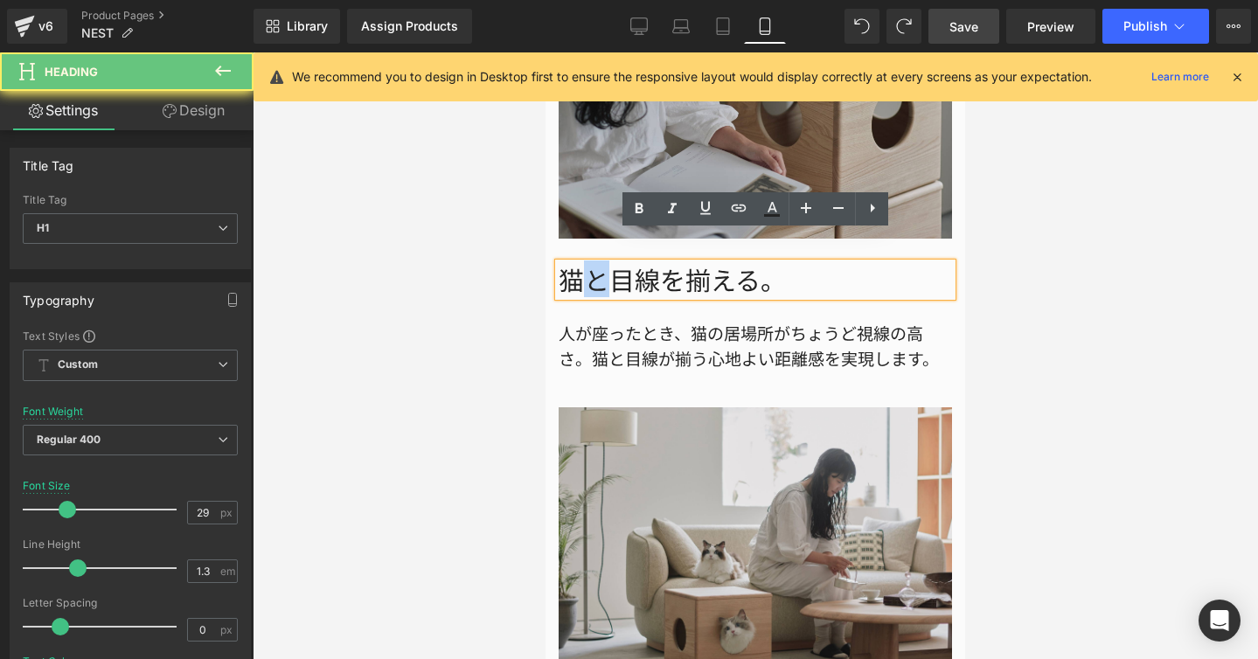
click at [585, 263] on h1 "猫と目線を揃える。" at bounding box center [755, 279] width 393 height 33
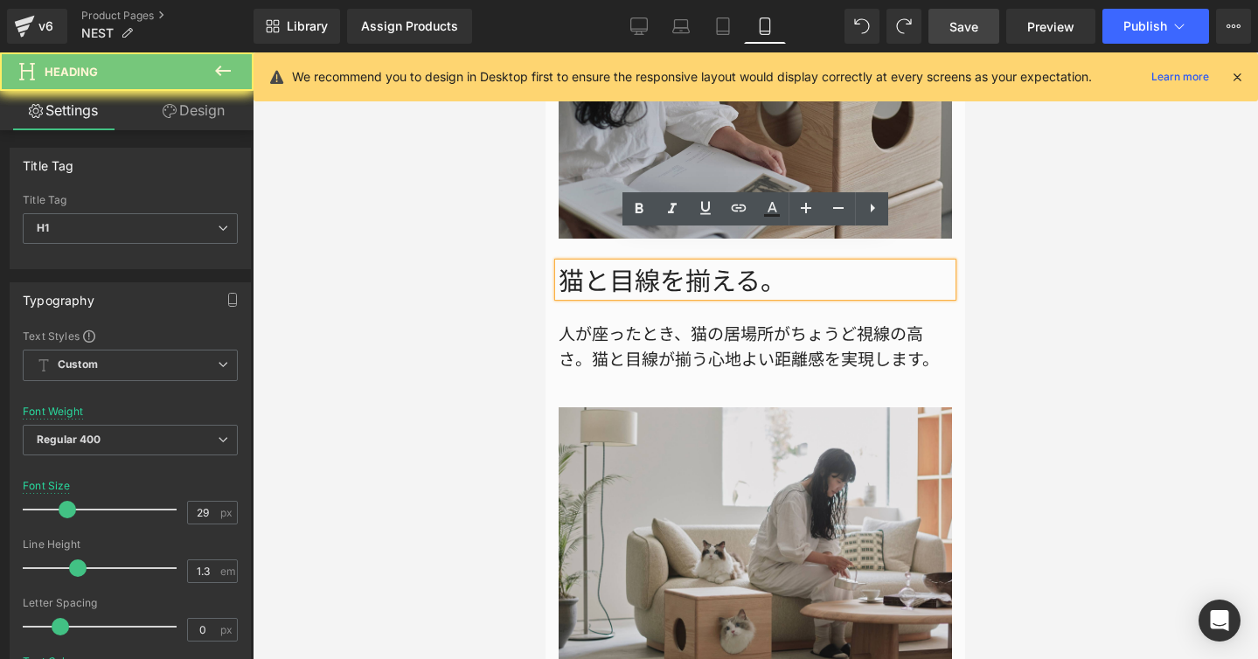
click at [585, 263] on h1 "猫と目線を揃える。" at bounding box center [755, 279] width 393 height 33
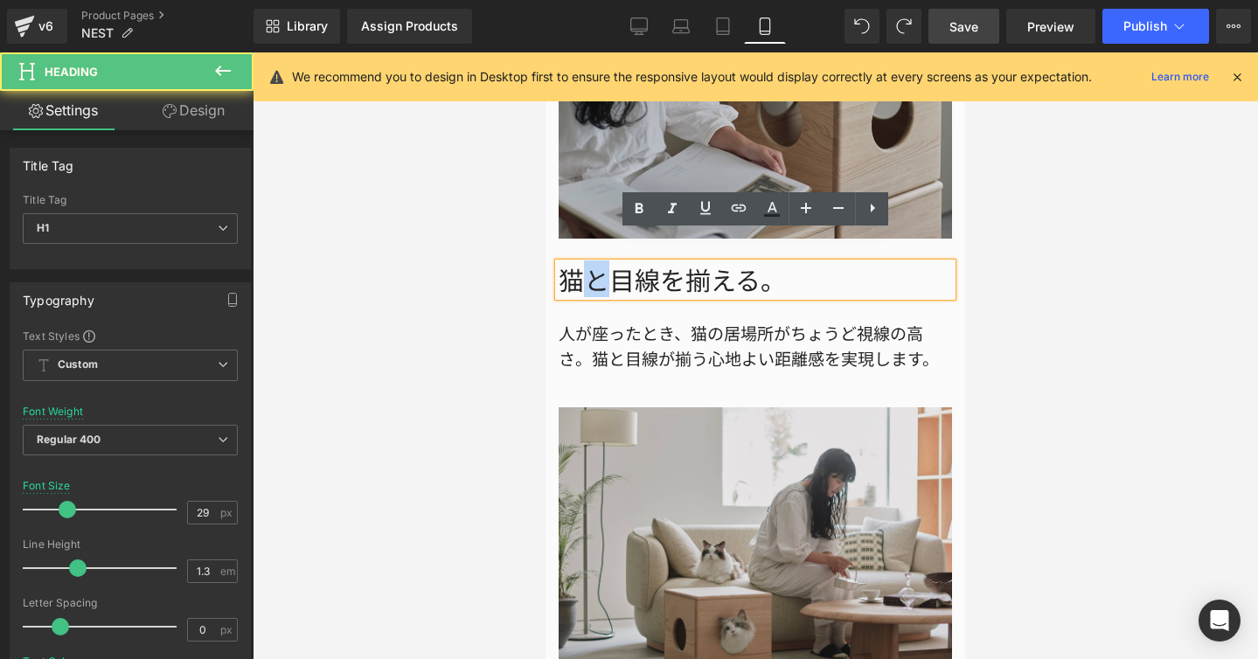
click at [585, 263] on h1 "猫と目線を揃える。" at bounding box center [755, 279] width 393 height 33
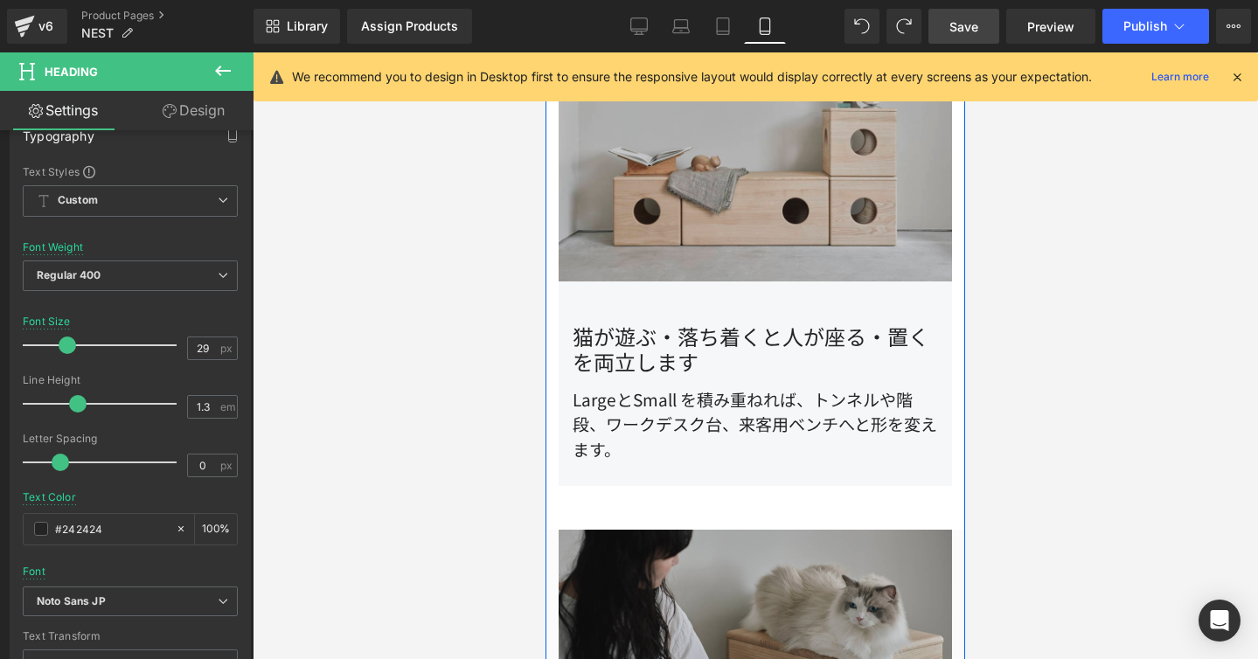
scroll to position [1729, 0]
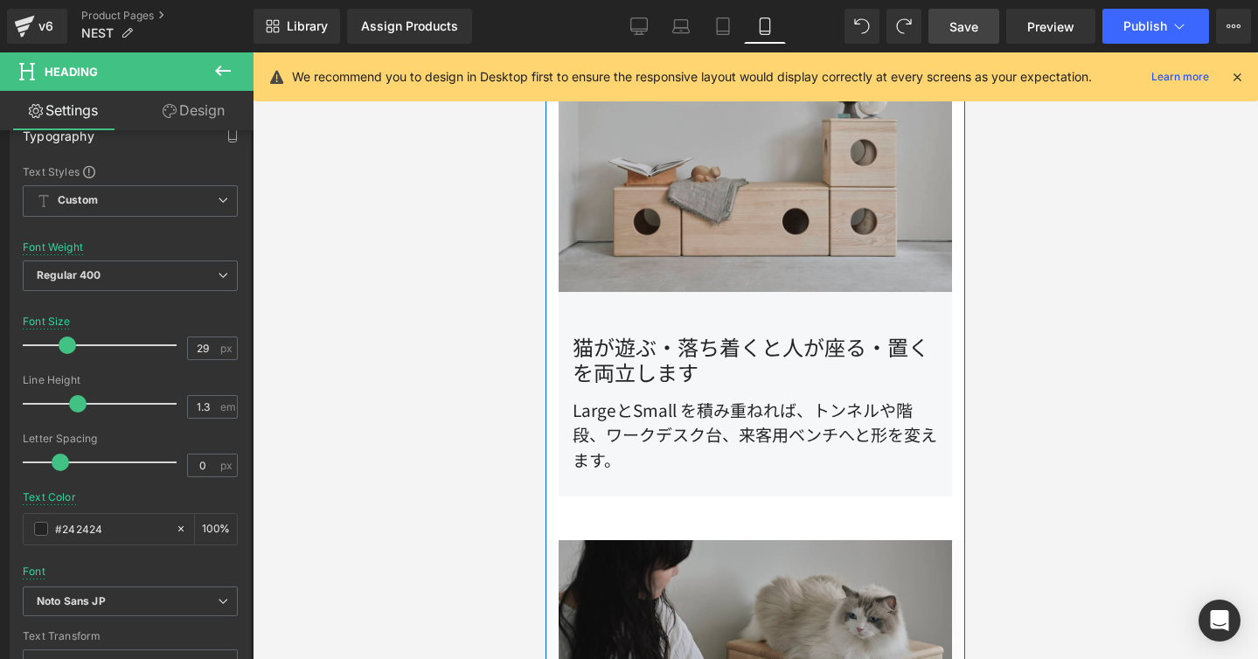
click at [600, 335] on div "猫が遊ぶ・落ち着くと人が座る・置くを両立します" at bounding box center [755, 360] width 365 height 51
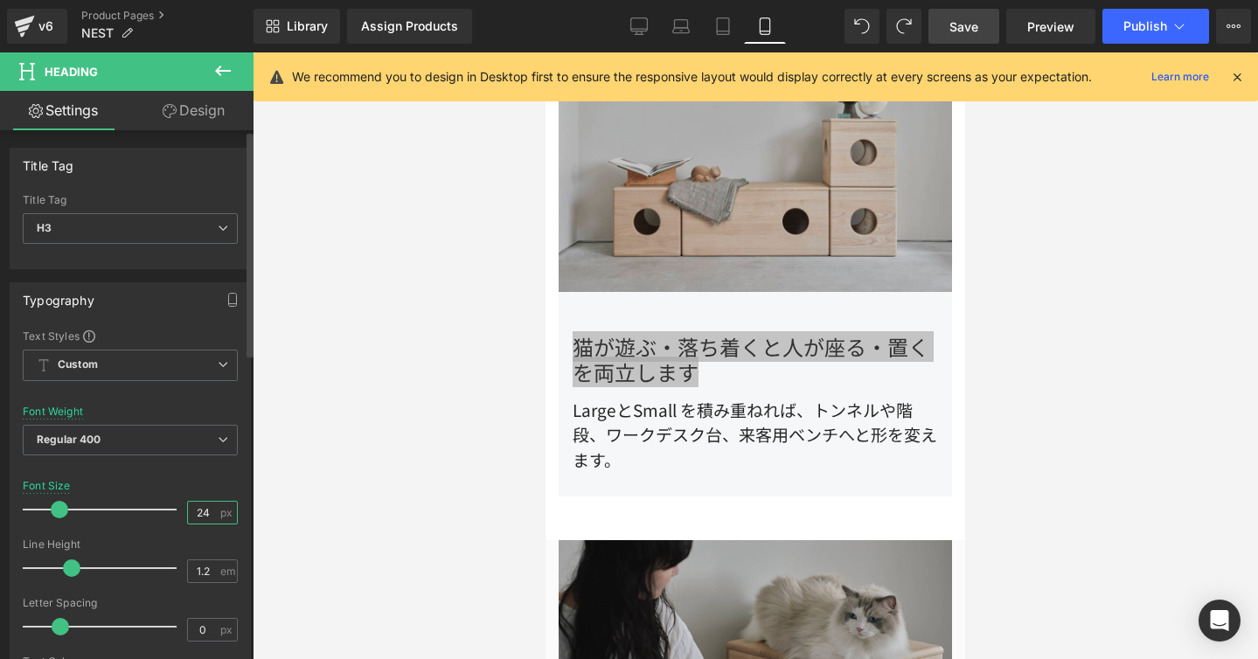
click at [201, 506] on input "24" at bounding box center [203, 513] width 31 height 22
type input "29"
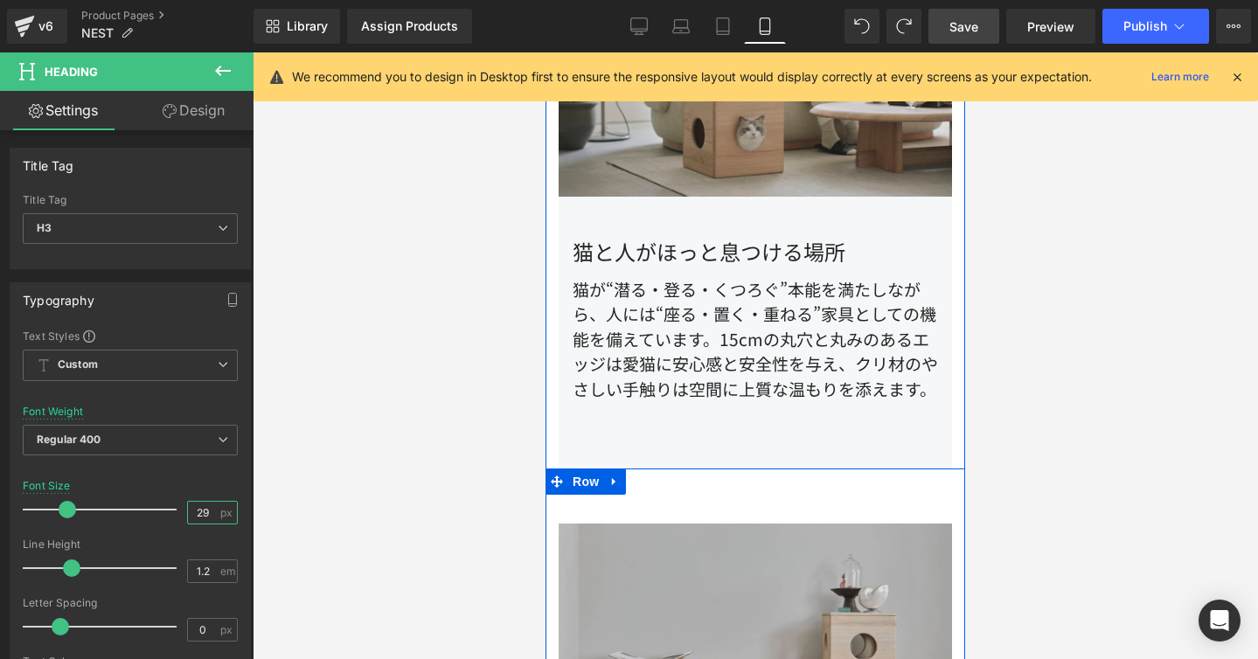
scroll to position [1214, 0]
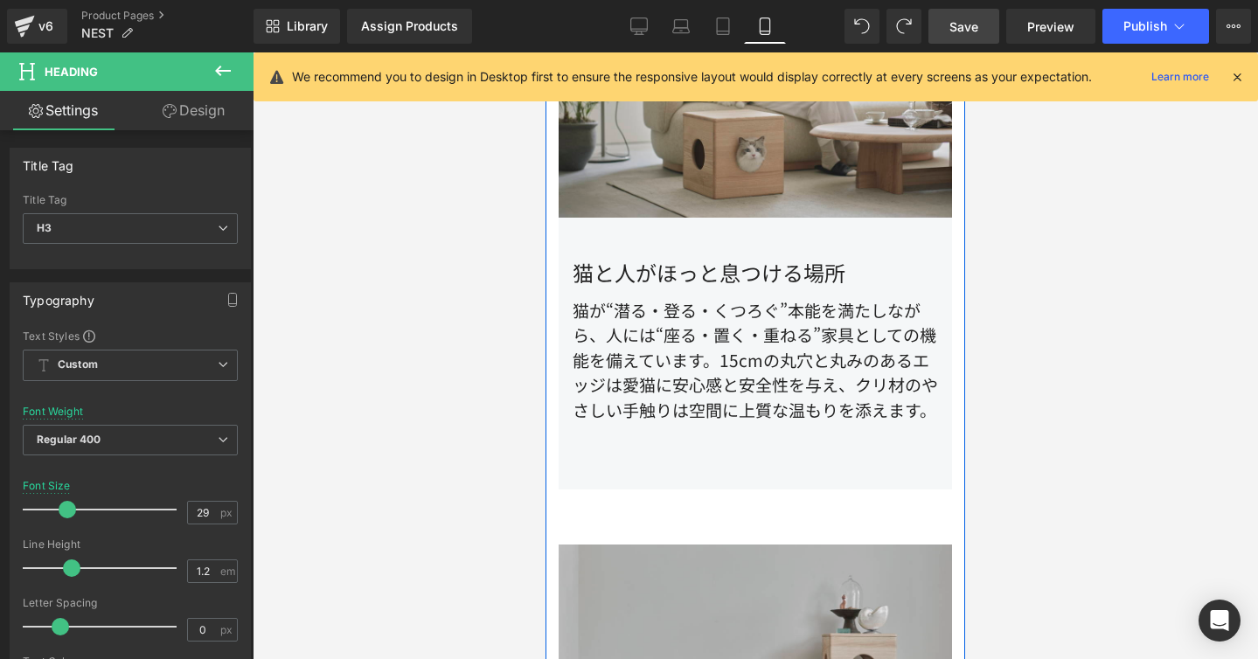
click at [672, 260] on div "猫と人がほっと息つける場所" at bounding box center [755, 272] width 365 height 25
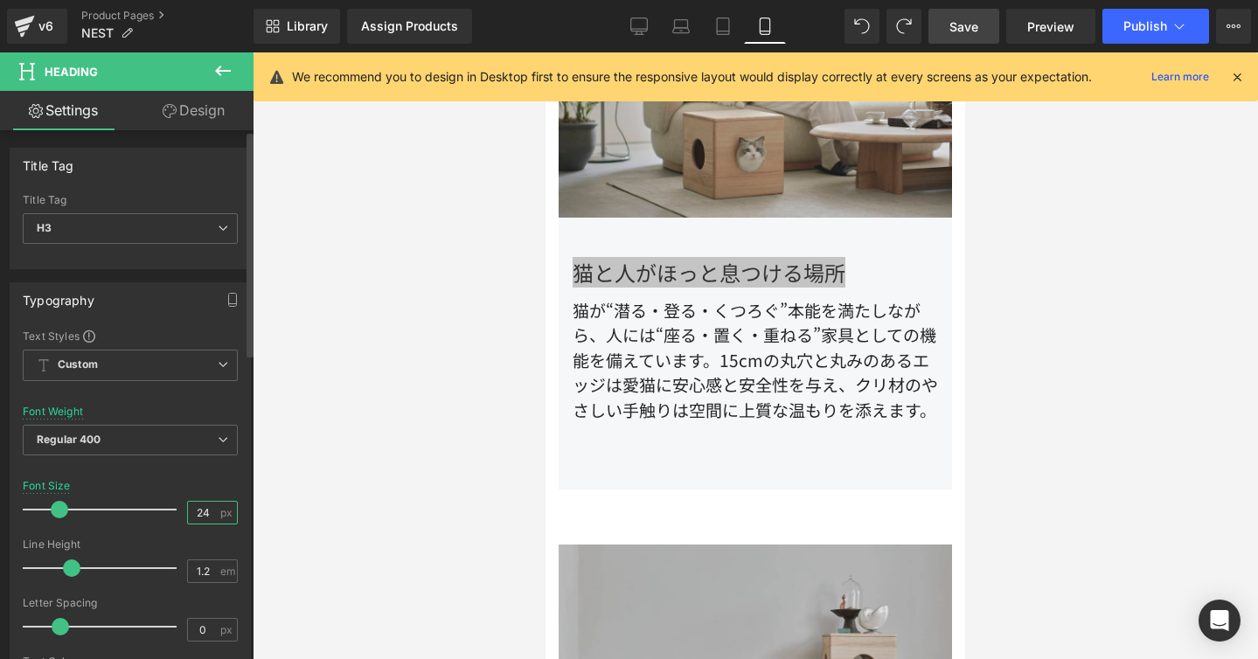
click at [199, 517] on input "24" at bounding box center [203, 513] width 31 height 22
type input "29"
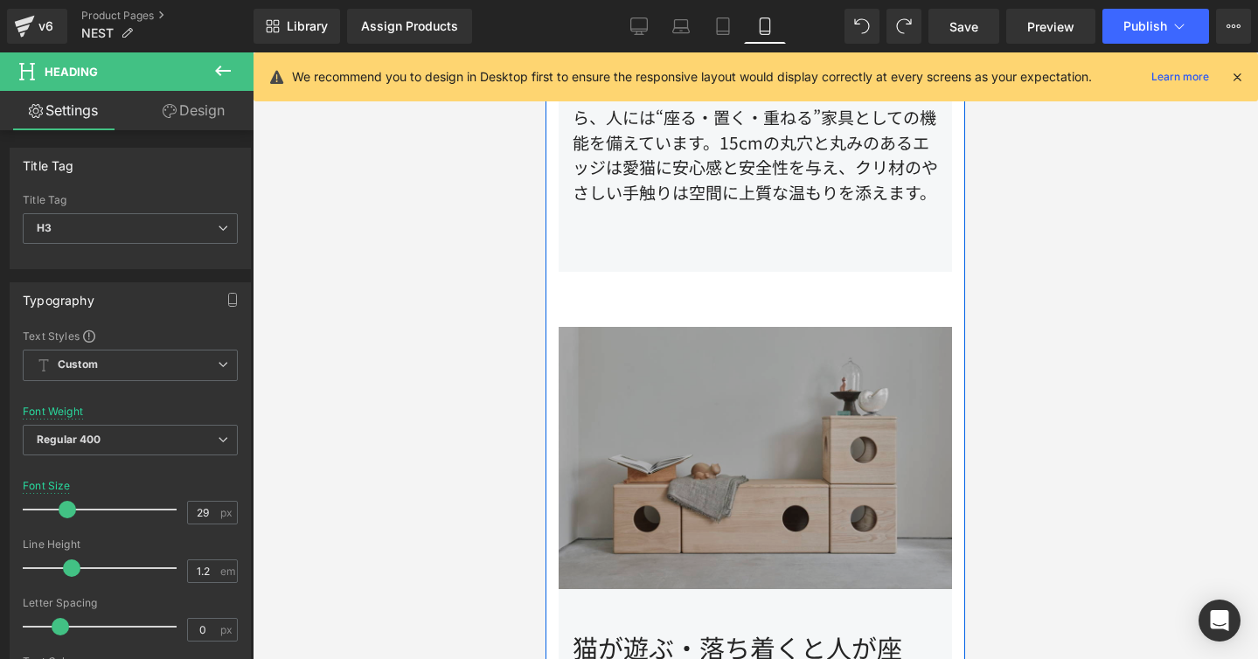
scroll to position [1419, 0]
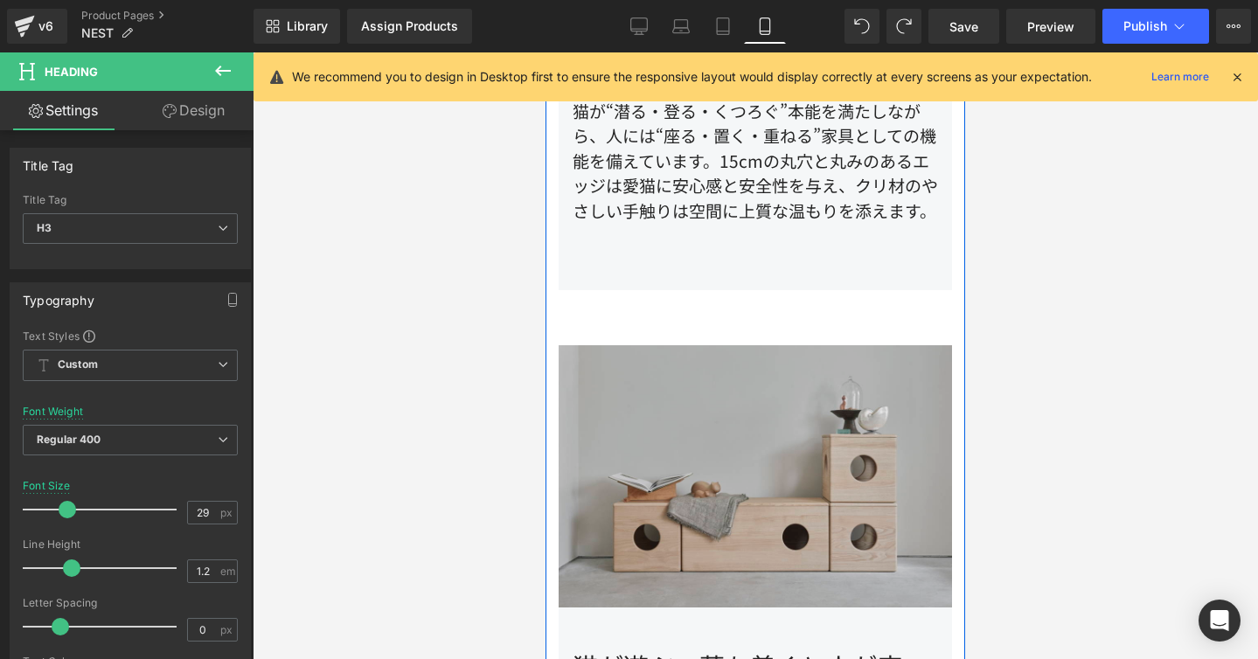
click at [716, 219] on div "猫と人がほっと息つける場所 Heading 猫が“潜る・登る・くつろぐ”本能を満たしながら、人には“座る・置く・重ねる”家具としての機能を備えています。15c…" at bounding box center [755, 151] width 393 height 277
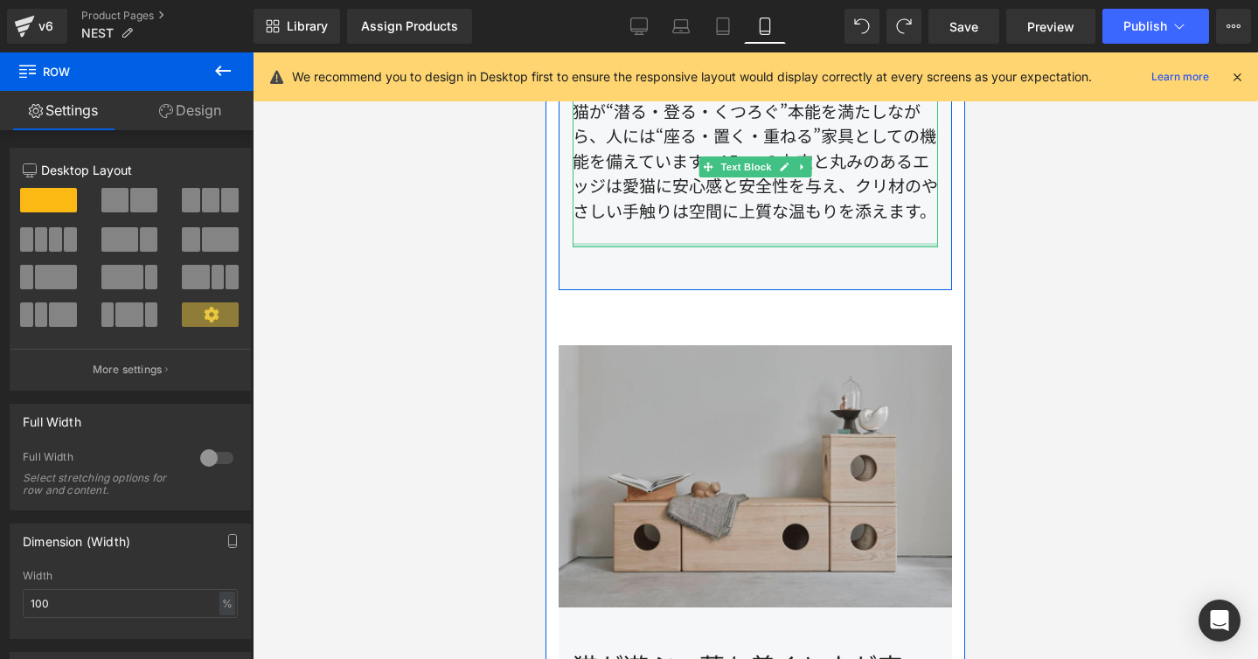
click at [742, 243] on div at bounding box center [755, 245] width 365 height 4
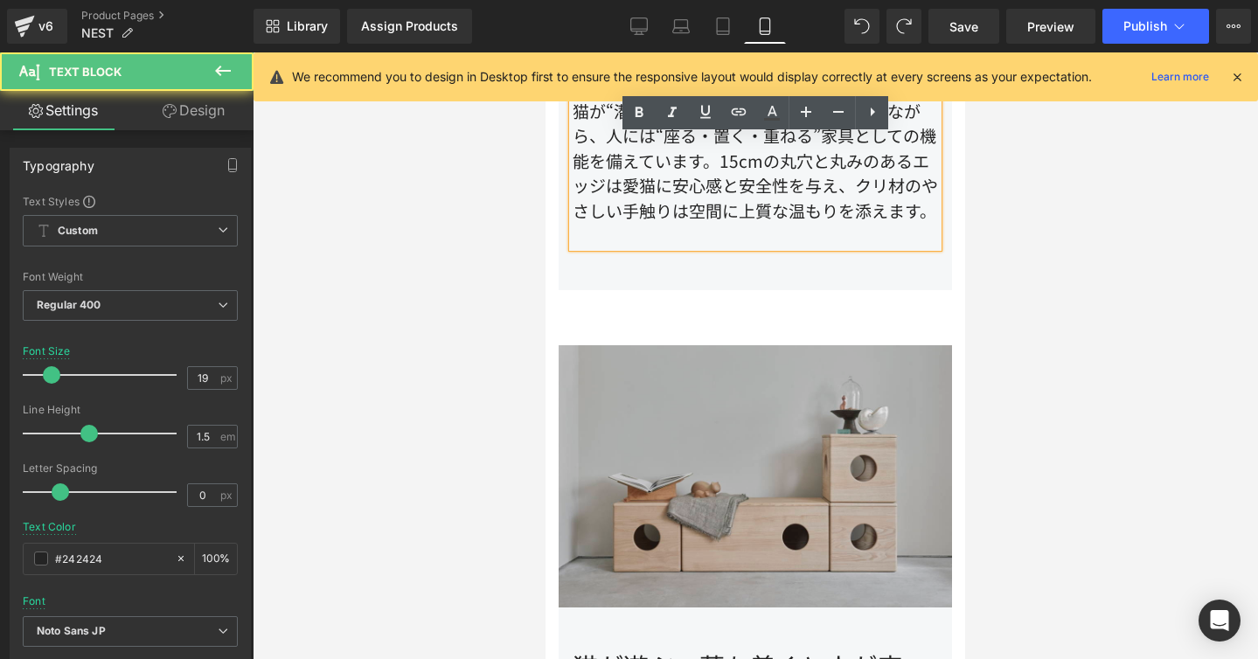
click at [742, 212] on div "猫が“潜る・登る・くつろぐ”本能を満たしながら、人には“座る・置く・重ねる”家具としての機能を備えています。15cmの丸穴と丸みのあるエッジは愛猫に安心感と安…" at bounding box center [755, 168] width 365 height 162
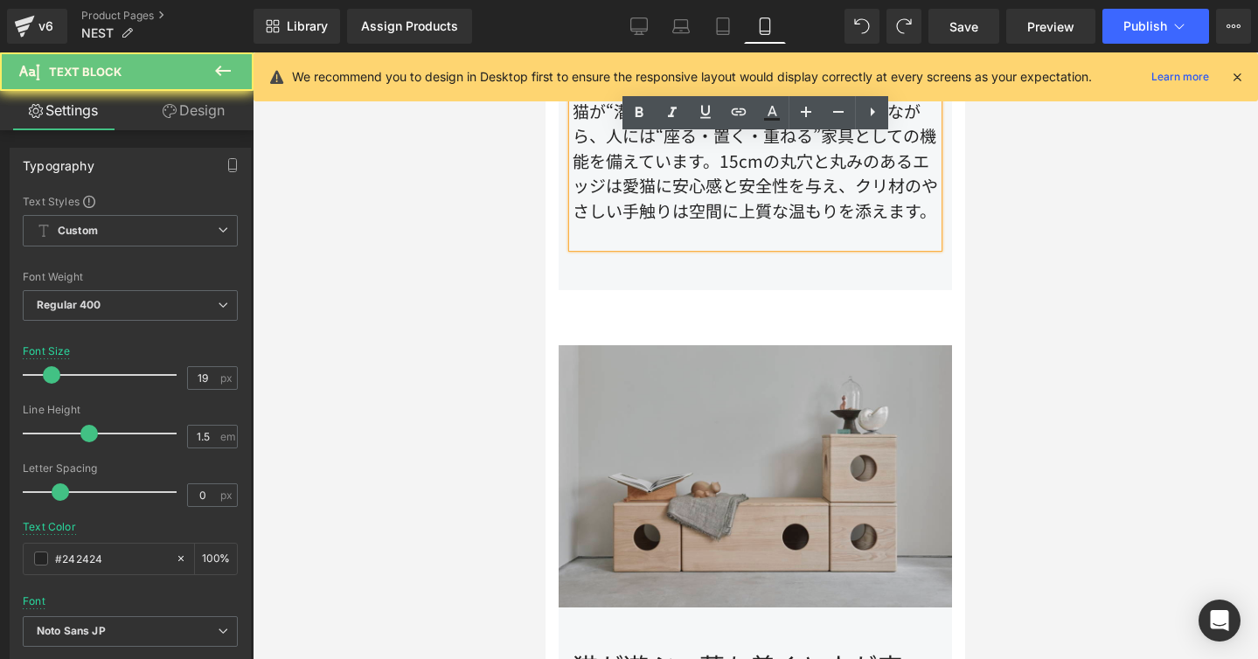
click at [742, 212] on div "猫が“潜る・登る・くつろぐ”本能を満たしながら、人には“座る・置く・重ねる”家具としての機能を備えています。15cmの丸穴と丸みのあるエッジは愛猫に安心感と安…" at bounding box center [755, 168] width 365 height 162
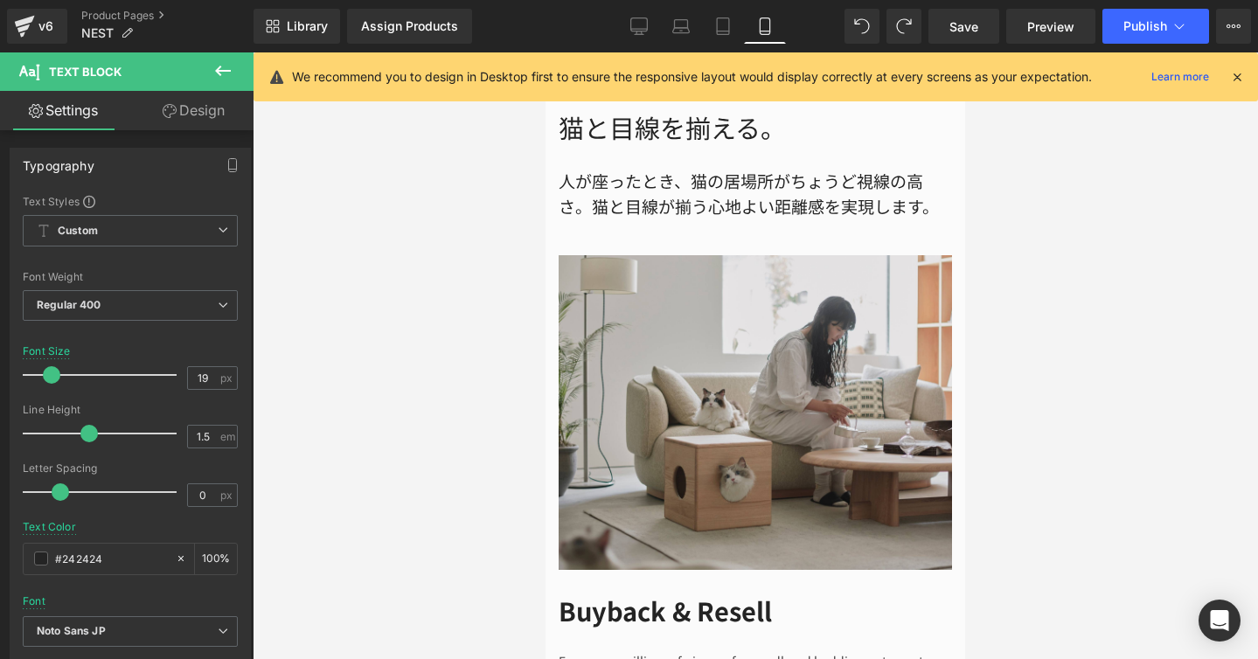
scroll to position [2738, 0]
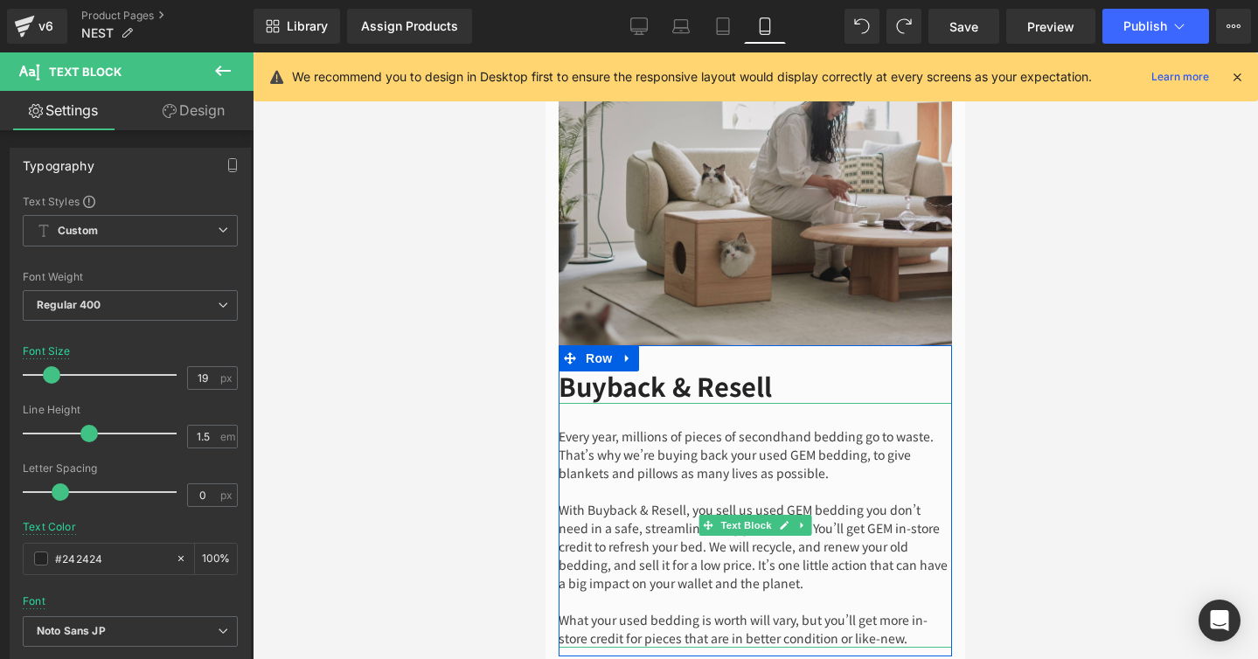
click at [836, 582] on div "Every year, millions of pieces of secondhand bedding go to waste. That’s why we…" at bounding box center [755, 525] width 393 height 245
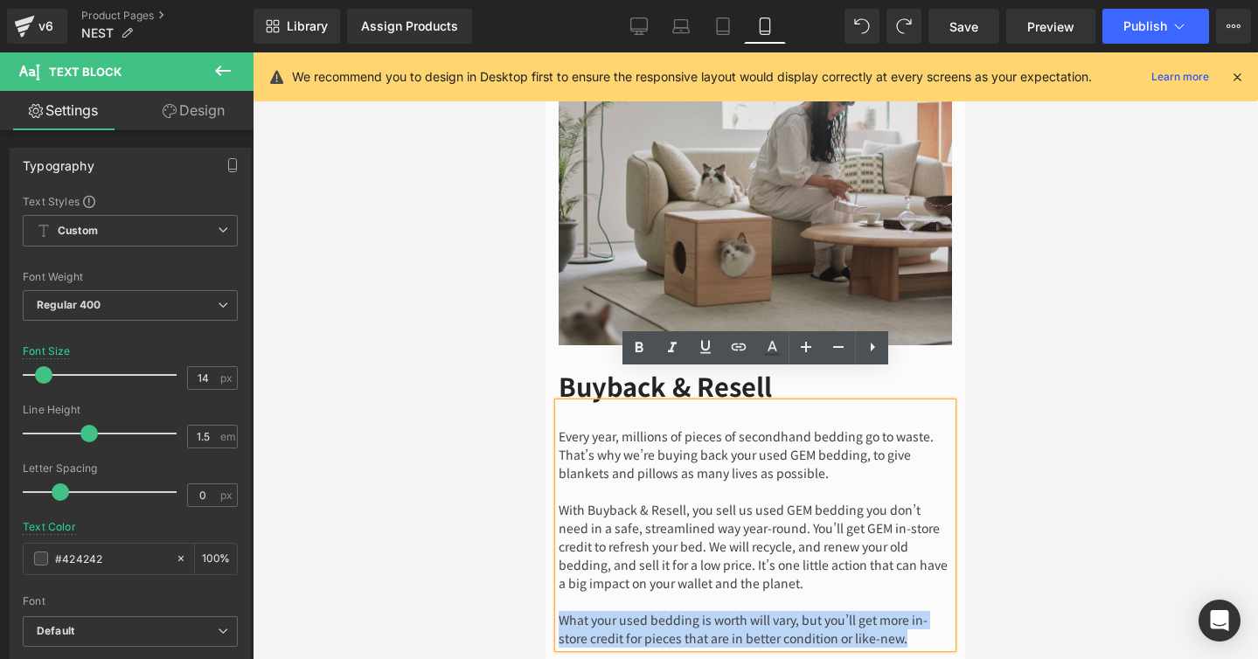
click at [948, 603] on div "Every year, millions of pieces of secondhand bedding go to waste. That’s why we…" at bounding box center [755, 525] width 393 height 245
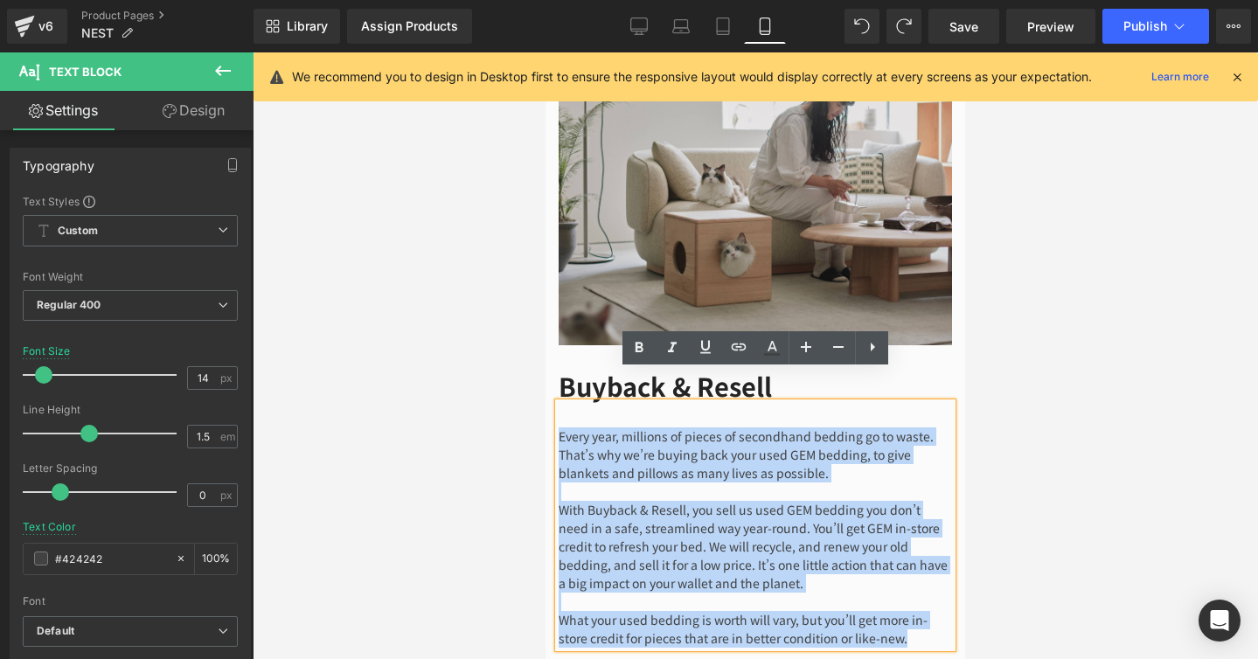
drag, startPoint x: 948, startPoint y: 603, endPoint x: 535, endPoint y: 389, distance: 465.6
click at [545, 389] on html "新商品発売と展示会開催のお知らせ コンテンツにスキップする 0 検索する" at bounding box center [755, 499] width 420 height 6369
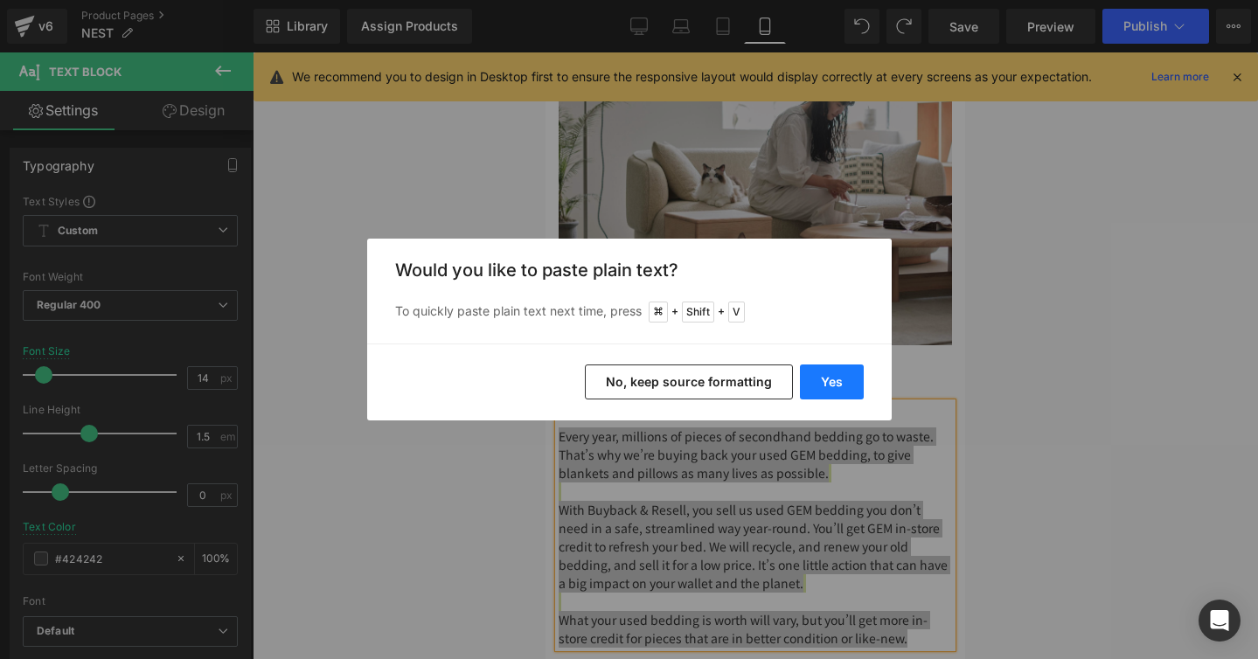
click at [816, 378] on button "Yes" at bounding box center [832, 381] width 64 height 35
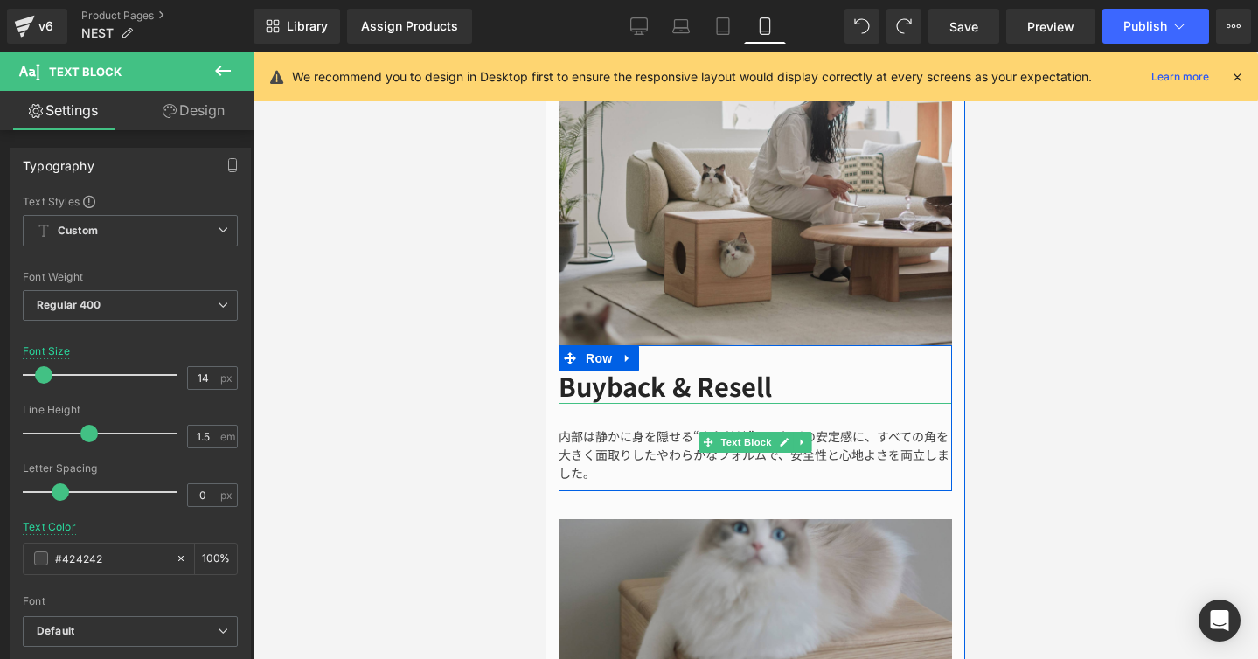
click at [654, 425] on div "内部は静かに身を隠せる“安心基地”。四角形の安定感に、すべての角を大きく面取りしたやわらかなフォルムで、安全性と心地よさを両立しました。" at bounding box center [755, 443] width 393 height 80
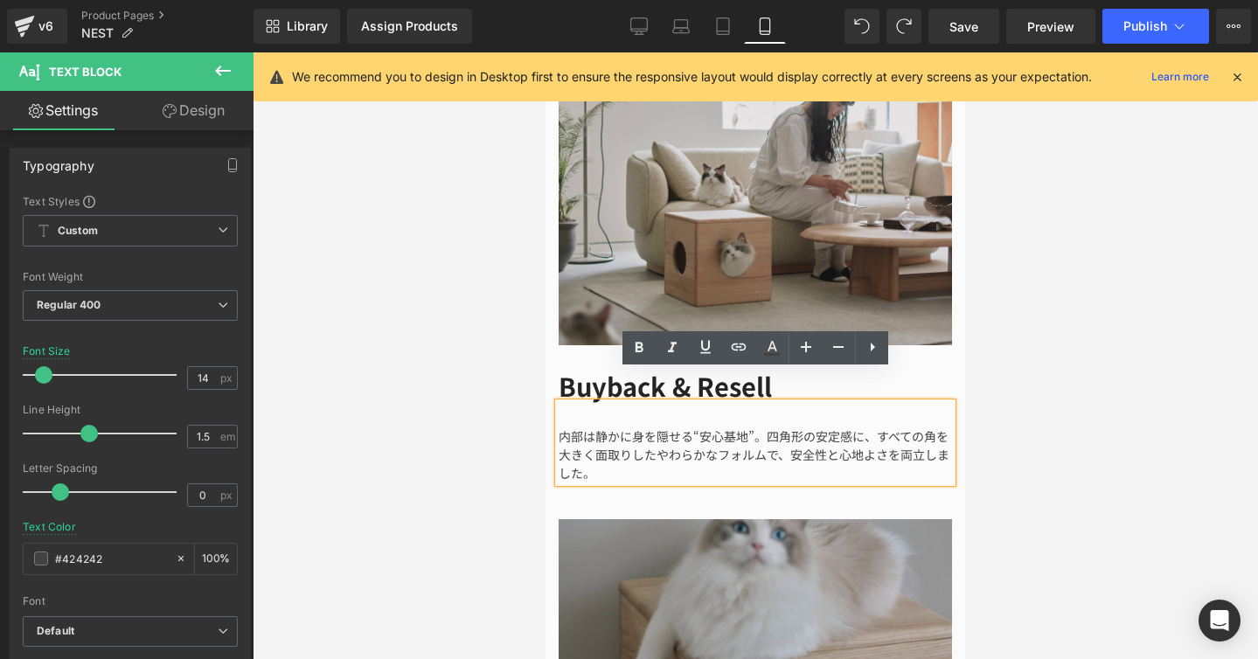
click at [564, 404] on div "内部は静かに身を隠せる“安心基地”。四角形の安定感に、すべての角を大きく面取りしたやわらかなフォルムで、安全性と心地よさを両立しました。" at bounding box center [755, 443] width 393 height 80
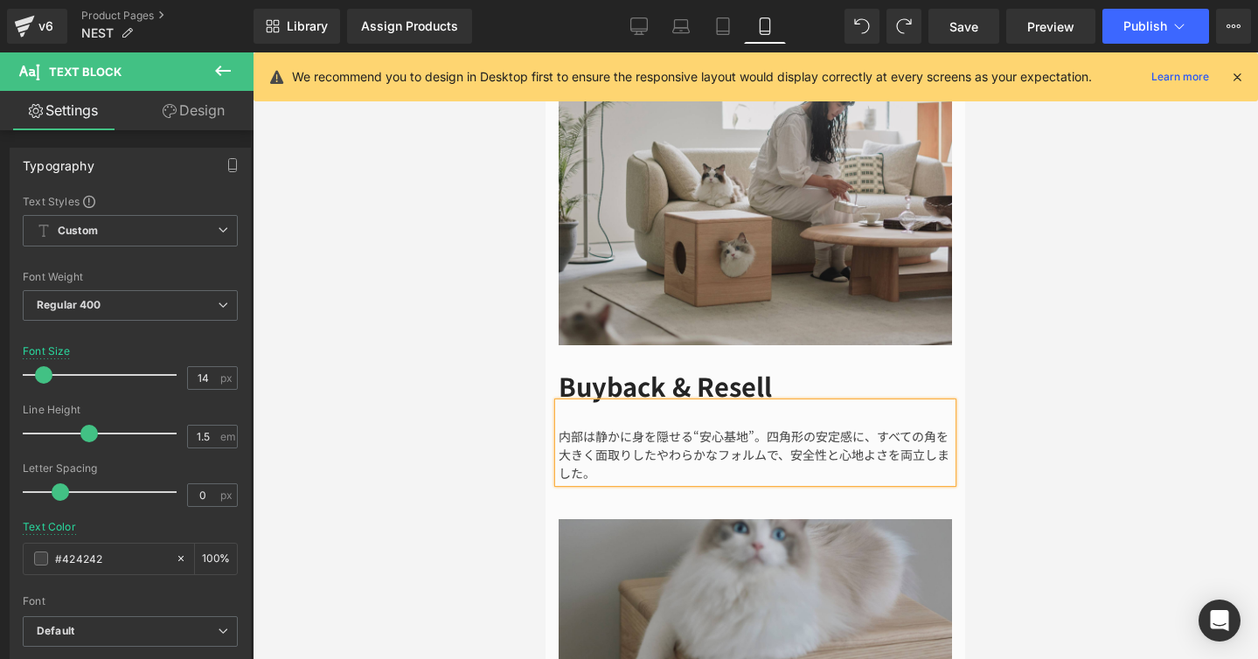
click at [677, 441] on div "内部は静かに身を隠せる“安心基地”。四角形の安定感に、すべての角を大きく面取りしたやわらかなフォルムで、安全性と心地よさを両立しました。" at bounding box center [755, 443] width 393 height 80
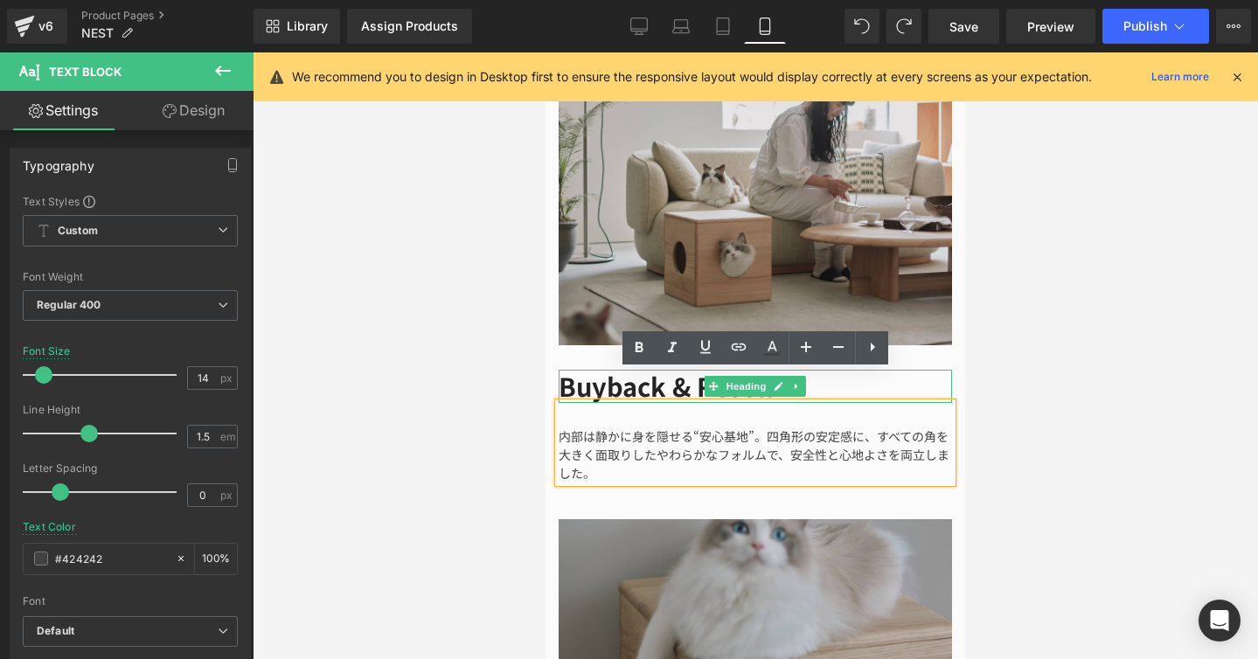
click at [600, 370] on h1 "Buyback & Resell" at bounding box center [755, 386] width 393 height 33
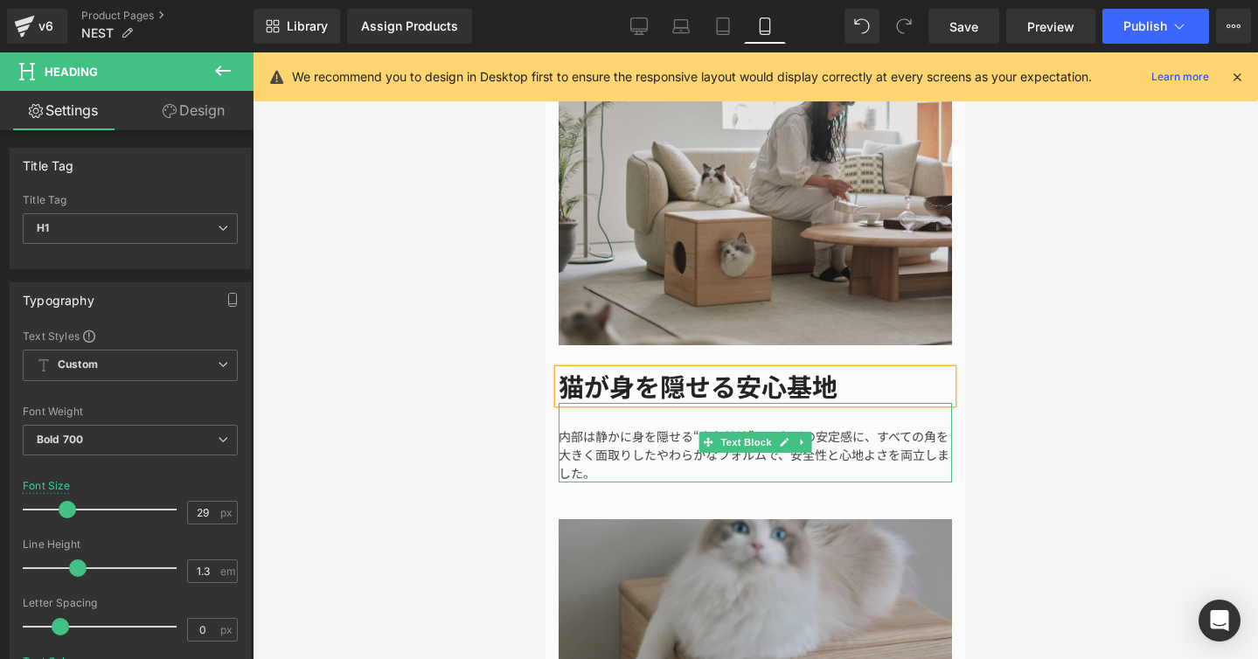
click at [624, 413] on div "内部は静かに身を隠せる“安心基地”。四角形の安定感に、すべての角を大きく面取りしたやわらかなフォルムで、安全性と心地よさを両立しました。" at bounding box center [755, 443] width 393 height 80
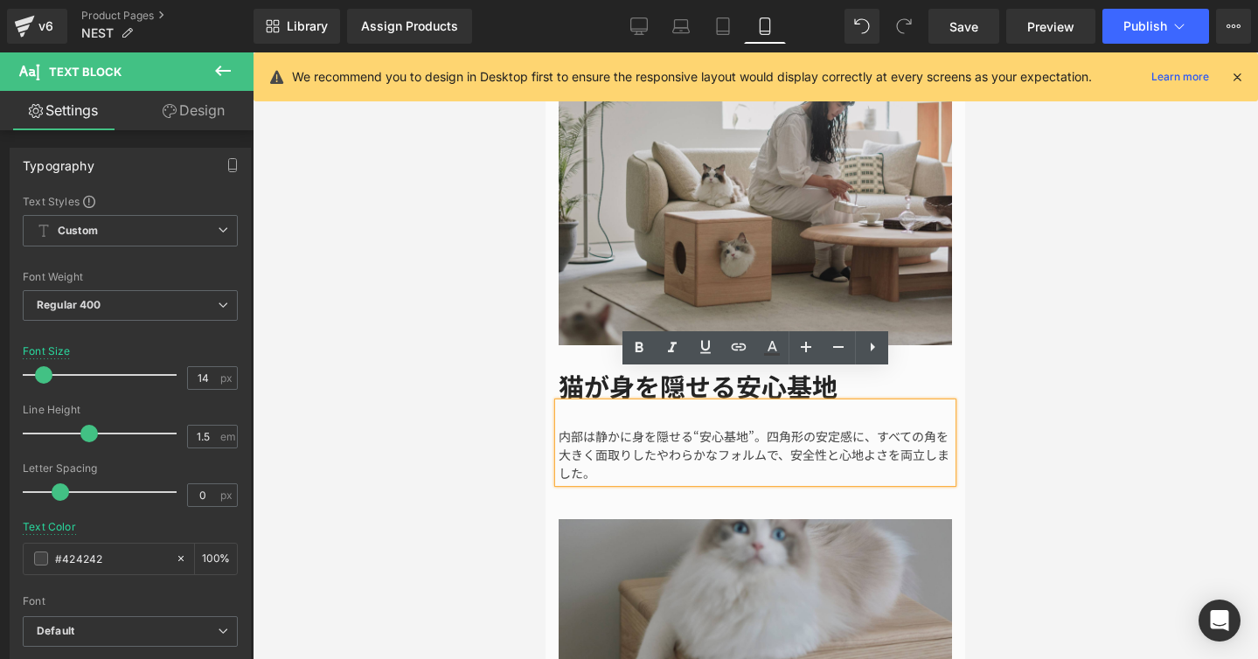
click at [757, 403] on div "内部は静かに身を隠せる“安心基地”。四角形の安定感に、すべての角を大きく面取りしたやわらかなフォルムで、安全性と心地よさを両立しました。" at bounding box center [755, 443] width 393 height 80
click at [845, 403] on div "内部は静かに身を隠せる“安心基地”。四角形の安定感に、すべての角を大きく面取りしたやわらかなフォルムで、安全性と心地よさを両立しました。" at bounding box center [755, 443] width 393 height 80
click at [856, 433] on div "内部は静かに身を隠せる“安心基地”。四角形の安定感に、すべての角を大きく面取りしたやわらかなフォルムで、安全性と心地よさを両立しました。" at bounding box center [755, 443] width 393 height 80
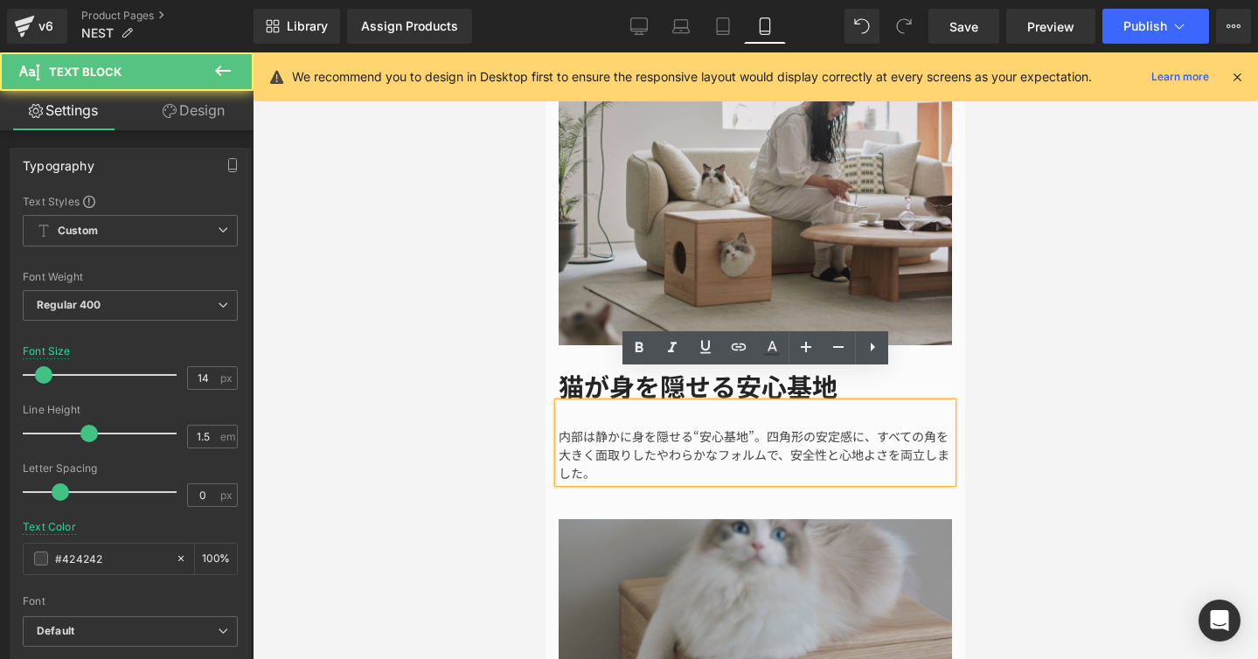
click at [621, 445] on div "内部は静かに身を隠せる“安心基地”。四角形の安定感に、すべての角を大きく面取りしたやわらかなフォルムで、安全性と心地よさを両立しました。" at bounding box center [755, 443] width 393 height 80
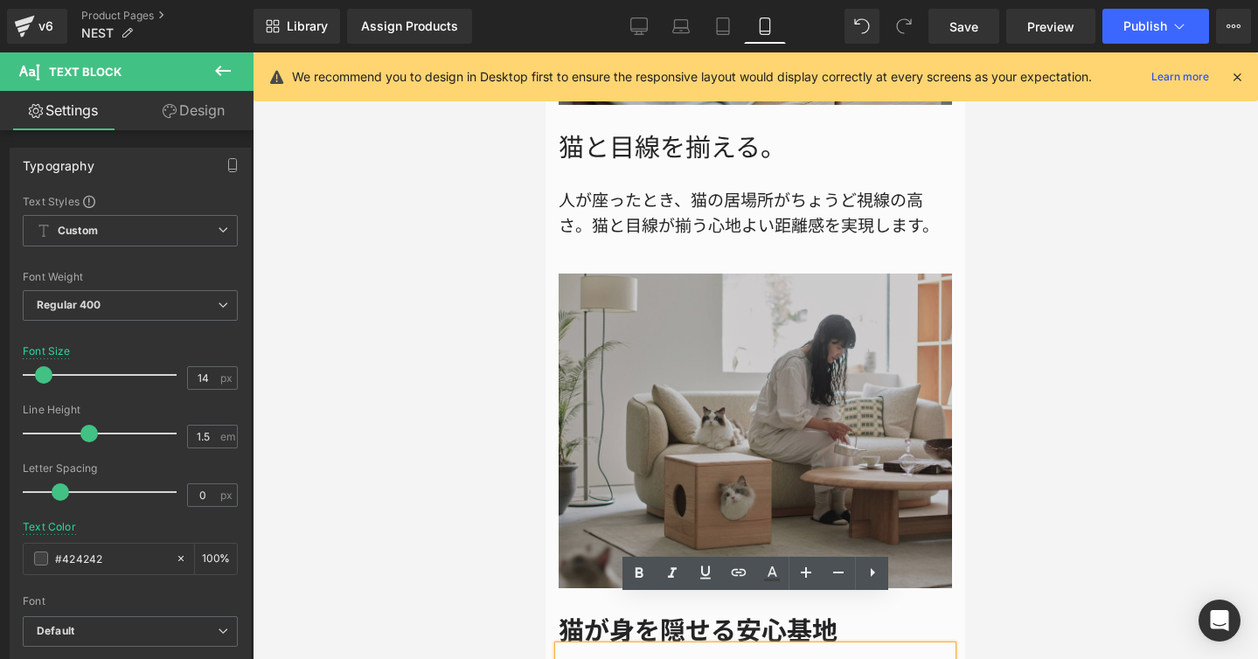
scroll to position [2466, 0]
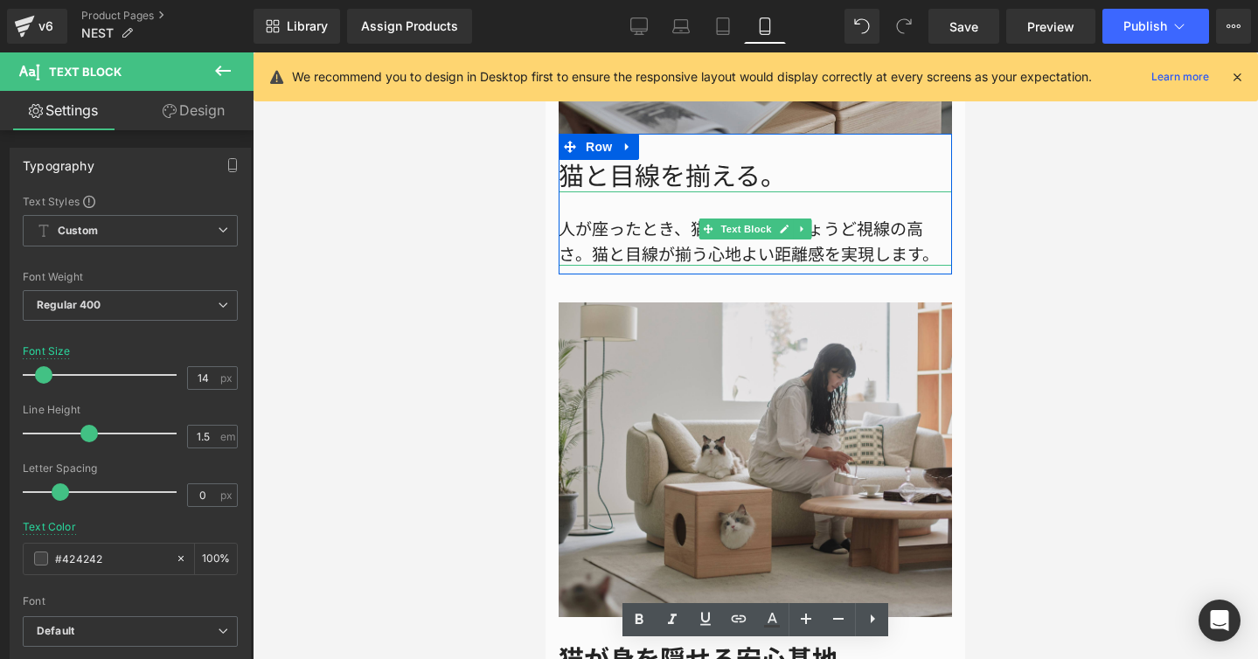
click at [710, 228] on div "人が座ったとき、猫の居場所がちょうど視線の高さ。猫と目線が揃う心地よい距離感を実現します。" at bounding box center [755, 228] width 393 height 74
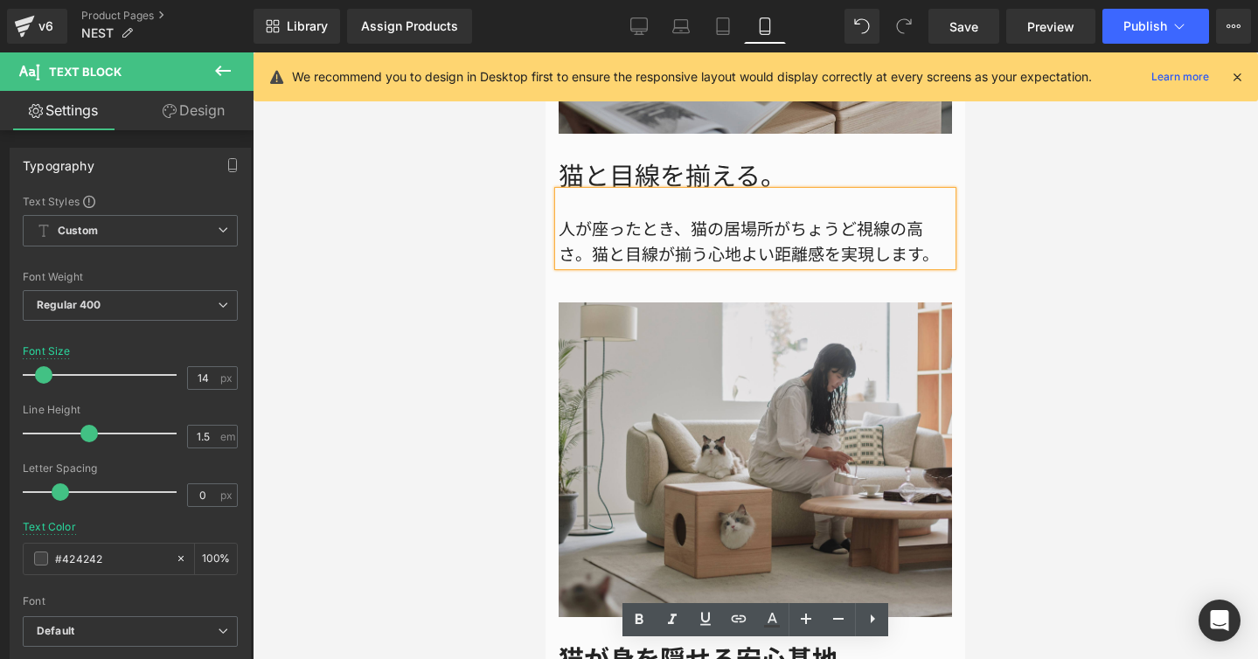
click at [710, 228] on div "人が座ったとき、猫の居場所がちょうど視線の高さ。猫と目線が揃う心地よい距離感を実現します。" at bounding box center [755, 228] width 393 height 74
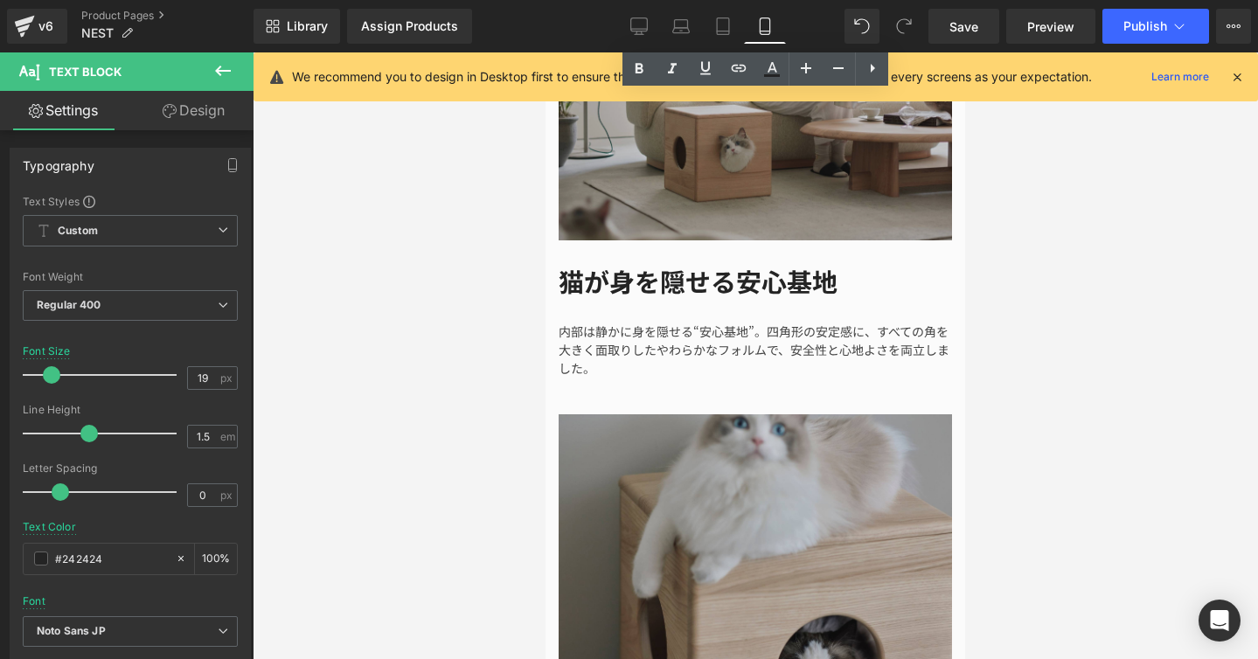
scroll to position [2963, 0]
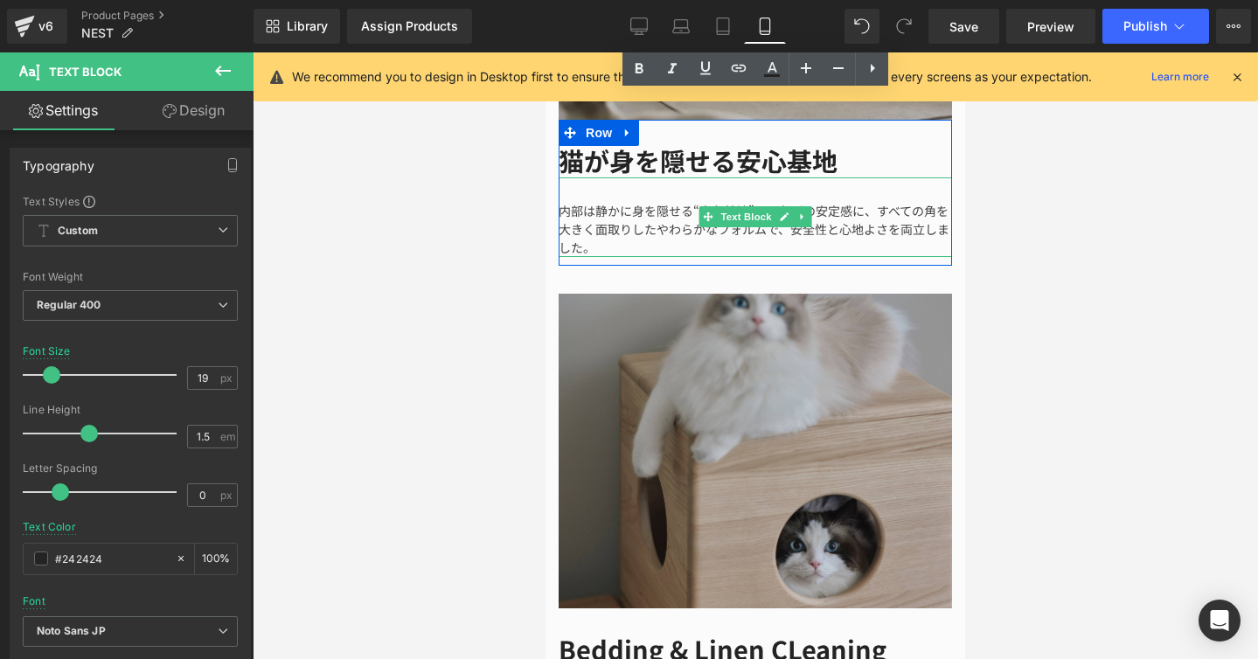
click at [612, 210] on div "内部は静かに身を隠せる“安心基地”。四角形の安定感に、すべての角を大きく面取りしたやわらかなフォルムで、安全性と心地よさを両立しました。" at bounding box center [755, 217] width 393 height 80
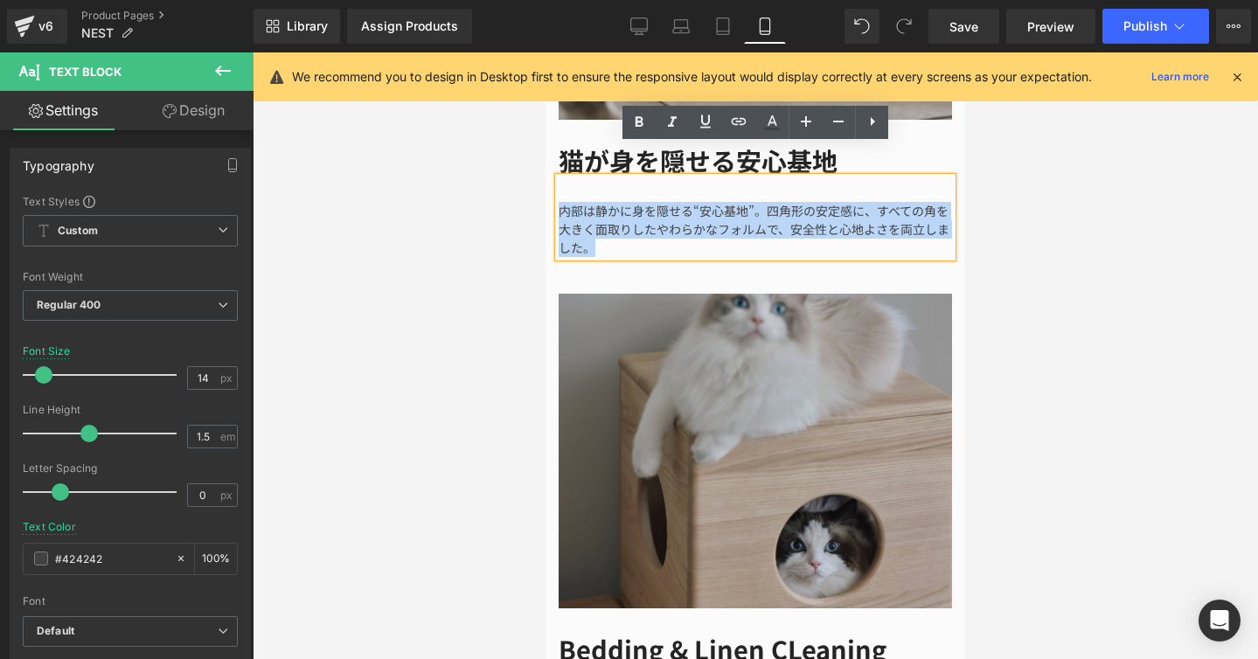
drag, startPoint x: 612, startPoint y: 210, endPoint x: 562, endPoint y: 175, distance: 60.9
click at [562, 177] on div "内部は静かに身を隠せる“安心基地”。四角形の安定感に、すべての角を大きく面取りしたやわらかなフォルムで、安全性と心地よさを両立しました。" at bounding box center [755, 217] width 393 height 80
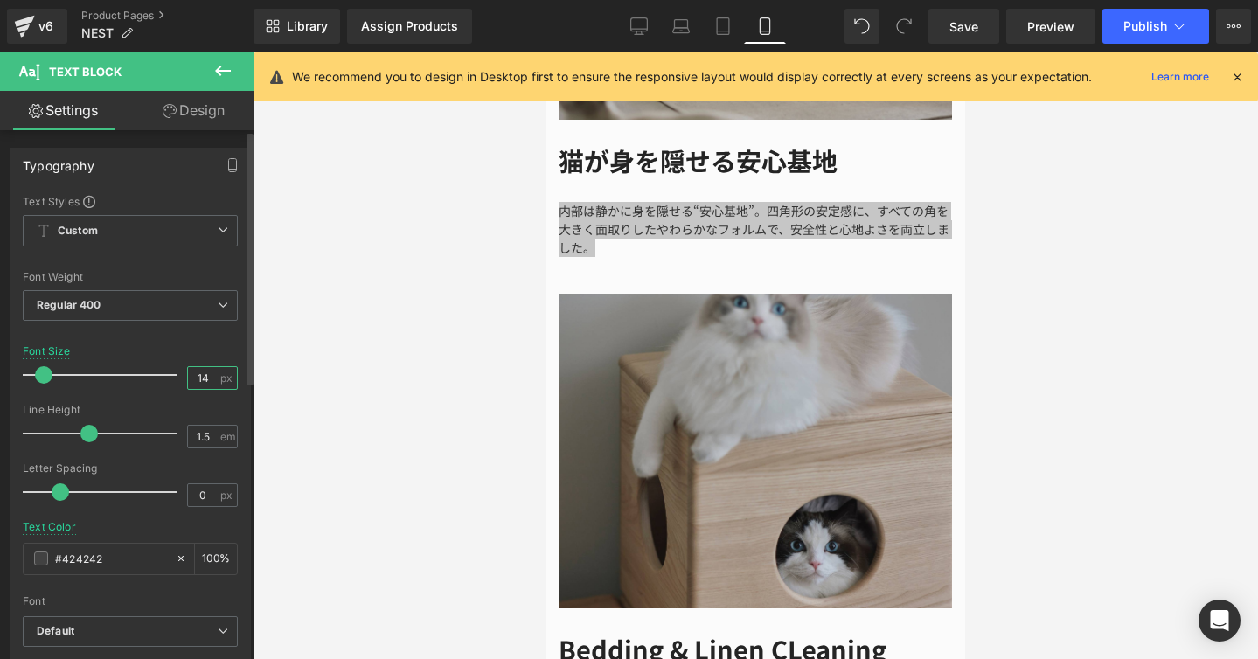
click at [200, 378] on input "14" at bounding box center [203, 378] width 31 height 22
type input "19"
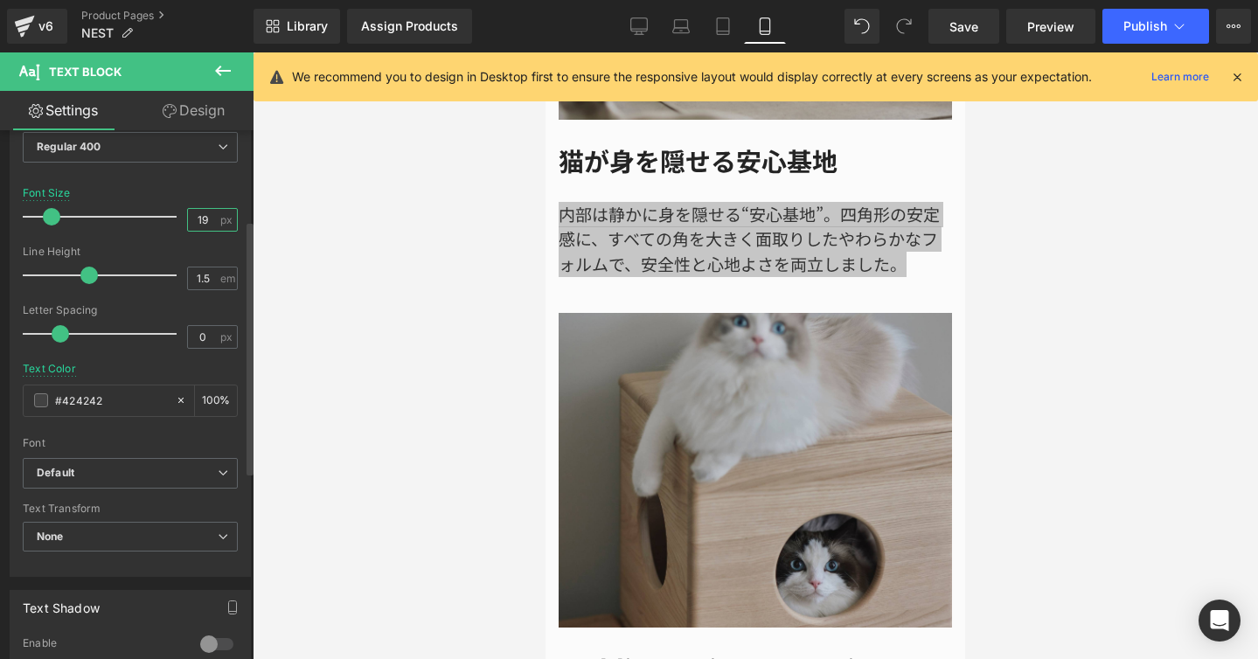
scroll to position [187, 0]
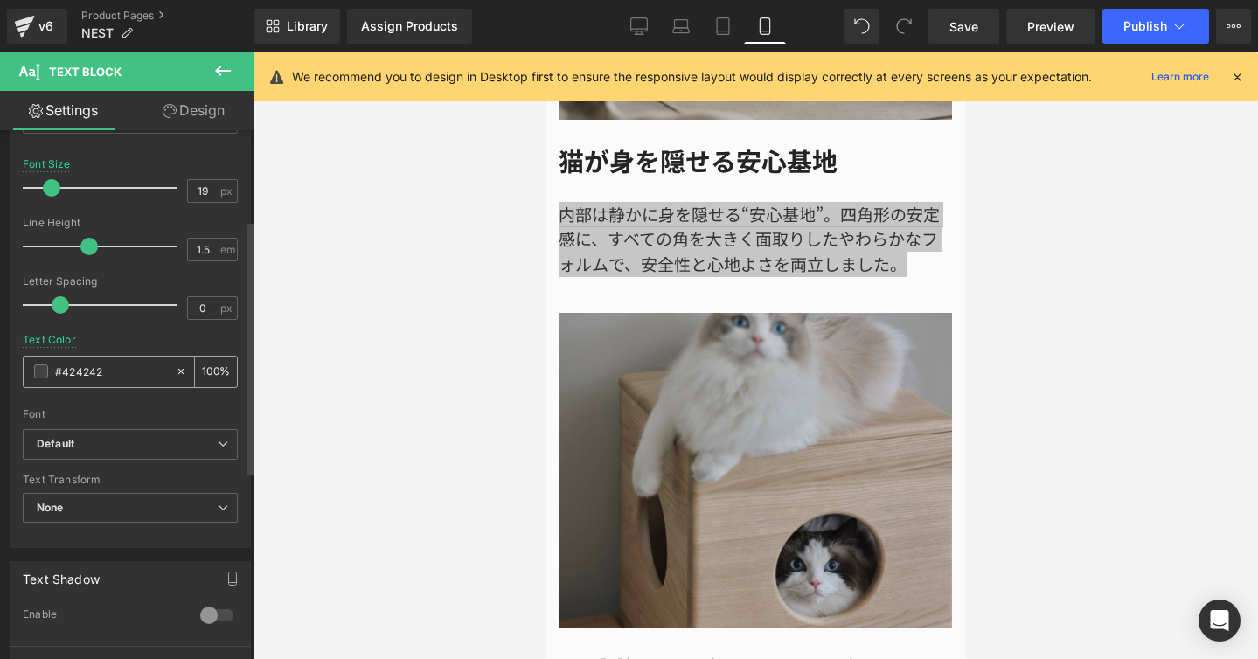
click at [119, 381] on div "#424242" at bounding box center [99, 372] width 151 height 31
click at [117, 378] on input "#424242" at bounding box center [111, 371] width 112 height 19
type input "#42424"
type input "0"
type input "#4242"
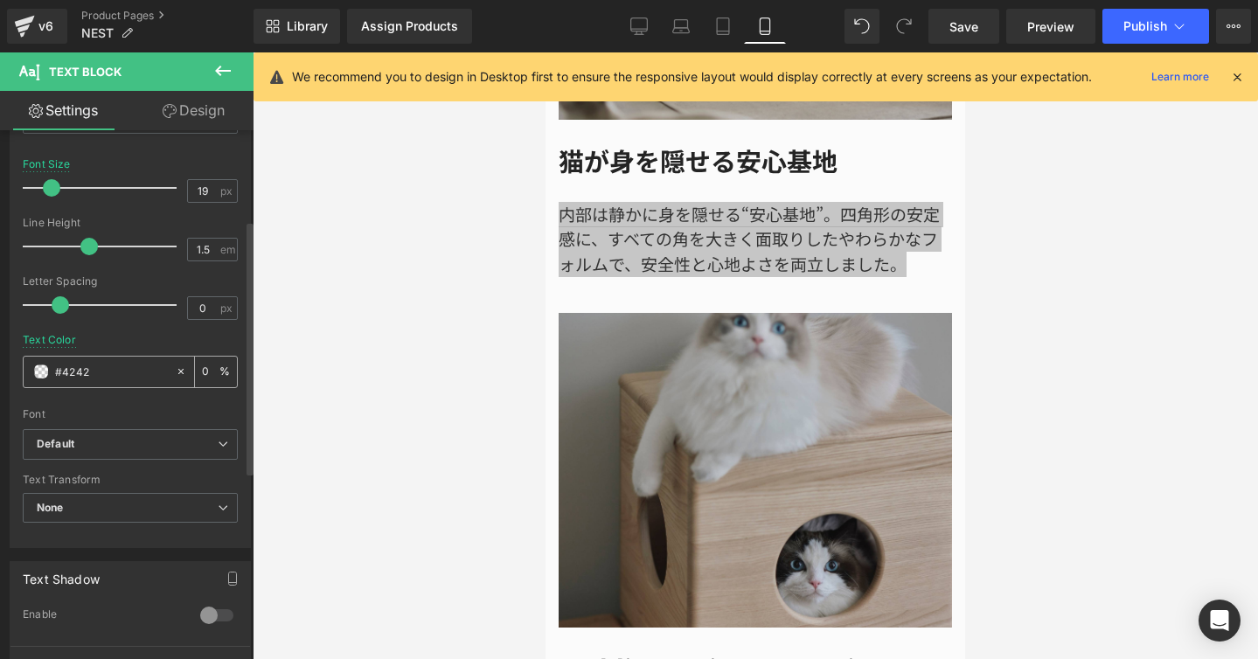
type input "13"
type input "#424"
type input "100"
type input "#42"
type input "0"
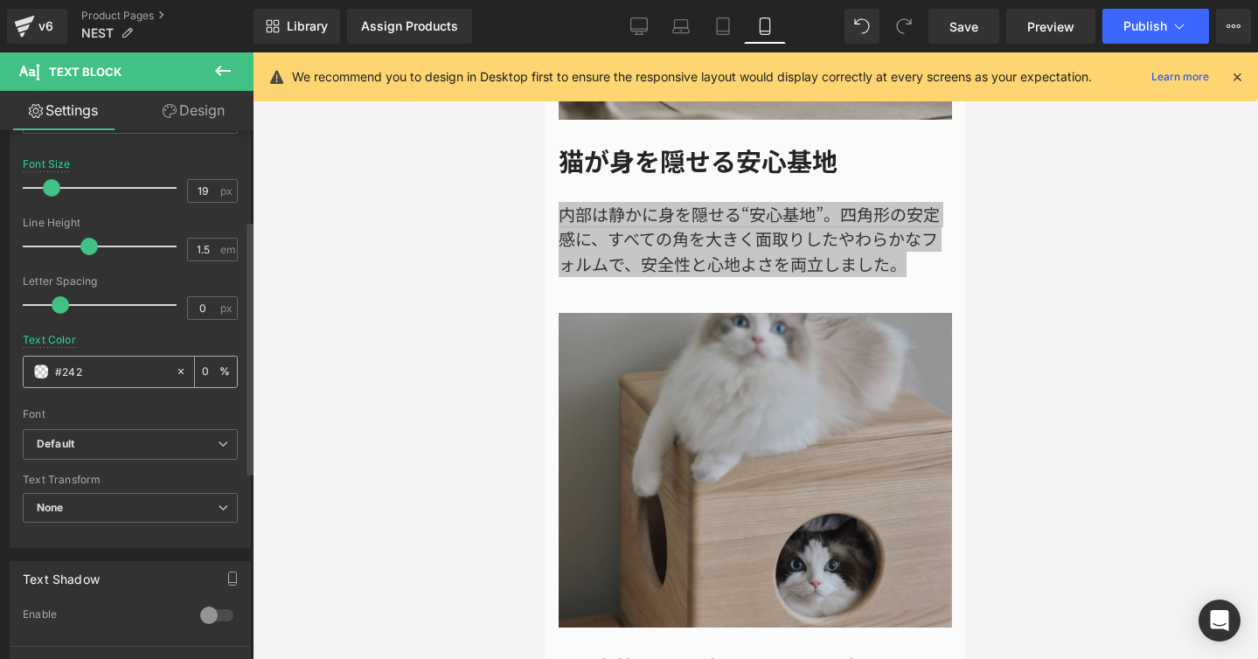
type input "#2424"
type input "27"
type input "#242424"
type input "100"
type input "#242424"
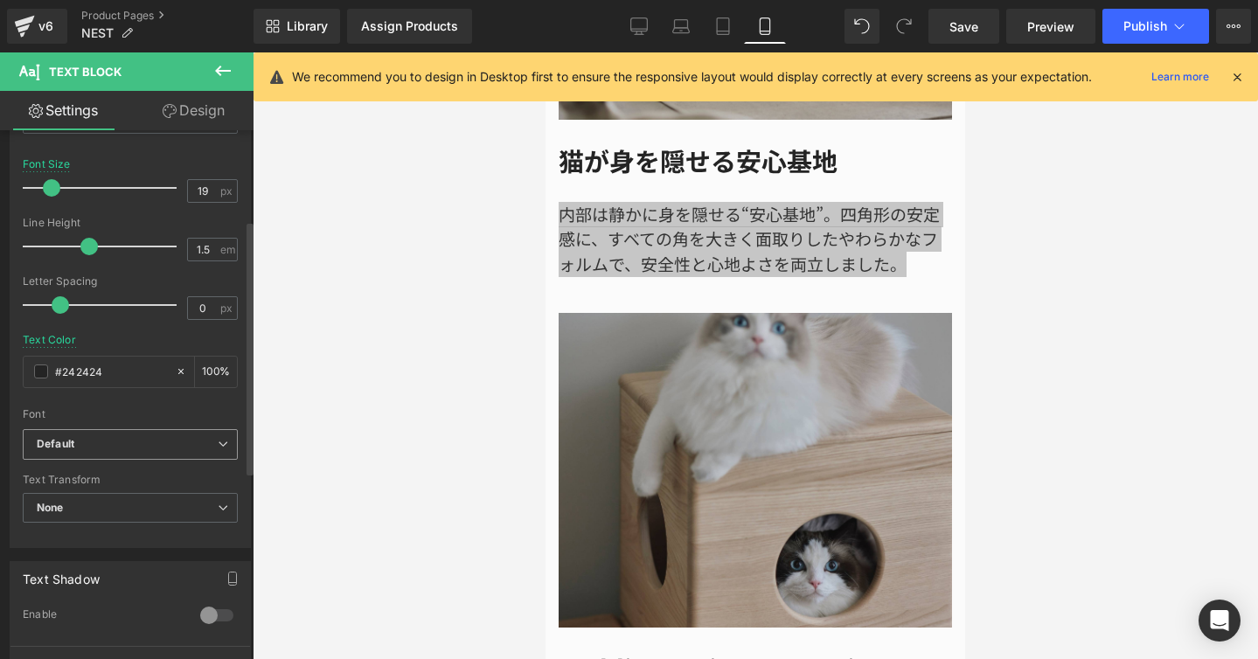
click at [225, 436] on span "Default" at bounding box center [130, 444] width 215 height 31
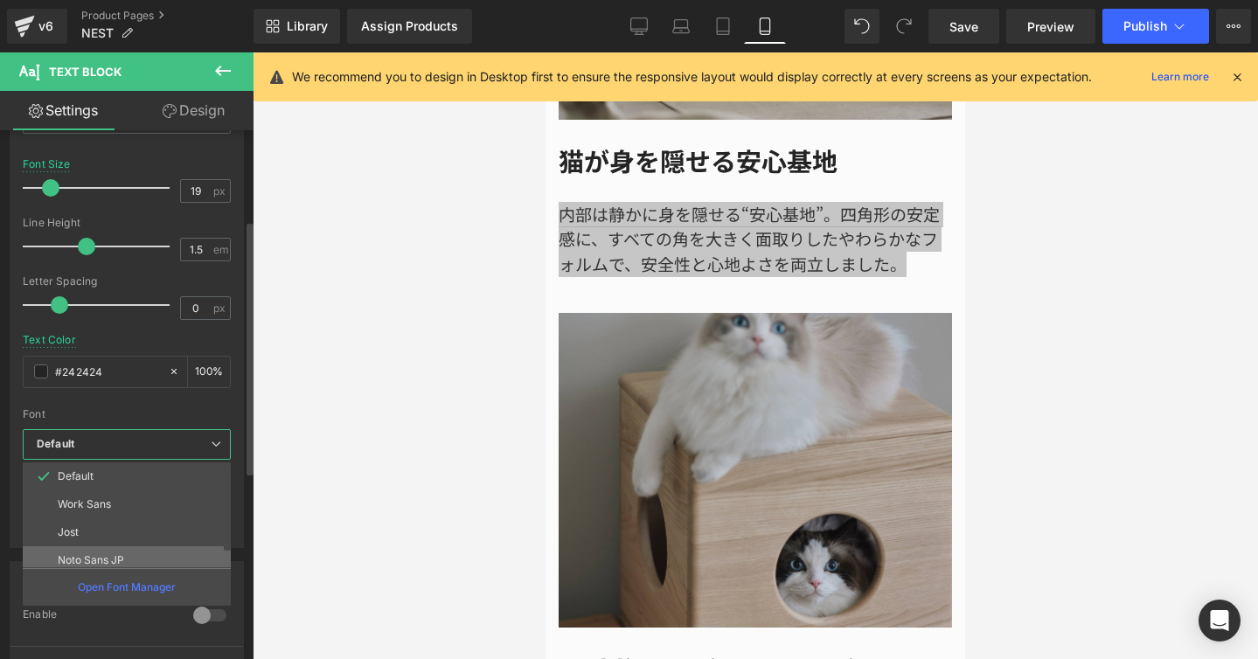
click at [177, 546] on li "Noto Sans JP" at bounding box center [131, 560] width 216 height 28
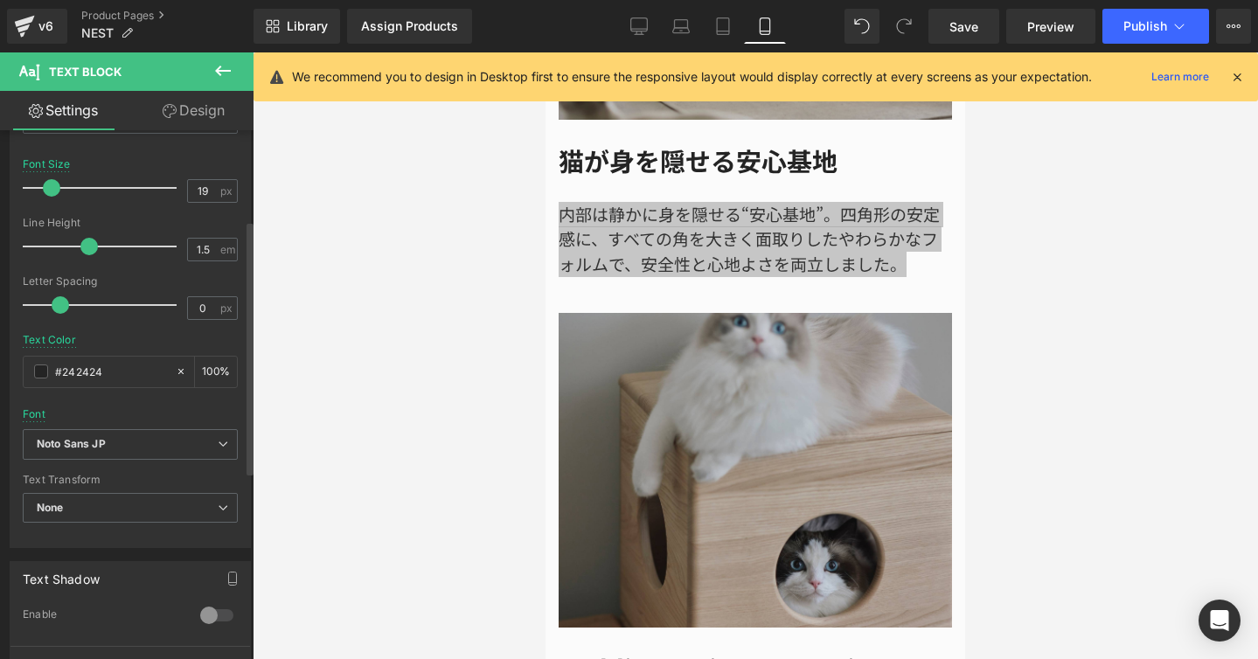
click at [186, 427] on div "Font Default Work Sans Jost Noto Sans JP Noto Sans Adlam Reem Kufi Fun Noto San…" at bounding box center [130, 218] width 215 height 422
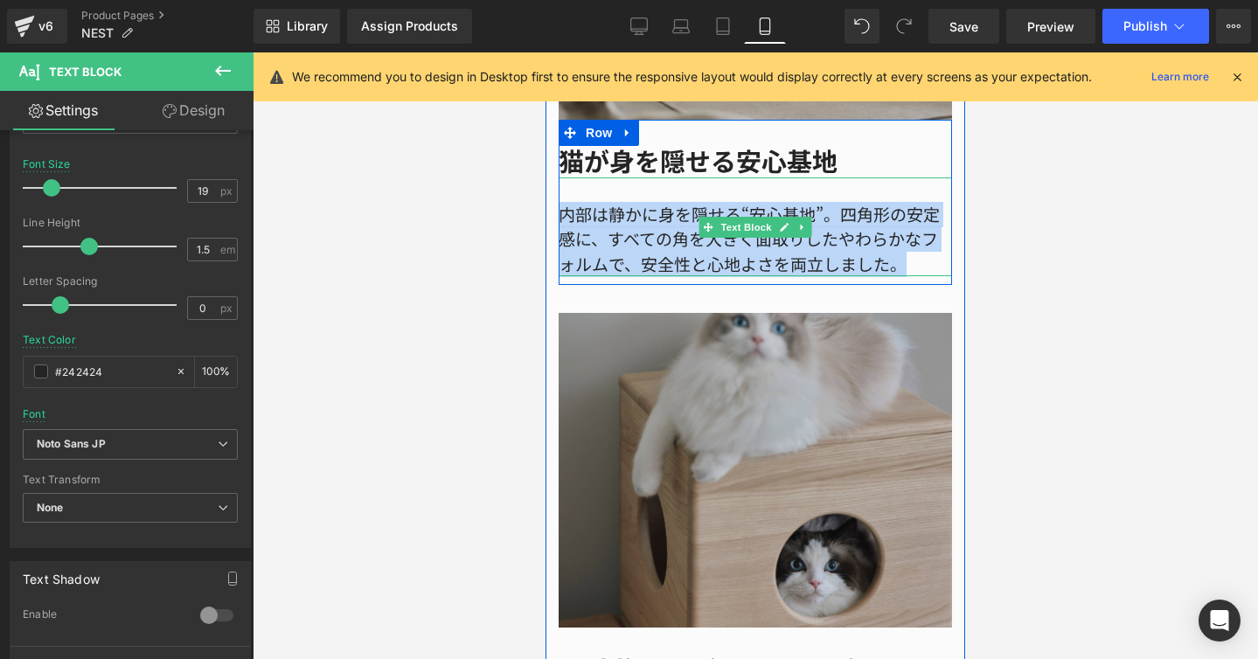
click at [824, 184] on div "内部は静かに身を隠せる“安心基地”。四角形の安定感に、すべての角を大きく面取りしたやわらかなフォルムで、安全性と心地よさを両立しました。" at bounding box center [755, 227] width 393 height 100
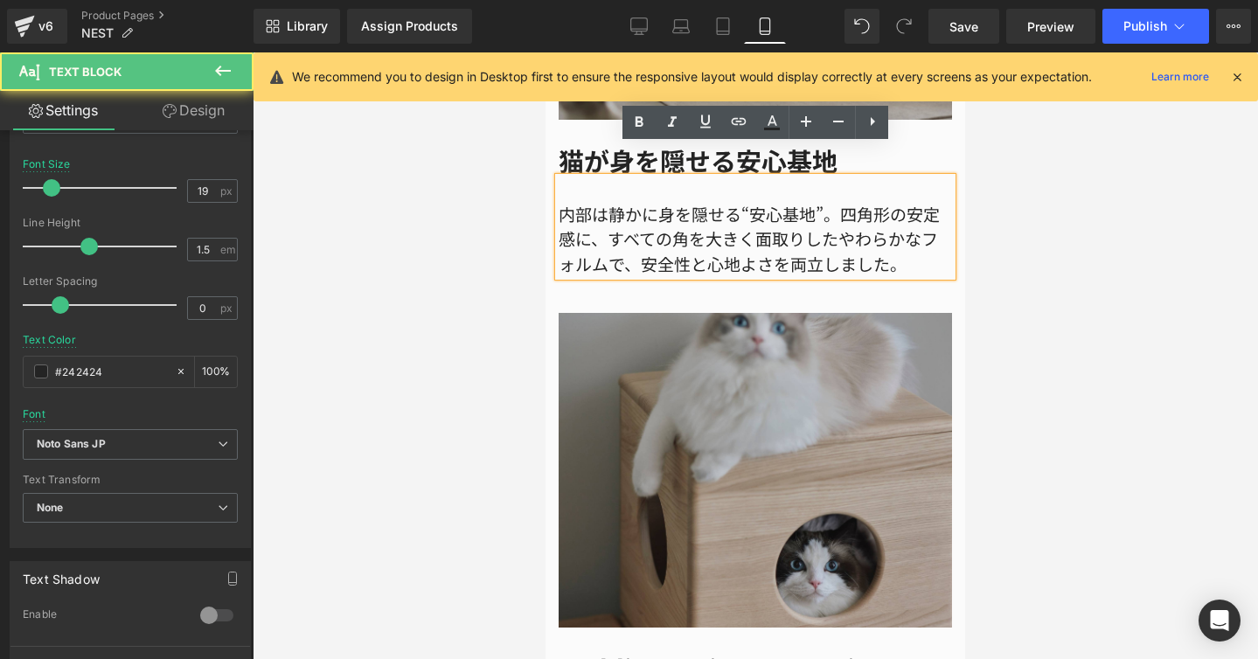
click at [832, 184] on div "内部は静かに身を隠せる“安心基地”。四角形の安定感に、すべての角を大きく面取りしたやわらかなフォルムで、安全性と心地よさを両立しました。" at bounding box center [755, 227] width 393 height 100
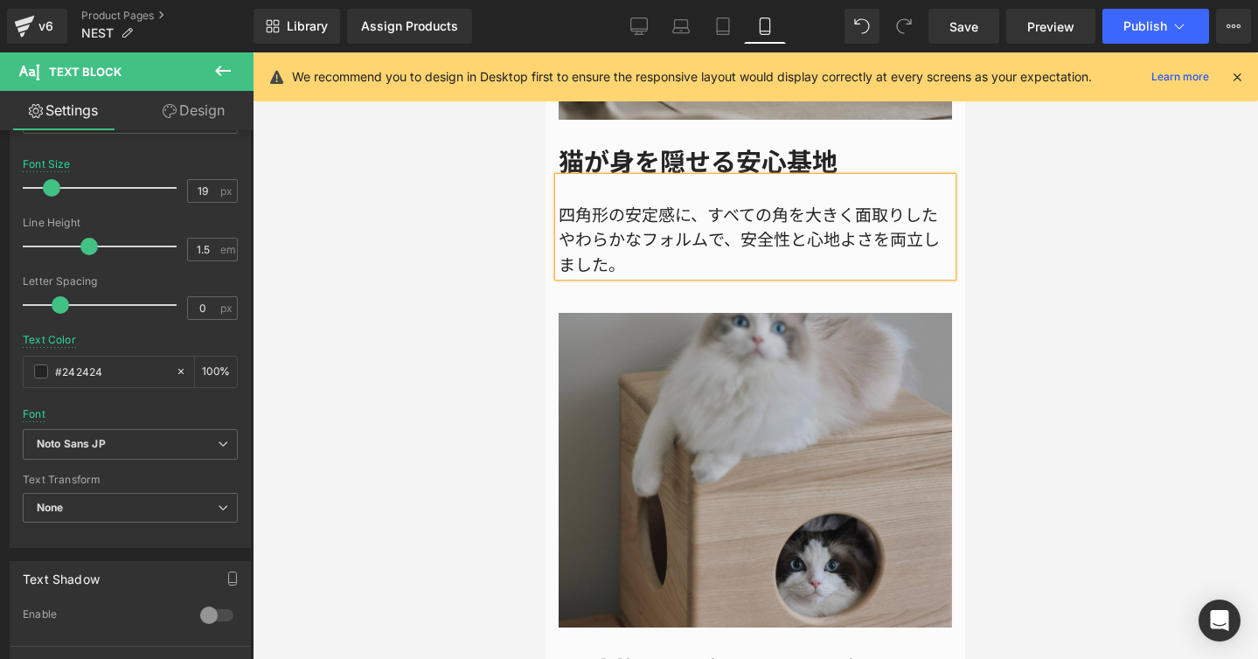
click at [890, 177] on div "四角形の安定感に、すべての角を大きく面取りしたやわらかなフォルムで、安全性と心地よさを両立しました。" at bounding box center [755, 227] width 393 height 100
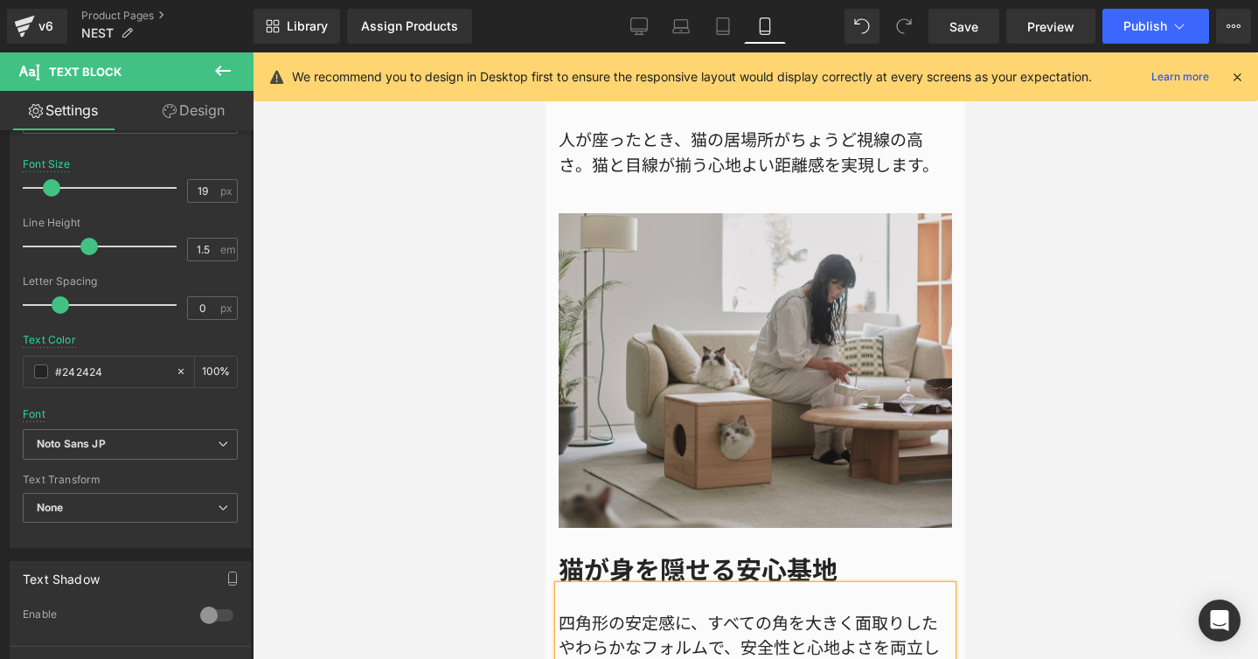
scroll to position [2635, 0]
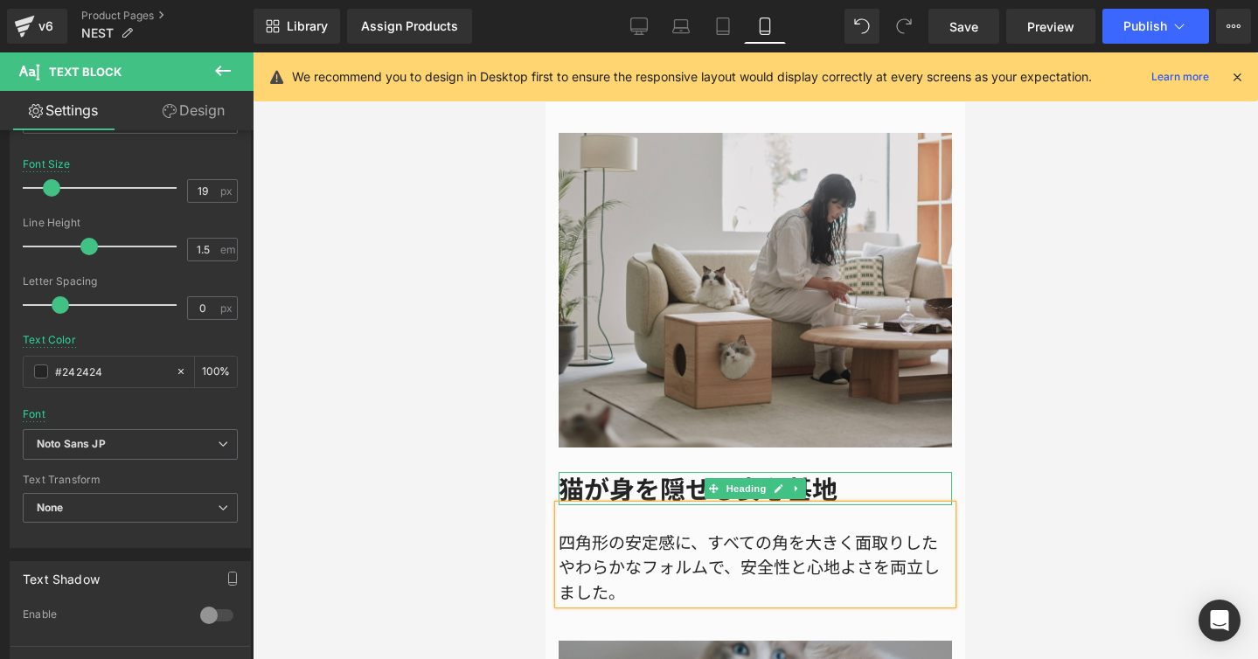
click at [693, 472] on h1 "猫が身を隠せる安心基地" at bounding box center [755, 488] width 393 height 33
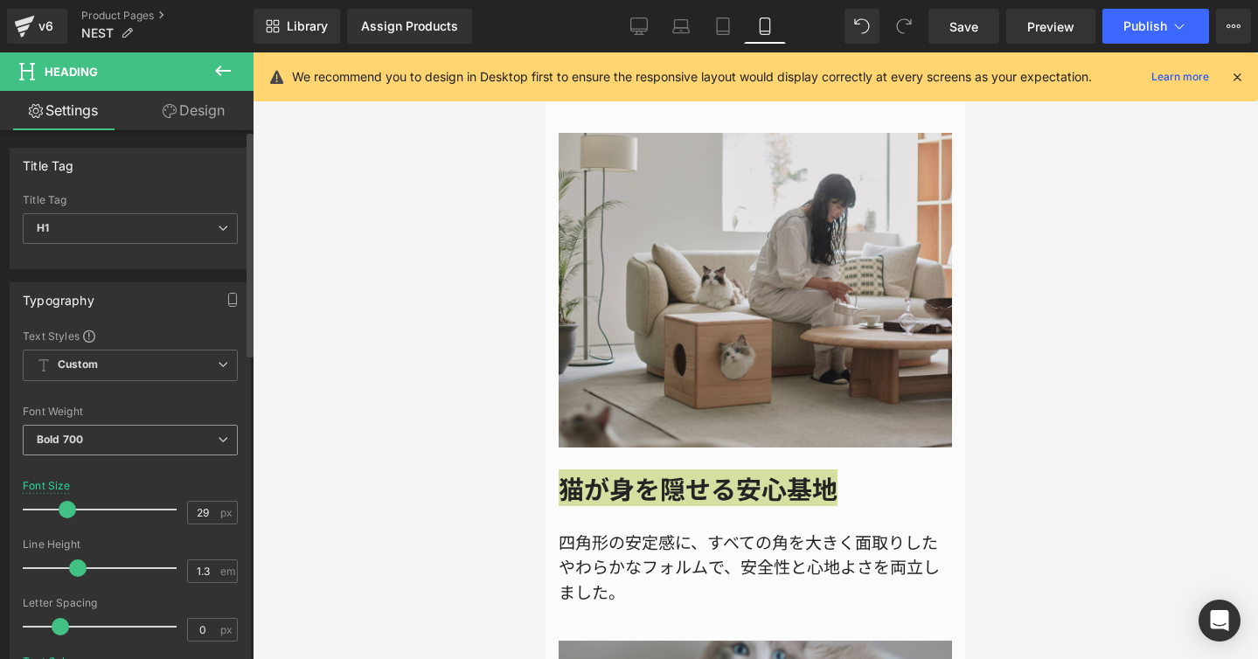
click at [223, 443] on span "Bold 700" at bounding box center [130, 440] width 215 height 31
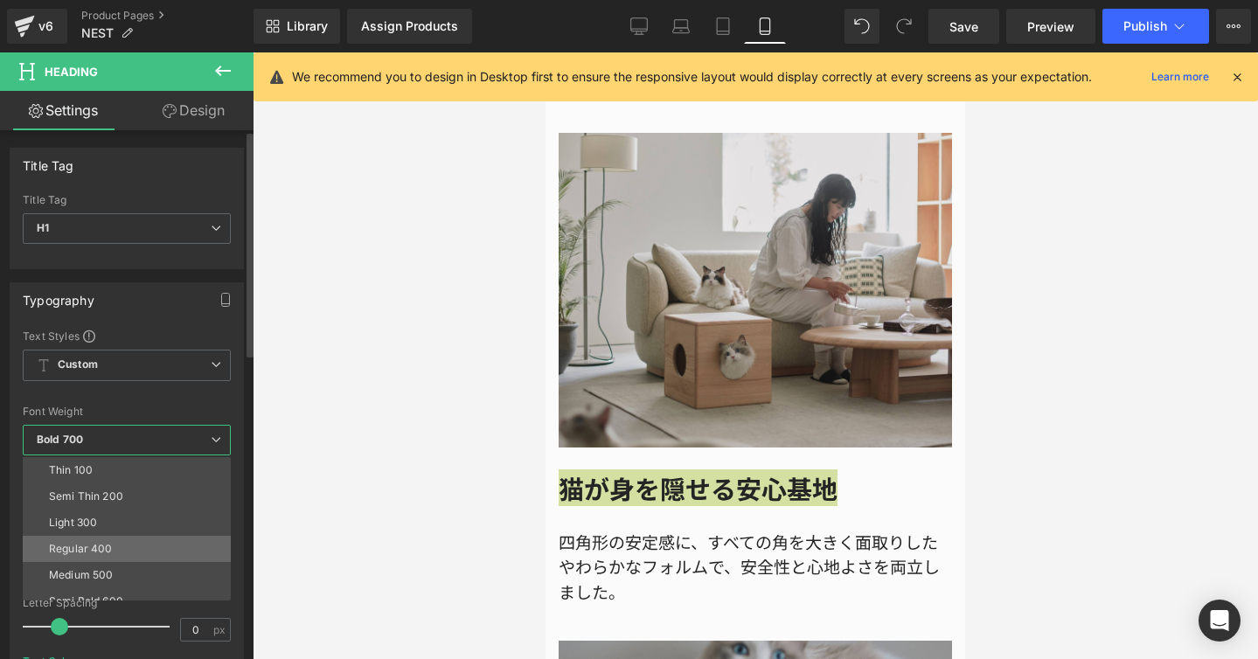
click at [139, 545] on li "Regular 400" at bounding box center [131, 549] width 216 height 26
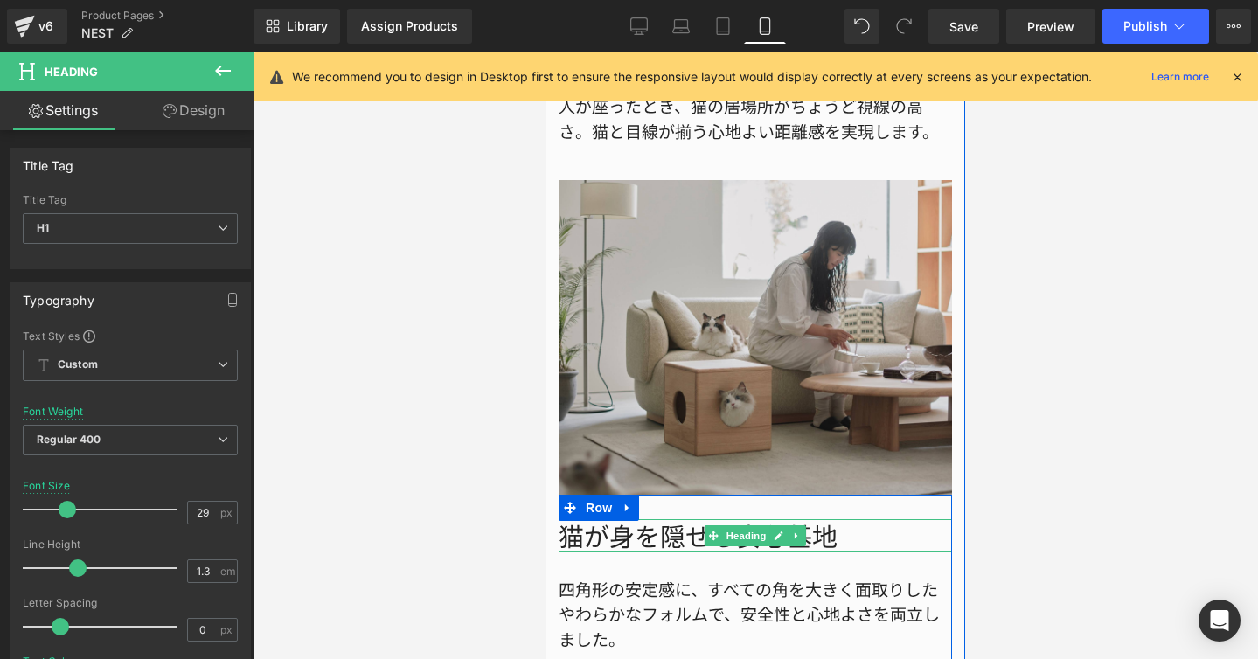
scroll to position [2586, 0]
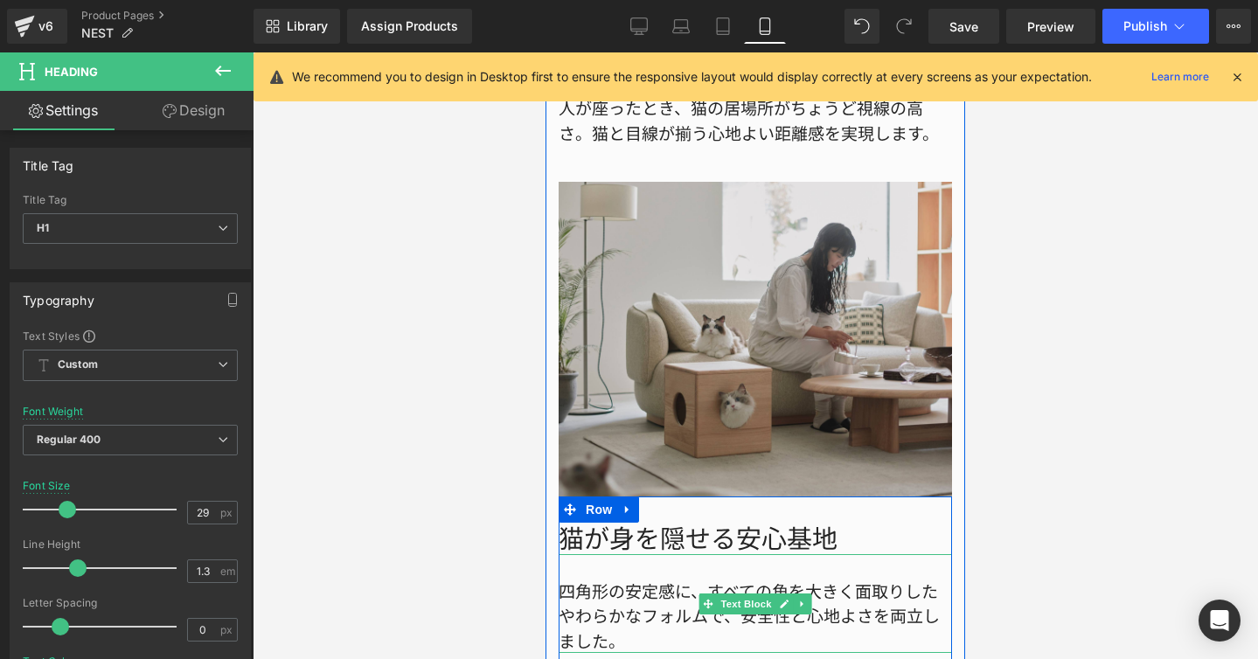
click at [607, 559] on div "四角形の安定感に、すべての角を大きく面取りしたやわらかなフォルムで、安全性と心地よさを両立しました。" at bounding box center [755, 604] width 393 height 100
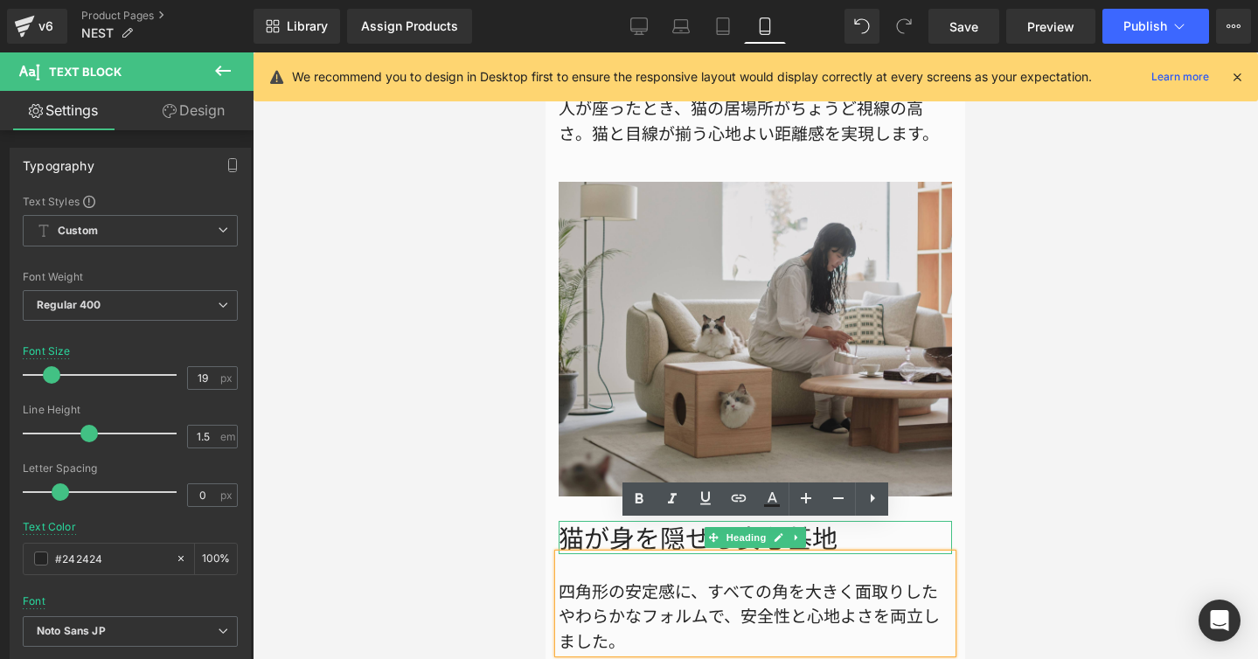
click at [604, 521] on h1 "猫が身を隠せる安心基地" at bounding box center [755, 537] width 393 height 33
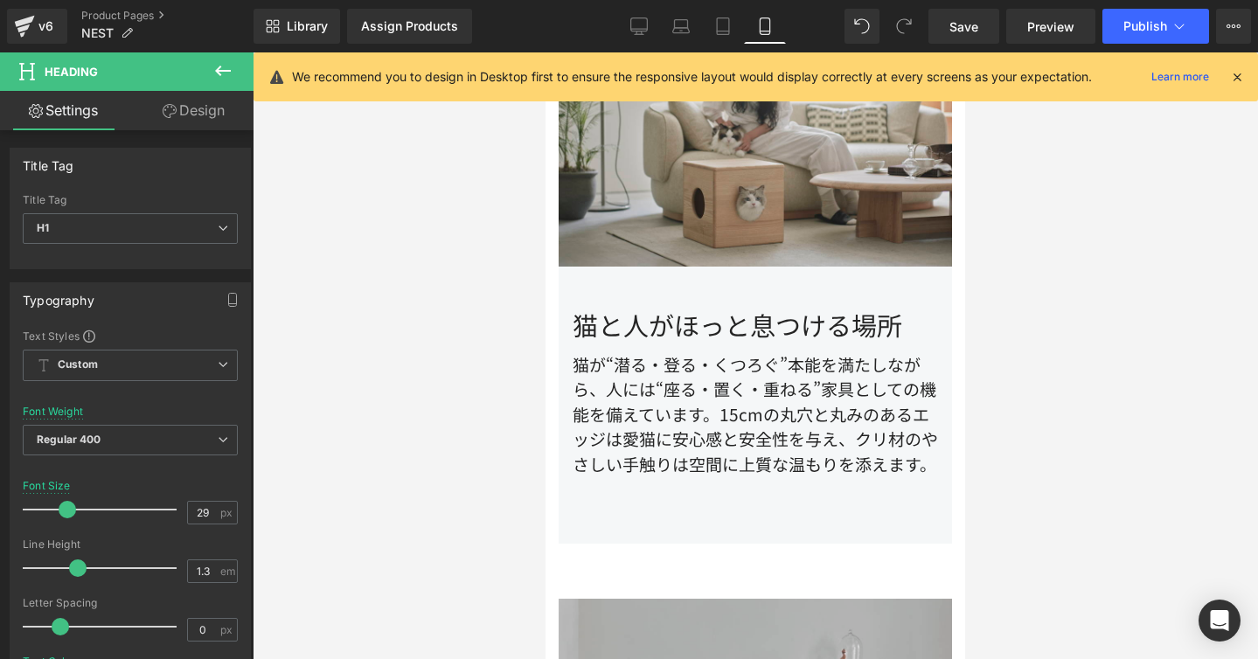
scroll to position [1164, 0]
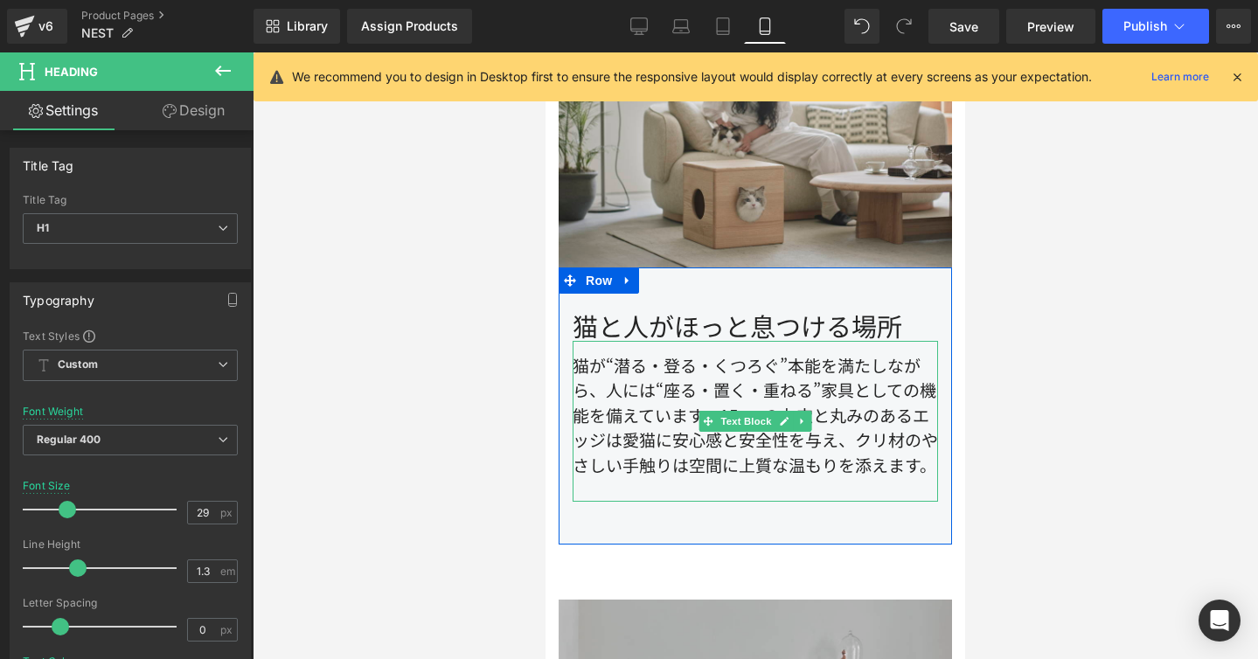
click at [646, 380] on div "猫が“潜る・登る・くつろぐ”本能を満たしながら、人には“座る・置く・重ねる”家具としての機能を備えています。15cmの丸穴と丸みのあるエッジは愛猫に安心感と安…" at bounding box center [755, 422] width 365 height 162
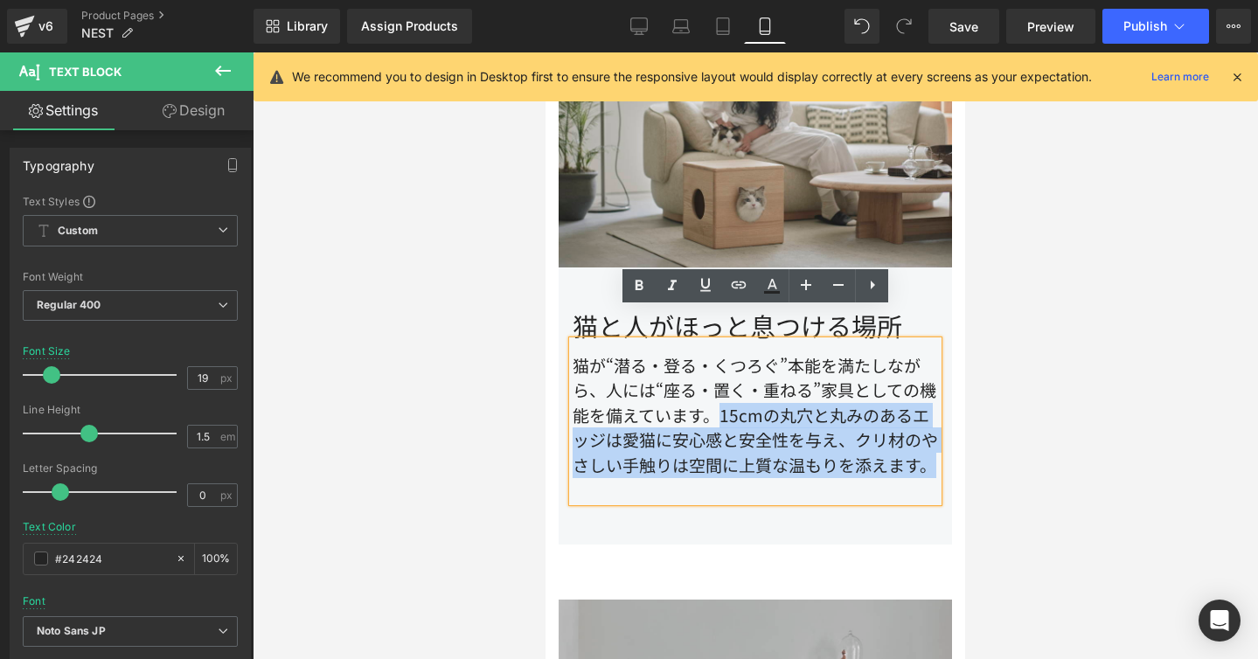
drag, startPoint x: 723, startPoint y: 384, endPoint x: 928, endPoint y: 438, distance: 212.4
click at [928, 438] on div "猫が“潜る・登る・くつろぐ”本能を満たしながら、人には“座る・置く・重ねる”家具としての機能を備えています。15cmの丸穴と丸みのあるエッジは愛猫に安心感と安…" at bounding box center [755, 422] width 365 height 162
copy div "15cmの丸穴と丸みのあるエッジは愛猫に安心感と安全性を与え、クリ材のやさしい手触りは空間に上質な温もりを添えます。"
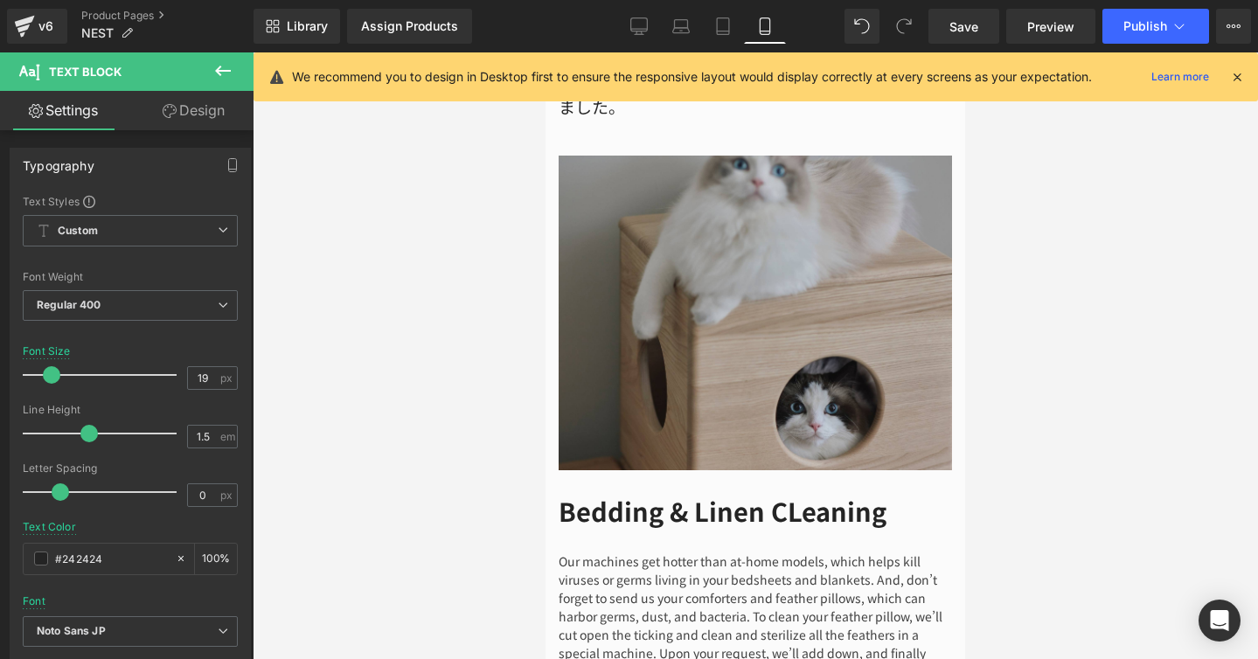
scroll to position [3237, 0]
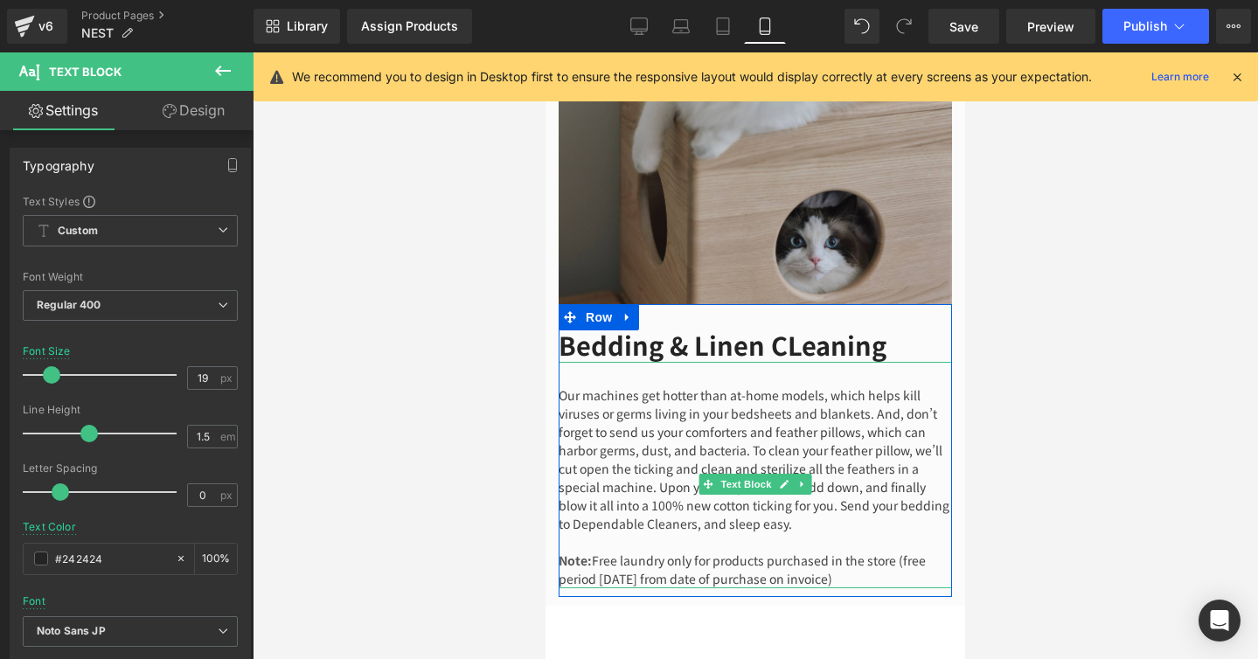
click at [744, 559] on div "Our machines get hotter than at-home models, which helps kill viruses or germs …" at bounding box center [755, 475] width 393 height 226
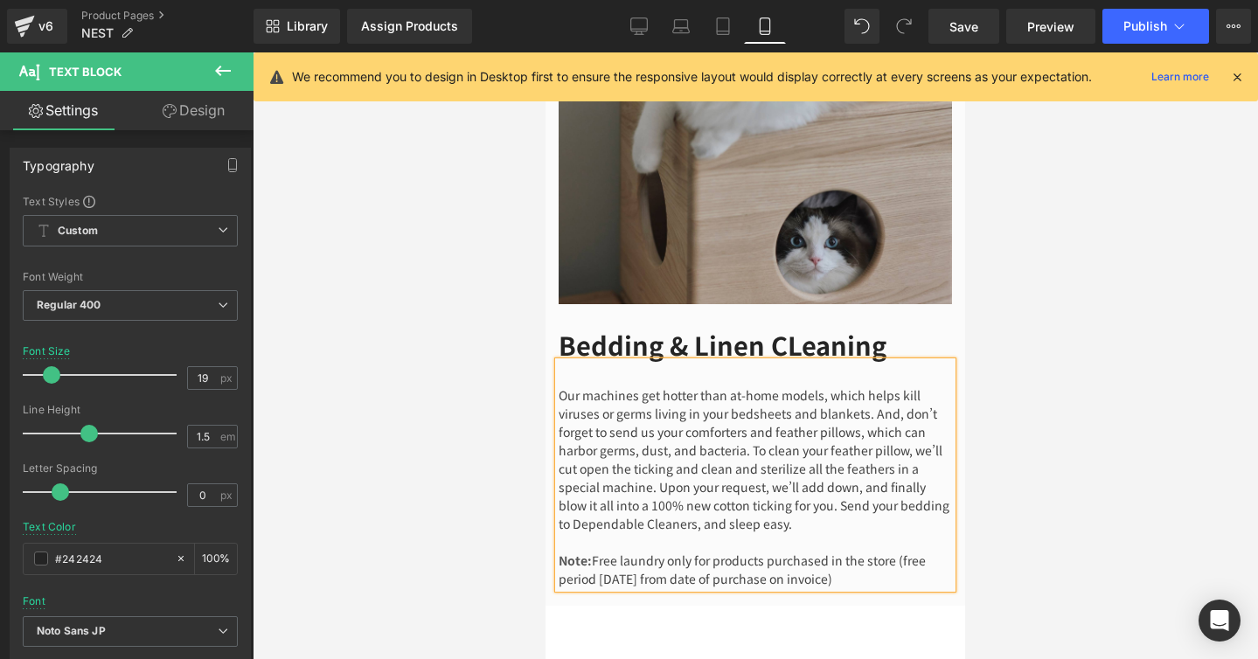
click at [744, 559] on div "Our machines get hotter than at-home models, which helps kill viruses or germs …" at bounding box center [755, 475] width 393 height 226
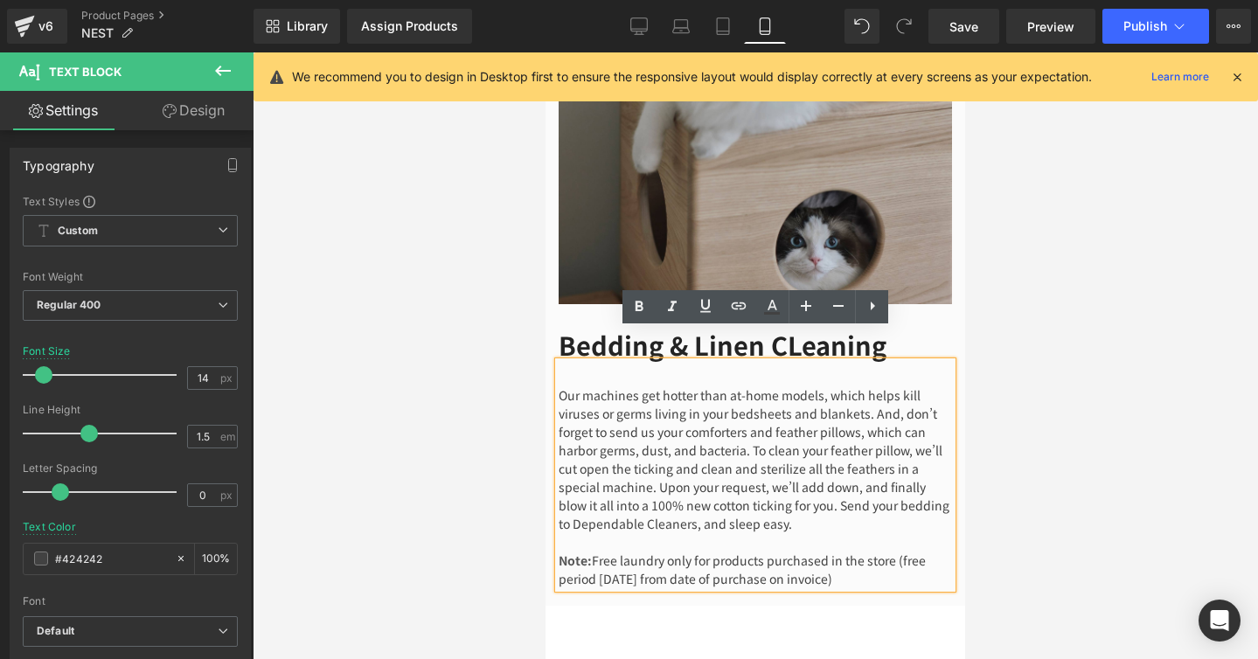
click at [933, 564] on div "Our machines get hotter than at-home models, which helps kill viruses or germs …" at bounding box center [755, 475] width 393 height 226
drag, startPoint x: 933, startPoint y: 564, endPoint x: 562, endPoint y: 364, distance: 420.8
click at [562, 364] on div "Our machines get hotter than at-home models, which helps kill viruses or germs …" at bounding box center [755, 475] width 393 height 226
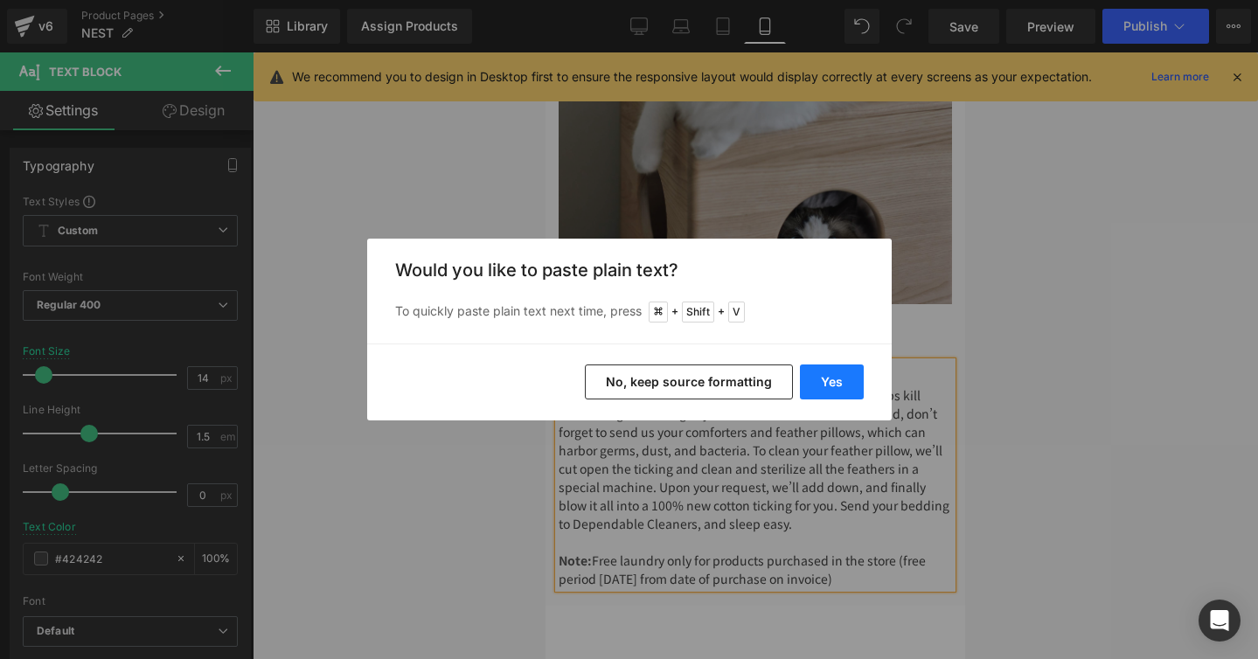
click at [819, 377] on button "Yes" at bounding box center [832, 381] width 64 height 35
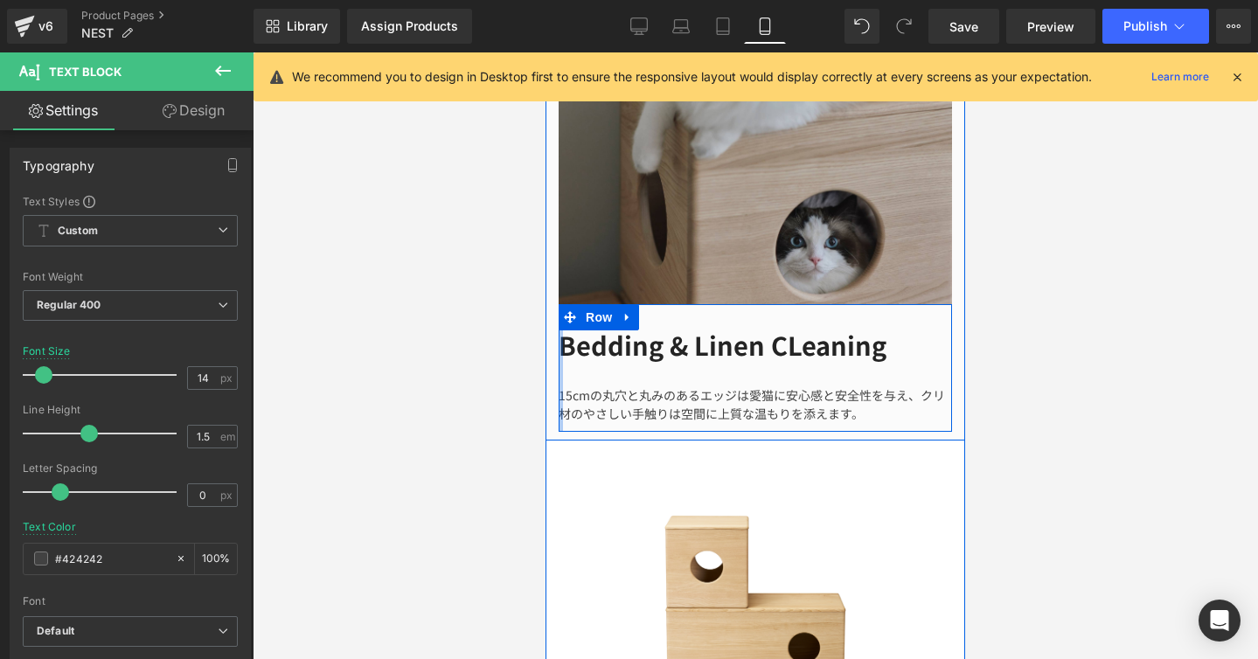
click at [562, 364] on div at bounding box center [561, 368] width 4 height 128
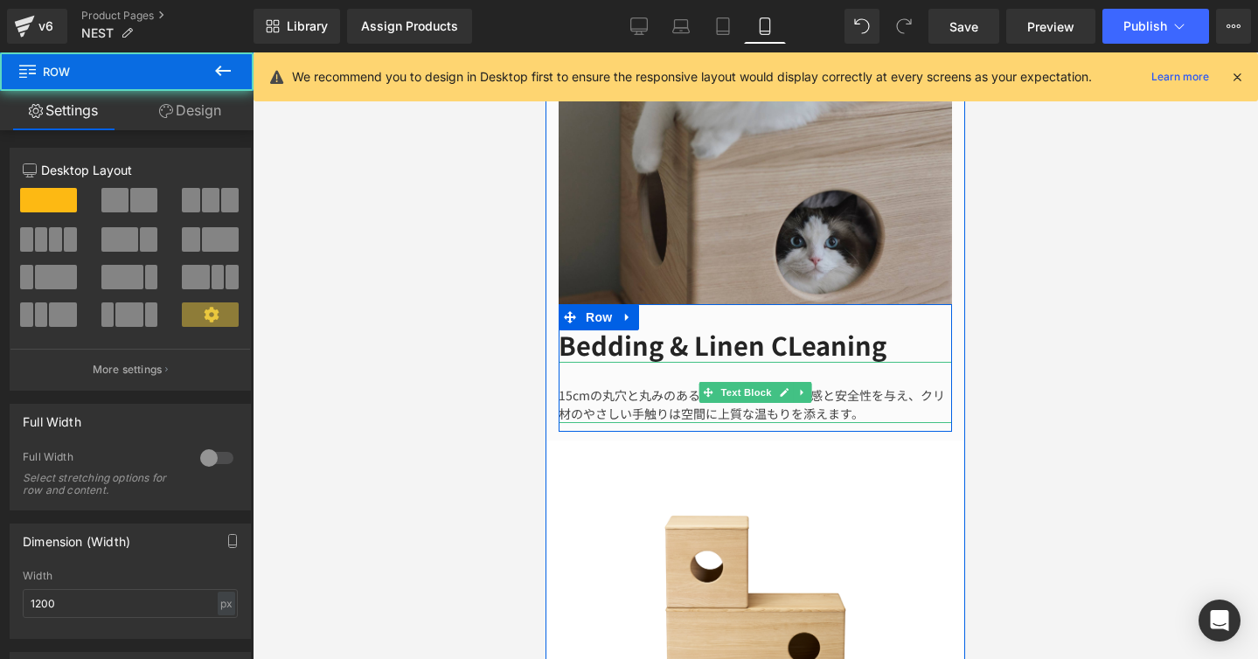
click at [565, 364] on div "15cmの丸穴と丸みのあるエッジは愛猫に安心感と安全性を与え、クリ材のやさしい手触りは空間に上質な温もりを添えます。" at bounding box center [755, 392] width 393 height 61
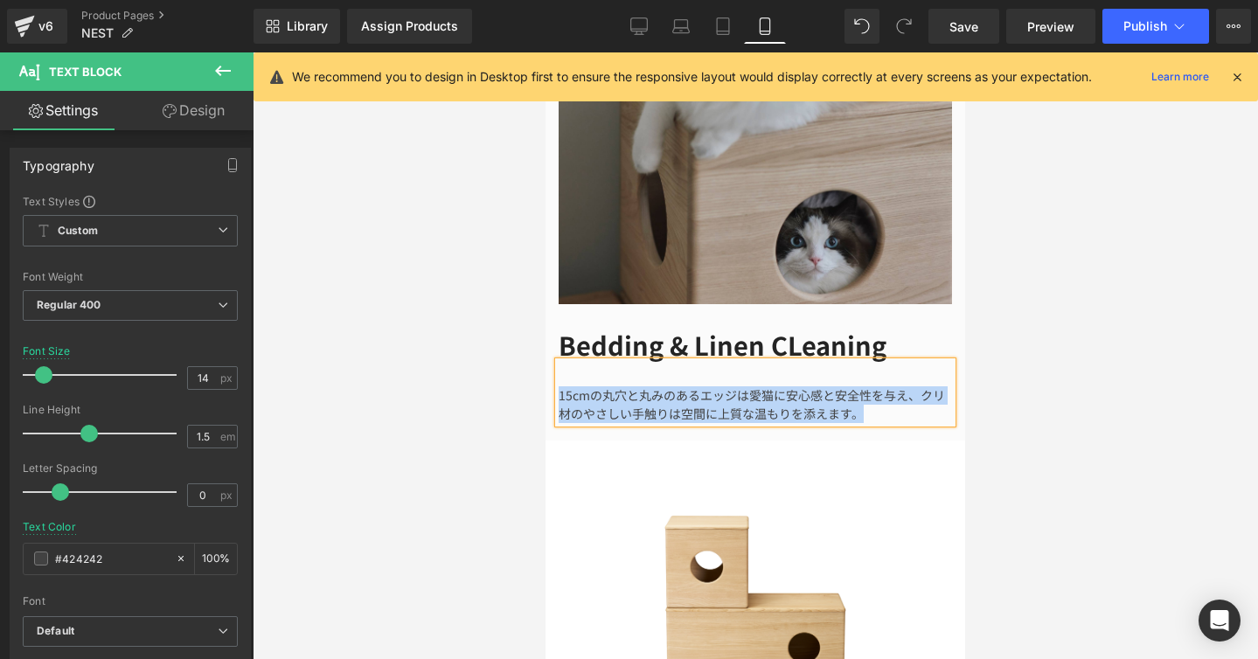
drag, startPoint x: 859, startPoint y: 382, endPoint x: 545, endPoint y: 364, distance: 314.3
click at [545, 364] on div "Bedding & Linen CLeaning Heading 15cmの丸穴と丸みのあるエッジは愛猫に安心感と安全性を与え、クリ材のやさしい手触りは空間に…" at bounding box center [755, 368] width 420 height 128
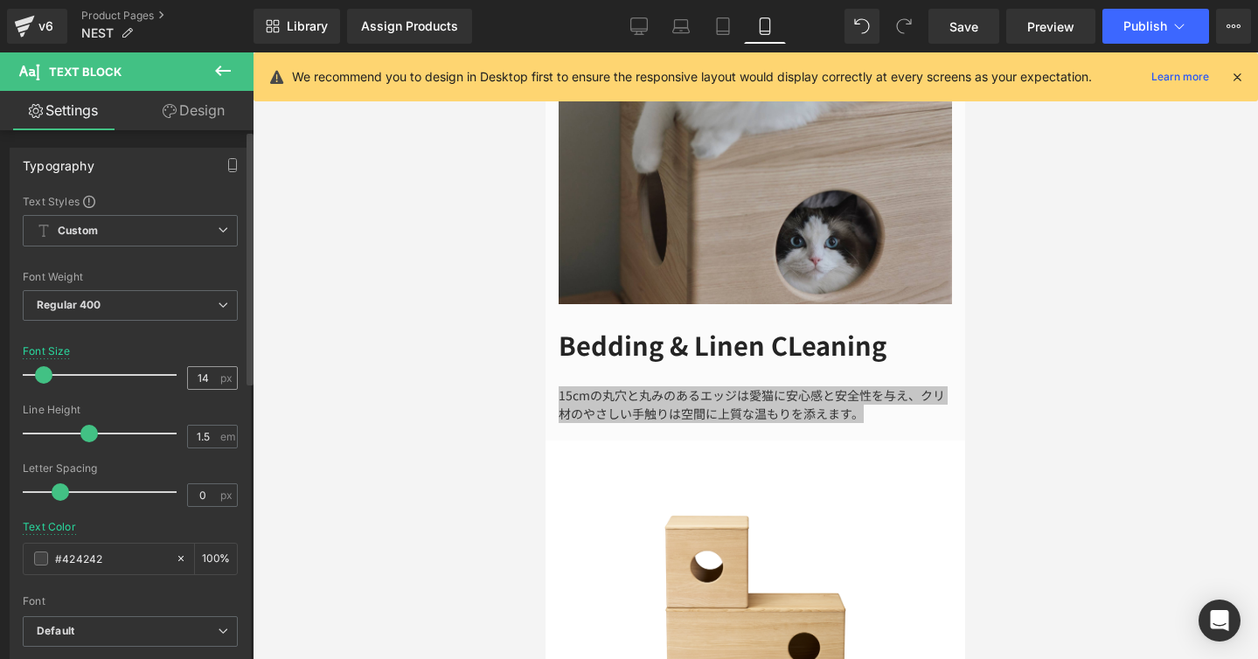
click at [215, 370] on div "14 px" at bounding box center [212, 378] width 51 height 24
click at [207, 373] on input "14" at bounding box center [203, 378] width 31 height 22
type input "19"
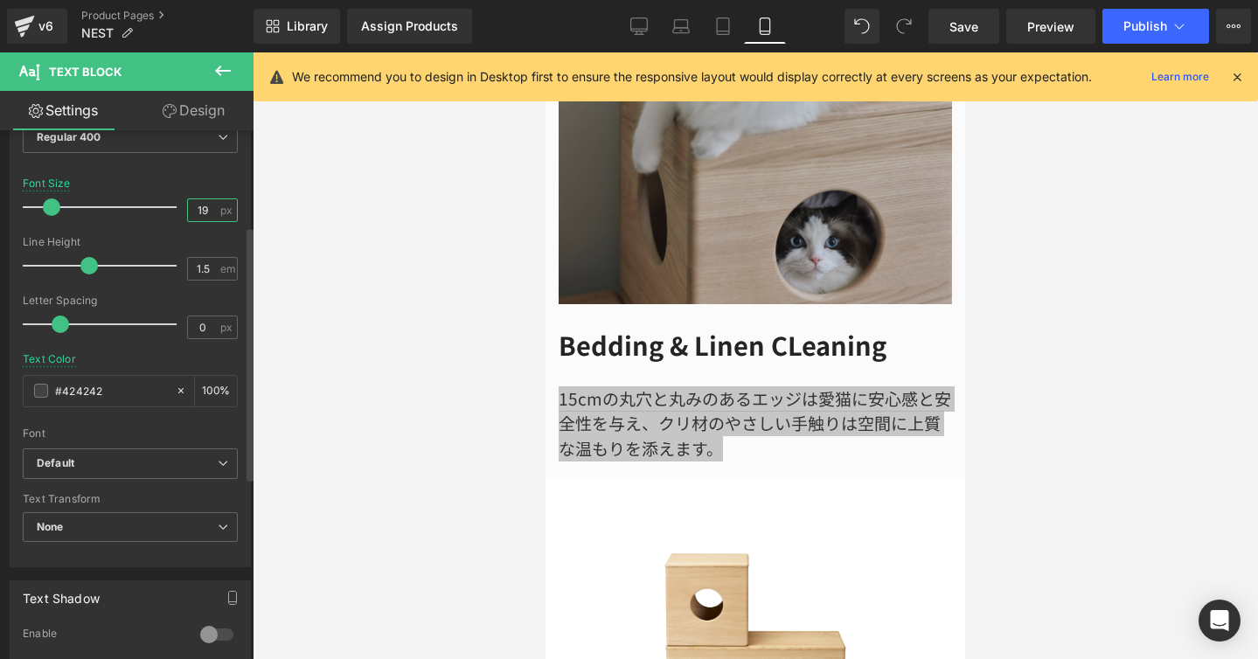
scroll to position [199, 0]
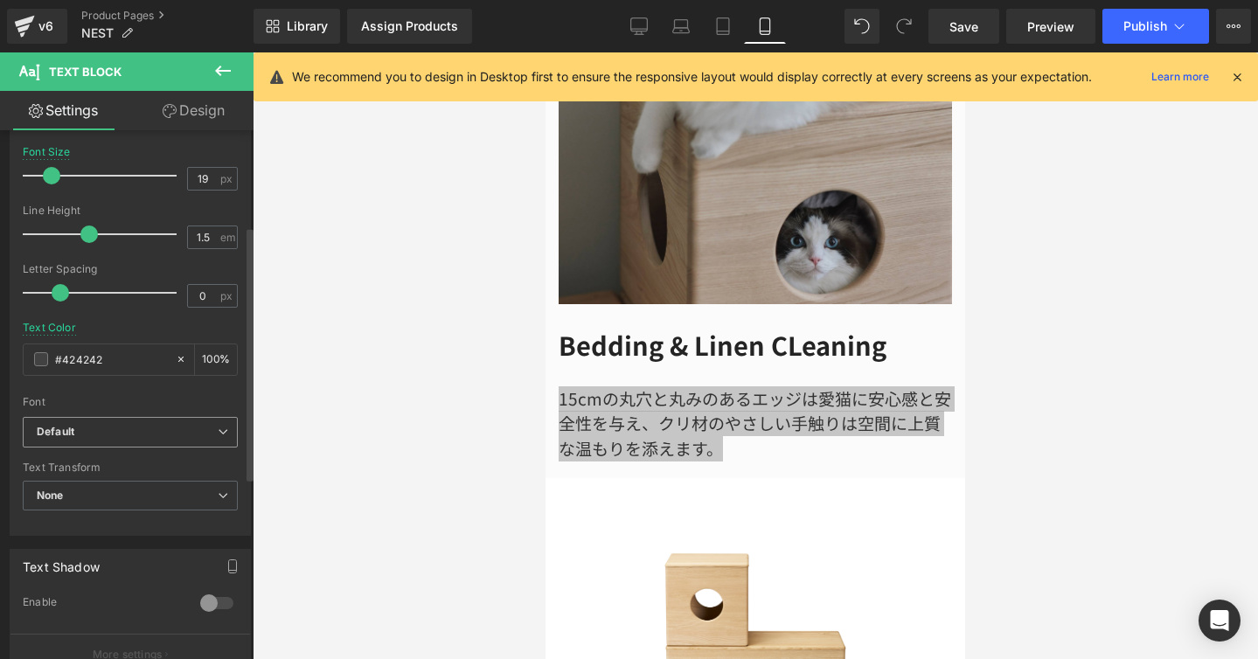
click at [227, 429] on span "Default" at bounding box center [130, 432] width 215 height 31
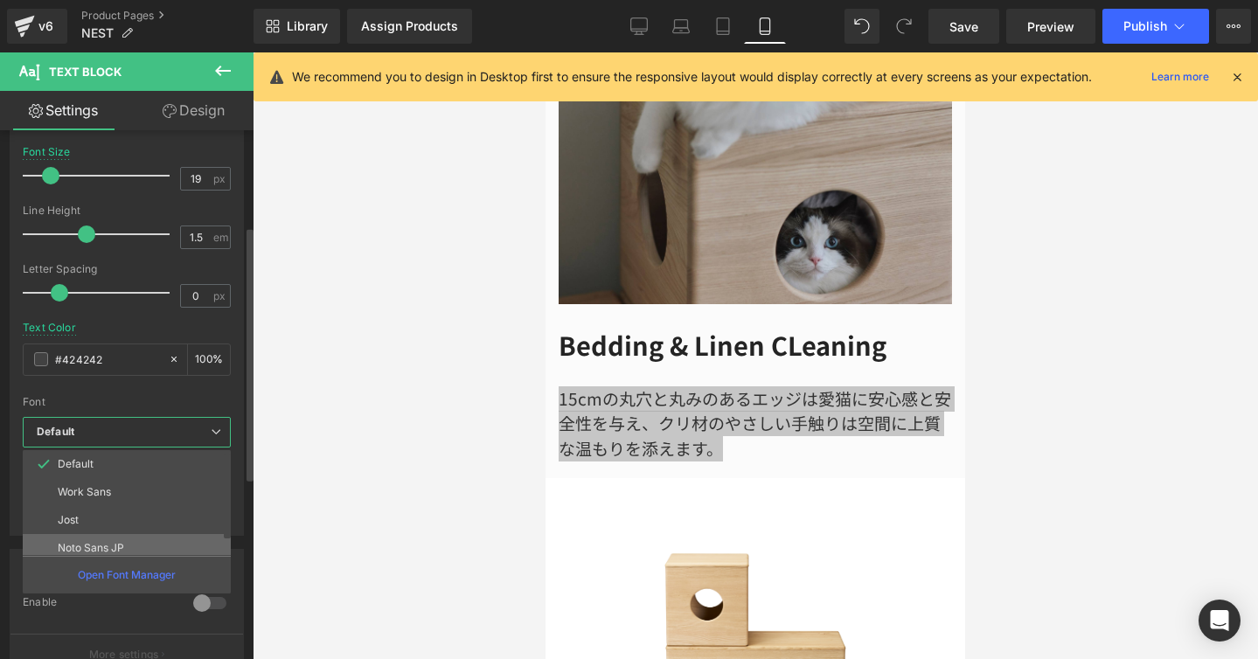
click at [143, 539] on li "Noto Sans JP" at bounding box center [131, 548] width 216 height 28
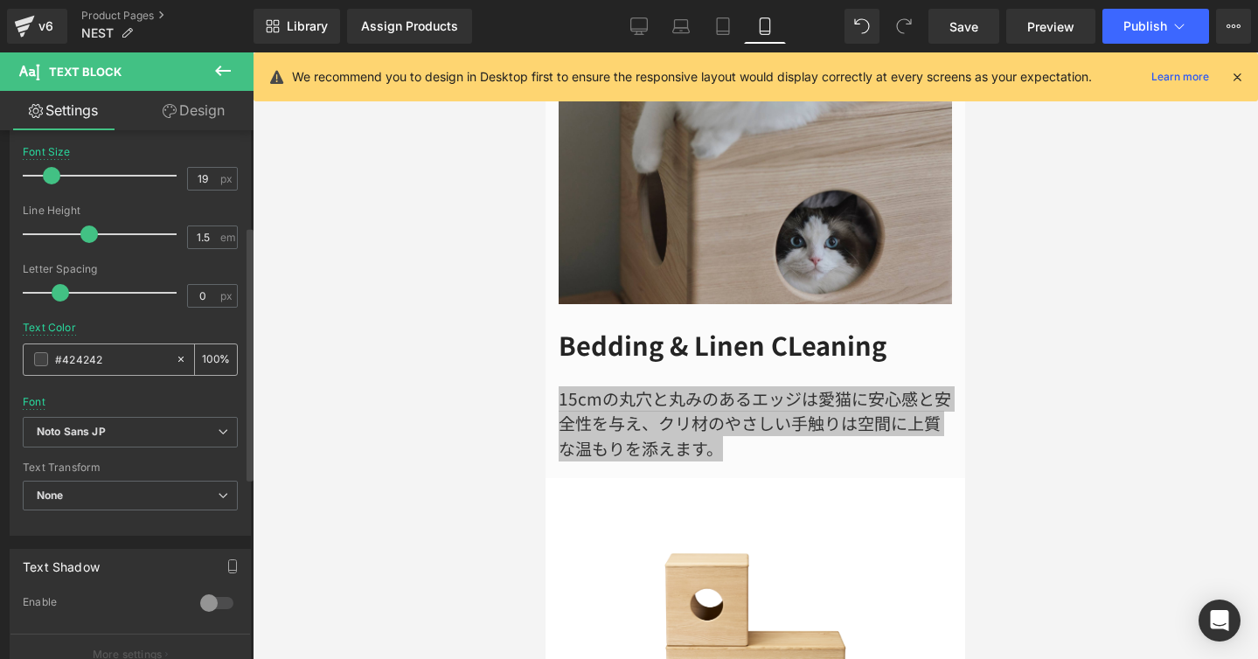
click at [123, 368] on input "#424242" at bounding box center [111, 359] width 112 height 19
type input "#42"
type input "0"
type input "#2424"
type input "27"
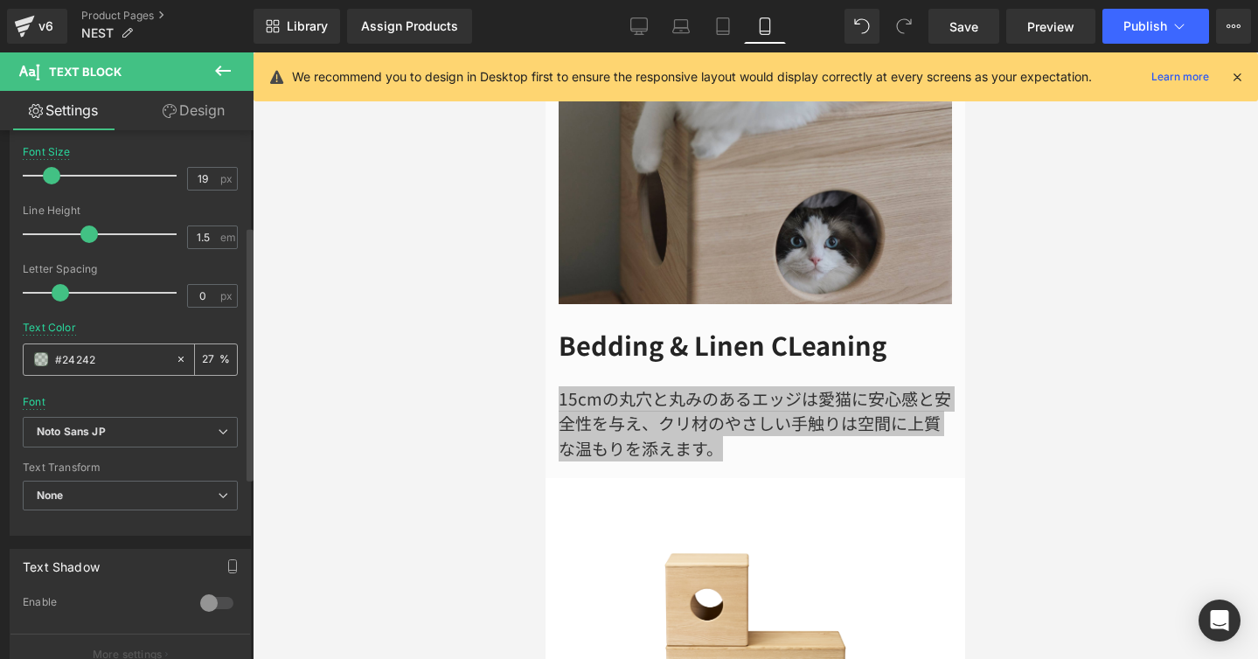
type input "#242424"
type input "100"
click at [1019, 386] on div at bounding box center [755, 355] width 1005 height 607
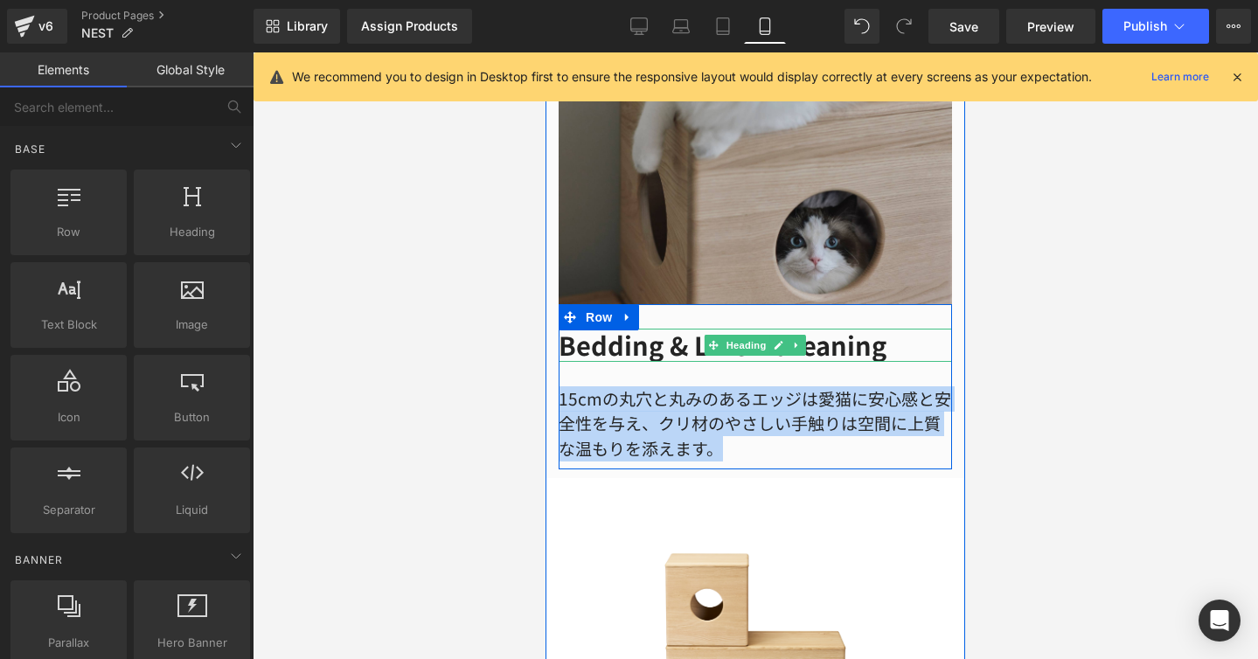
click at [621, 329] on h1 "Bedding & Linen CLeaning" at bounding box center [755, 345] width 393 height 33
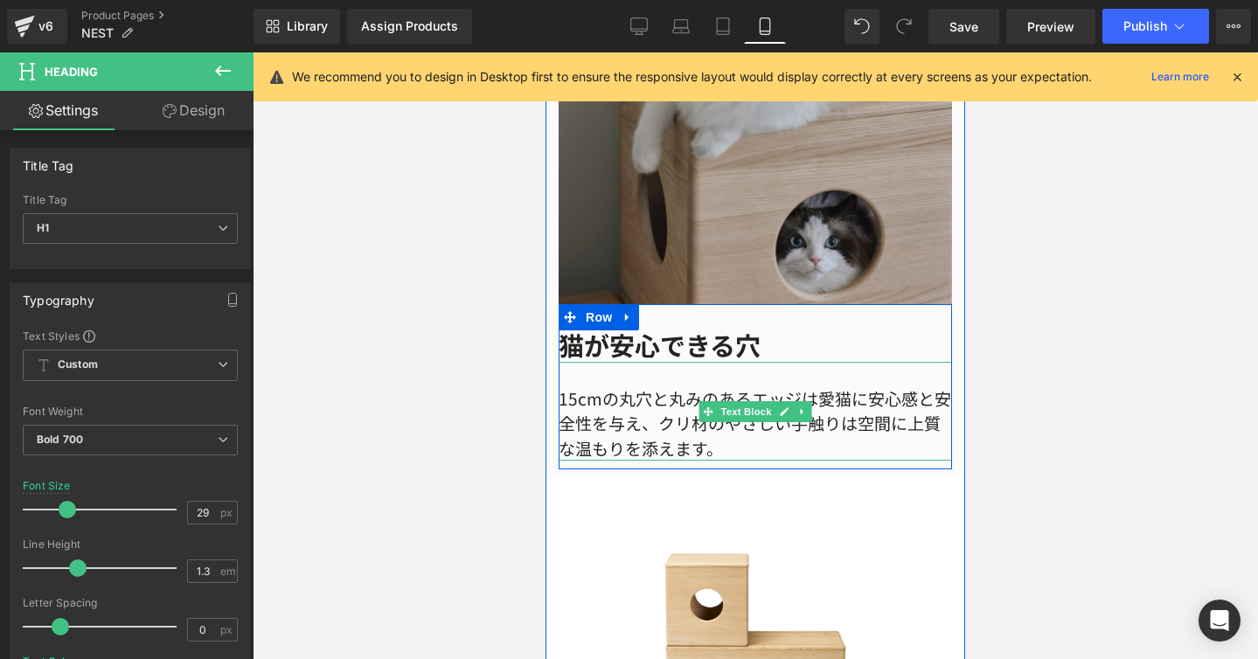
click at [656, 372] on div "15cmの丸穴と丸みのあるエッジは愛猫に安心感と安全性を与え、クリ材のやさしい手触りは空間に上質な温もりを添えます。" at bounding box center [755, 412] width 393 height 100
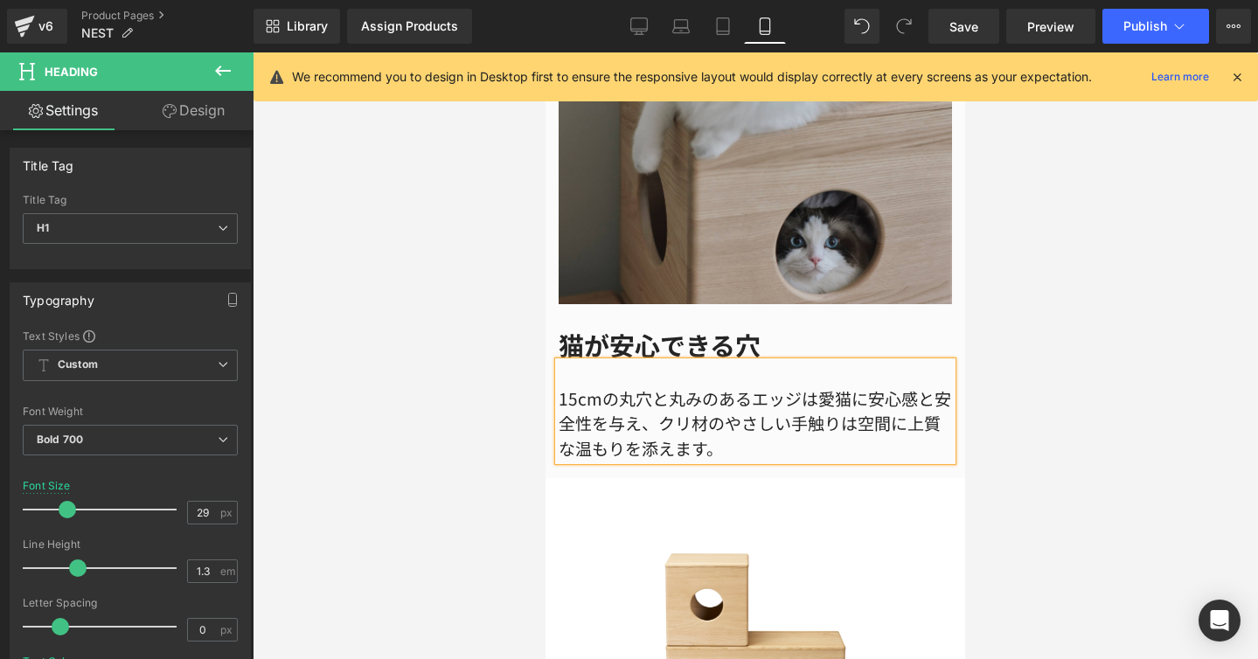
click at [656, 372] on div "15cmの丸穴と丸みのあるエッジは愛猫に安心感と安全性を与え、クリ材のやさしい手触りは空間に上質な温もりを添えます。" at bounding box center [755, 412] width 393 height 100
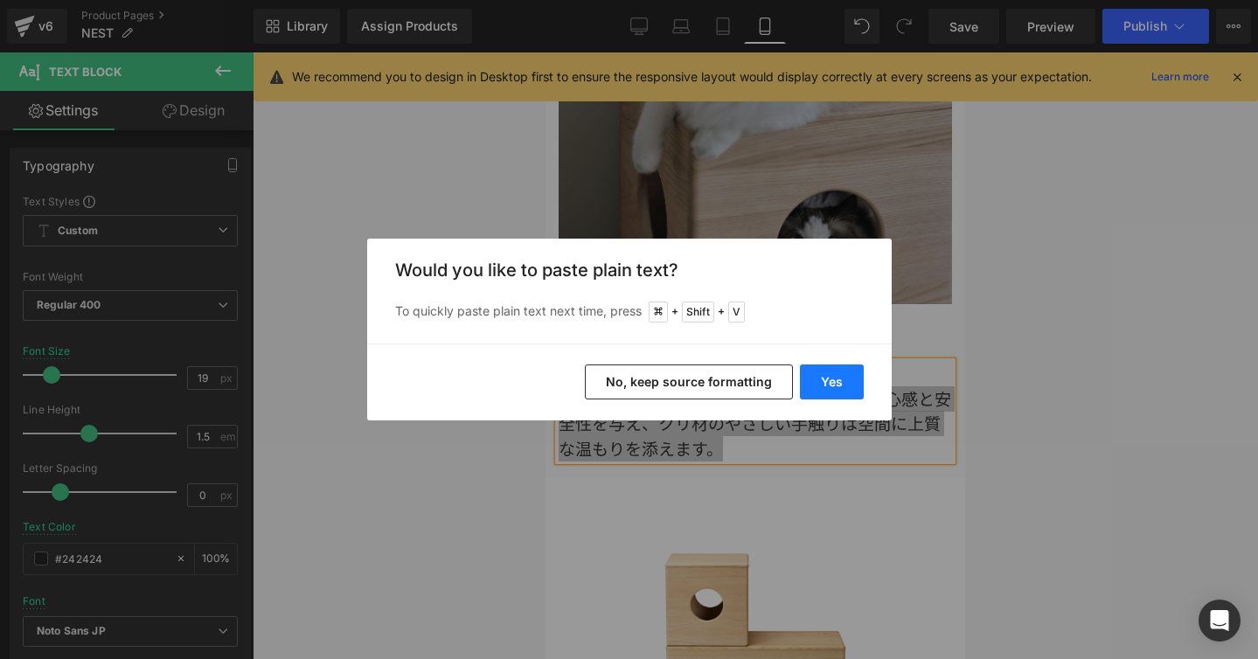
click at [837, 379] on button "Yes" at bounding box center [832, 381] width 64 height 35
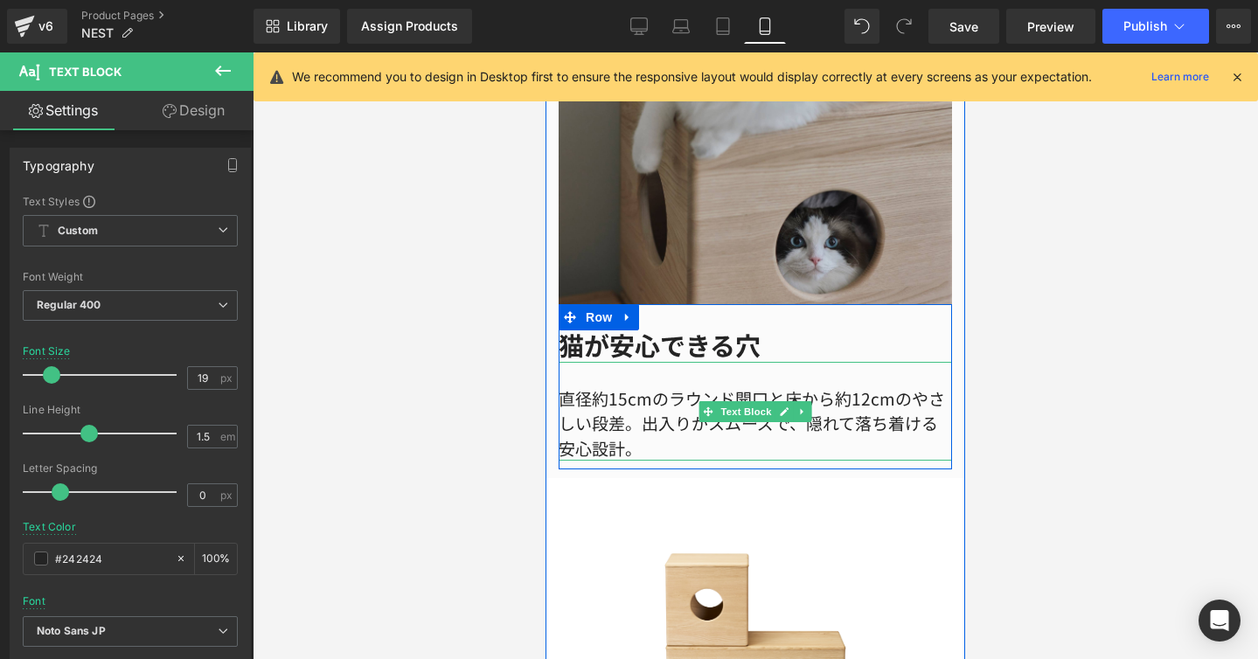
click at [649, 378] on div "直径約15cmのラウンド開口と床から約12cmのやさしい段差。出入りがスムーズで、隠れて落ち着ける安心設計。" at bounding box center [755, 412] width 393 height 100
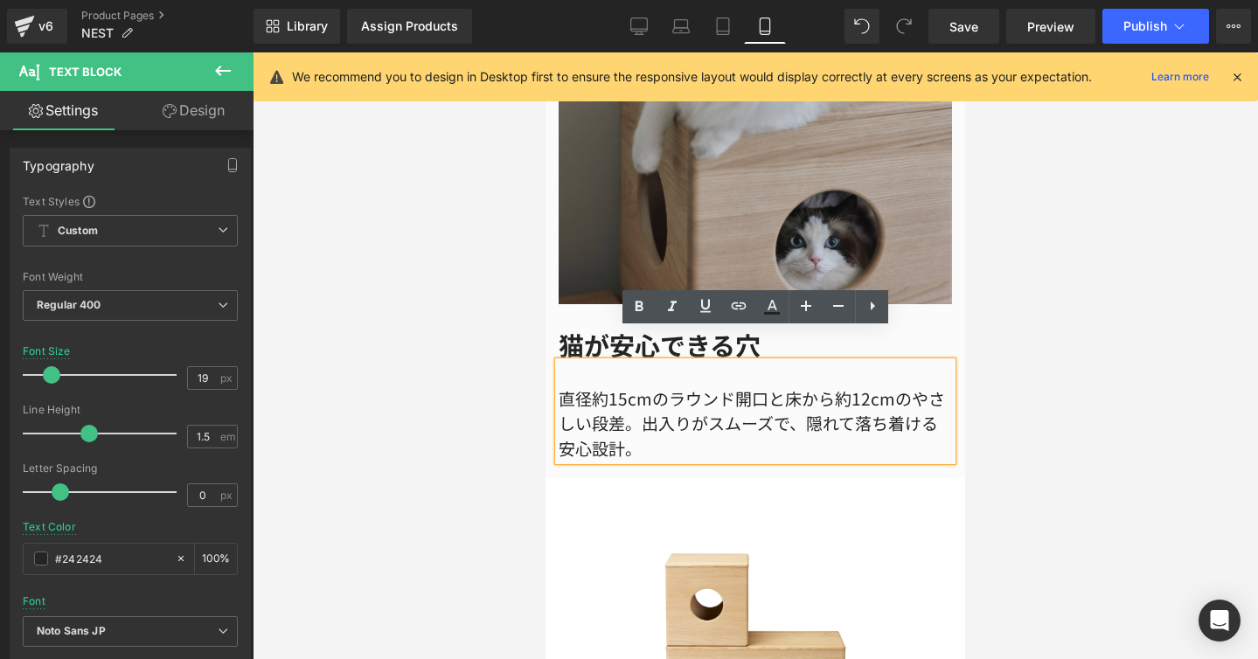
click at [787, 371] on div "直径約15cmのラウンド開口と床から約12cmのやさしい段差。出入りがスムーズで、隠れて落ち着ける安心設計。" at bounding box center [755, 412] width 393 height 100
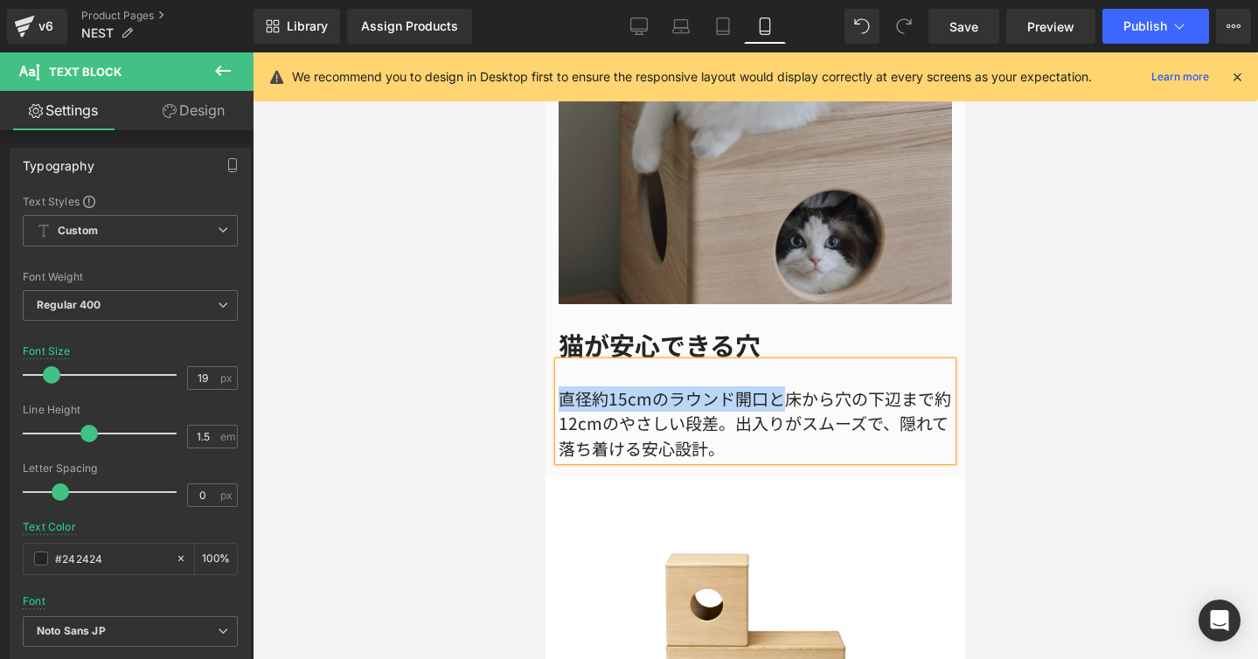
drag, startPoint x: 781, startPoint y: 367, endPoint x: 559, endPoint y: 368, distance: 221.1
click at [559, 368] on div "直径約15cmのラウンド開口と床から穴の下辺まで約12cmのやさしい段差。出入りがスムーズで、隠れて落ち着ける安心設計。" at bounding box center [755, 412] width 393 height 100
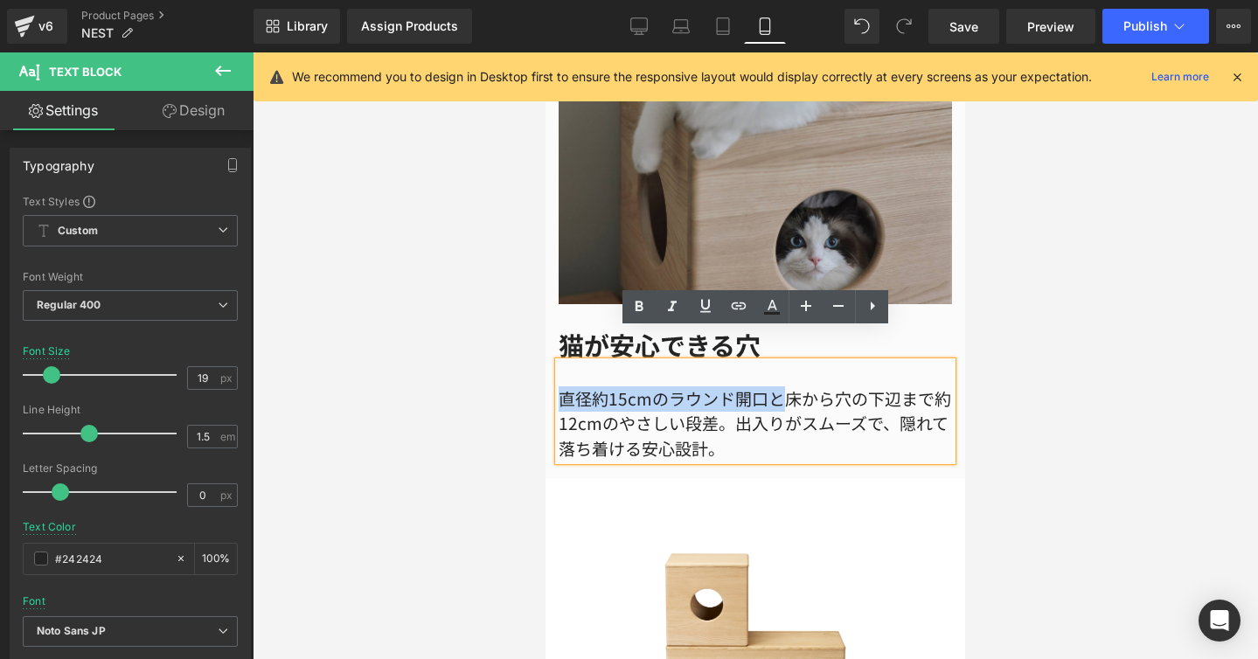
copy div "直径約15cmのラウンド開口と"
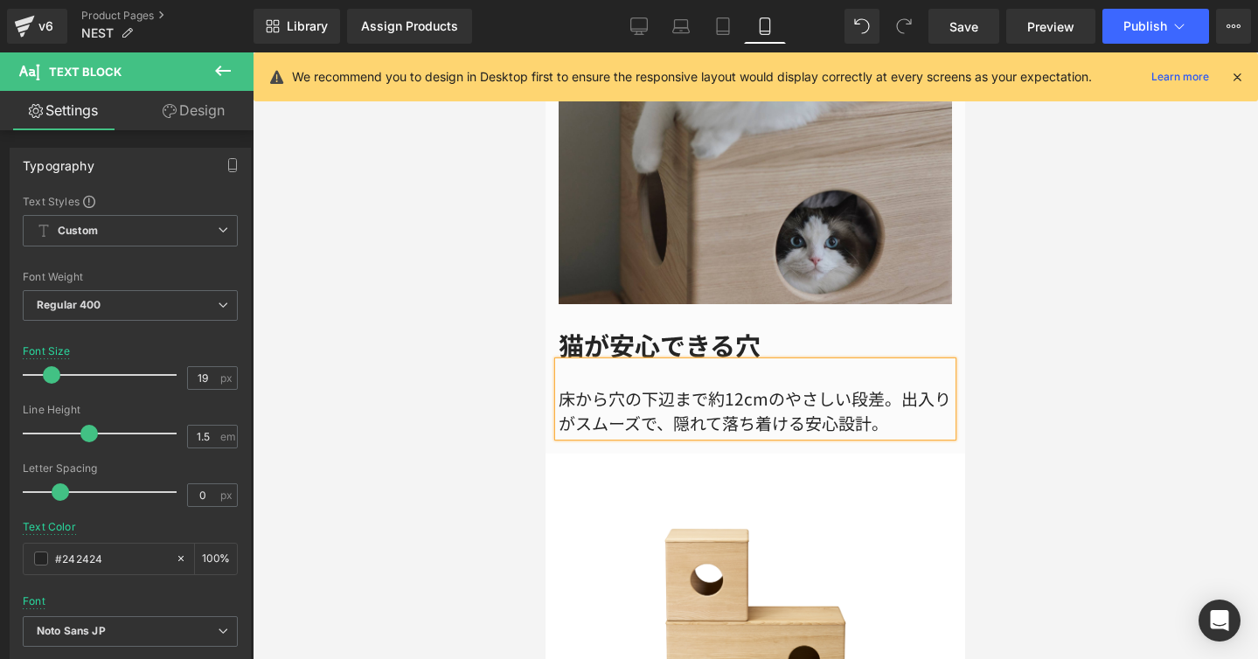
click at [905, 373] on div "床から穴の下辺まで約12cmのやさしい段差。出入りがスムーズで、隠れて落ち着ける安心設計。" at bounding box center [755, 399] width 393 height 74
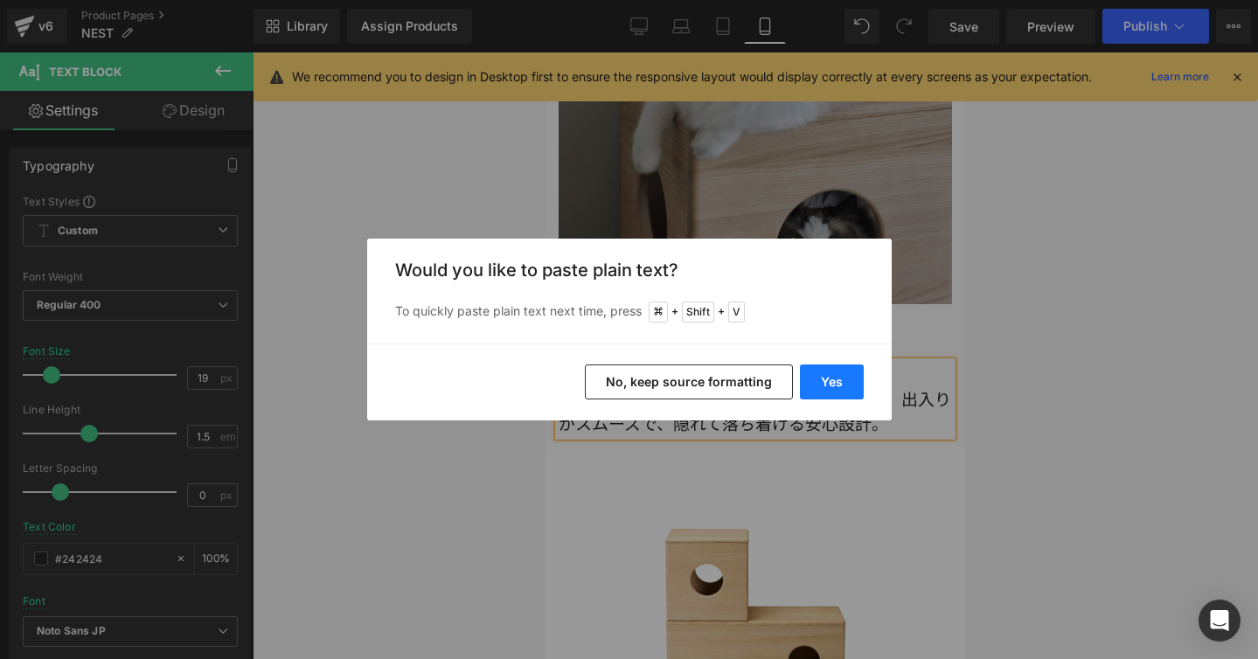
click at [832, 377] on button "Yes" at bounding box center [832, 381] width 64 height 35
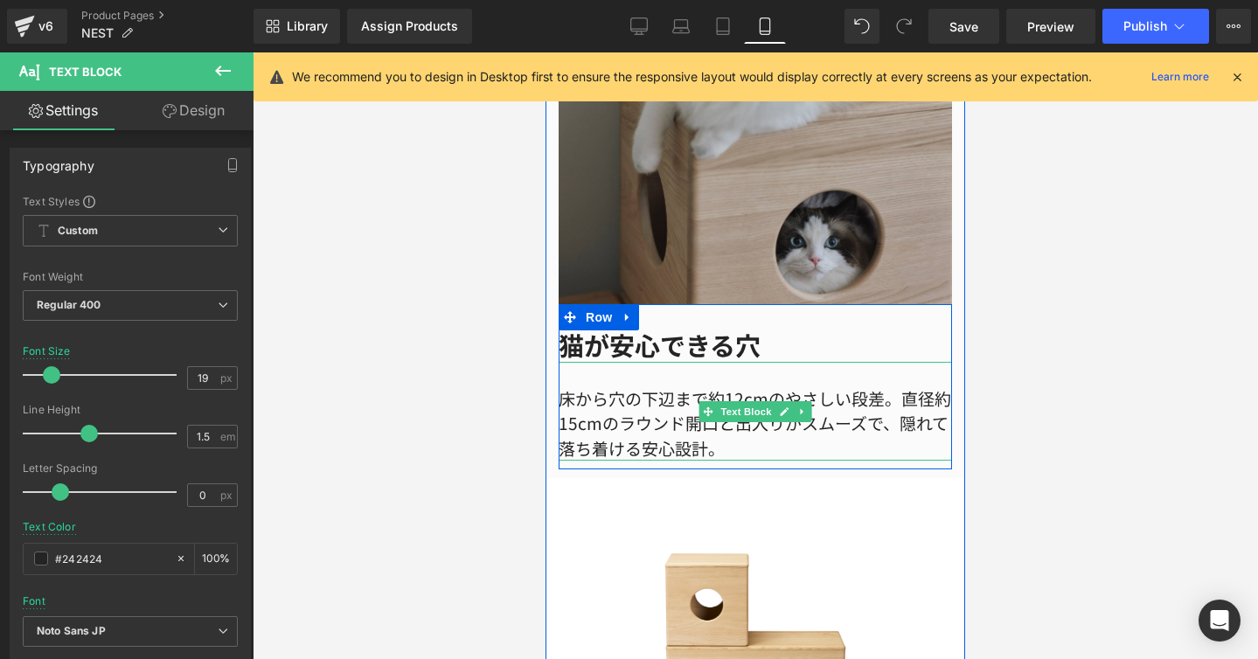
click at [723, 404] on div "床から穴の下辺まで約12cmのやさしい段差。直径約15cmのラウンド開口と出入りがスムーズで、隠れて落ち着ける安心設計。" at bounding box center [755, 412] width 393 height 100
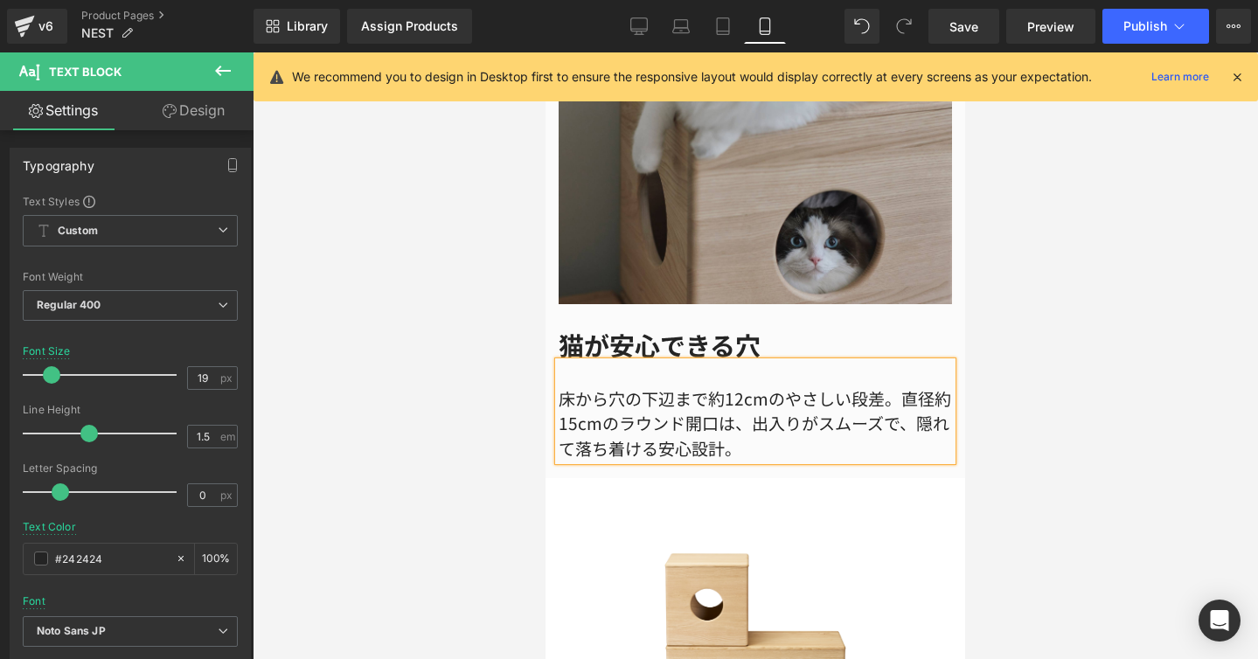
click at [913, 393] on div "床から穴の下辺まで約12cmのやさしい段差。直径約15cmのラウンド開口は、出入りがスムーズで、隠れて落ち着ける安心設計。" at bounding box center [755, 412] width 393 height 100
click at [1105, 323] on div at bounding box center [755, 355] width 1005 height 607
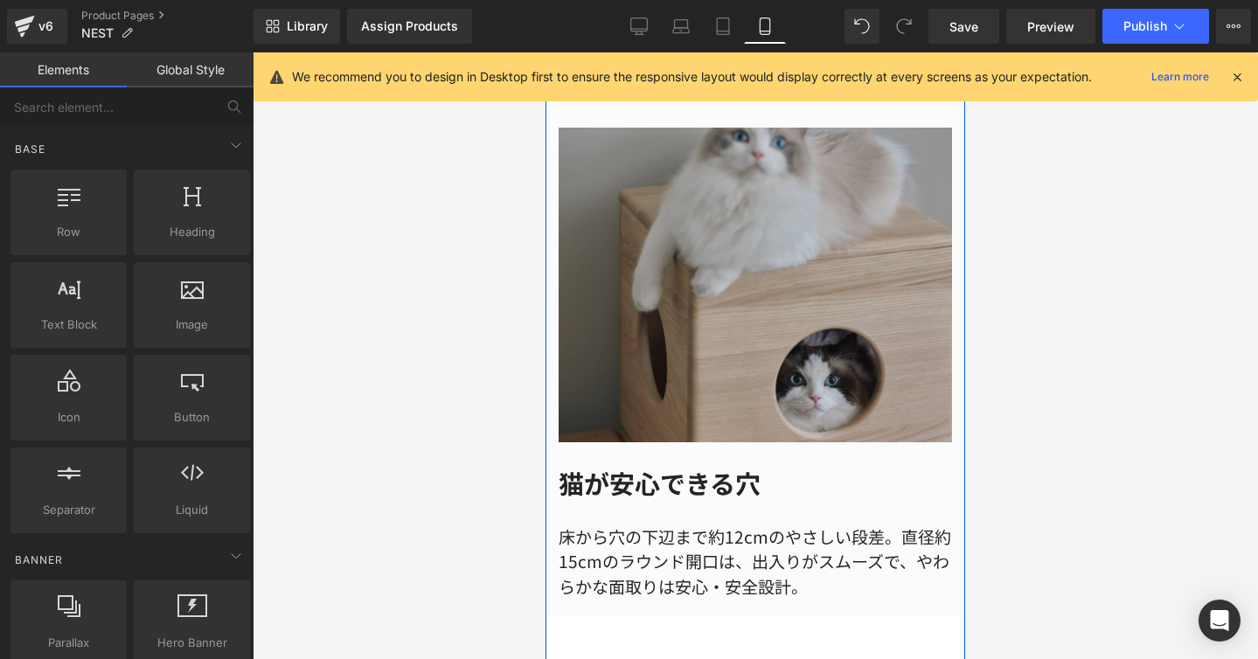
scroll to position [3134, 0]
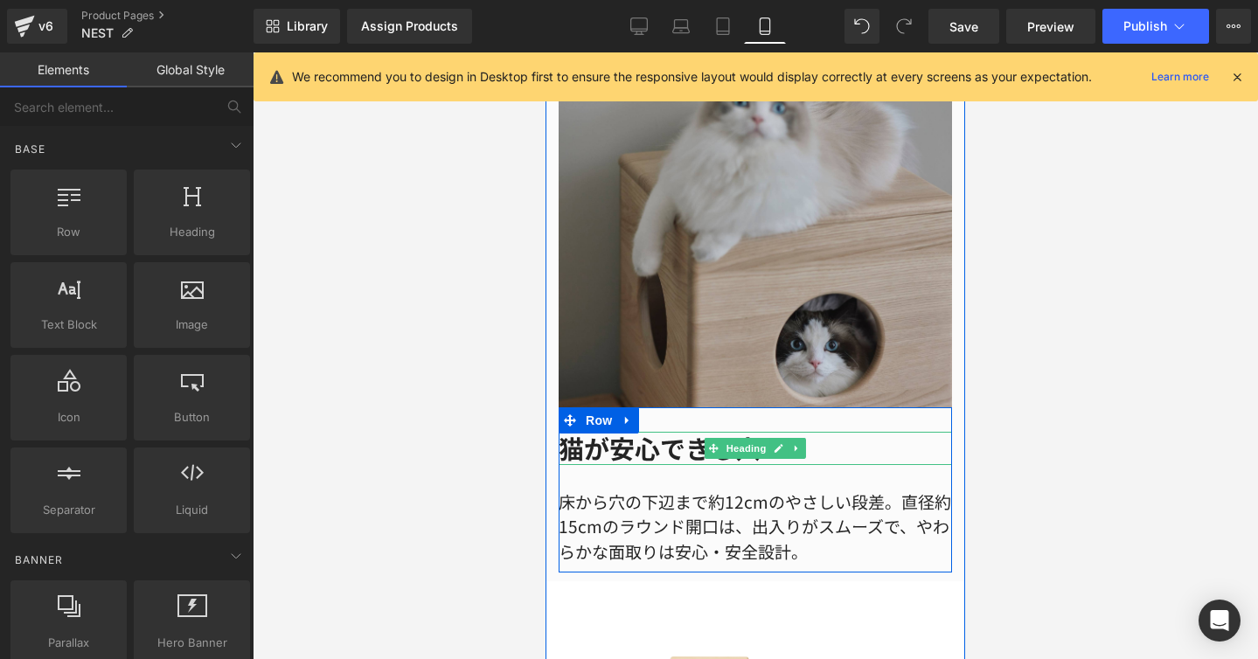
click at [639, 432] on h1 "猫が安心できる穴" at bounding box center [755, 448] width 393 height 33
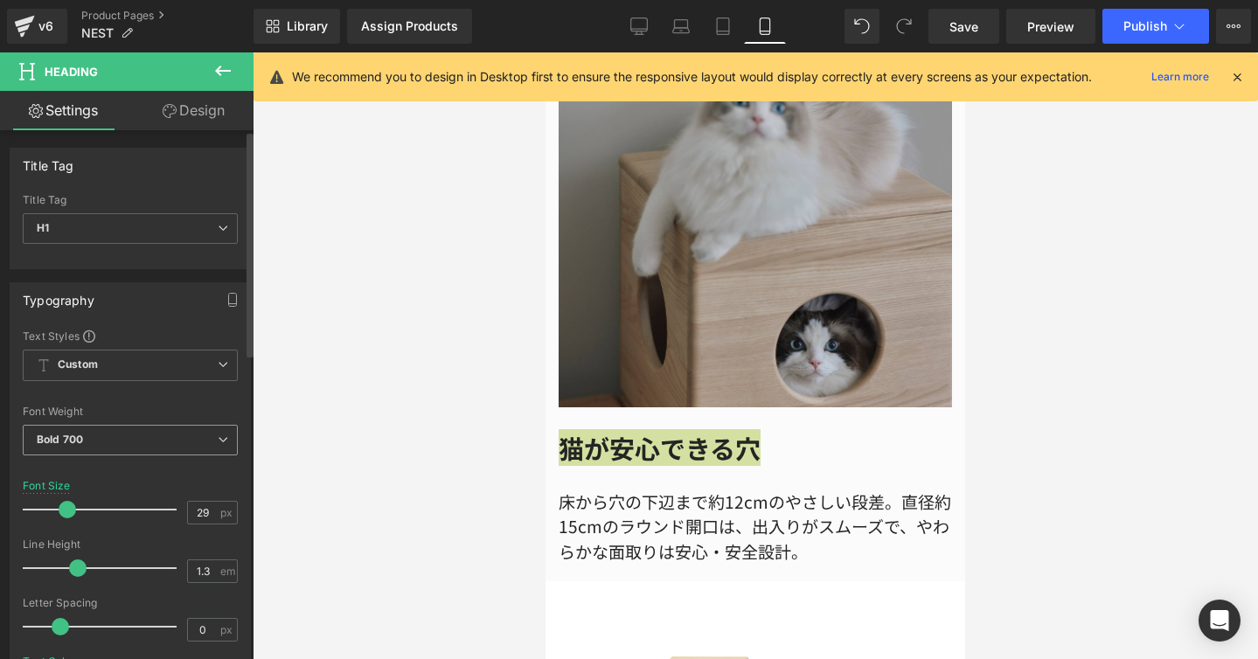
click at [227, 442] on span "Bold 700" at bounding box center [130, 440] width 215 height 31
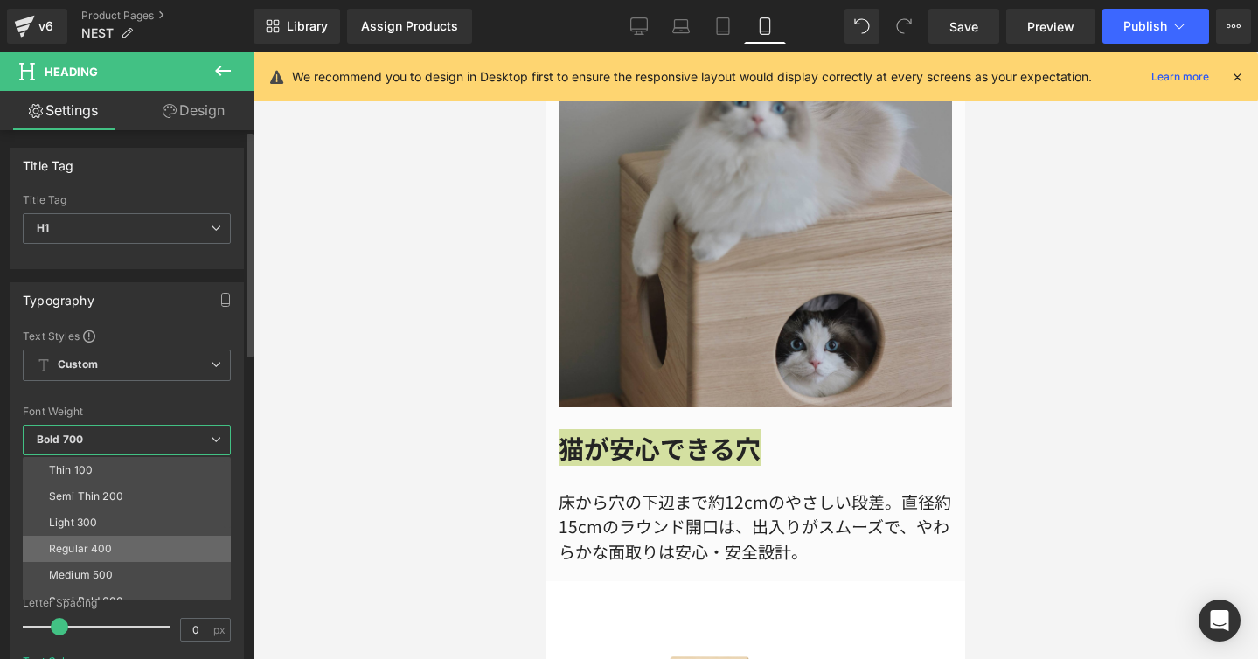
click at [137, 538] on li "Regular 400" at bounding box center [131, 549] width 216 height 26
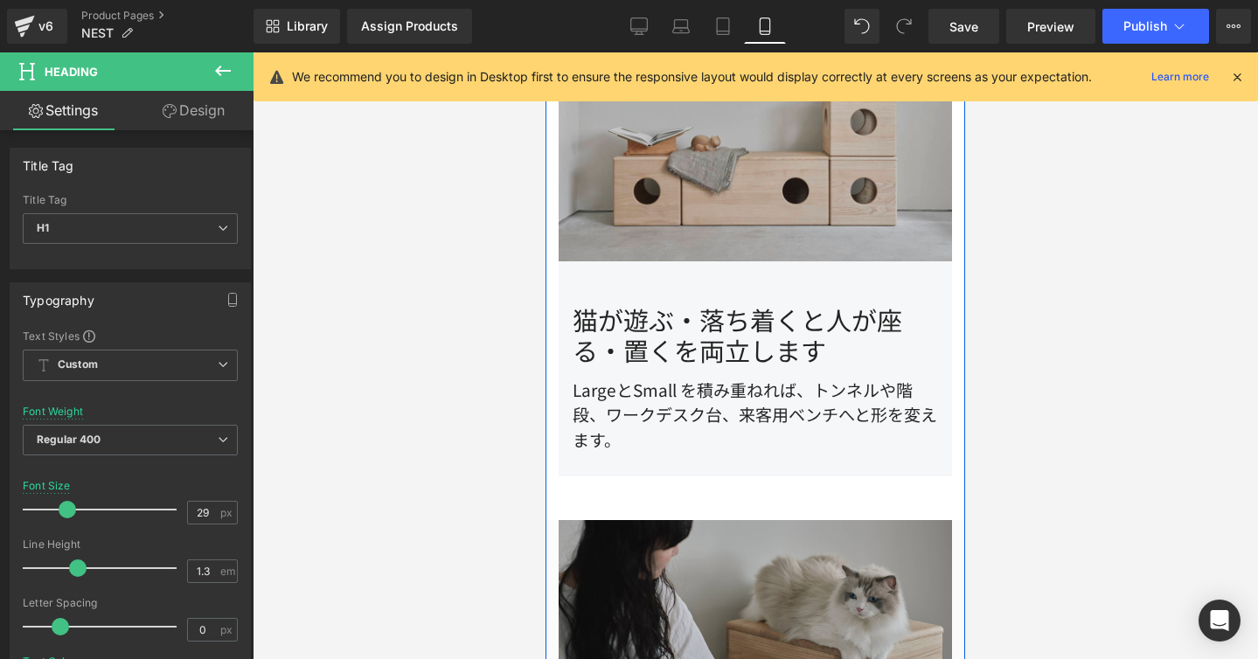
scroll to position [1710, 0]
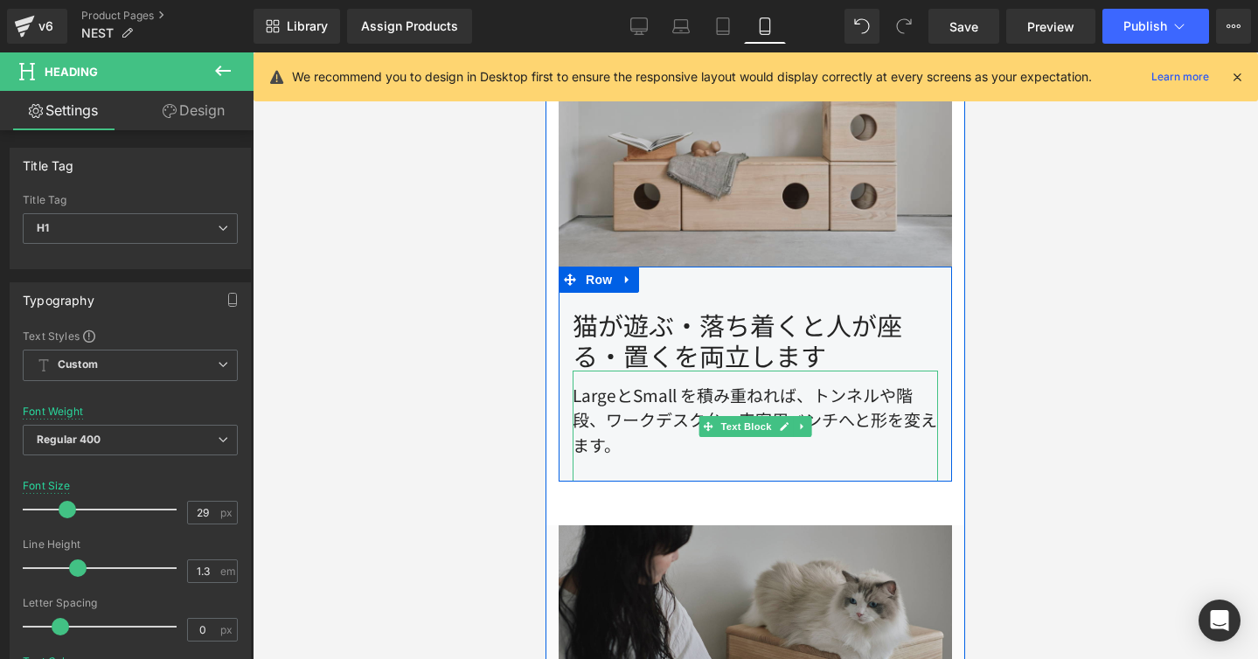
click at [620, 401] on div "LargeとSmall を積み重ねれば、トンネルや階段、ワークデスク台、来客用ベンチへと形を変えます。" at bounding box center [755, 427] width 365 height 112
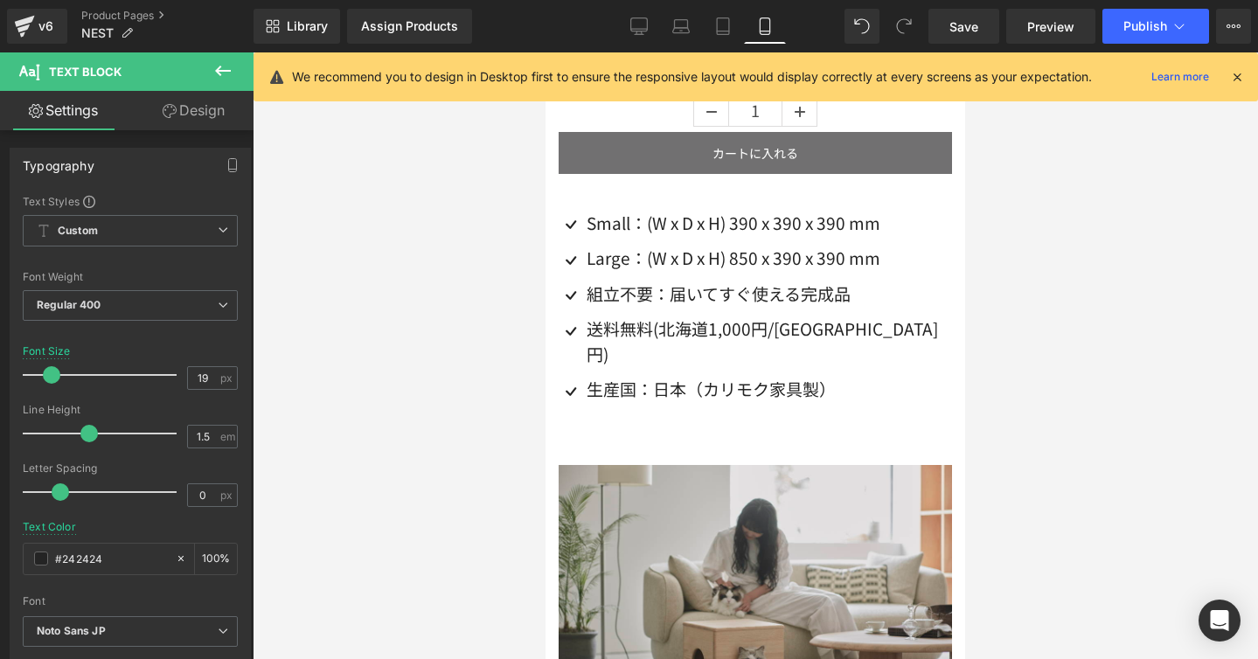
scroll to position [698, 0]
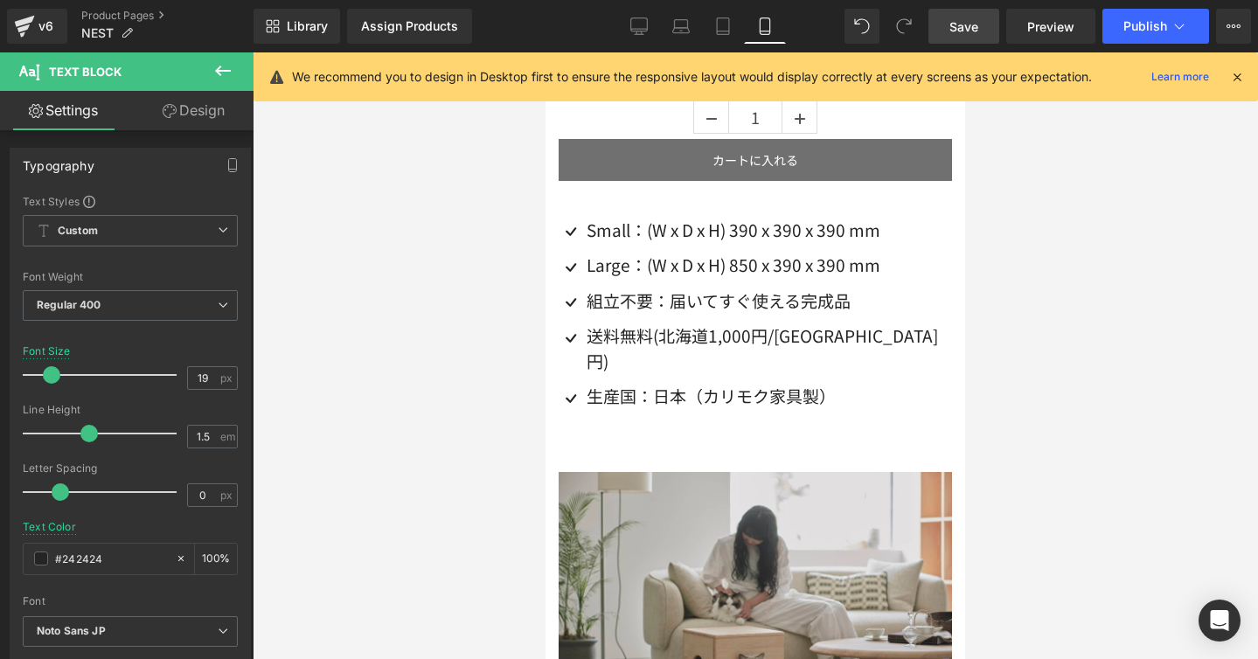
click at [953, 31] on span "Save" at bounding box center [963, 26] width 29 height 18
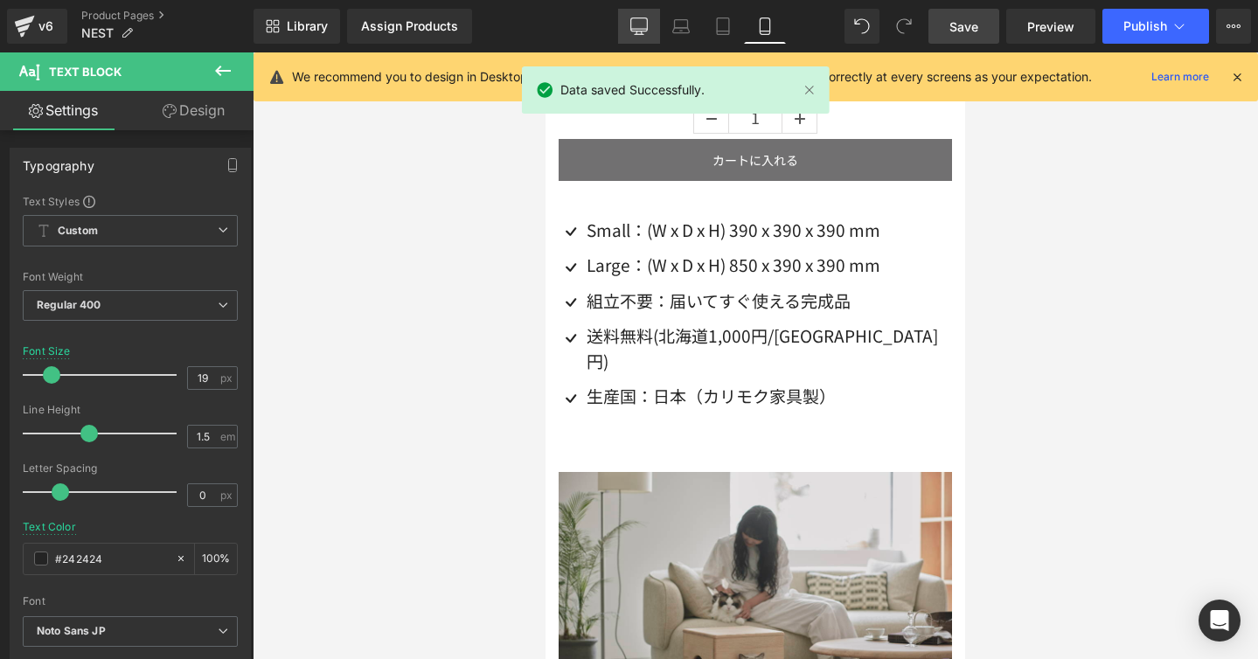
click at [627, 31] on link "Desktop" at bounding box center [639, 26] width 42 height 35
type input "16"
type input "100"
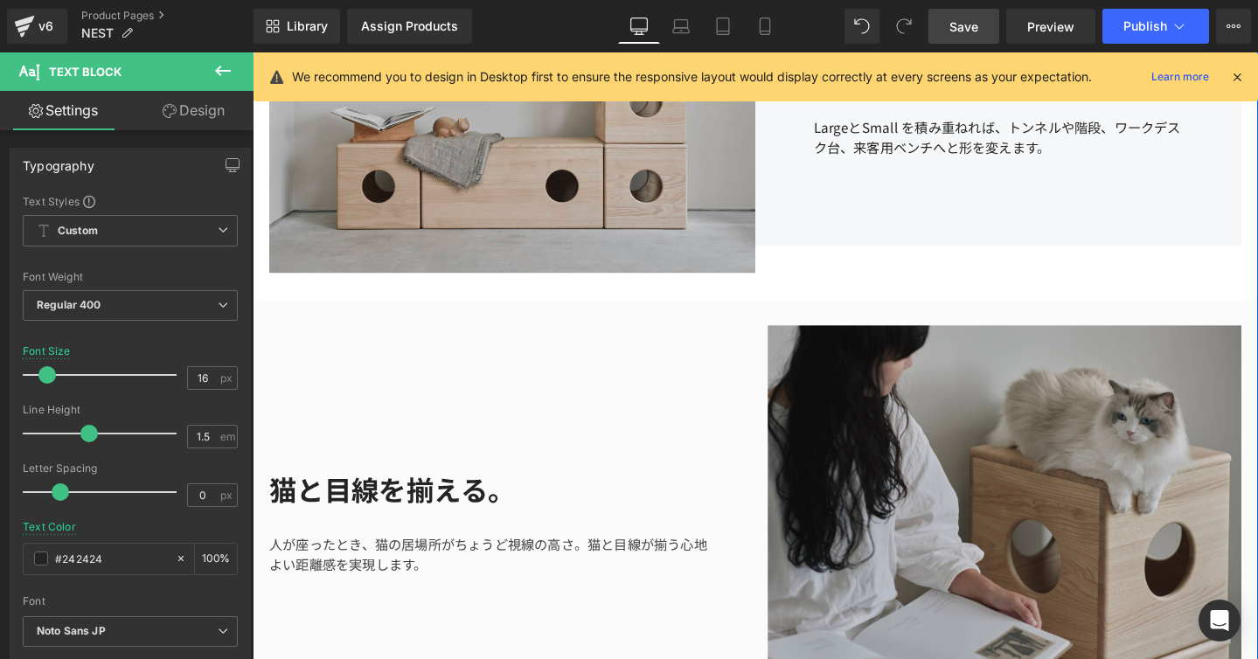
scroll to position [1253, 0]
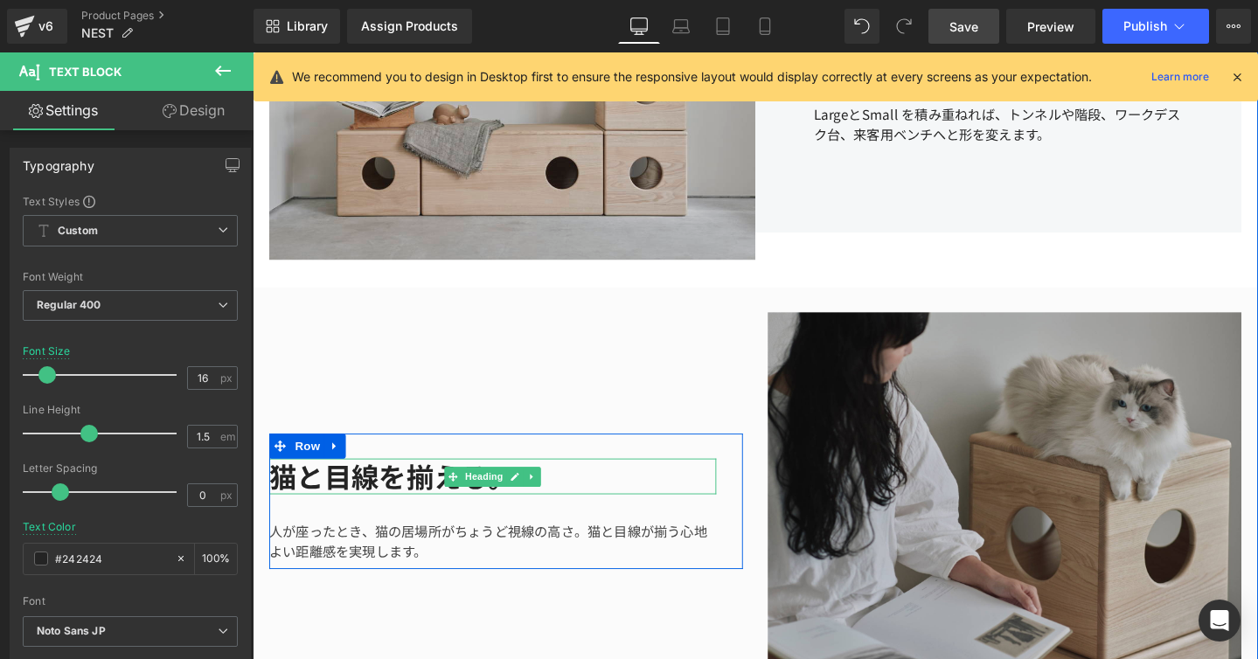
click at [357, 504] on h1 "猫と目線を揃える。" at bounding box center [505, 499] width 470 height 38
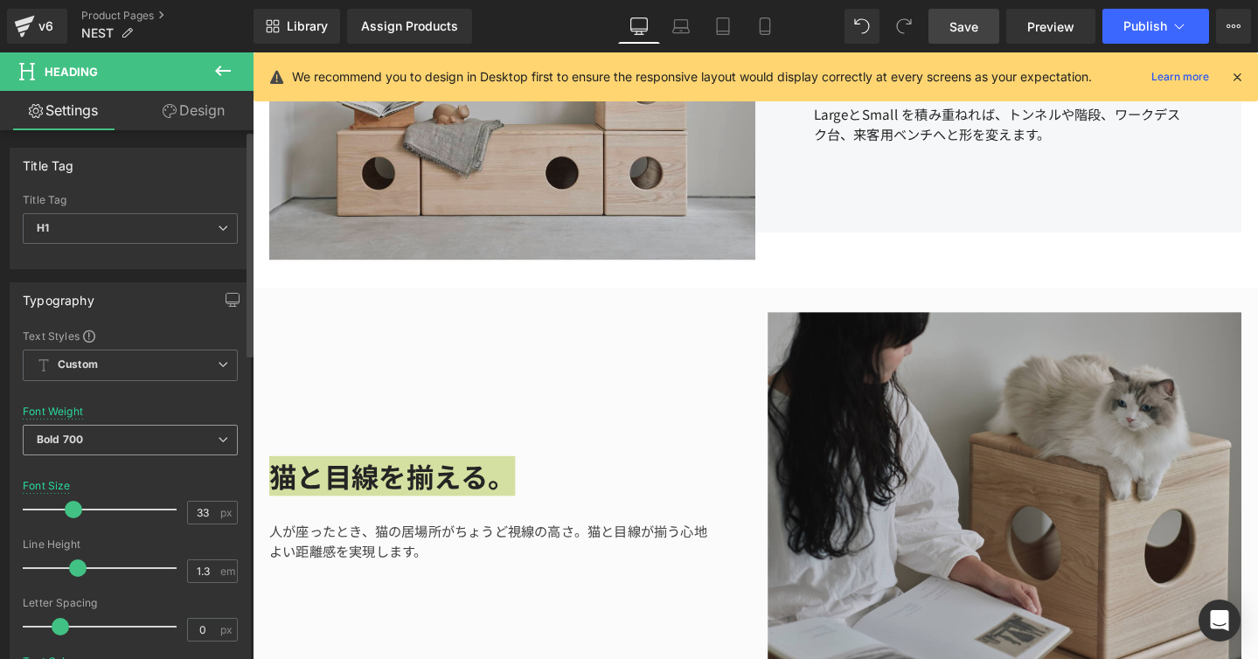
click at [221, 448] on span "Bold 700" at bounding box center [130, 440] width 215 height 31
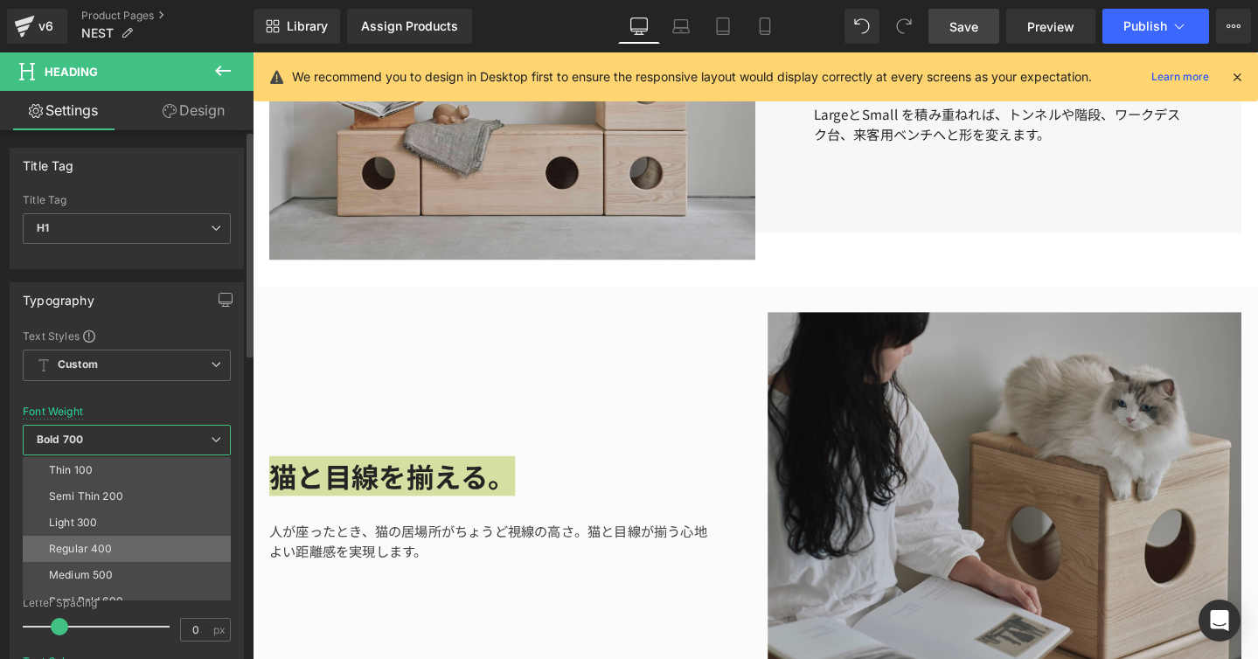
click at [110, 543] on div "Regular 400" at bounding box center [81, 549] width 64 height 12
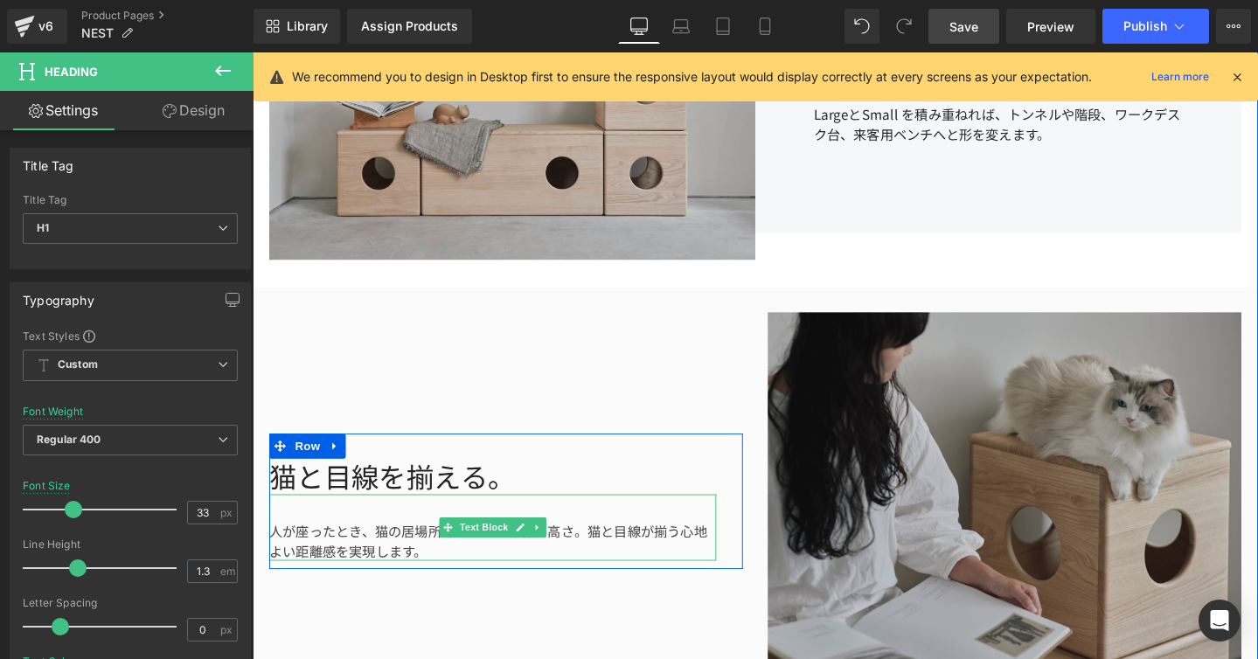
click at [312, 560] on div "人が座ったとき、猫の居場所がちょうど視線の高さ。猫と目線が揃う心地よい距離感を実現します。" at bounding box center [505, 552] width 470 height 70
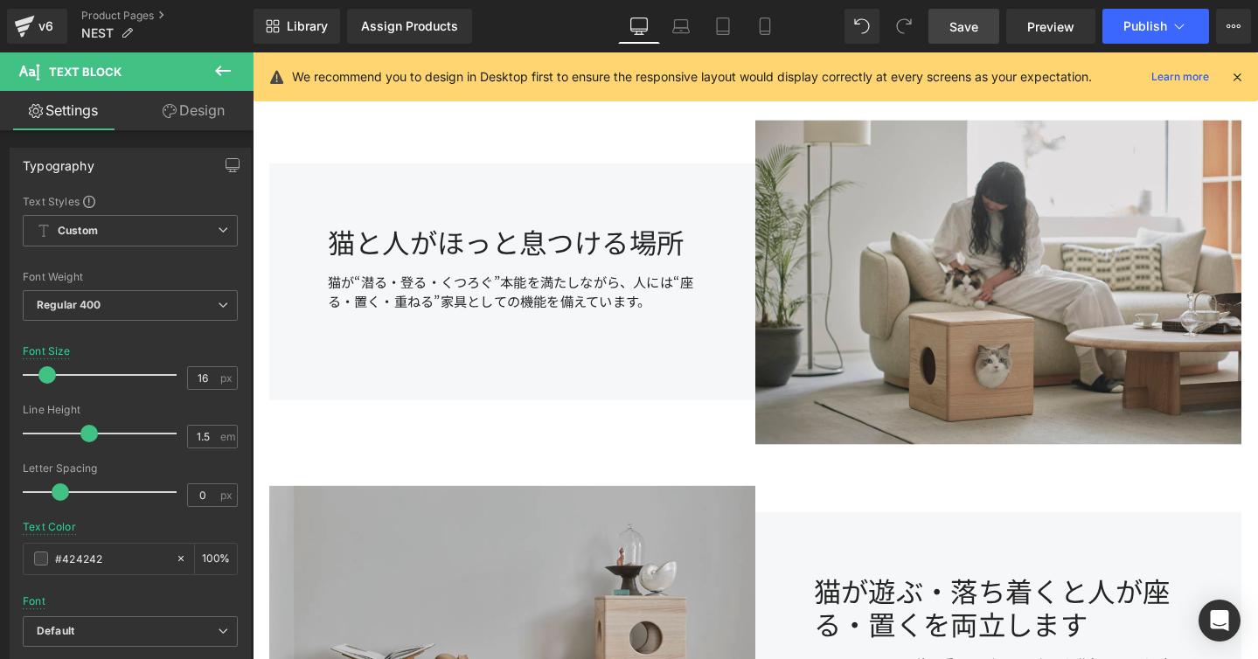
scroll to position [670, 0]
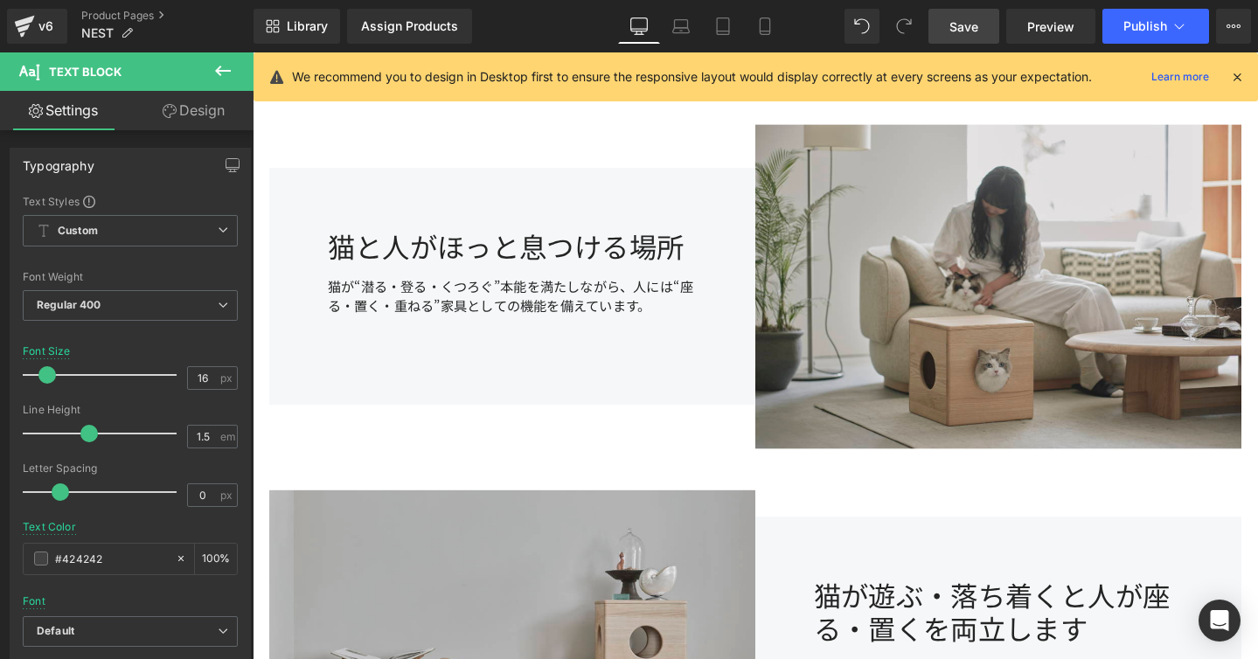
click at [524, 302] on div "猫が“潜る・登る・くつろぐ”本能を満たしながら、人には“座る・置く・重ねる”家具としての機能を備えています。 Text Block" at bounding box center [525, 316] width 389 height 84
click at [524, 302] on div "猫が“潜る・登る・くつろぐ”本能を満たしながら、人には“座る・置く・重ねる”家具としての機能を備えています。" at bounding box center [525, 316] width 389 height 84
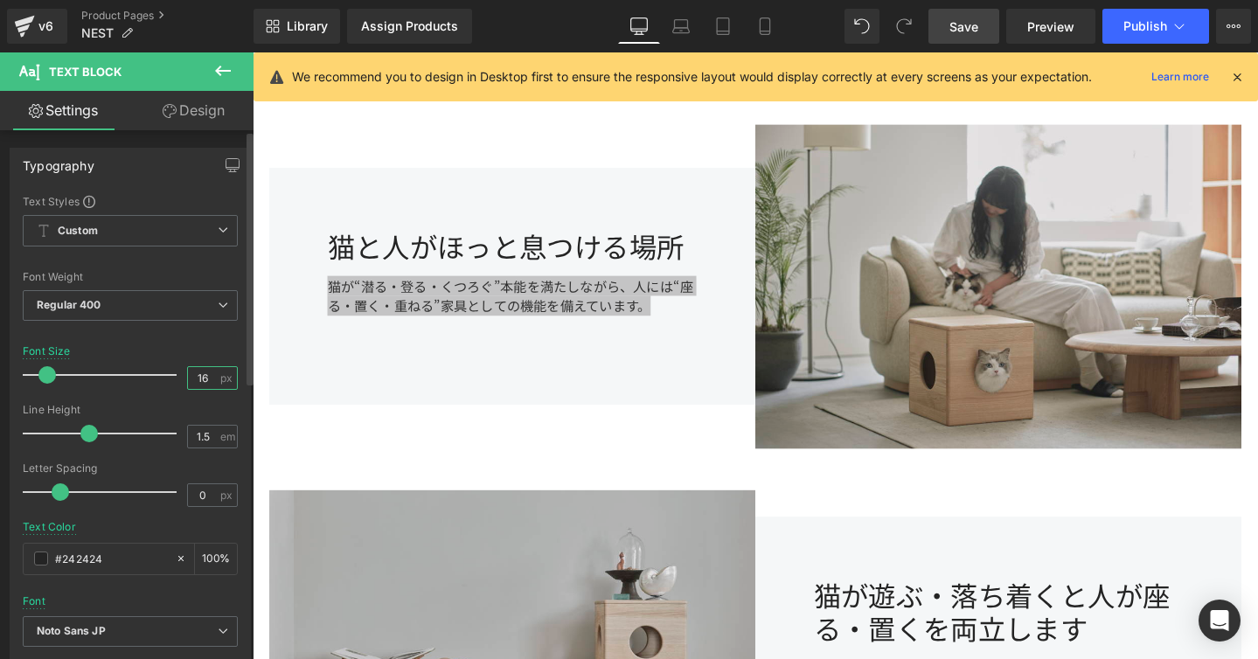
click at [206, 374] on input "16" at bounding box center [203, 378] width 31 height 22
type input "19"
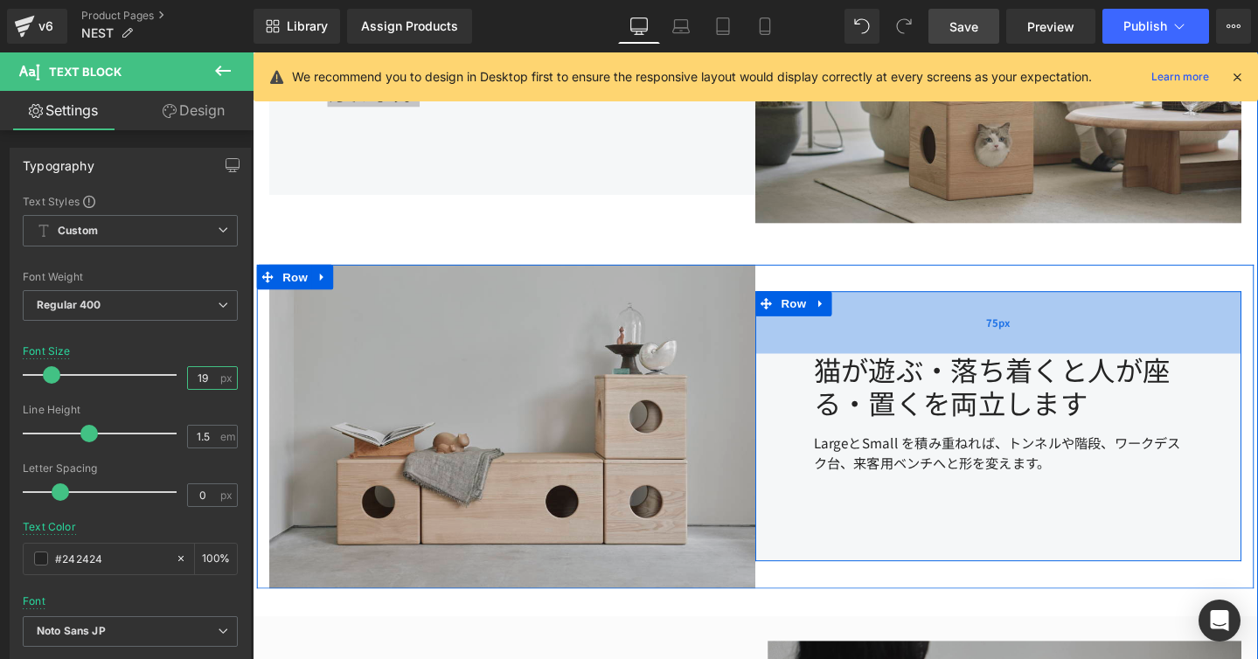
scroll to position [951, 0]
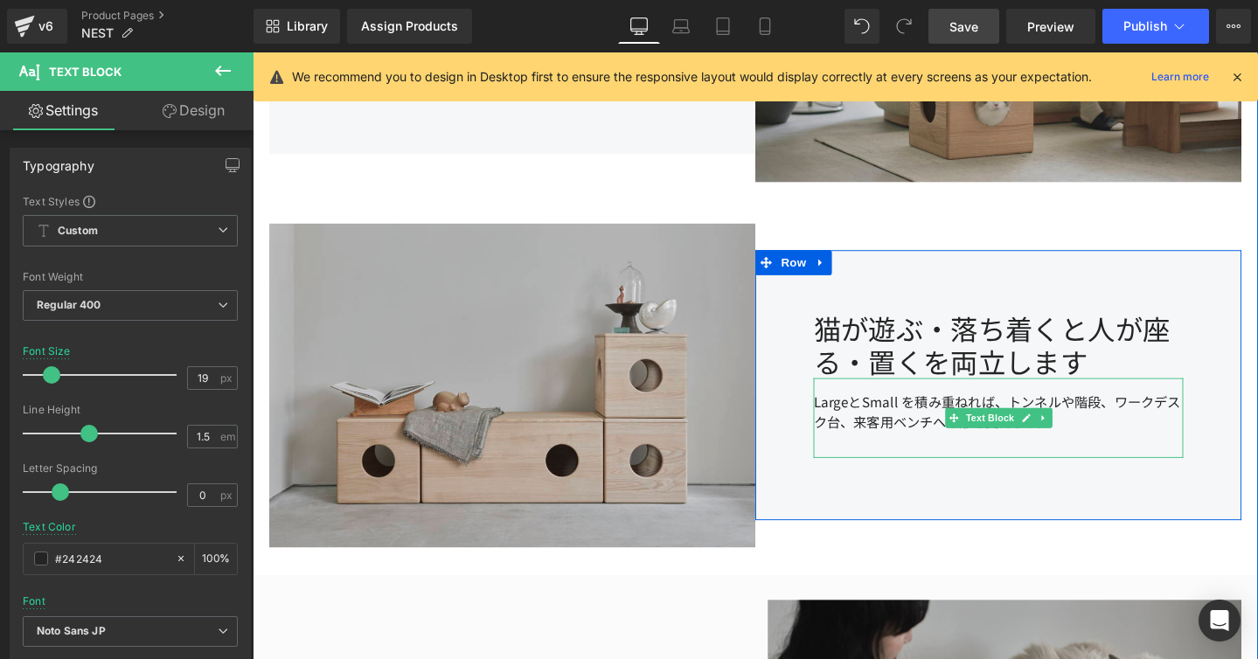
click at [904, 439] on div "LargeとSmall を積み重ねれば、トンネルや階段、ワークデスク台、来客用ベンチへと形を変えます。" at bounding box center [1037, 437] width 389 height 84
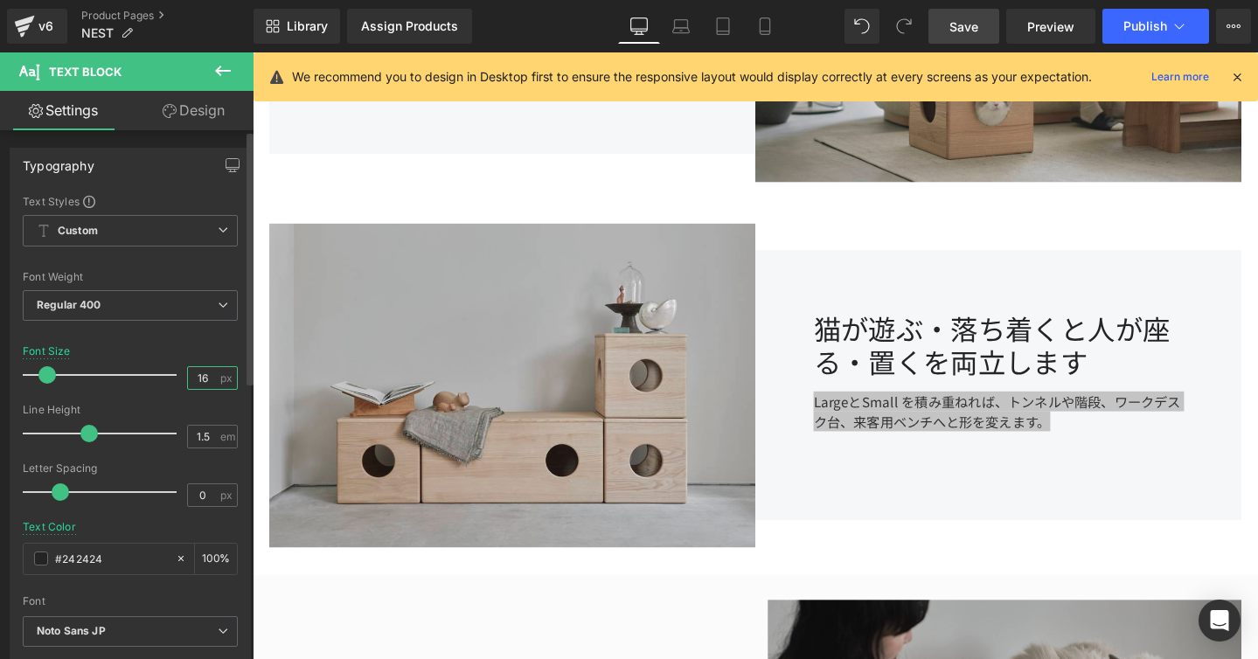
click at [200, 375] on input "16" at bounding box center [203, 378] width 31 height 22
type input "19"
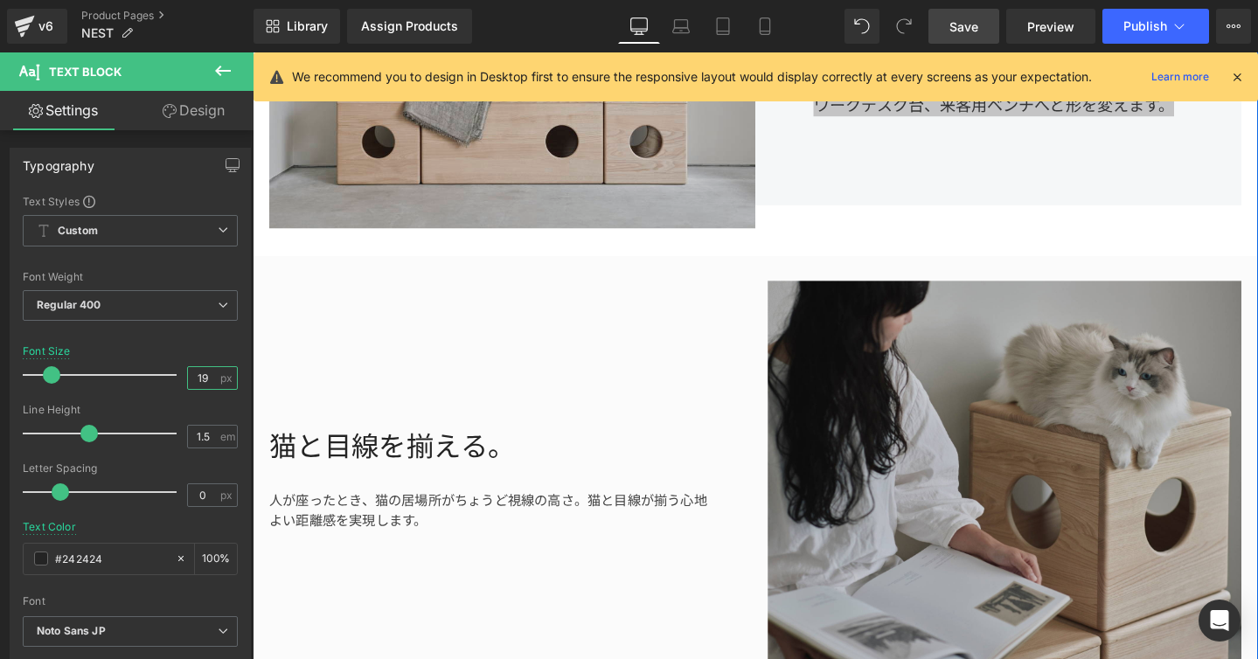
scroll to position [1297, 0]
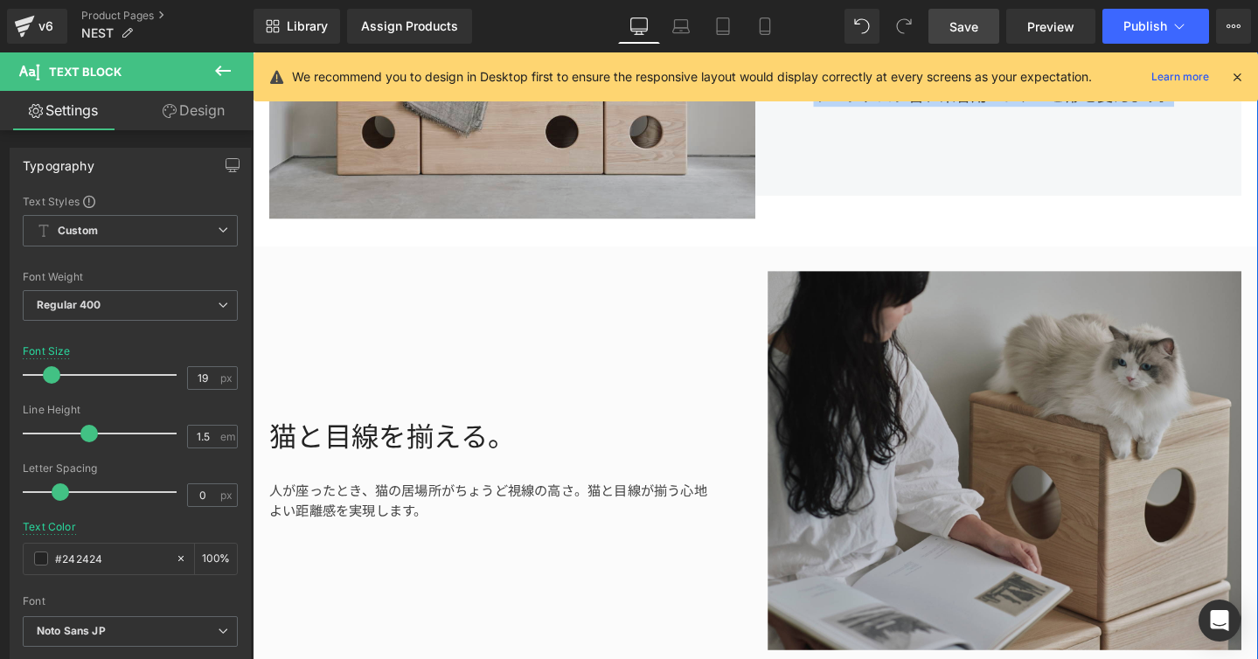
click at [396, 515] on div "人が座ったとき、猫の居場所がちょうど視線の高さ。猫と目線が揃う心地よい距離感を実現します。" at bounding box center [505, 509] width 470 height 70
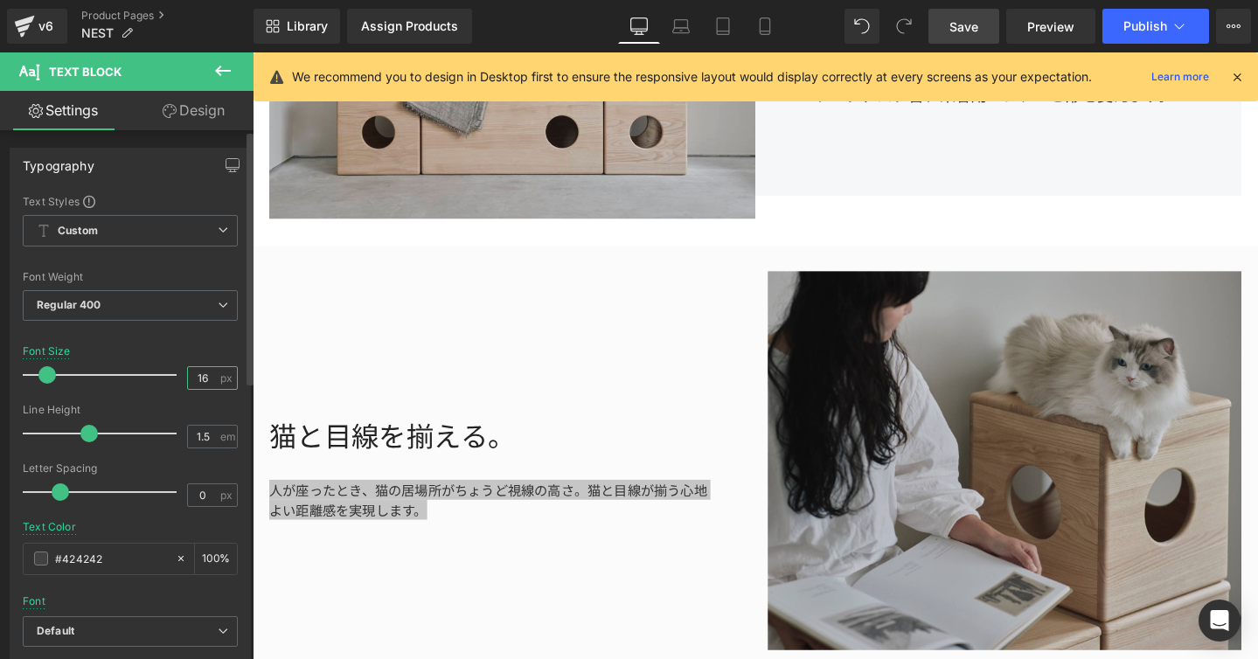
click at [205, 377] on input "16" at bounding box center [203, 378] width 31 height 22
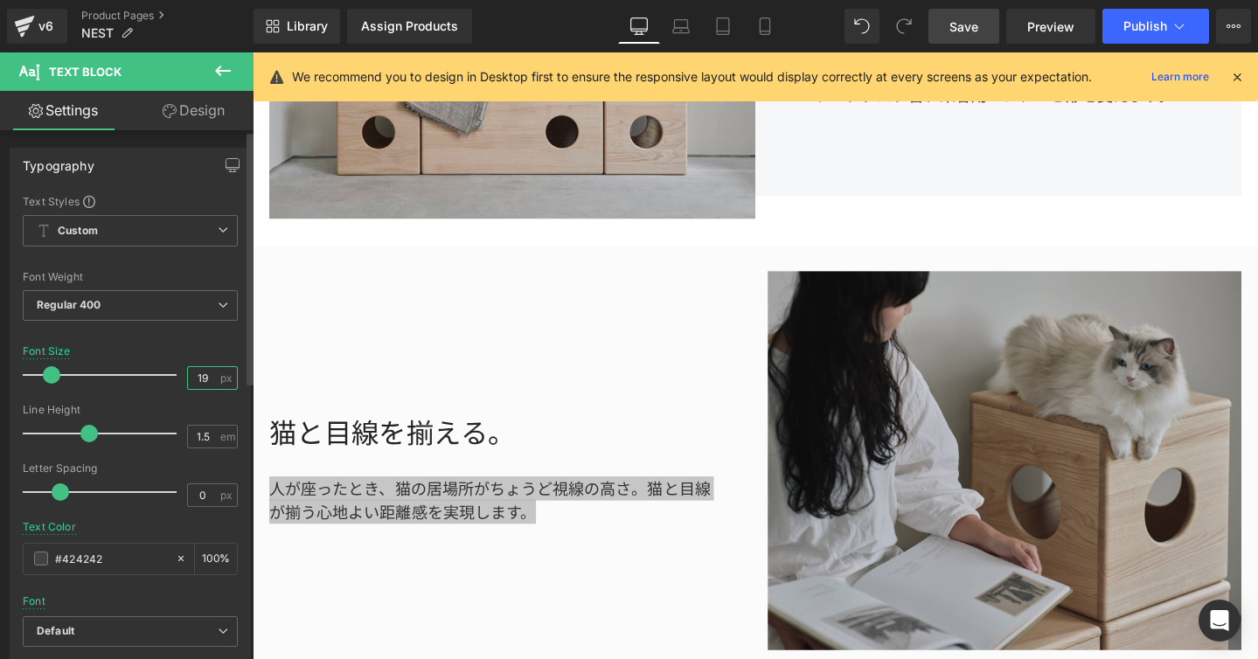
type input "19"
click at [180, 359] on div "Font Size 19 px" at bounding box center [130, 374] width 215 height 59
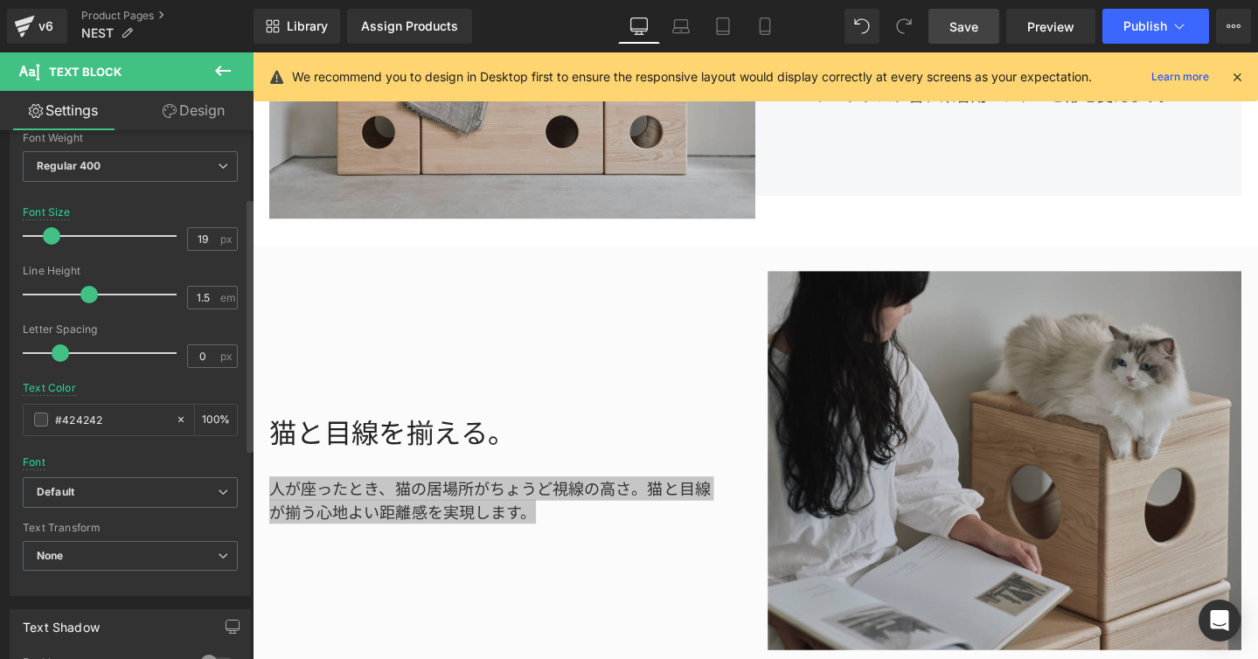
scroll to position [140, 0]
click at [221, 493] on icon at bounding box center [223, 491] width 10 height 10
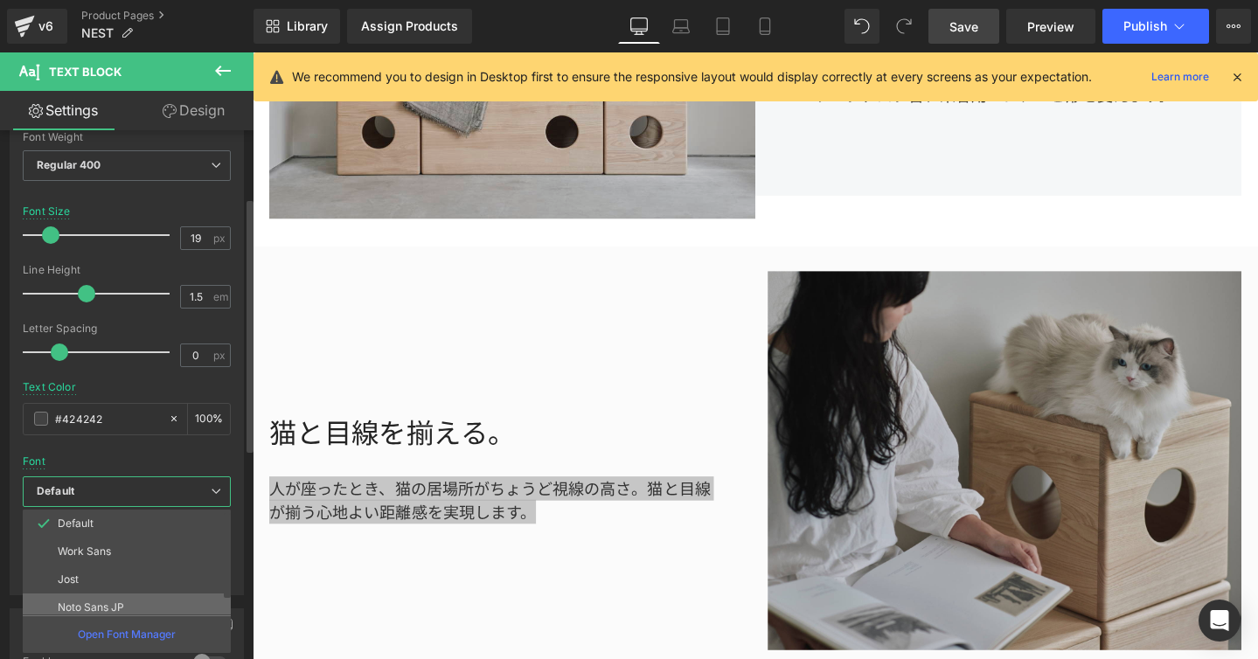
click at [141, 601] on li "Noto Sans JP" at bounding box center [131, 607] width 216 height 28
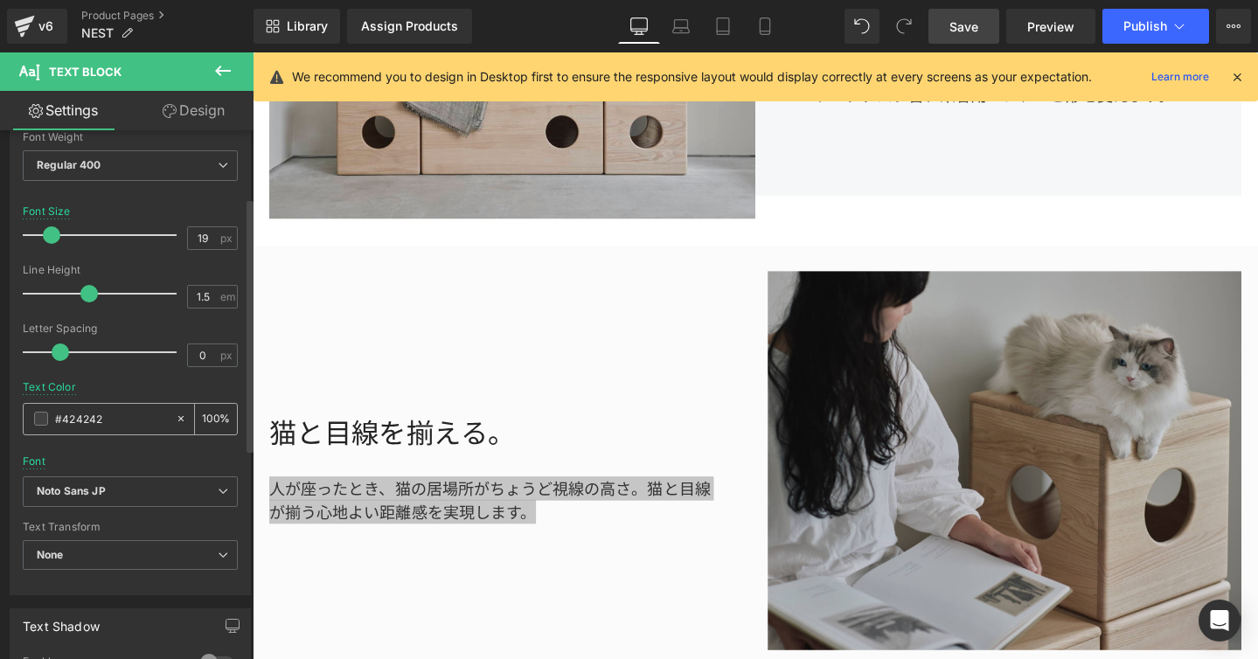
click at [118, 410] on input "#424242" at bounding box center [111, 418] width 112 height 19
click at [118, 418] on input "#424242" at bounding box center [111, 418] width 112 height 19
type input "#424"
type input "13"
type input "#"
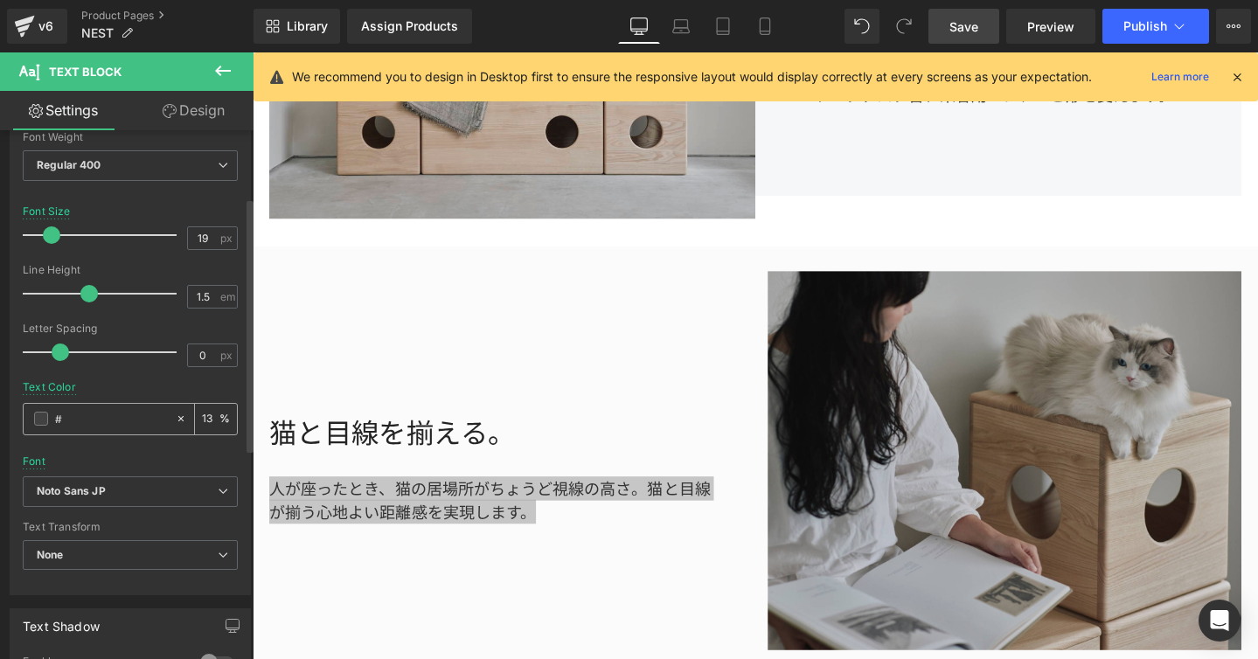
type input "0"
type input "#2424"
type input "27"
type input "#242424"
type input "100"
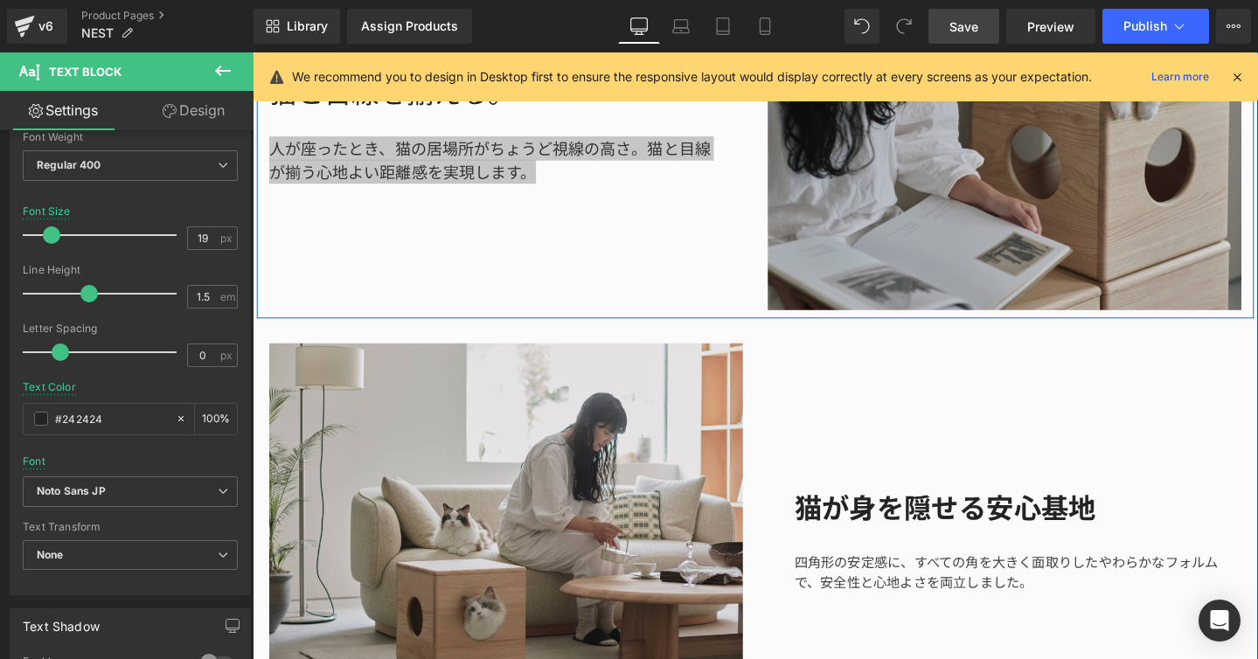
scroll to position [1704, 0]
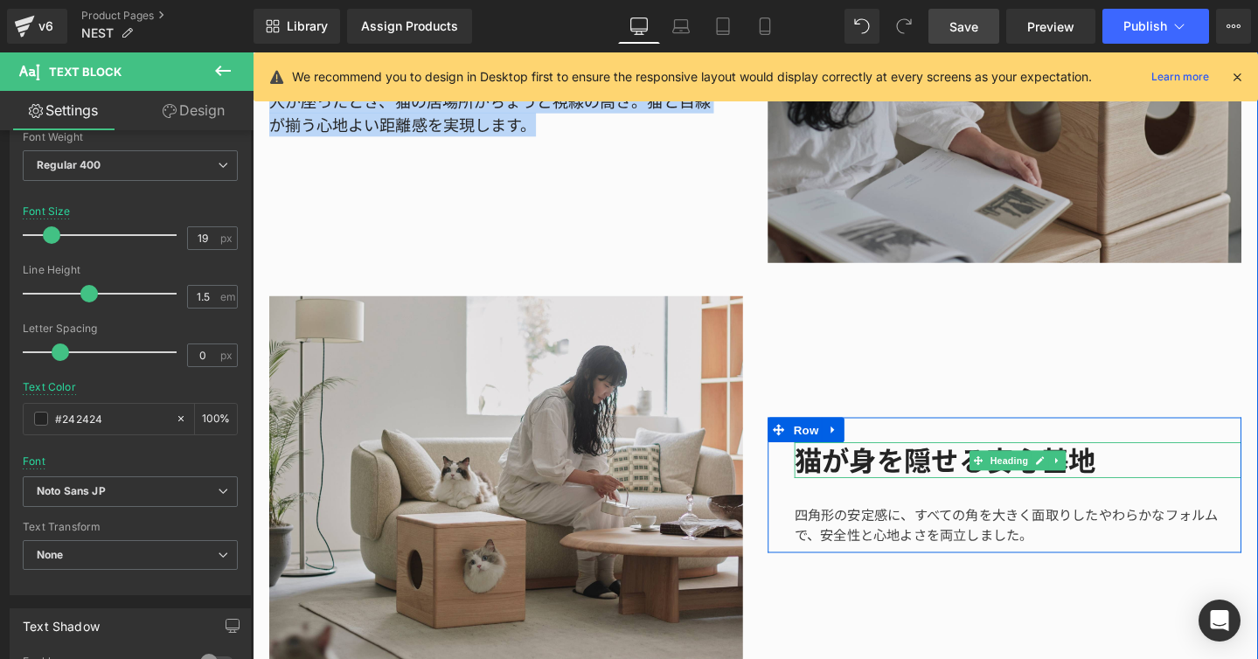
click at [858, 470] on h1 "猫が身を隠せる安心基地" at bounding box center [1058, 481] width 470 height 38
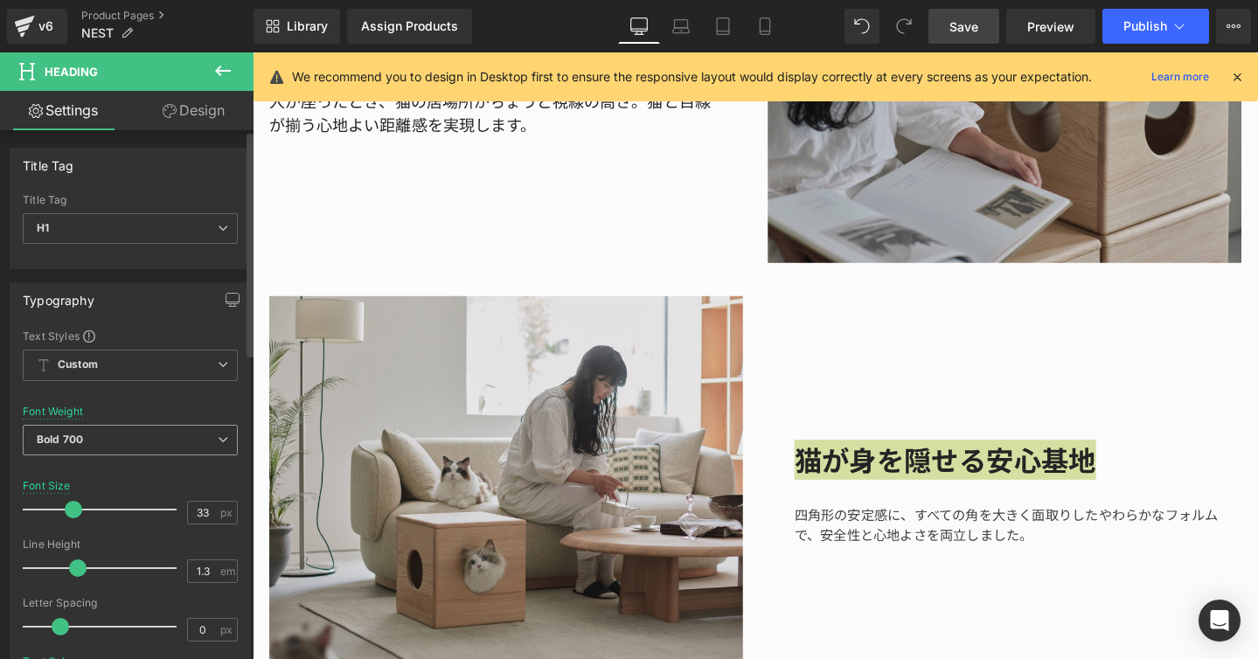
click at [224, 432] on span "Bold 700" at bounding box center [130, 440] width 215 height 31
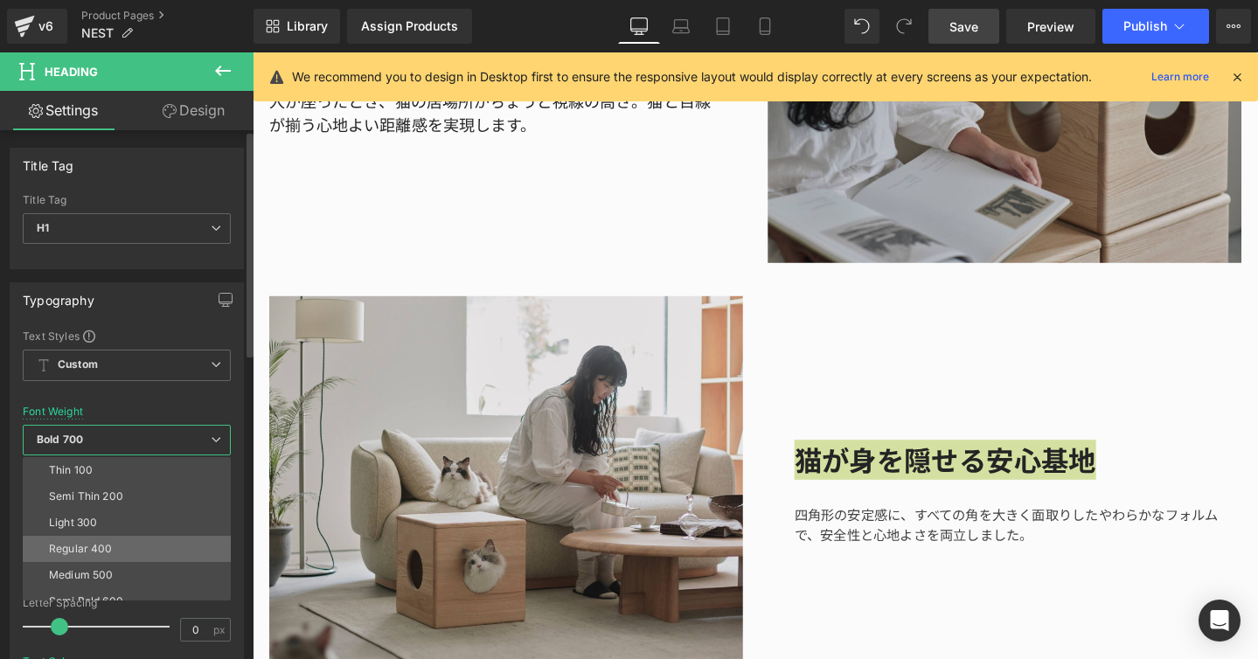
click at [140, 538] on li "Regular 400" at bounding box center [131, 549] width 216 height 26
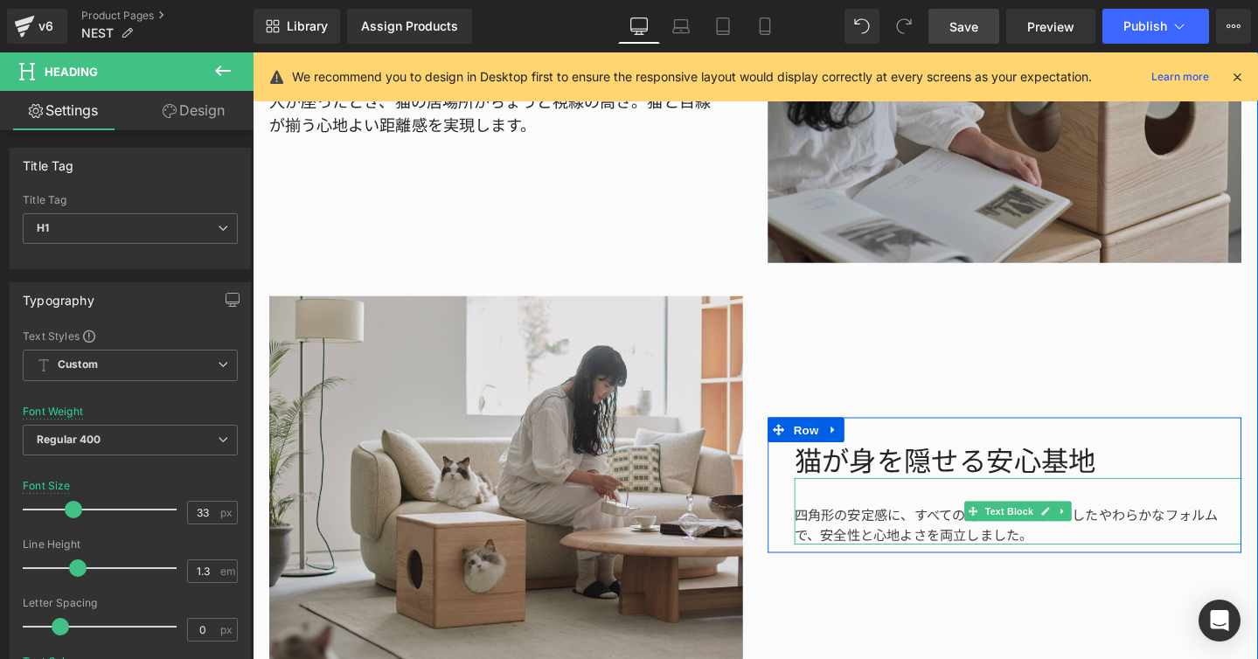
click at [866, 530] on div "四角形の安定感に、すべての角を大きく面取りしたやわらかなフォルムで、安全性と心地よさを両立しました。" at bounding box center [1058, 535] width 470 height 70
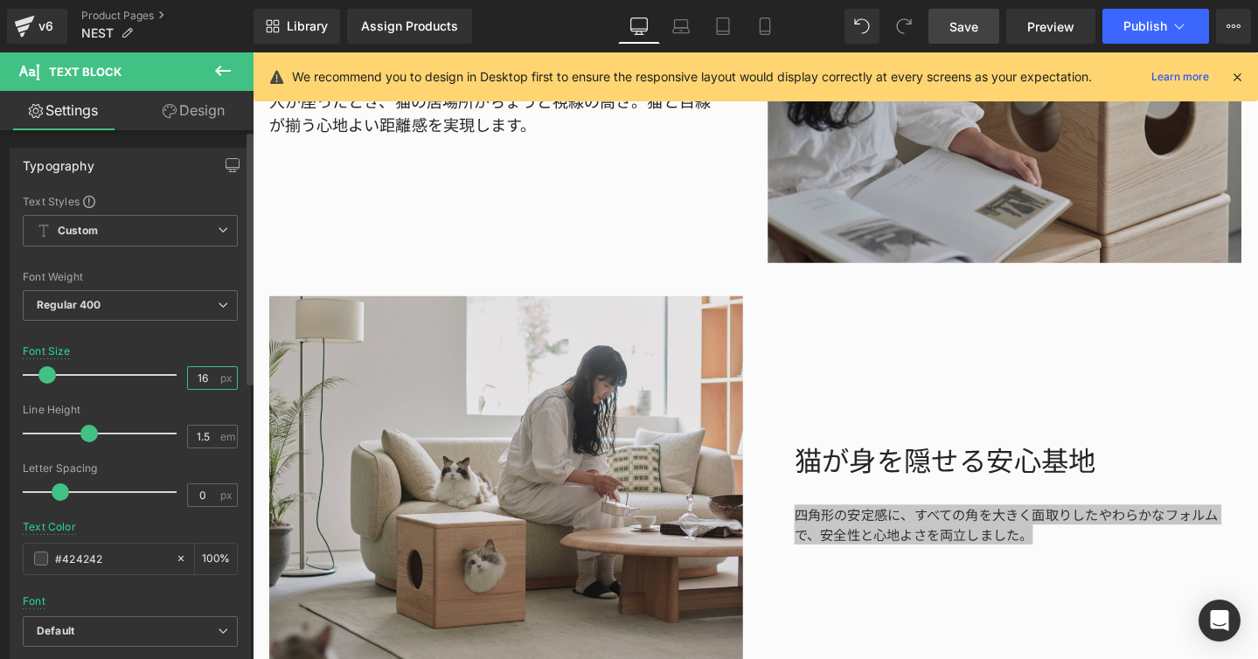
click at [209, 377] on input "16" at bounding box center [203, 378] width 31 height 22
type input "19"
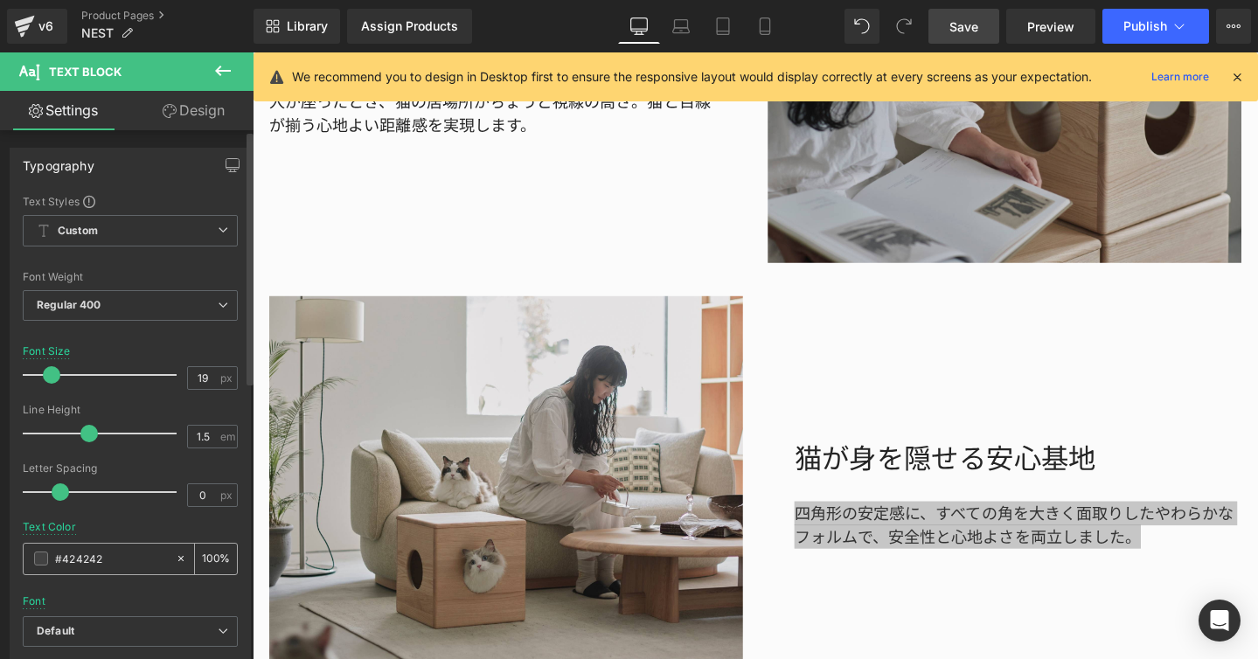
click at [112, 553] on input "#424242" at bounding box center [111, 558] width 112 height 19
type input "#4242"
type input "0"
type input "#424"
type input "100"
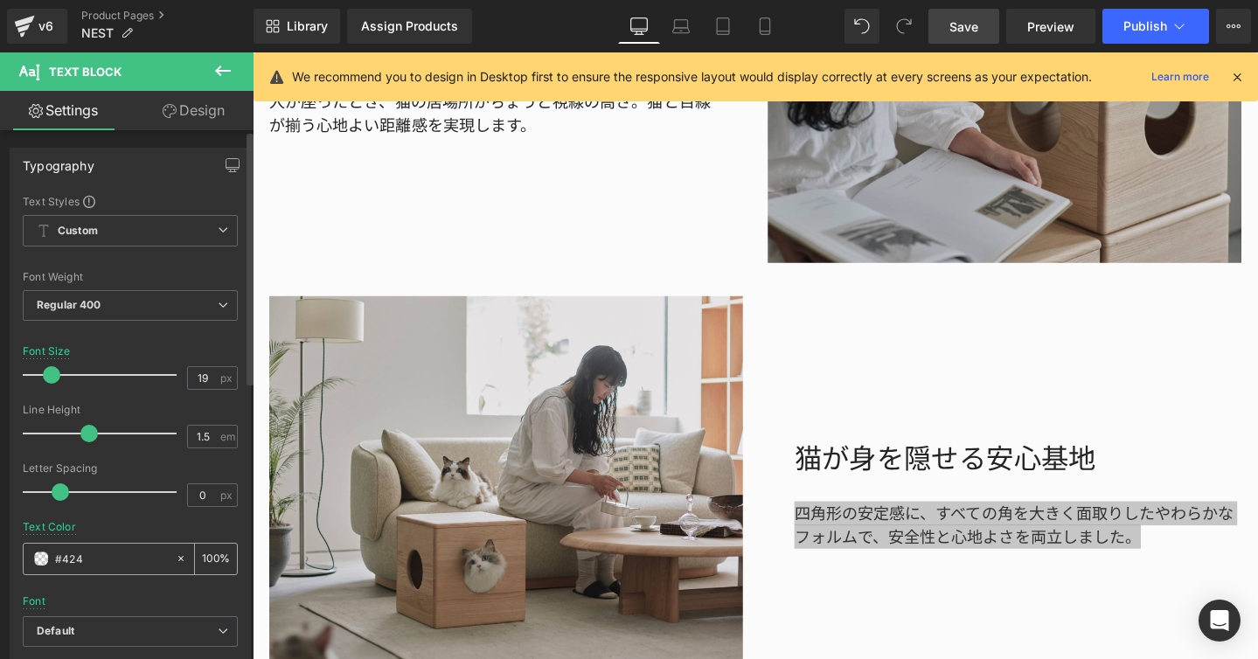
type input "#42"
type input "0"
type input "#24242"
type input "27"
type input "#242424"
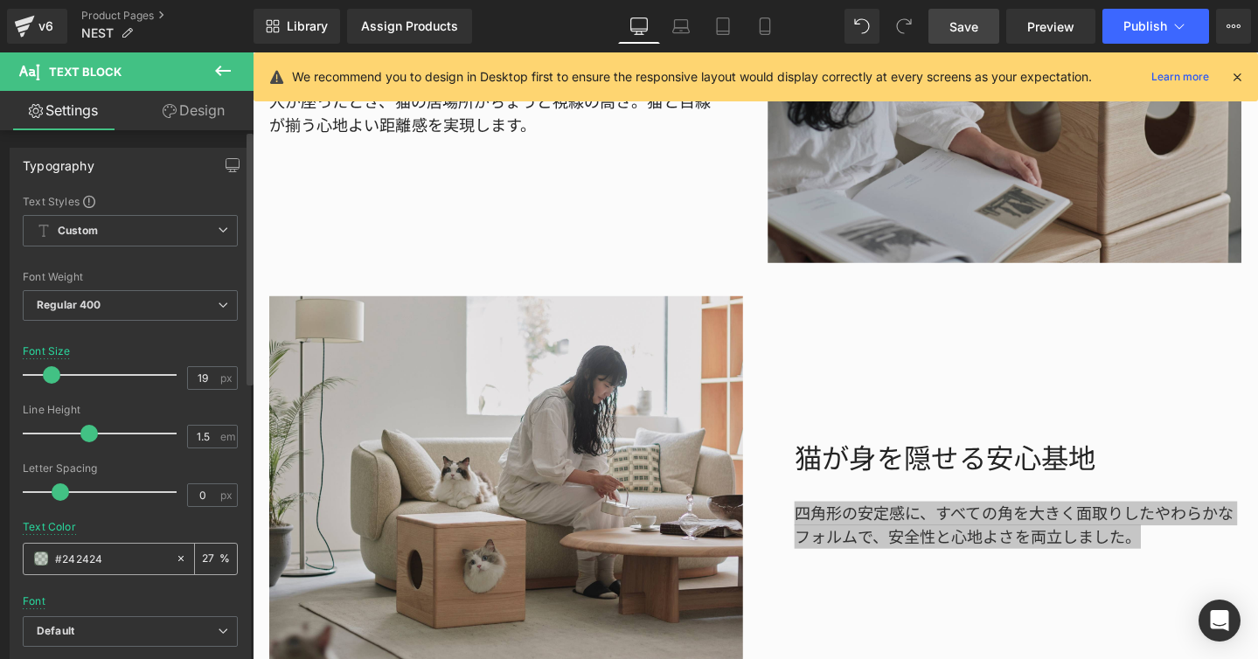
type input "100"
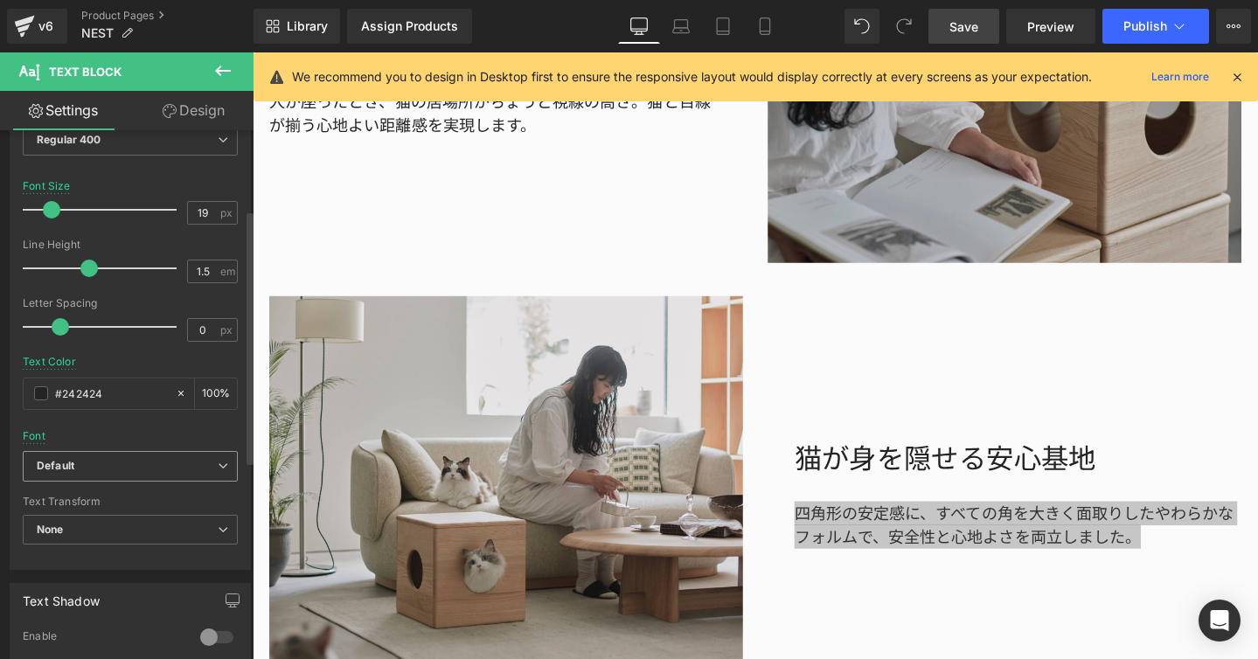
type input "#242424"
click at [221, 455] on span "Default" at bounding box center [130, 466] width 215 height 31
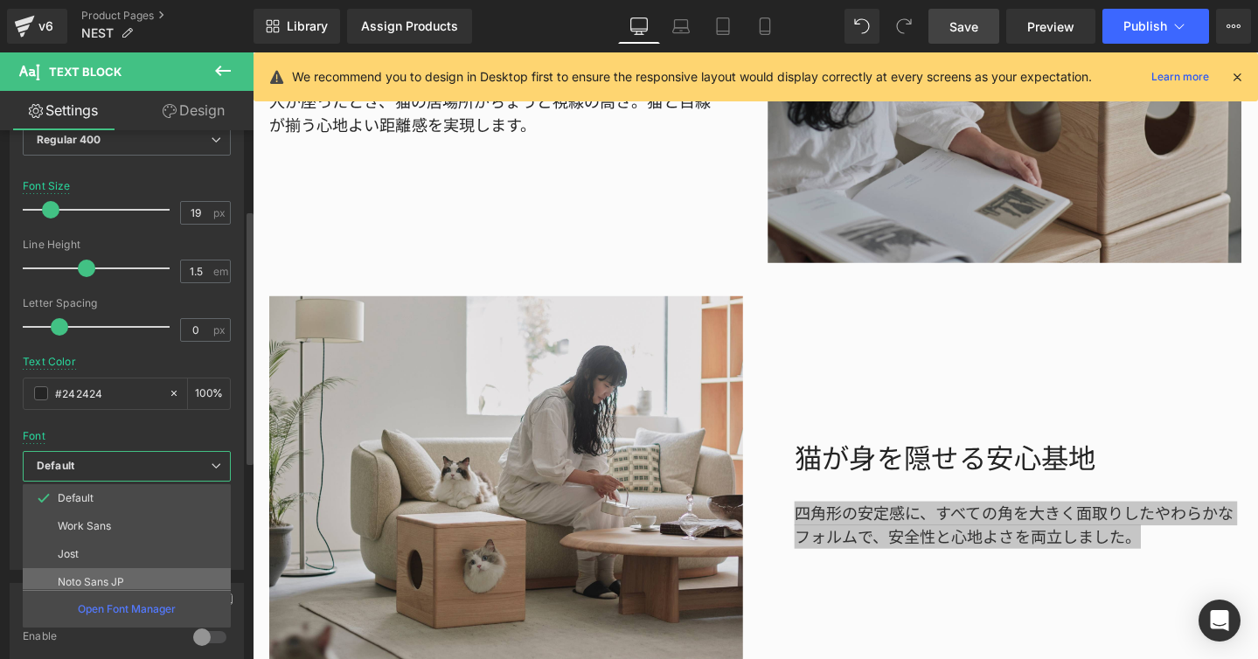
click at [157, 573] on li "Noto Sans JP" at bounding box center [131, 582] width 216 height 28
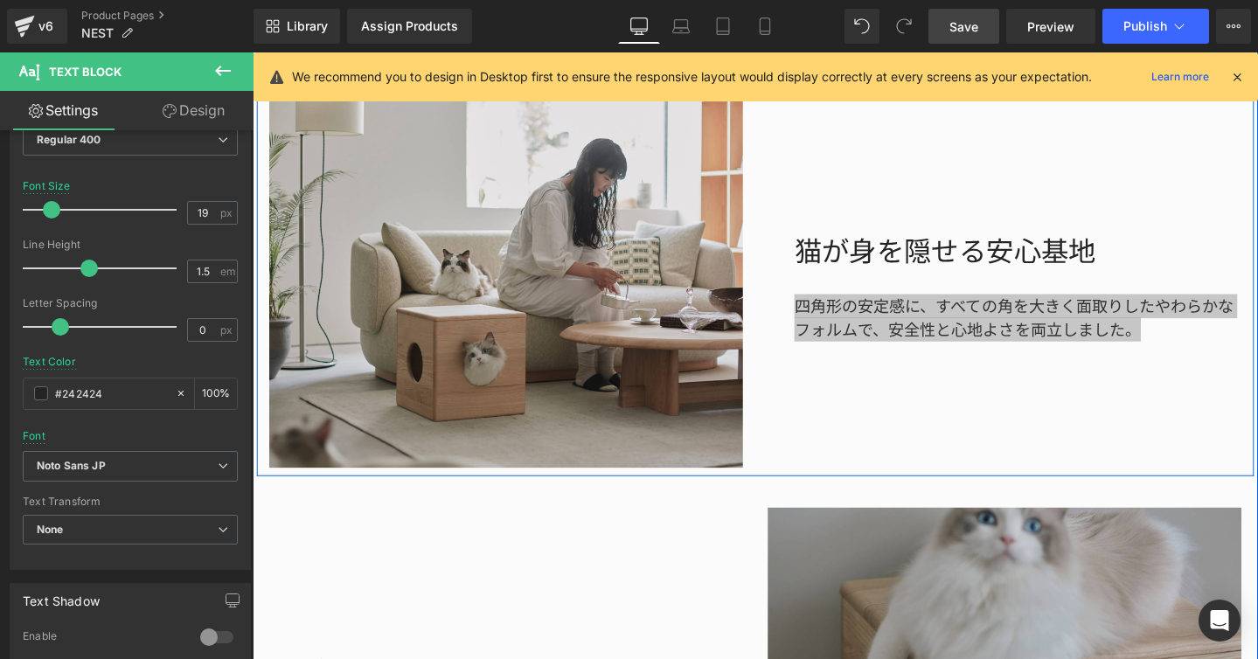
scroll to position [2170, 0]
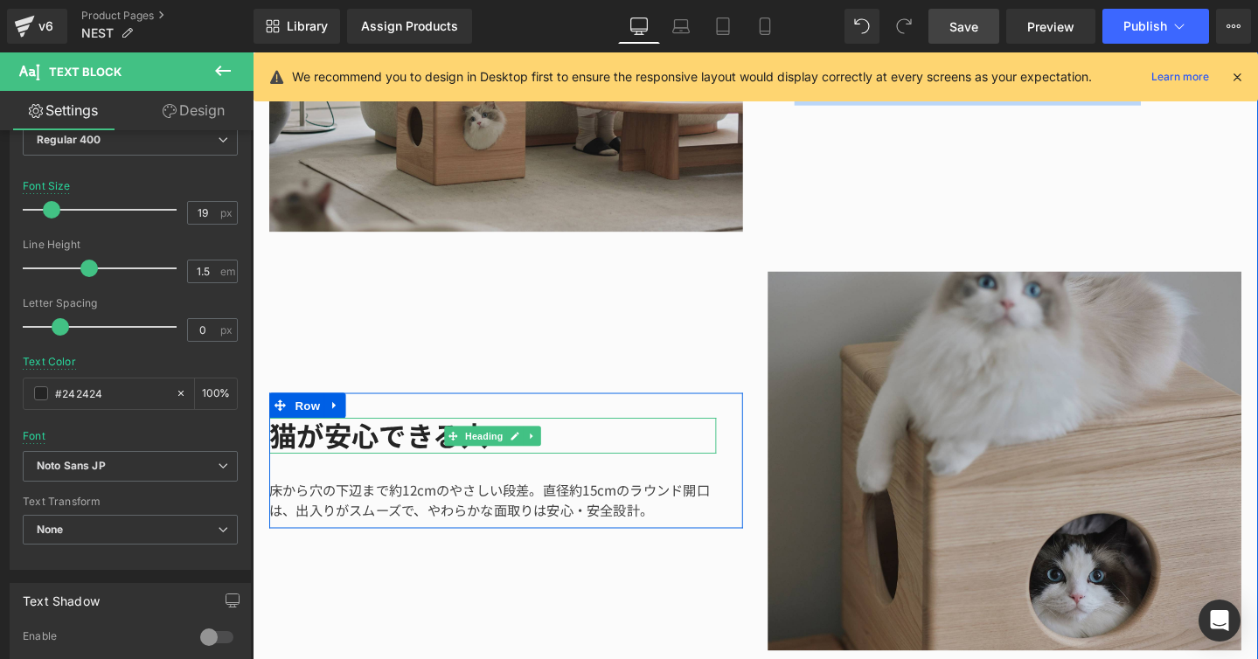
click at [384, 444] on h1 "猫が安心できる穴" at bounding box center [505, 456] width 470 height 38
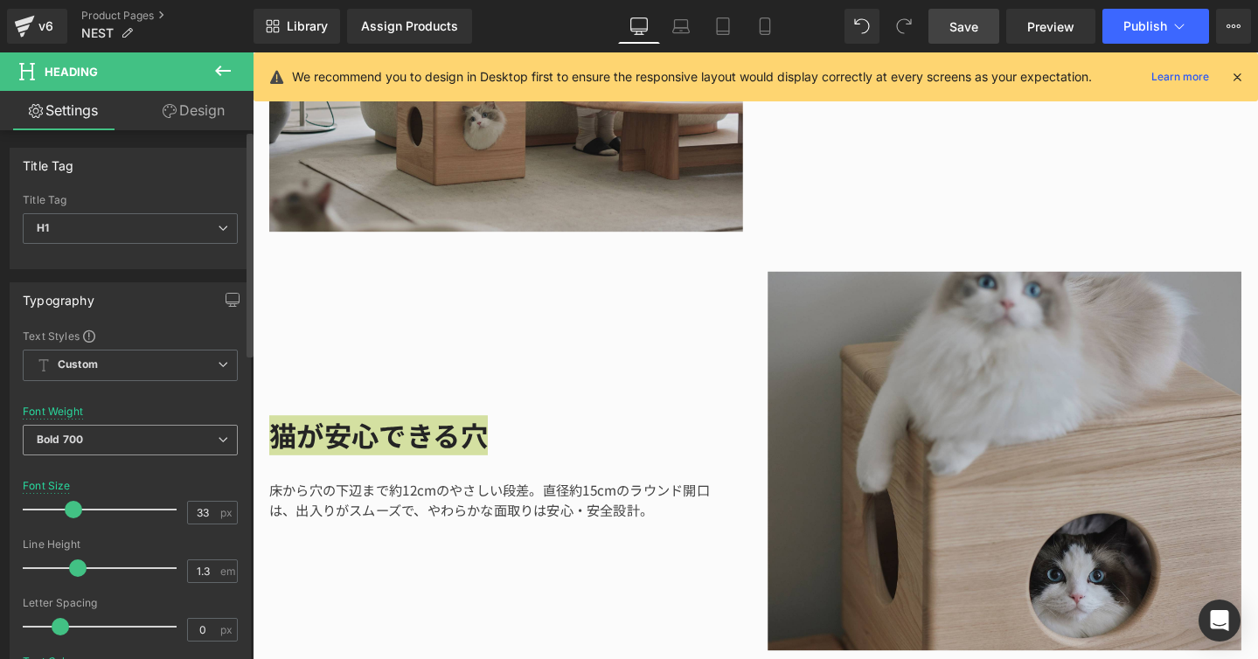
click at [225, 446] on span "Bold 700" at bounding box center [130, 440] width 215 height 31
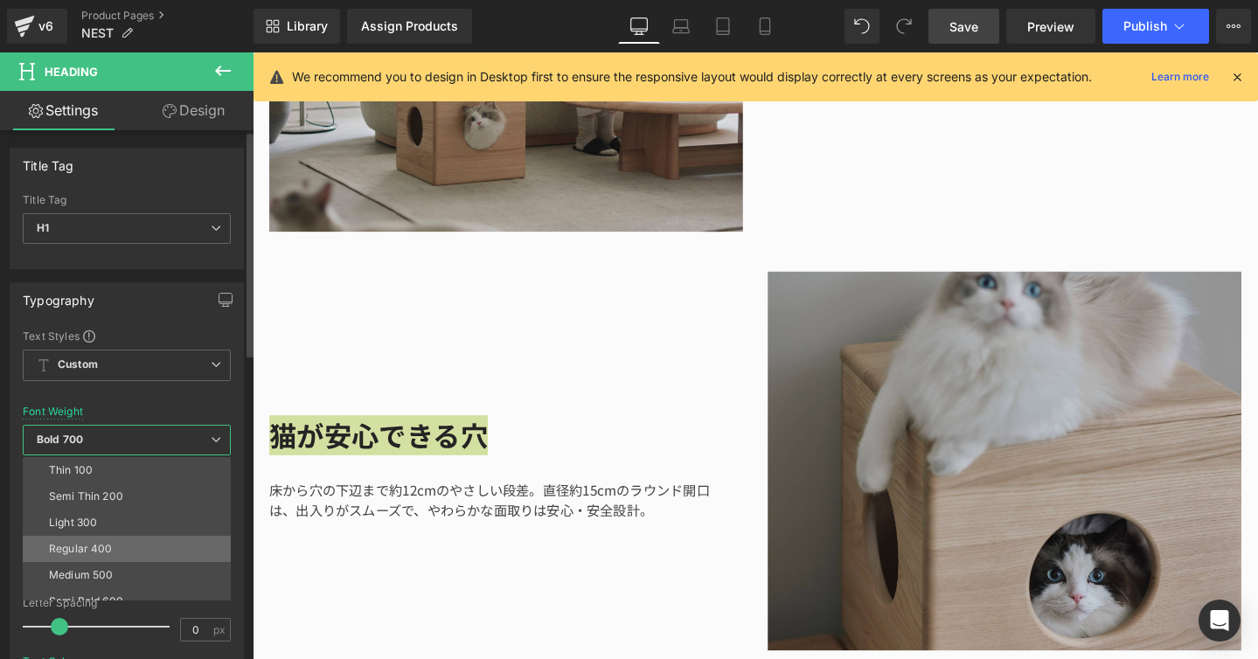
click at [102, 540] on li "Regular 400" at bounding box center [131, 549] width 216 height 26
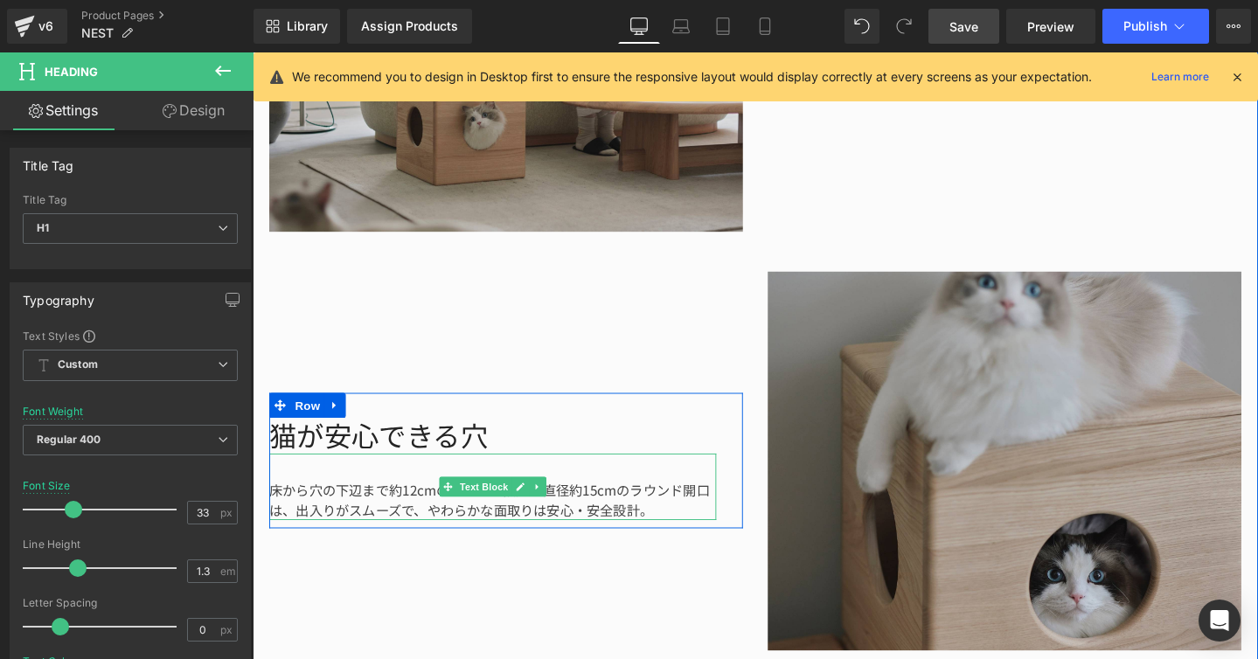
click at [333, 514] on div "床から穴の下辺まで約12cmのやさしい段差。直径約15cmのラウンド開口は、出入りがスムーズで、やわらかな面取りは安心・安全設計。" at bounding box center [505, 510] width 470 height 70
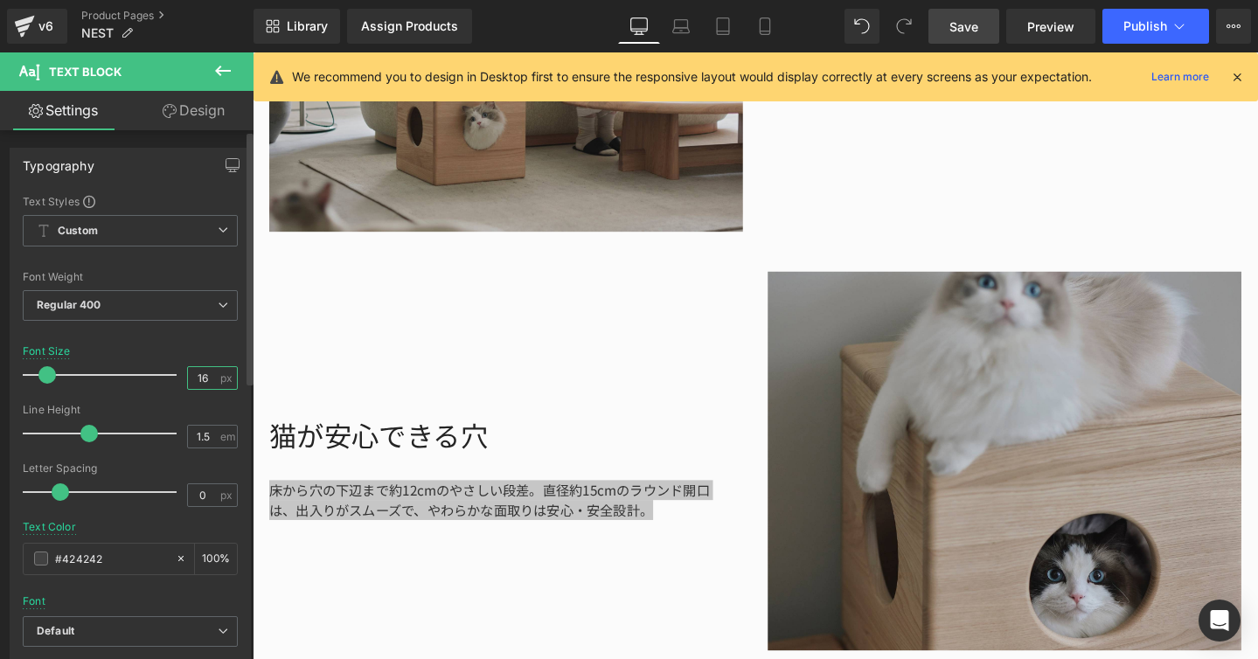
click at [205, 375] on input "16" at bounding box center [203, 378] width 31 height 22
type input "19"
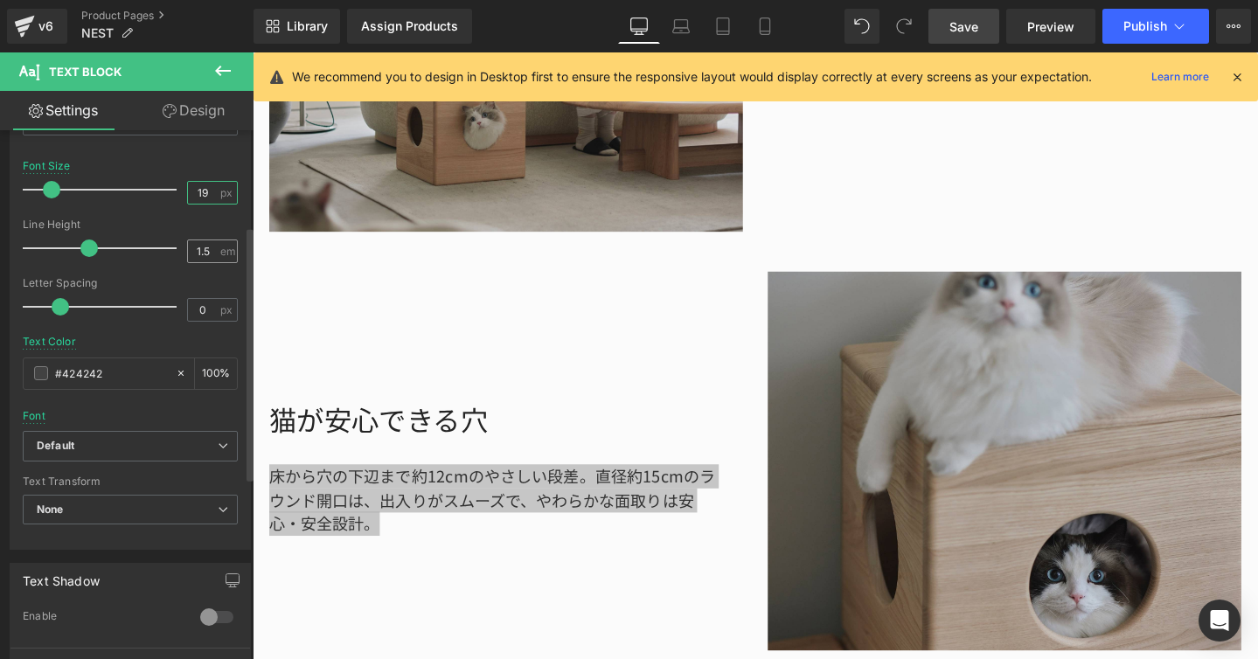
scroll to position [199, 0]
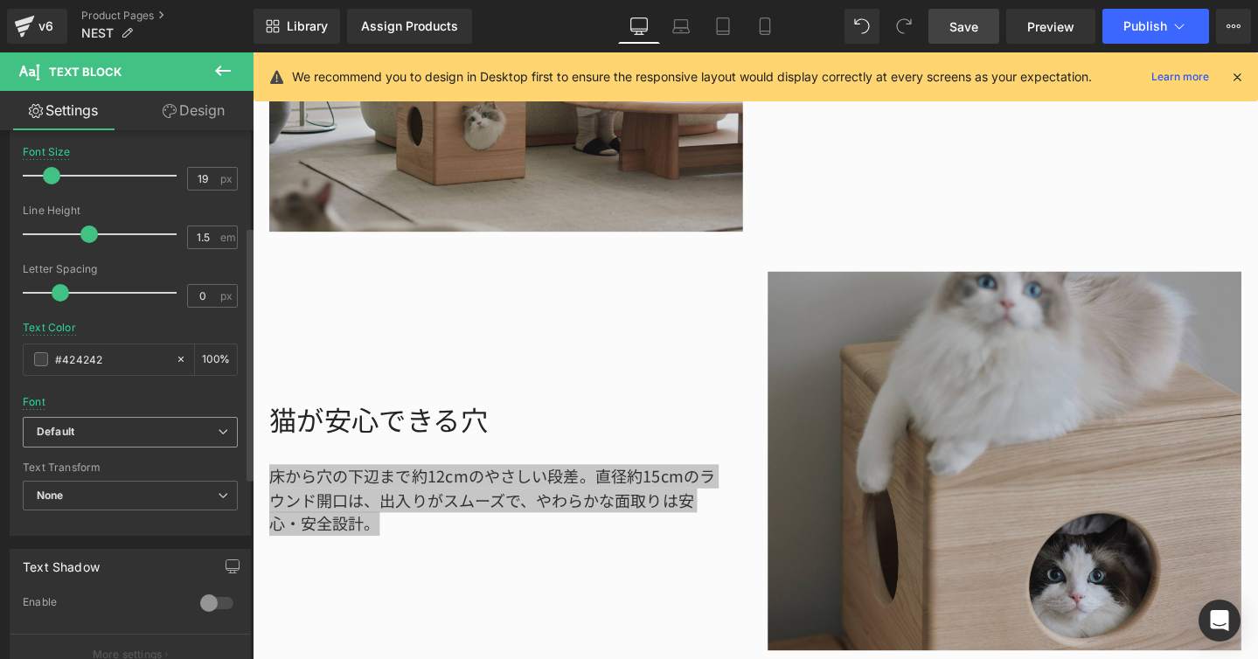
click at [226, 435] on span "Default" at bounding box center [130, 432] width 215 height 31
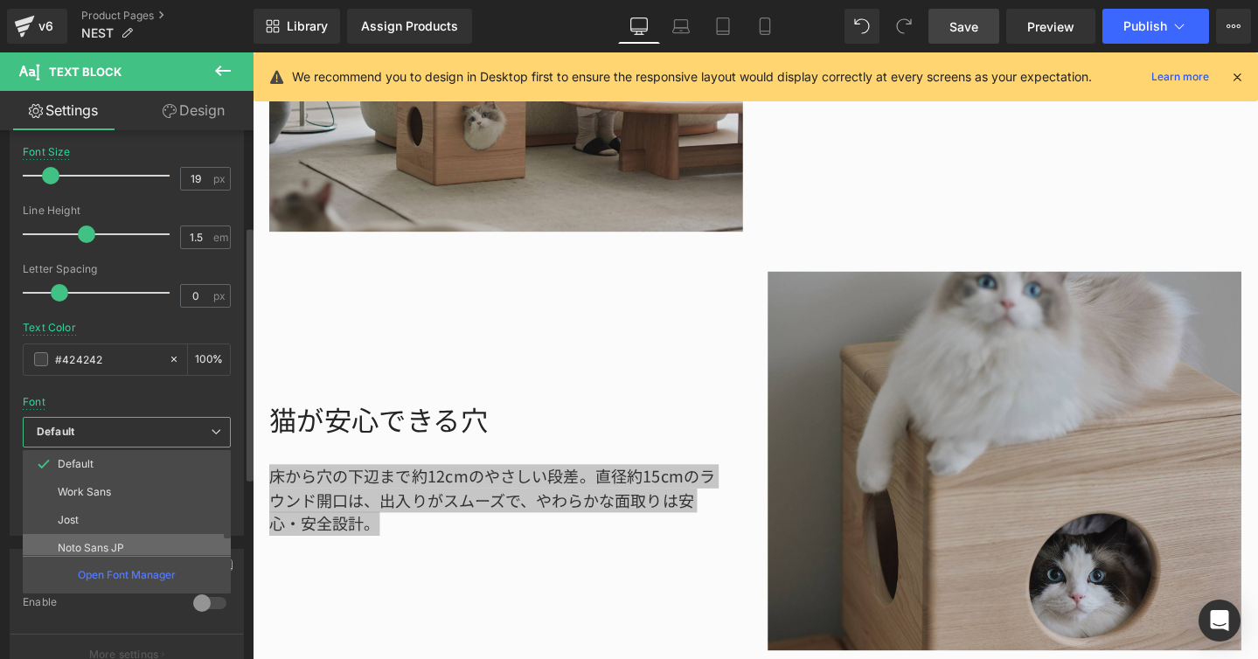
click at [174, 537] on li "Noto Sans JP" at bounding box center [131, 548] width 216 height 28
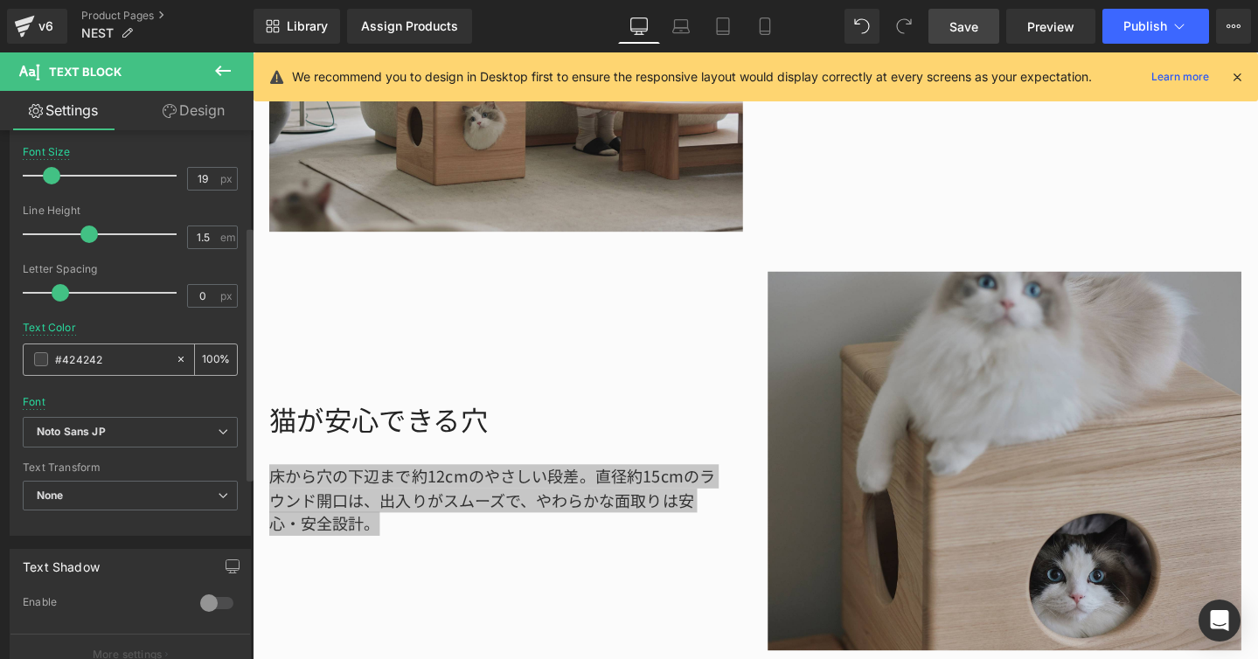
click at [109, 350] on input "#424242" at bounding box center [111, 359] width 112 height 19
click at [111, 357] on input "#424242" at bounding box center [111, 359] width 112 height 19
type input "#424"
type input "100"
type input "#4"
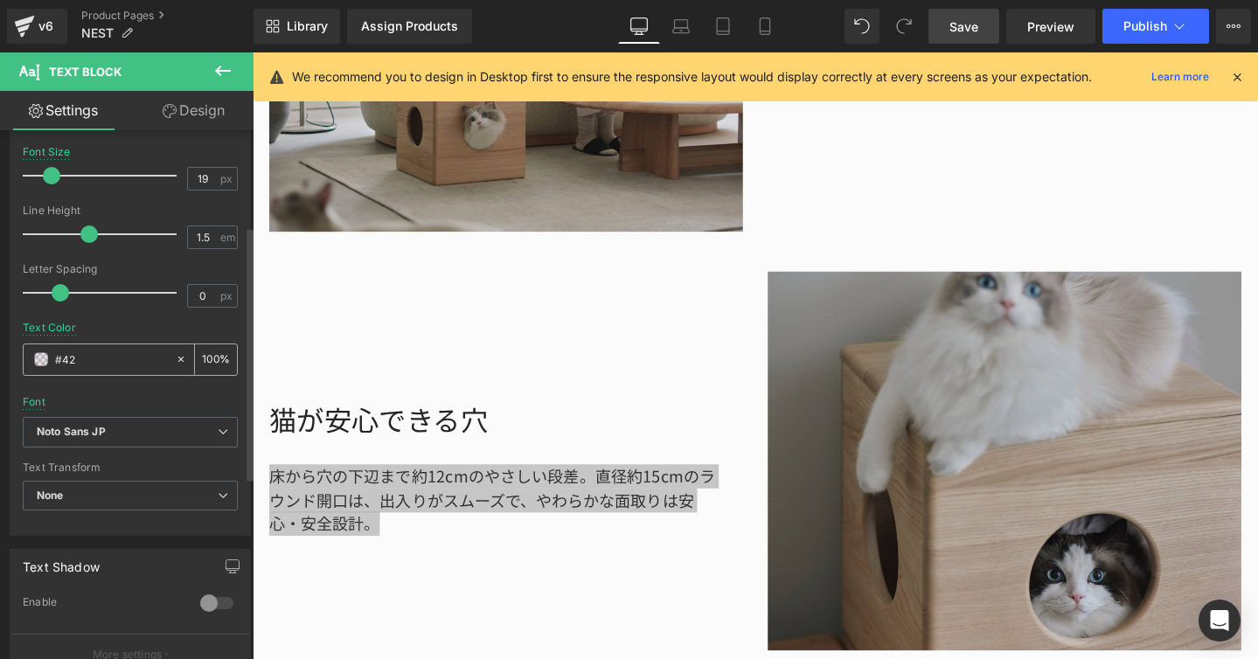
type input "0"
type input "#2424"
type input "27"
type input "#242424"
type input "100"
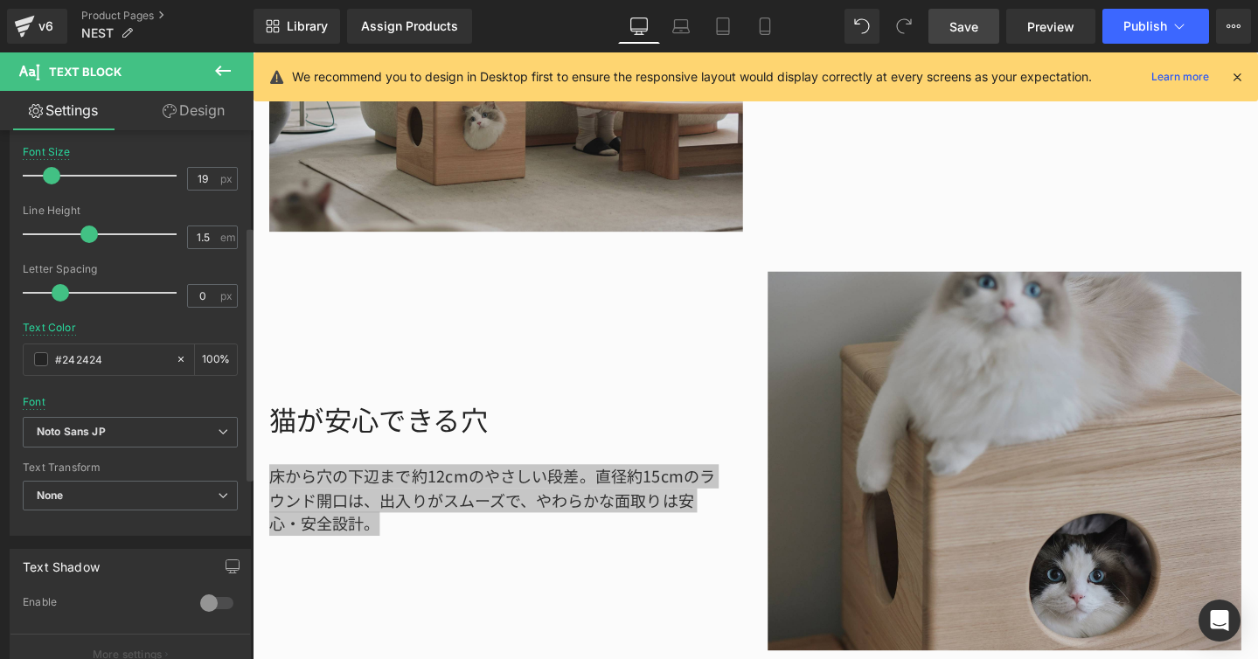
type input "#242424"
click at [105, 318] on div at bounding box center [130, 315] width 215 height 11
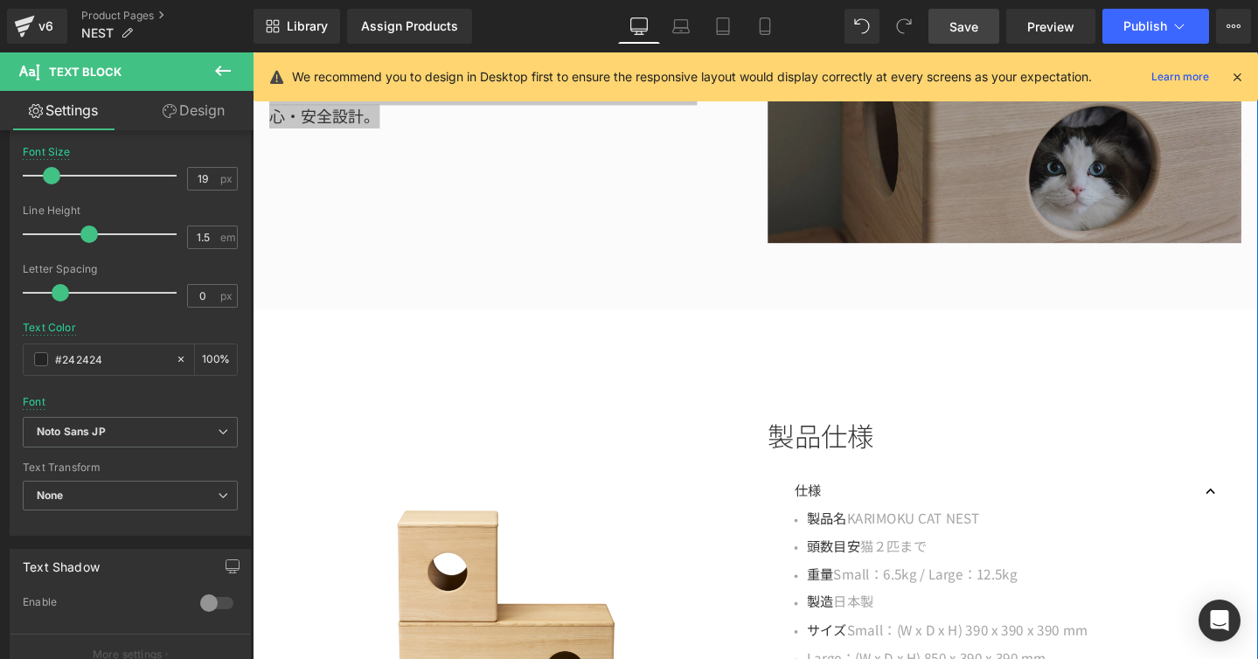
scroll to position [2603, 0]
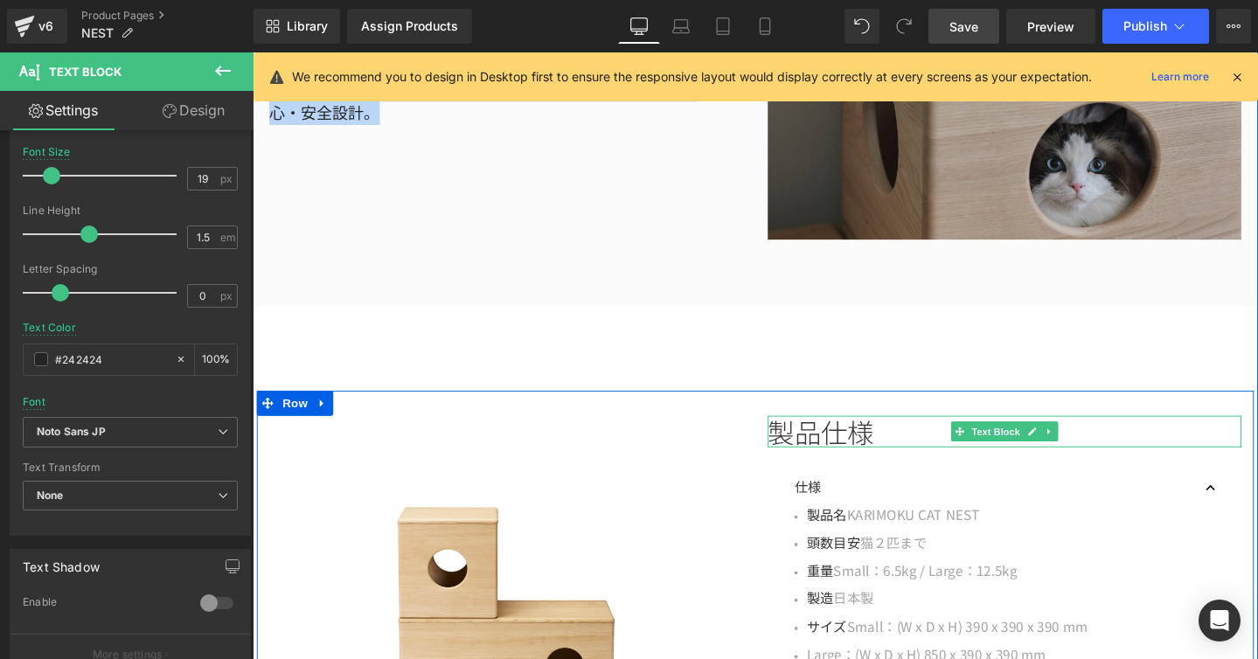
click at [839, 447] on p "製品仕様" at bounding box center [1044, 450] width 498 height 33
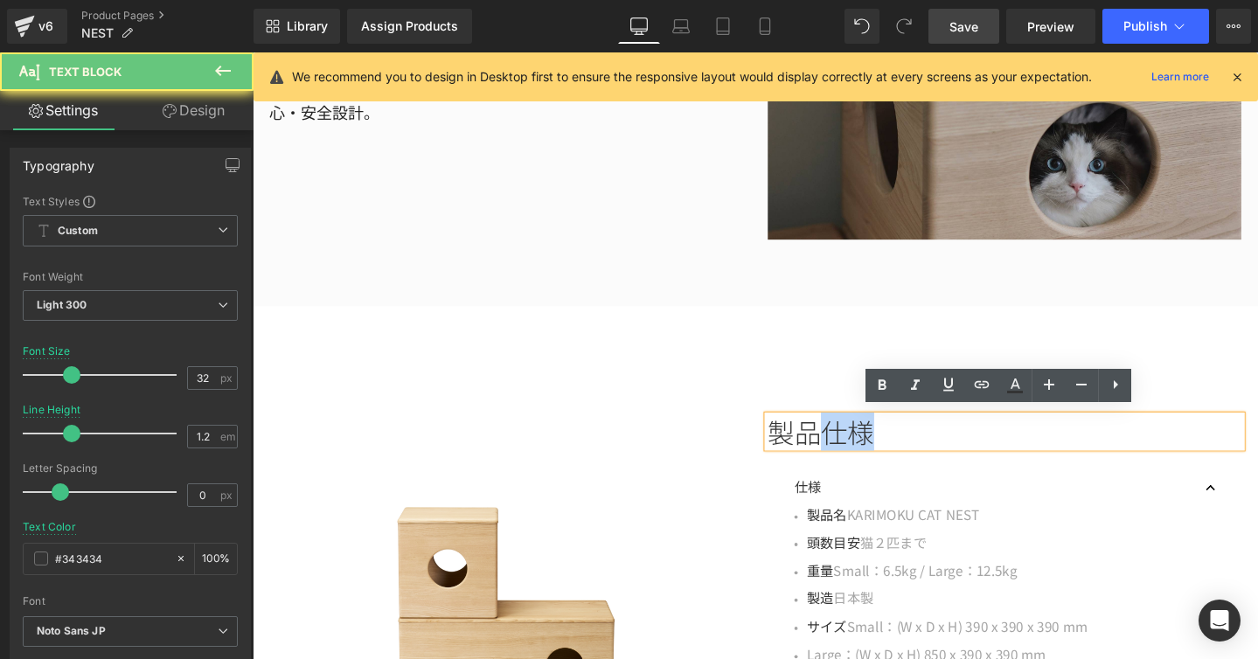
click at [839, 447] on p "製品仕様" at bounding box center [1044, 450] width 498 height 33
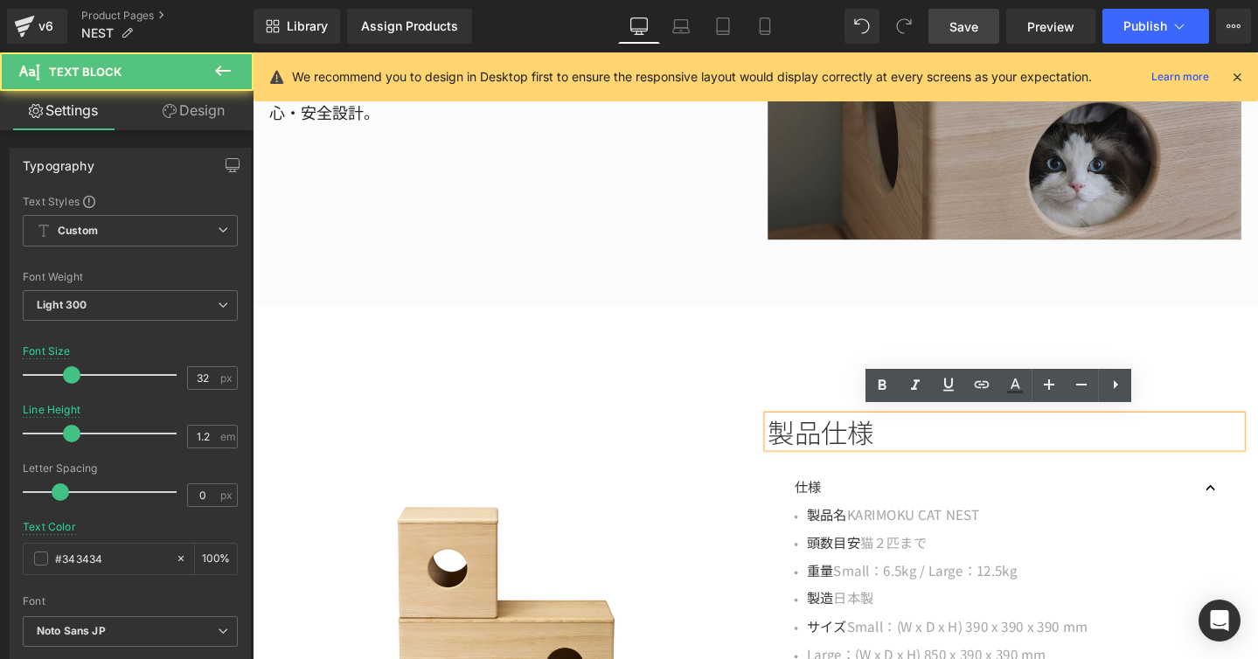
click at [839, 447] on p "製品仕様" at bounding box center [1044, 450] width 498 height 33
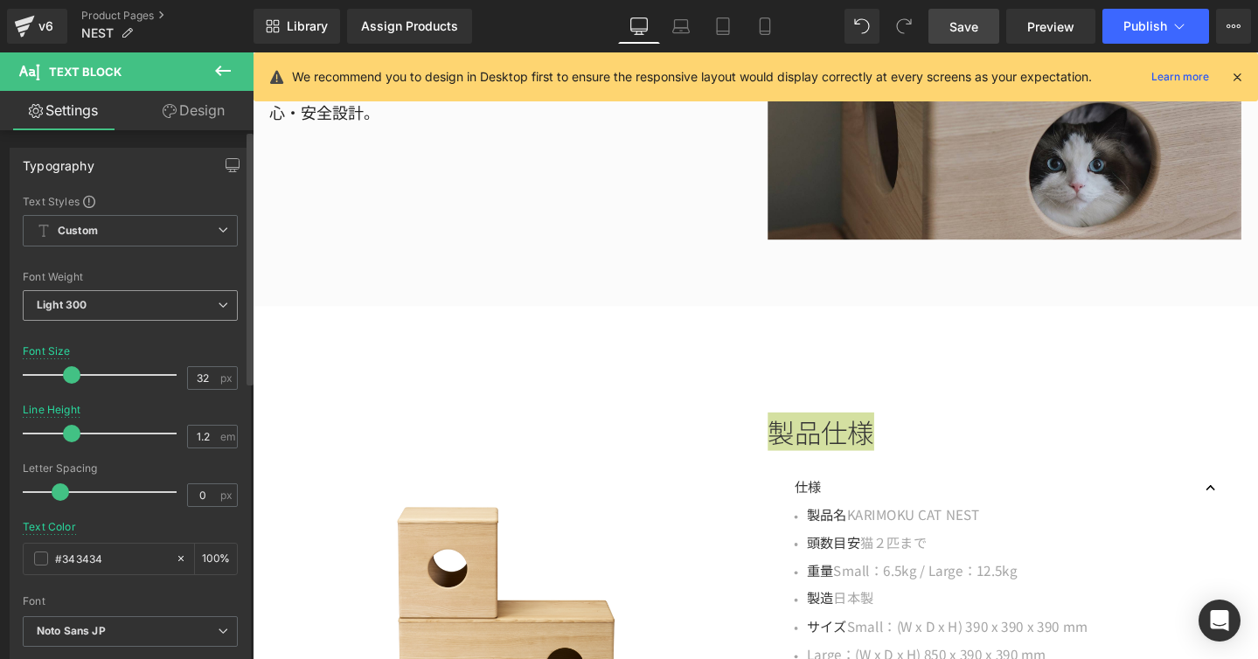
click at [212, 311] on span "Light 300" at bounding box center [130, 305] width 215 height 31
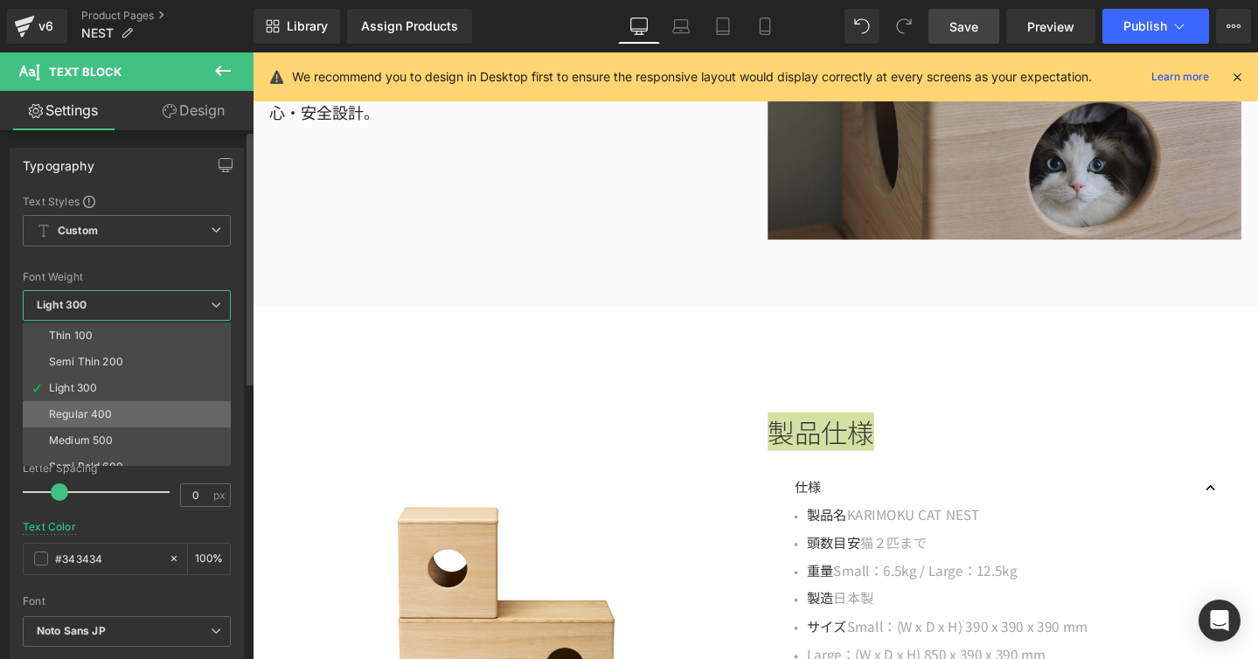
click at [141, 401] on li "Regular 400" at bounding box center [131, 414] width 216 height 26
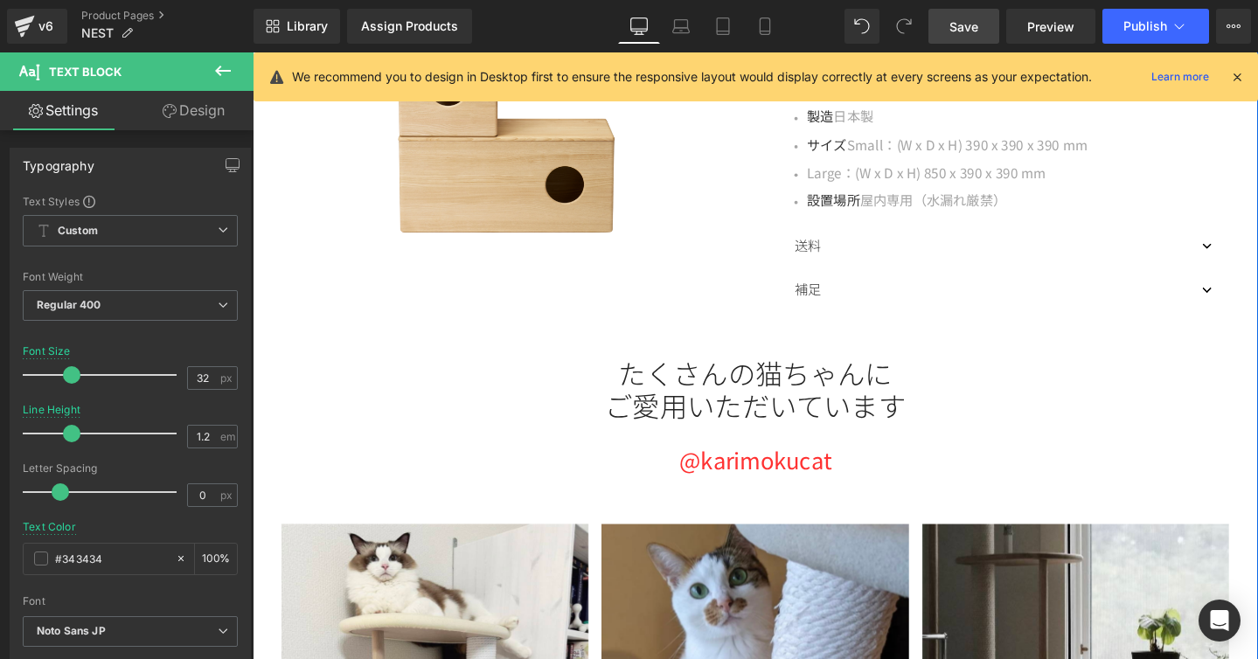
scroll to position [3205, 0]
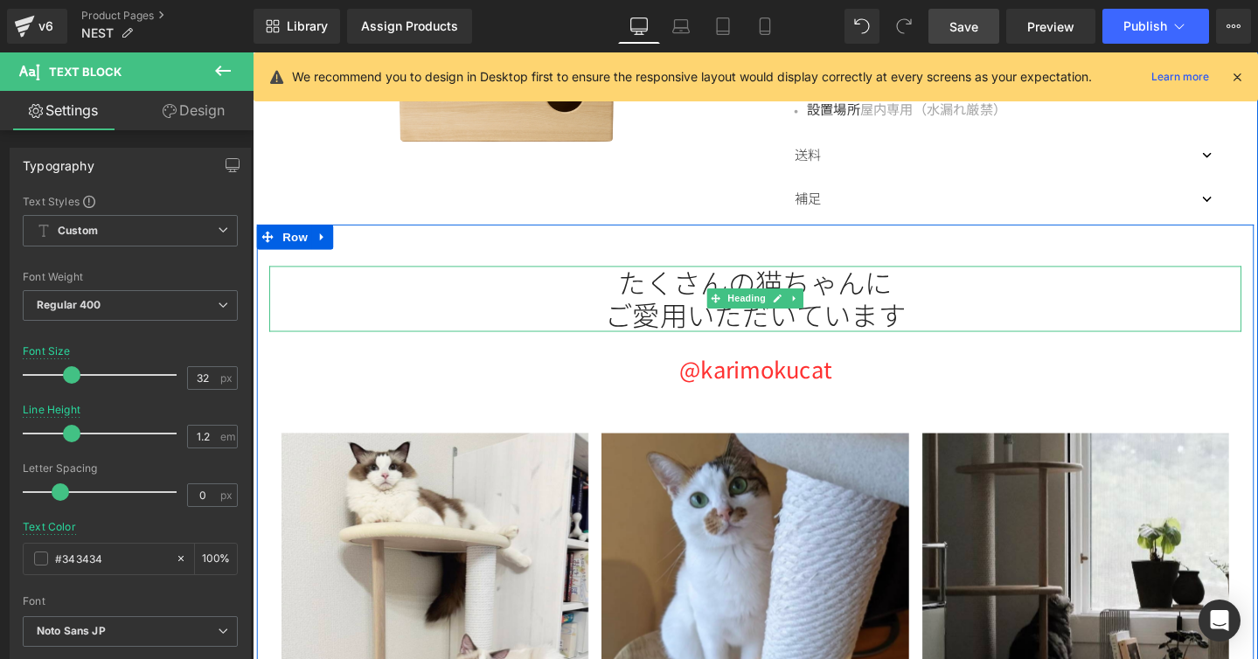
click at [809, 286] on div "たくさんの猫ちゃんに ご愛用いただいています" at bounding box center [781, 311] width 1023 height 69
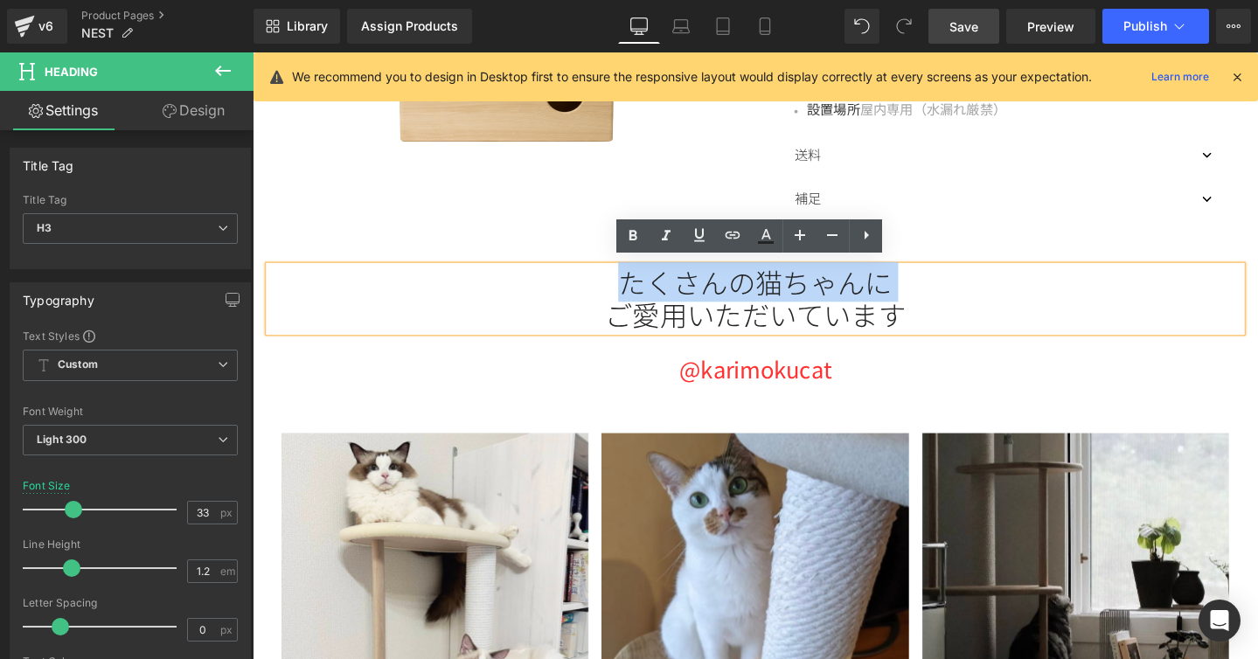
click at [809, 286] on div "たくさんの猫ちゃんに ご愛用いただいています" at bounding box center [781, 311] width 1023 height 69
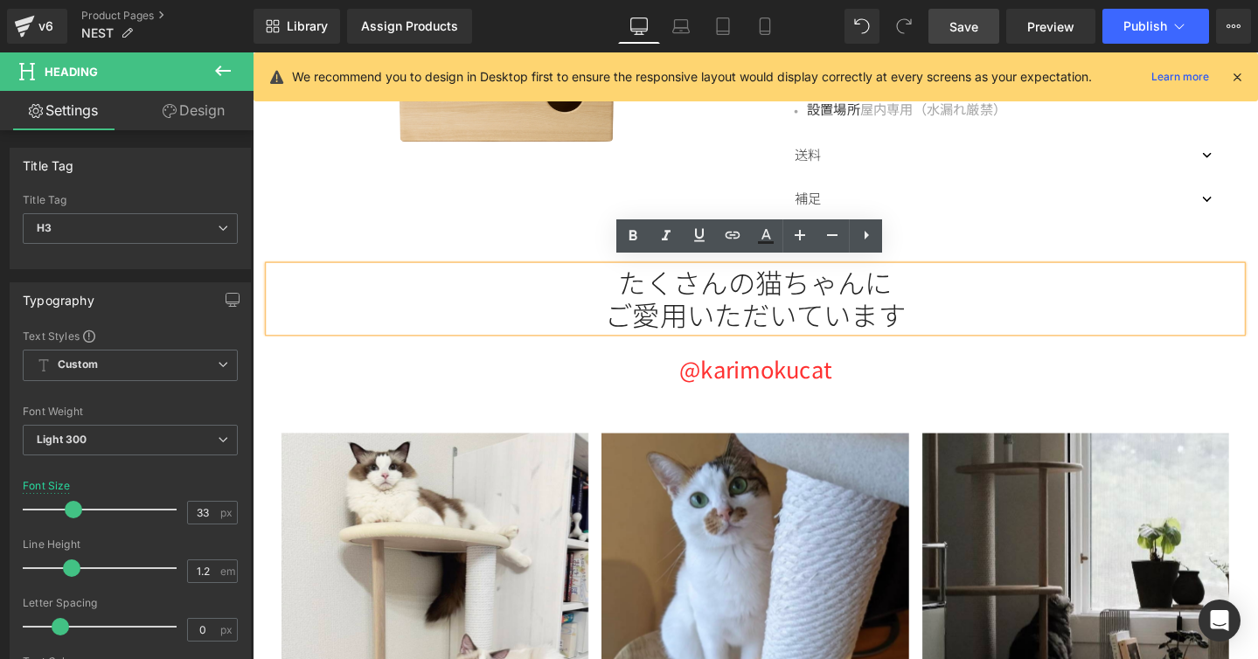
click at [809, 286] on div "たくさんの猫ちゃんに ご愛用いただいています" at bounding box center [781, 311] width 1023 height 69
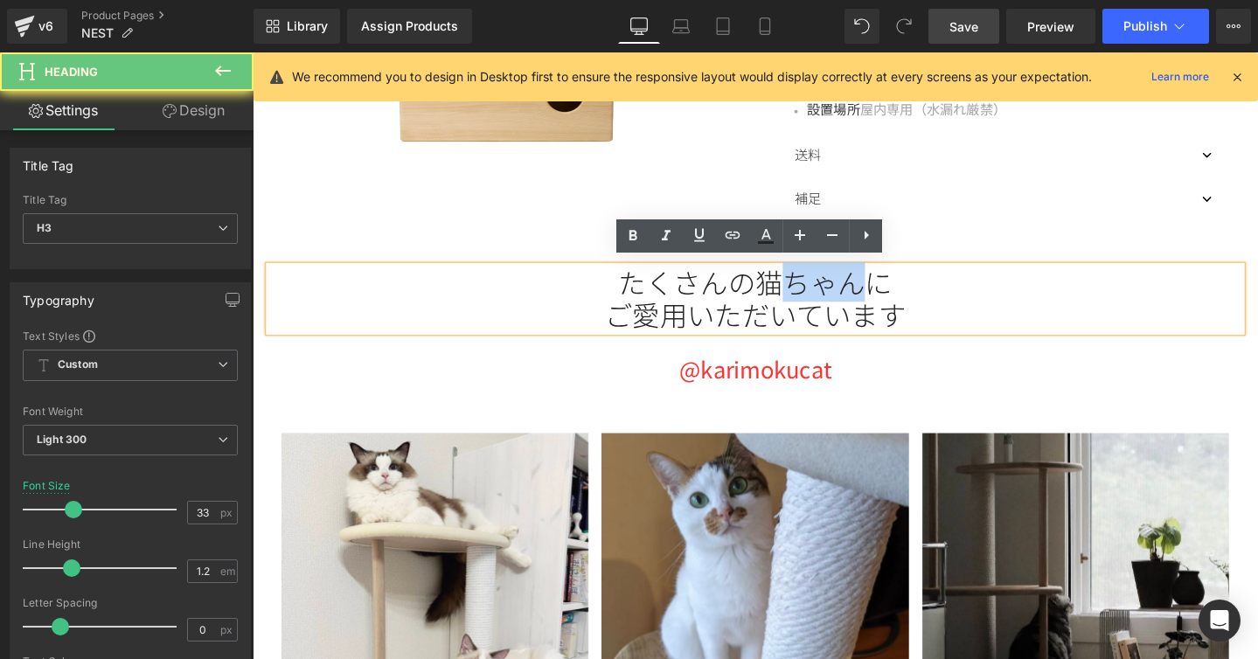
click at [809, 286] on div "たくさんの猫ちゃんに ご愛用いただいています" at bounding box center [781, 311] width 1023 height 69
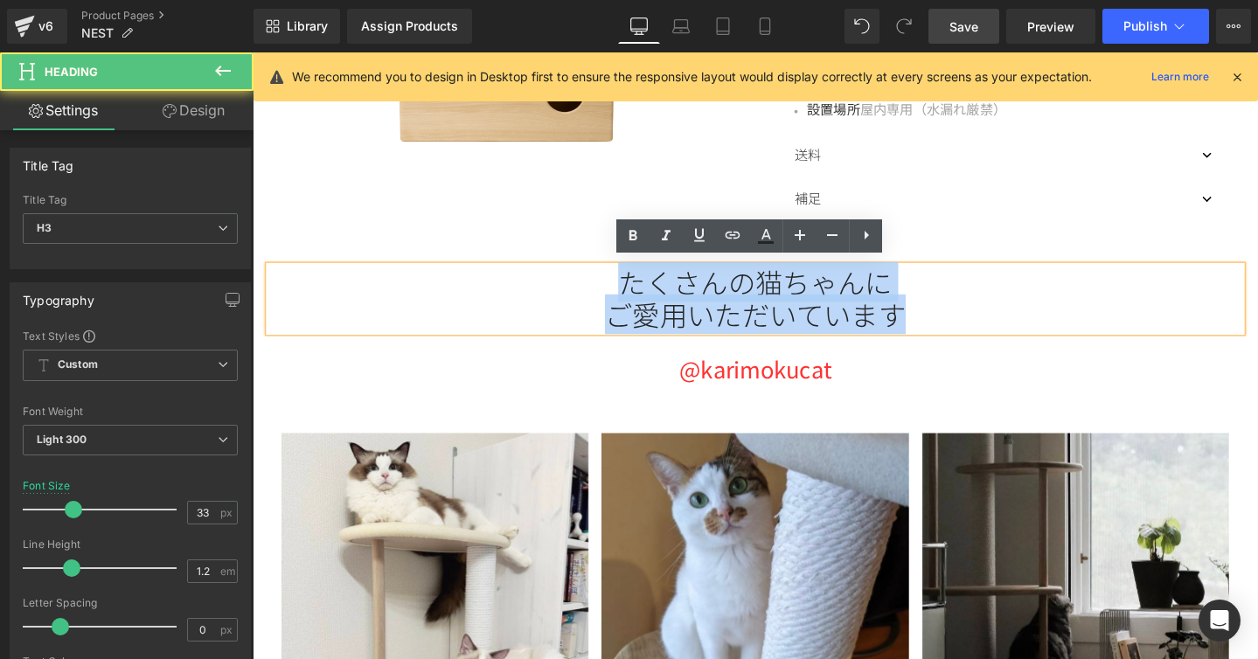
drag, startPoint x: 947, startPoint y: 324, endPoint x: 633, endPoint y: 270, distance: 319.3
click at [633, 277] on div "たくさんの猫ちゃんに ご愛用いただいています" at bounding box center [781, 311] width 1023 height 69
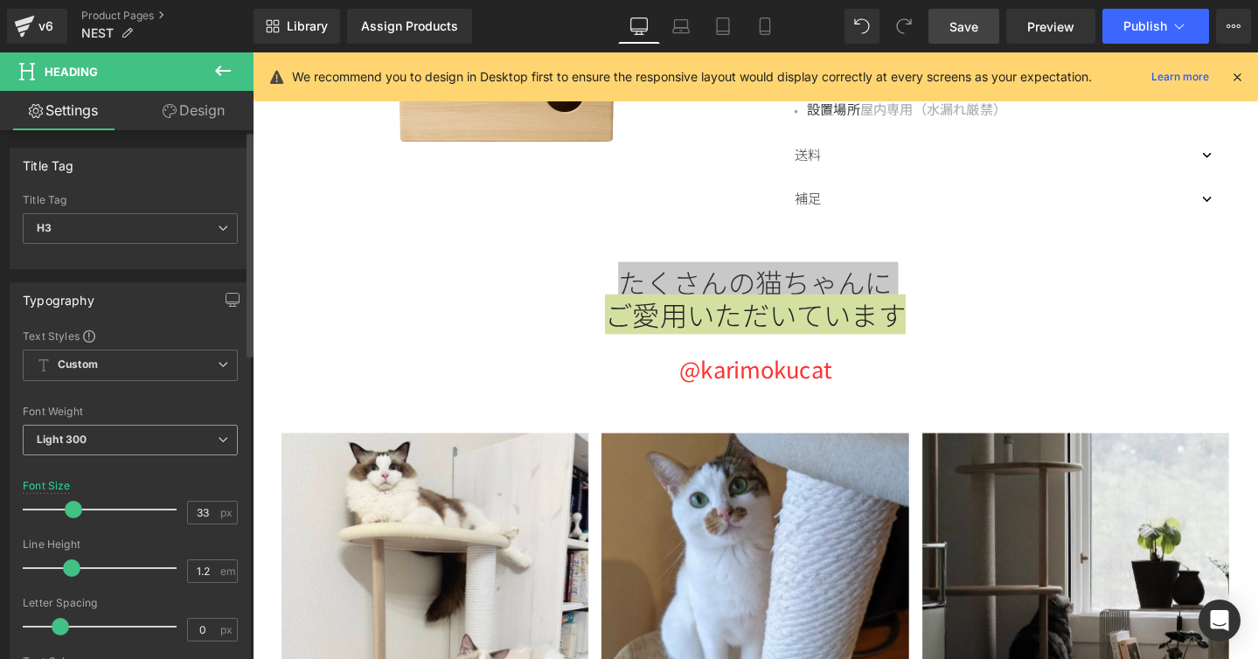
click at [227, 432] on span "Light 300" at bounding box center [130, 440] width 215 height 31
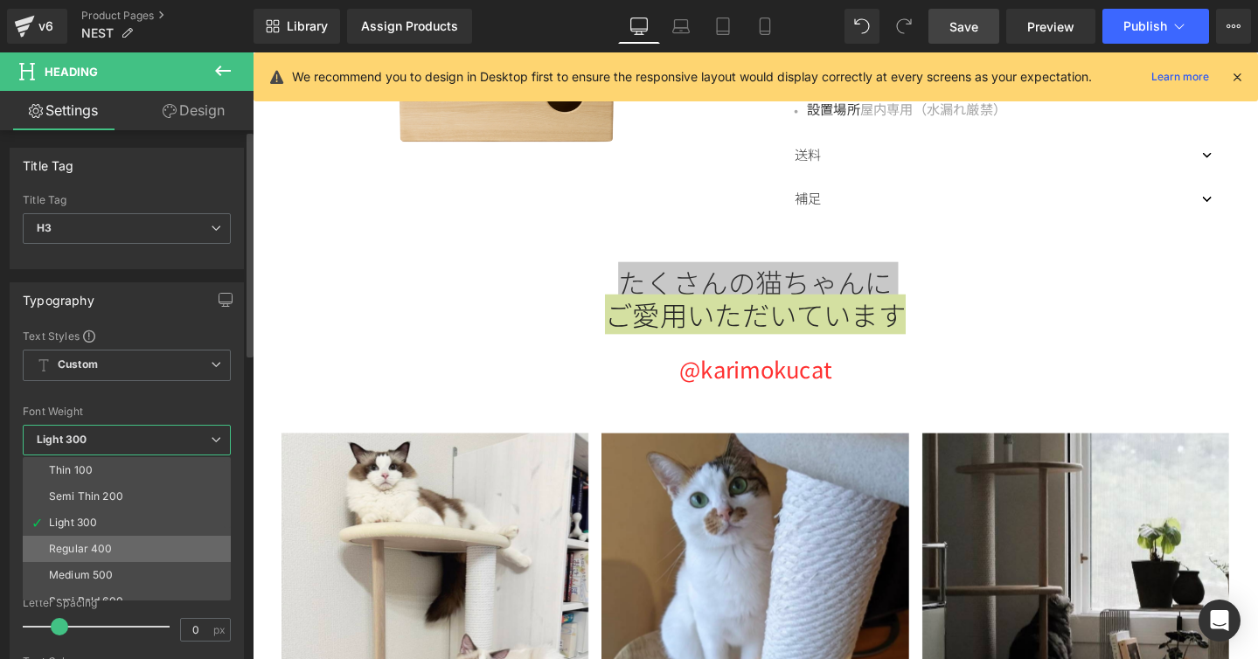
click at [112, 540] on li "Regular 400" at bounding box center [131, 549] width 216 height 26
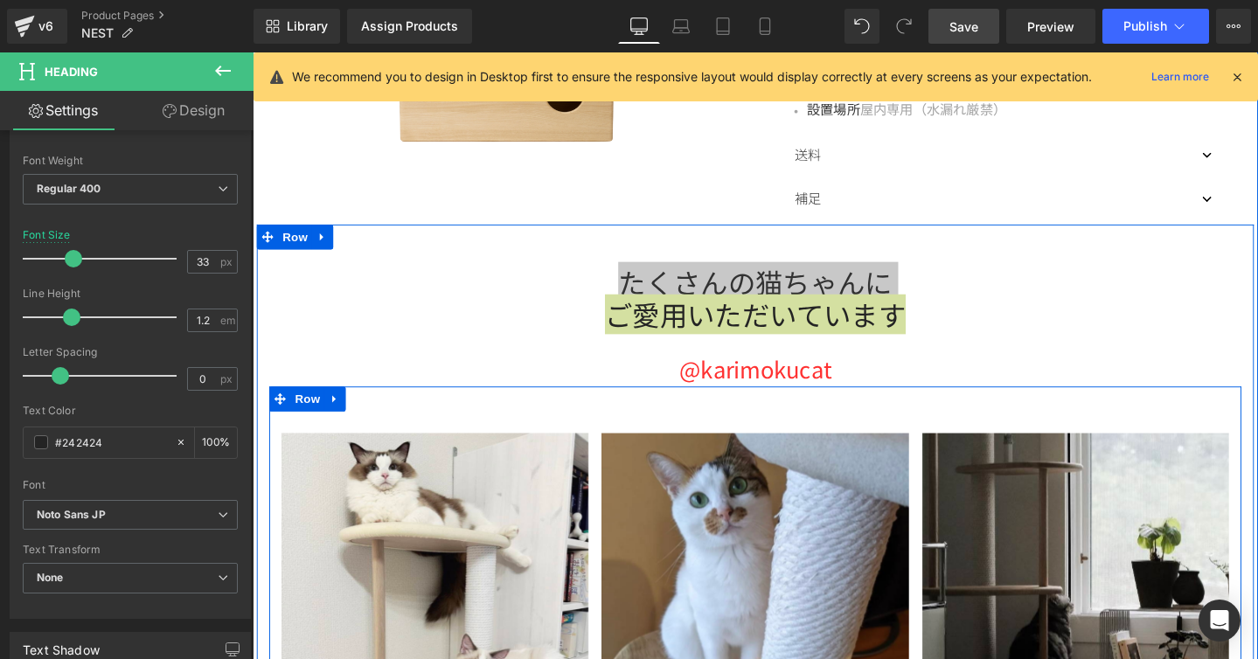
scroll to position [3968, 0]
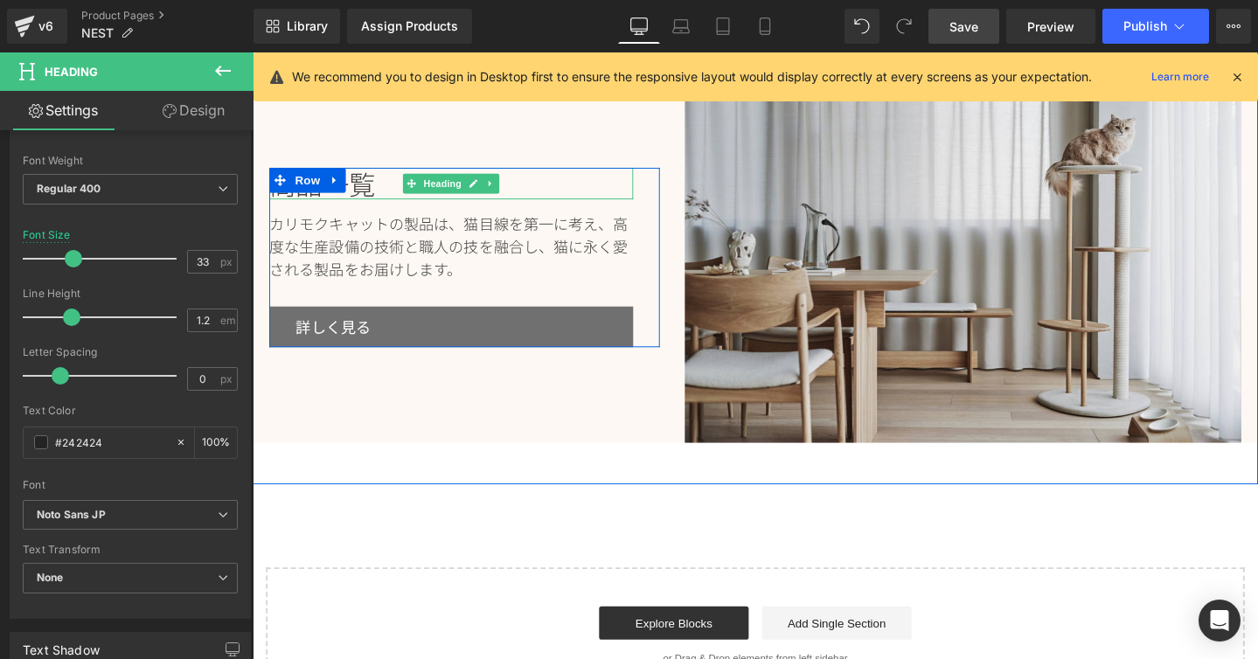
click at [377, 181] on h3 "商品一覧" at bounding box center [461, 190] width 383 height 33
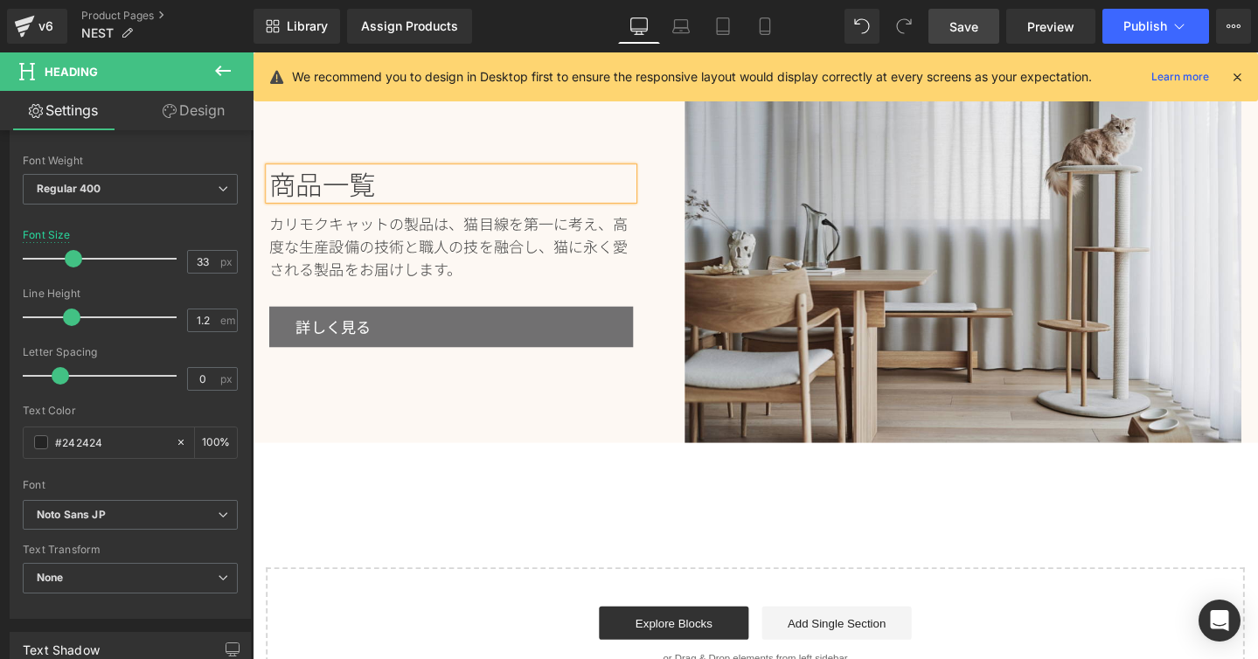
click at [377, 181] on h3 "商品一覧" at bounding box center [461, 190] width 383 height 33
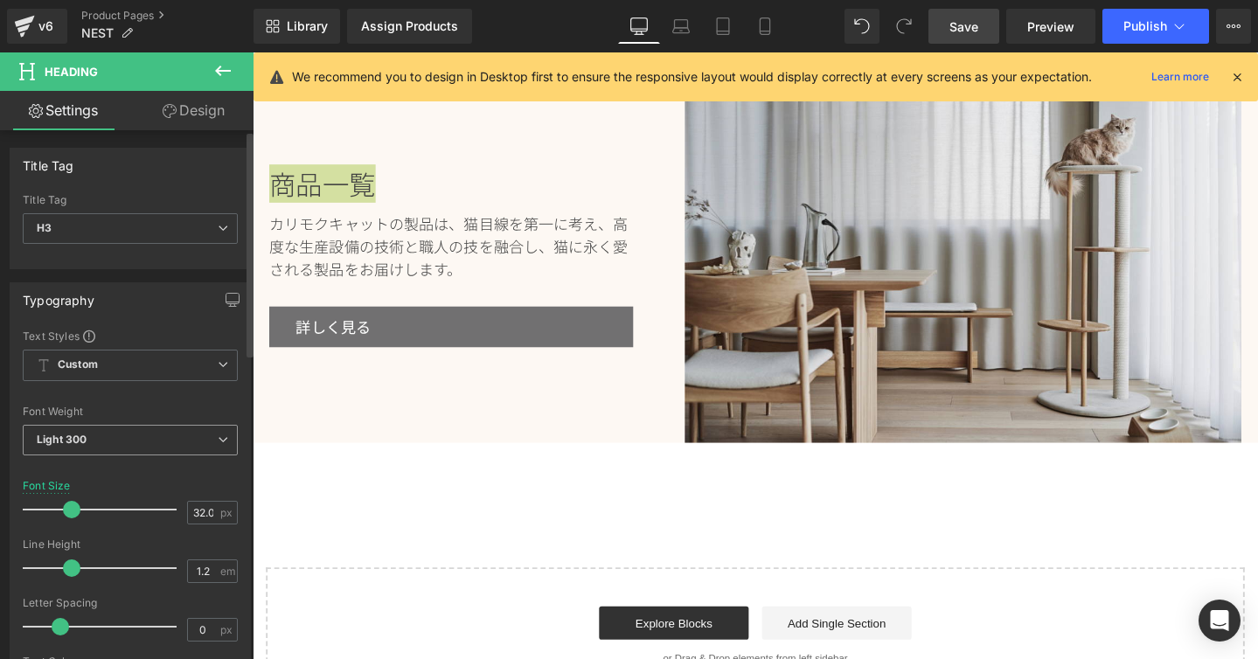
click at [218, 435] on icon at bounding box center [223, 439] width 10 height 10
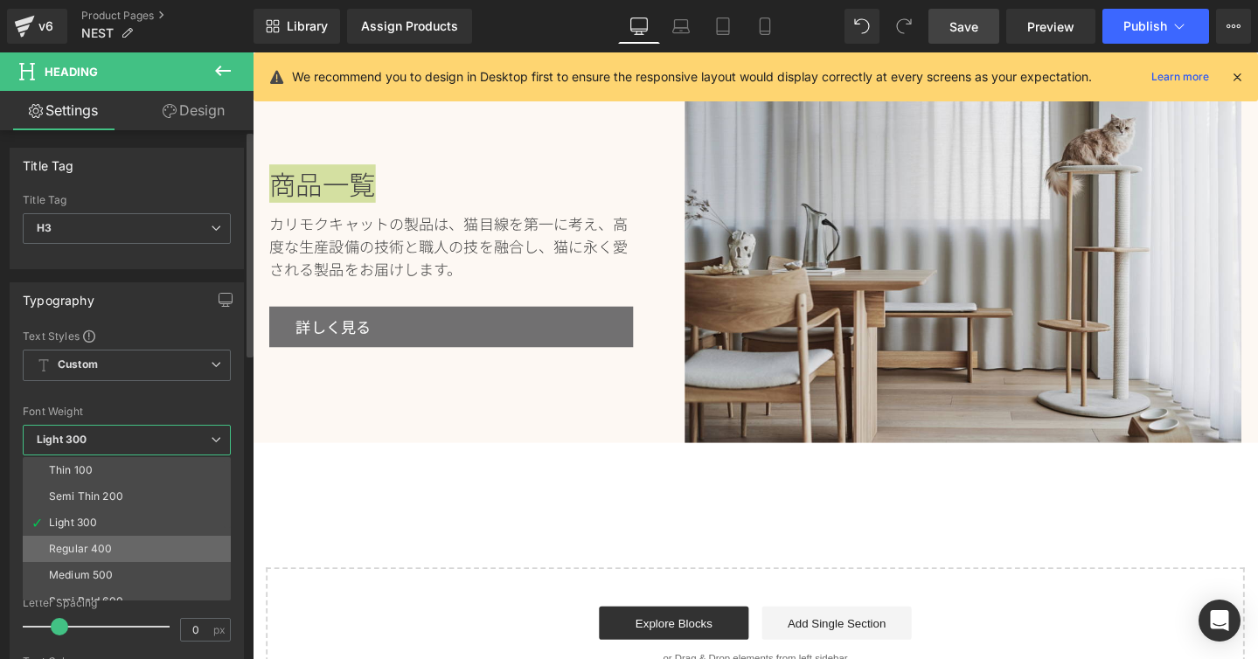
click at [141, 540] on li "Regular 400" at bounding box center [131, 549] width 216 height 26
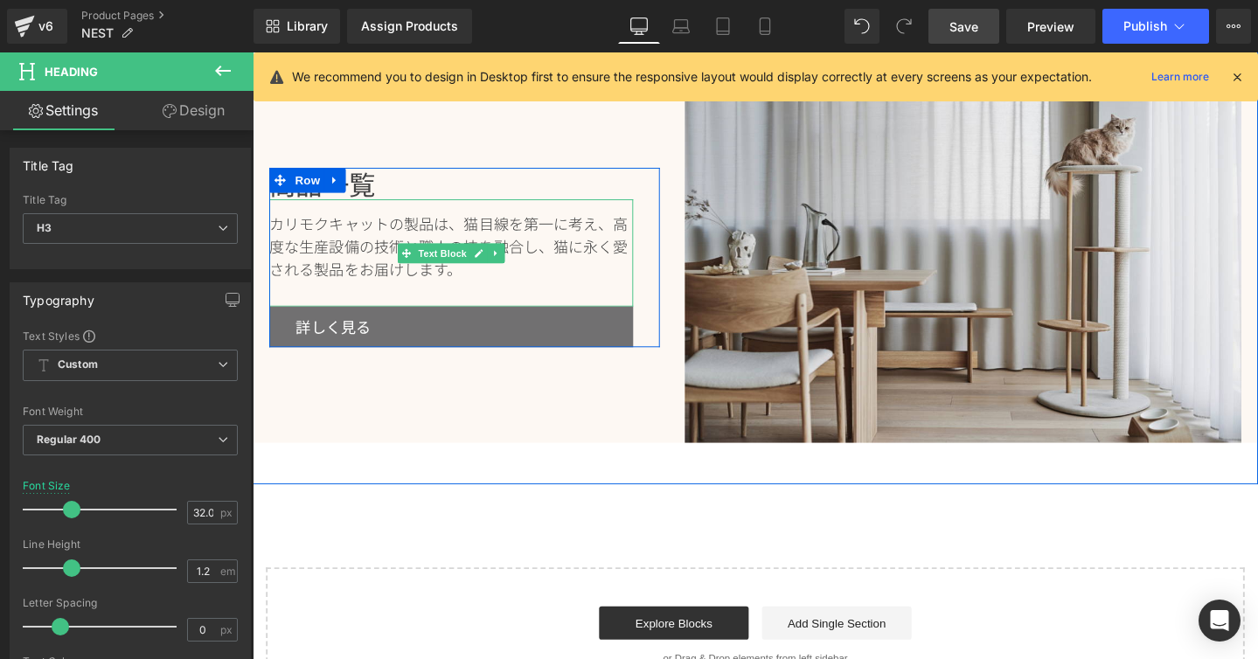
click at [311, 232] on div "カリモクキャットの製品は、 猫目線を第一に考え、高度な生産設備の技術と職人の技を融合し、猫に永く愛される製品をお届けします。" at bounding box center [461, 263] width 383 height 113
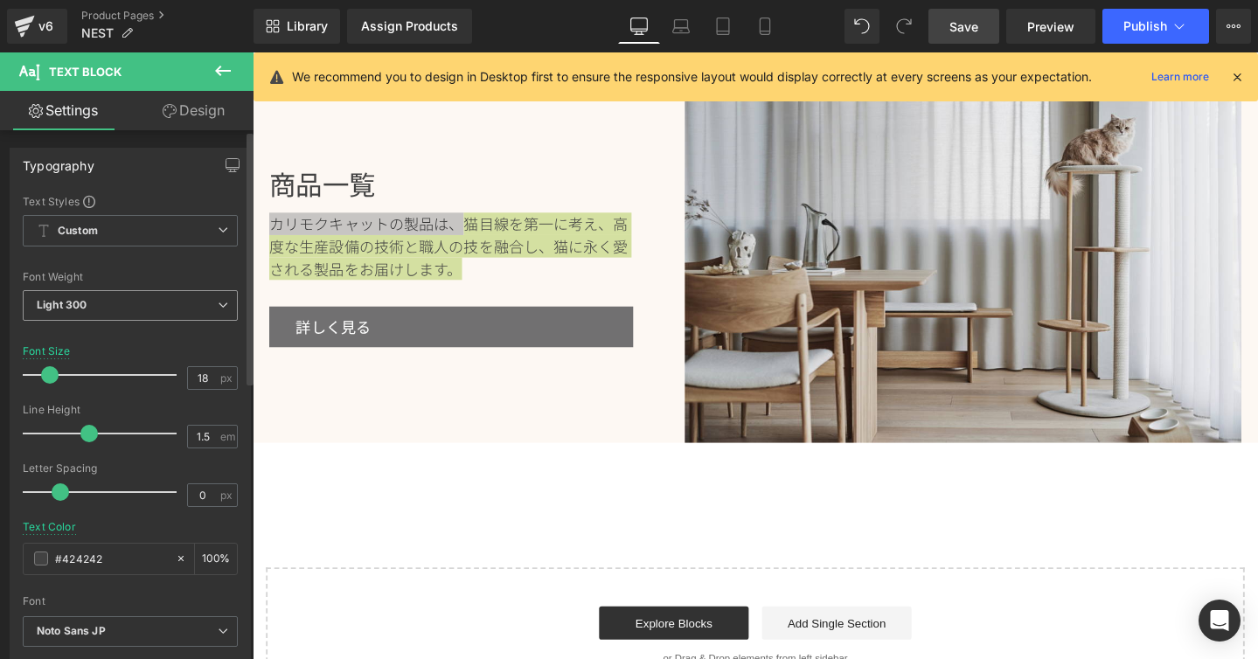
click at [219, 297] on span "Light 300" at bounding box center [130, 305] width 215 height 31
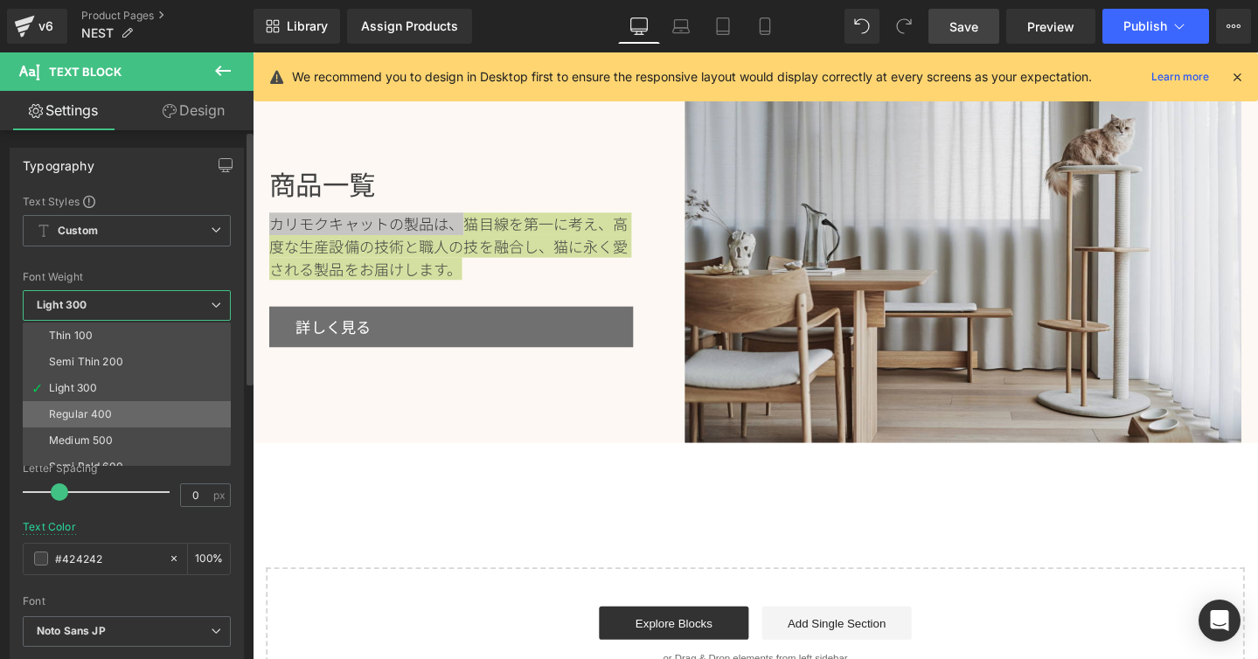
click at [159, 405] on li "Regular 400" at bounding box center [131, 414] width 216 height 26
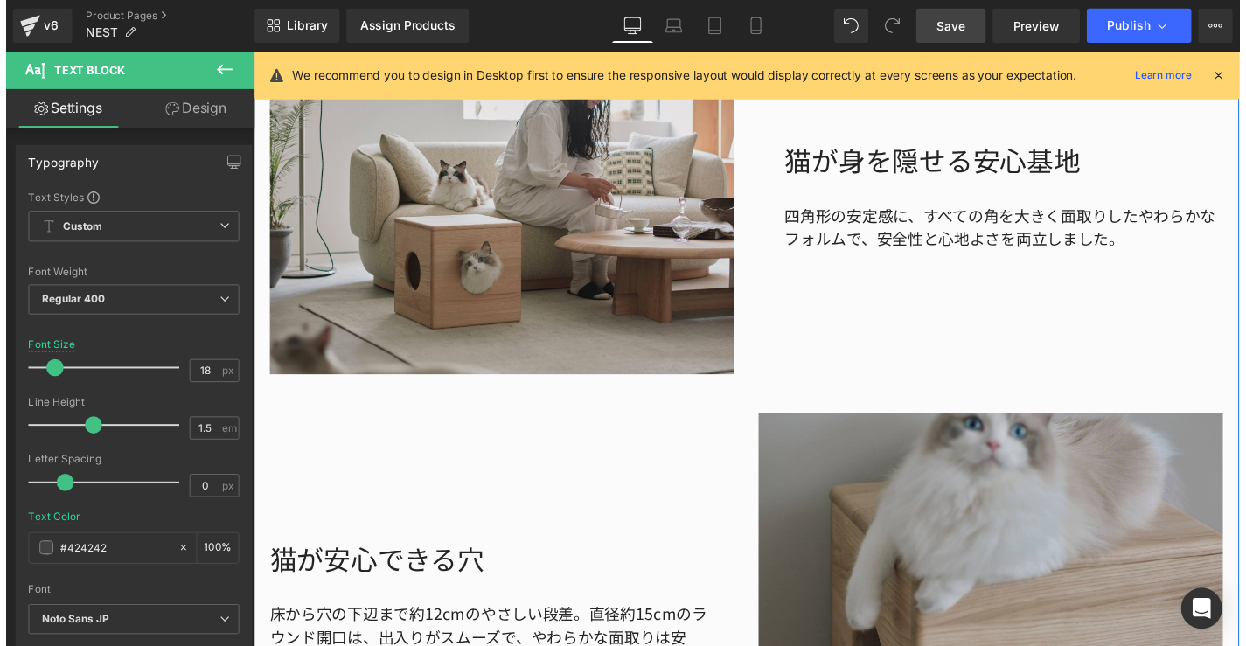
scroll to position [2119, 0]
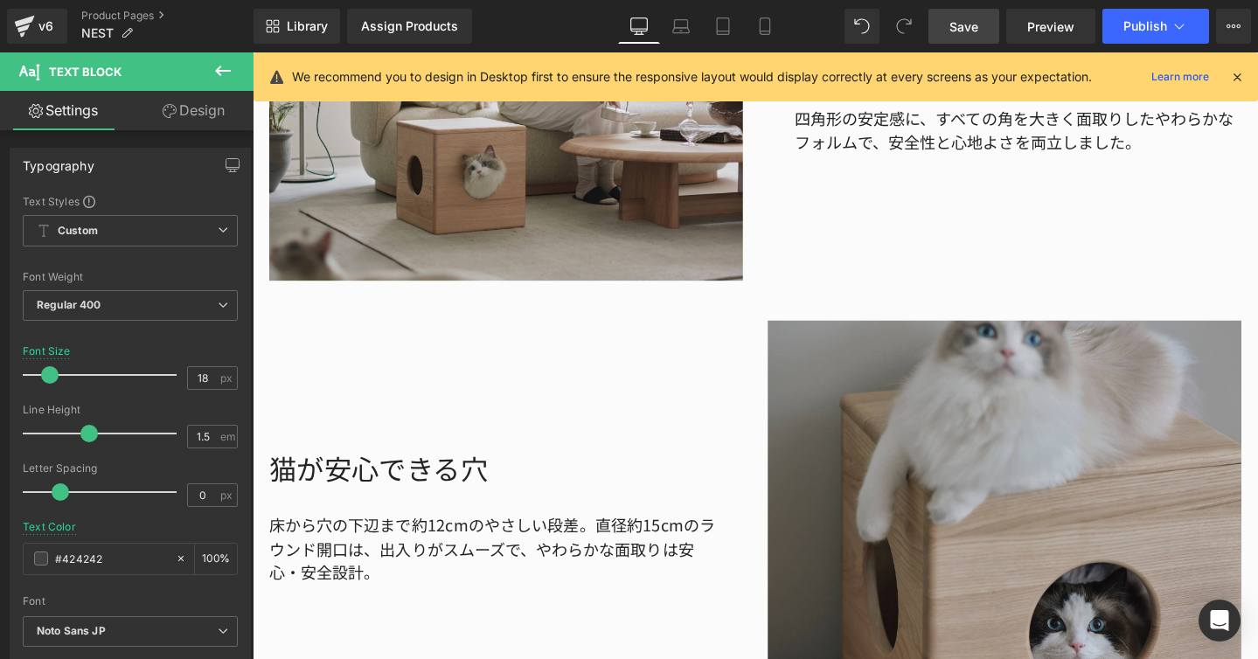
click at [968, 16] on link "Save" at bounding box center [963, 26] width 71 height 35
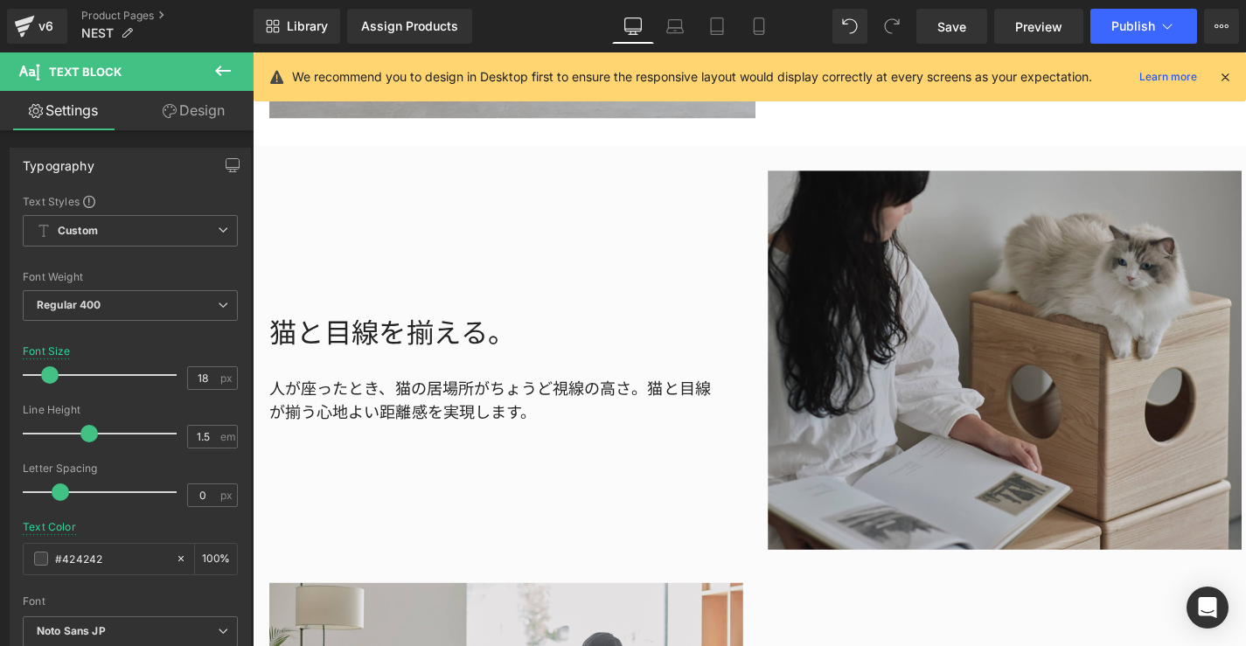
scroll to position [1197, 0]
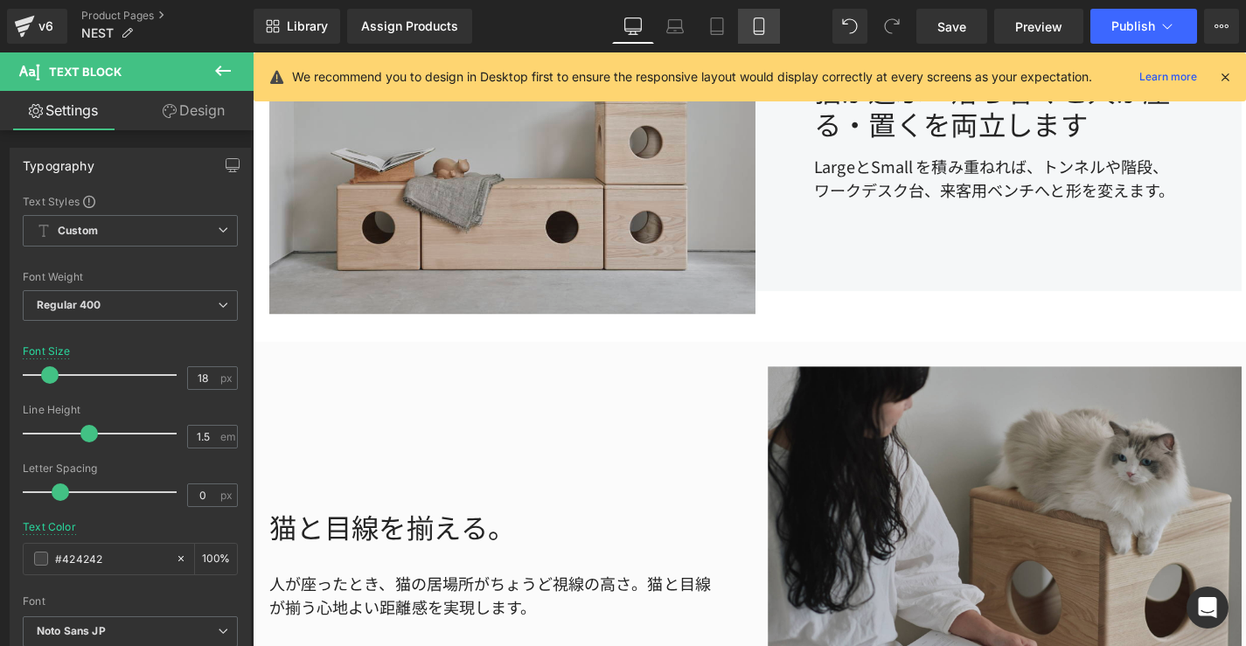
click at [765, 28] on icon at bounding box center [758, 25] width 17 height 17
type input "19"
type input "#242424"
type input "100"
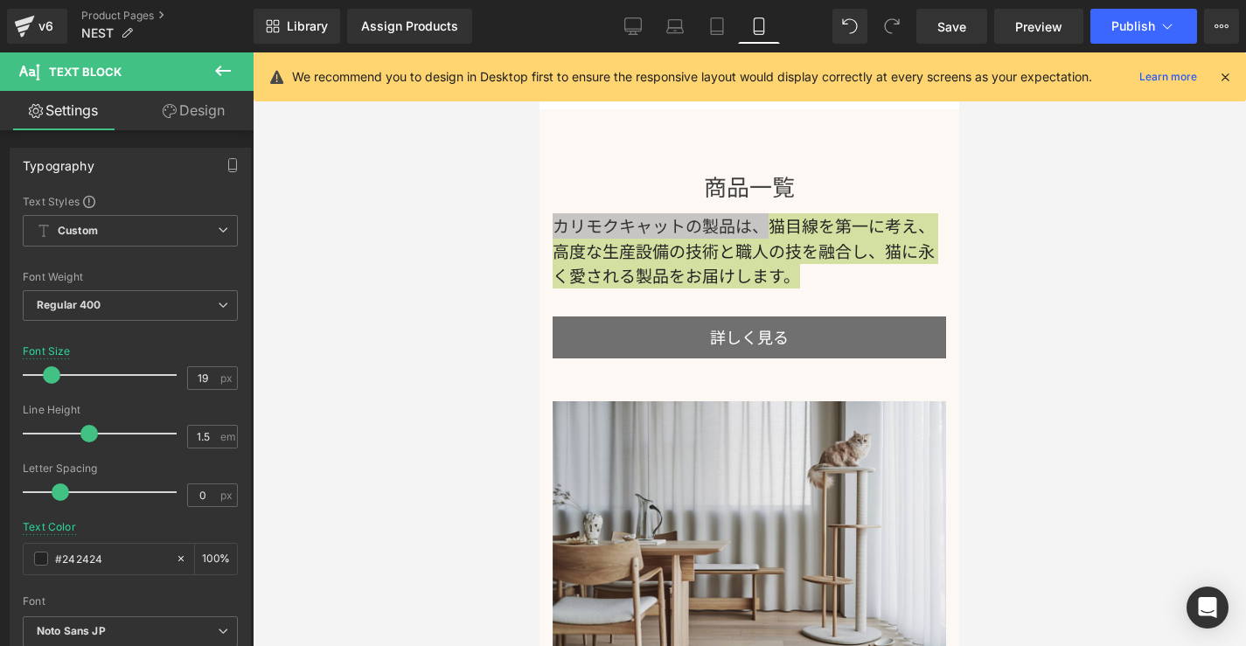
scroll to position [4730, 0]
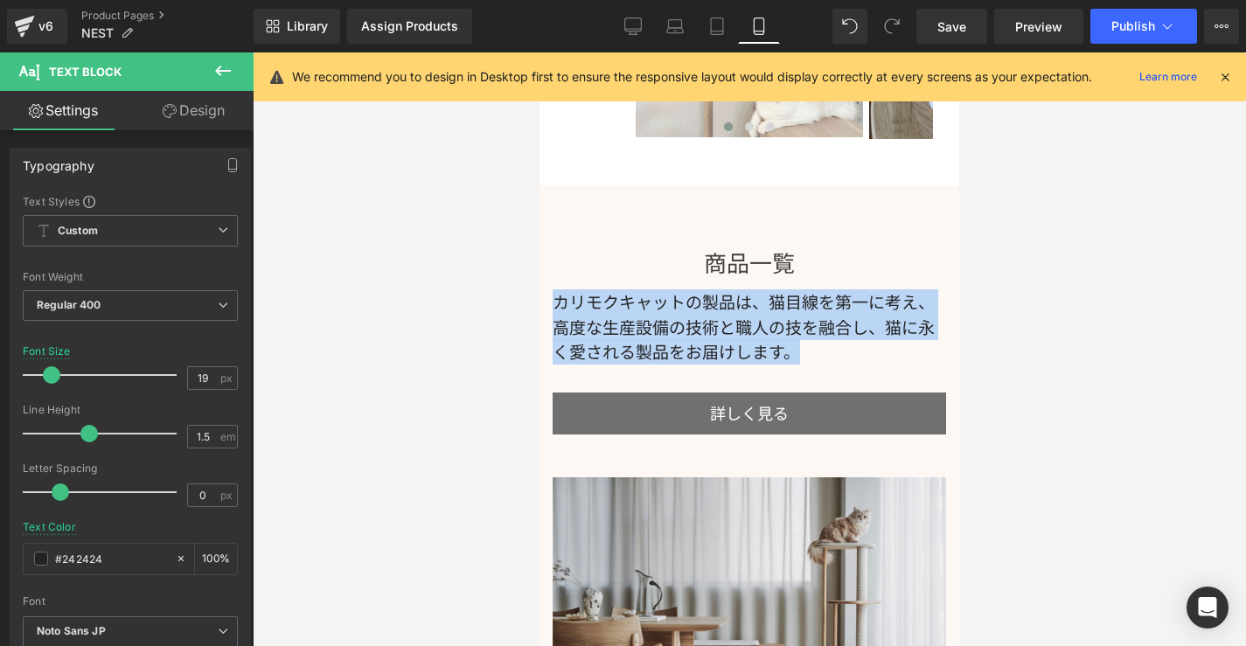
click at [818, 213] on div "商品一覧 Heading カリモクキャットの製品は、 猫目線を第一に考え、高度な生産設備の技術と職人の技を融合し、猫に永く愛される製品をお届けします。 Tex…" at bounding box center [749, 461] width 420 height 553
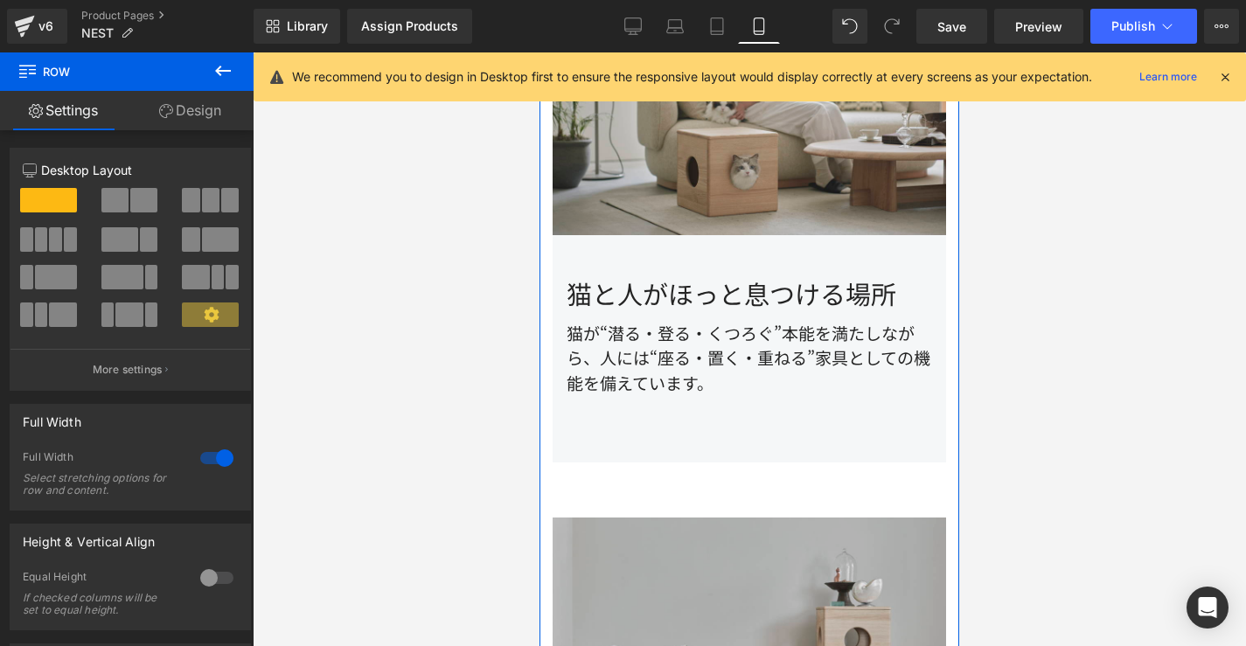
scroll to position [1239, 0]
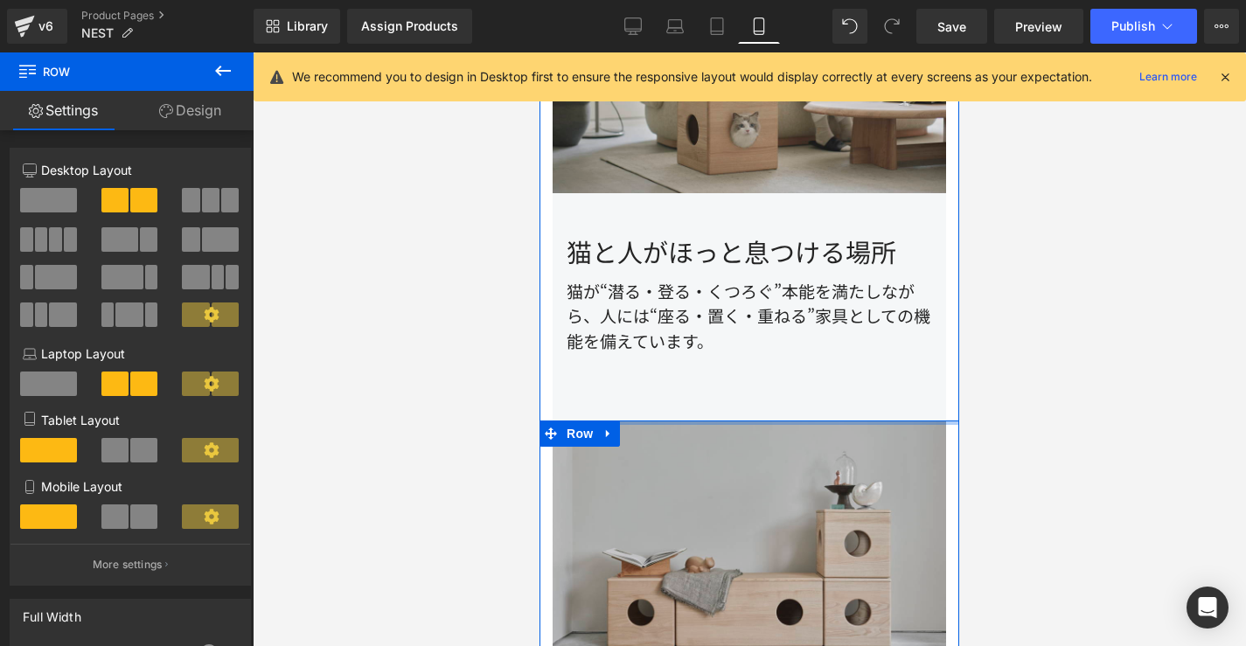
drag, startPoint x: 752, startPoint y: 399, endPoint x: 778, endPoint y: 336, distance: 68.2
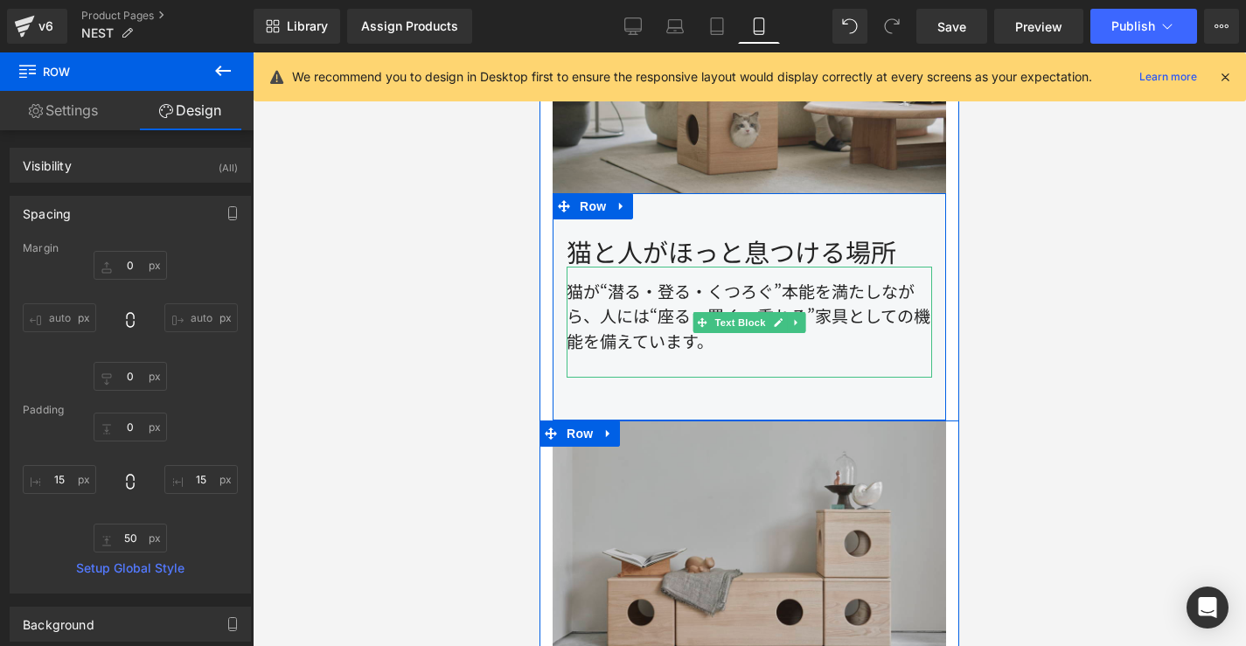
click at [724, 312] on div "猫が“潜る・登る・くつろぐ”本能を満たしながら、人には“座る・置く・重ねる”家具としての機能を備えています。" at bounding box center [748, 323] width 365 height 112
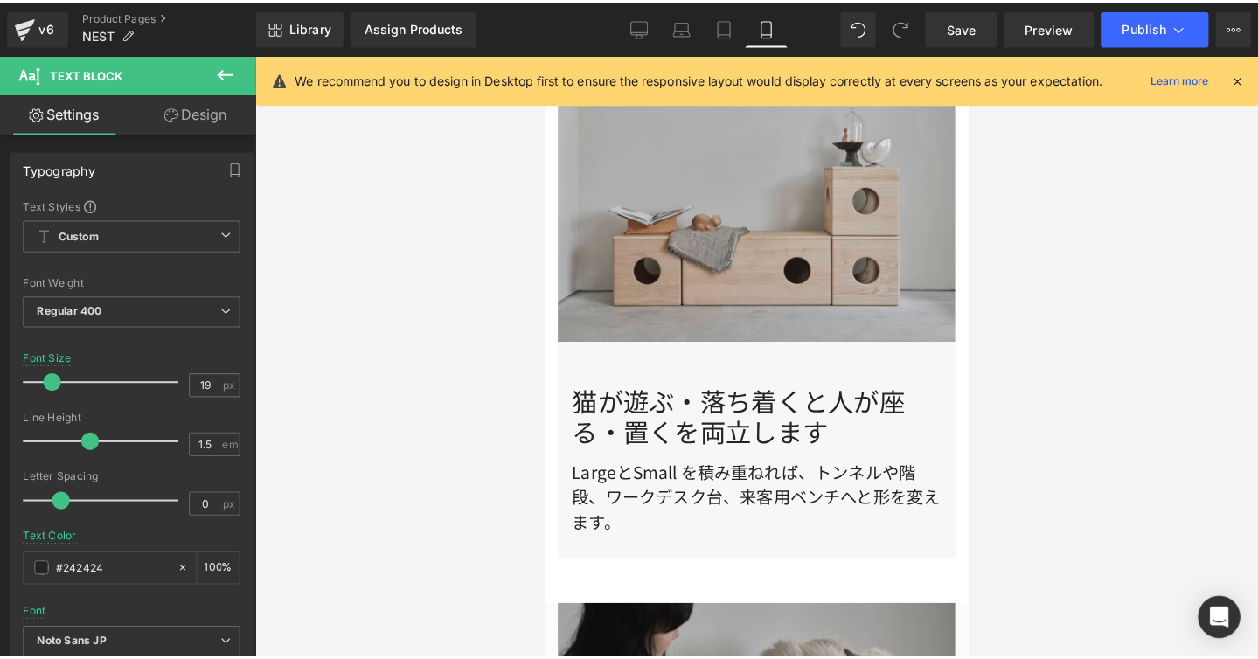
scroll to position [0, 0]
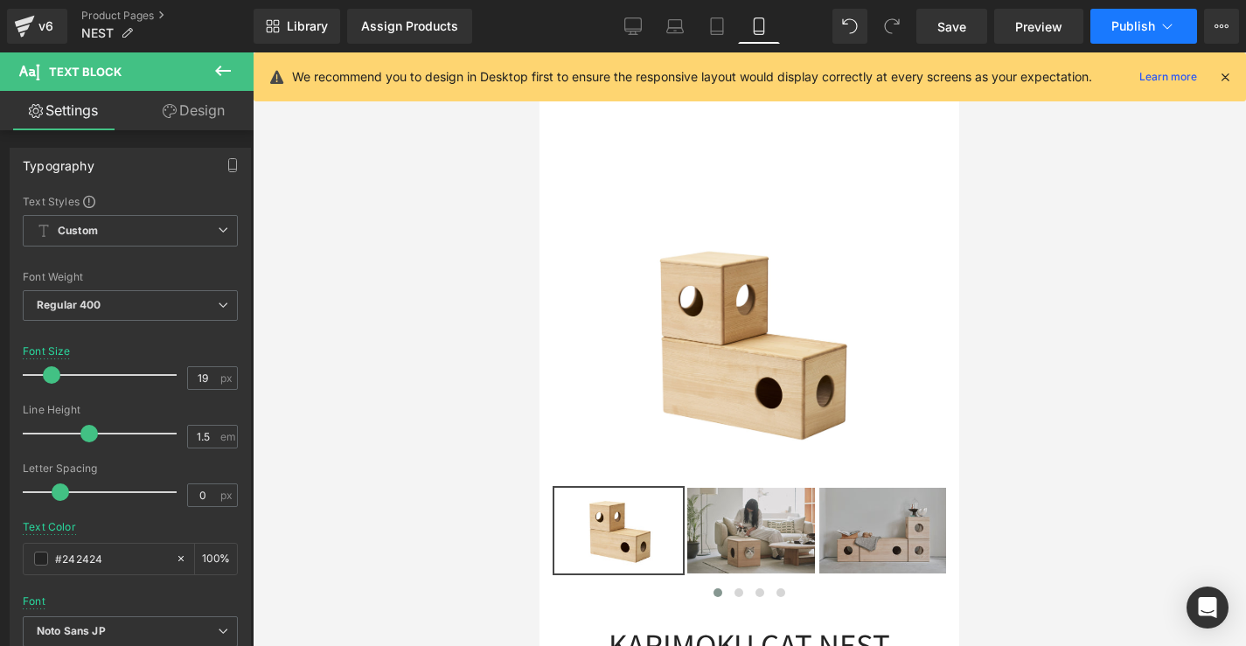
click at [1139, 24] on span "Publish" at bounding box center [1133, 26] width 44 height 14
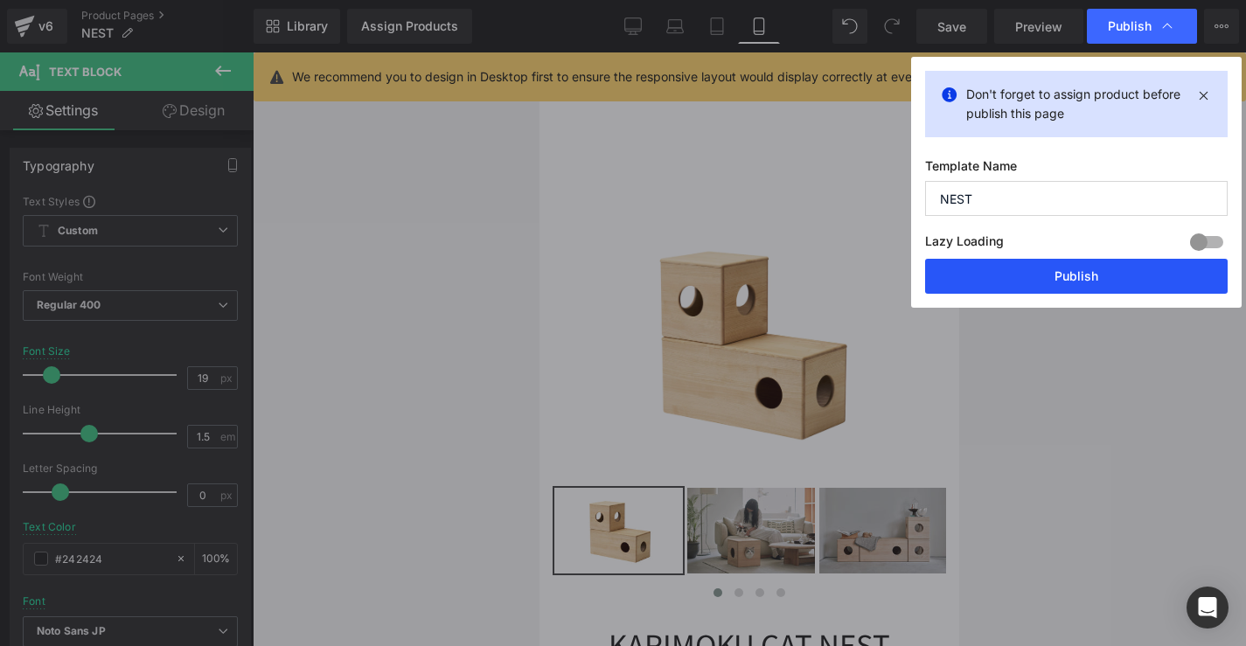
click at [1027, 277] on button "Publish" at bounding box center [1076, 276] width 302 height 35
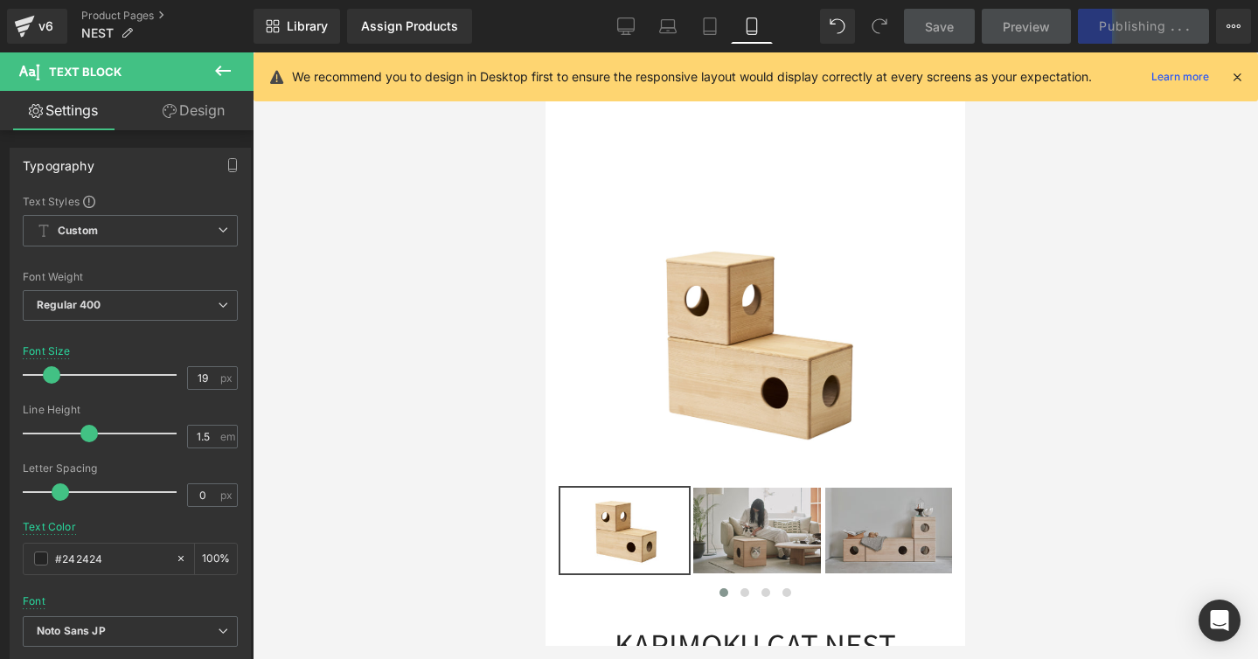
click at [1237, 79] on icon at bounding box center [1237, 77] width 16 height 16
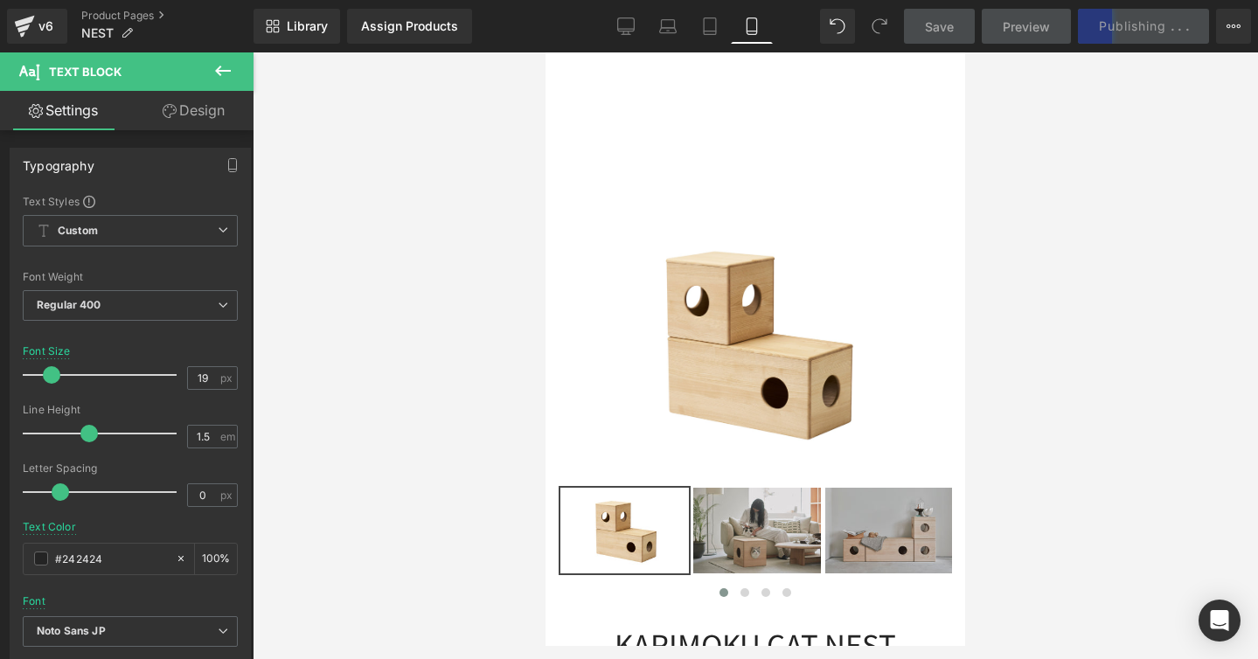
click at [987, 160] on div at bounding box center [755, 355] width 1005 height 607
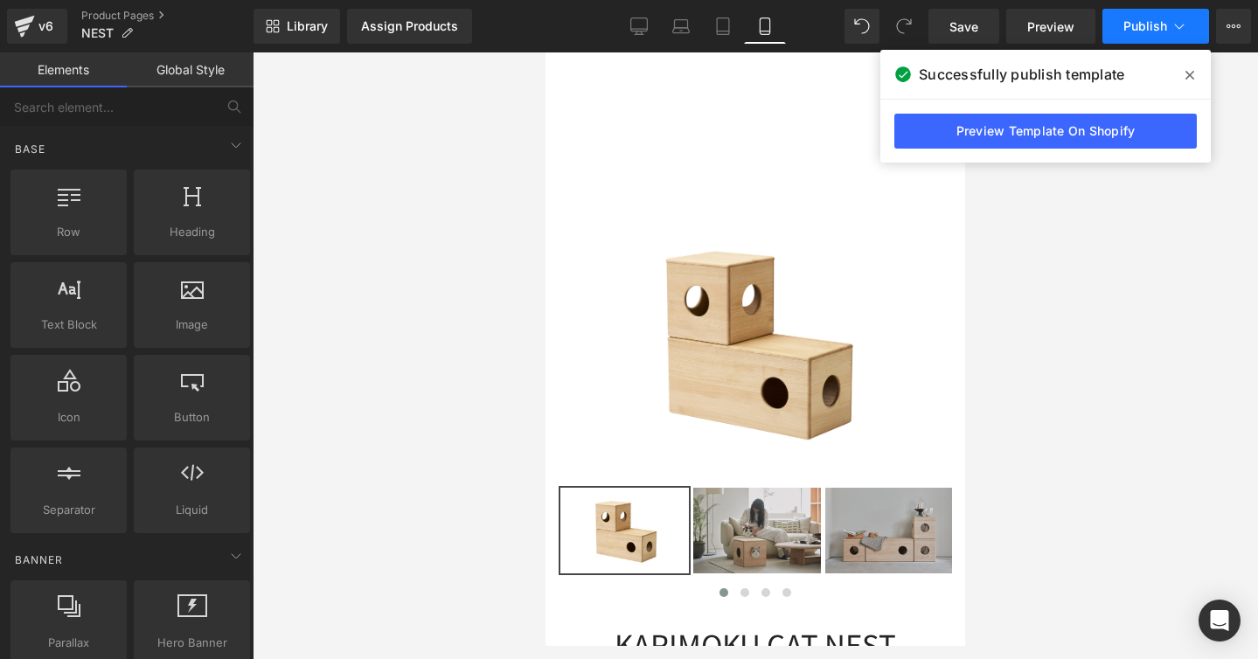
click at [1150, 39] on button "Publish" at bounding box center [1155, 26] width 107 height 35
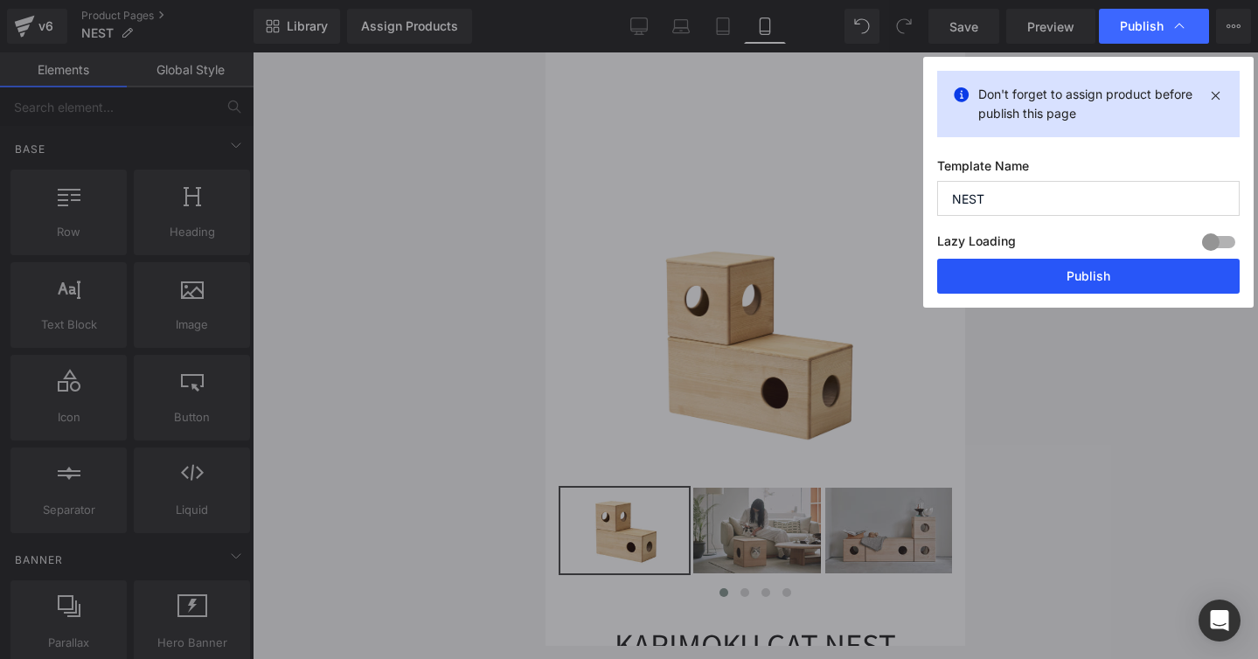
click at [1051, 280] on button "Publish" at bounding box center [1088, 276] width 302 height 35
